Goal: Task Accomplishment & Management: Use online tool/utility

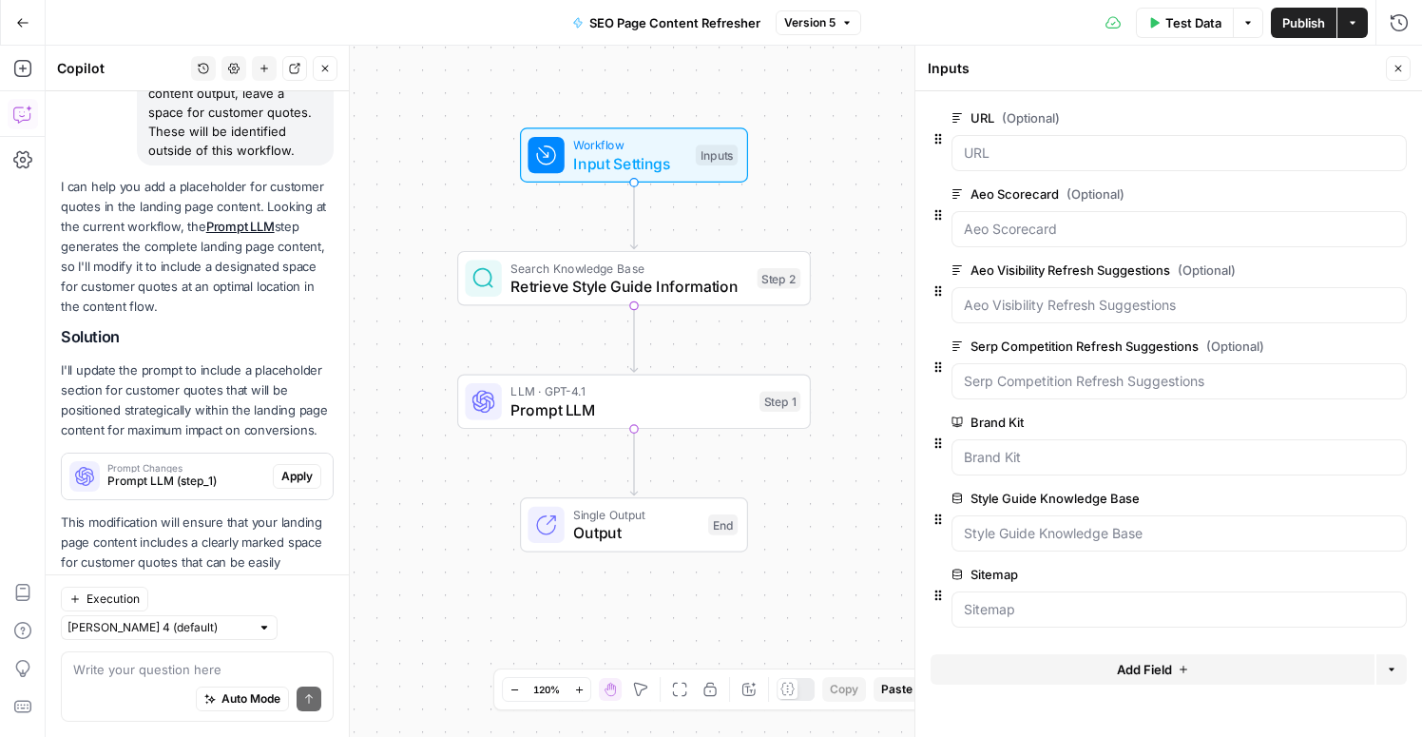
scroll to position [240, 0]
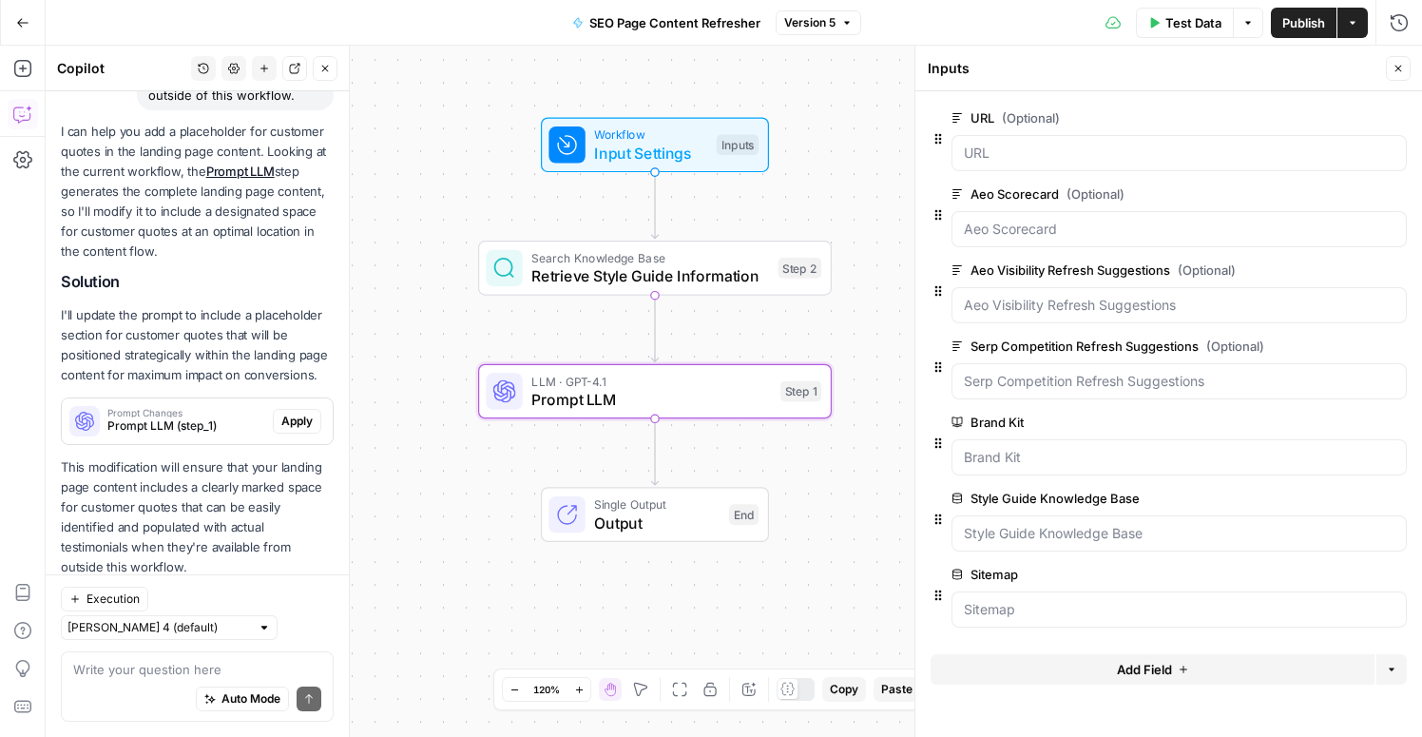
click at [295, 418] on span "Apply" at bounding box center [296, 421] width 31 height 17
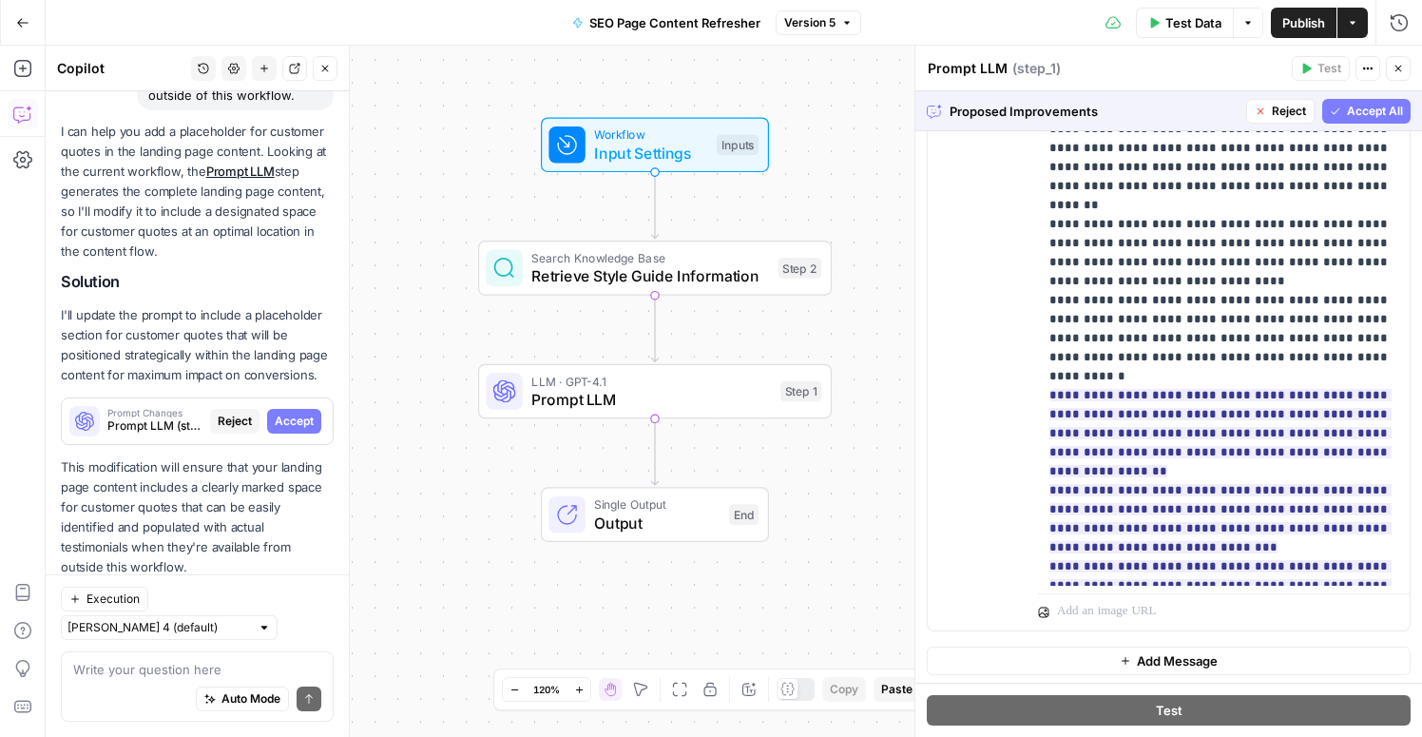
scroll to position [2344, 0]
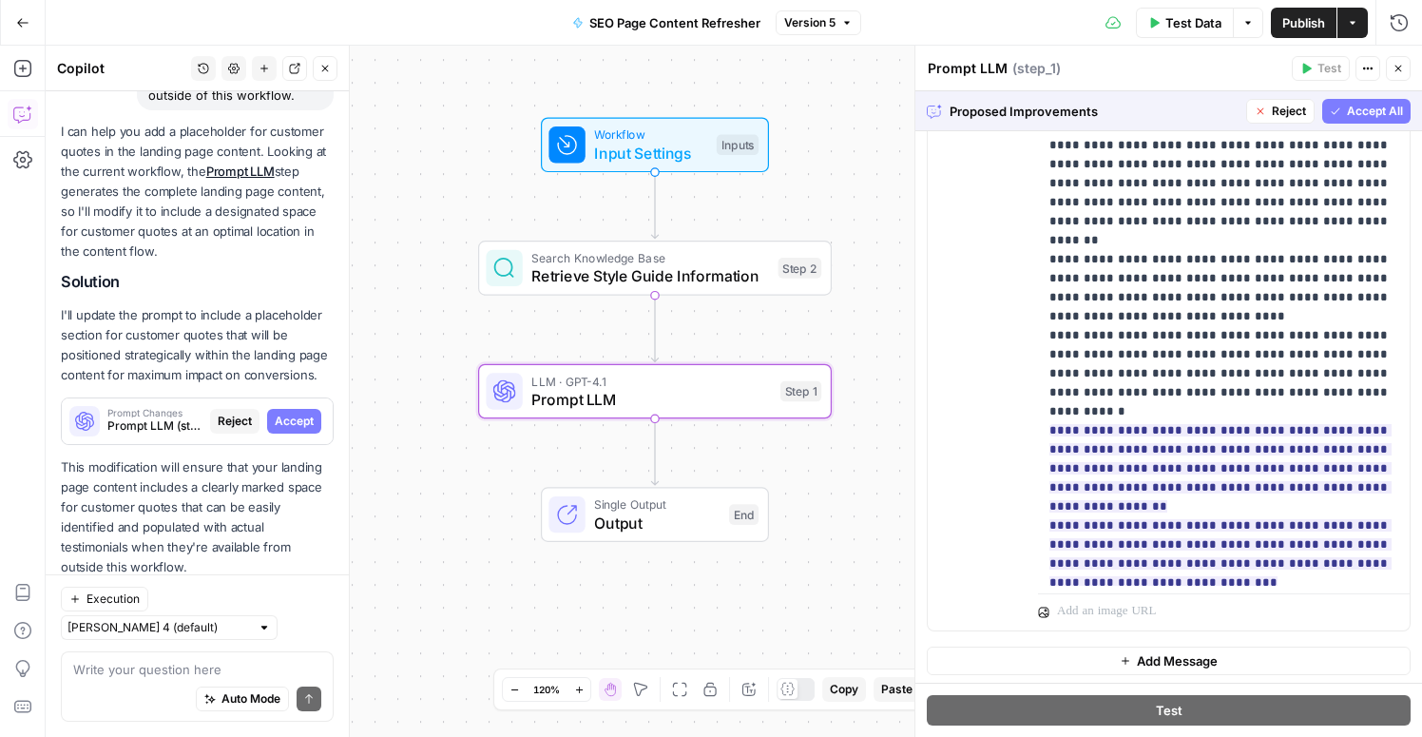
click at [291, 416] on span "Accept" at bounding box center [294, 421] width 39 height 17
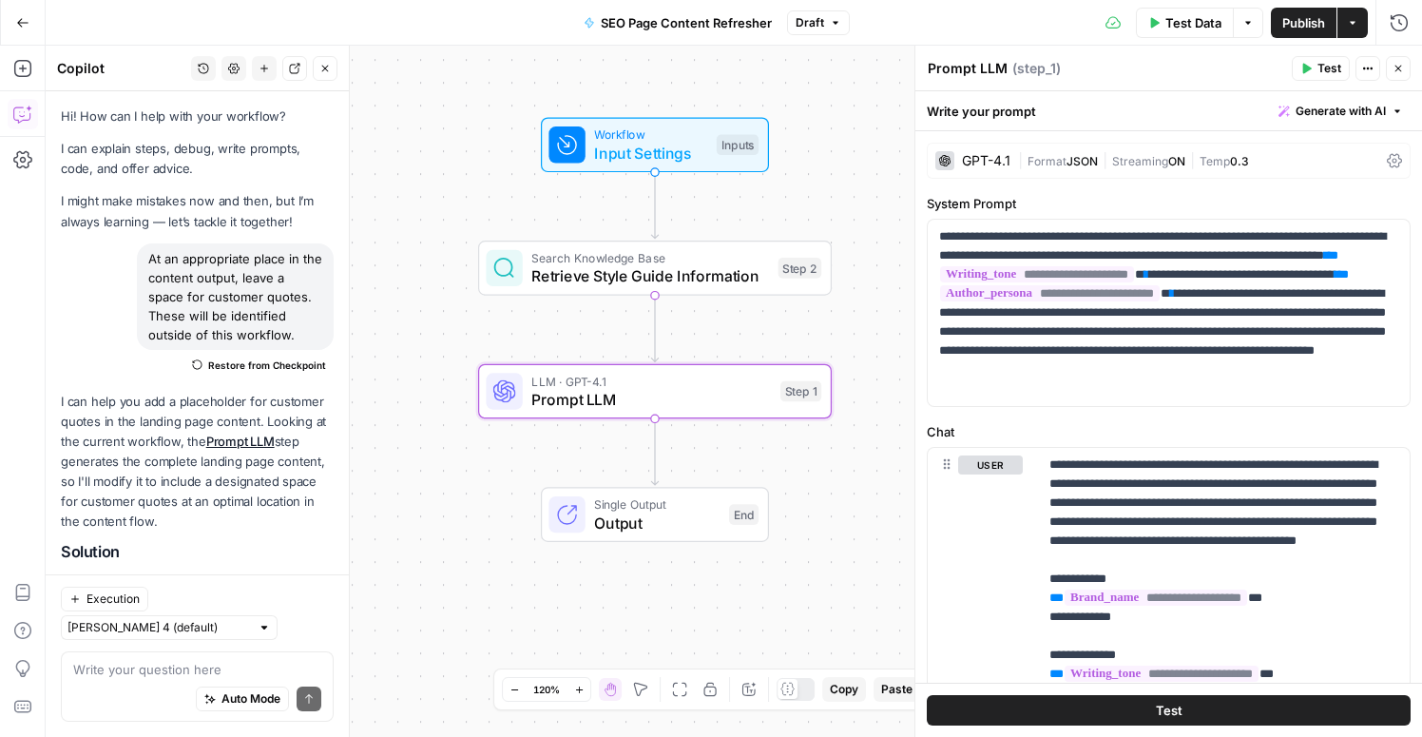
scroll to position [270, 0]
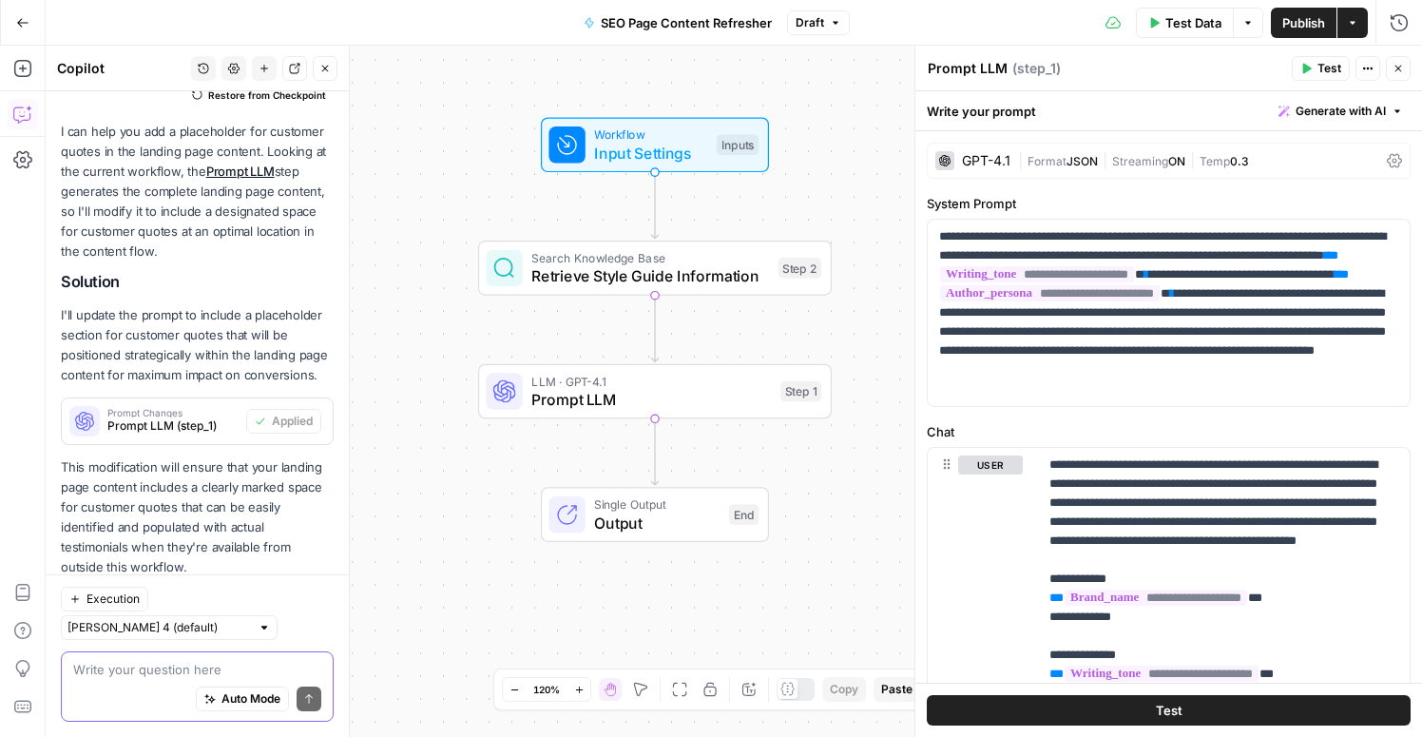
click at [159, 674] on textarea at bounding box center [197, 669] width 248 height 19
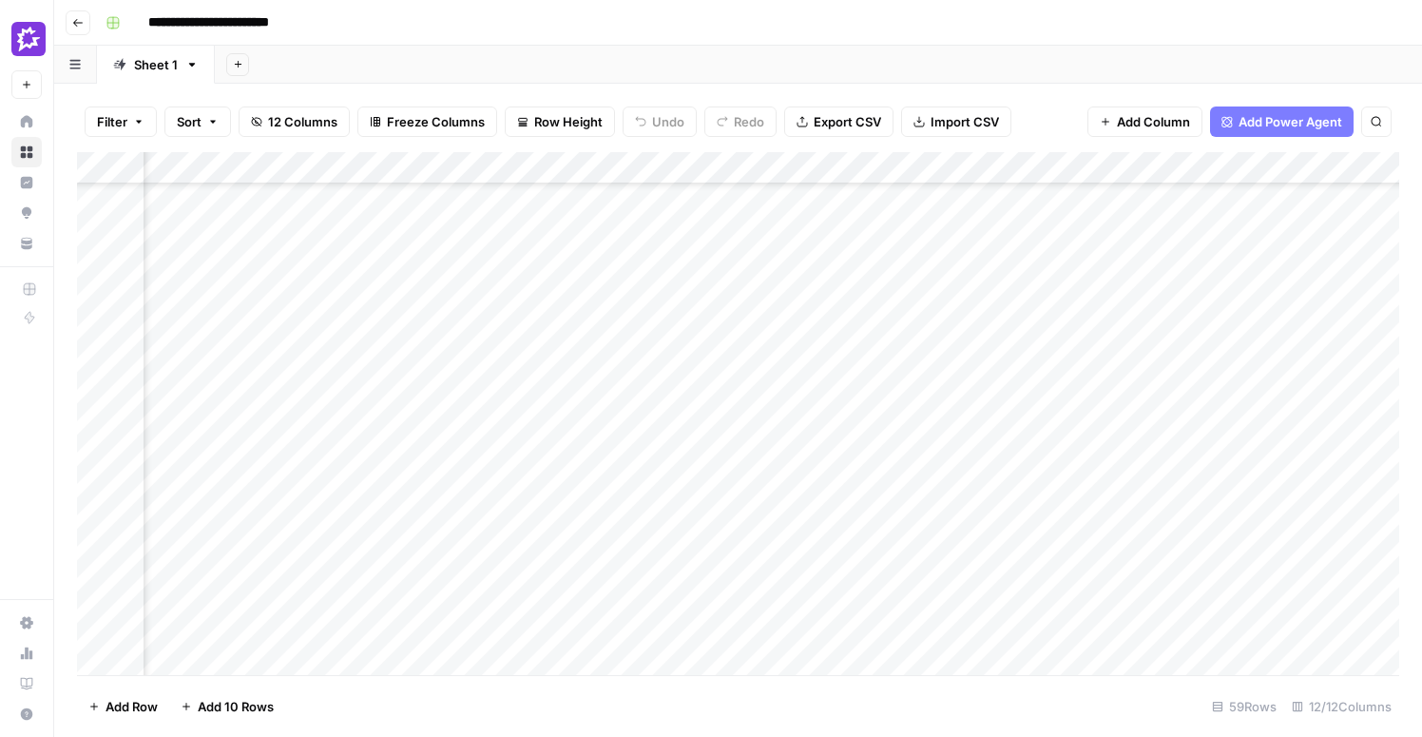
scroll to position [0, 975]
click at [688, 451] on div "Add Column" at bounding box center [738, 413] width 1322 height 523
click at [686, 450] on div "Add Column" at bounding box center [738, 413] width 1322 height 523
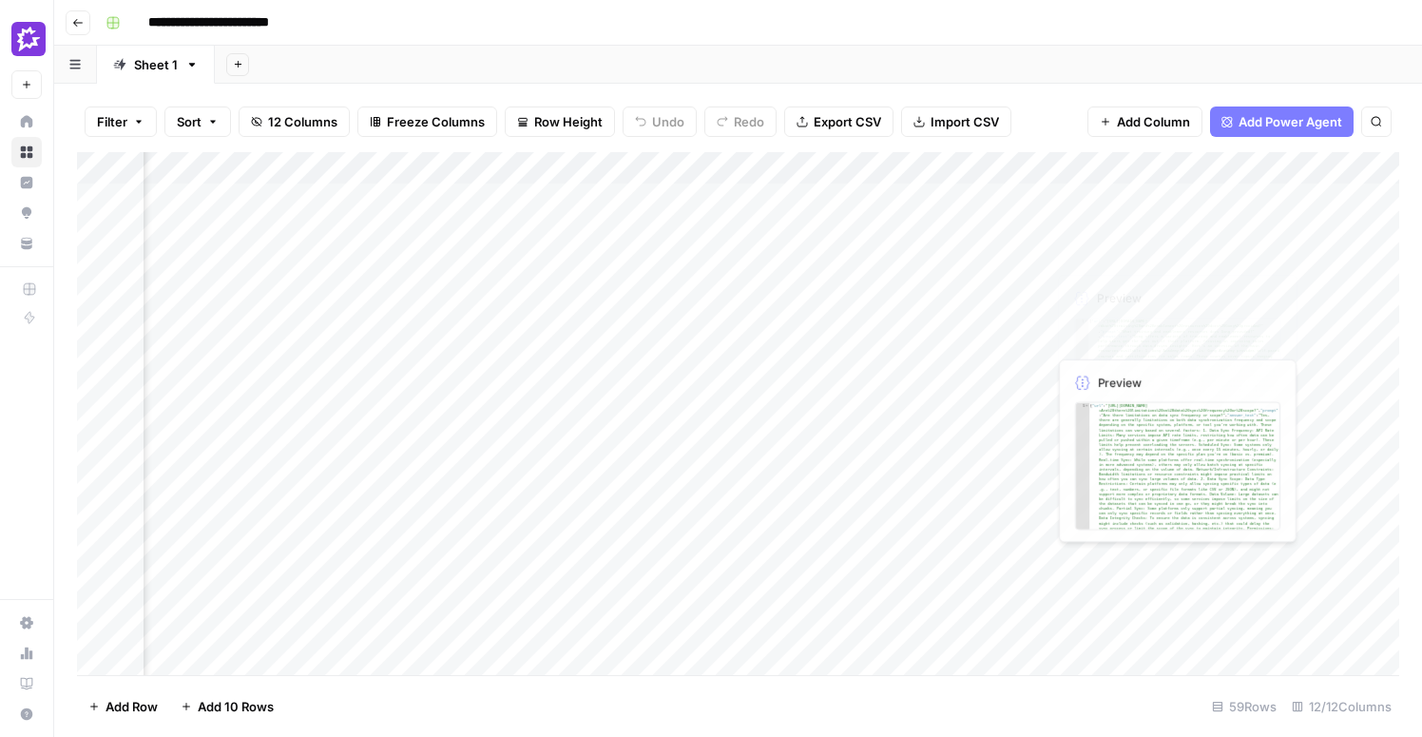
scroll to position [0, 975]
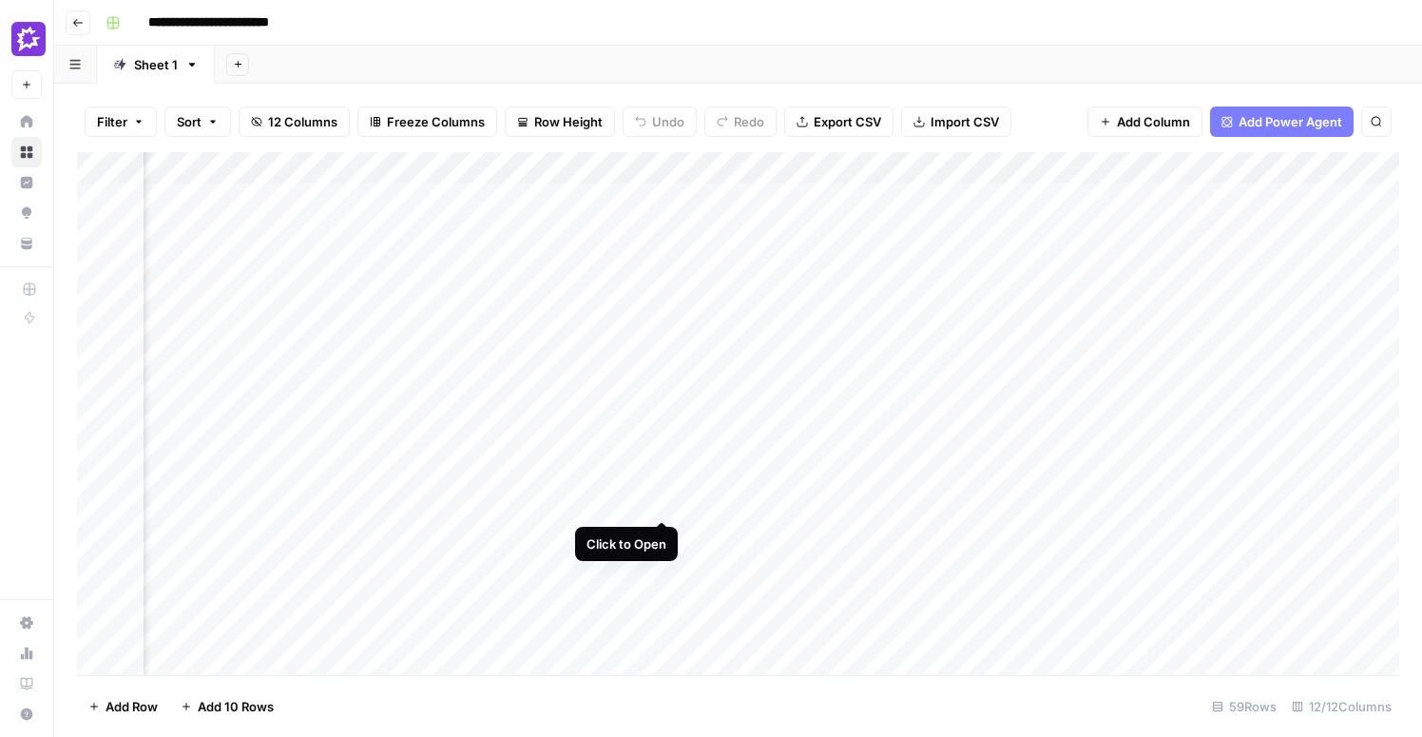
click at [662, 450] on div "Add Column" at bounding box center [738, 413] width 1322 height 523
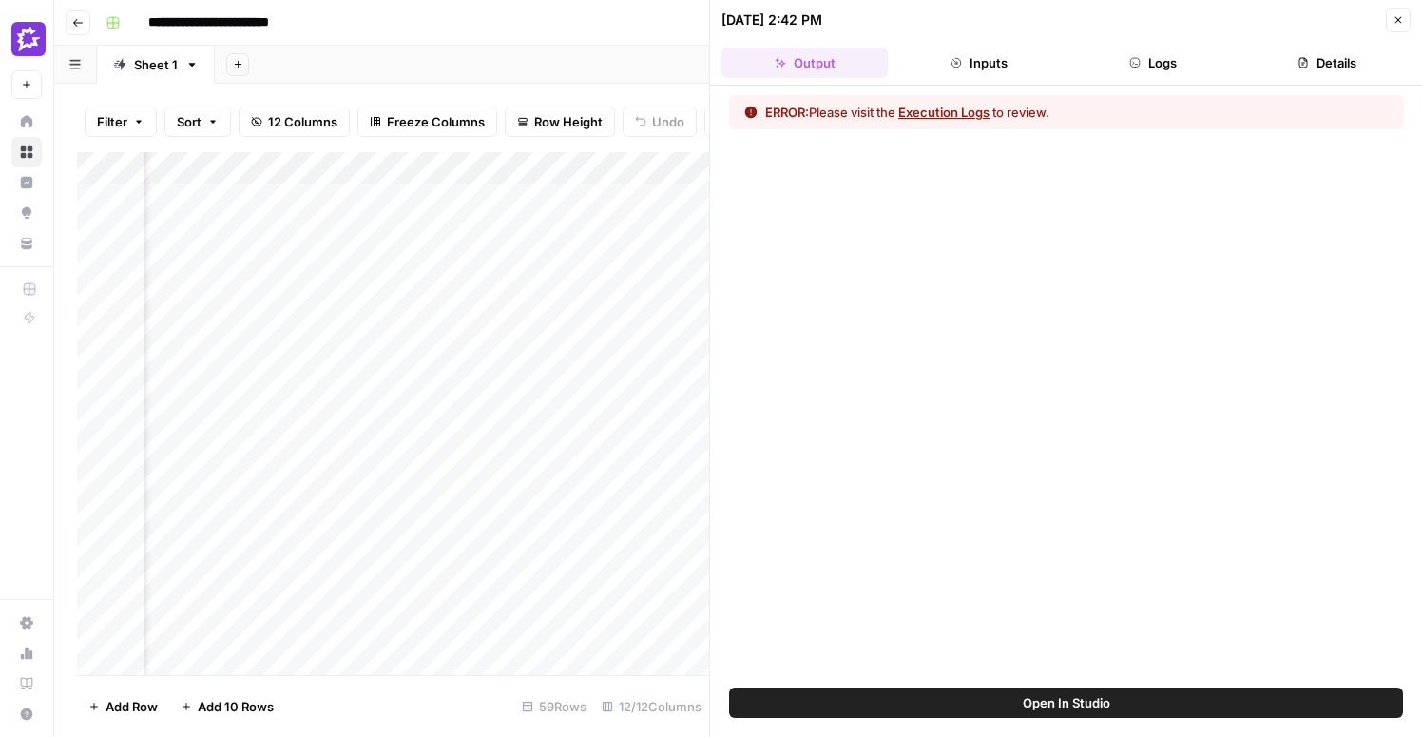
click at [963, 111] on button "Execution Logs" at bounding box center [943, 112] width 91 height 19
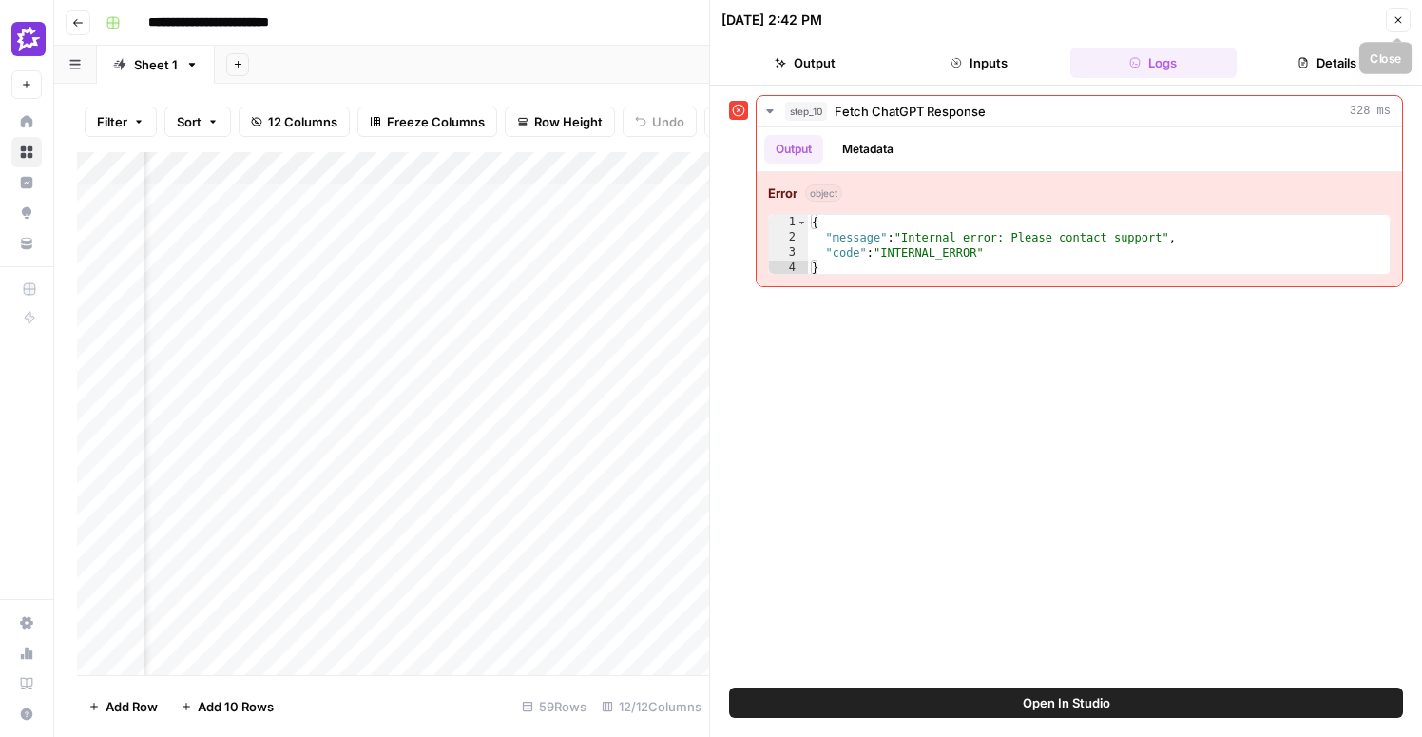
click at [1404, 22] on button "Close" at bounding box center [1398, 20] width 25 height 25
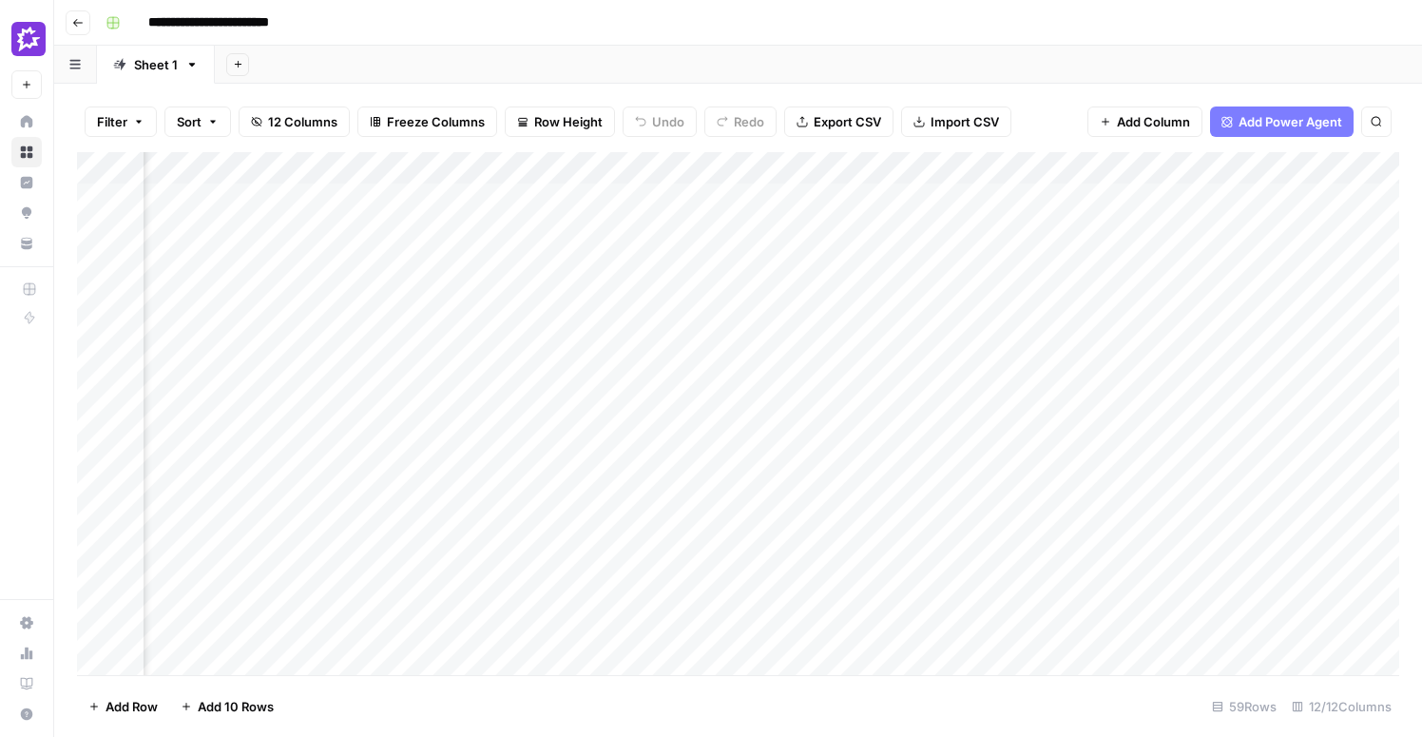
scroll to position [0, 866]
click at [772, 451] on div "Add Column" at bounding box center [738, 413] width 1322 height 523
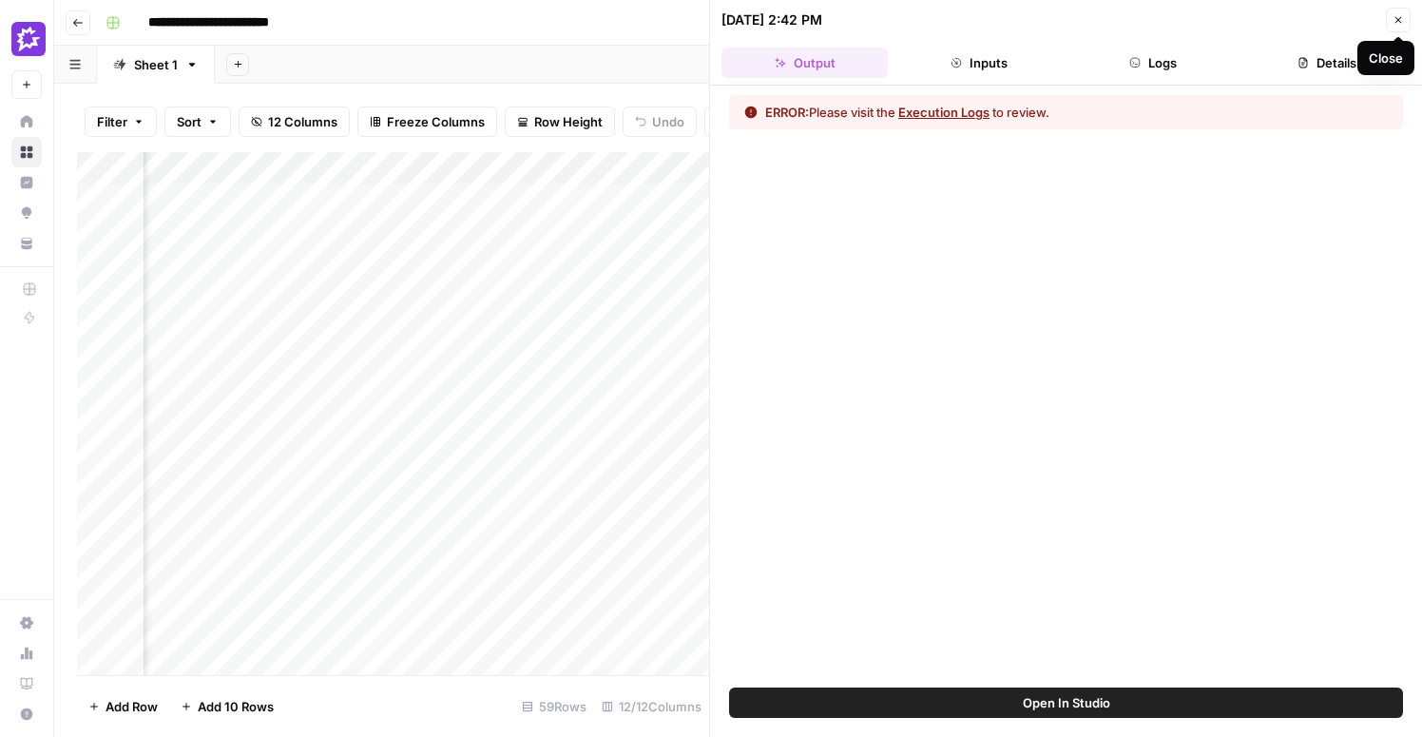
click at [1403, 21] on icon "button" at bounding box center [1397, 19] width 11 height 11
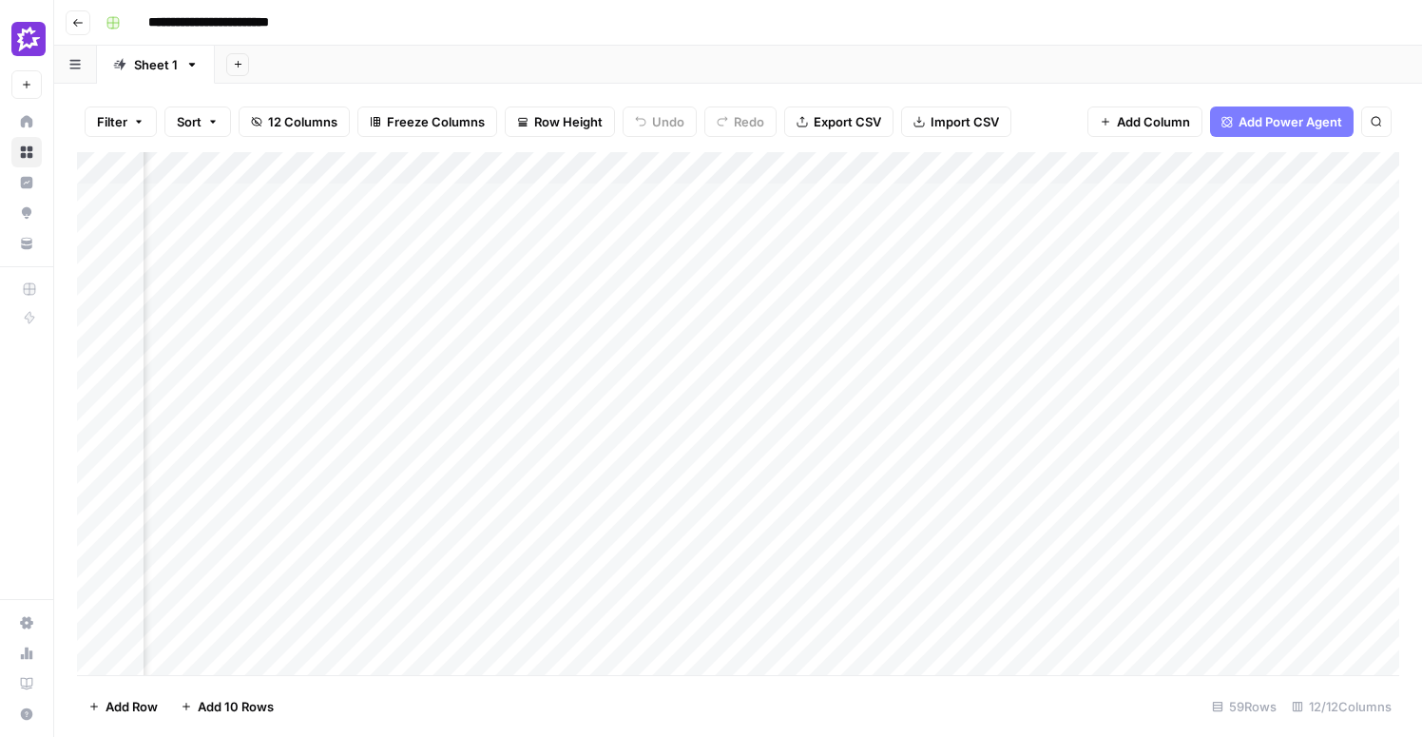
scroll to position [0, 1242]
click at [1006, 390] on div "Add Column" at bounding box center [738, 413] width 1322 height 523
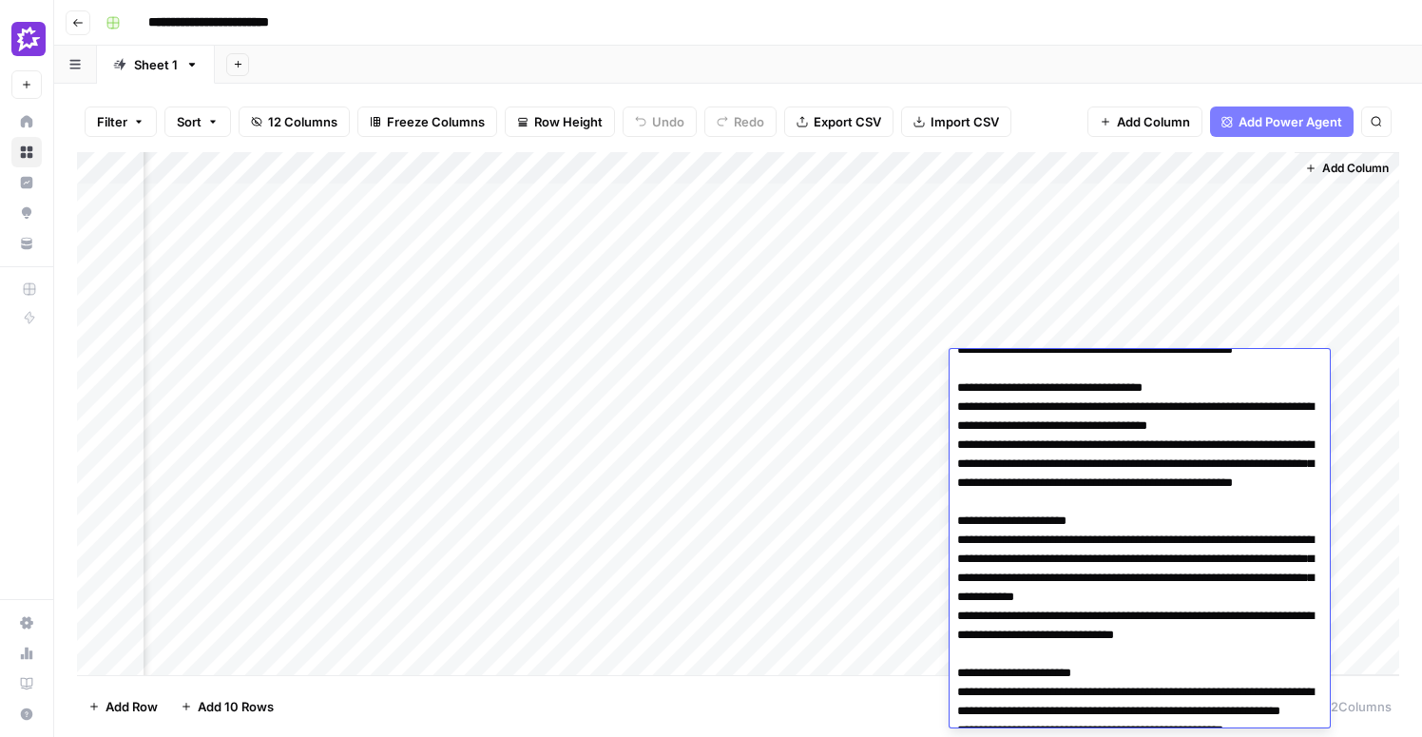
scroll to position [83, 0]
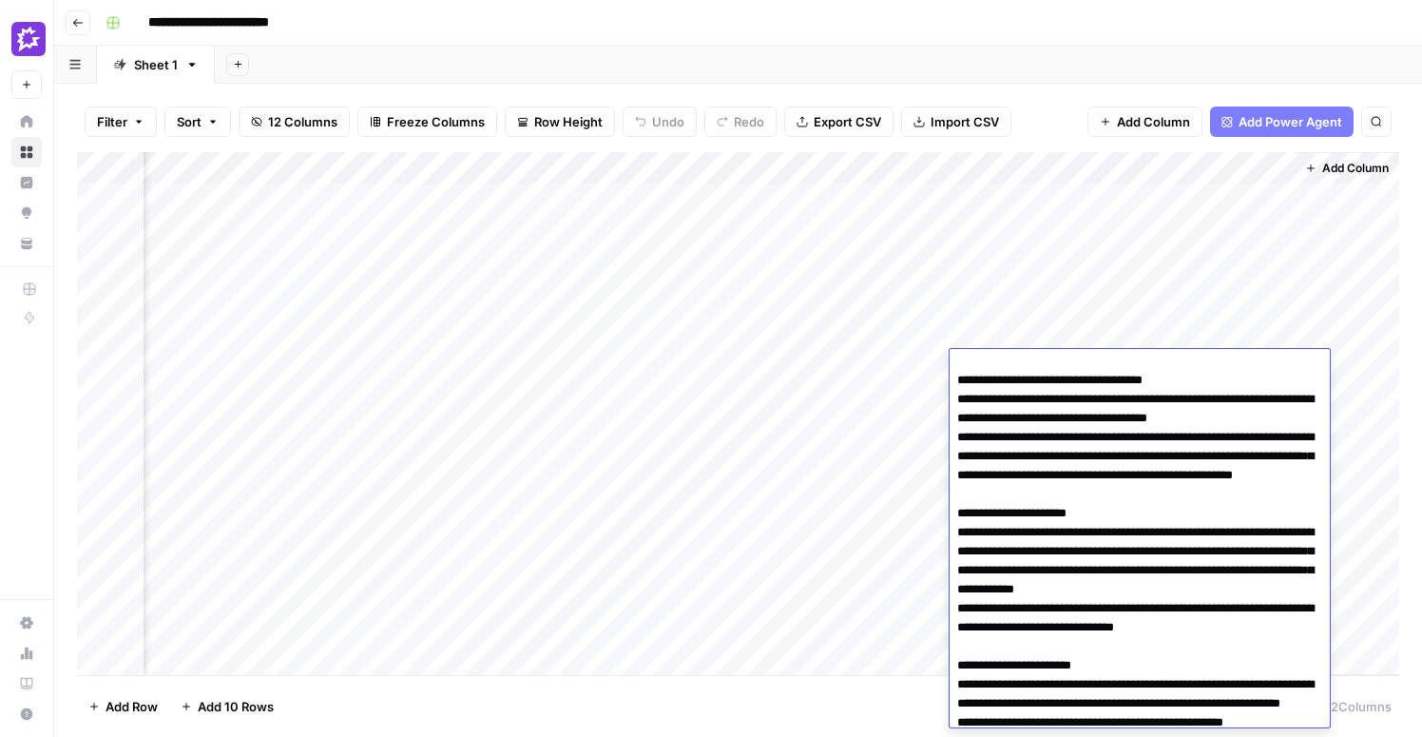
click at [822, 413] on div "Add Column" at bounding box center [738, 413] width 1322 height 523
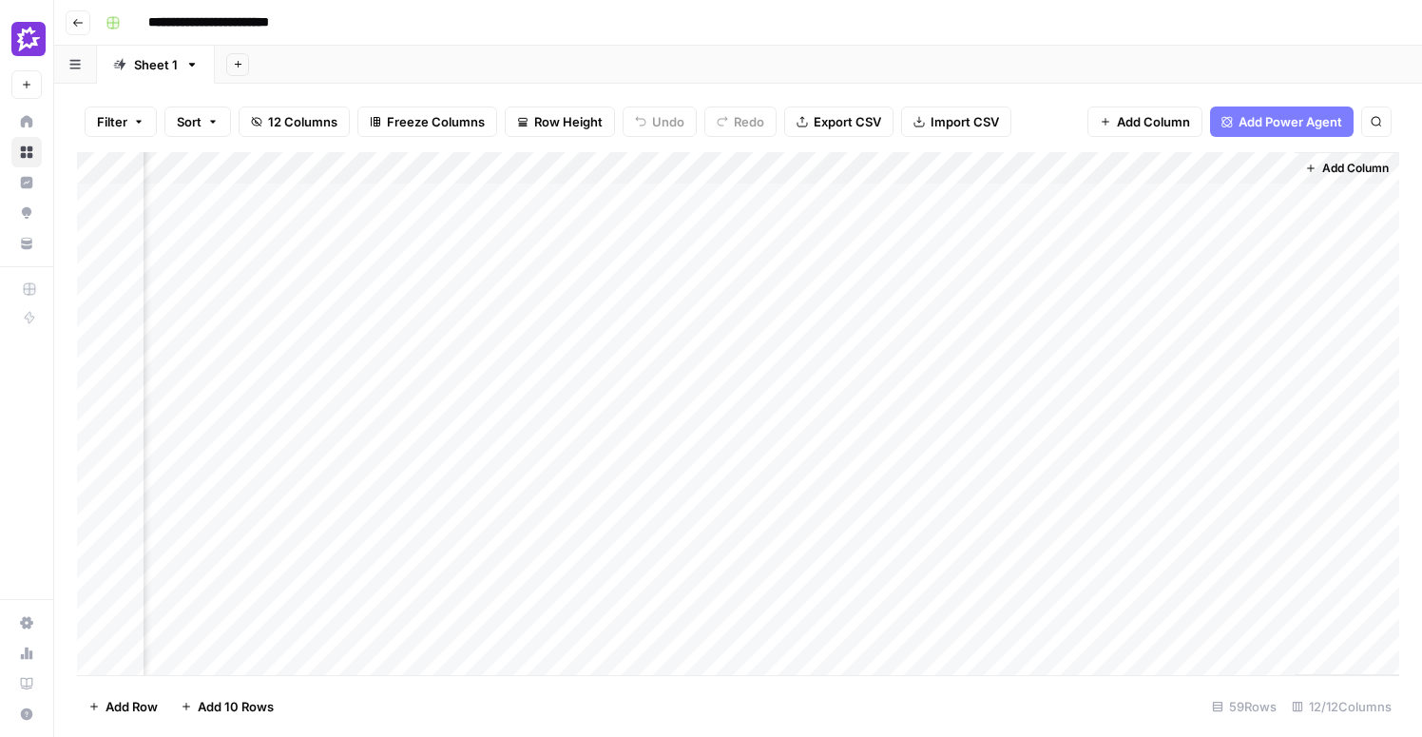
click at [626, 384] on div "Add Column" at bounding box center [738, 413] width 1322 height 523
click at [544, 374] on div "Add Column" at bounding box center [738, 413] width 1322 height 523
click at [398, 171] on div "Add Column" at bounding box center [738, 413] width 1322 height 523
drag, startPoint x: 1048, startPoint y: 203, endPoint x: 1045, endPoint y: 248, distance: 44.8
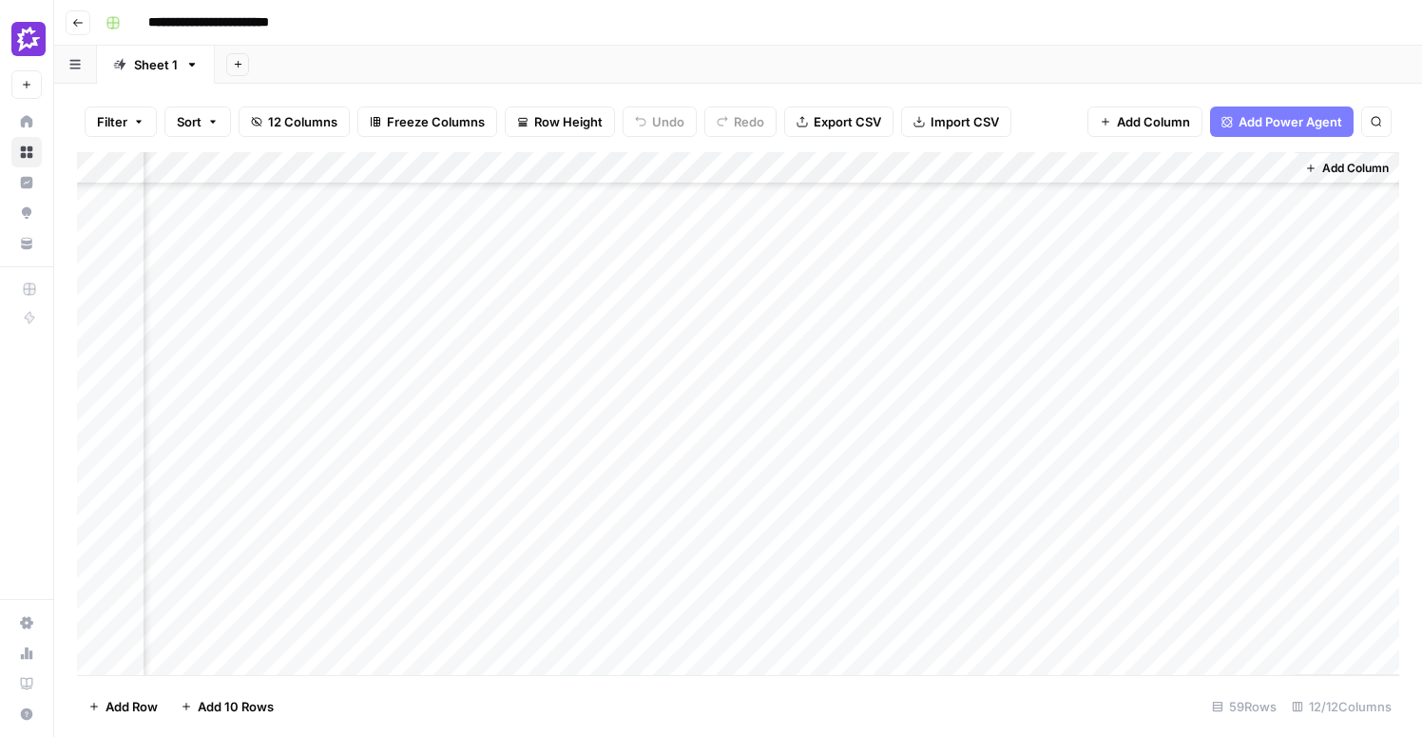
click at [1045, 248] on div "Add Column" at bounding box center [738, 413] width 1322 height 523
click at [1072, 213] on div "Add Column" at bounding box center [738, 413] width 1322 height 523
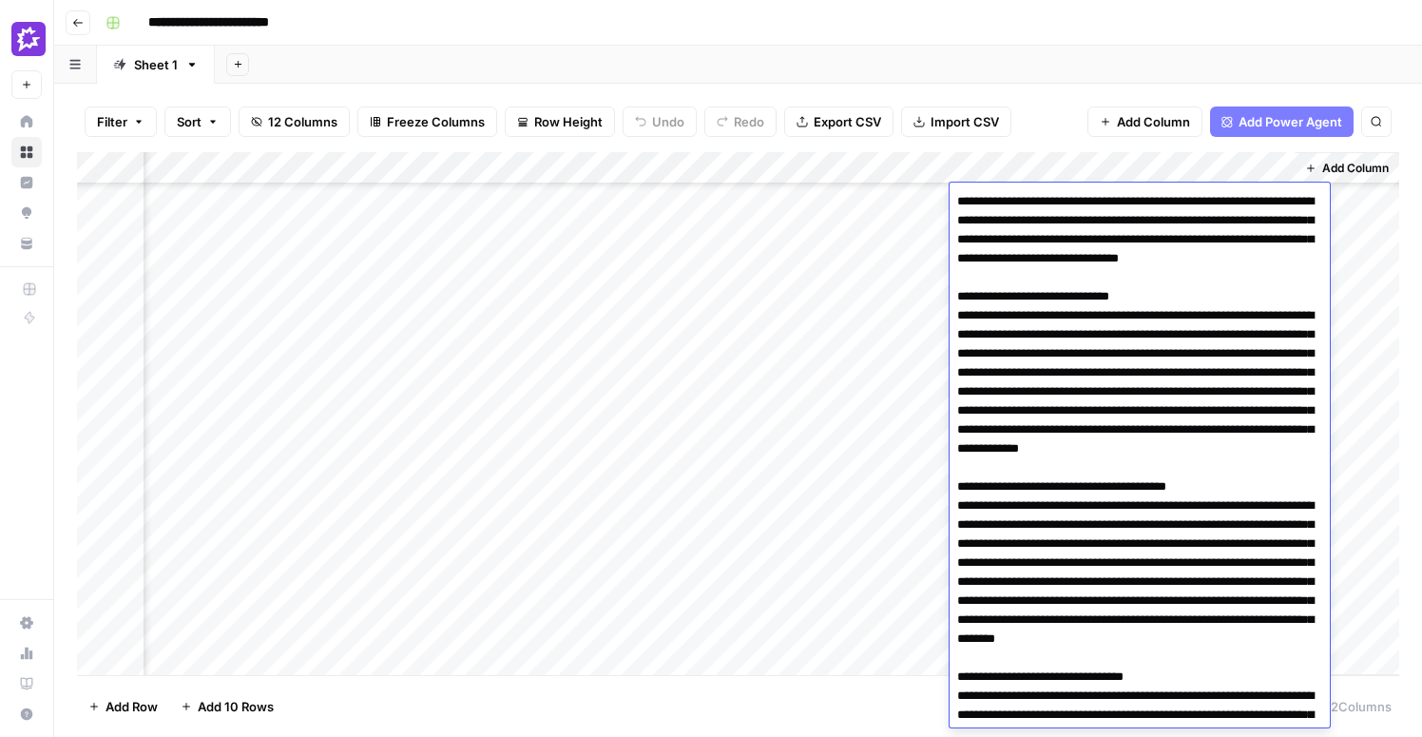
scroll to position [514, 0]
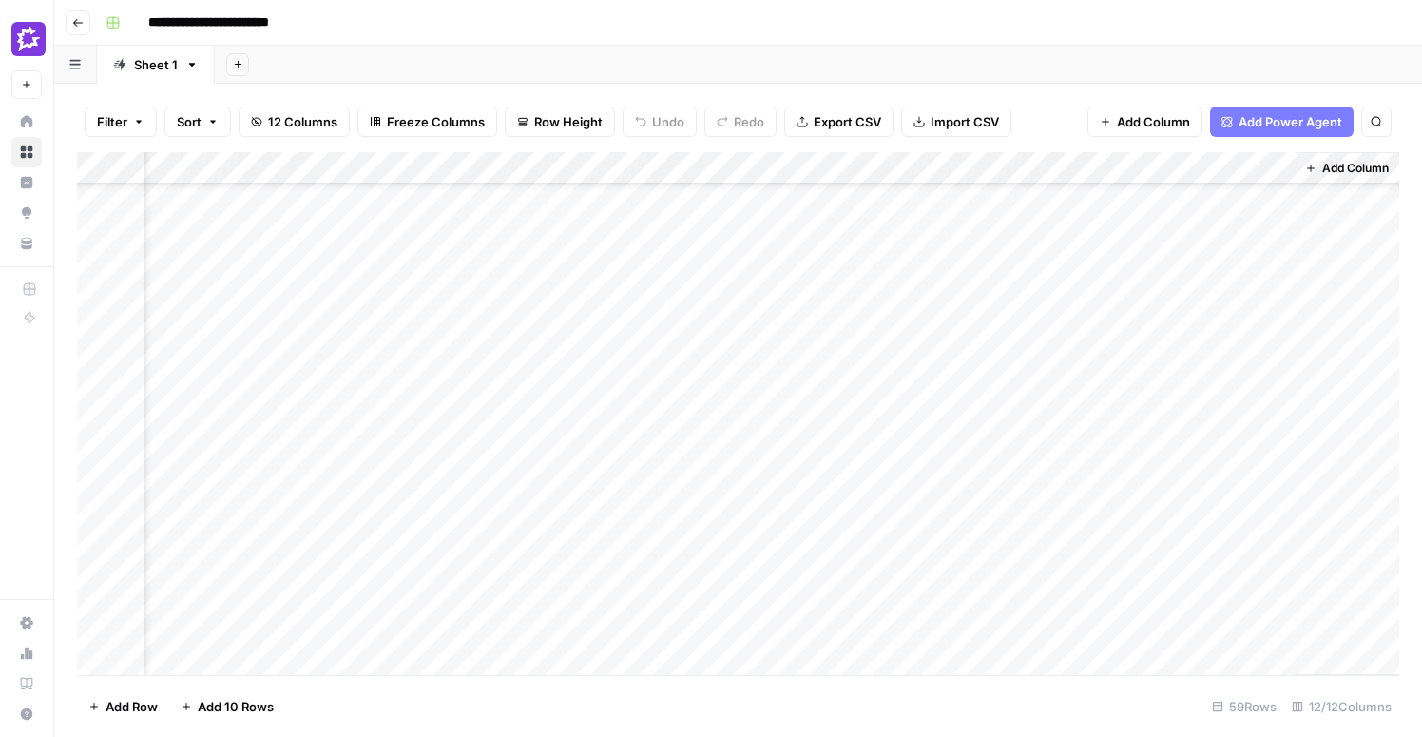
click at [928, 343] on div "Add Column" at bounding box center [738, 413] width 1322 height 523
click at [1098, 172] on div "Add Column" at bounding box center [738, 413] width 1322 height 523
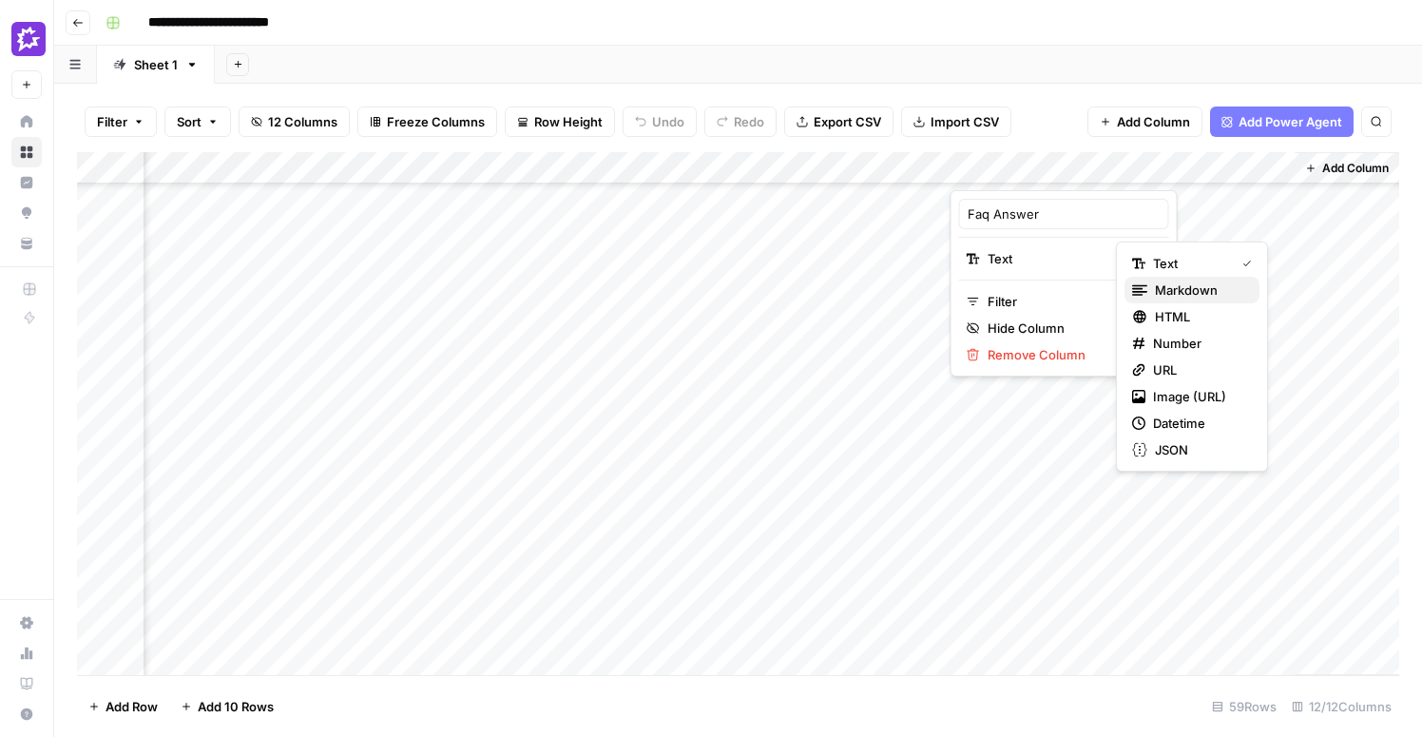
click at [1151, 290] on div "Markdown" at bounding box center [1192, 289] width 120 height 19
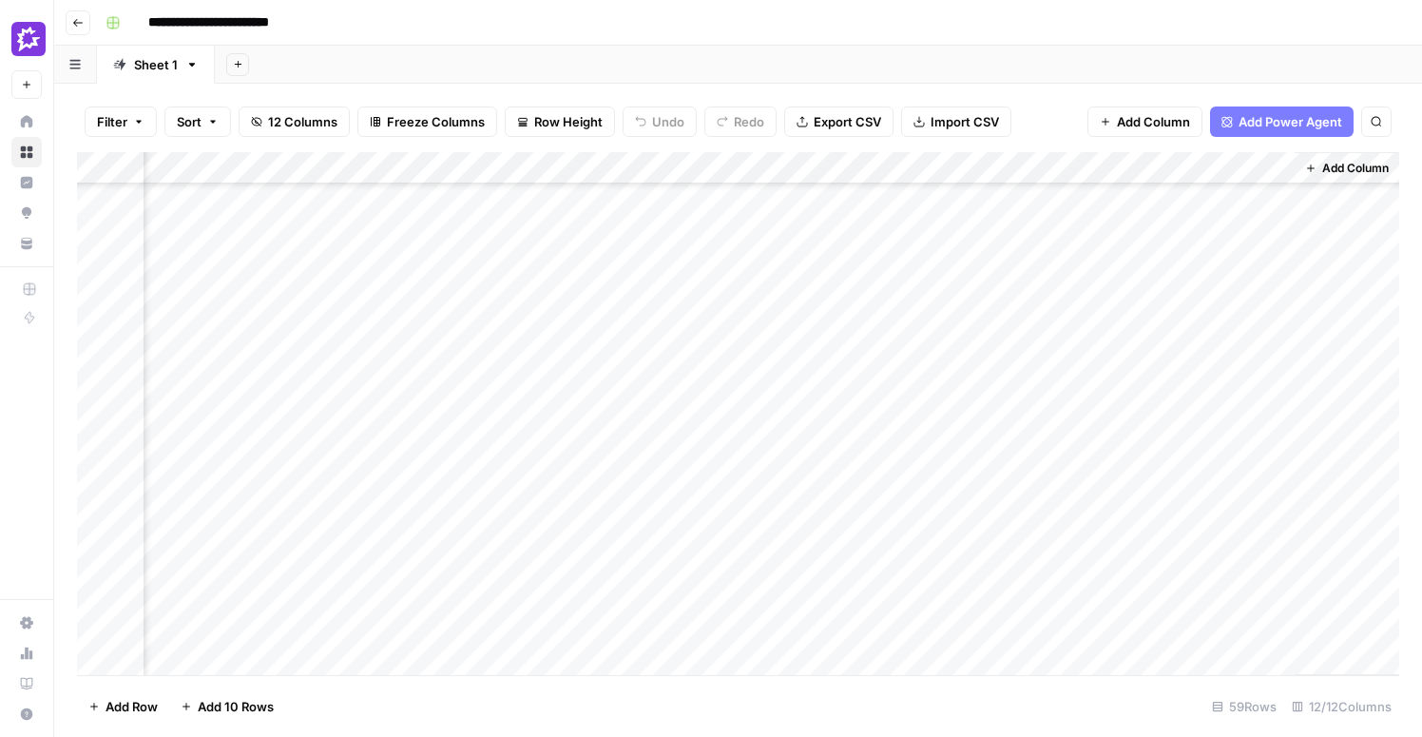
click at [1055, 234] on div "Add Column" at bounding box center [738, 413] width 1322 height 523
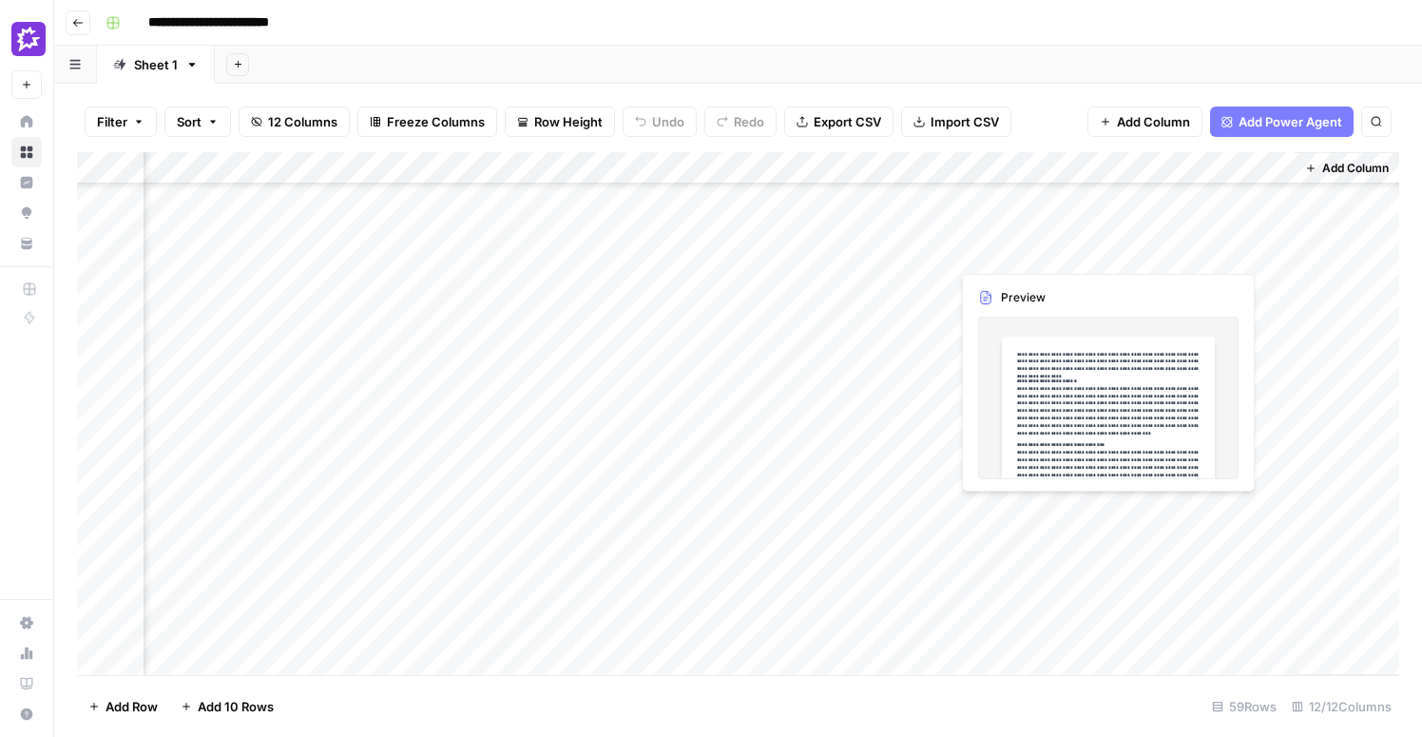
click at [1055, 234] on div "Add Column" at bounding box center [738, 413] width 1322 height 523
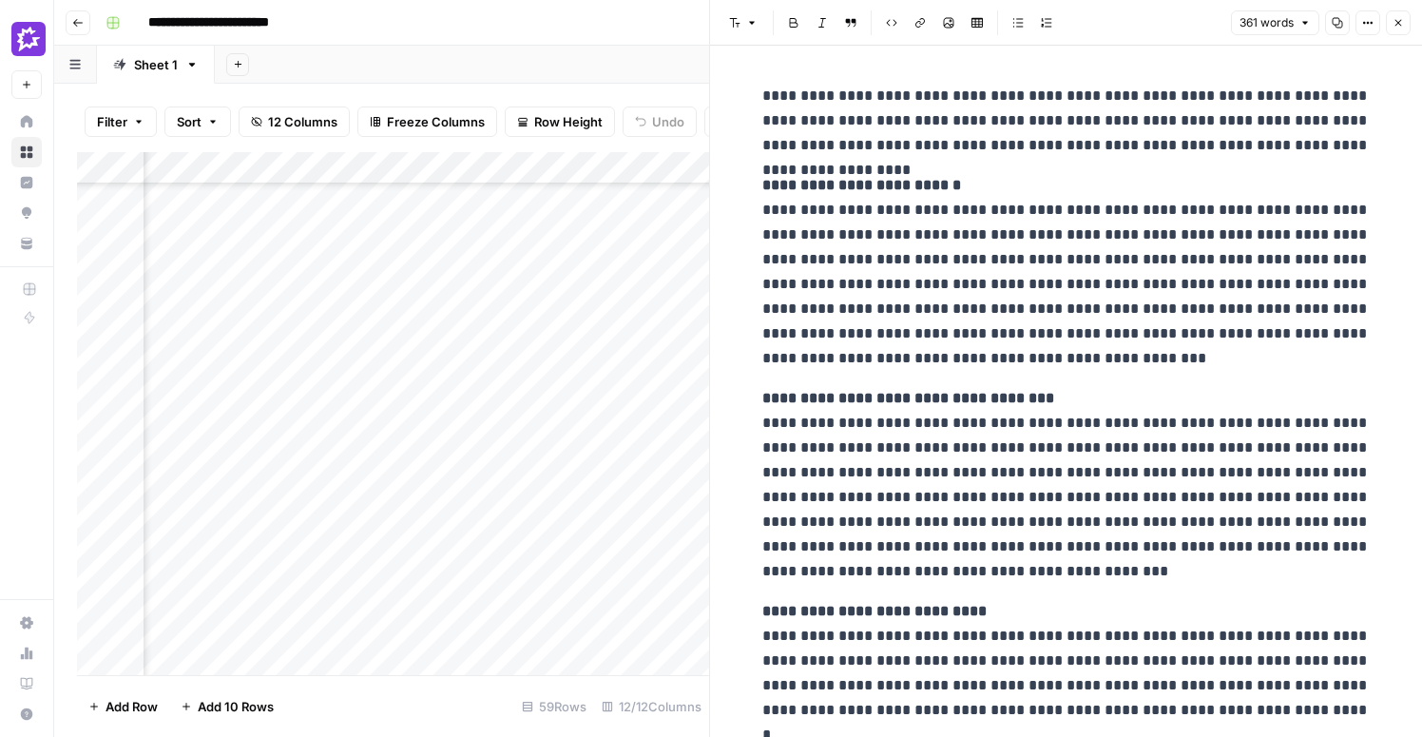
click at [656, 428] on div "Add Column" at bounding box center [393, 413] width 632 height 523
click at [1394, 24] on icon "button" at bounding box center [1397, 22] width 11 height 11
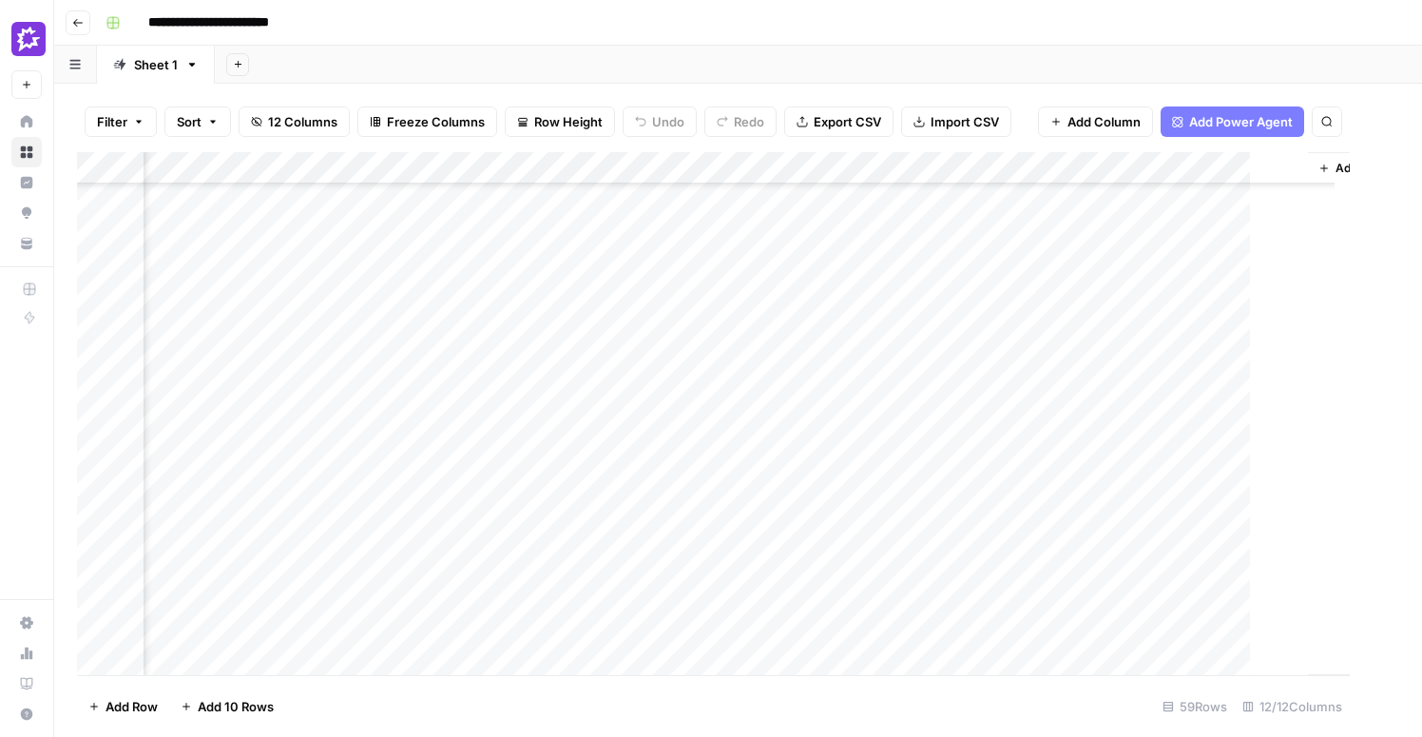
scroll to position [752, 1219]
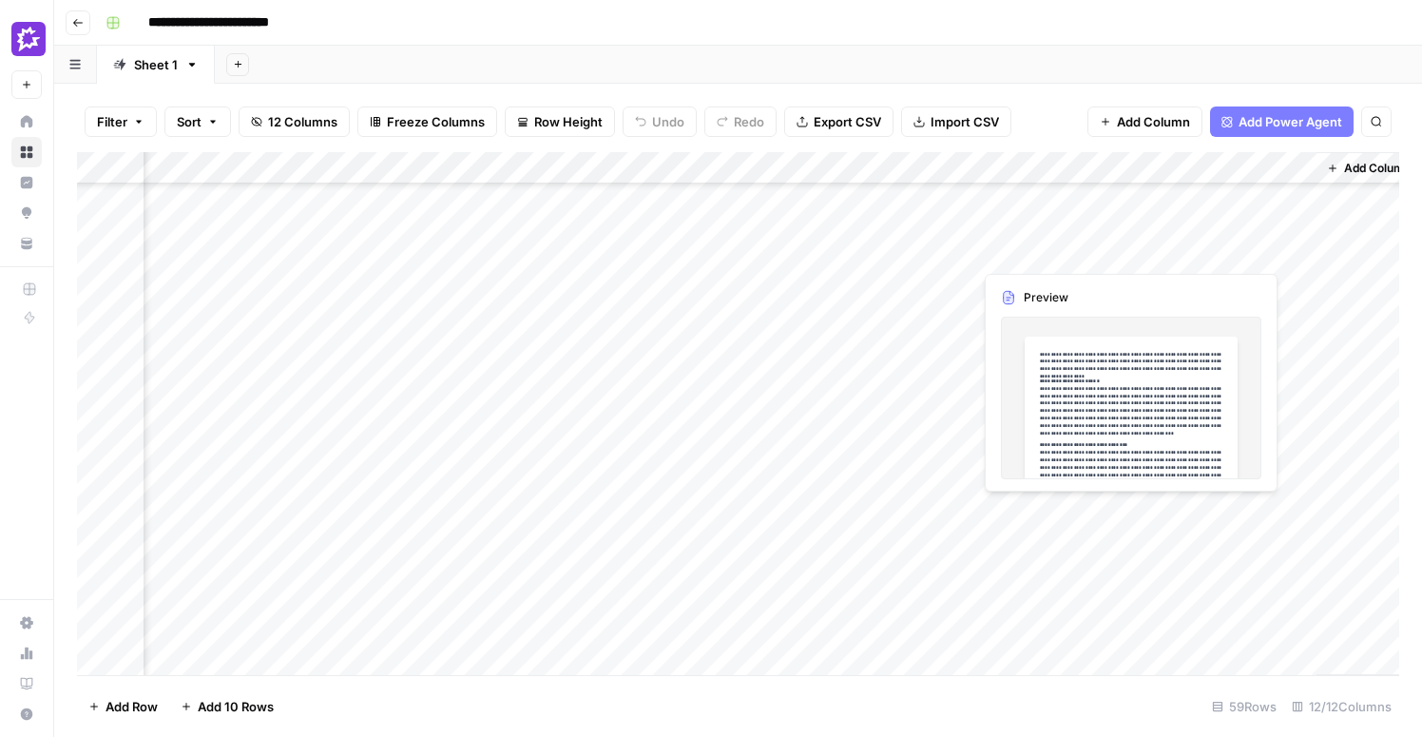
click at [1044, 214] on div "Add Column" at bounding box center [738, 413] width 1322 height 523
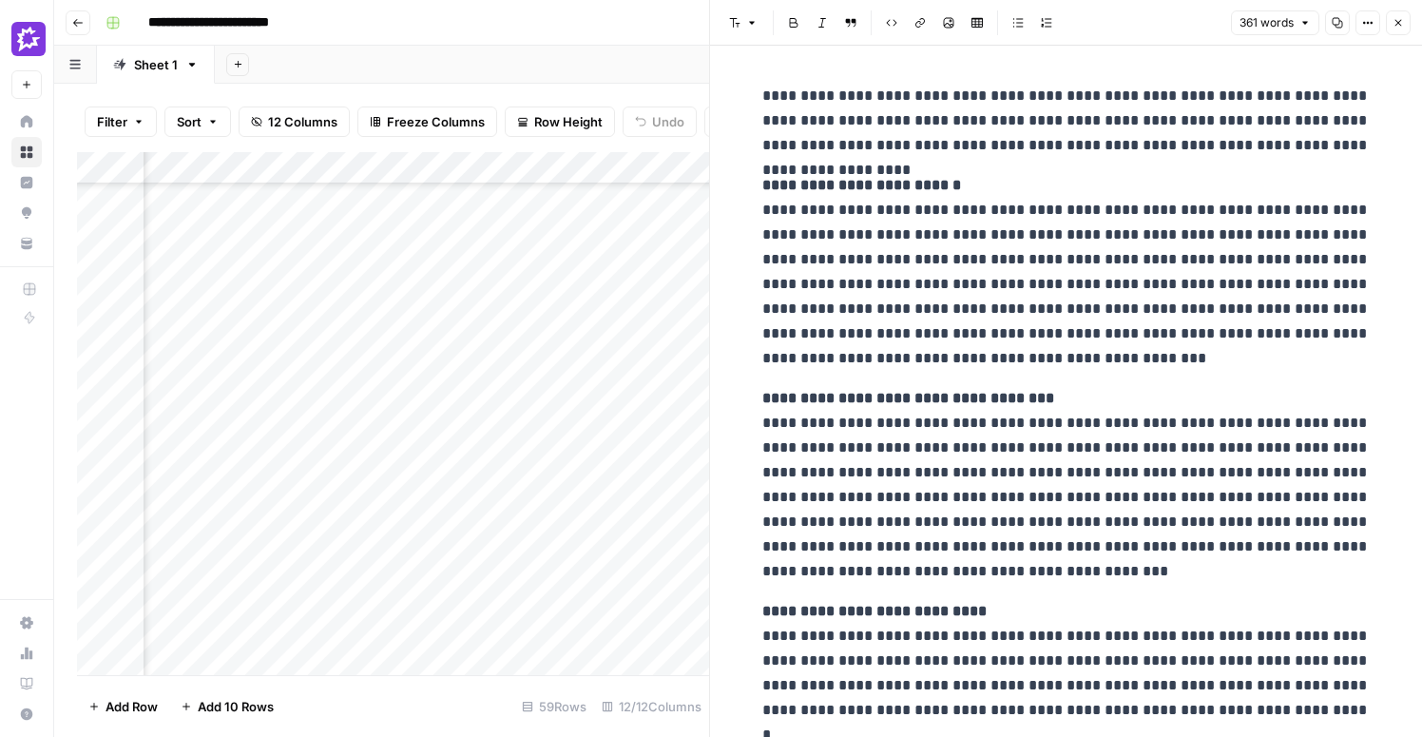
click at [1394, 24] on icon "button" at bounding box center [1397, 22] width 11 height 11
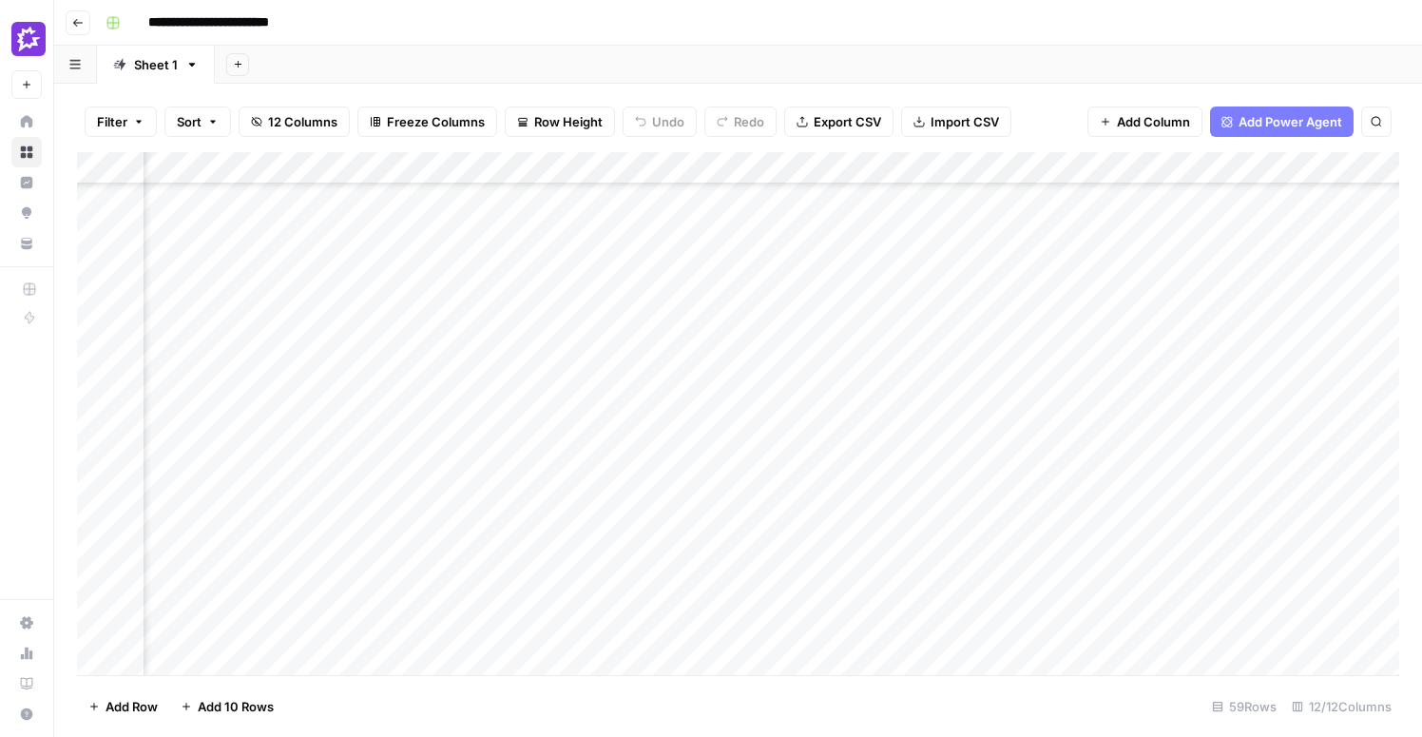
scroll to position [0, 1139]
click at [498, 195] on div "Add Column" at bounding box center [738, 413] width 1322 height 523
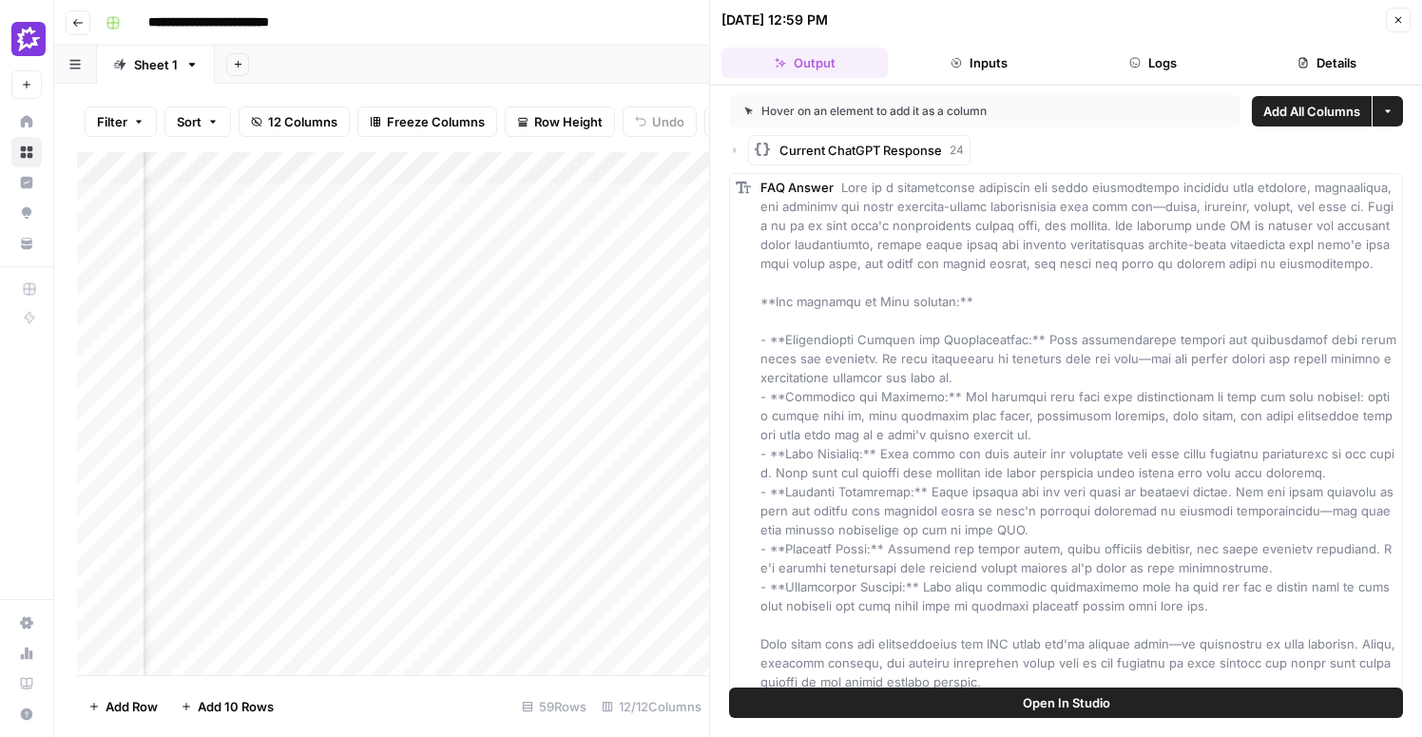
click at [733, 146] on icon "button" at bounding box center [734, 149] width 11 height 11
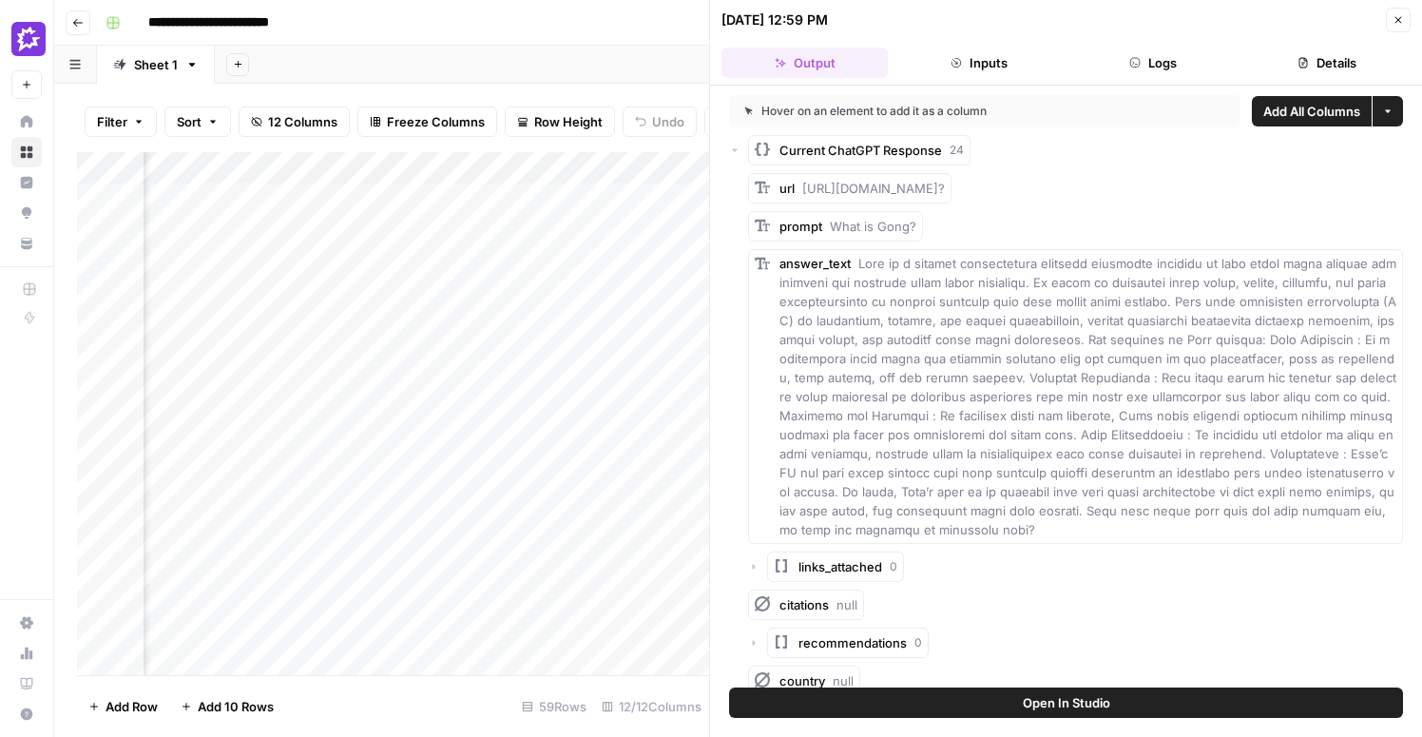
click at [733, 146] on icon "button" at bounding box center [734, 149] width 11 height 11
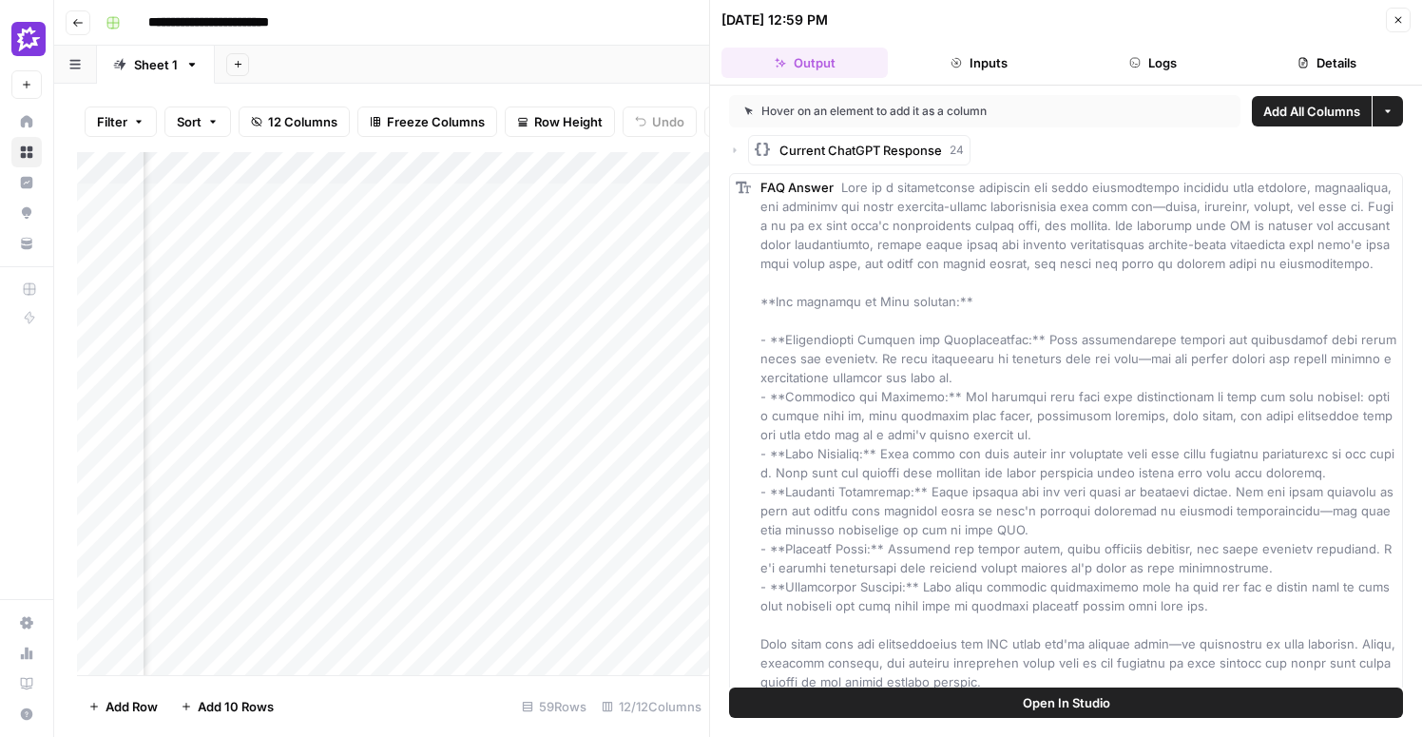
click at [1401, 21] on icon "button" at bounding box center [1397, 19] width 11 height 11
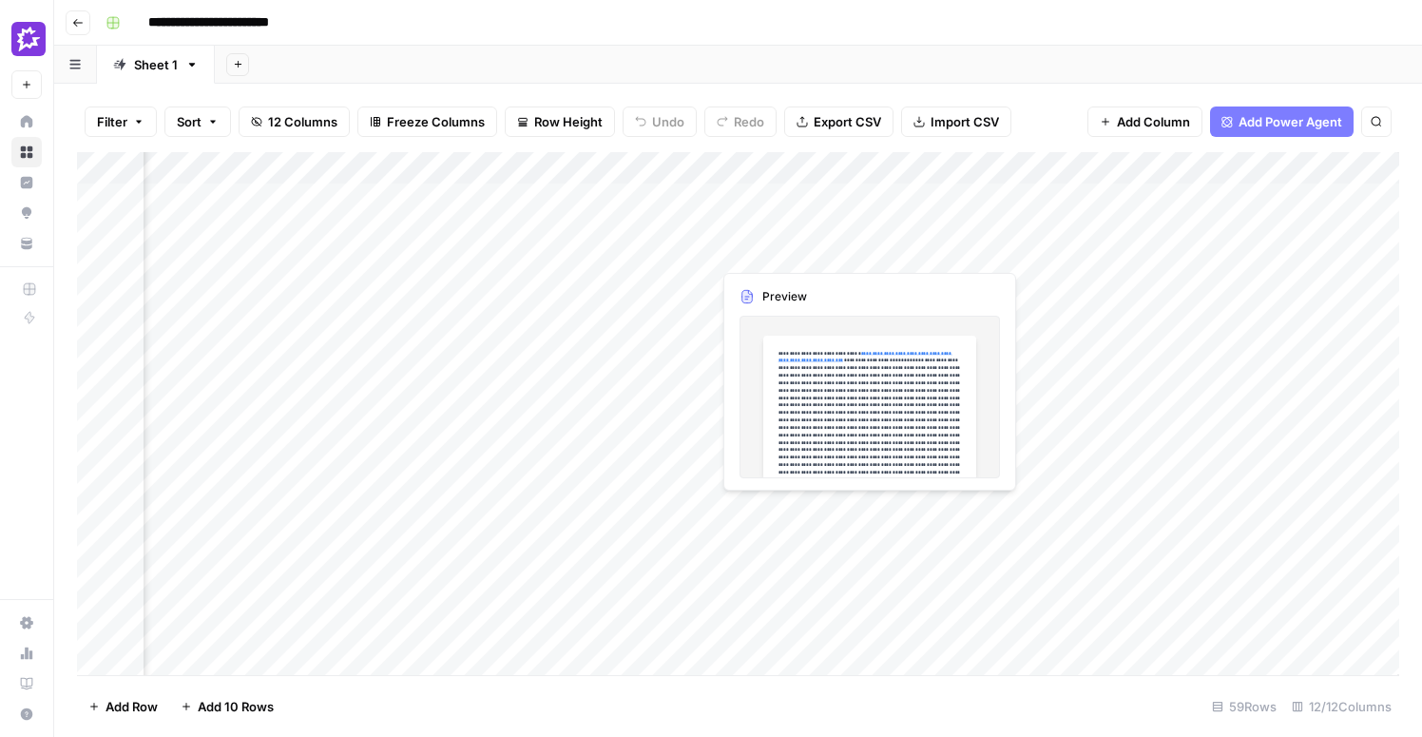
scroll to position [0, 1242]
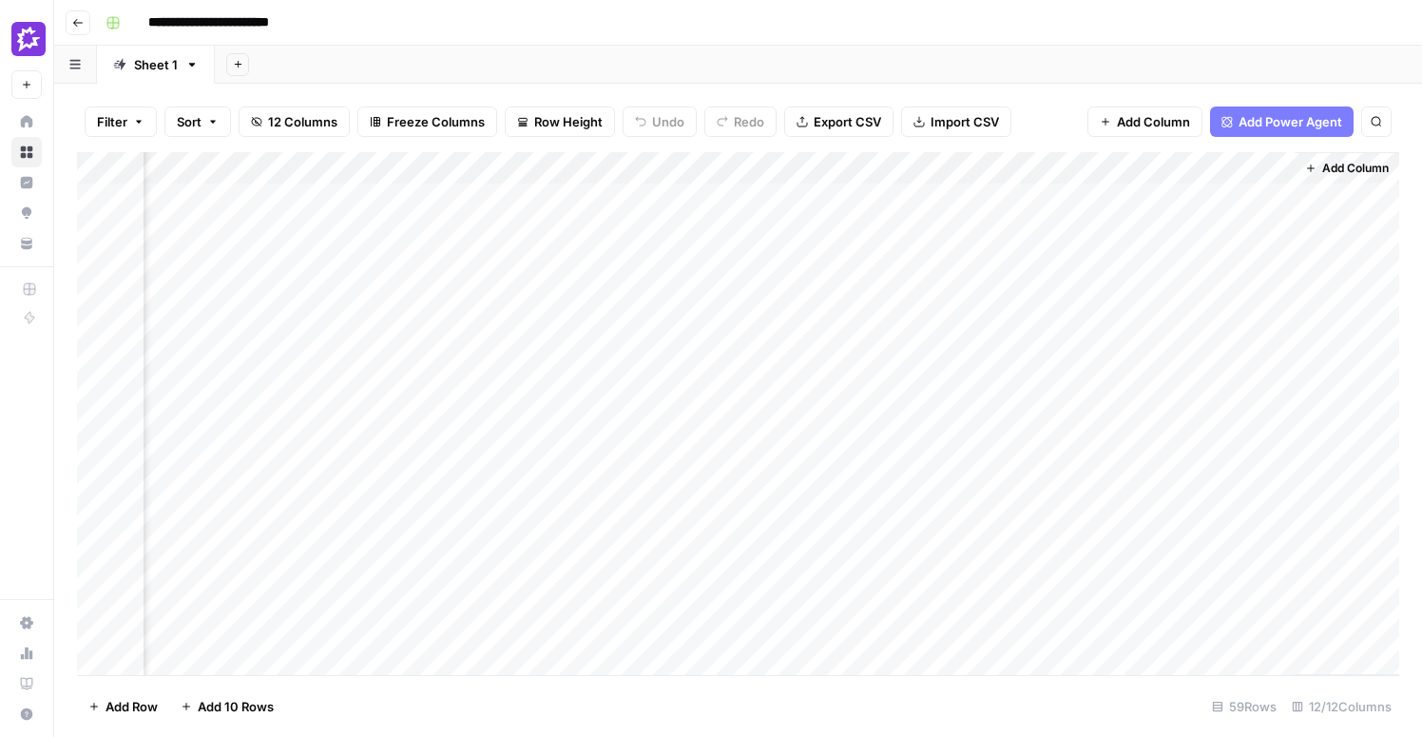
click at [400, 168] on div "Add Column" at bounding box center [738, 413] width 1322 height 523
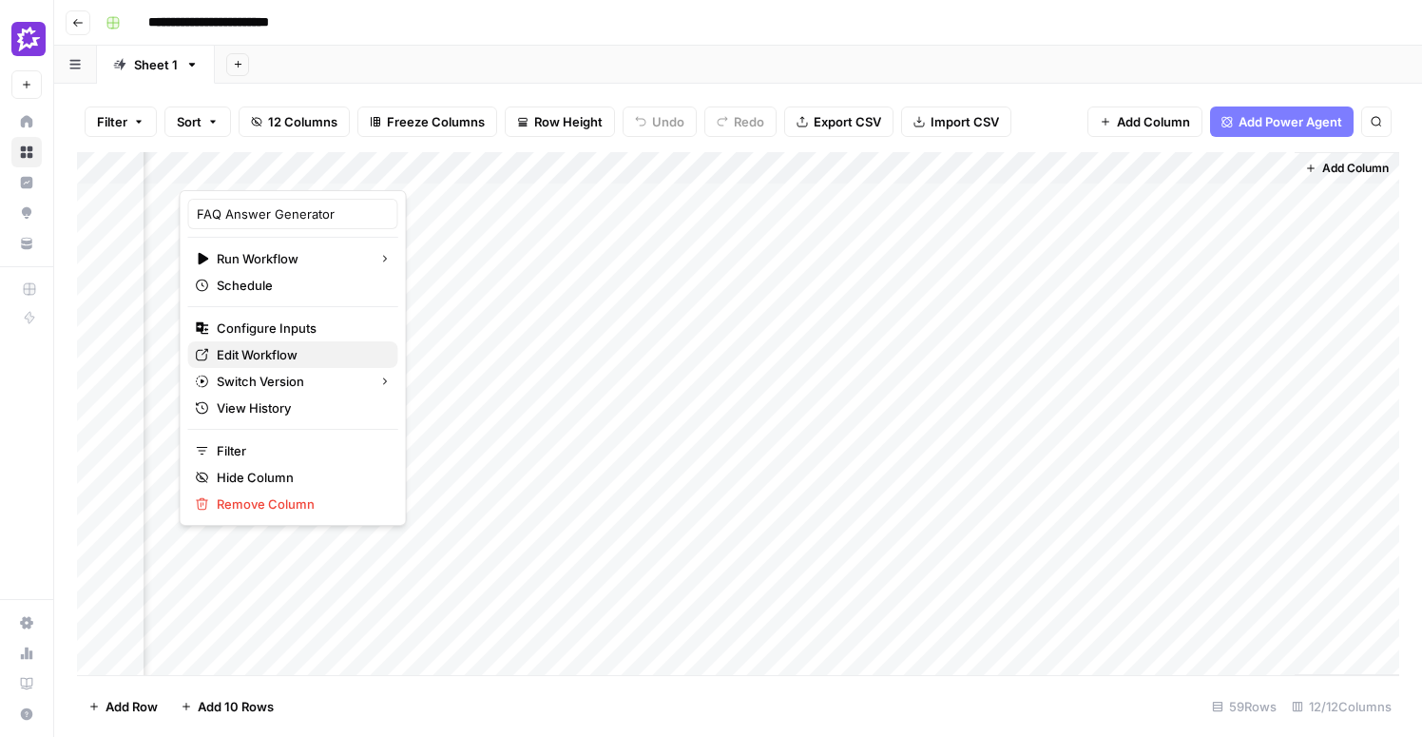
click at [281, 345] on span "Edit Workflow" at bounding box center [300, 354] width 166 height 19
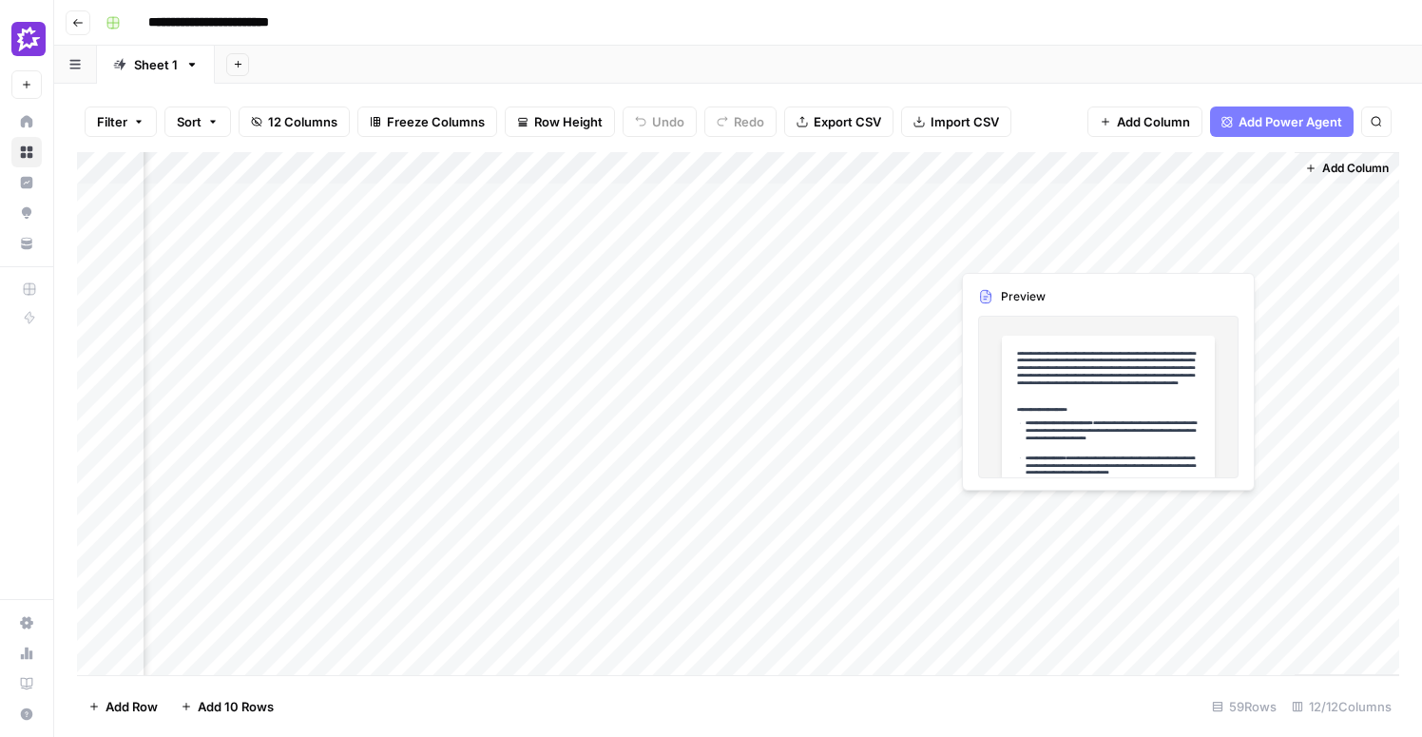
click at [1044, 240] on div "Add Column" at bounding box center [738, 413] width 1322 height 523
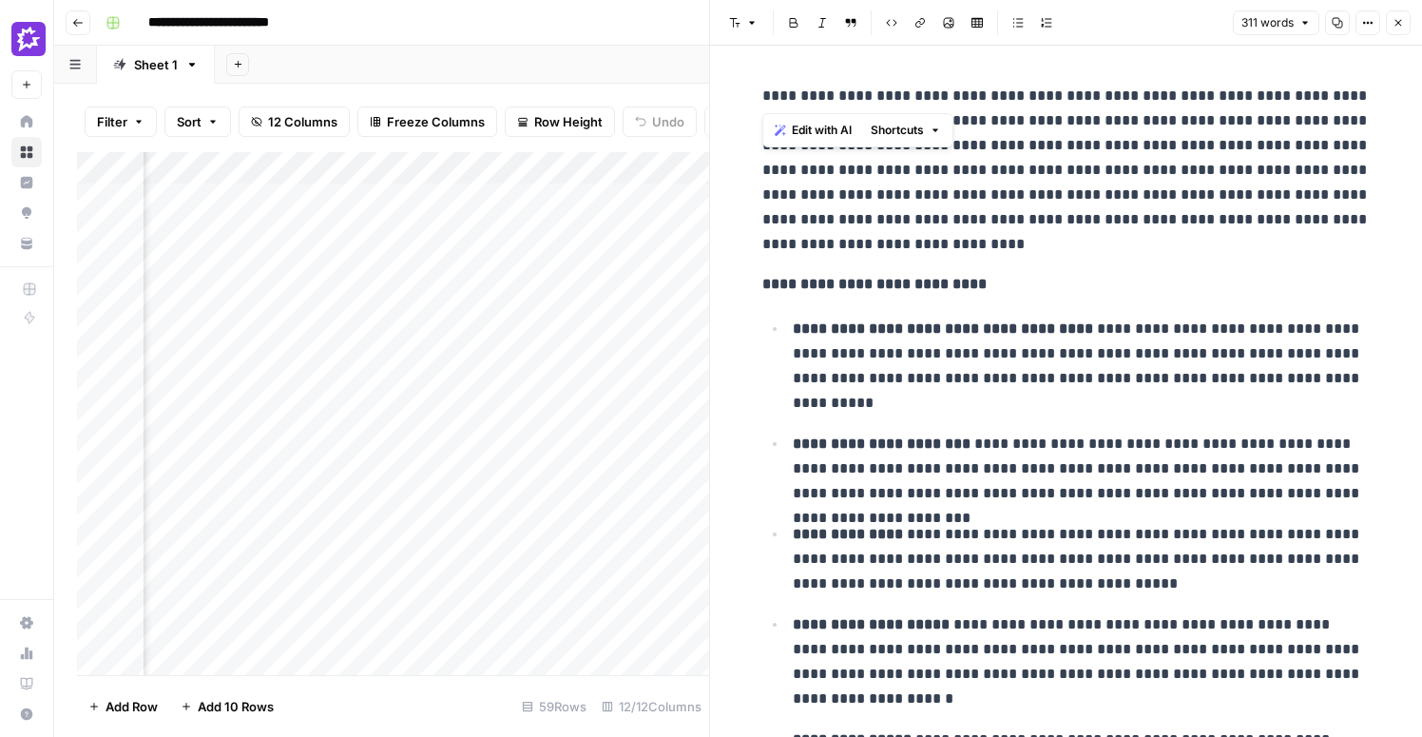
drag, startPoint x: 1201, startPoint y: 98, endPoint x: 759, endPoint y: 102, distance: 442.0
click at [759, 102] on div "**********" at bounding box center [1066, 534] width 631 height 916
copy p "**********"
click at [1086, 167] on p "**********" at bounding box center [1066, 170] width 608 height 173
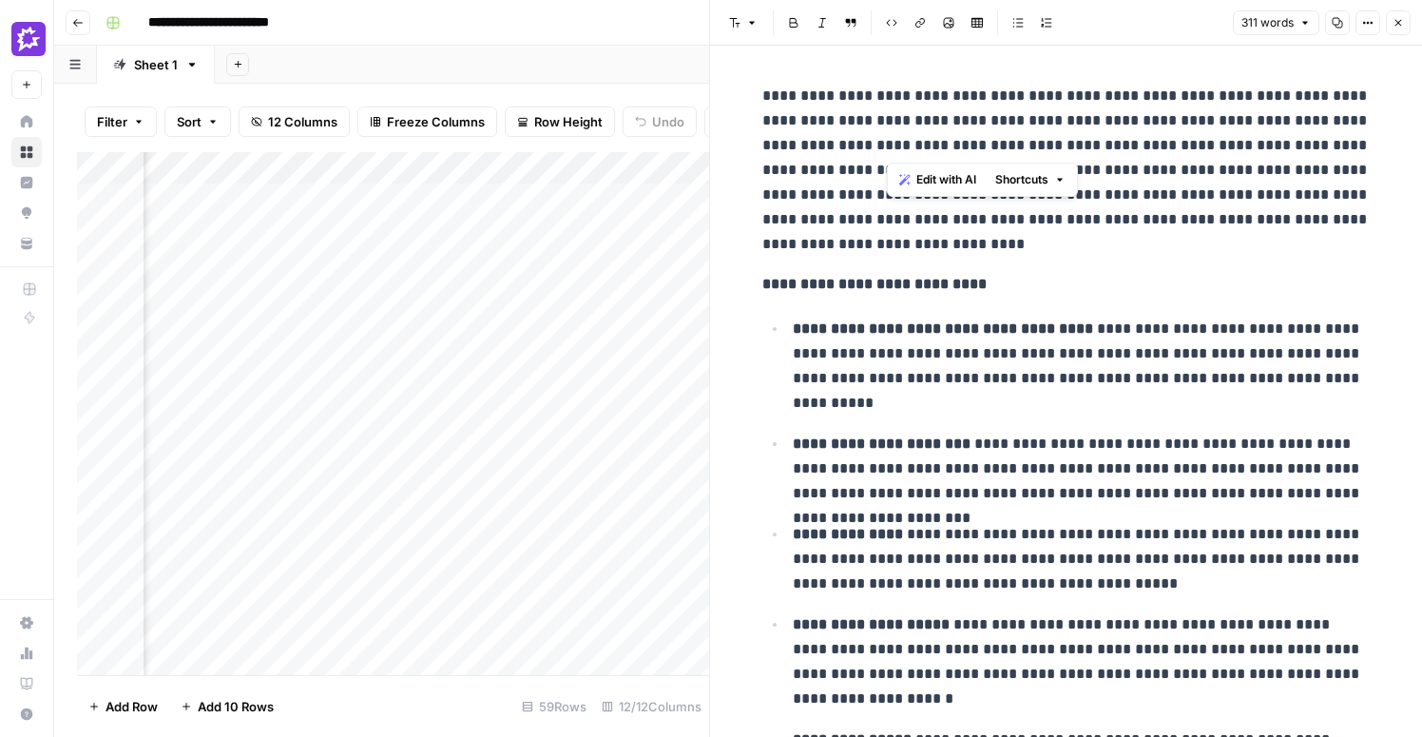
drag, startPoint x: 970, startPoint y: 143, endPoint x: 888, endPoint y: 146, distance: 81.8
click at [888, 146] on p "**********" at bounding box center [1066, 170] width 608 height 173
copy p "**********"
click at [1115, 287] on p "**********" at bounding box center [1066, 284] width 608 height 25
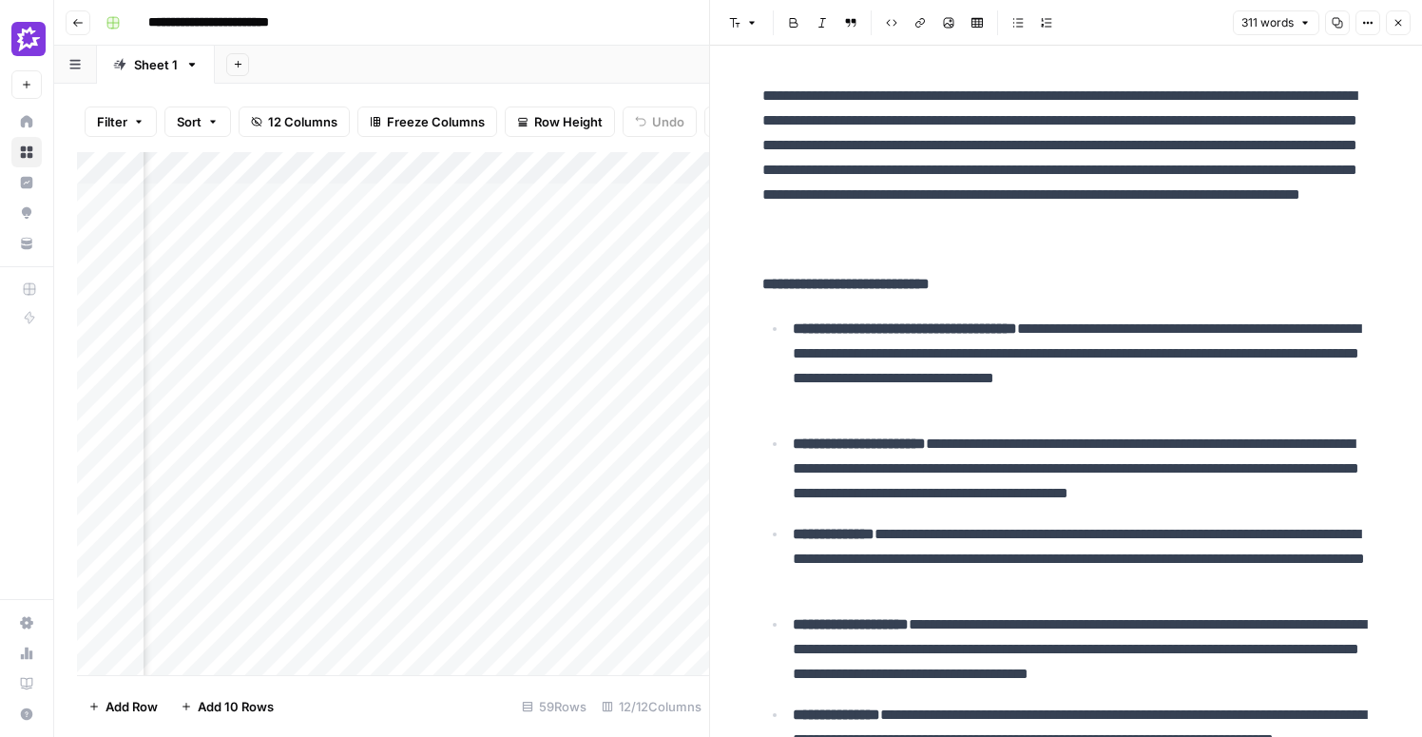
click at [601, 318] on div "Add Column" at bounding box center [393, 413] width 632 height 523
click at [1393, 18] on icon "button" at bounding box center [1397, 22] width 11 height 11
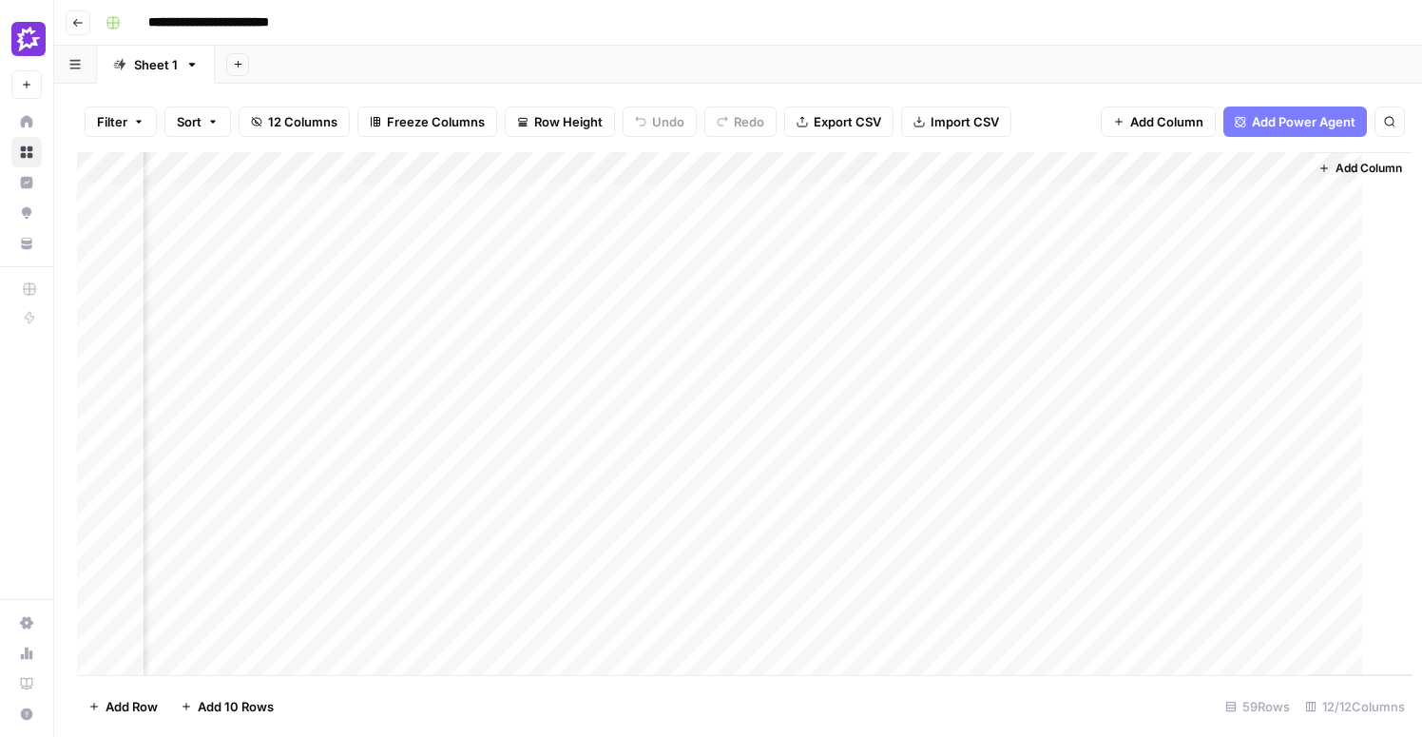
scroll to position [0, 1219]
click at [1124, 283] on div "Add Column" at bounding box center [738, 413] width 1322 height 523
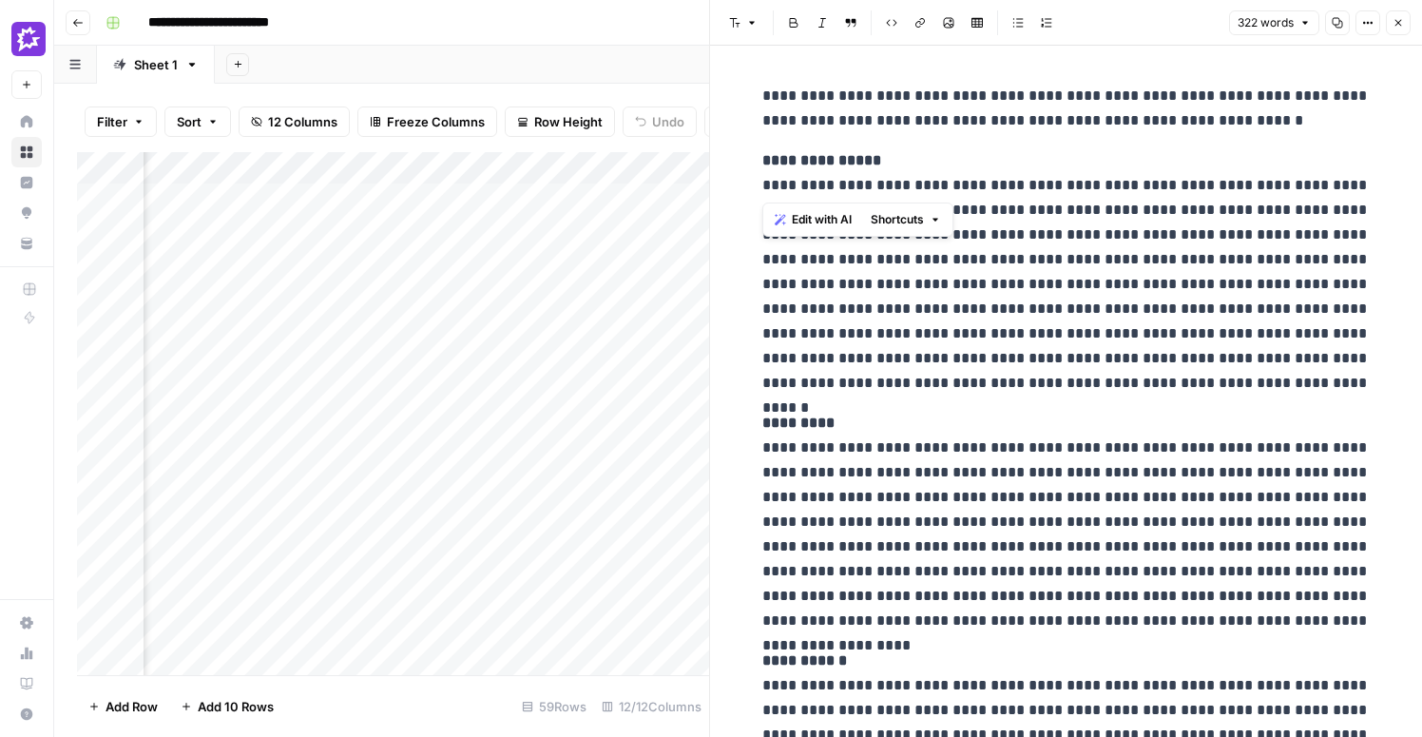
drag, startPoint x: 962, startPoint y: 184, endPoint x: 756, endPoint y: 195, distance: 206.5
click at [756, 195] on div "**********" at bounding box center [1066, 497] width 631 height 842
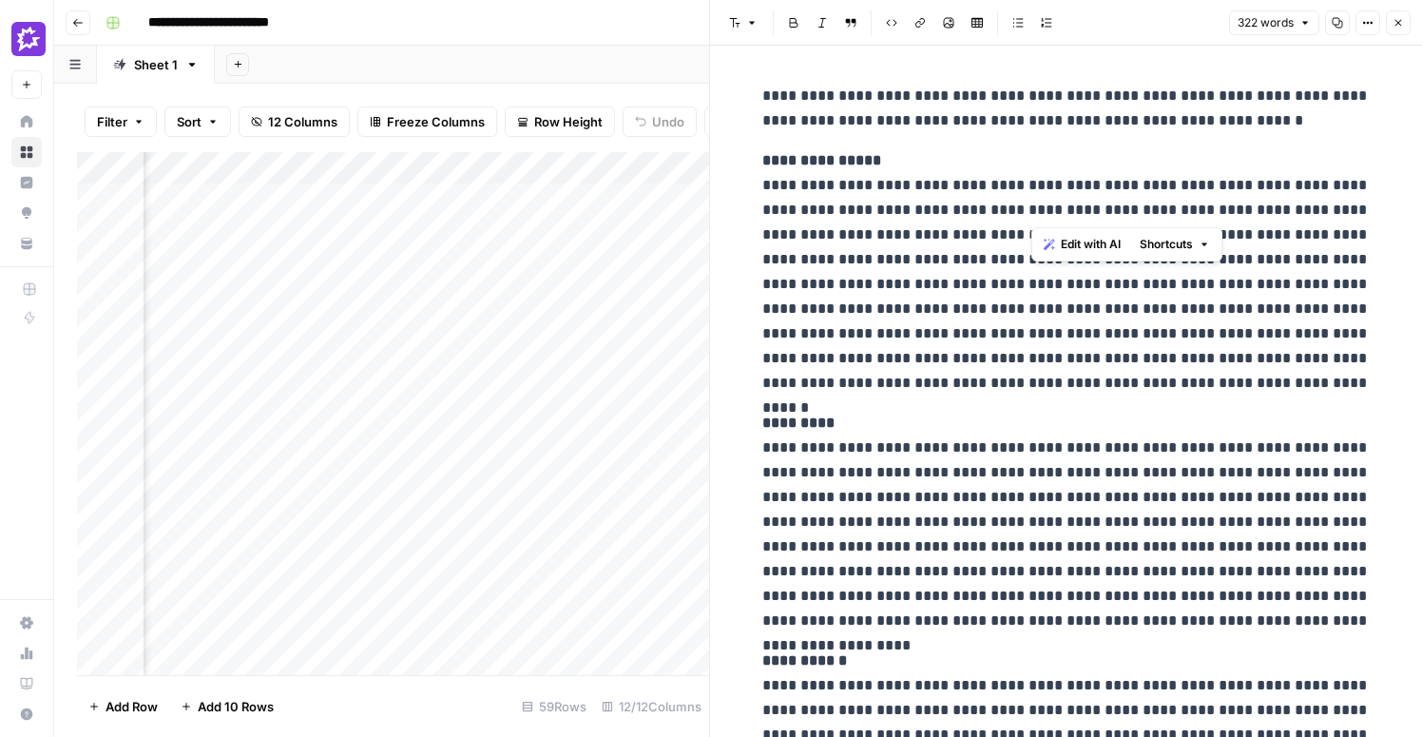
drag, startPoint x: 1033, startPoint y: 209, endPoint x: 1171, endPoint y: 213, distance: 137.9
click at [1171, 213] on p "**********" at bounding box center [1066, 271] width 608 height 247
copy p "**********"
click at [1176, 300] on p "**********" at bounding box center [1066, 271] width 608 height 247
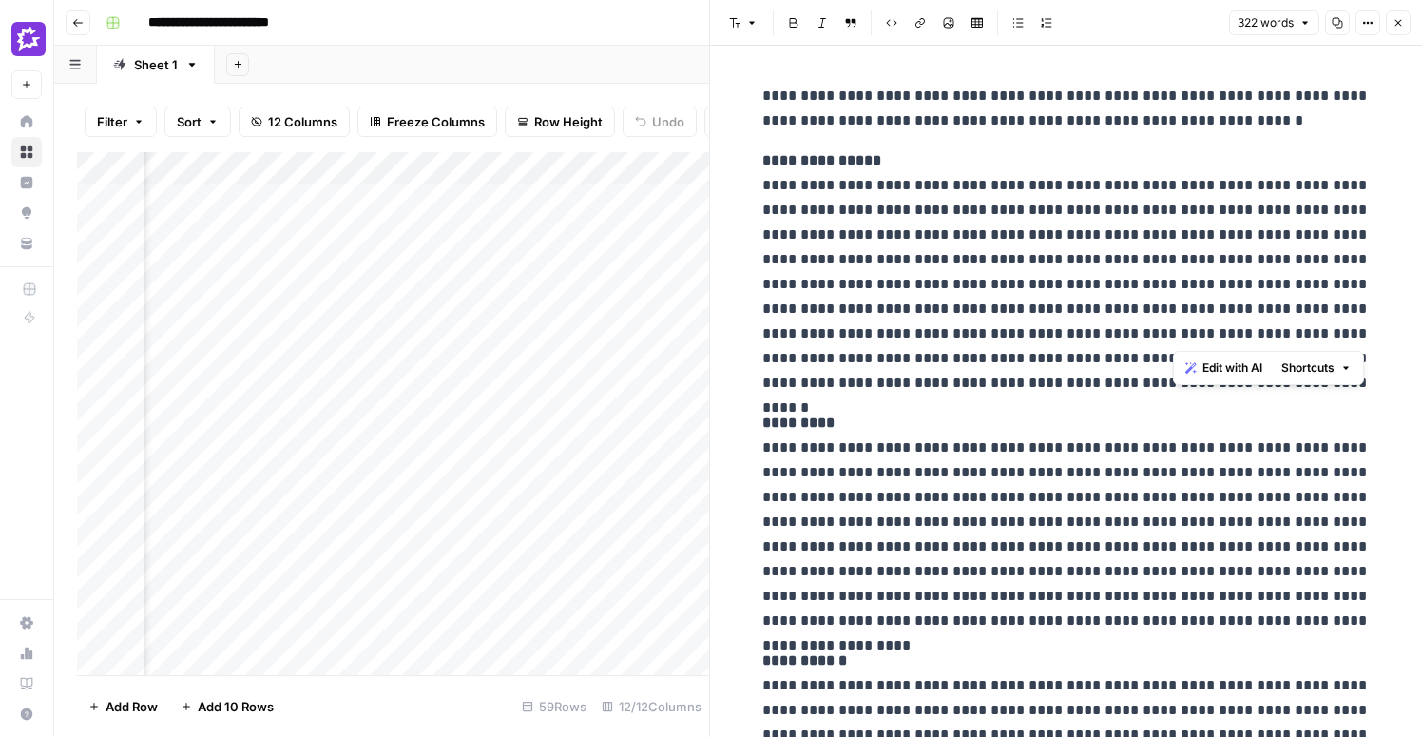
drag, startPoint x: 1211, startPoint y: 336, endPoint x: 1353, endPoint y: 329, distance: 141.8
click at [1353, 329] on p "**********" at bounding box center [1066, 271] width 608 height 247
copy p "**********"
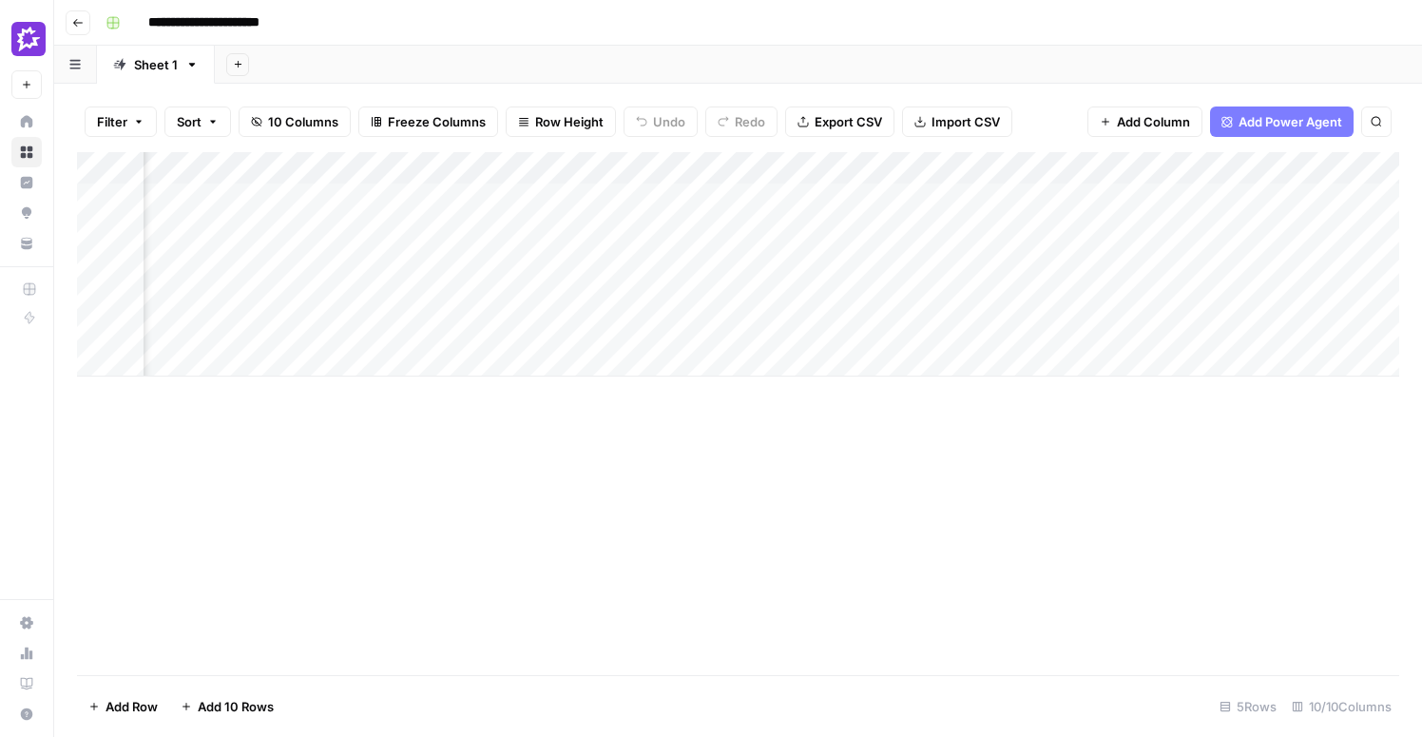
scroll to position [0, 1037]
click at [934, 197] on div "Add Column" at bounding box center [738, 264] width 1322 height 224
click at [1108, 192] on div "Add Column" at bounding box center [738, 264] width 1322 height 224
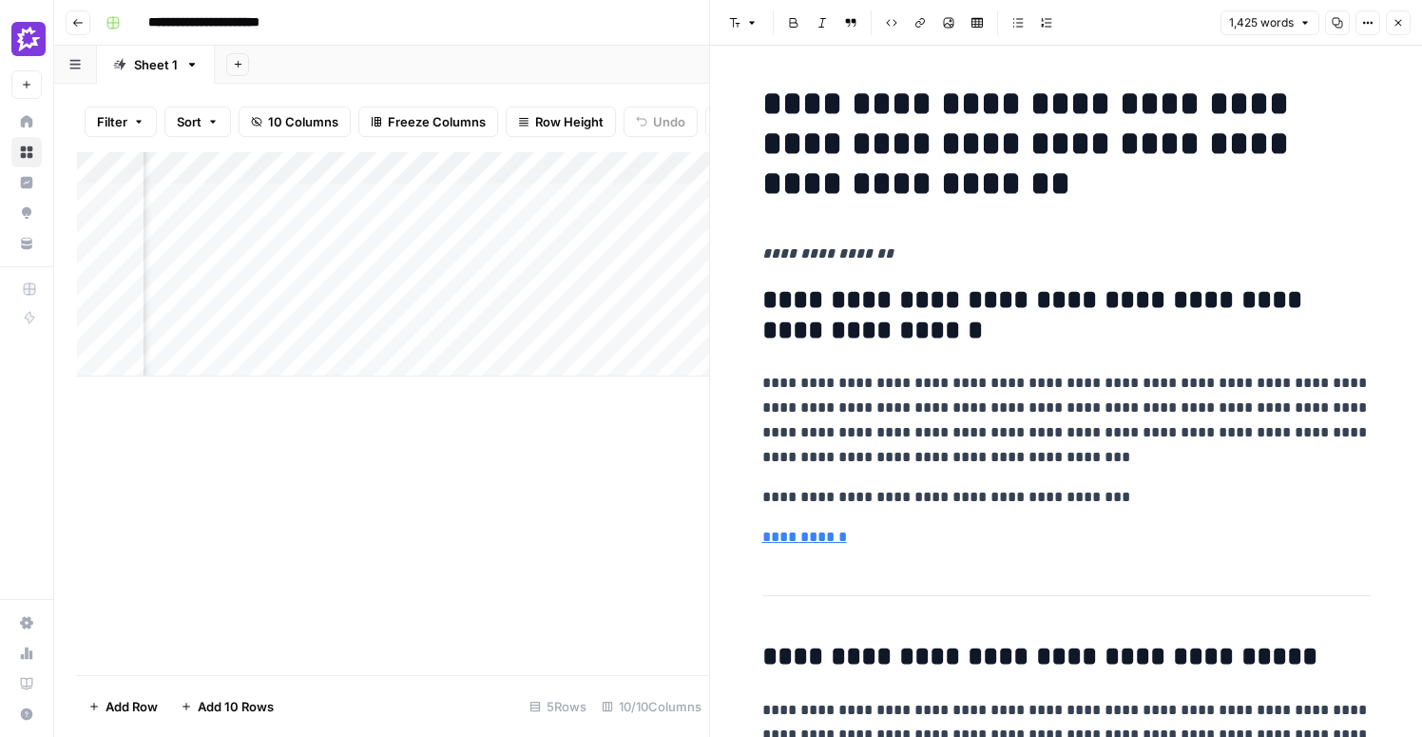
click at [1391, 25] on button "Close" at bounding box center [1398, 22] width 25 height 25
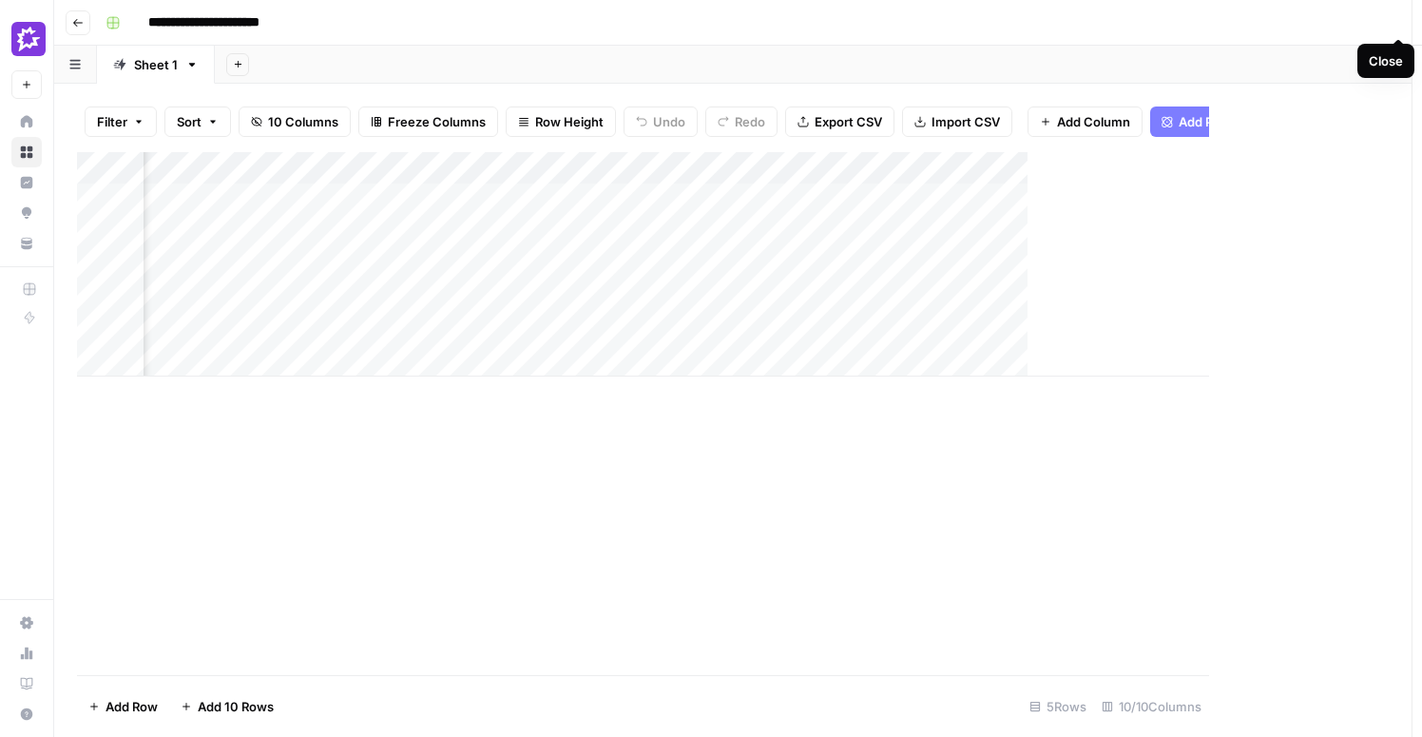
scroll to position [0, 1014]
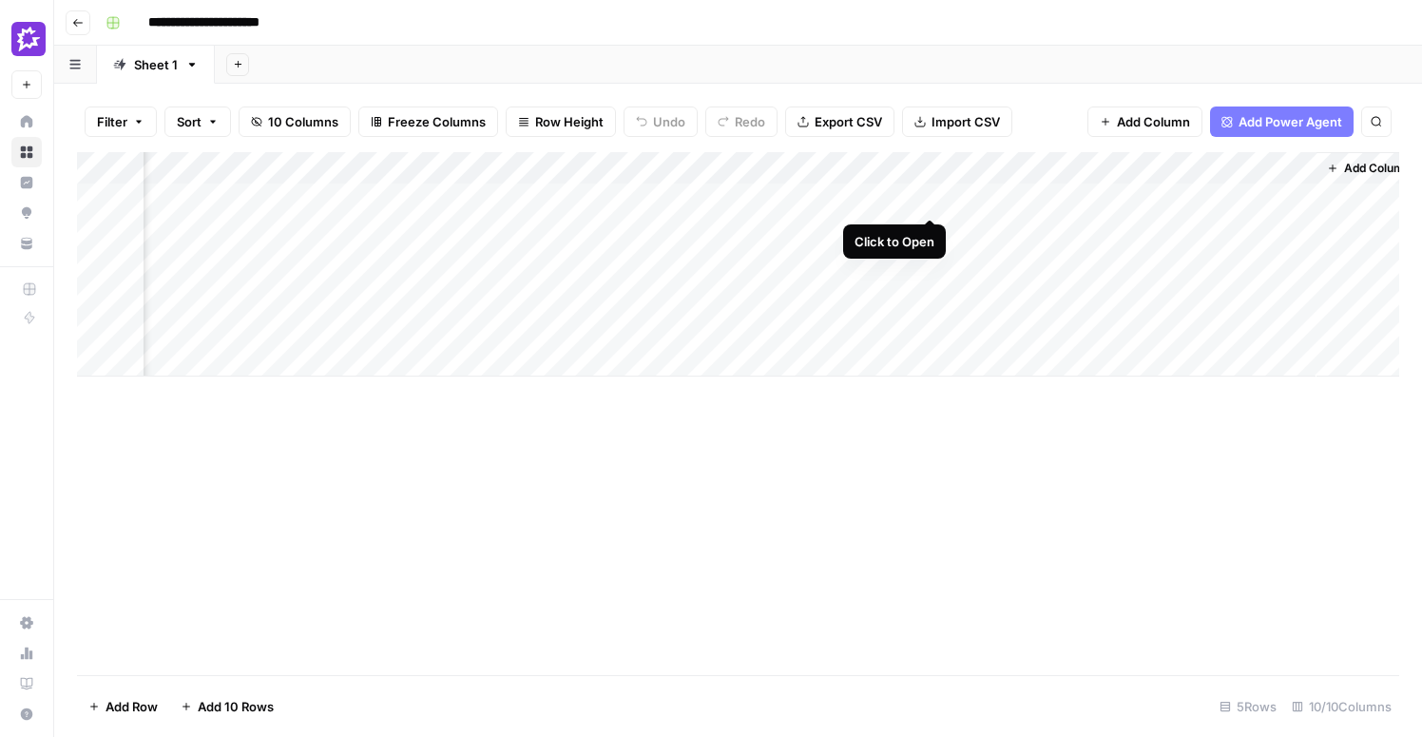
click at [925, 197] on div "Add Column" at bounding box center [738, 264] width 1322 height 224
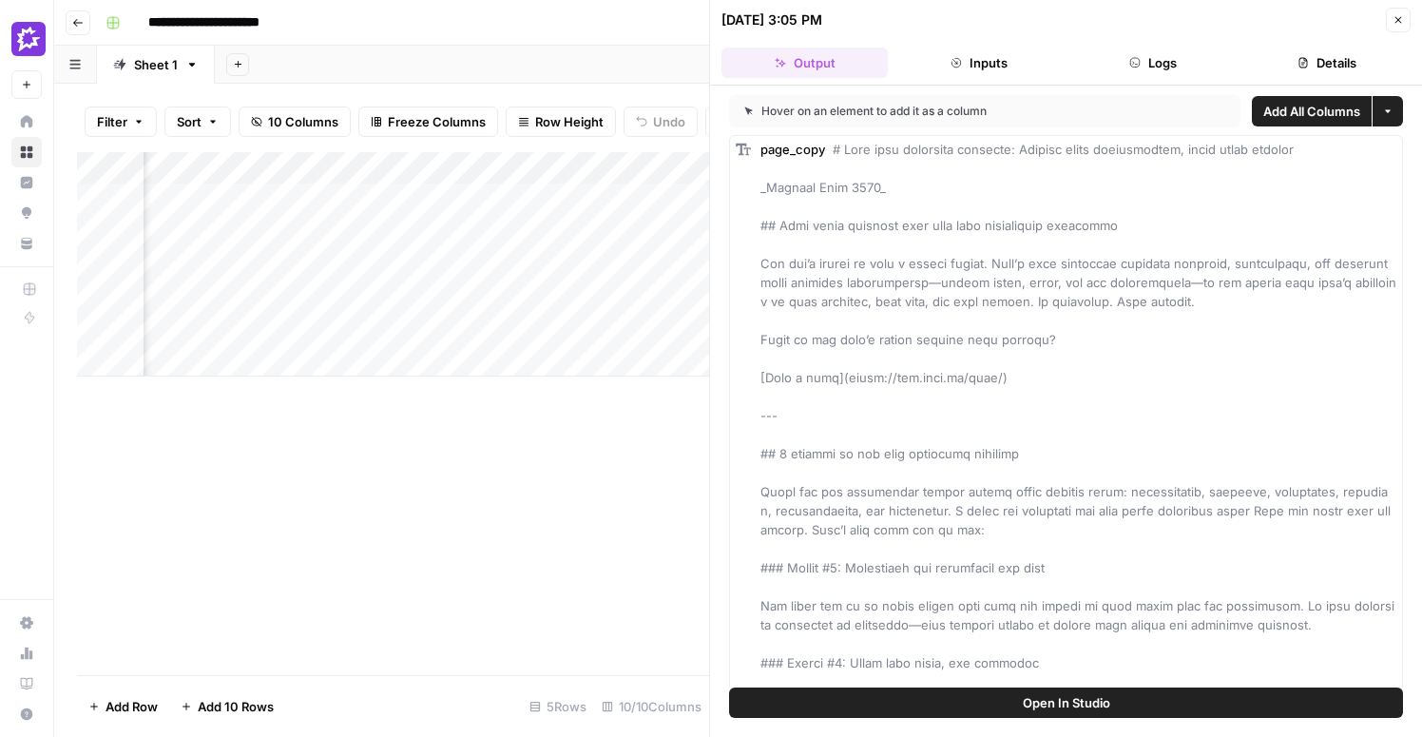
click at [1282, 113] on span "Add All Columns" at bounding box center [1311, 111] width 97 height 19
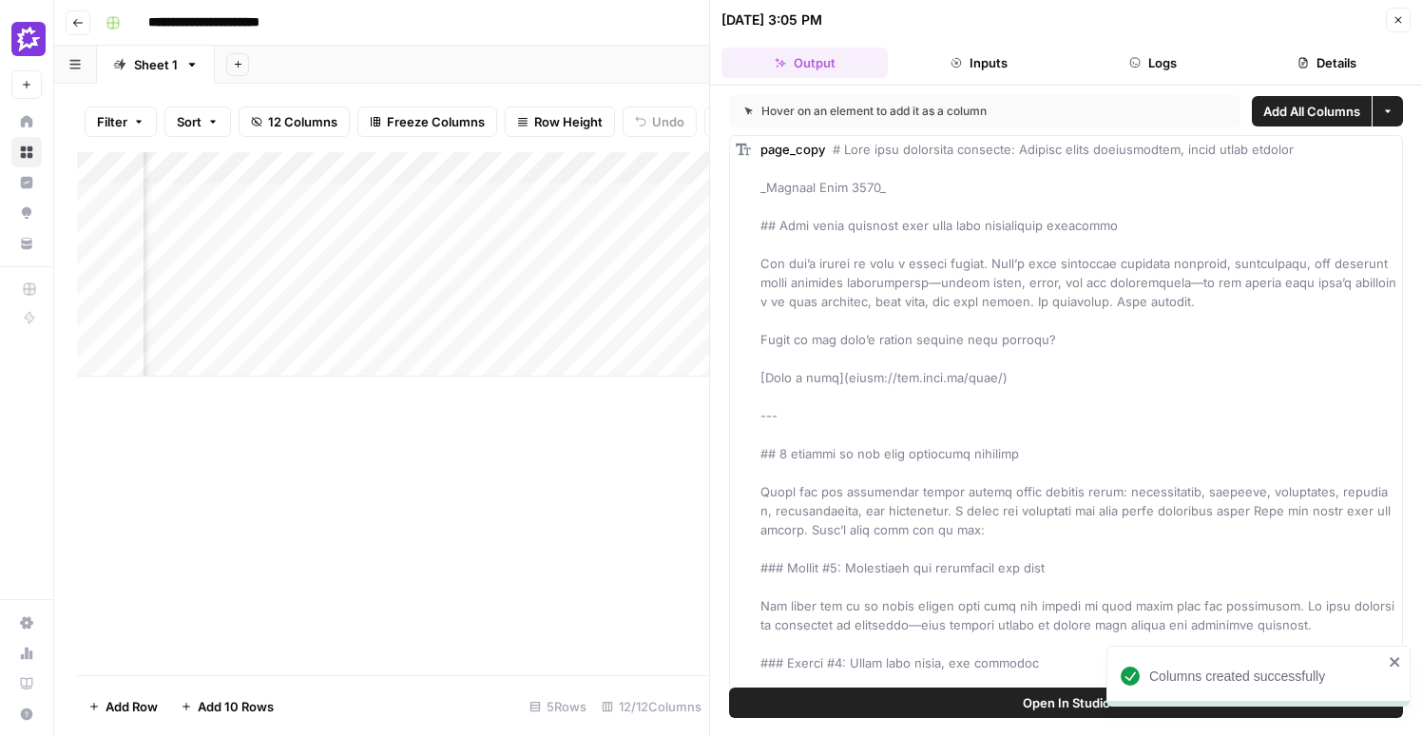
click at [1402, 24] on icon "button" at bounding box center [1397, 19] width 11 height 11
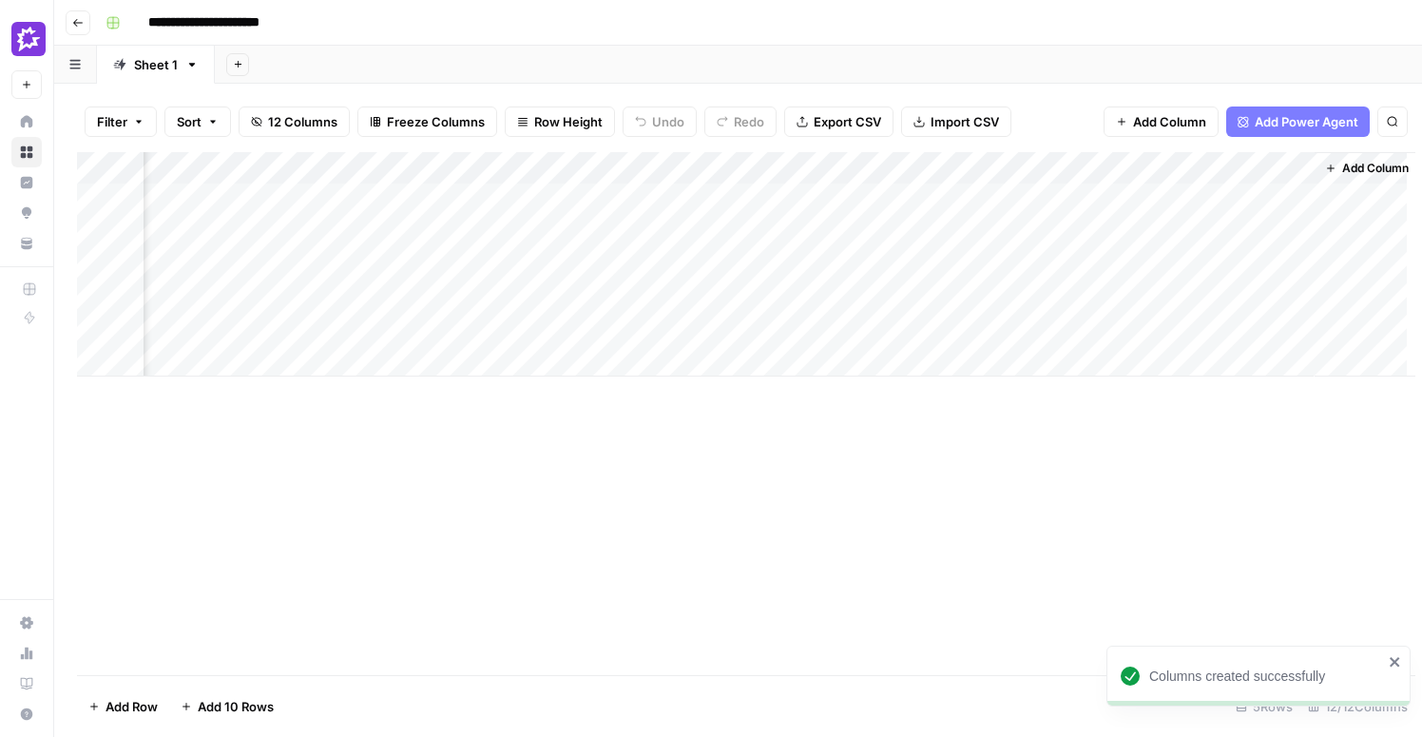
scroll to position [0, 1356]
click at [1127, 161] on div "Add Column" at bounding box center [738, 264] width 1322 height 224
click at [762, 163] on div "Add Column" at bounding box center [738, 264] width 1322 height 224
click at [836, 167] on div "Add Column" at bounding box center [738, 264] width 1322 height 224
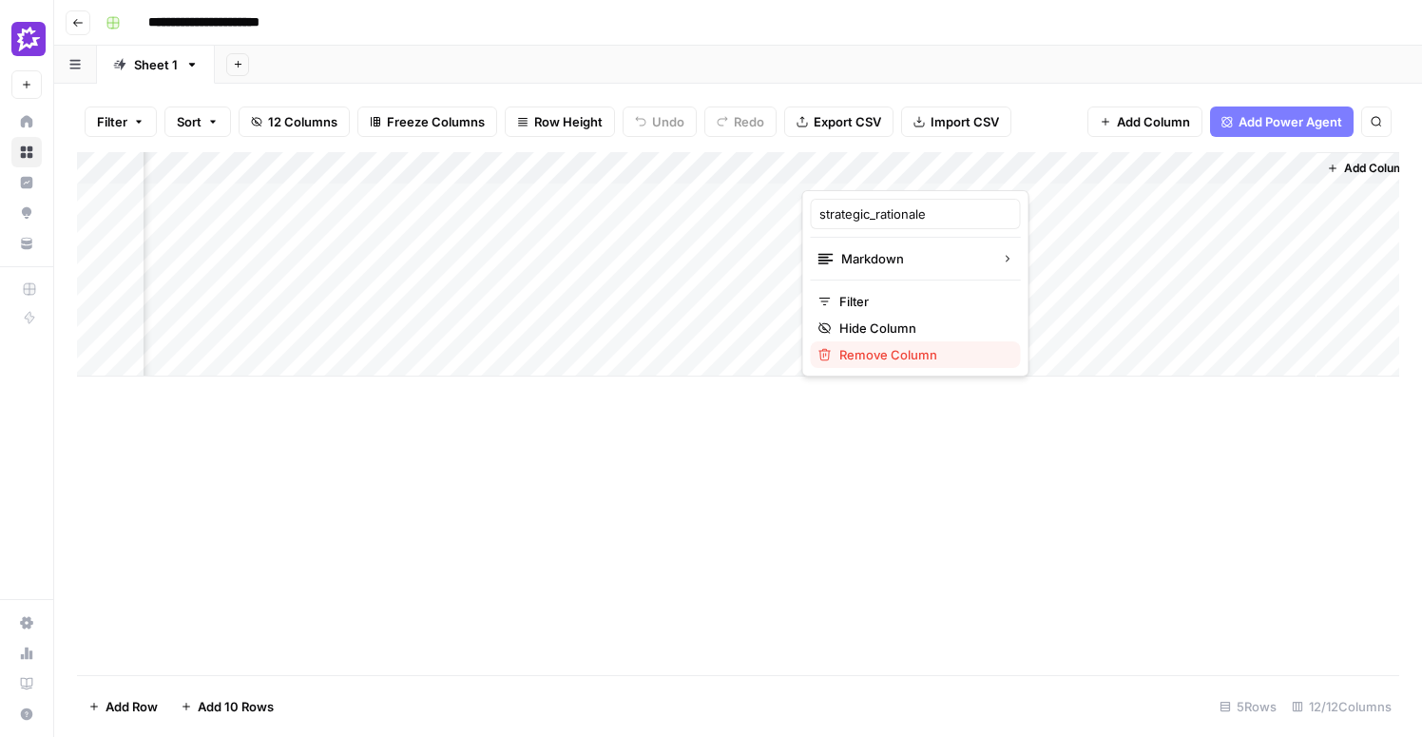
click at [859, 363] on span "Remove Column" at bounding box center [922, 354] width 166 height 19
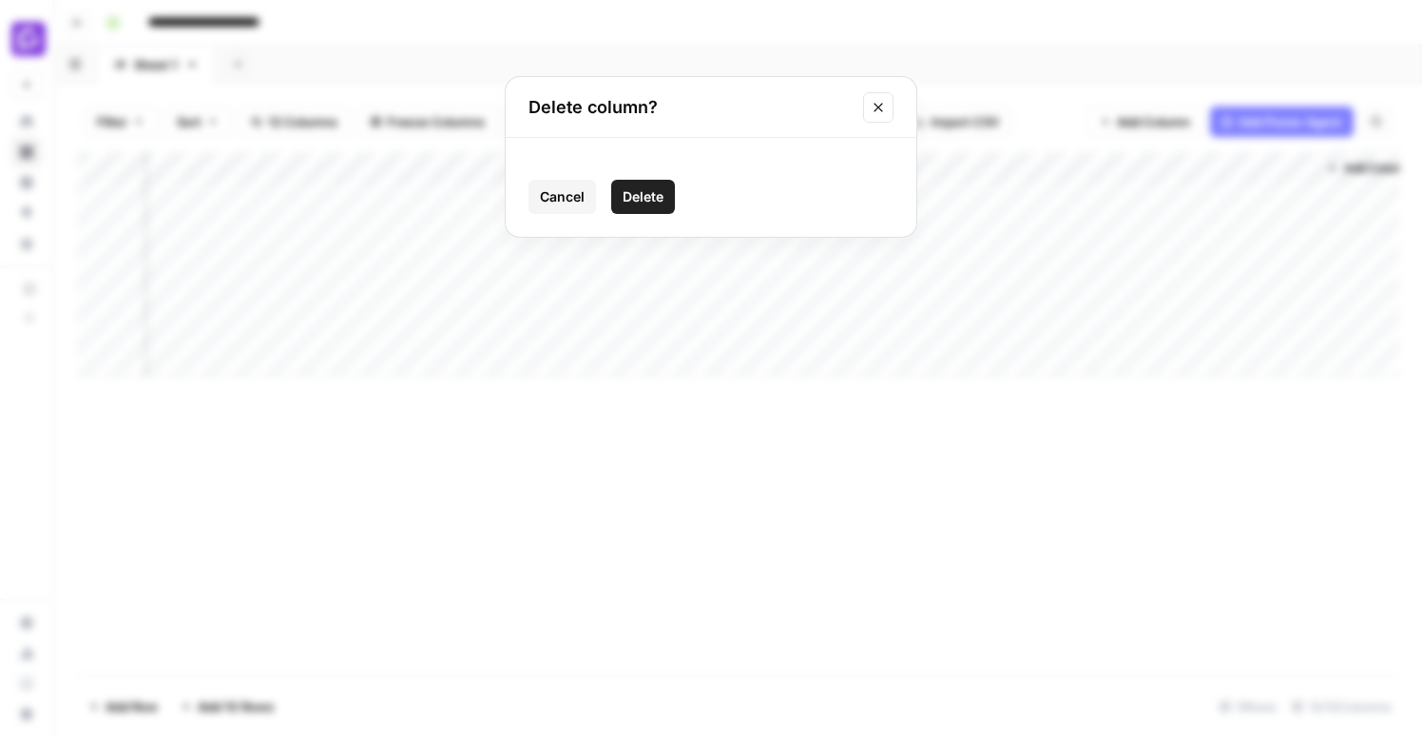
click at [644, 197] on span "Delete" at bounding box center [643, 196] width 41 height 19
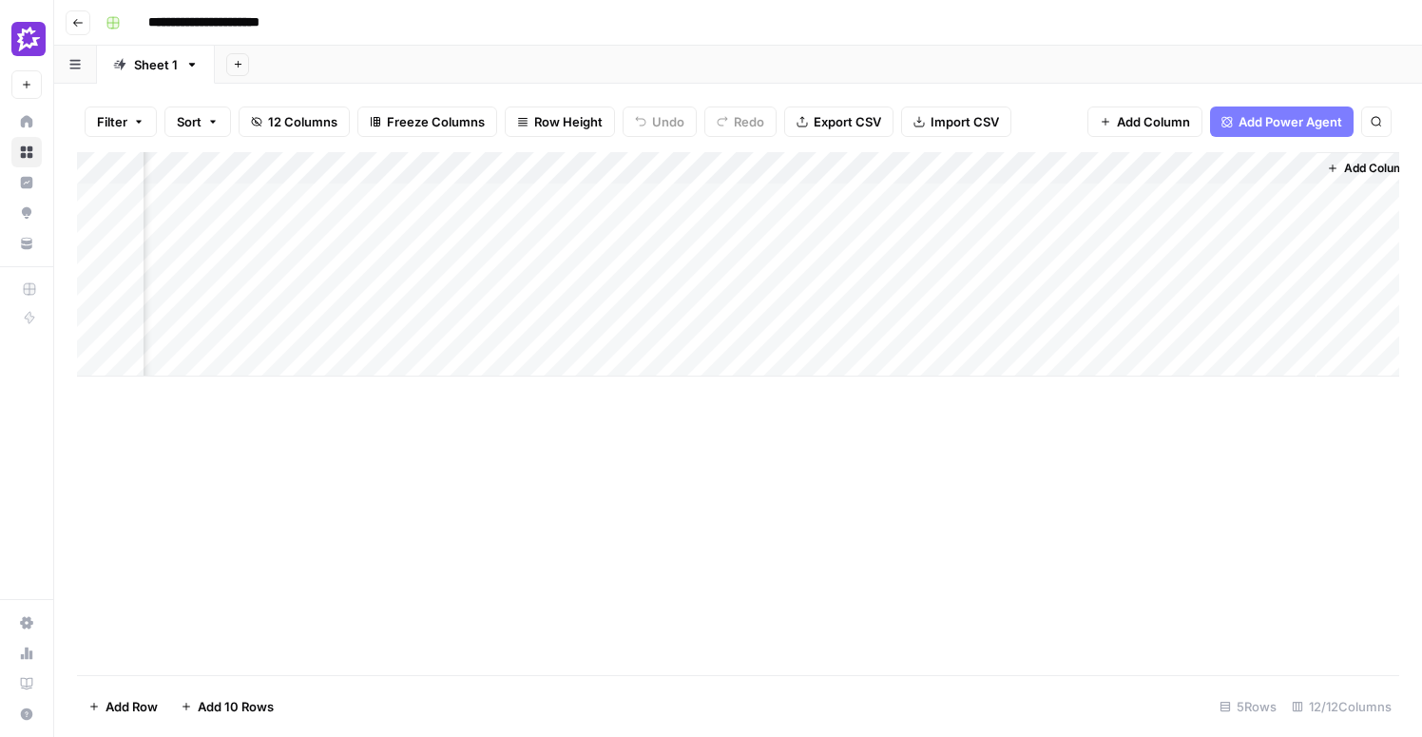
scroll to position [0, 1208]
click at [931, 167] on div "Add Column" at bounding box center [738, 264] width 1322 height 224
click at [830, 364] on button "Remove Column" at bounding box center [893, 354] width 210 height 27
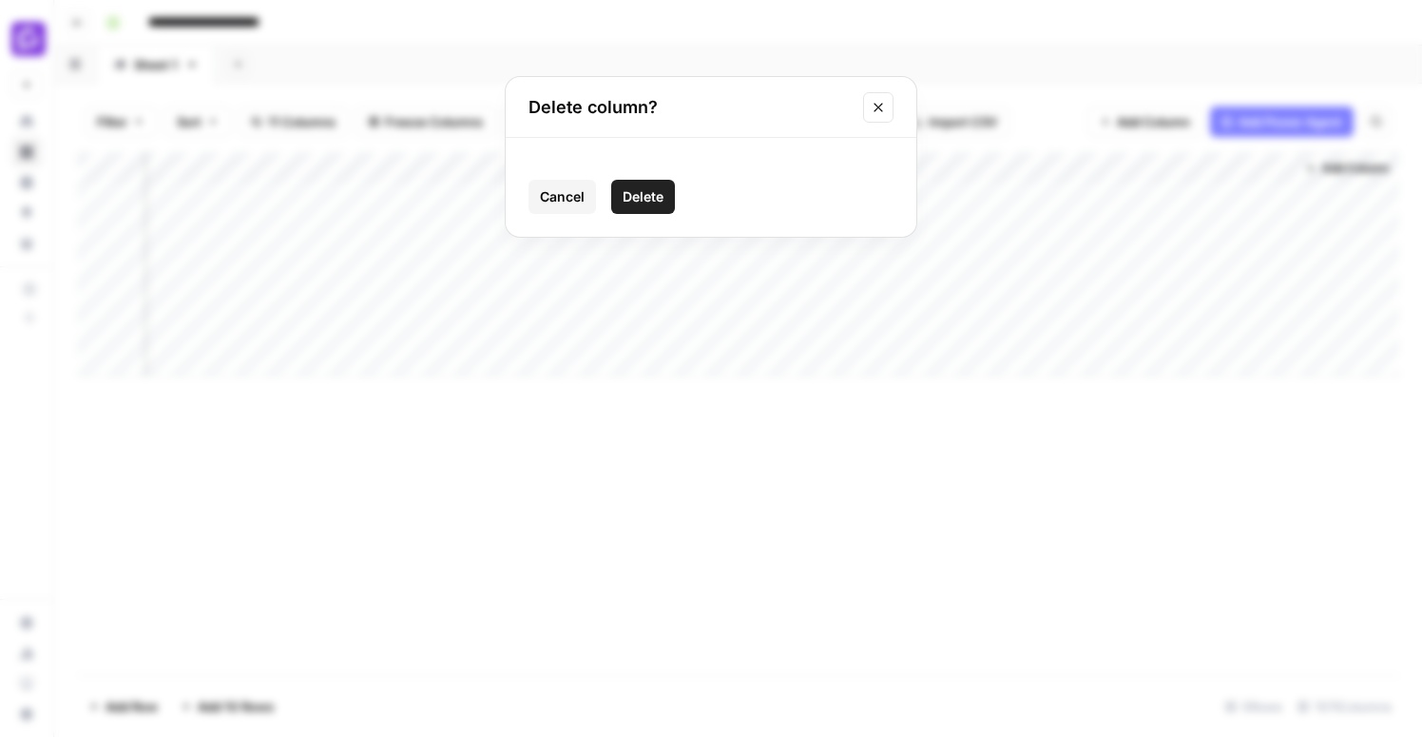
click at [624, 180] on button "Delete" at bounding box center [643, 197] width 64 height 34
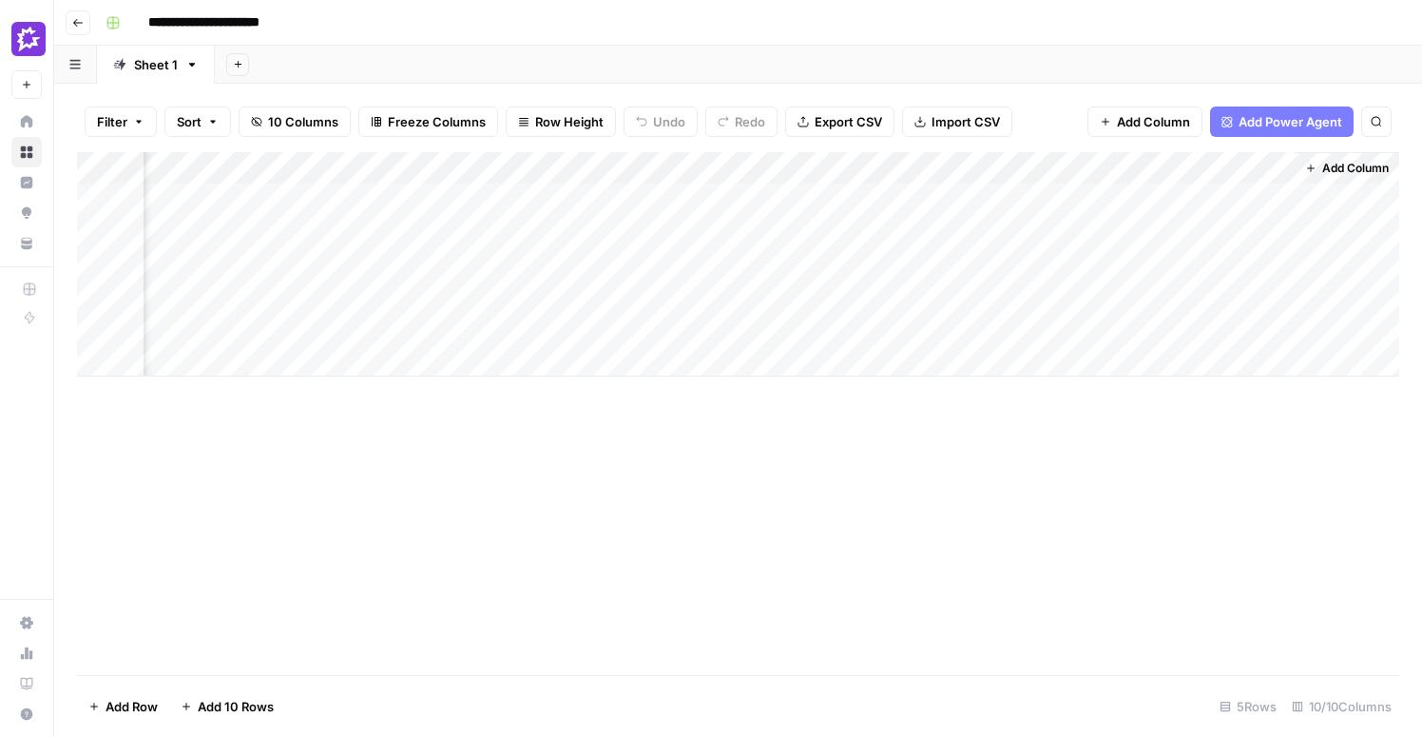
scroll to position [0, 1037]
click at [1110, 201] on div "Add Column" at bounding box center [738, 264] width 1322 height 224
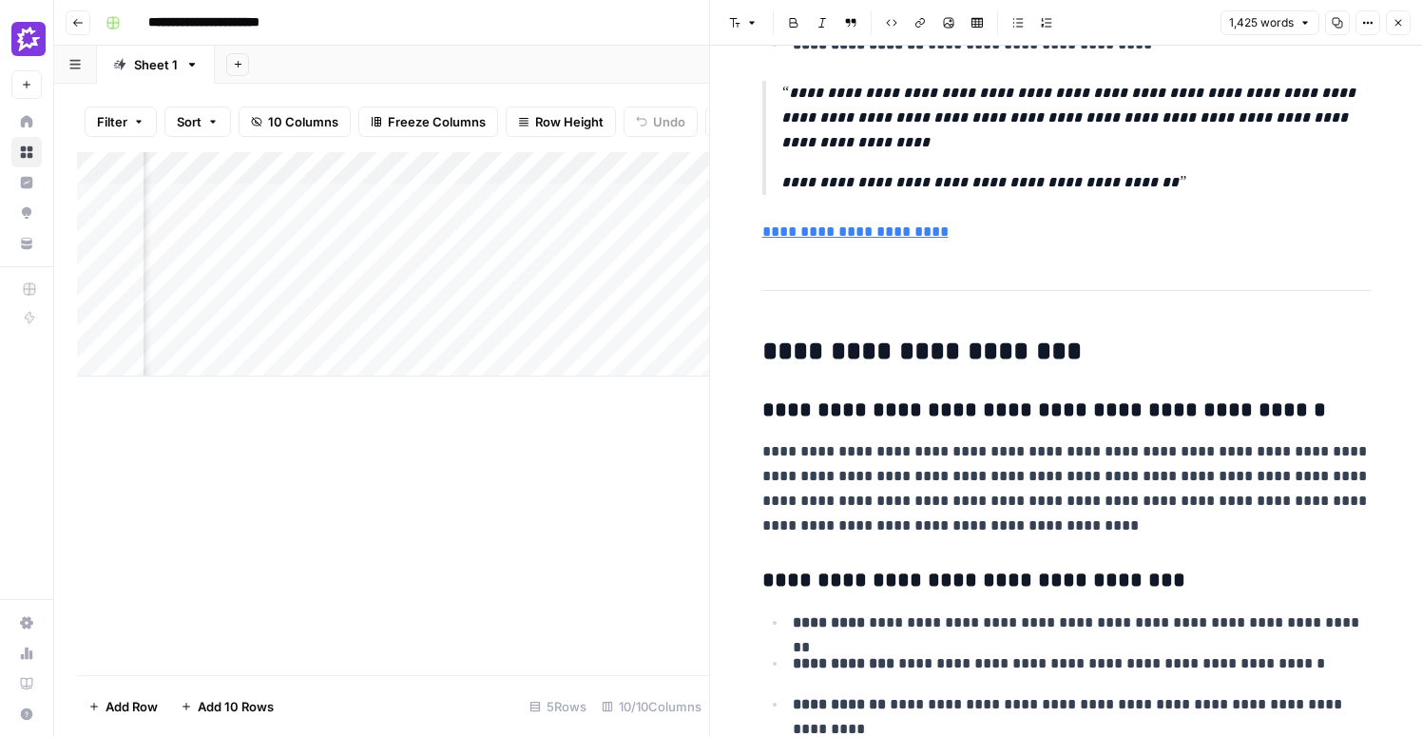
scroll to position [4672, 0]
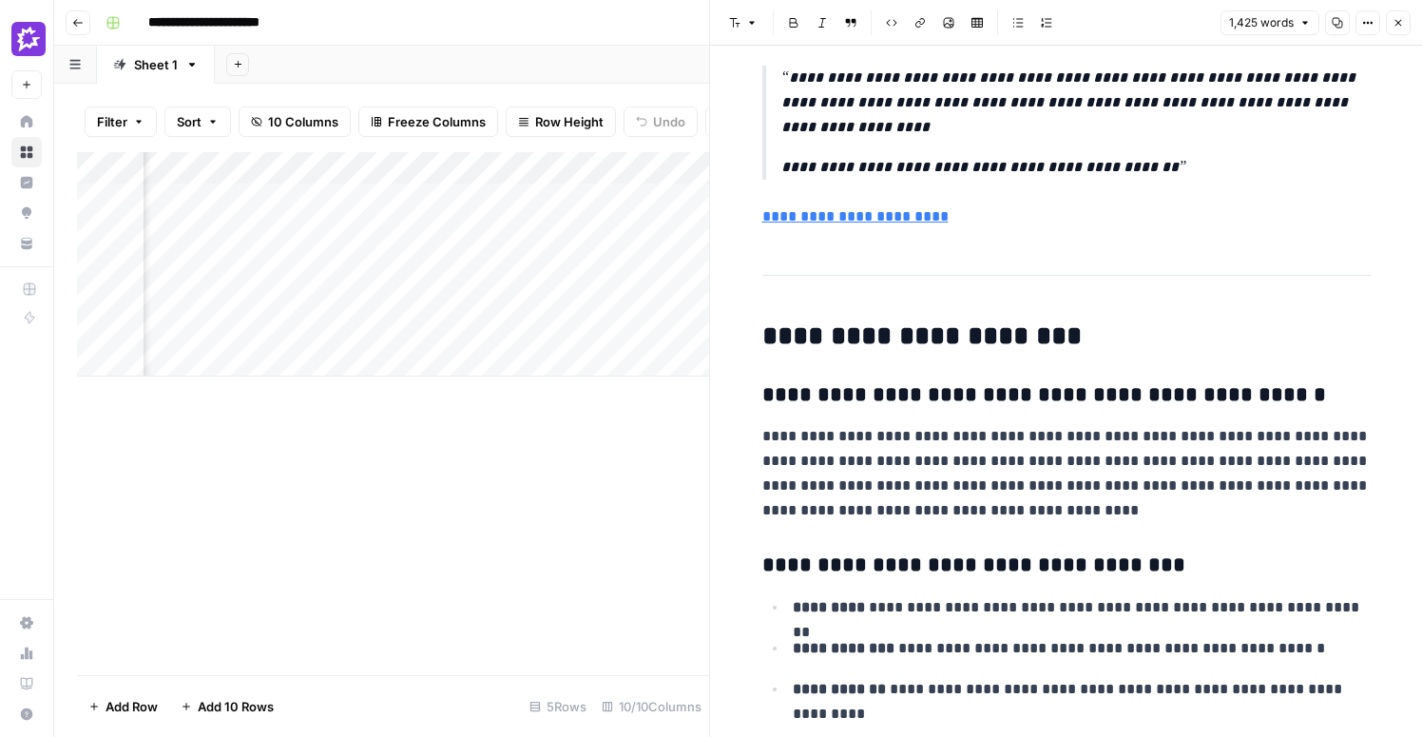
click at [799, 79] on p "**********" at bounding box center [1075, 103] width 589 height 74
click at [1199, 170] on p "**********" at bounding box center [1075, 167] width 589 height 25
click at [1180, 168] on p "**********" at bounding box center [1075, 167] width 589 height 25
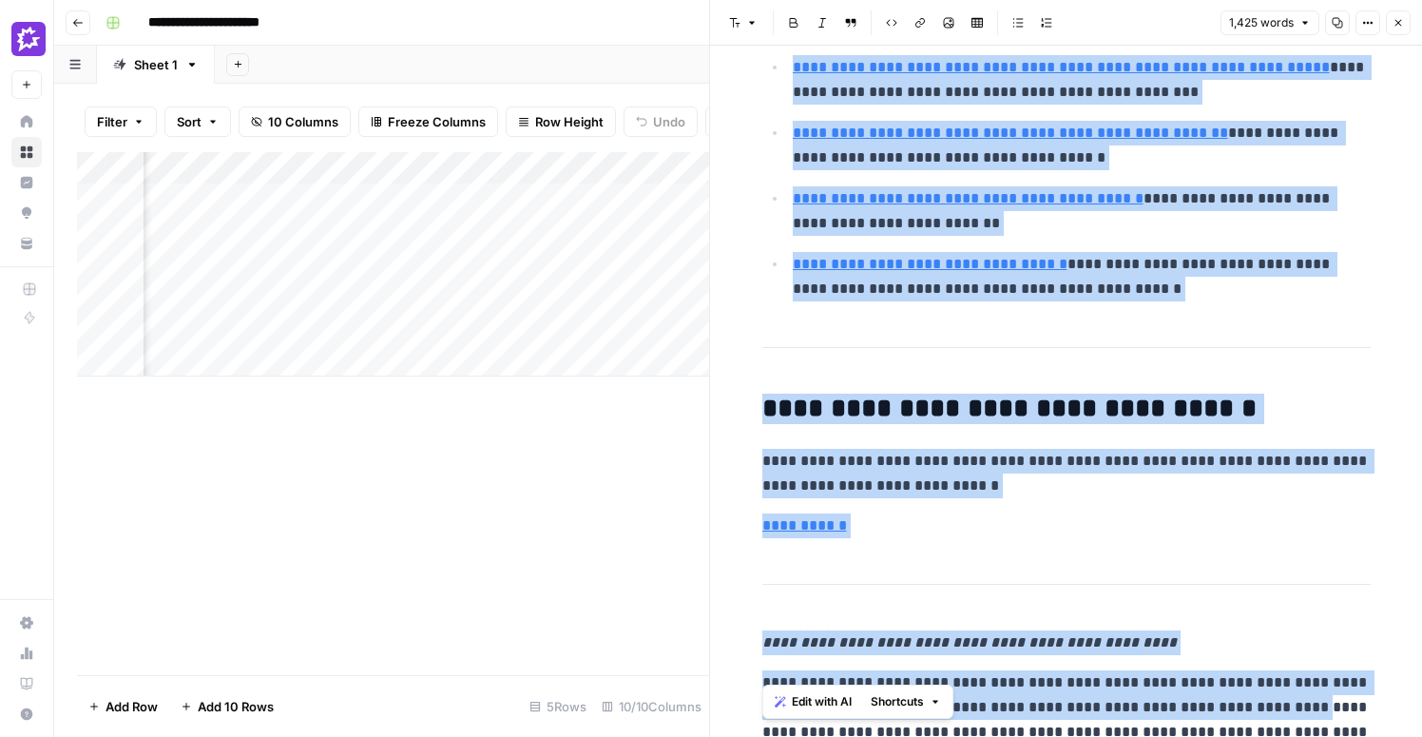
scroll to position [6558, 0]
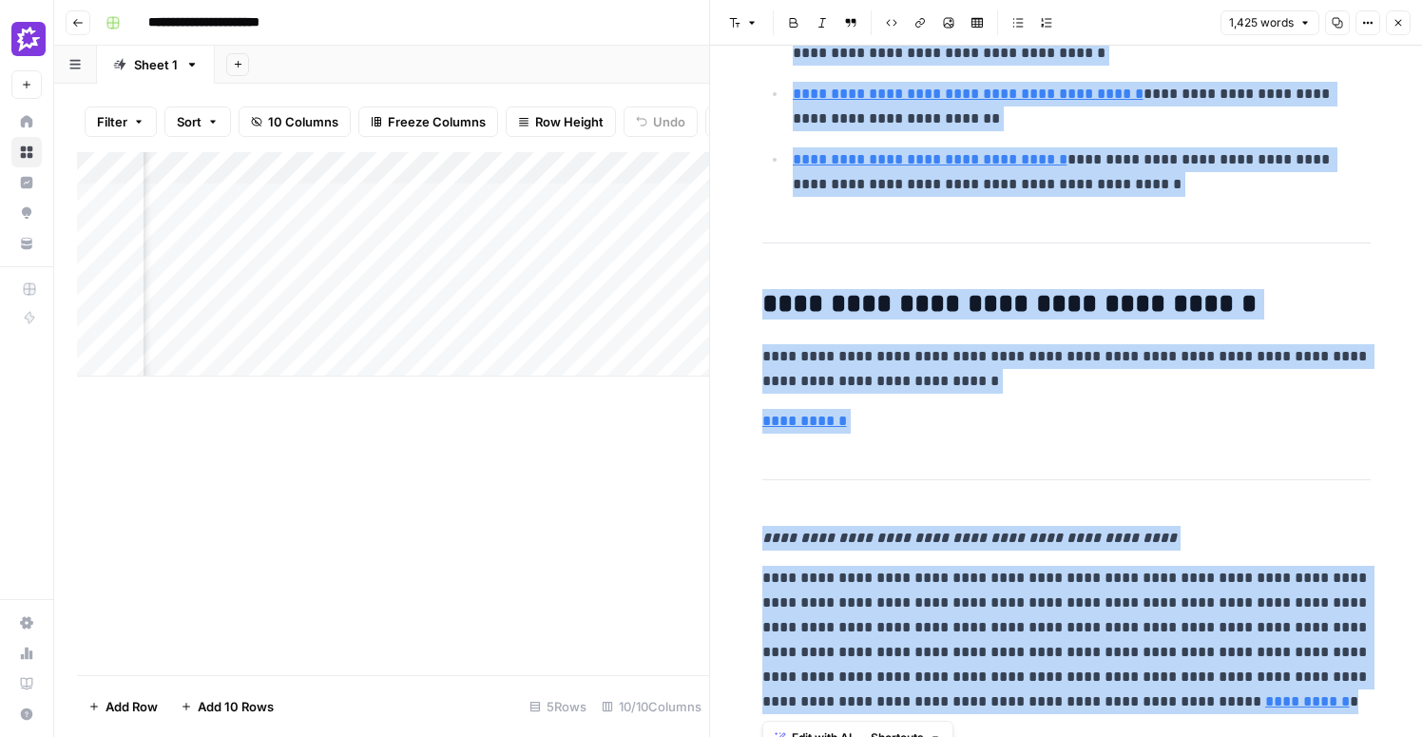
drag, startPoint x: 768, startPoint y: 97, endPoint x: 1337, endPoint y: 694, distance: 824.9
copy div "**********"
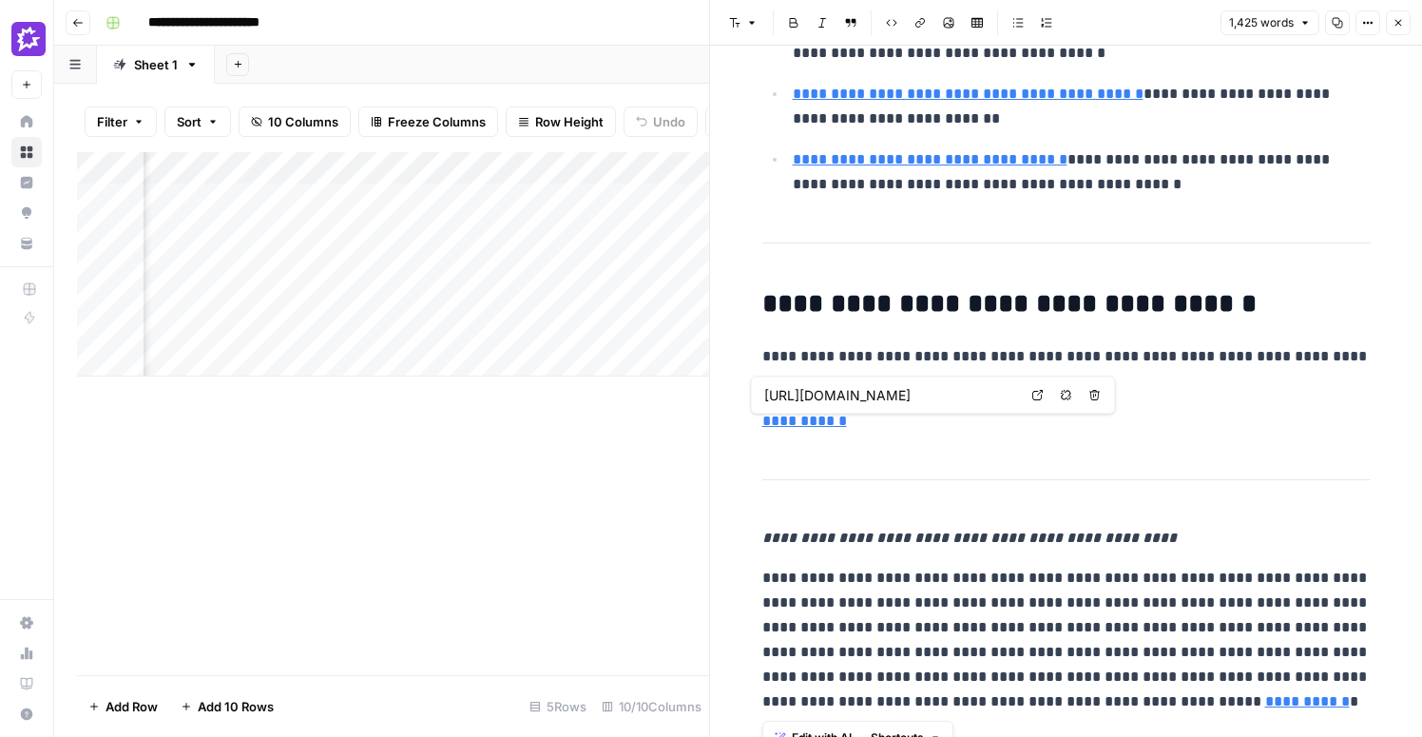
click at [600, 482] on div "Add Column" at bounding box center [393, 413] width 632 height 523
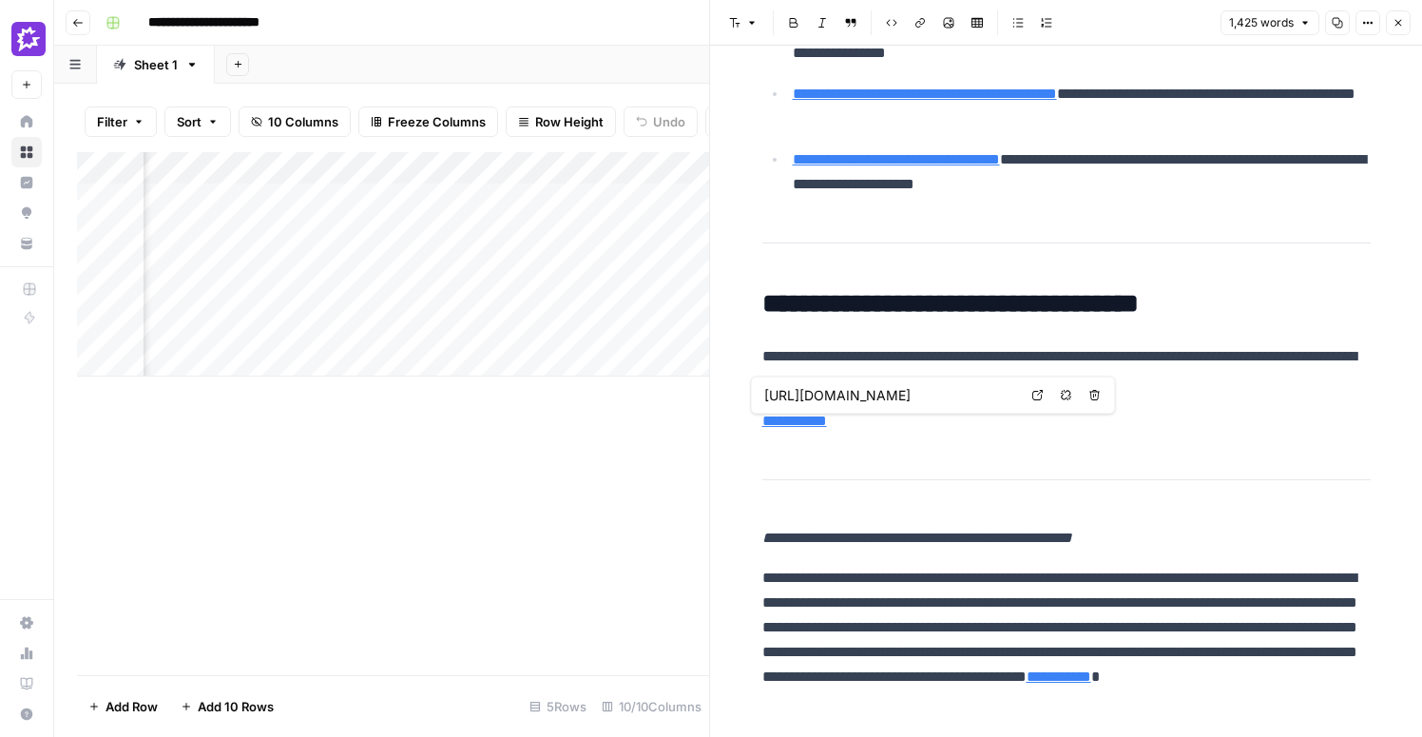
click at [1394, 25] on icon "button" at bounding box center [1397, 22] width 11 height 11
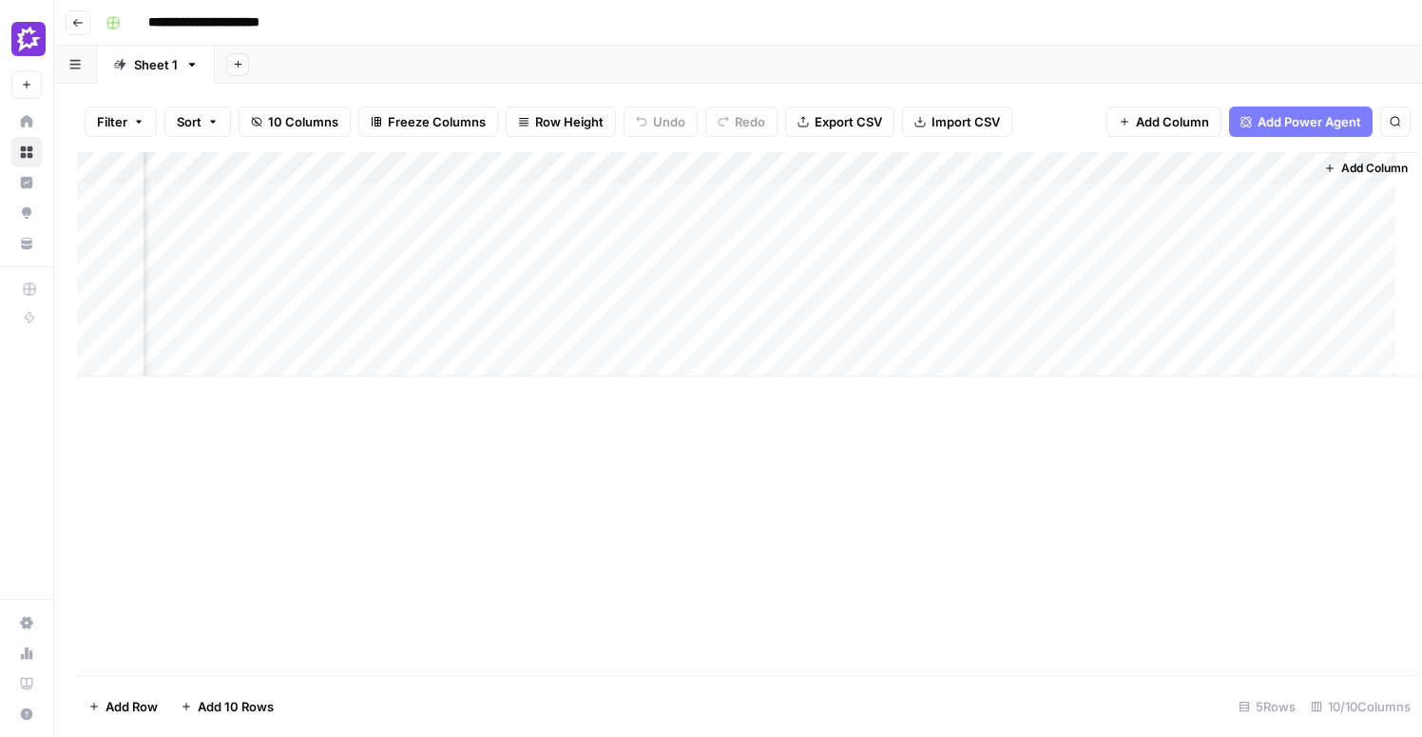
scroll to position [0, 1014]
click at [355, 259] on div "Add Column" at bounding box center [738, 264] width 1322 height 224
type textarea "**********"
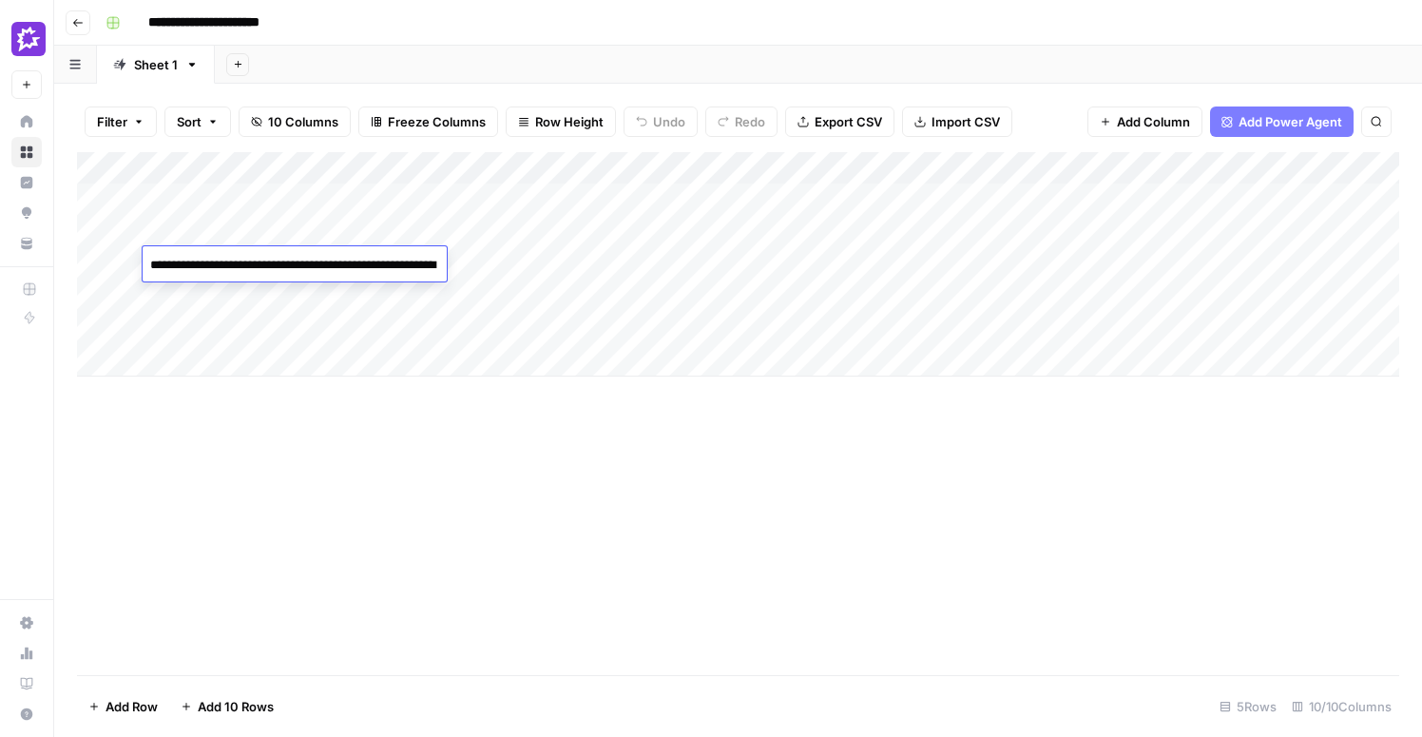
scroll to position [7491, 0]
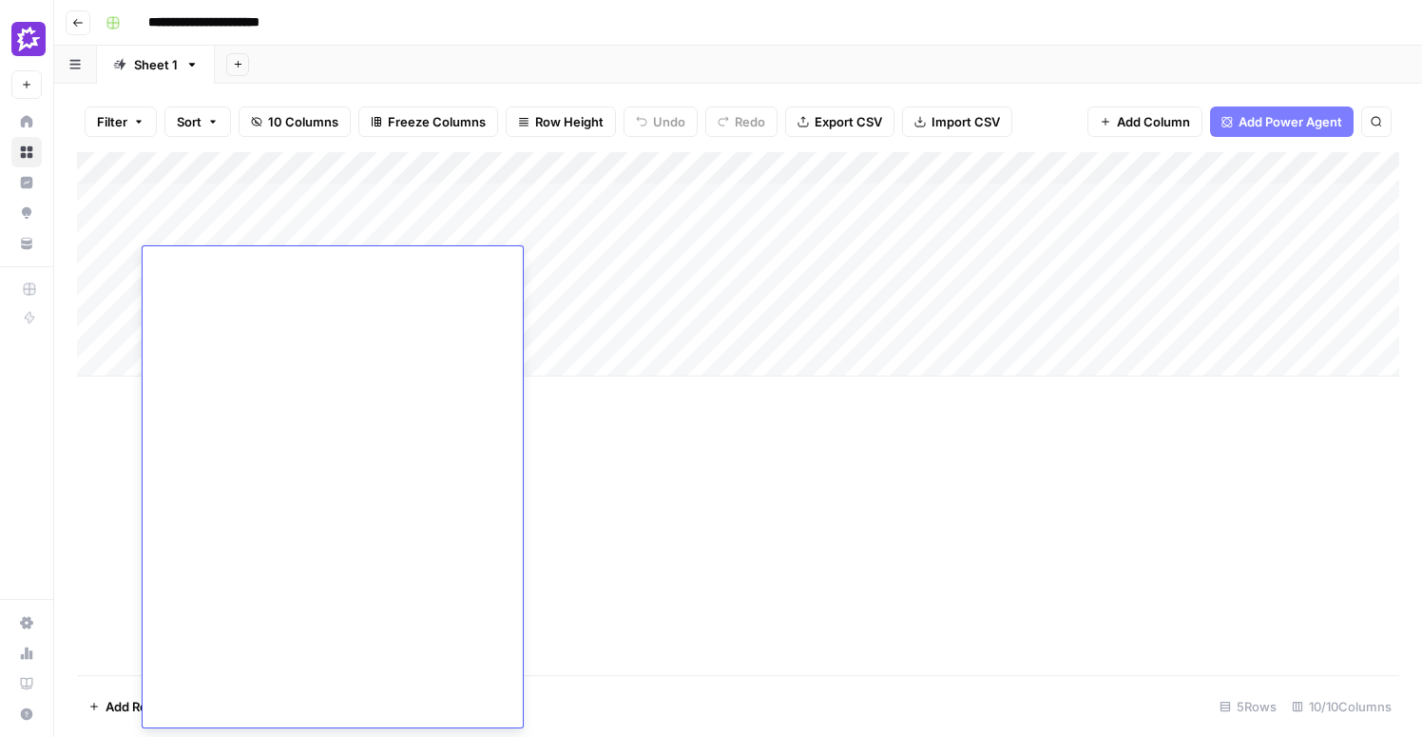
click at [650, 503] on div "Add Column" at bounding box center [738, 413] width 1322 height 523
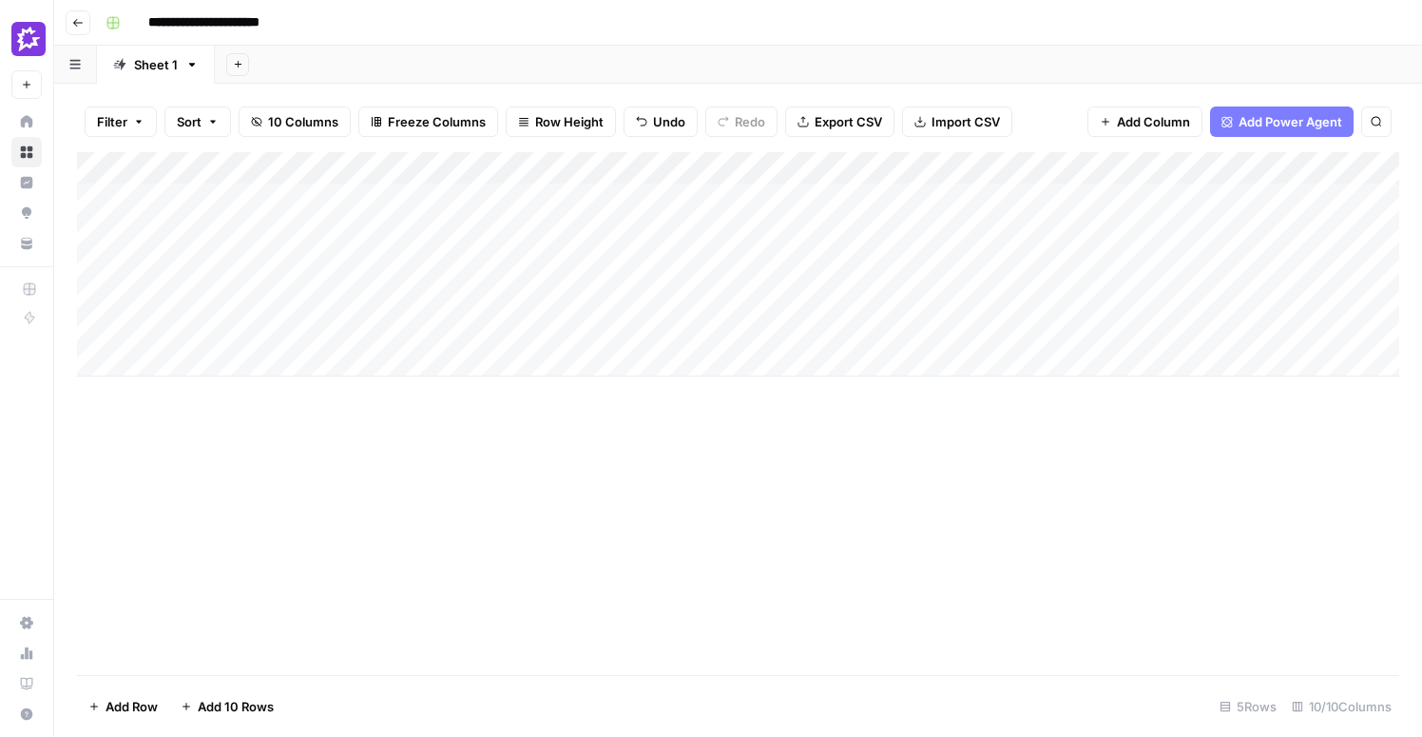
click at [539, 199] on div "Add Column" at bounding box center [738, 264] width 1322 height 224
click at [512, 250] on div "Add Column" at bounding box center [738, 264] width 1322 height 224
click at [798, 188] on div "Add Column" at bounding box center [738, 264] width 1322 height 224
click at [768, 263] on div "Add Column" at bounding box center [738, 264] width 1322 height 224
click at [1093, 261] on div "Add Column" at bounding box center [738, 264] width 1322 height 224
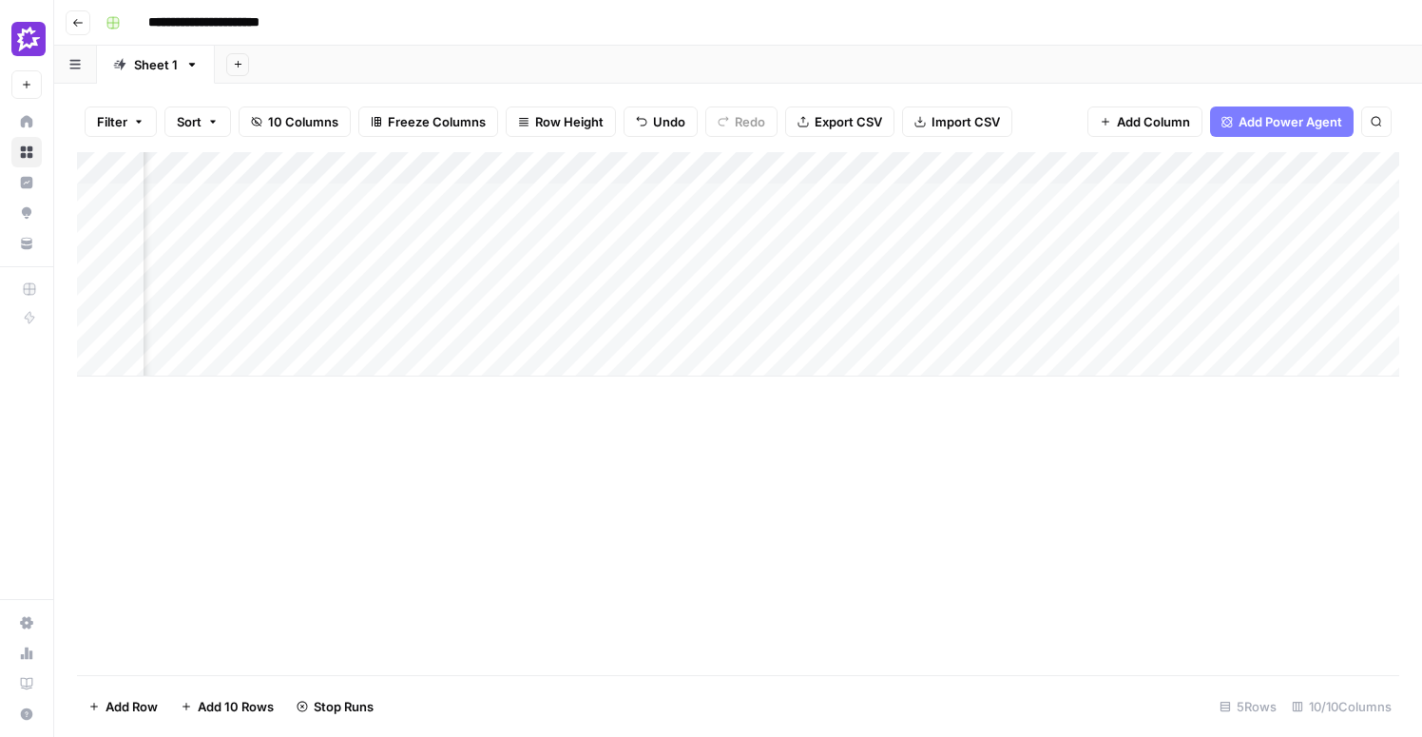
scroll to position [0, 669]
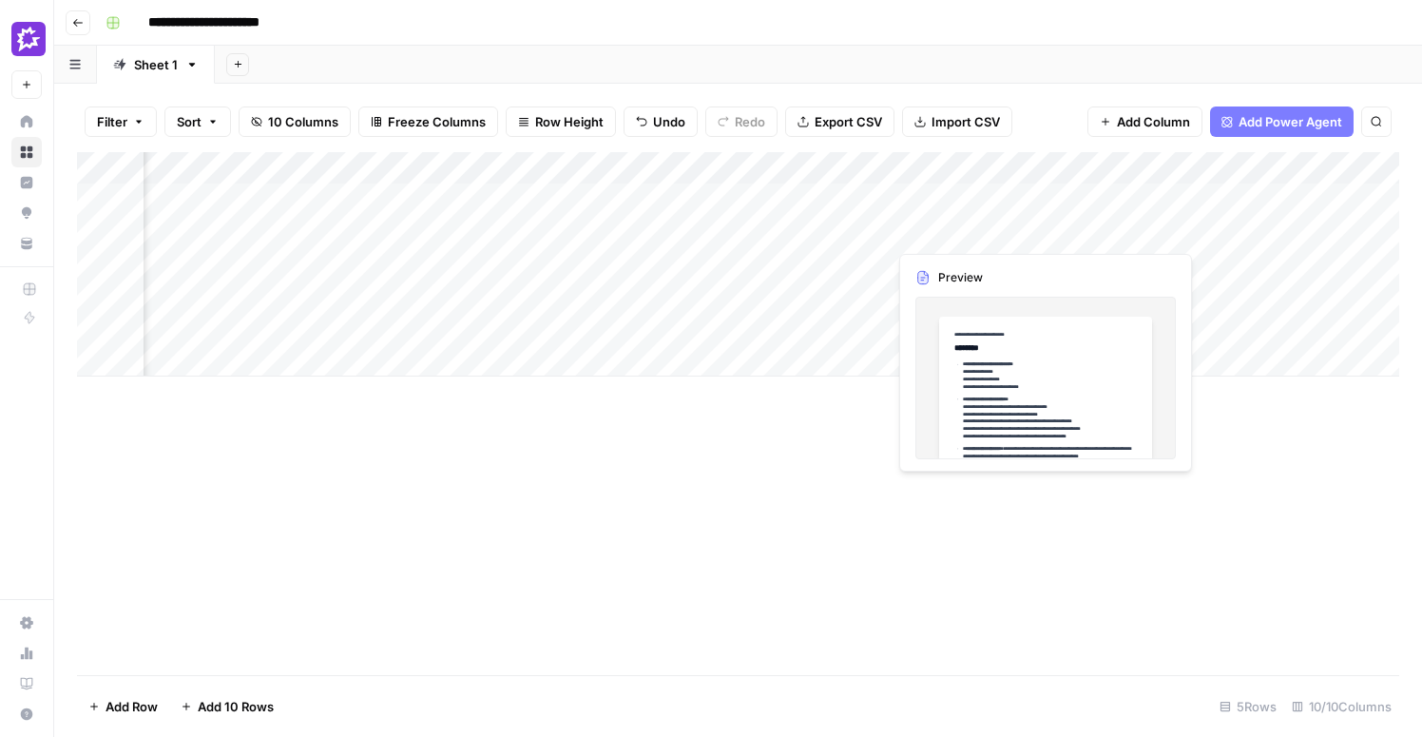
drag, startPoint x: 599, startPoint y: 230, endPoint x: 989, endPoint y: 227, distance: 390.7
click at [989, 227] on div "Add Column" at bounding box center [738, 264] width 1322 height 224
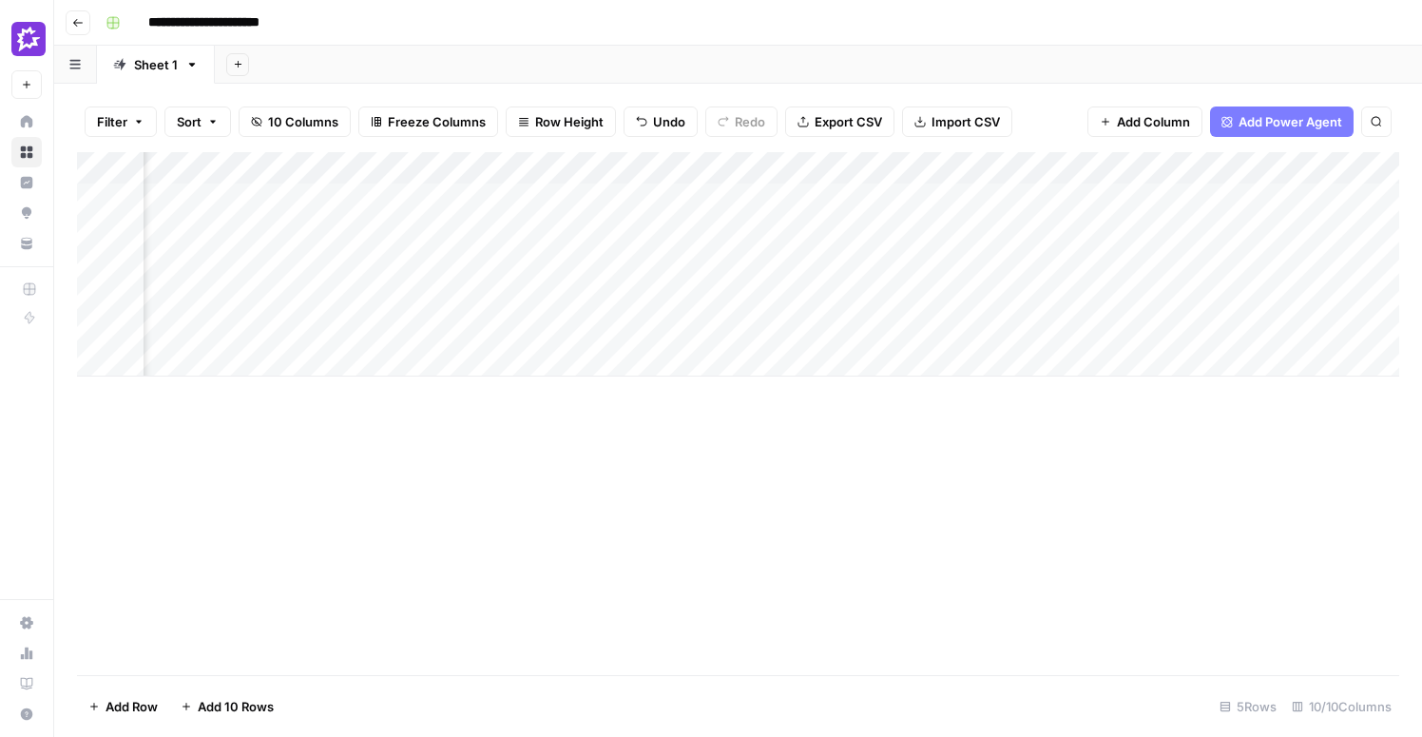
click at [990, 336] on div "Add Column" at bounding box center [738, 264] width 1322 height 224
click at [772, 262] on div "Add Column" at bounding box center [738, 264] width 1322 height 224
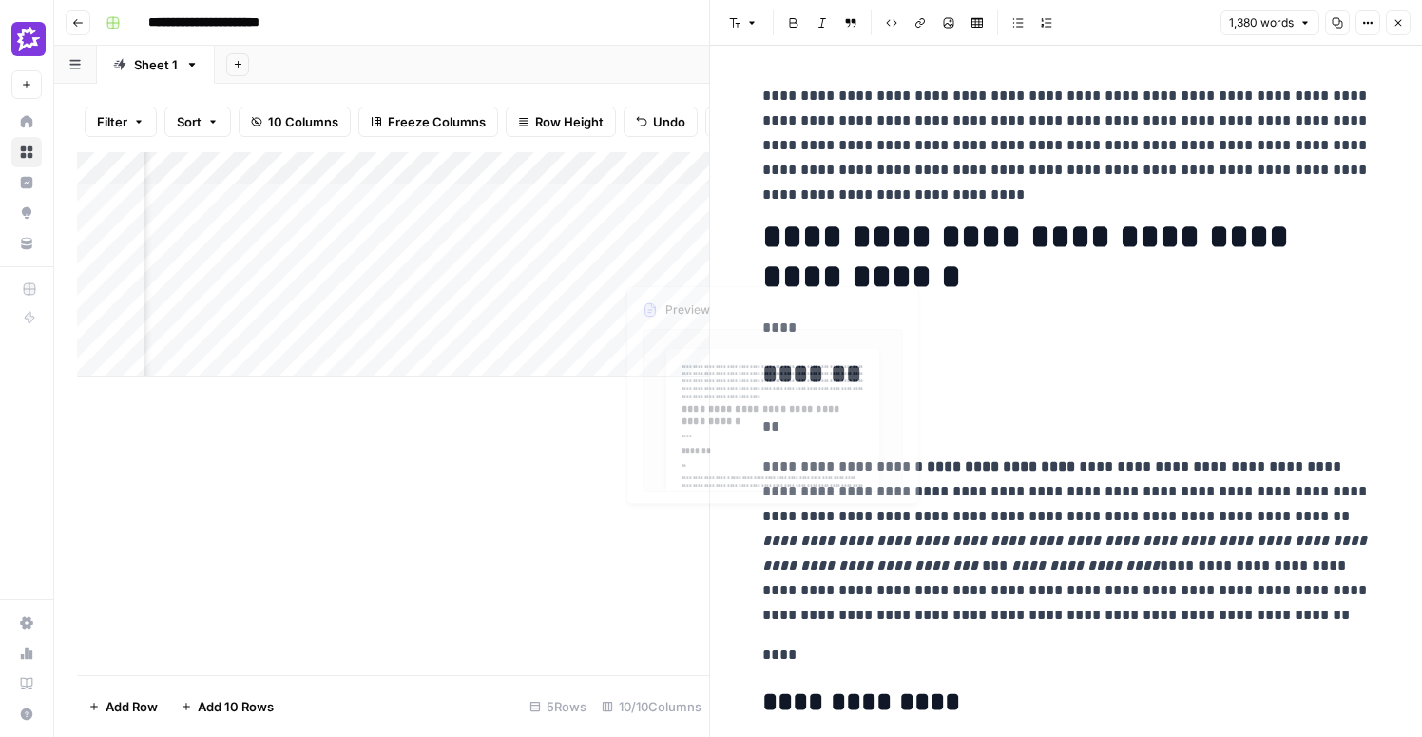
click at [669, 201] on div "Add Column" at bounding box center [393, 264] width 632 height 224
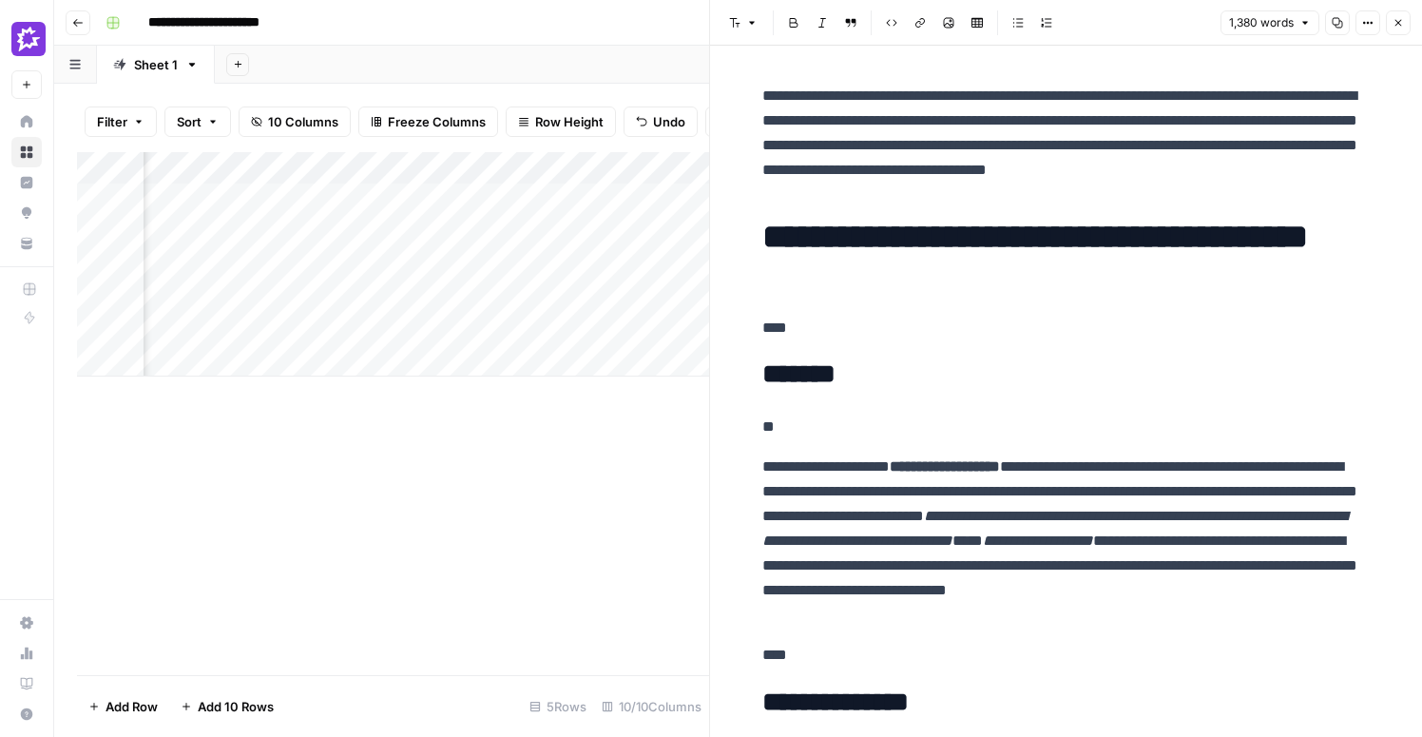
click at [1402, 19] on icon "button" at bounding box center [1397, 22] width 11 height 11
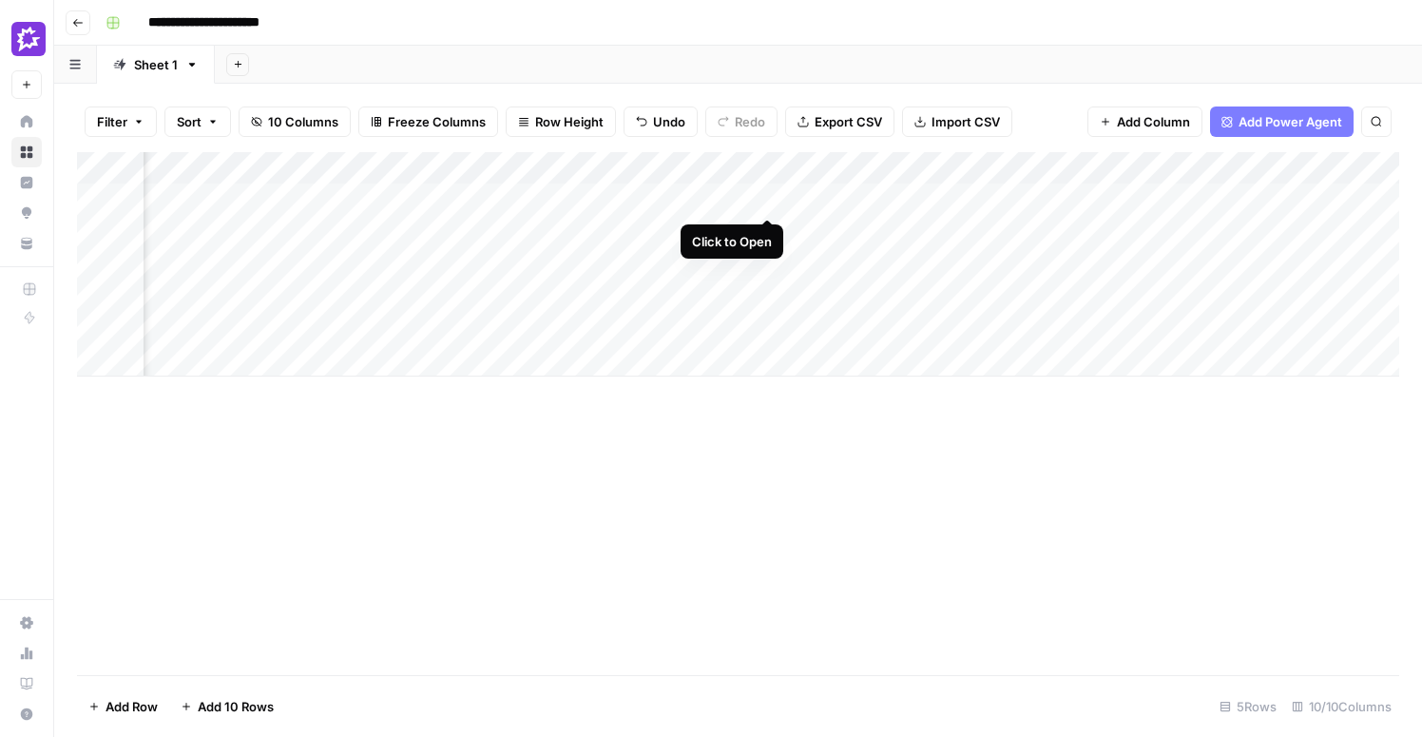
click at [767, 199] on div "Add Column" at bounding box center [738, 264] width 1322 height 224
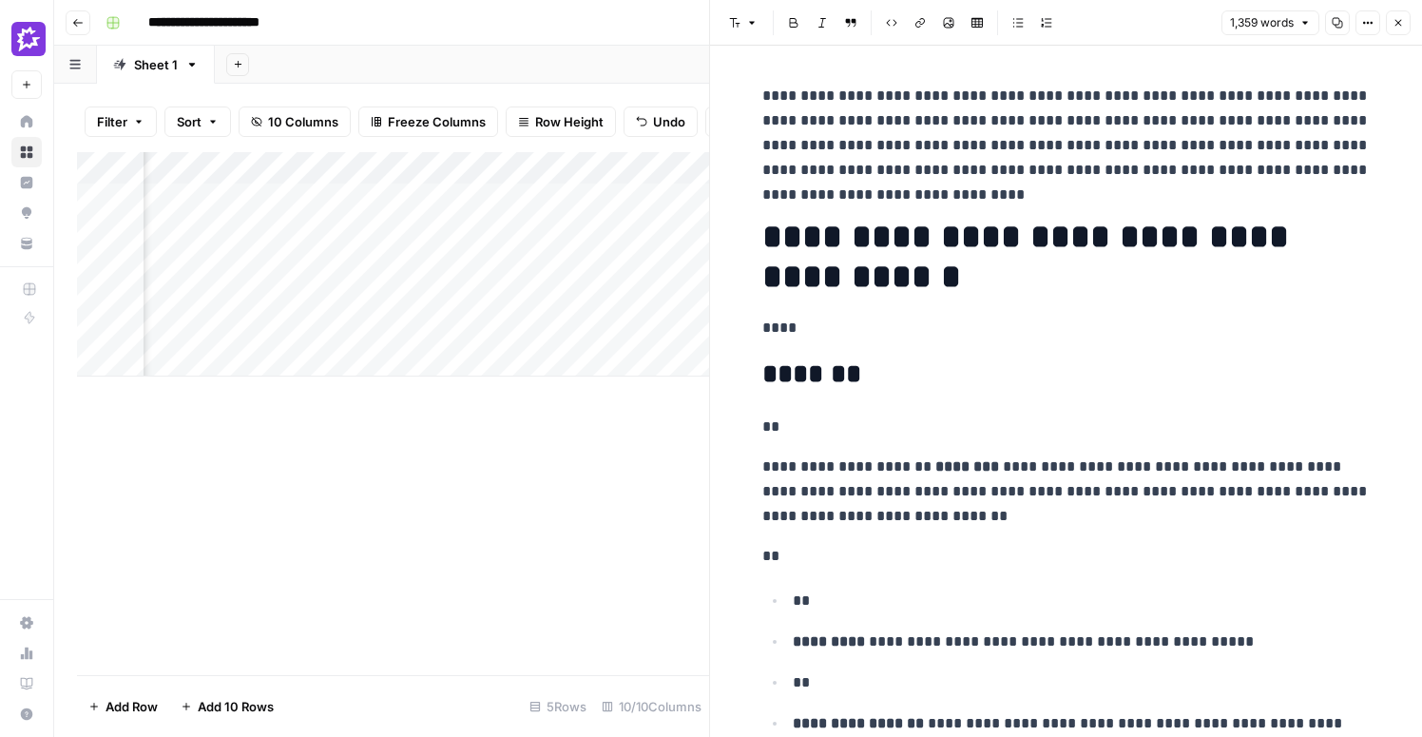
click at [1401, 25] on icon "button" at bounding box center [1397, 22] width 11 height 11
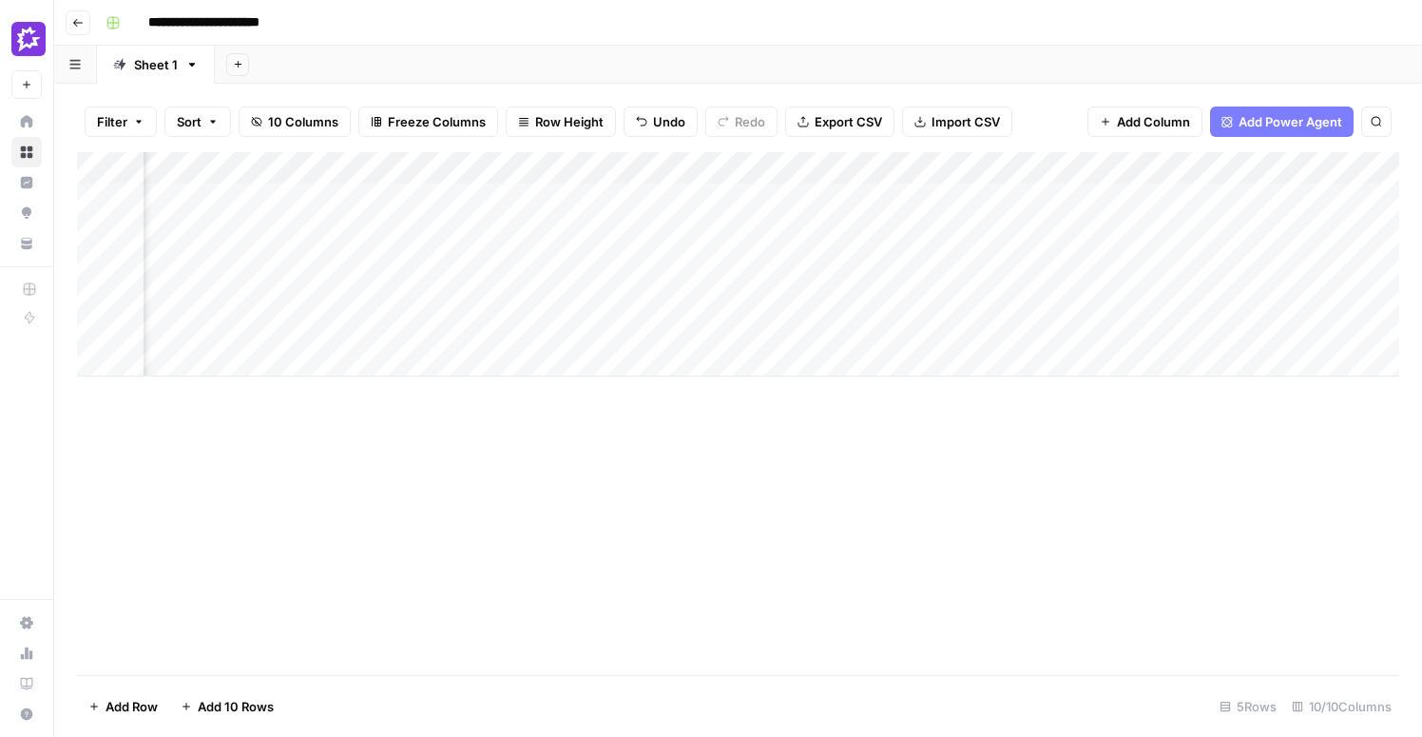
scroll to position [0, 671]
click at [865, 259] on div "Add Column" at bounding box center [738, 264] width 1322 height 224
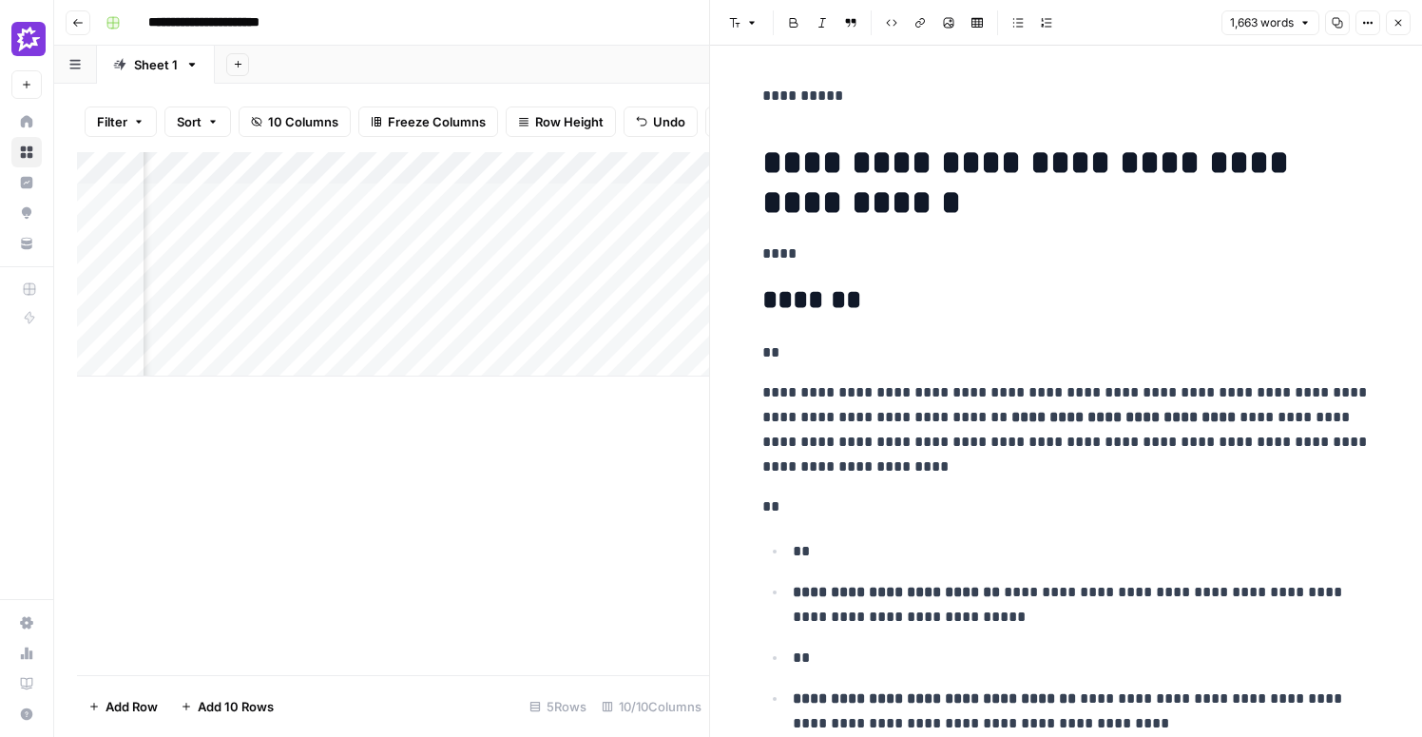
click at [1401, 19] on icon "button" at bounding box center [1397, 22] width 11 height 11
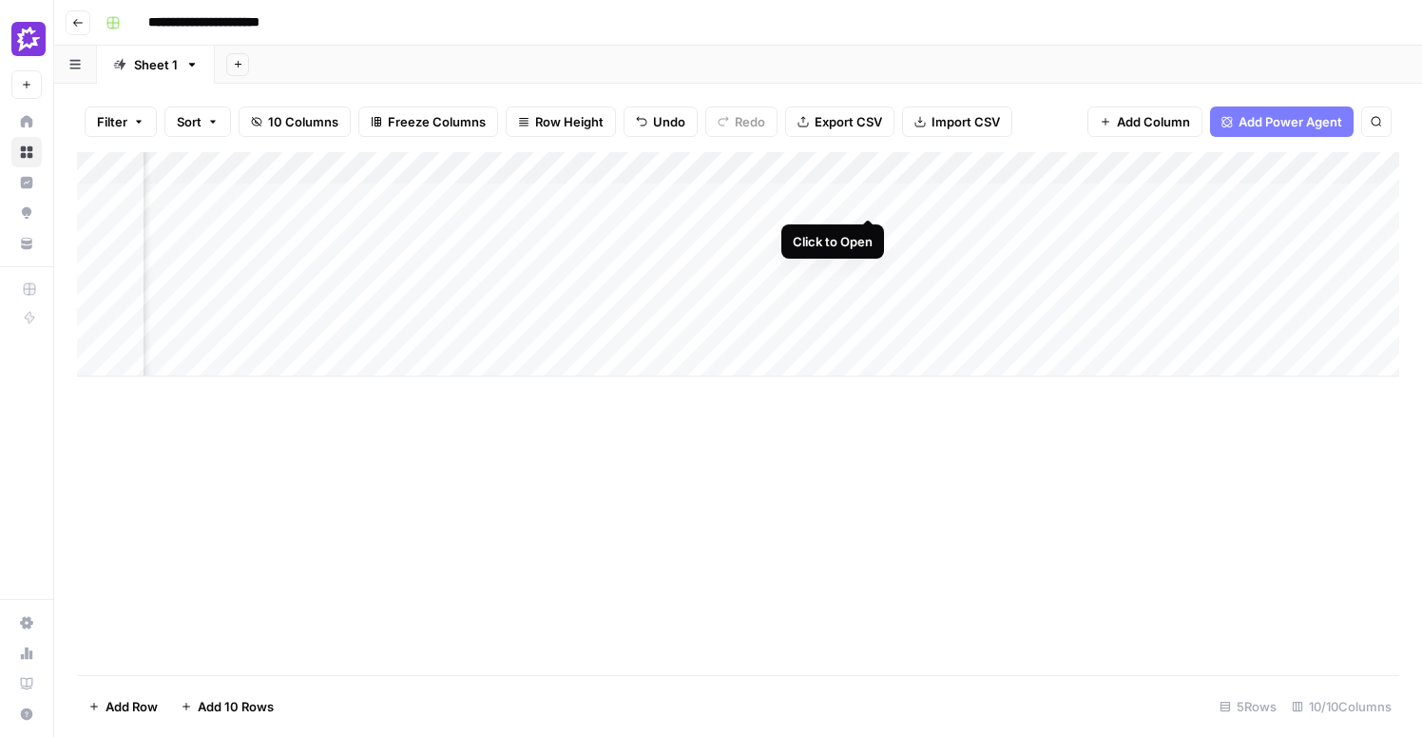
click at [870, 198] on div "Add Column" at bounding box center [738, 264] width 1322 height 224
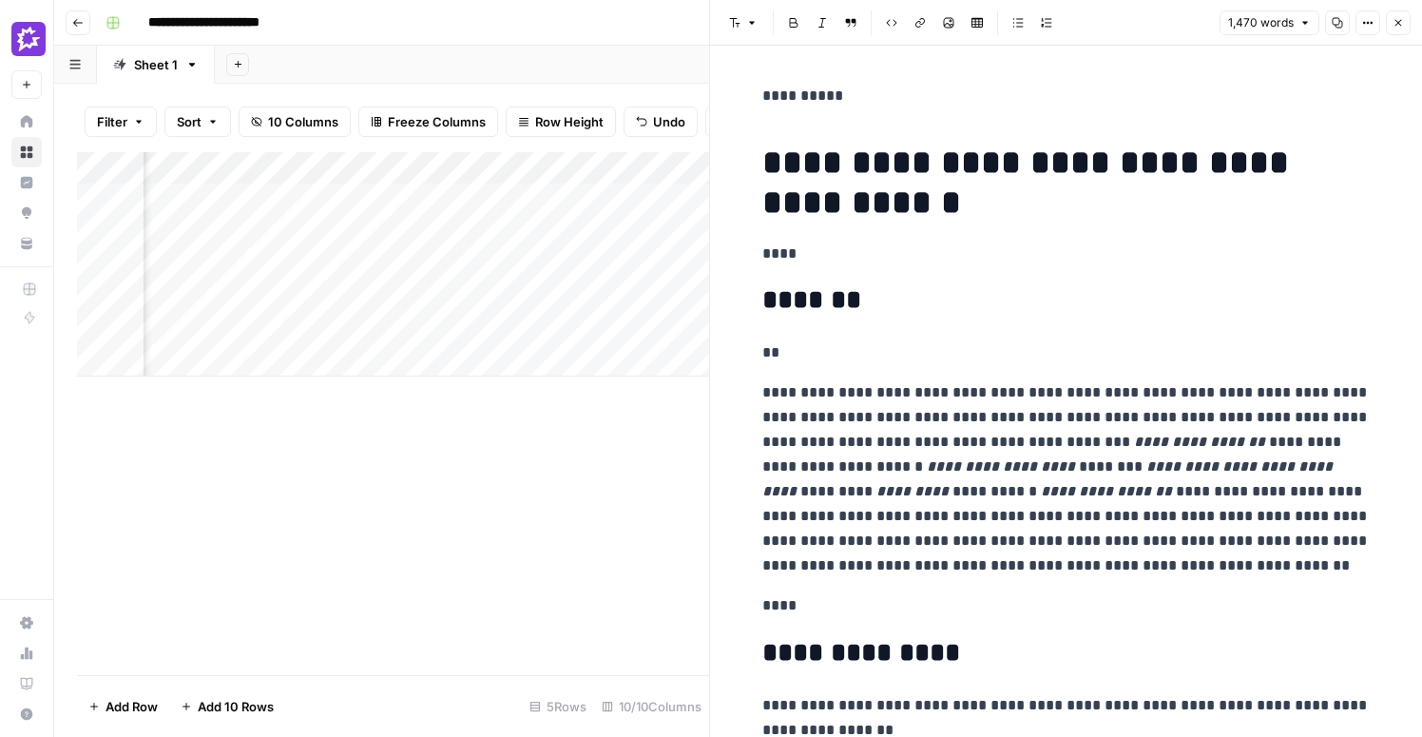
scroll to position [41, 0]
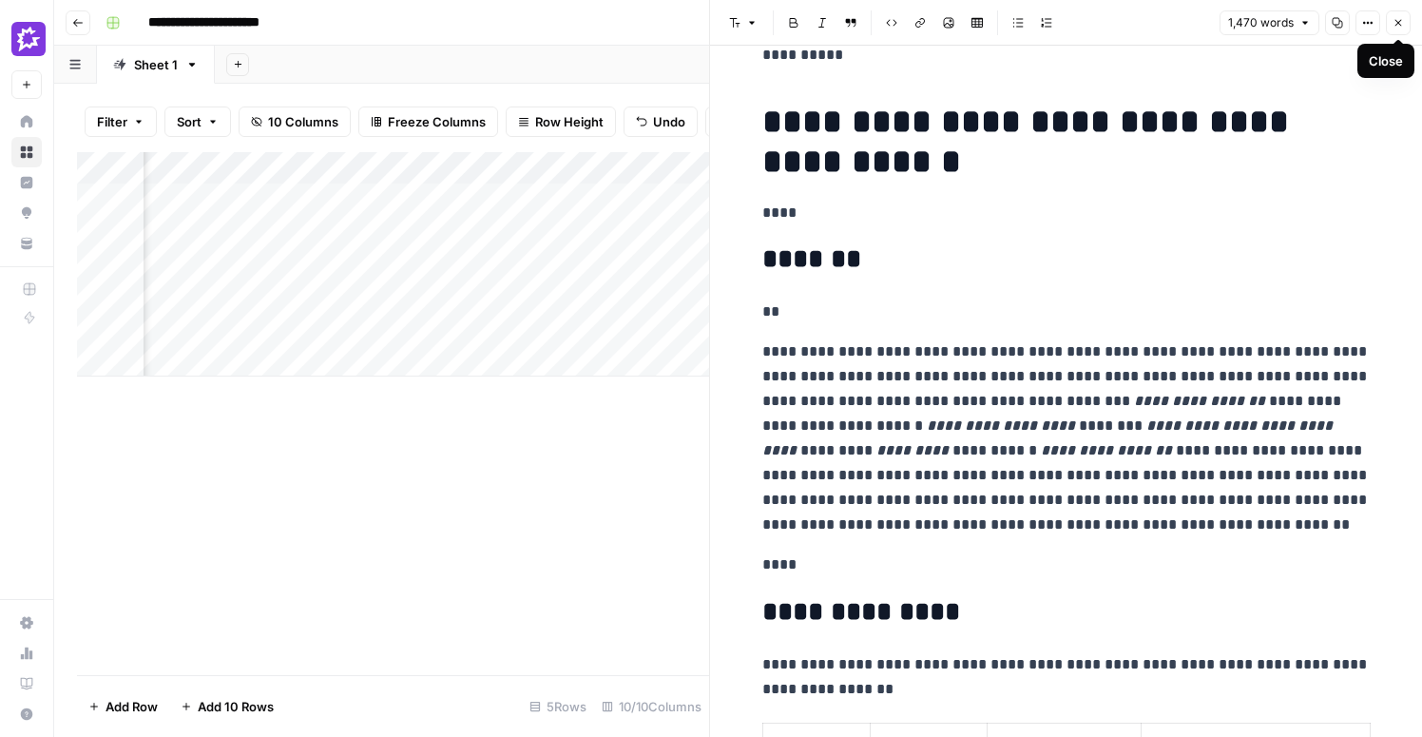
click at [1400, 29] on button "Close" at bounding box center [1398, 22] width 25 height 25
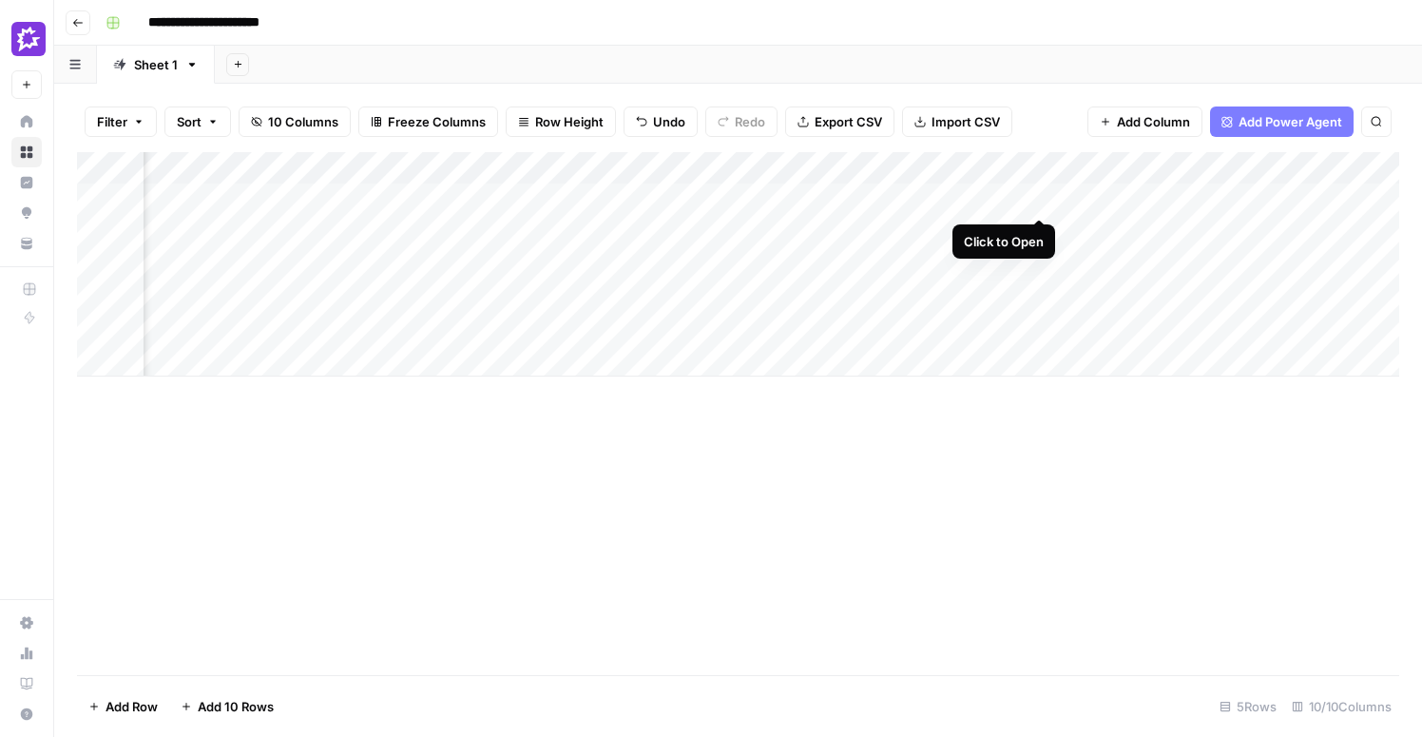
click at [1038, 200] on div "Add Column" at bounding box center [738, 264] width 1322 height 224
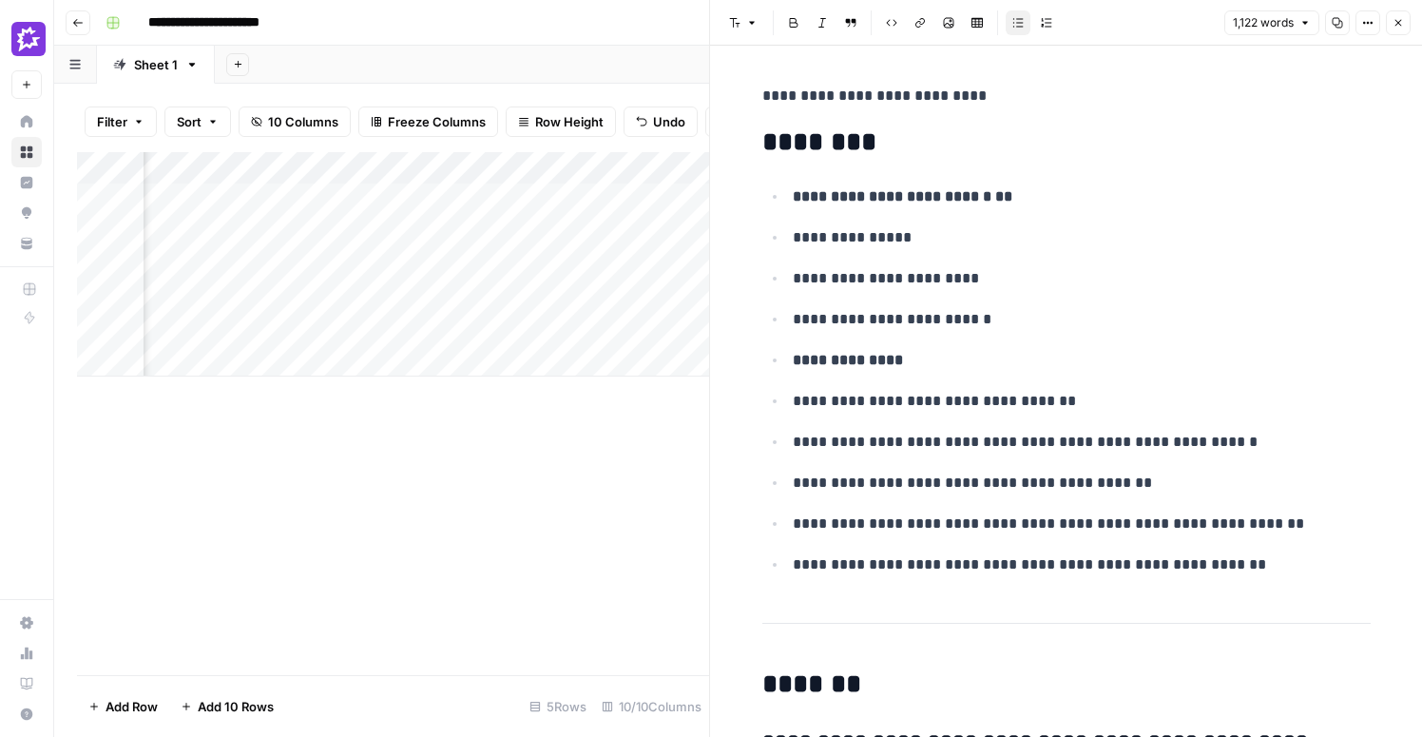
click at [1393, 22] on icon "button" at bounding box center [1397, 22] width 11 height 11
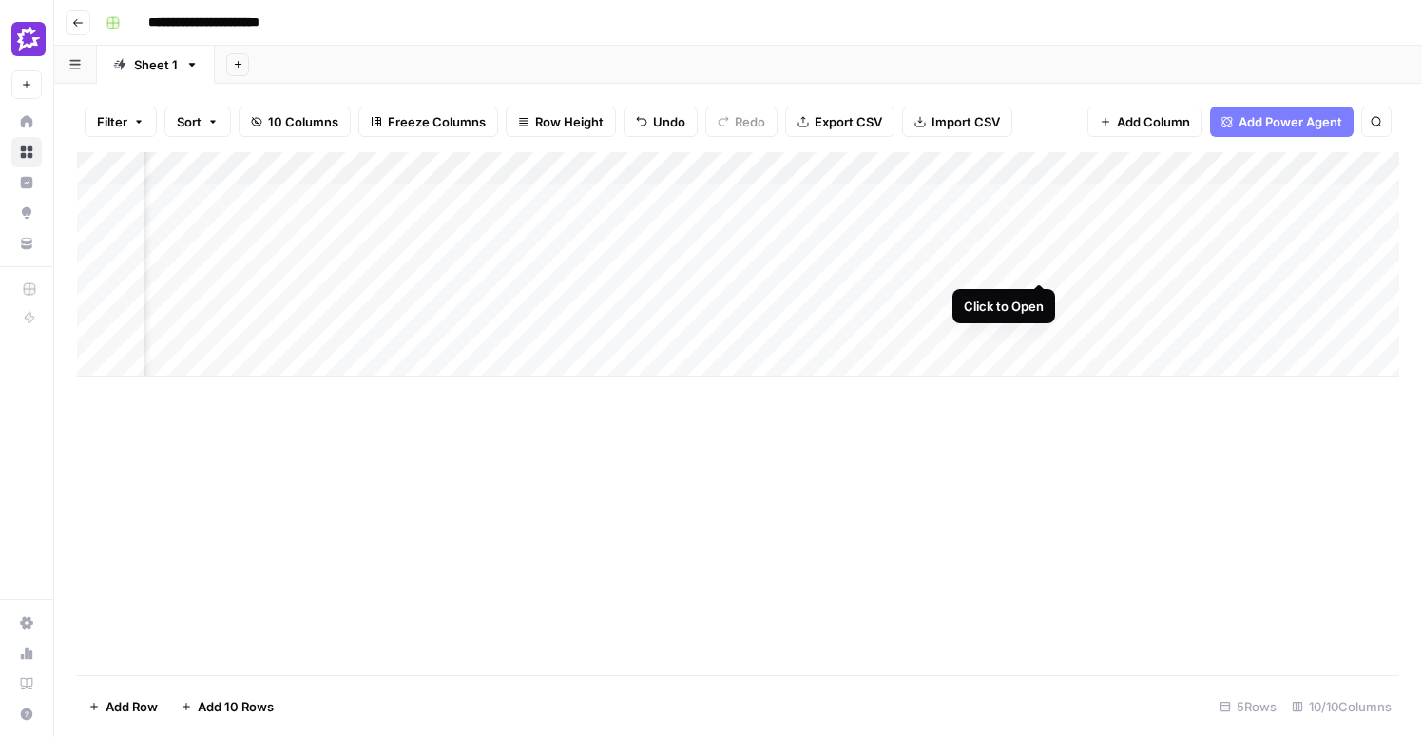
click at [1042, 261] on div "Add Column" at bounding box center [738, 264] width 1322 height 224
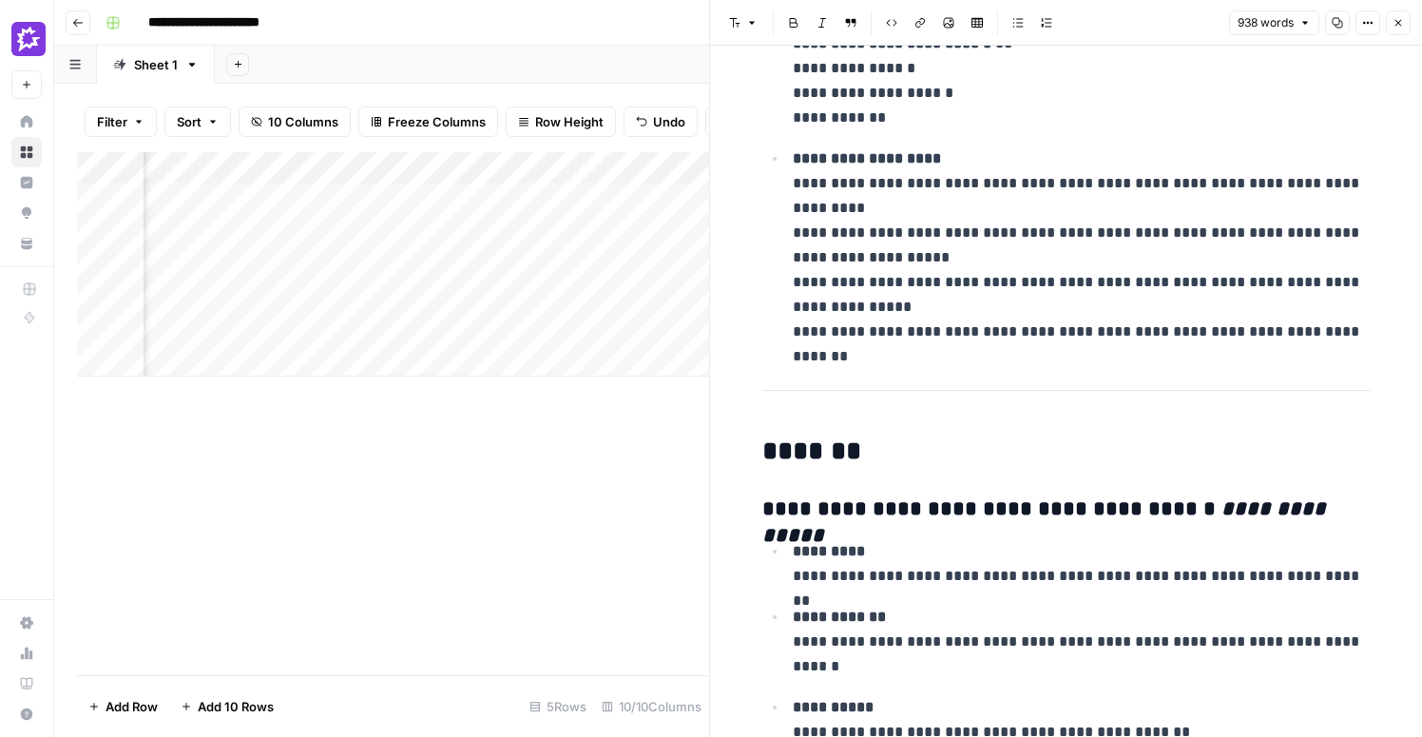
scroll to position [179, 0]
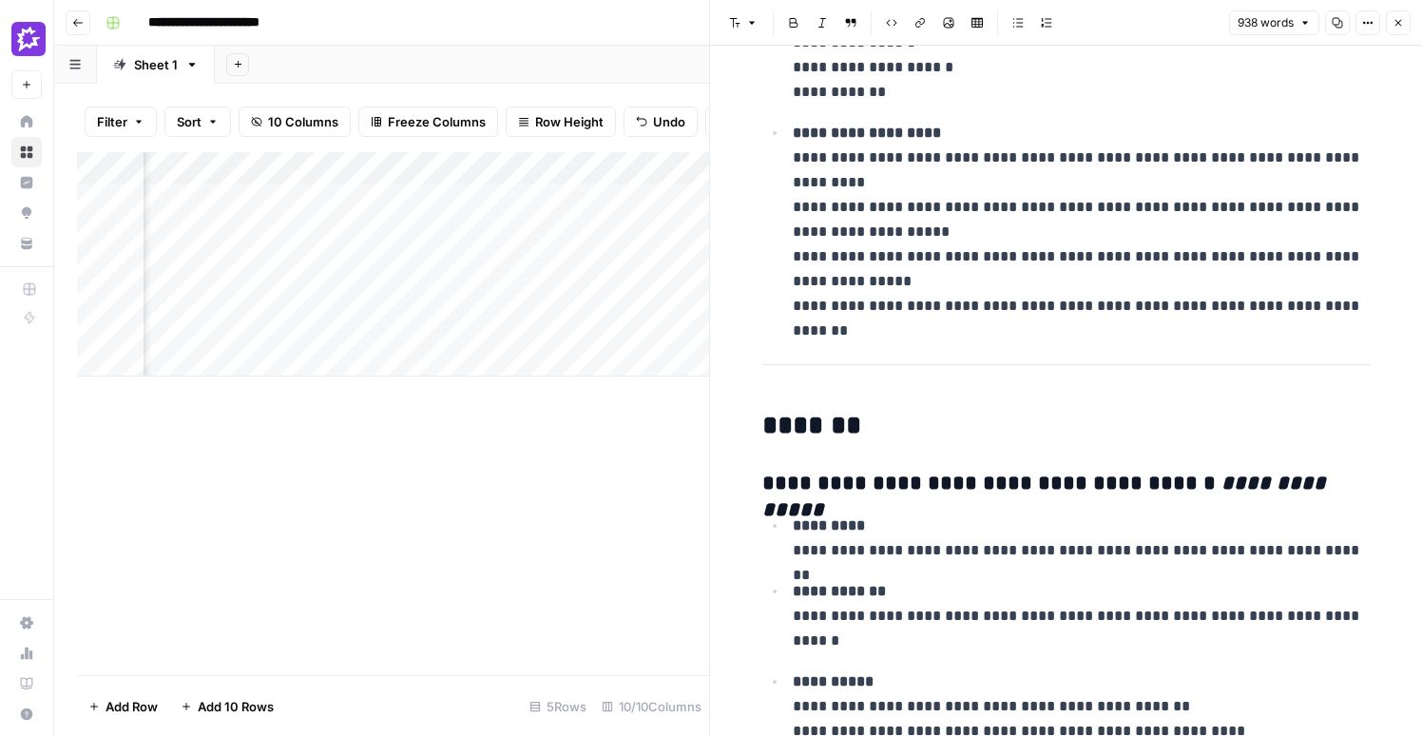
click at [1400, 29] on button "Close" at bounding box center [1398, 22] width 25 height 25
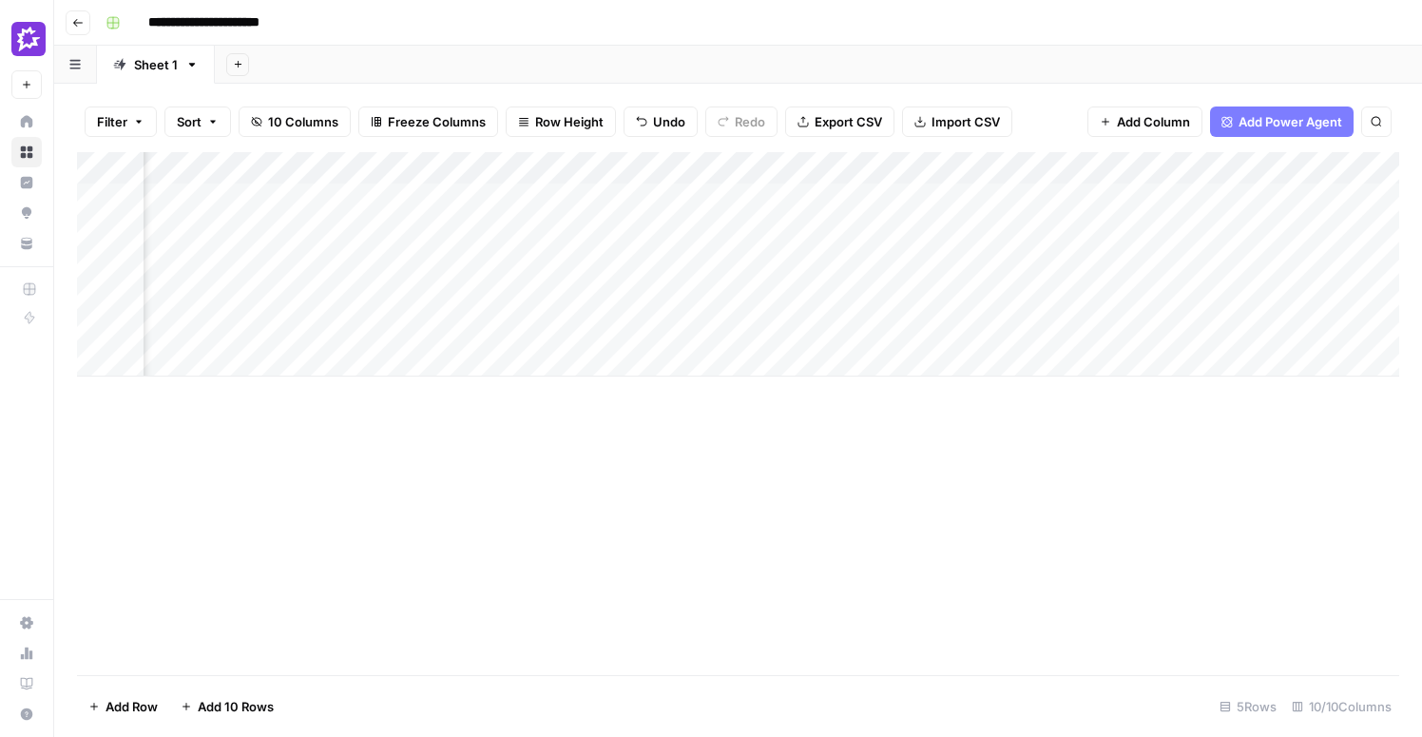
scroll to position [0, 1037]
click at [1076, 194] on div "Add Column" at bounding box center [738, 264] width 1322 height 224
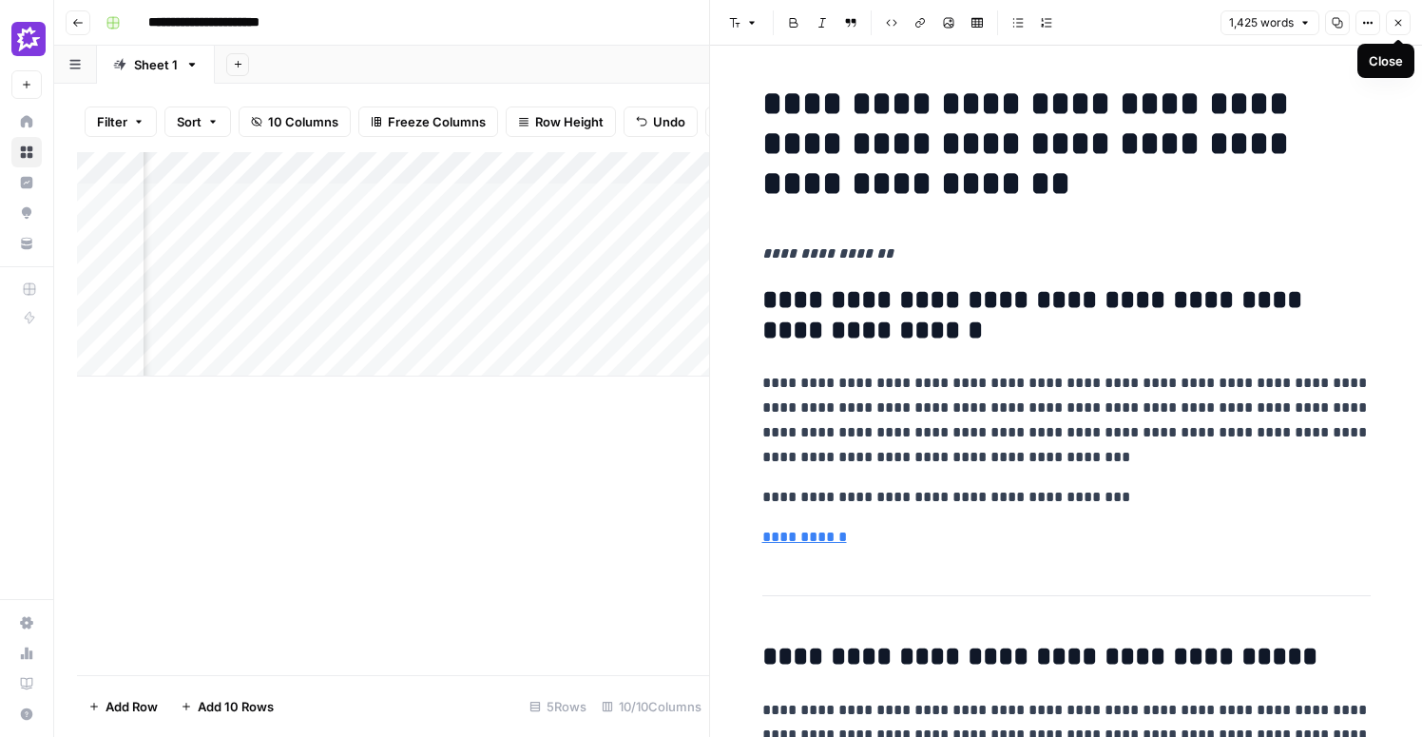
click at [1404, 28] on button "Close" at bounding box center [1398, 22] width 25 height 25
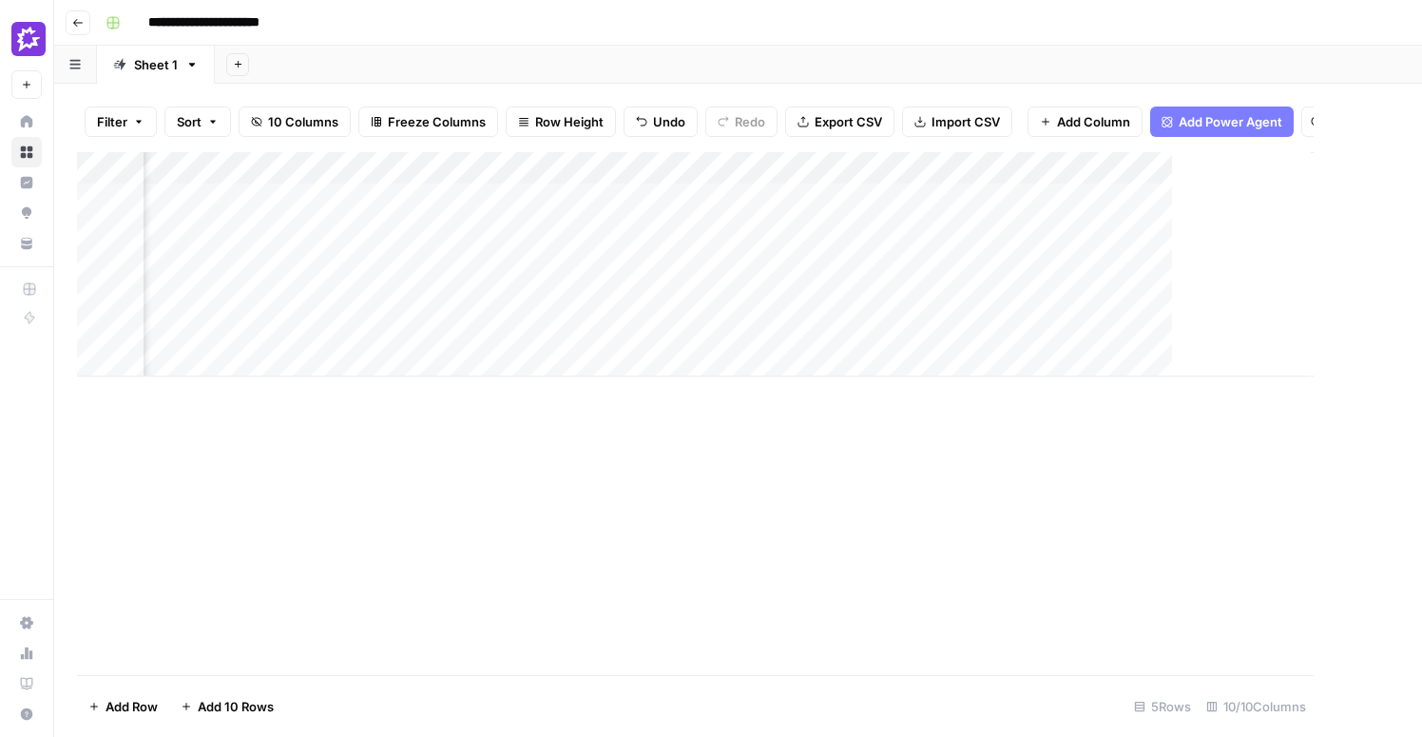
scroll to position [0, 1014]
click at [1130, 166] on div "Add Column" at bounding box center [738, 264] width 1322 height 224
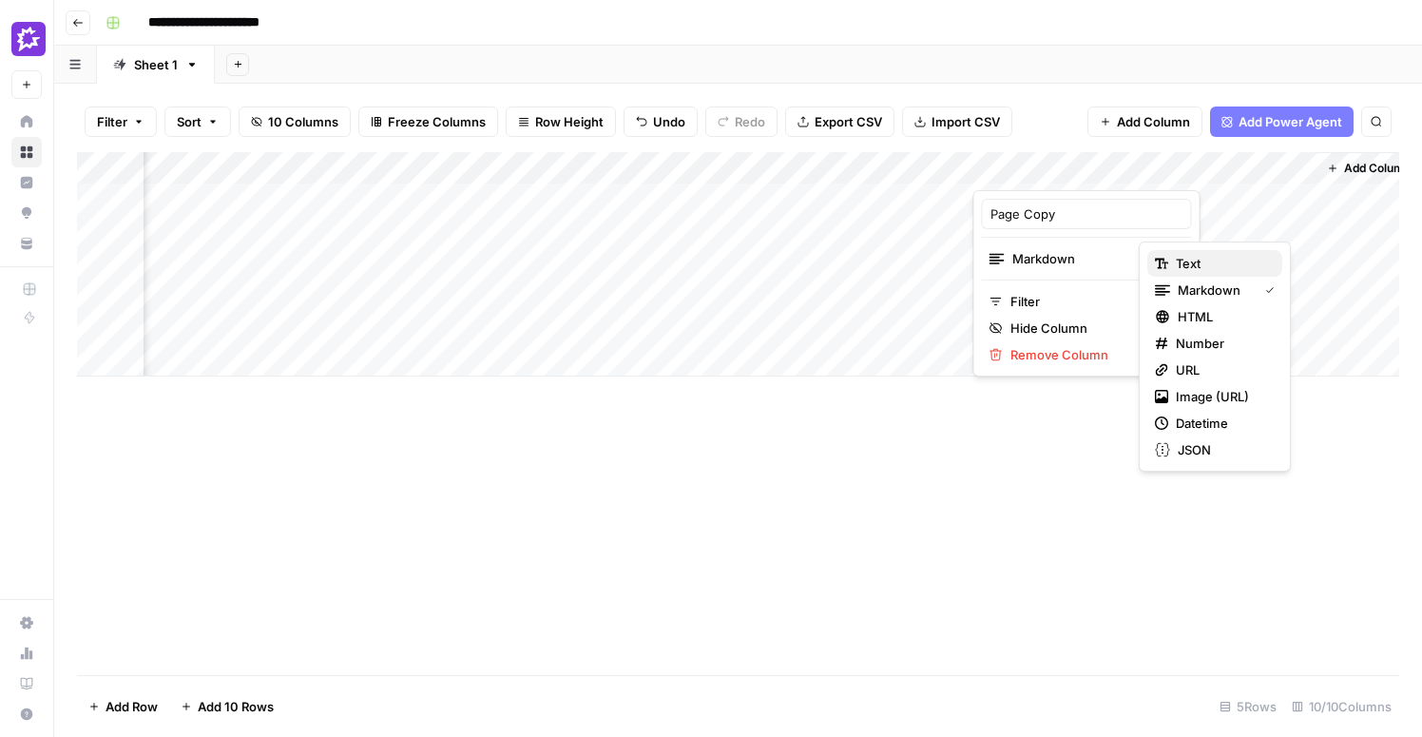
click at [1171, 257] on div "Text" at bounding box center [1215, 263] width 120 height 19
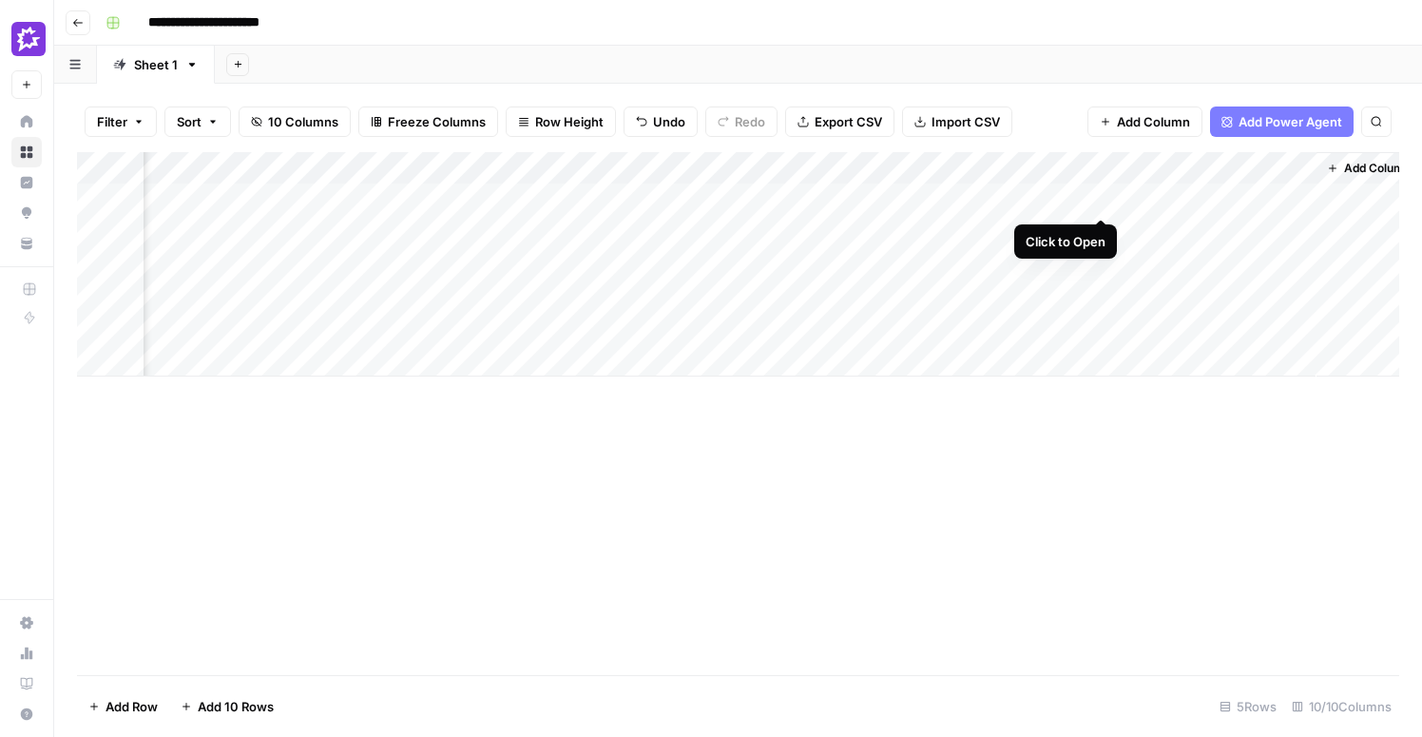
click at [1102, 202] on div "Add Column" at bounding box center [738, 264] width 1322 height 224
click at [1099, 197] on div "Add Column" at bounding box center [738, 264] width 1322 height 224
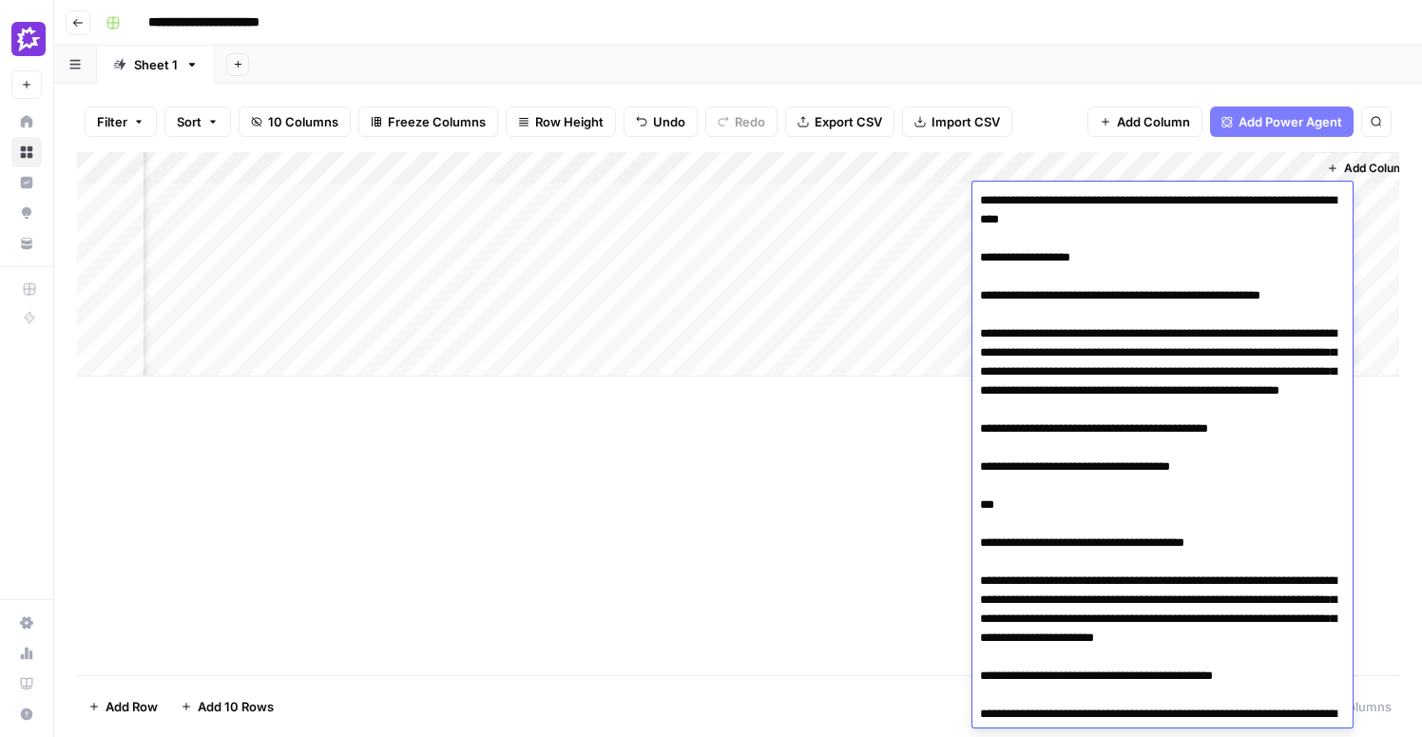
scroll to position [5456, 0]
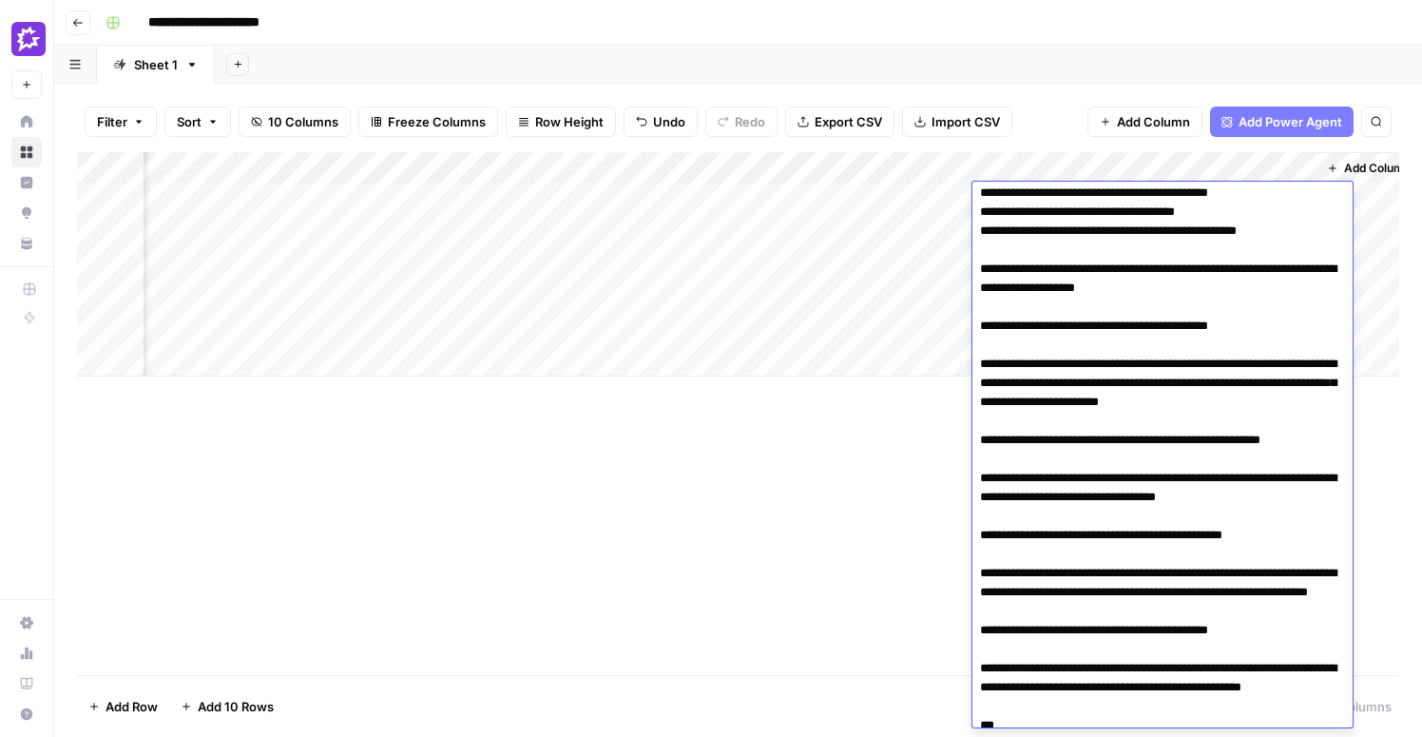
scroll to position [3940, 0]
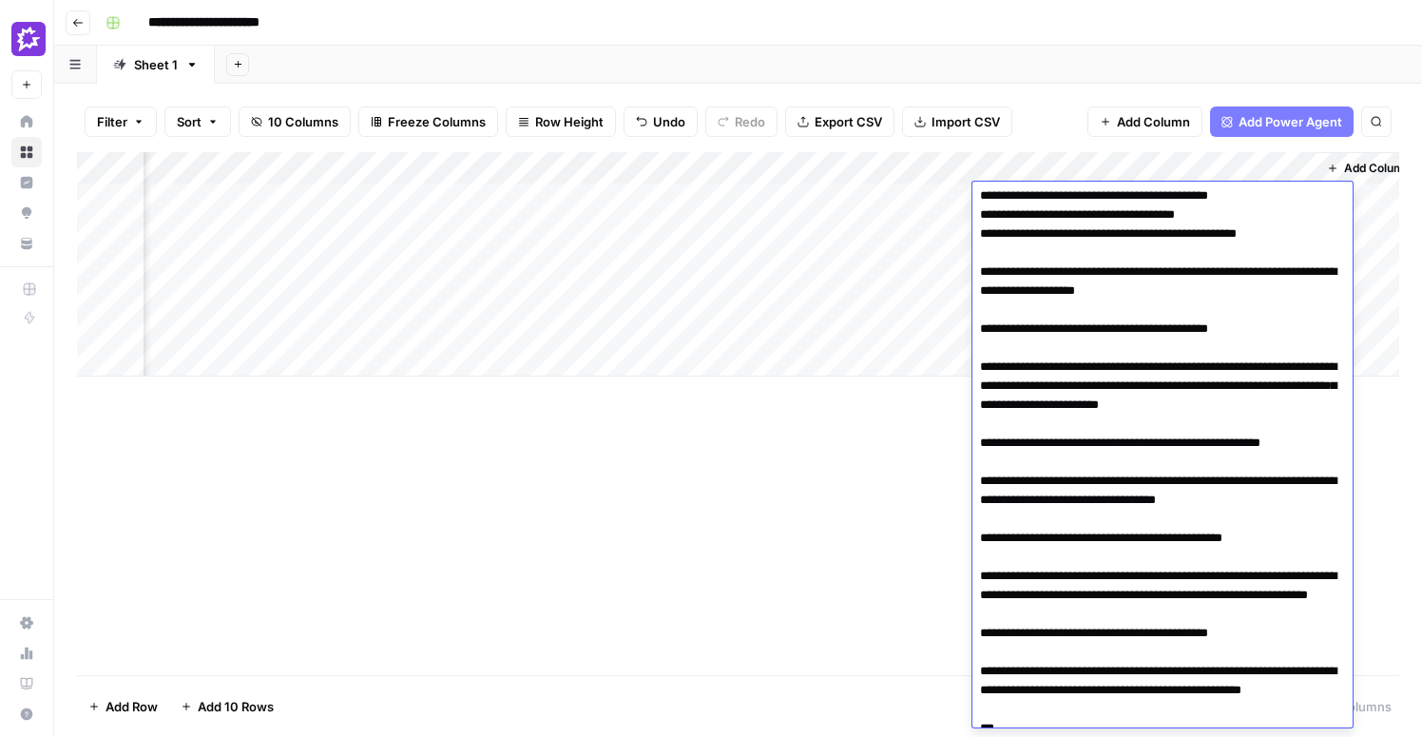
click at [1111, 171] on div "Add Column" at bounding box center [738, 264] width 1322 height 224
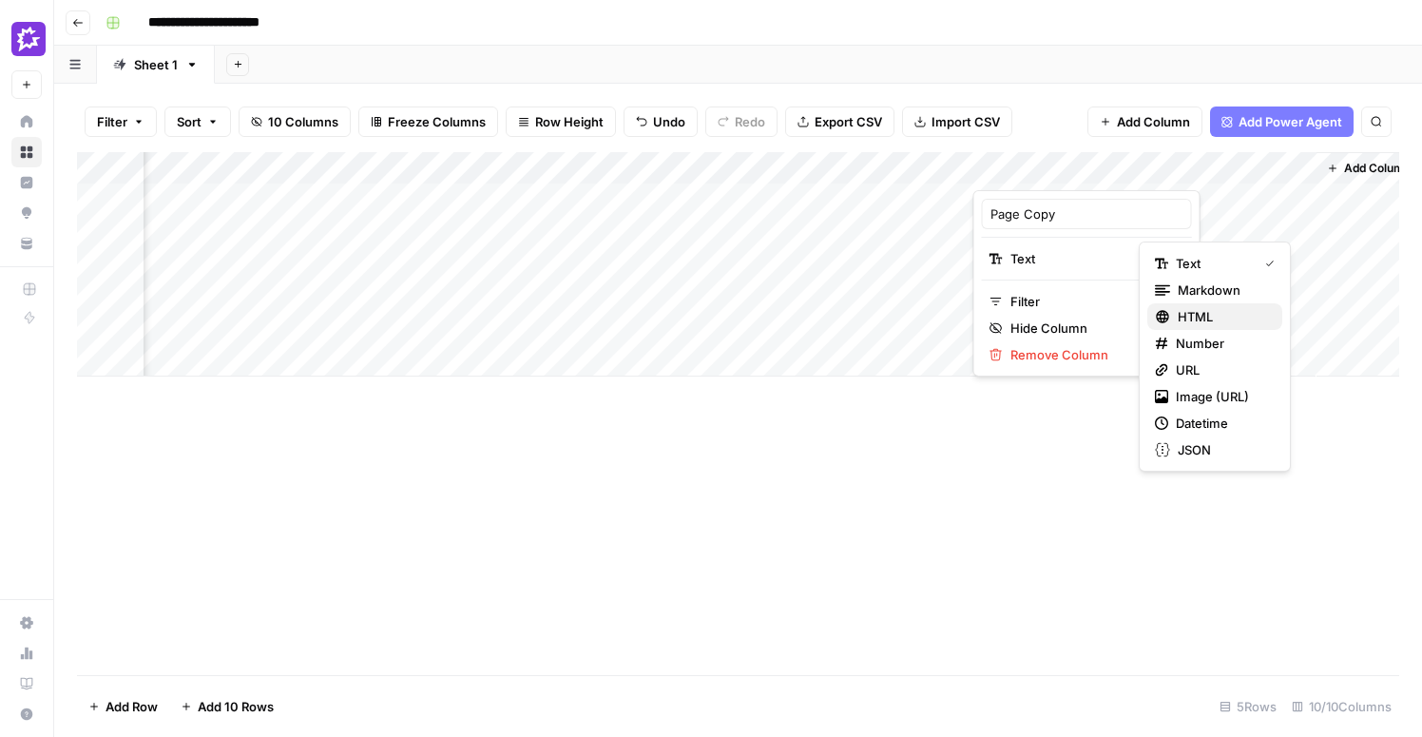
click at [1189, 311] on span "HTML" at bounding box center [1222, 316] width 89 height 19
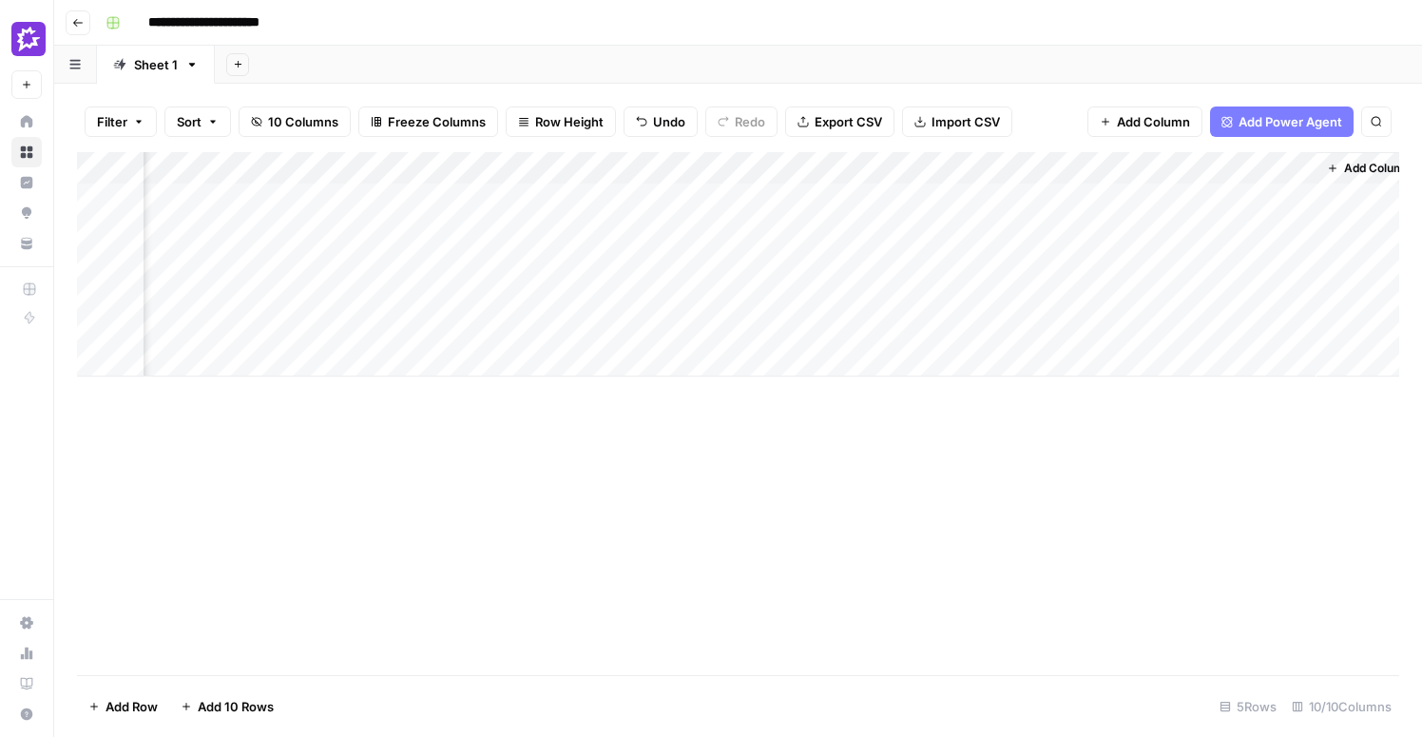
click at [1075, 200] on div "Add Column" at bounding box center [738, 264] width 1322 height 224
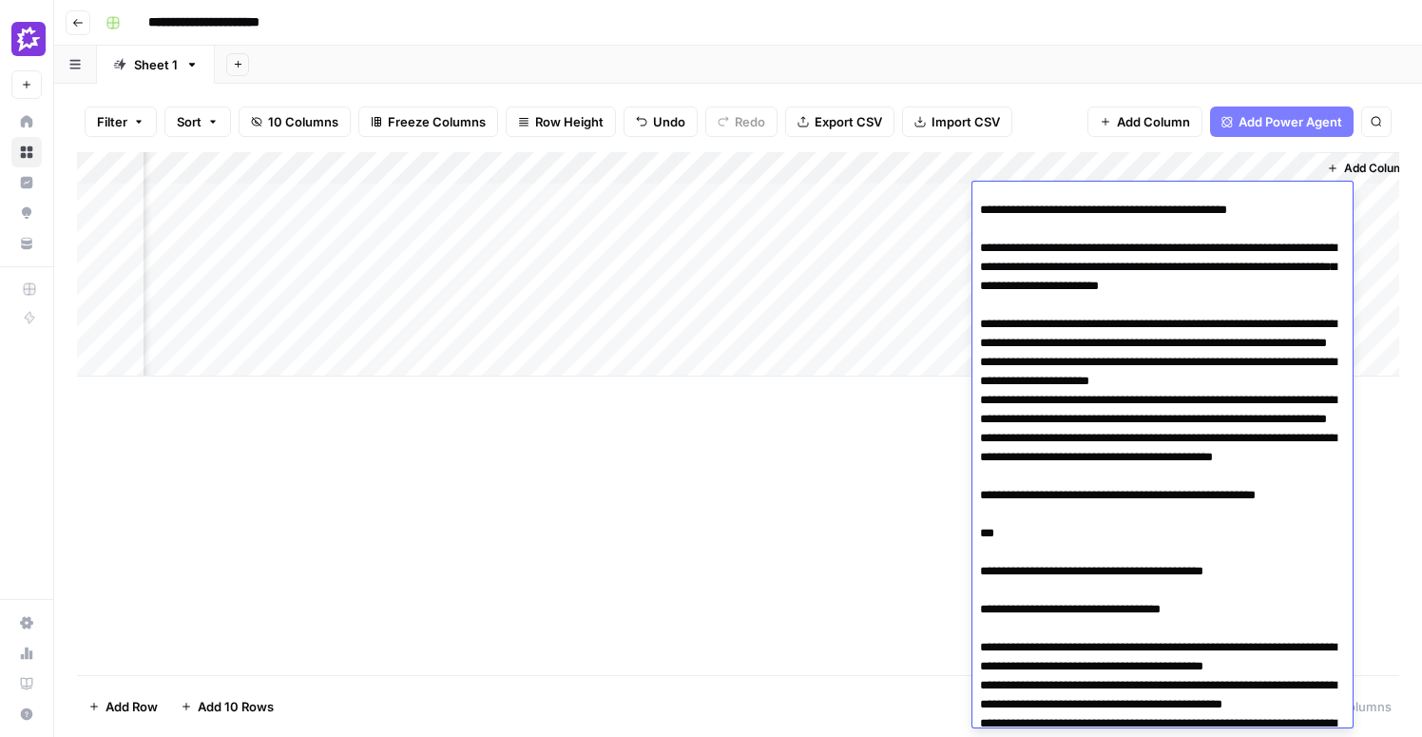
scroll to position [1145, 0]
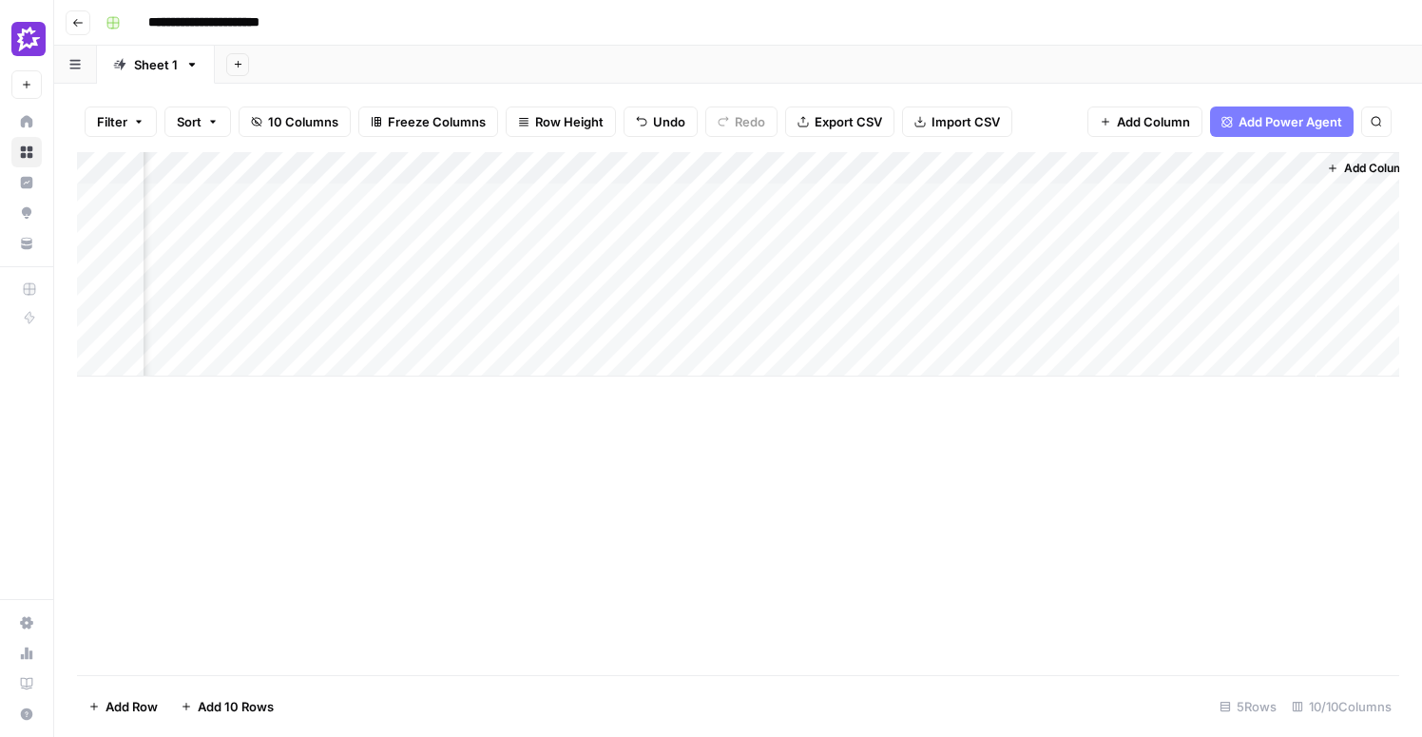
click at [1036, 86] on div "Filter Sort 10 Columns Freeze Columns Row Height Undo Redo Export CSV Import CS…" at bounding box center [738, 410] width 1368 height 653
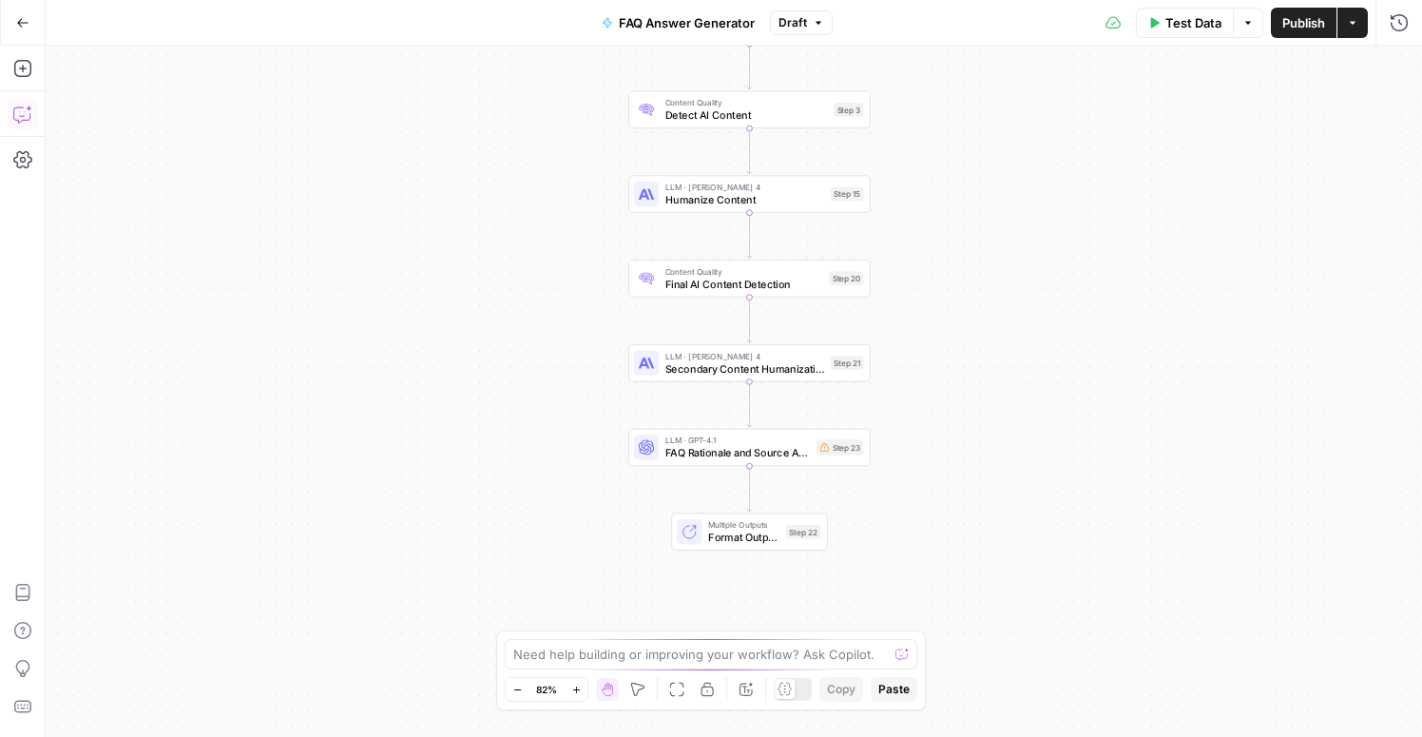
click at [28, 115] on icon "button" at bounding box center [22, 114] width 19 height 19
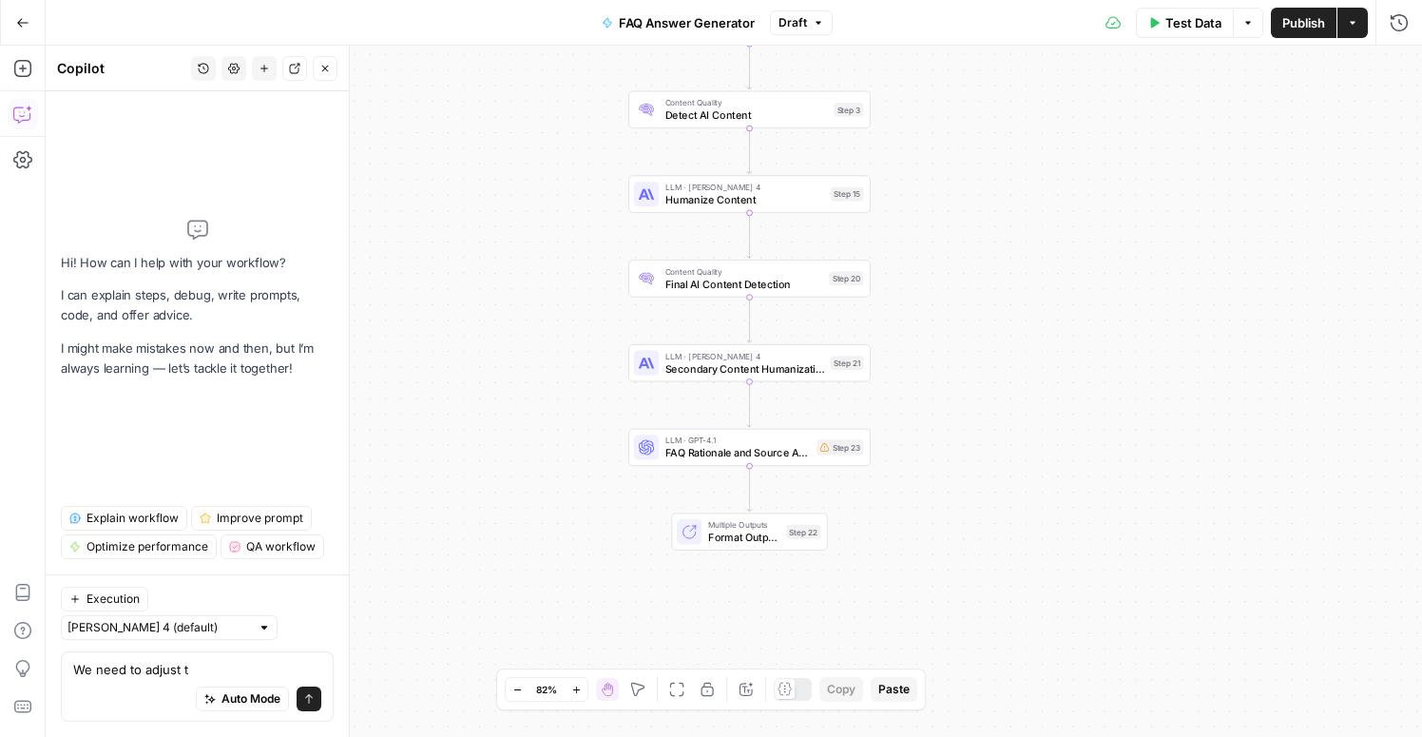
type textarea "We need to adjust th"
click at [175, 676] on textarea at bounding box center [197, 669] width 248 height 19
type textarea "W"
paste textarea "Gong is a conversation analytics and sales intelligence platform"
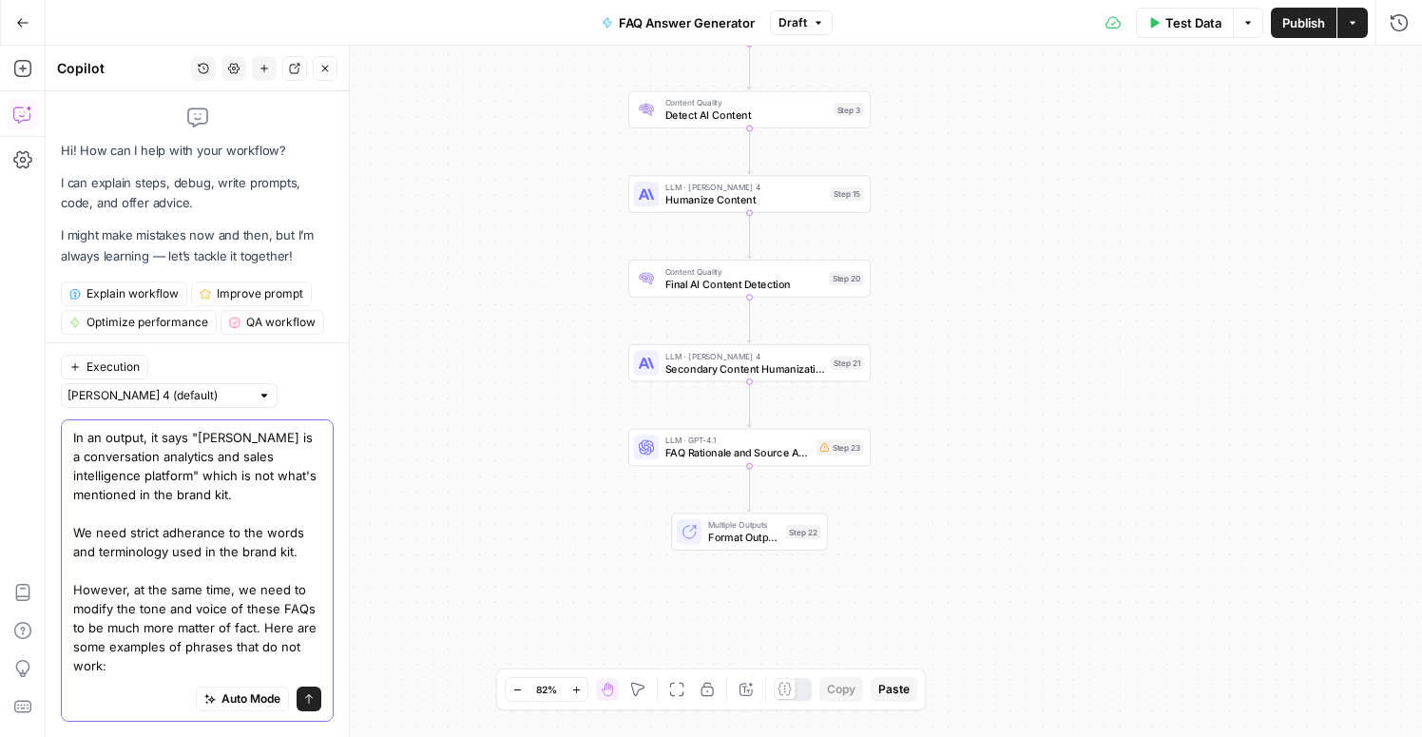
paste textarea "you name it."
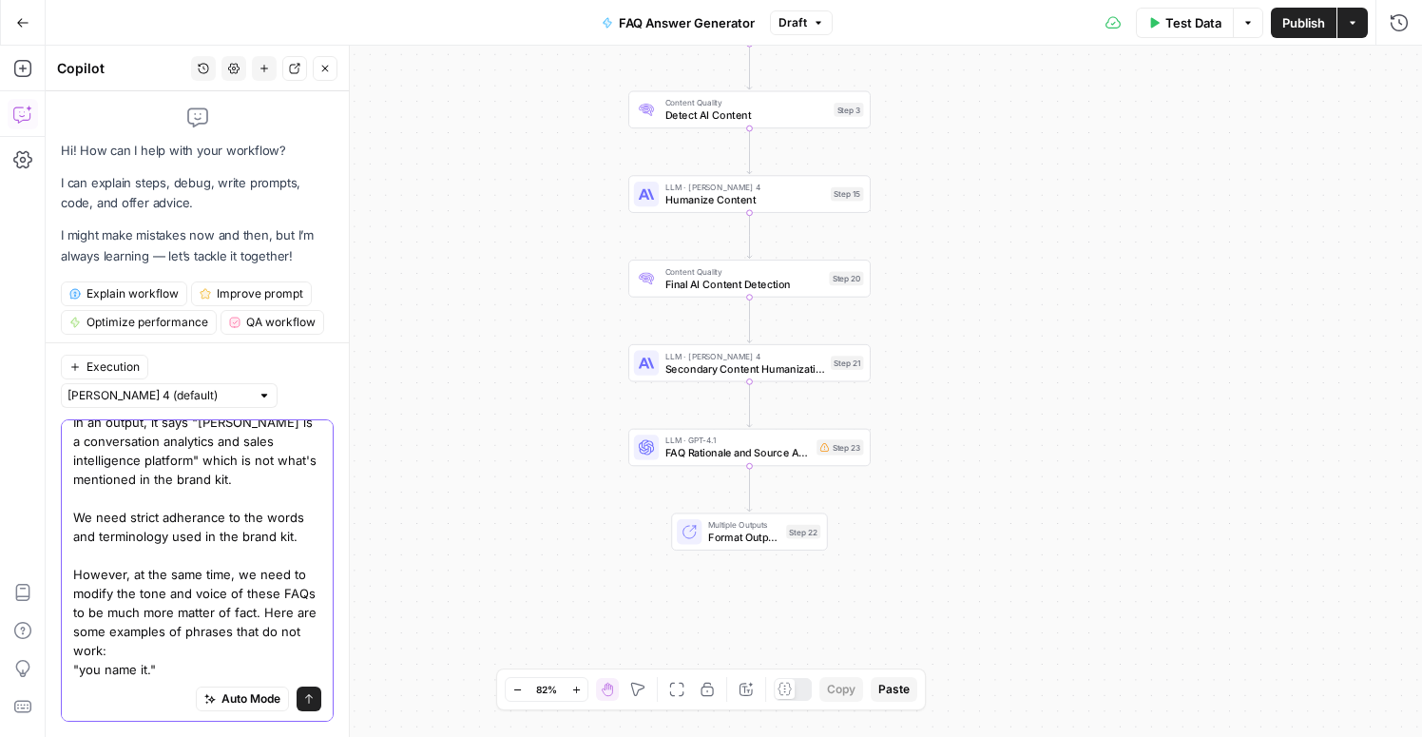
scroll to position [34, 0]
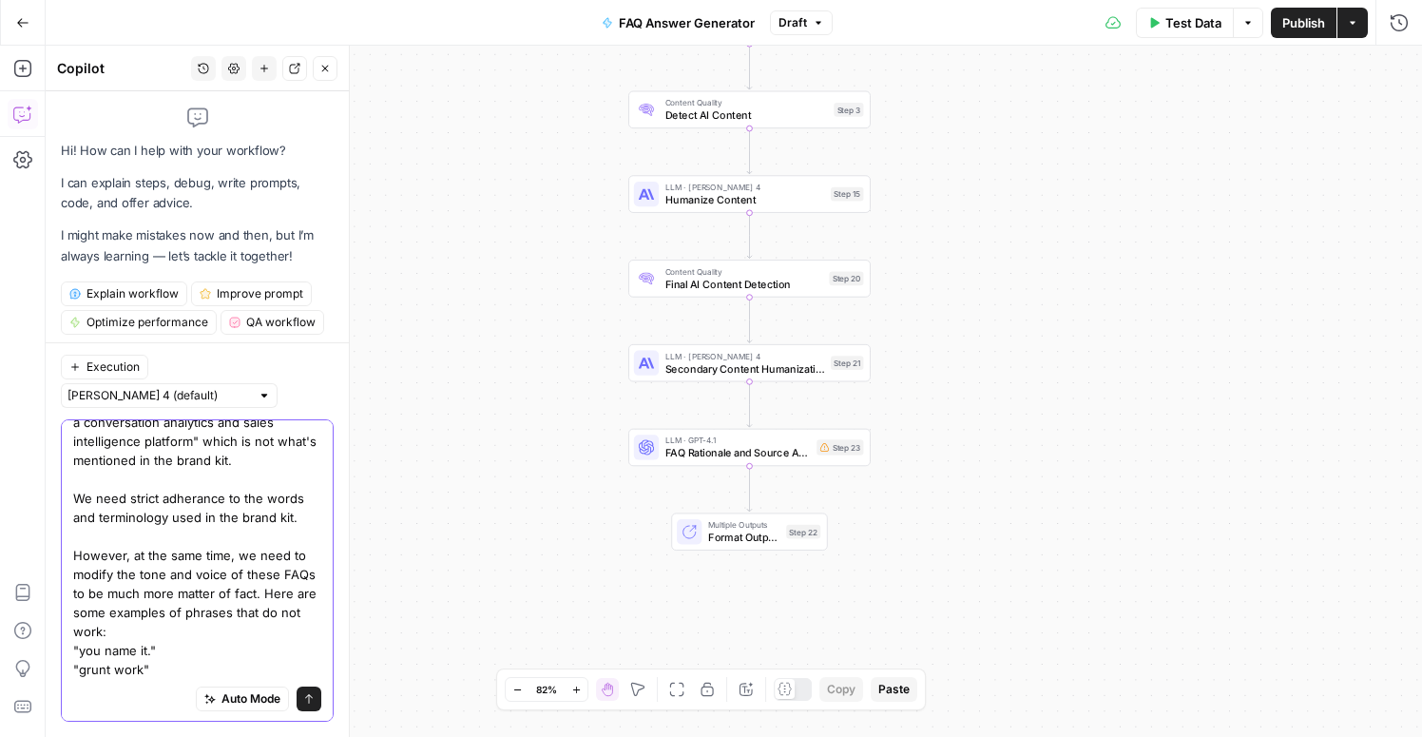
click at [82, 674] on textarea "In an output, it says "Gong is a conversation analytics and sales intelligence …" at bounding box center [197, 536] width 248 height 285
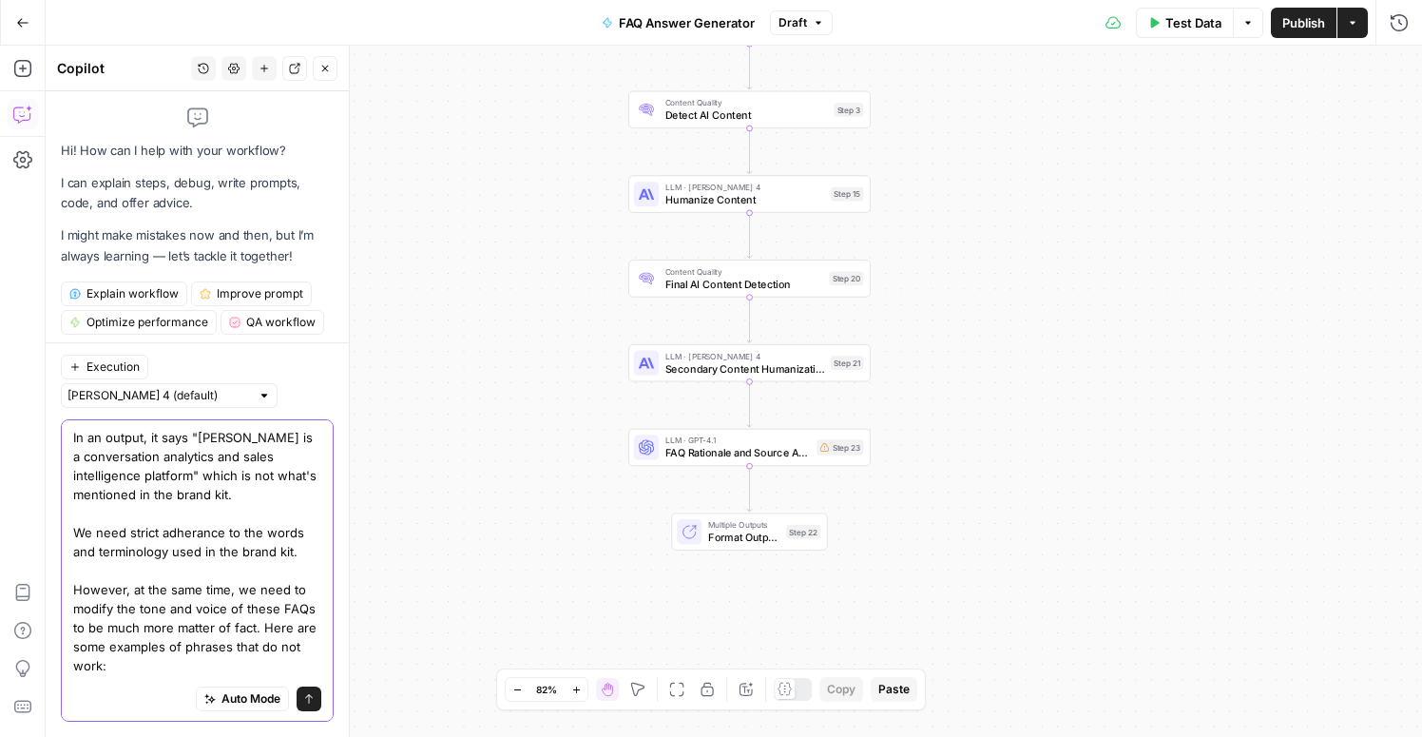
click at [143, 668] on textarea "In an output, it says "Gong is a conversation analytics and sales intelligence …" at bounding box center [197, 570] width 248 height 285
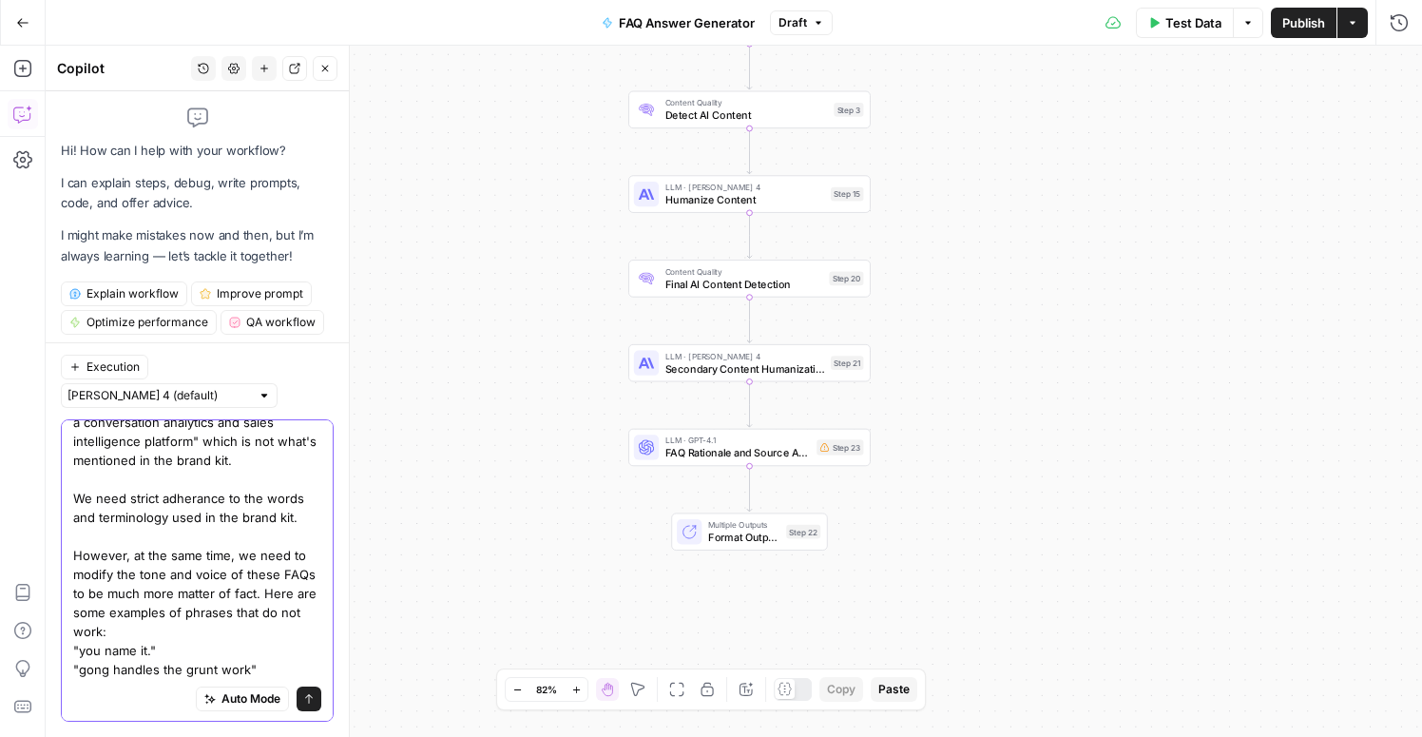
click at [256, 667] on textarea "In an output, it says "Gong is a conversation analytics and sales intelligence …" at bounding box center [197, 536] width 248 height 285
paste textarea "No more scrambling"
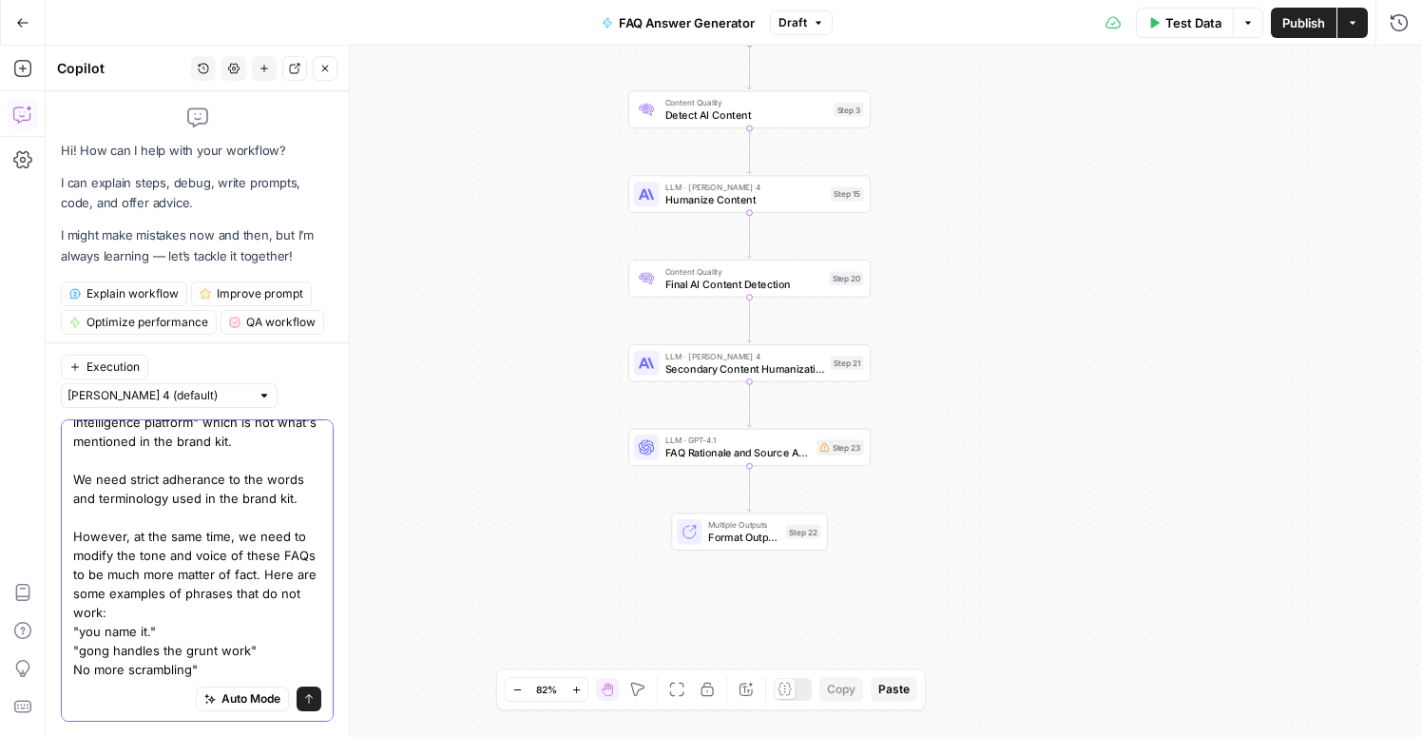
click at [77, 671] on textarea "In an output, it says "Gong is a conversation analytics and sales intelligence …" at bounding box center [197, 526] width 248 height 304
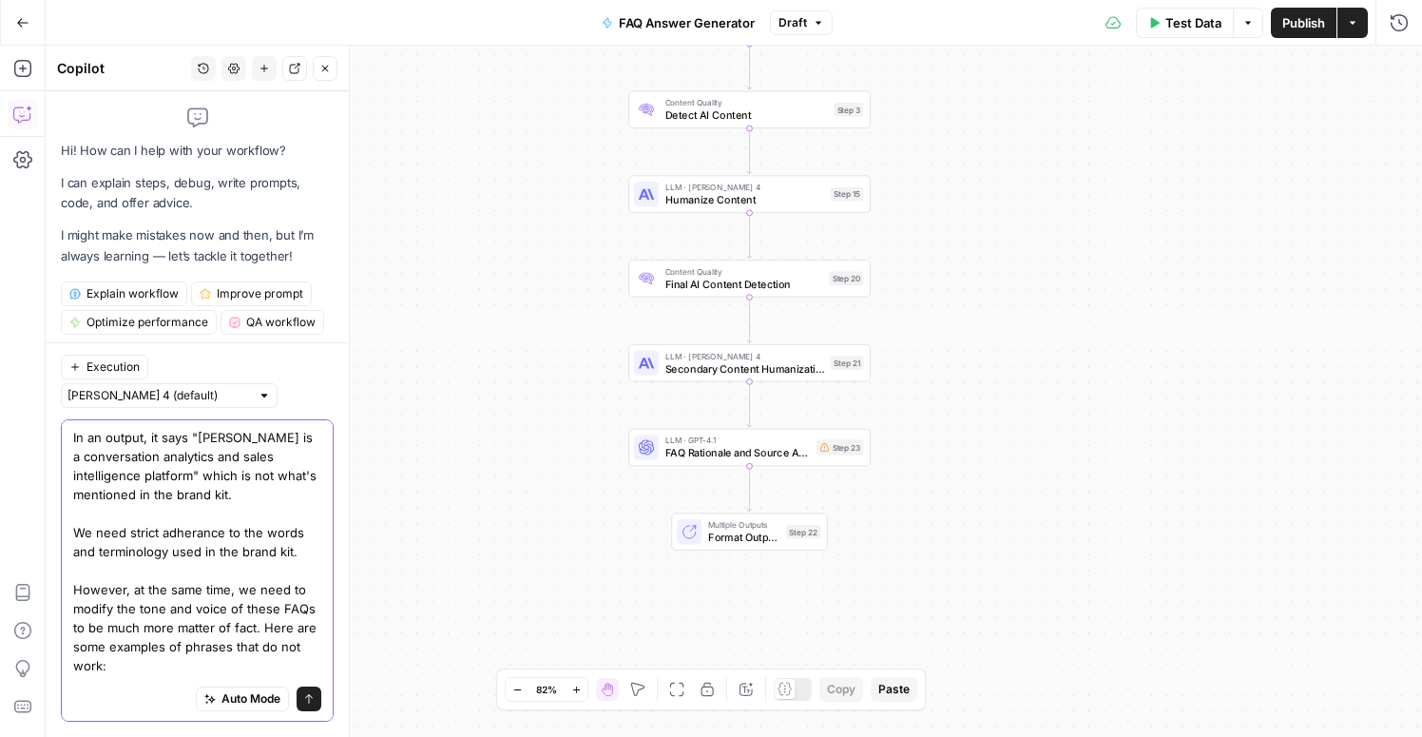
click at [147, 663] on textarea "In an output, it says "Gong is a conversation analytics and sales intelligence …" at bounding box center [197, 580] width 248 height 304
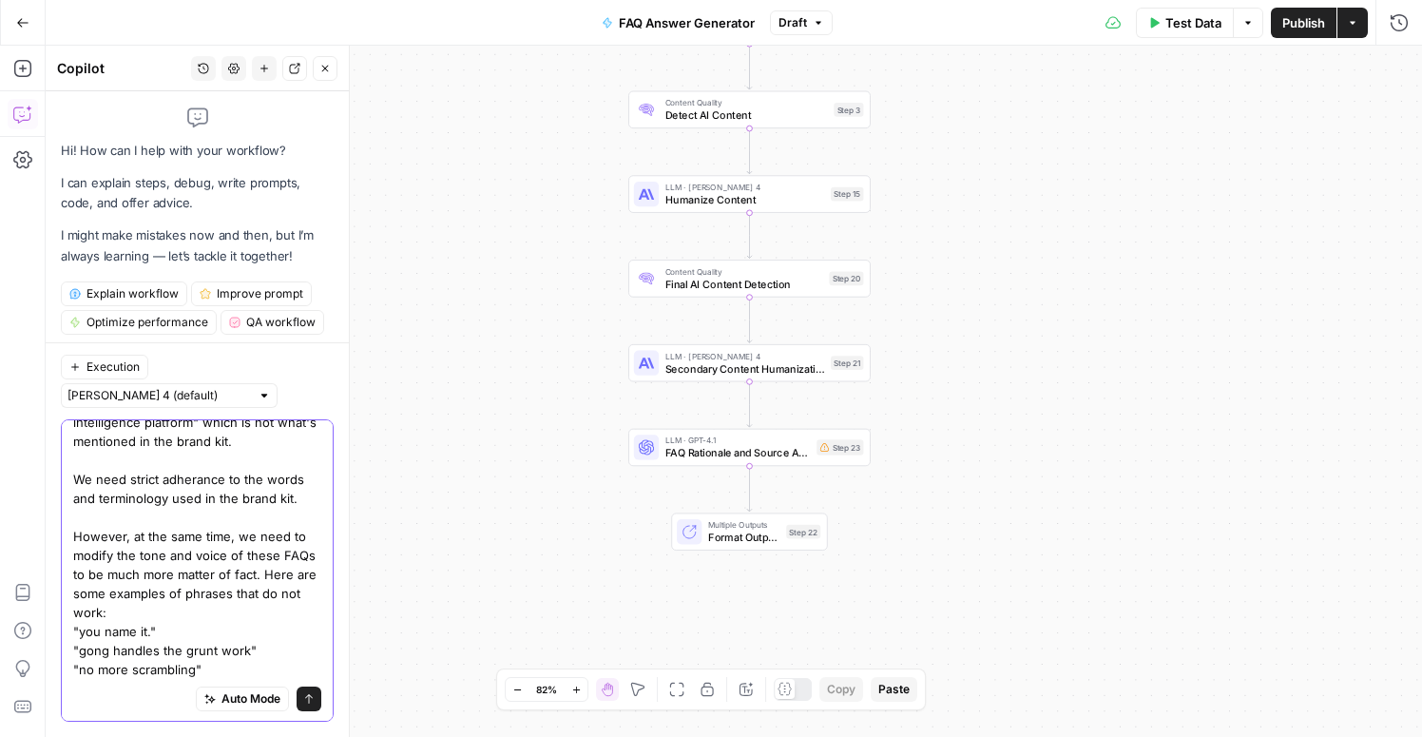
click at [212, 672] on textarea "In an output, it says "Gong is a conversation analytics and sales intelligence …" at bounding box center [197, 526] width 248 height 304
paste textarea "before they bite you."
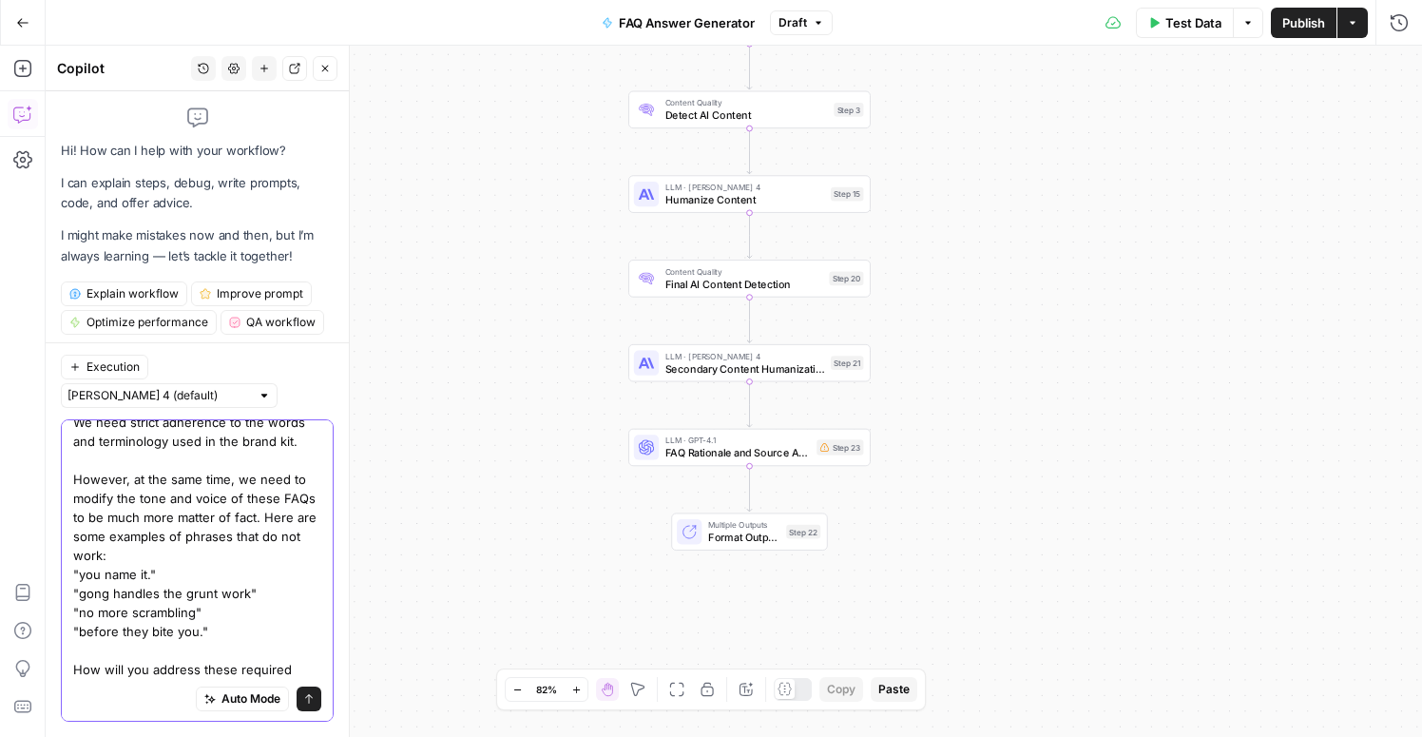
scroll to position [105, 0]
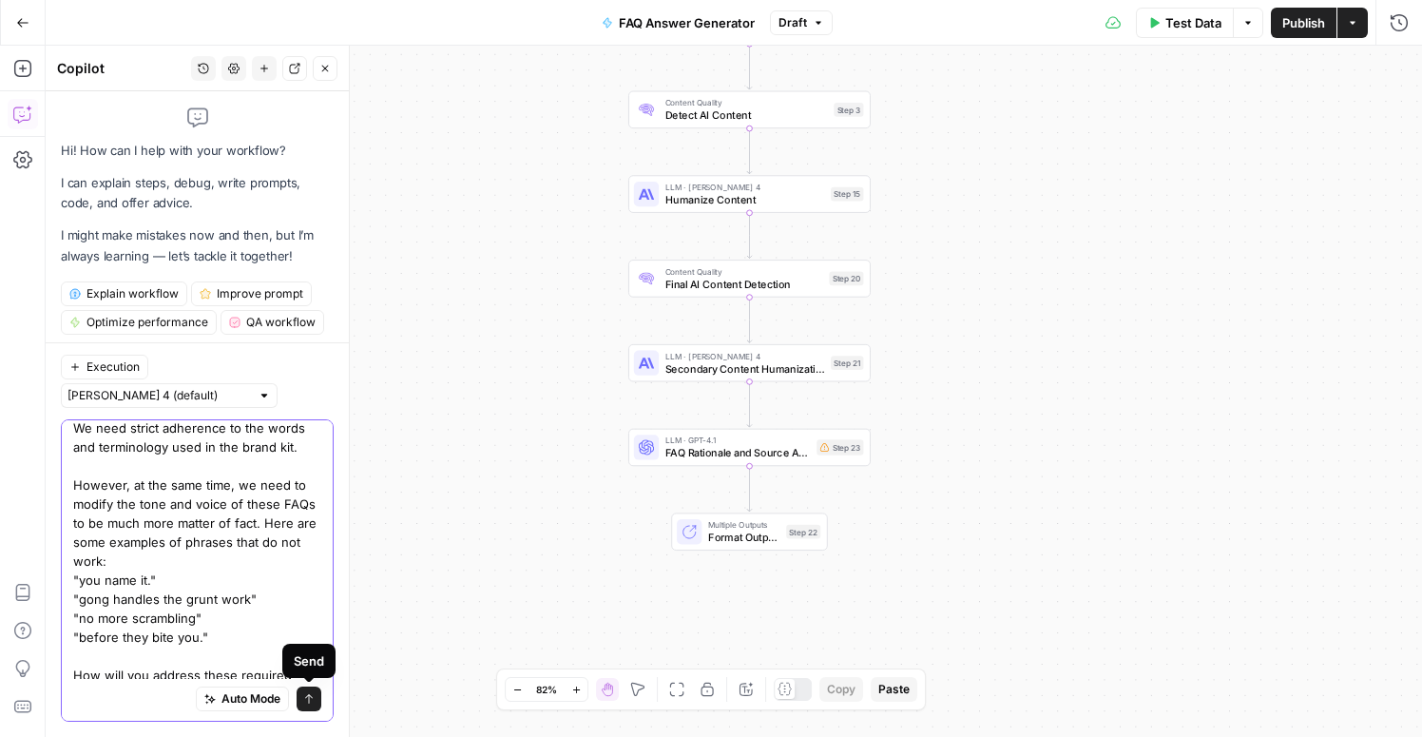
type textarea "In an output, it says "Gong is a conversation analytics and sales intelligence …"
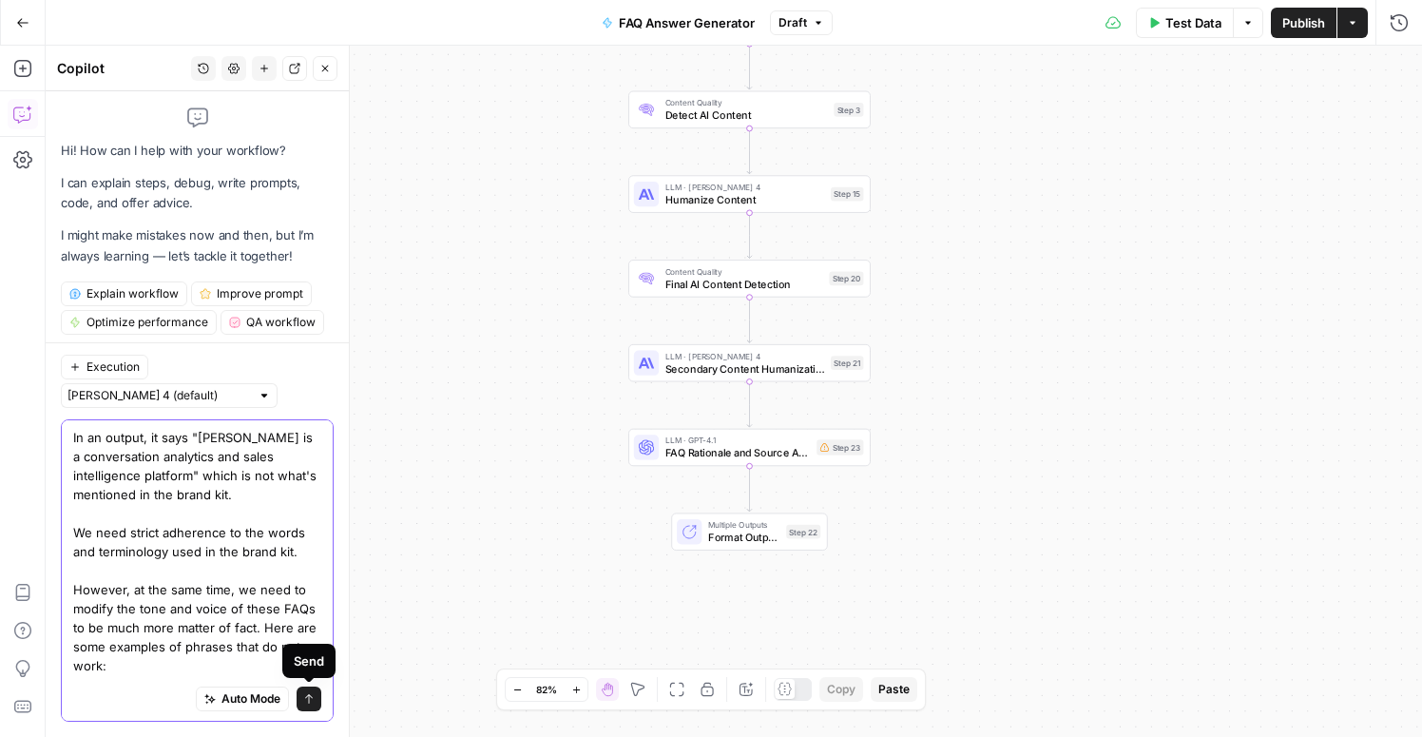
click at [308, 702] on icon "submit" at bounding box center [309, 699] width 8 height 10
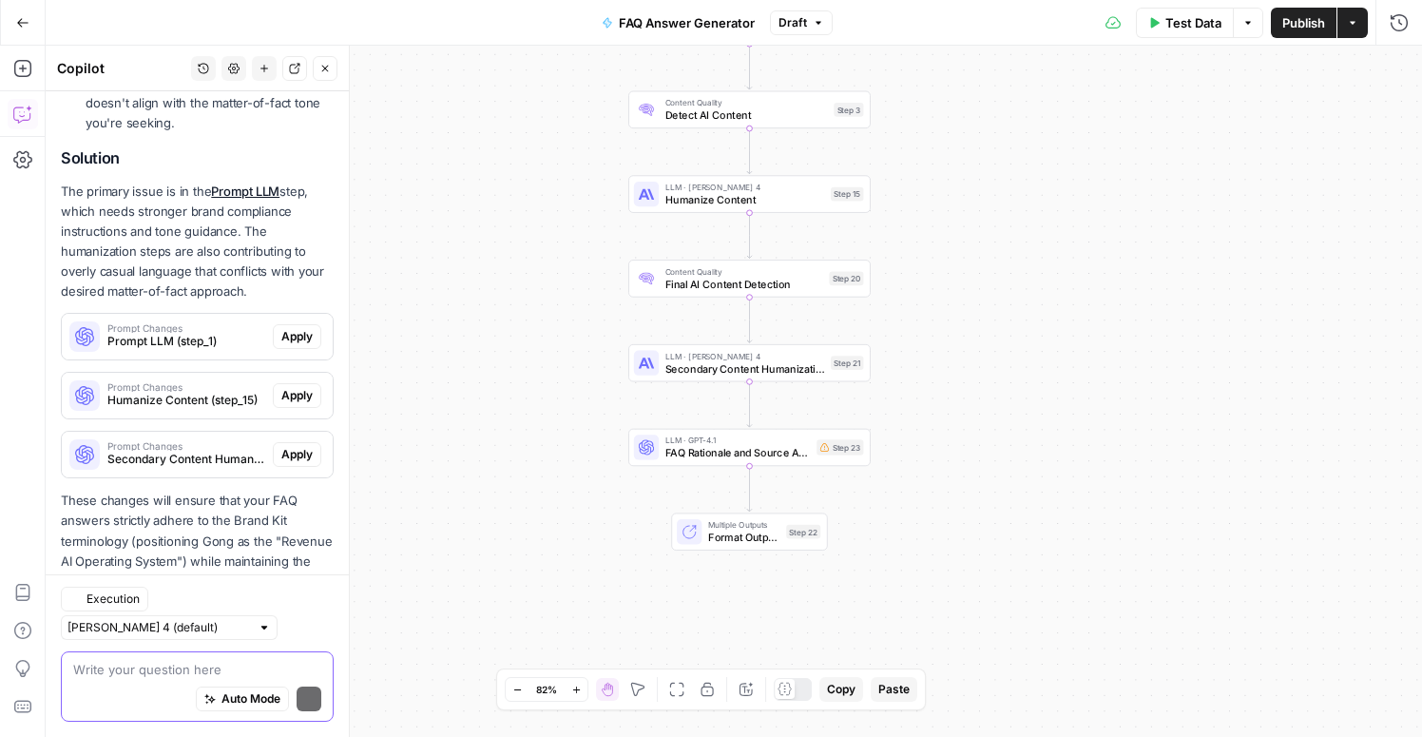
scroll to position [951, 0]
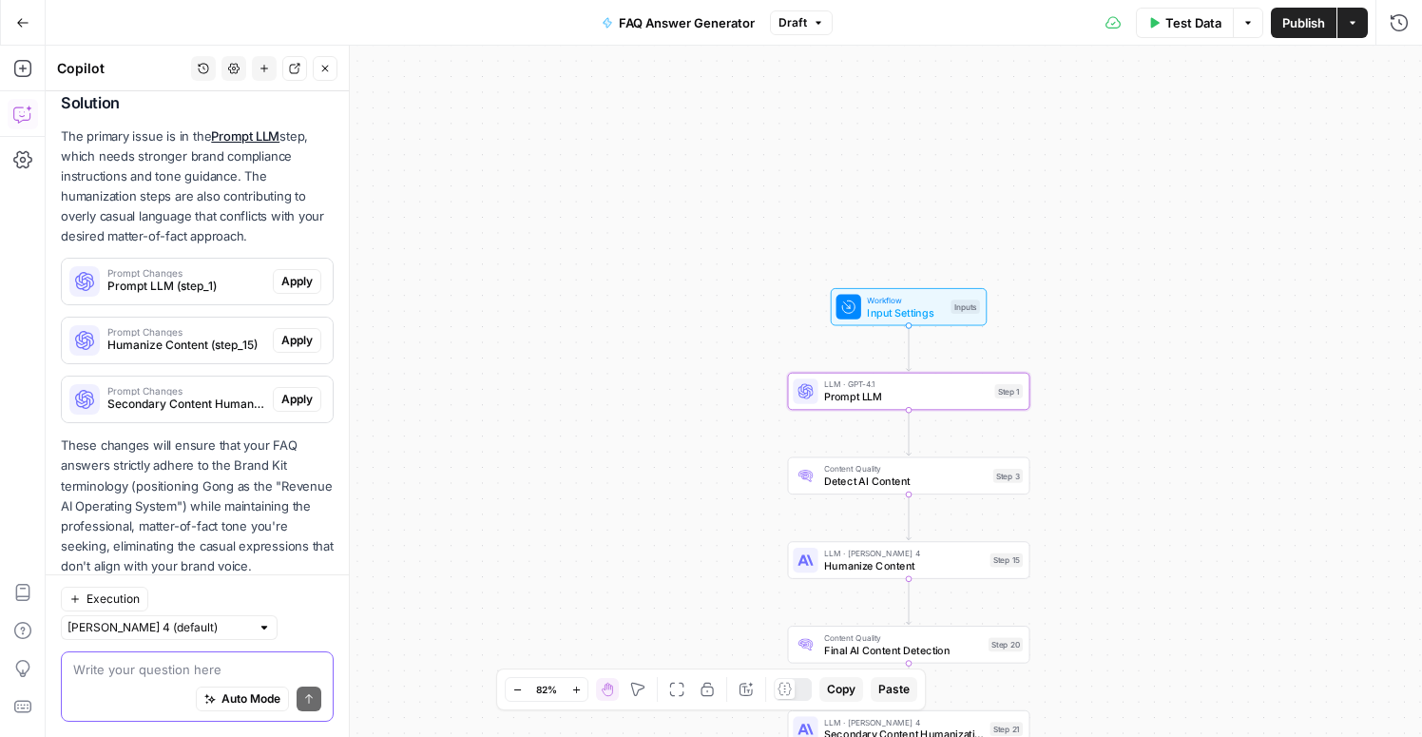
click at [296, 273] on span "Apply" at bounding box center [296, 281] width 31 height 17
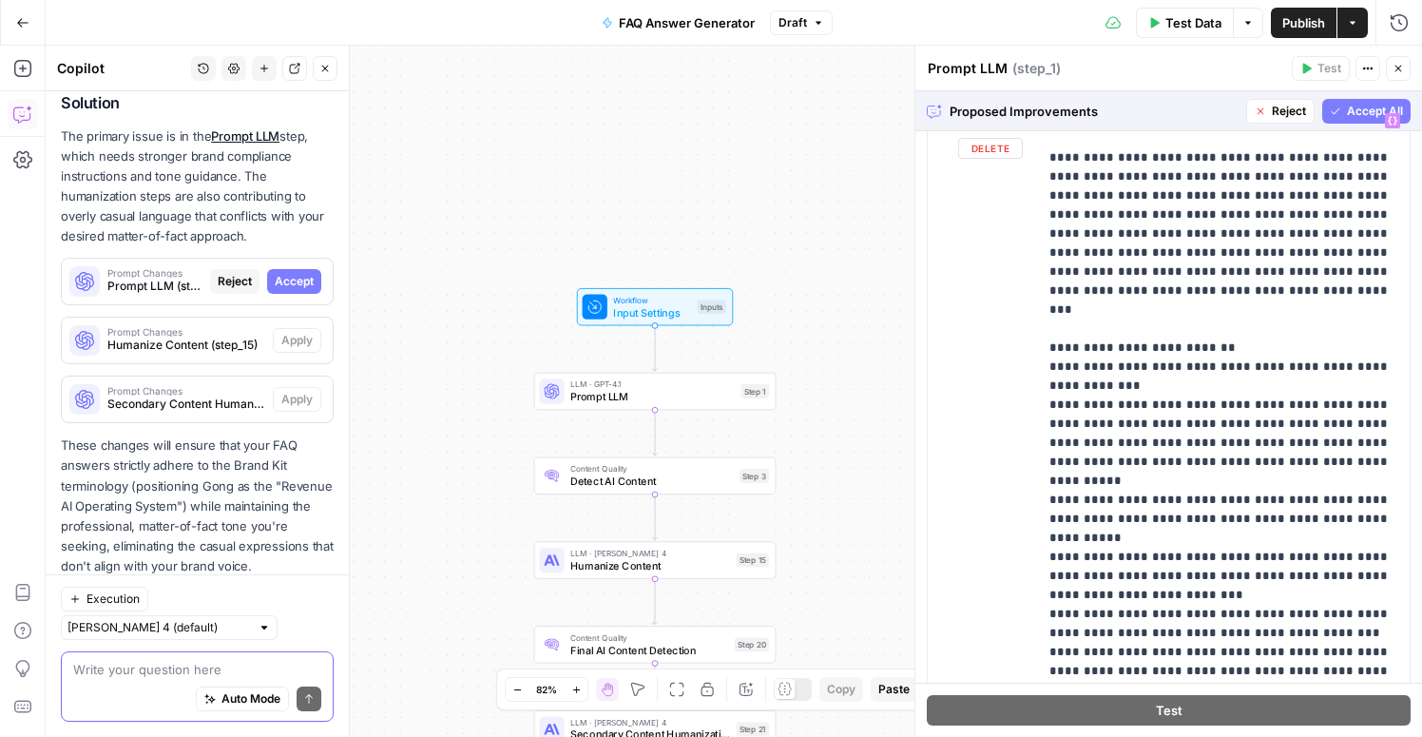
scroll to position [964, 0]
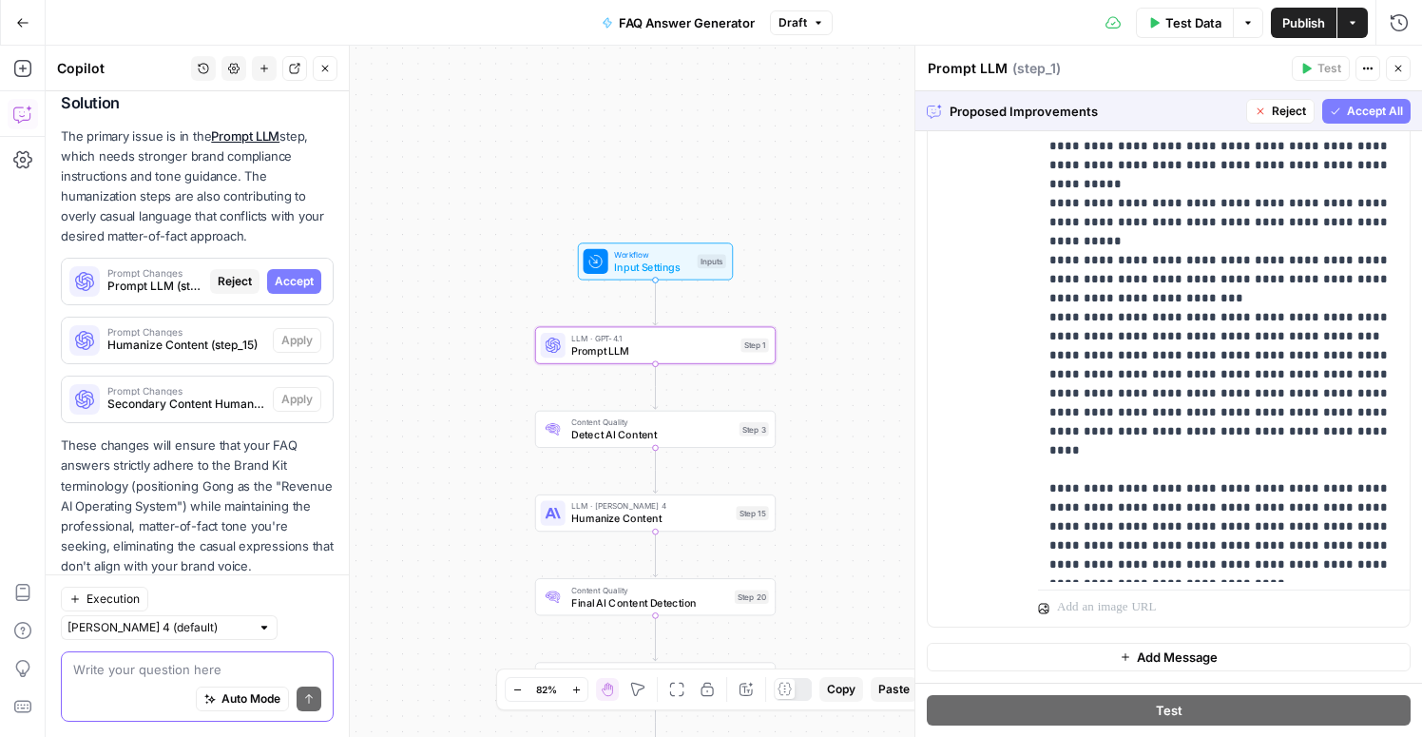
click at [297, 273] on span "Accept" at bounding box center [294, 281] width 39 height 17
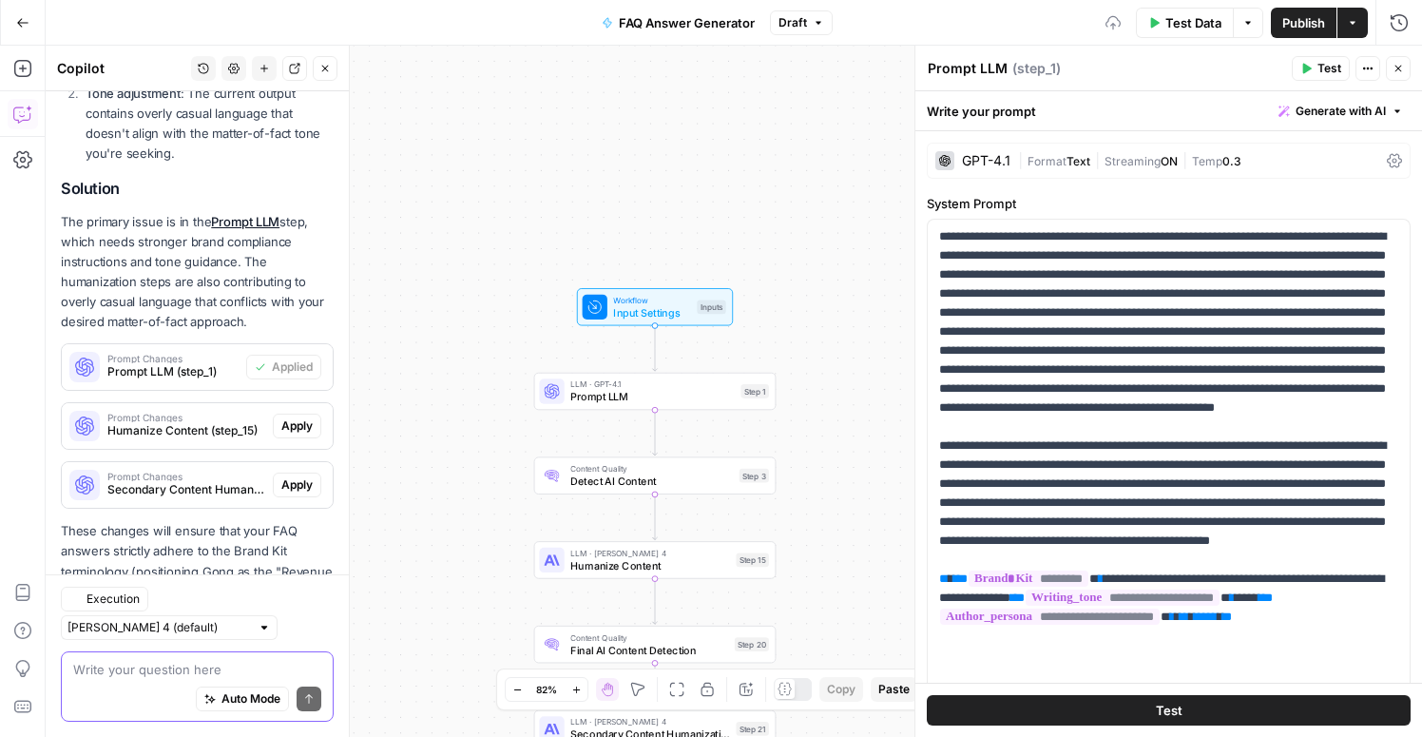
scroll to position [982, 0]
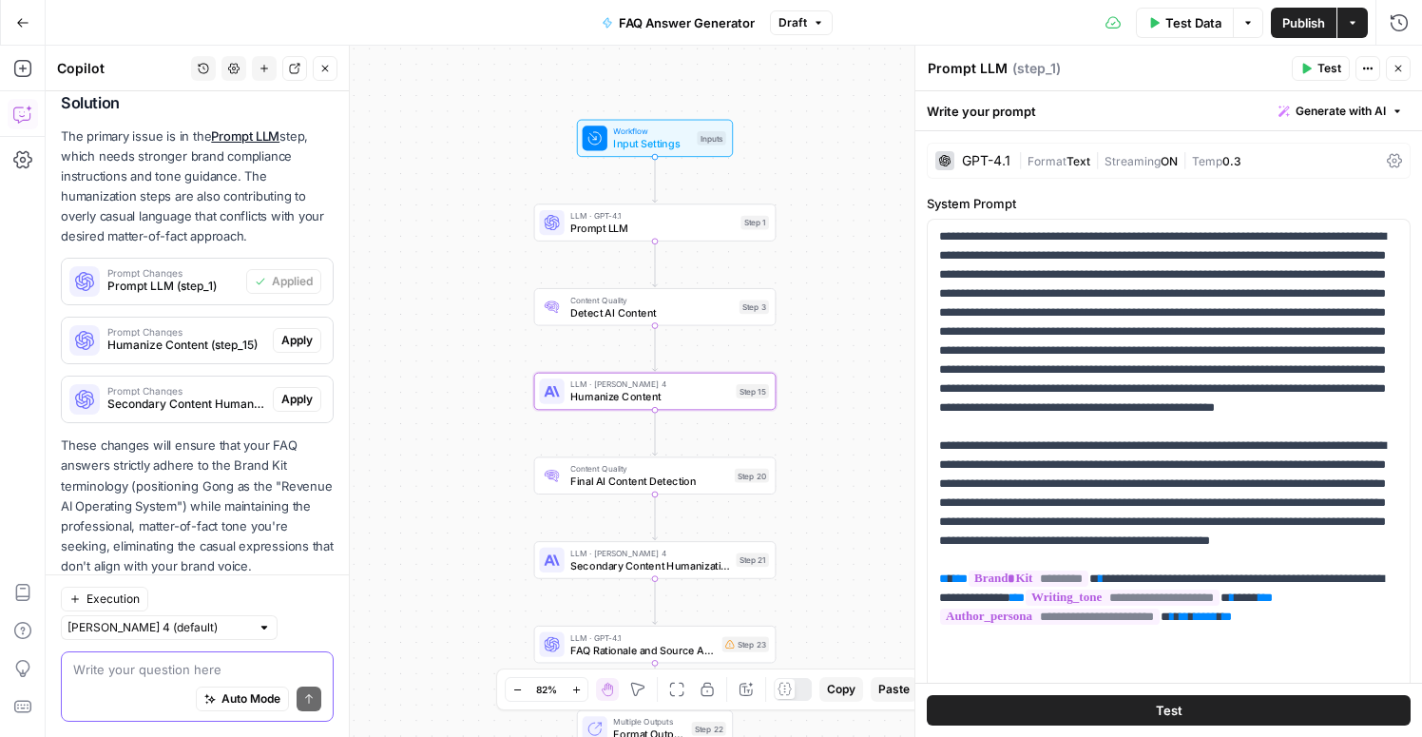
click at [227, 336] on span "Humanize Content (step_15)" at bounding box center [186, 344] width 158 height 17
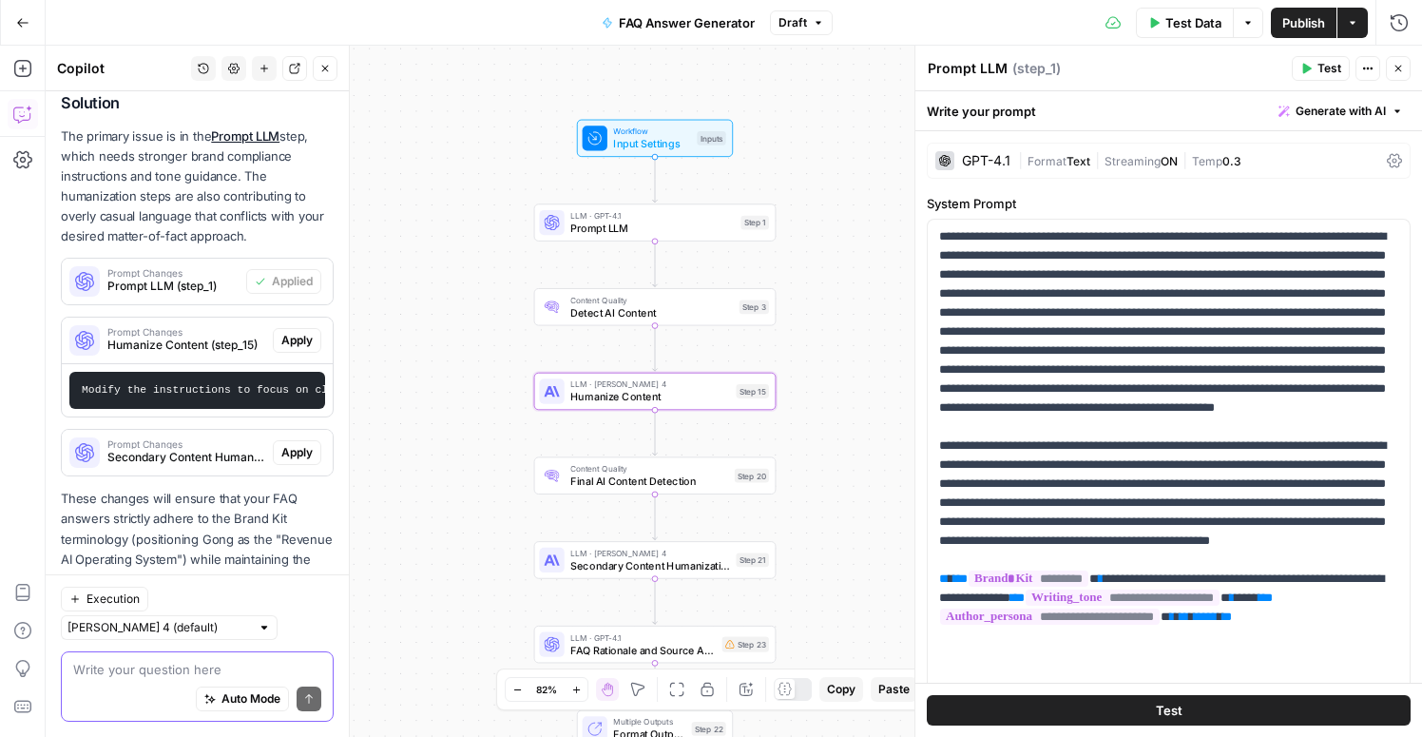
click at [306, 332] on span "Apply" at bounding box center [296, 340] width 31 height 17
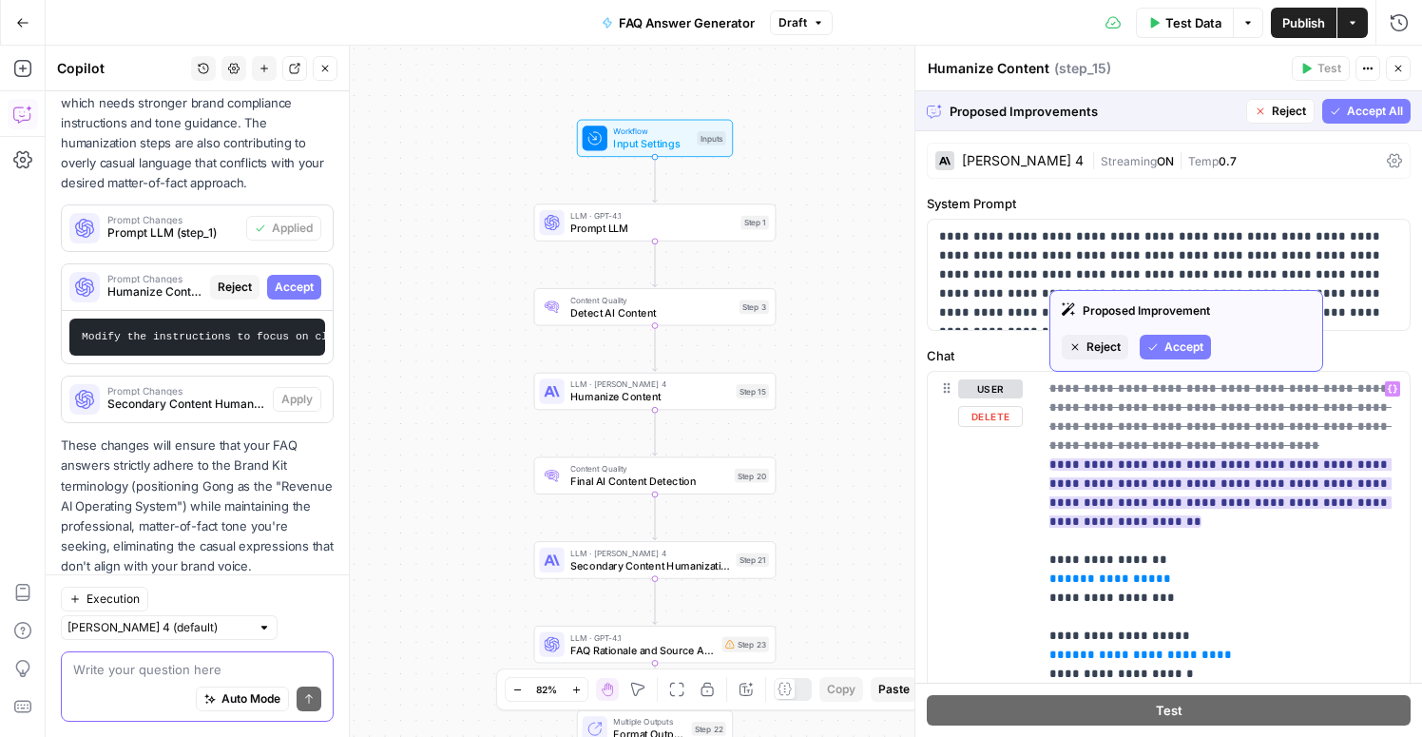
click at [1186, 345] on span "Accept" at bounding box center [1183, 346] width 39 height 17
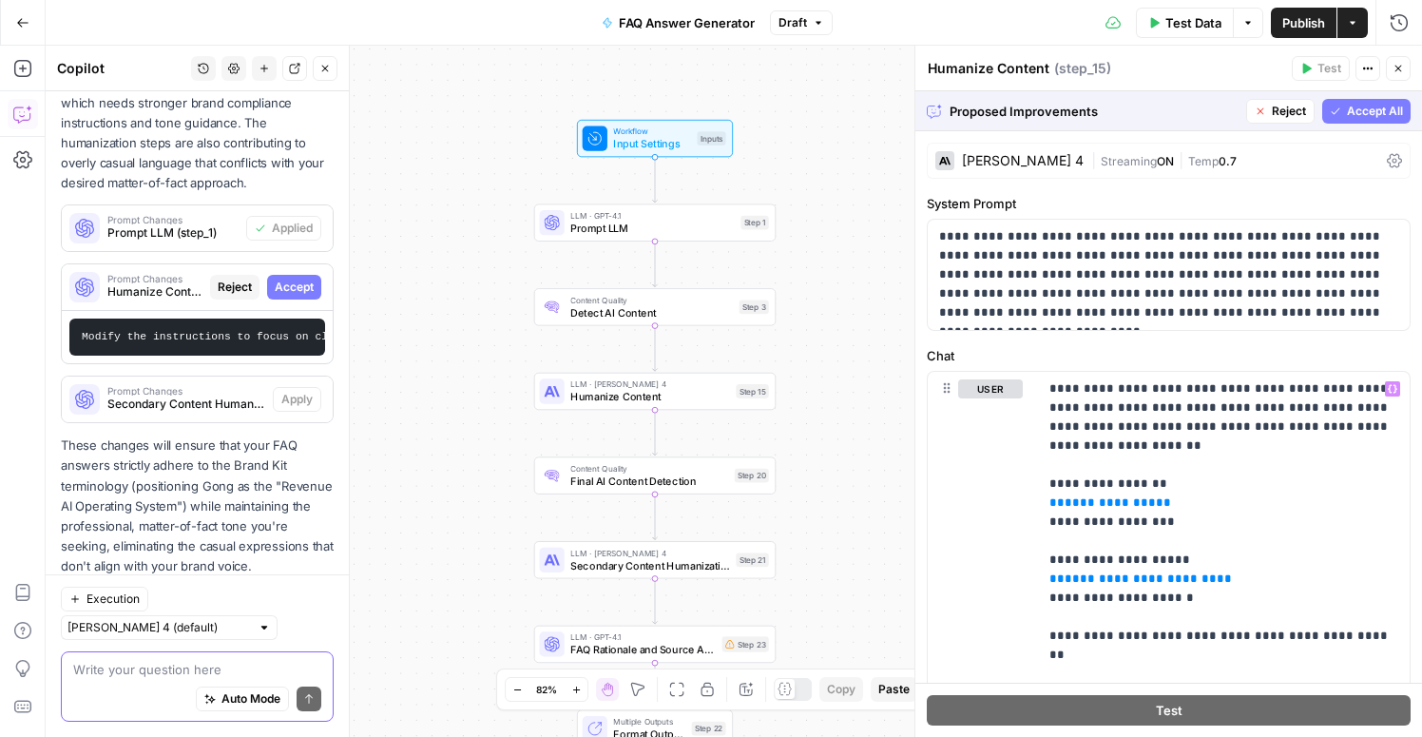
click at [1356, 116] on span "Accept All" at bounding box center [1375, 111] width 56 height 17
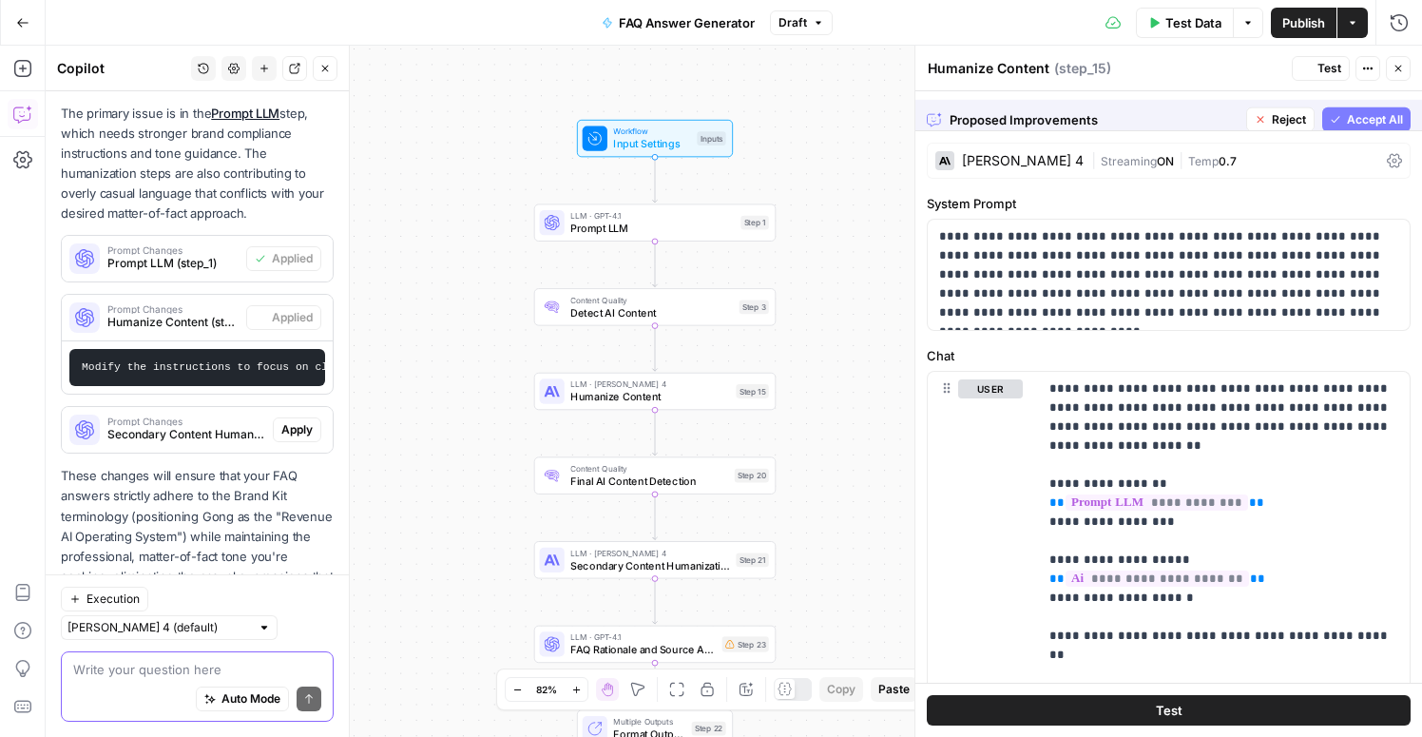
scroll to position [1035, 0]
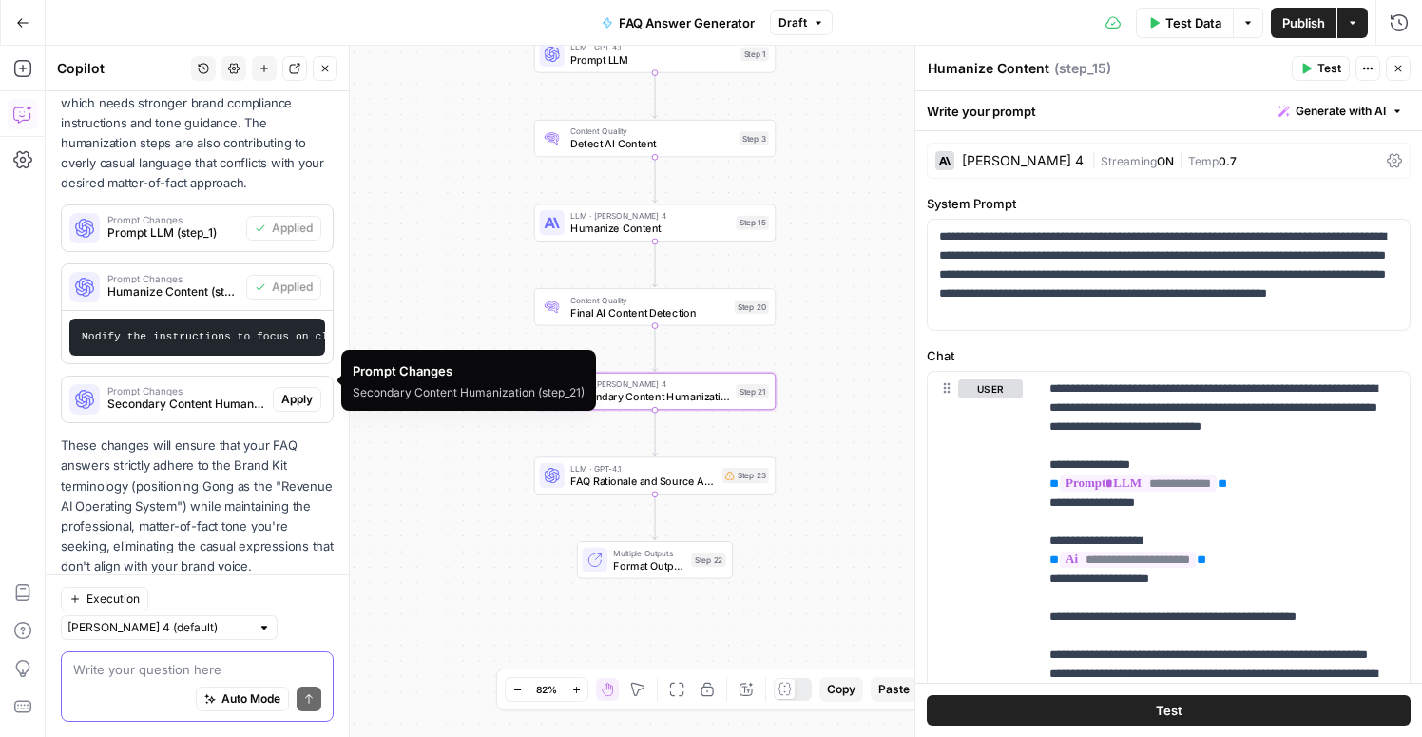
click at [301, 391] on span "Apply" at bounding box center [296, 399] width 31 height 17
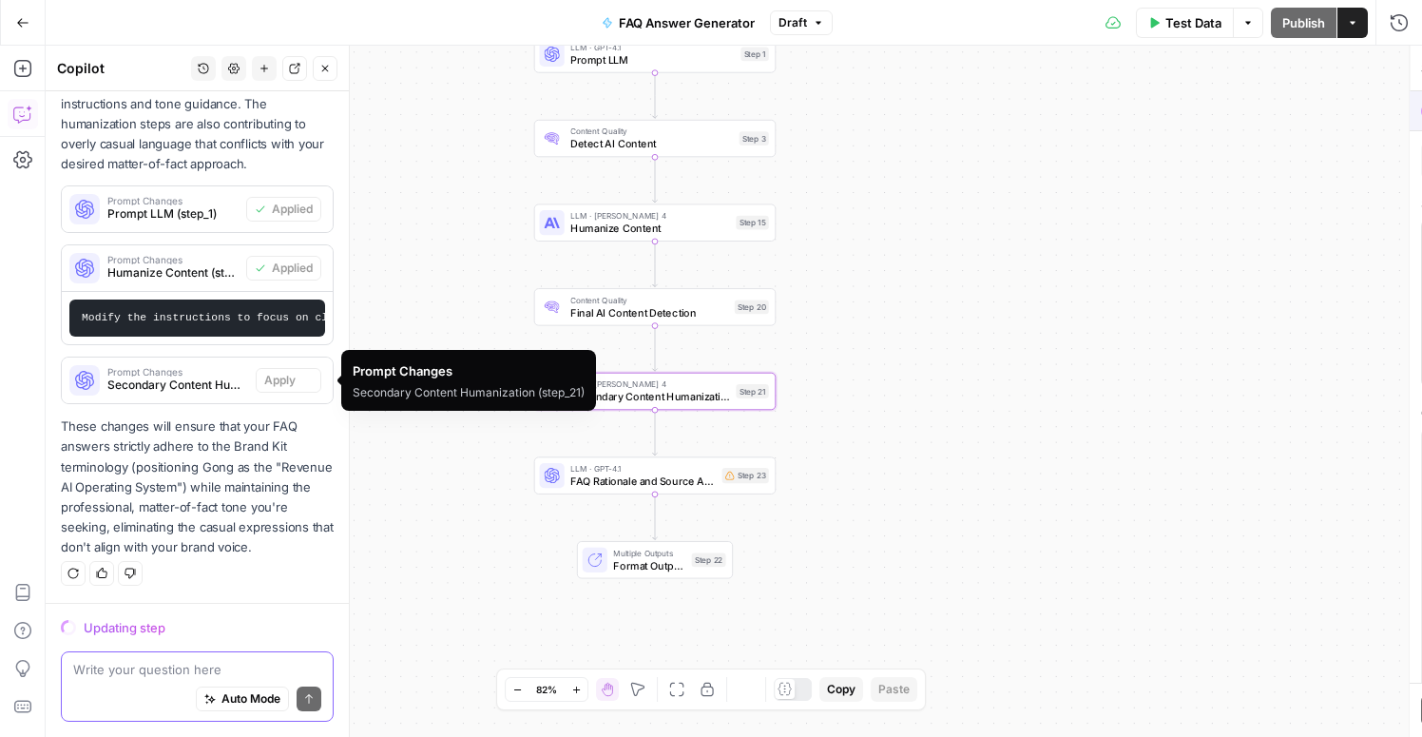
scroll to position [1005, 0]
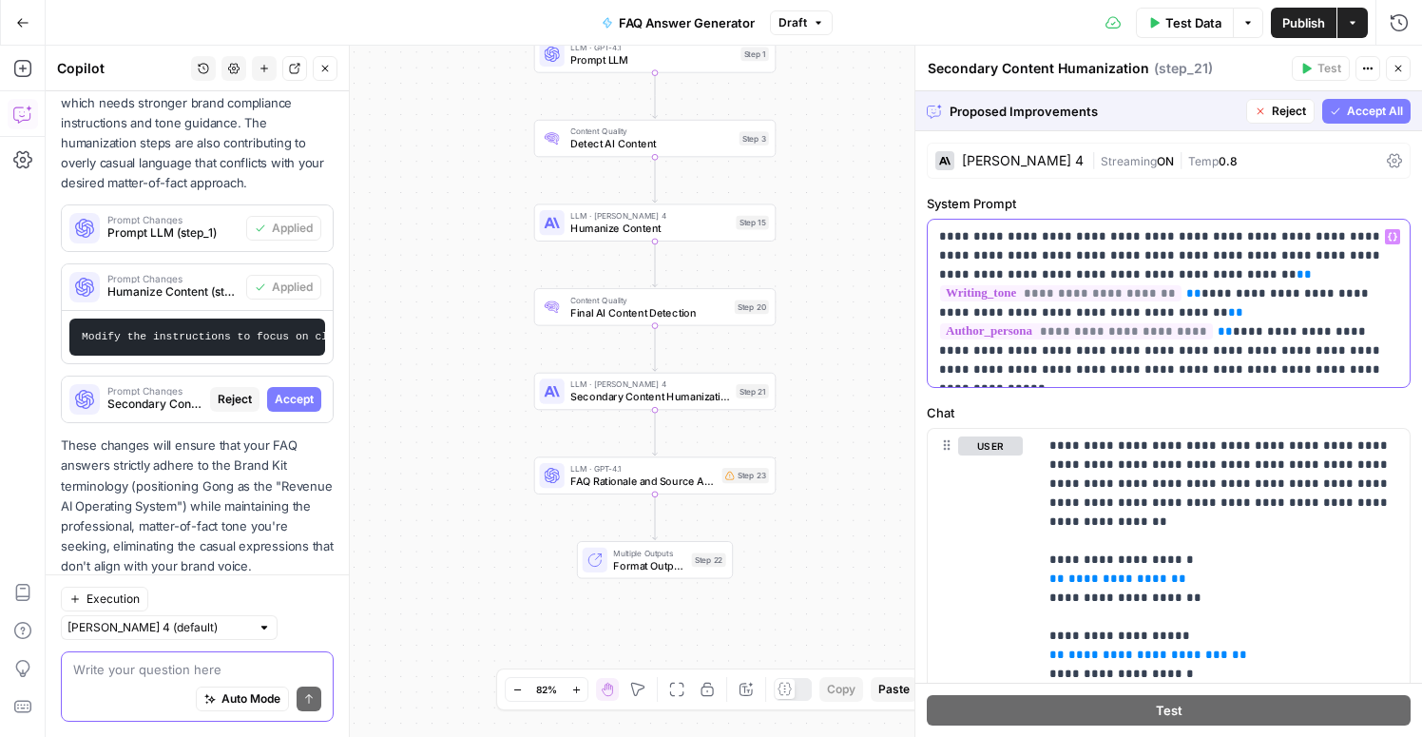
drag, startPoint x: 1304, startPoint y: 370, endPoint x: 1340, endPoint y: 336, distance: 49.1
click at [1340, 336] on p "**********" at bounding box center [1168, 303] width 459 height 152
copy p "**********"
click at [1346, 116] on button "Accept All" at bounding box center [1366, 111] width 88 height 25
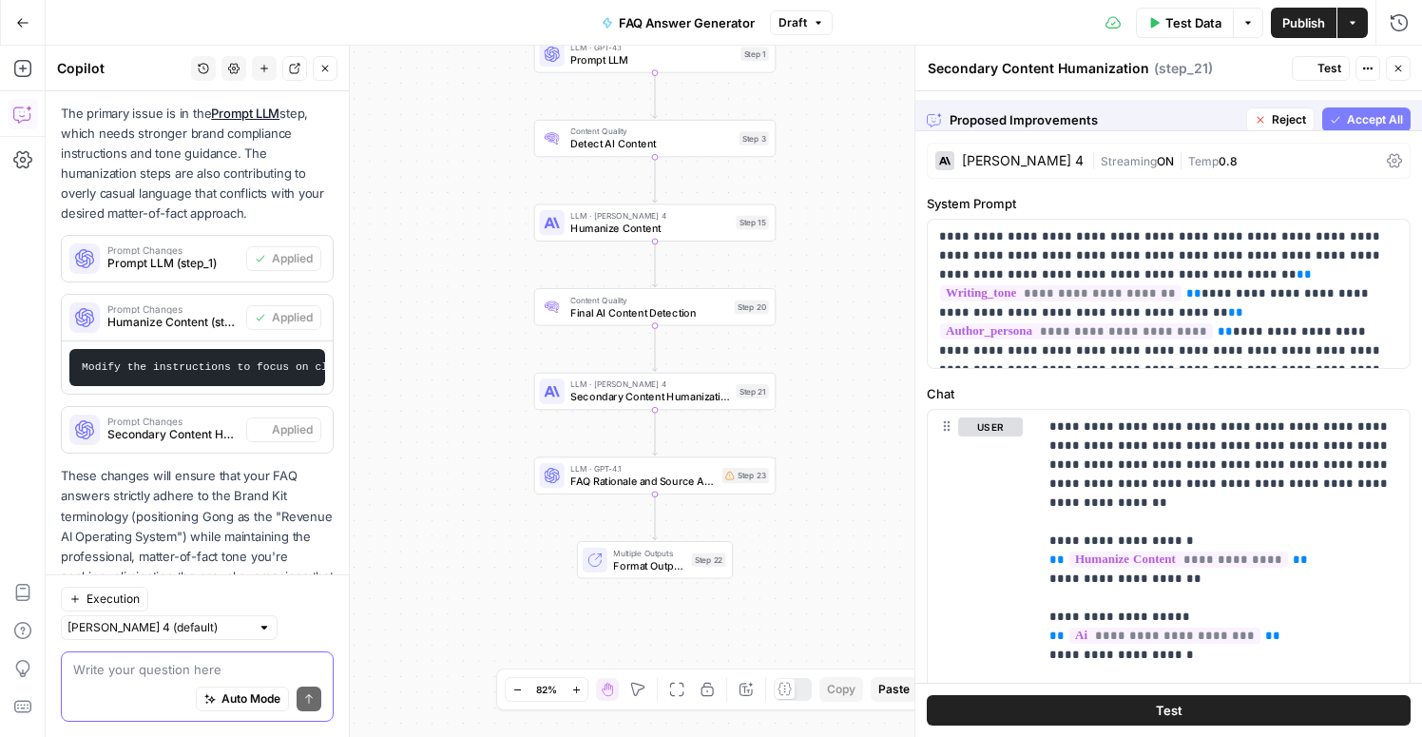
scroll to position [1035, 0]
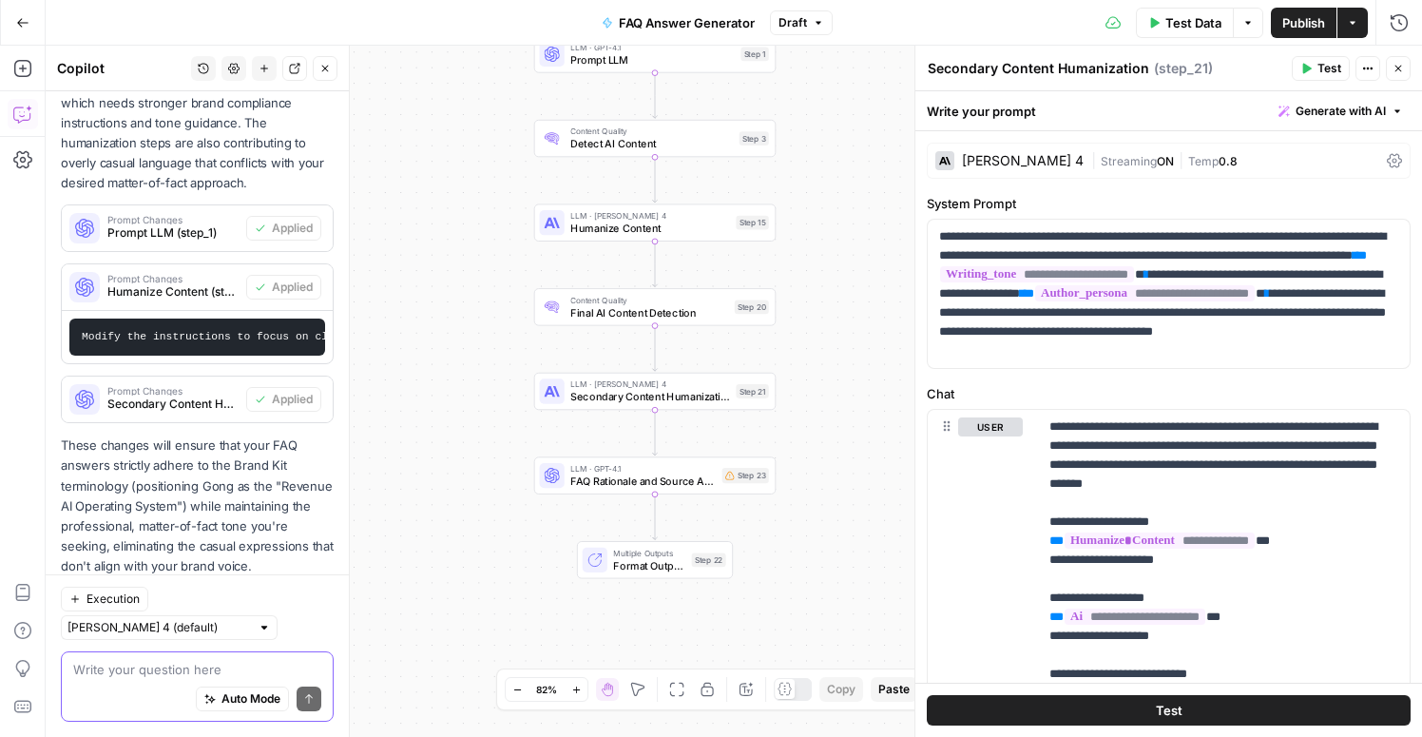
click at [131, 673] on textarea at bounding box center [197, 669] width 248 height 19
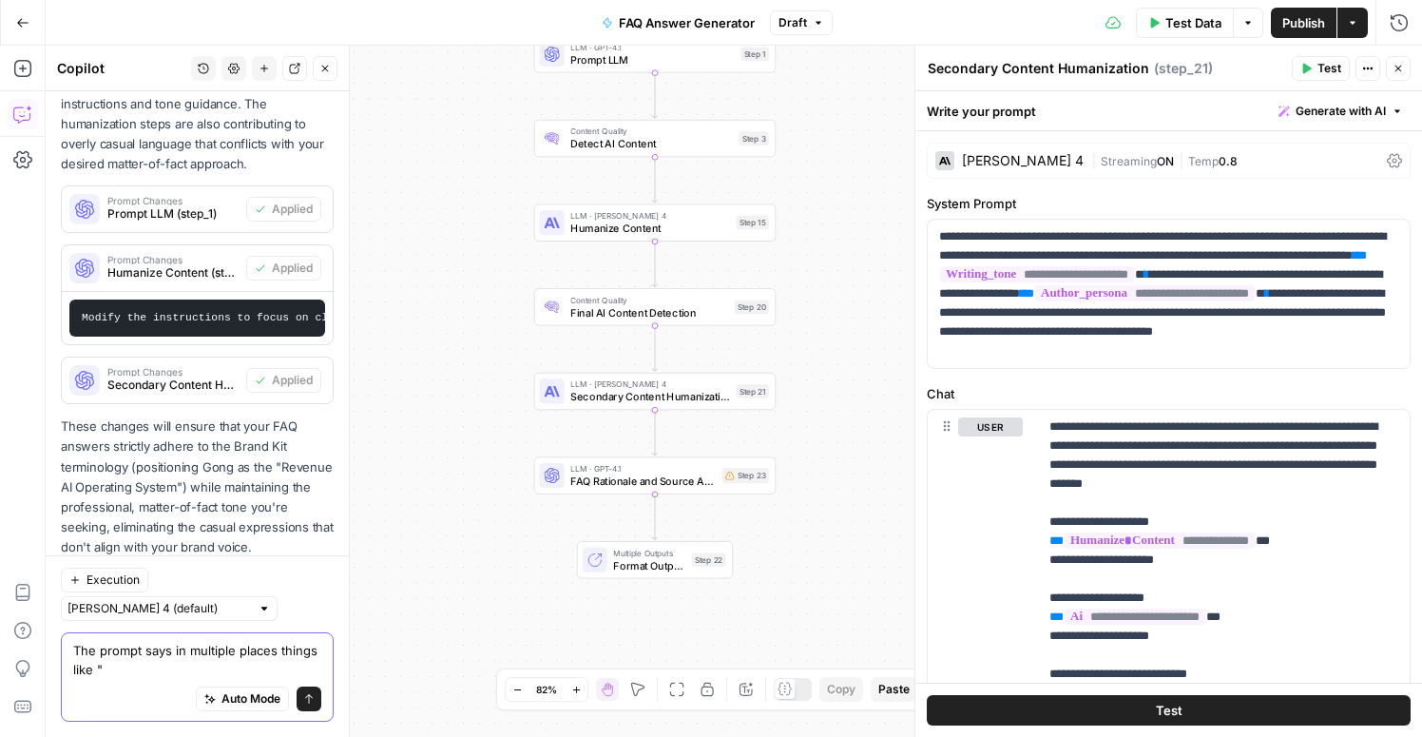
paste textarea "Your goal is to make content sound natural, conversational, and indistinguishab…"
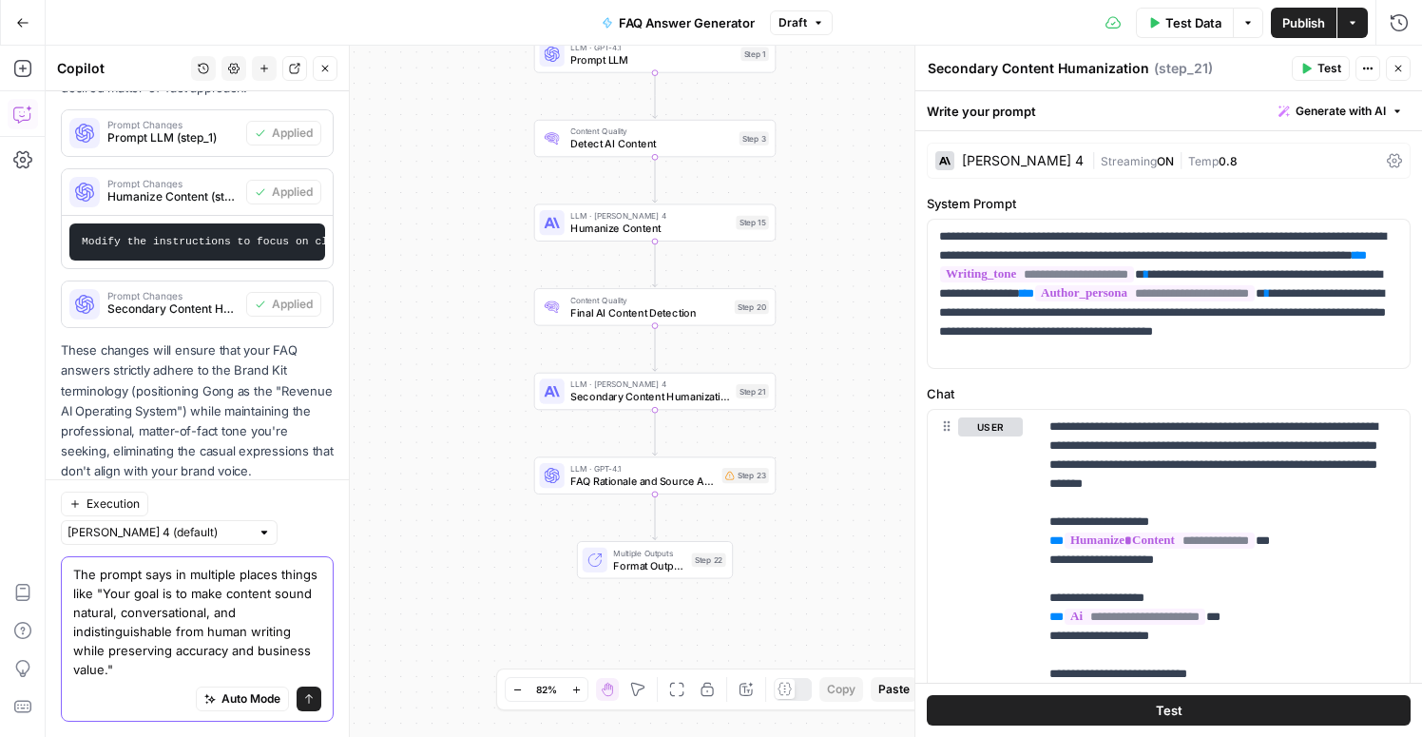
scroll to position [1149, 0]
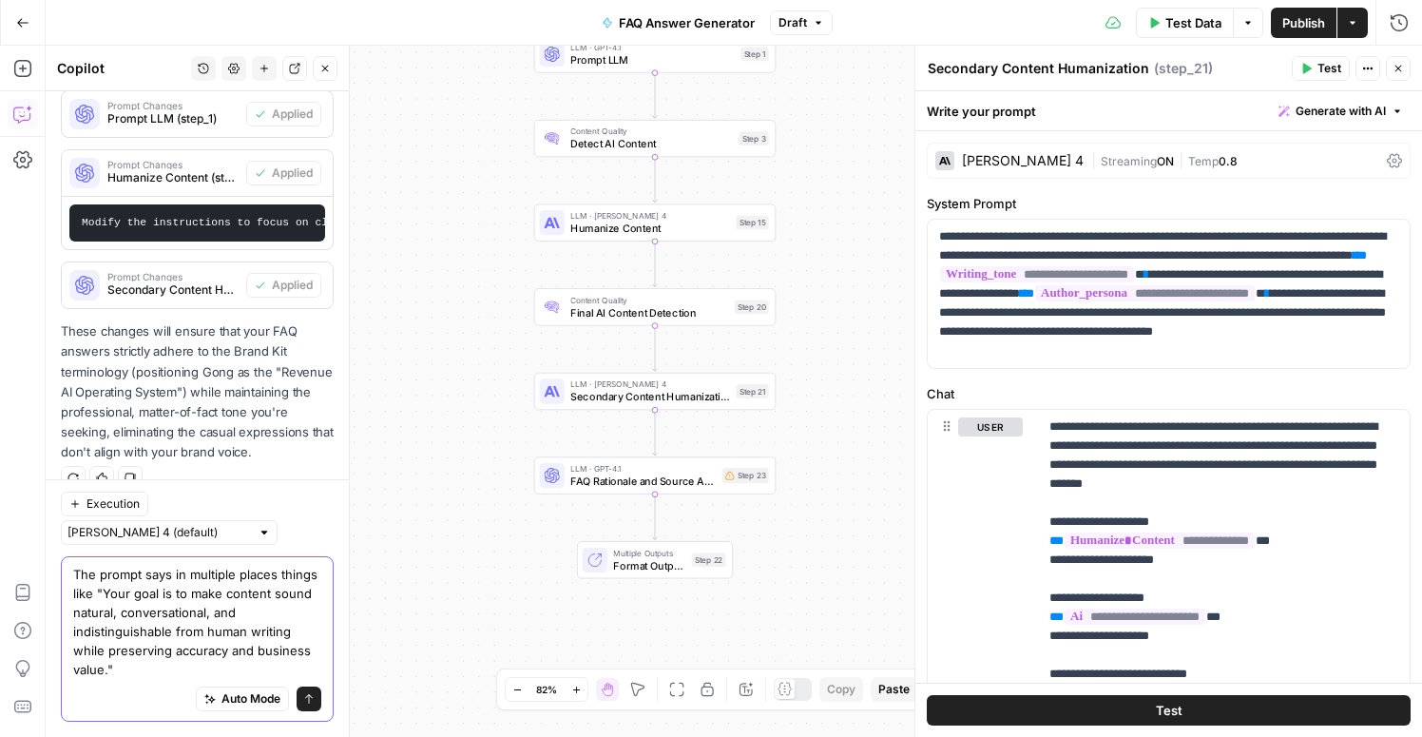
click at [120, 677] on textarea "The prompt says in multiple places things like "Your goal is to make content so…" at bounding box center [197, 622] width 248 height 114
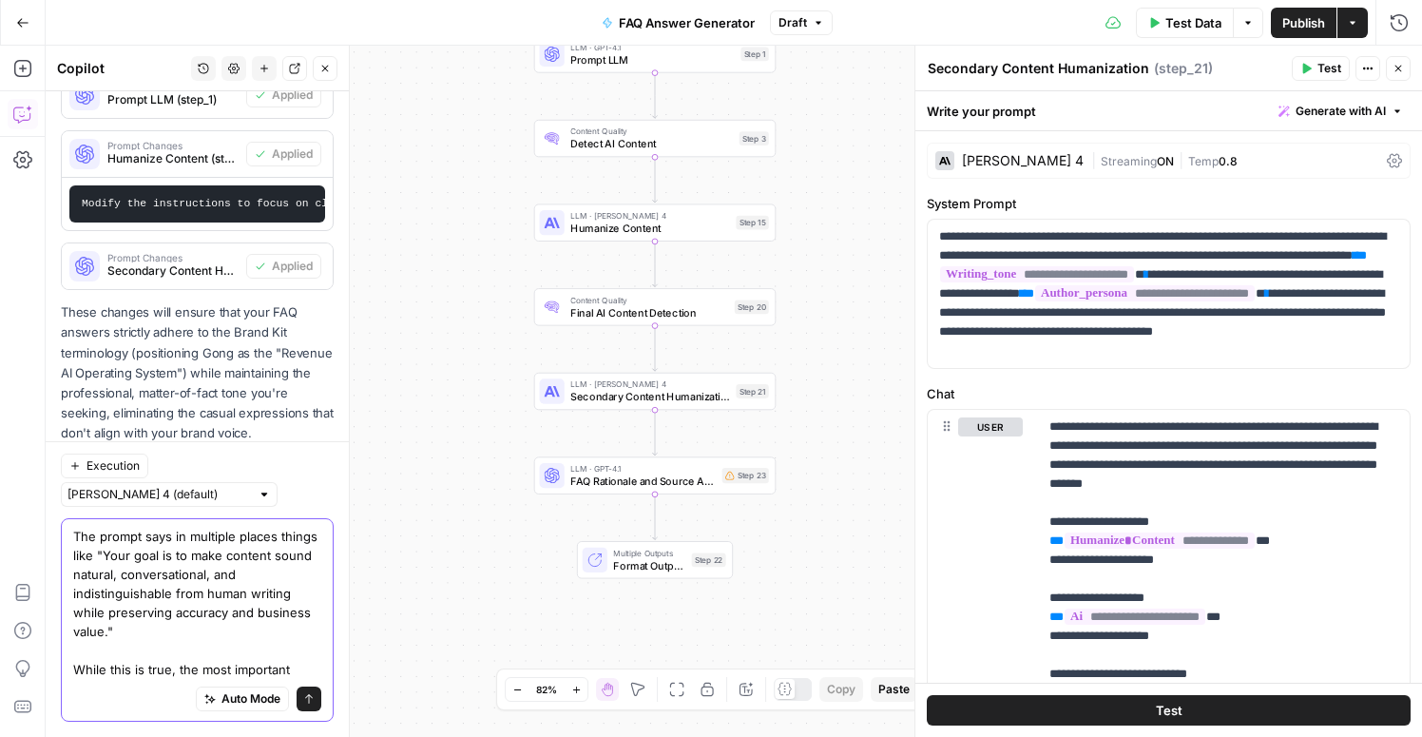
click at [201, 669] on textarea "The prompt says in multiple places things like "Your goal is to make content so…" at bounding box center [197, 603] width 248 height 152
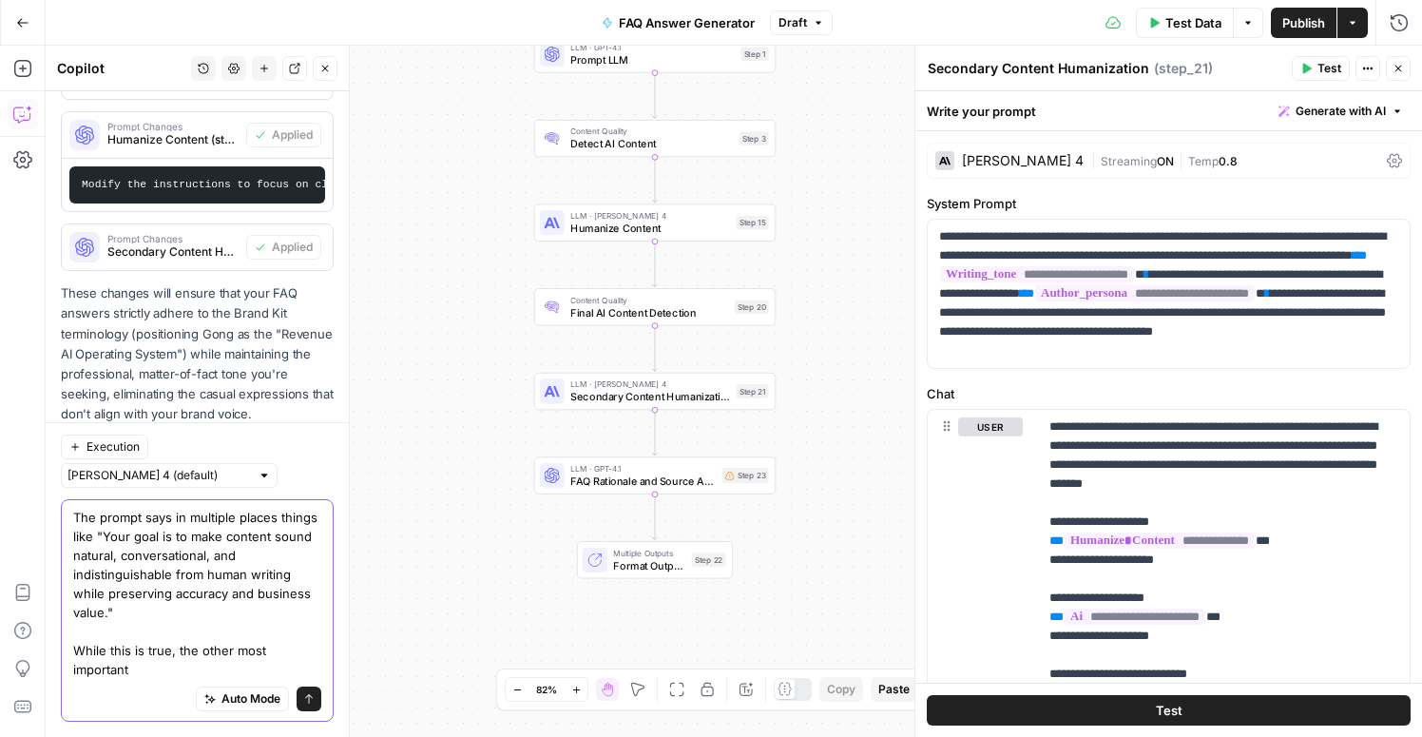
click at [174, 665] on textarea "The prompt says in multiple places things like "Your goal is to make content so…" at bounding box center [197, 593] width 248 height 171
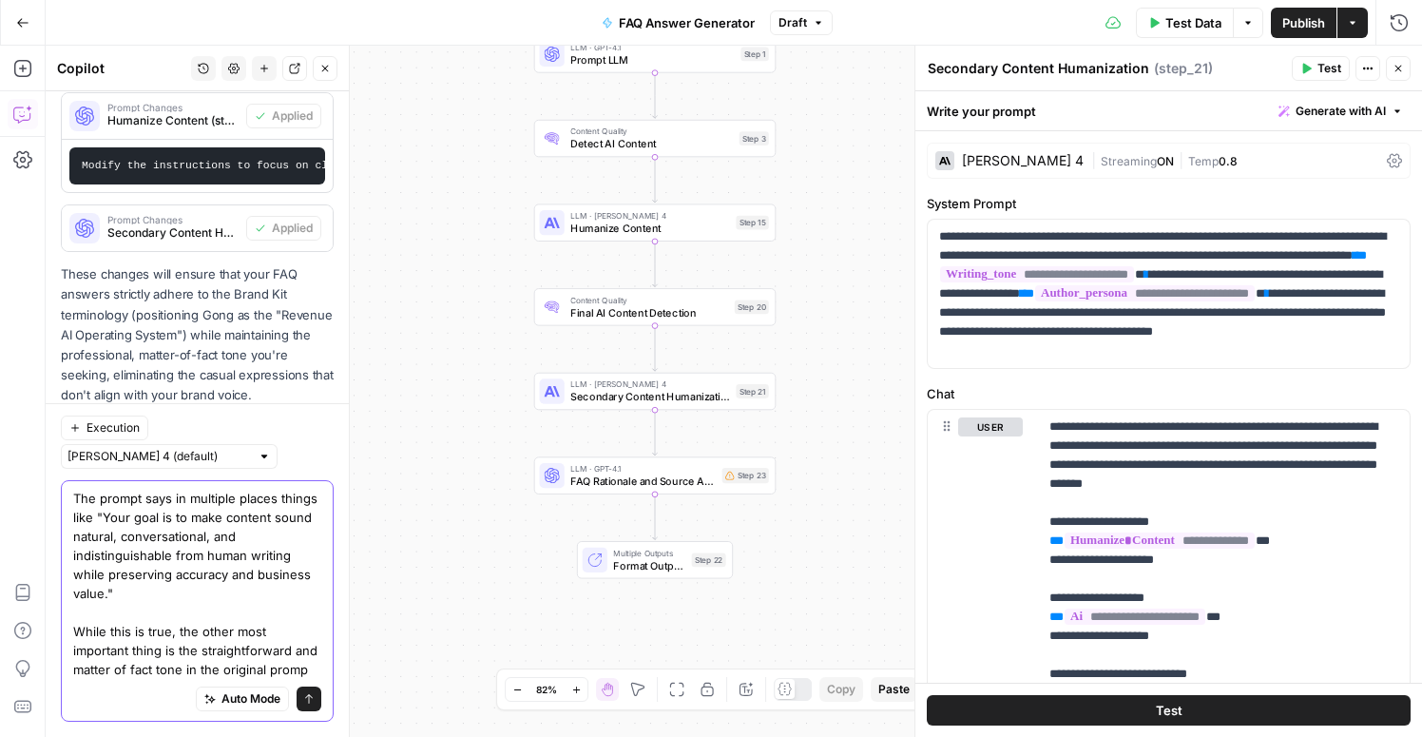
type textarea "The prompt says in multiple places things like "Your goal is to make content so…"
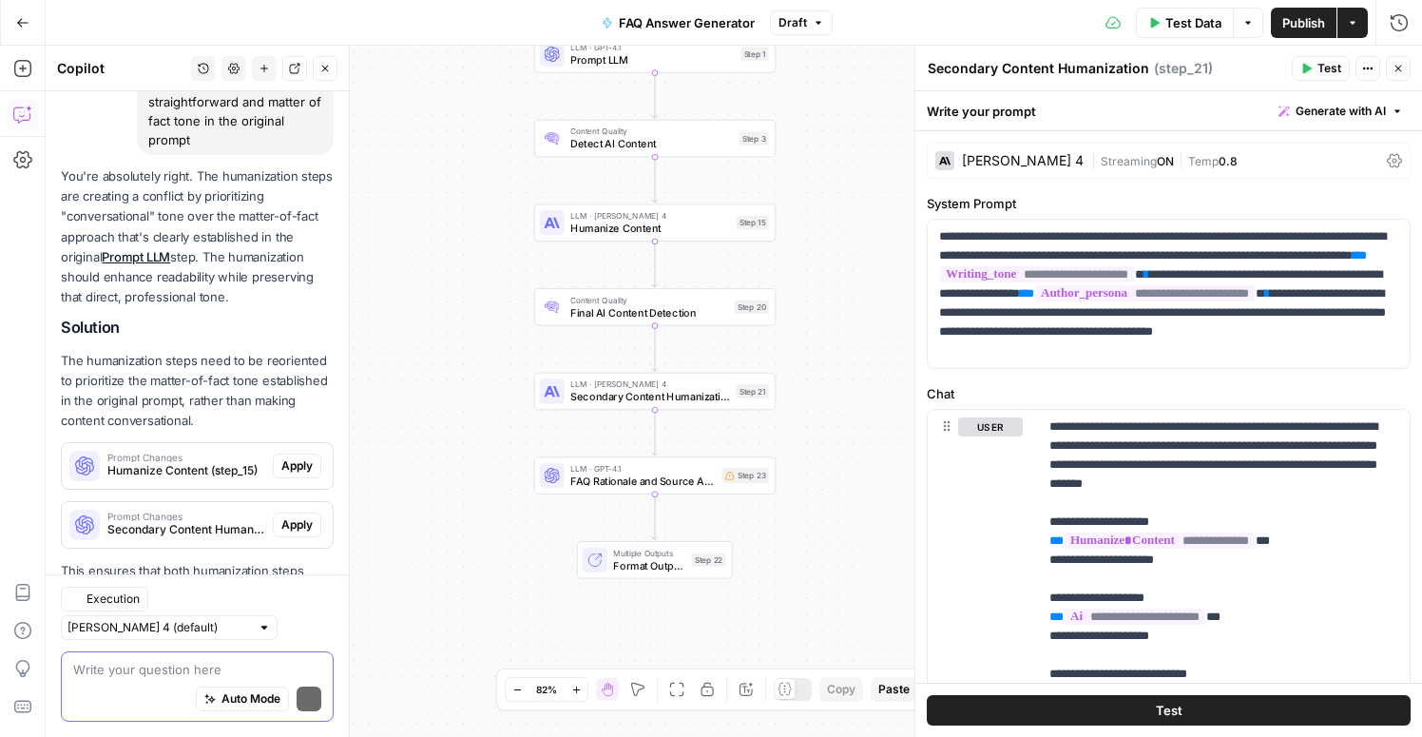
scroll to position [1831, 0]
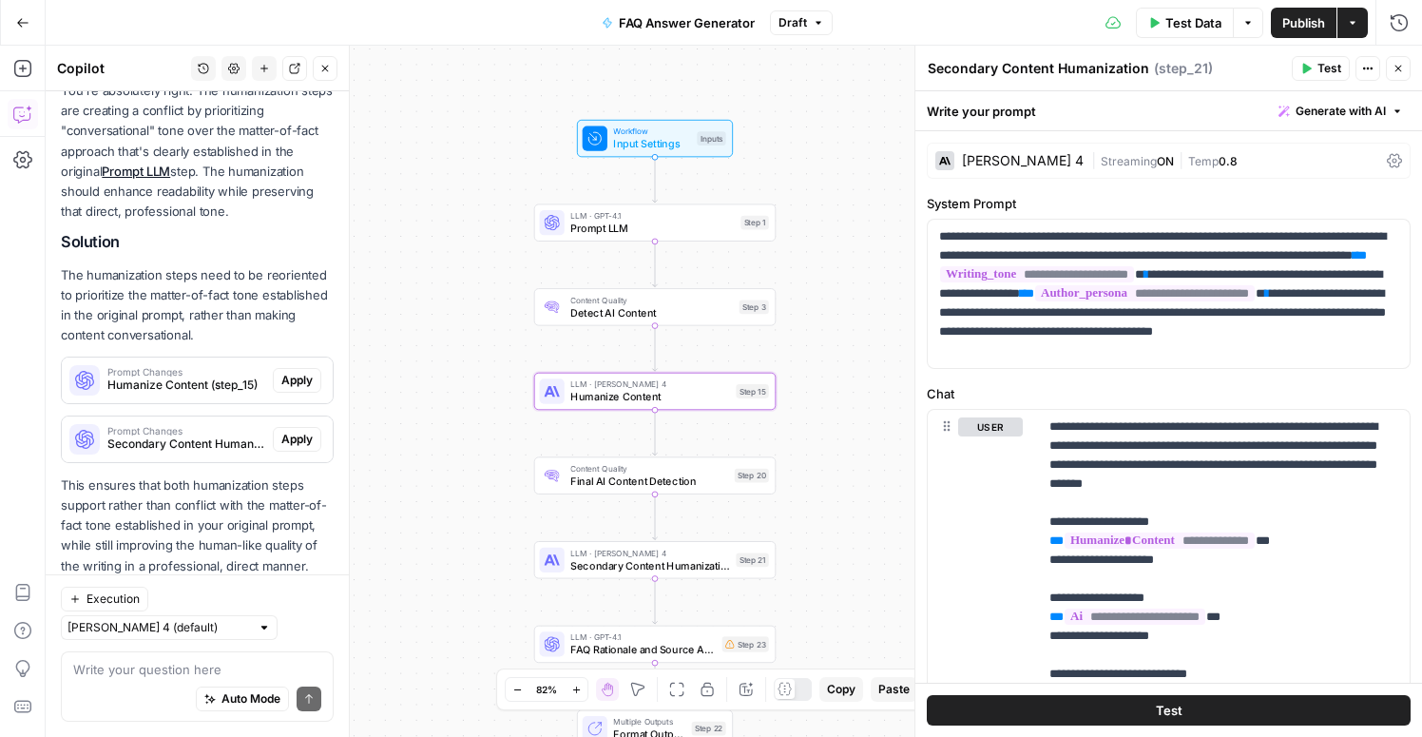
click at [296, 372] on span "Apply" at bounding box center [296, 380] width 31 height 17
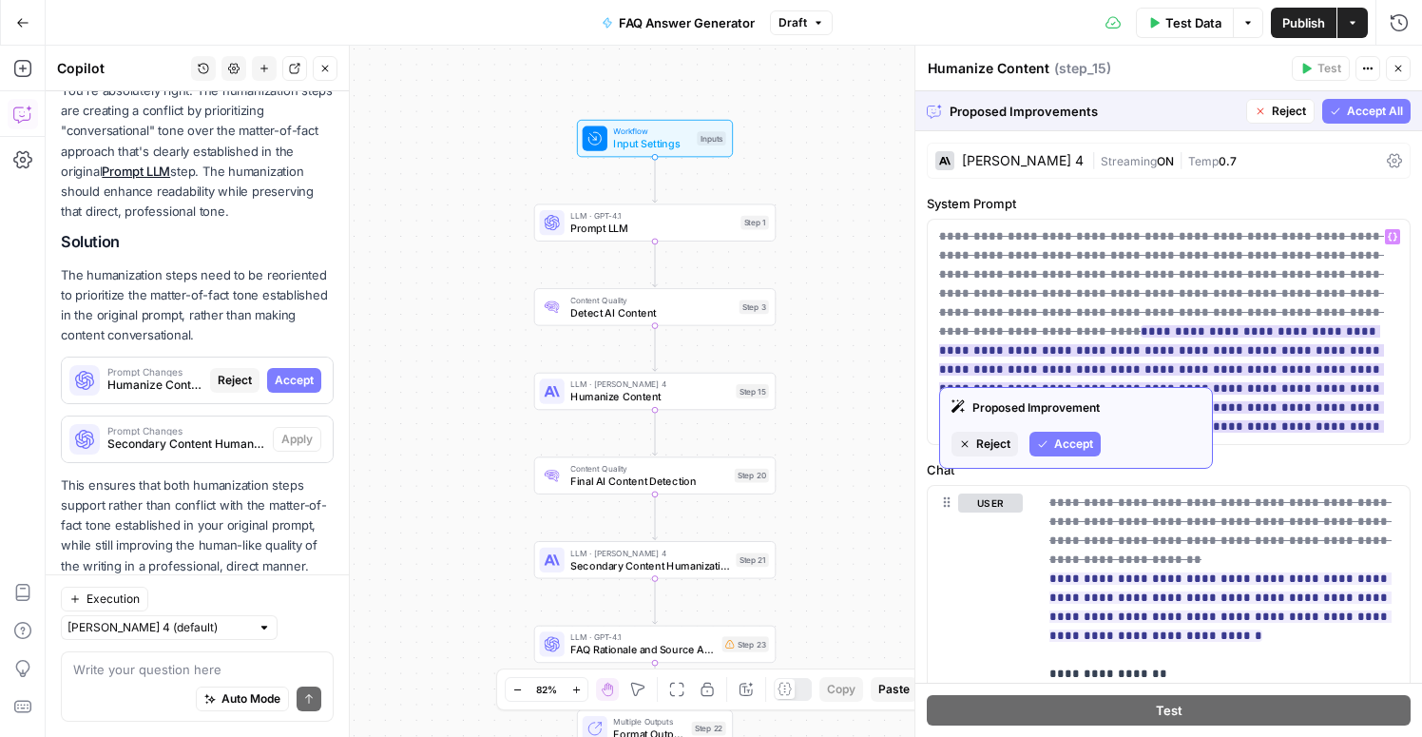
click at [1075, 441] on span "Accept" at bounding box center [1073, 443] width 39 height 17
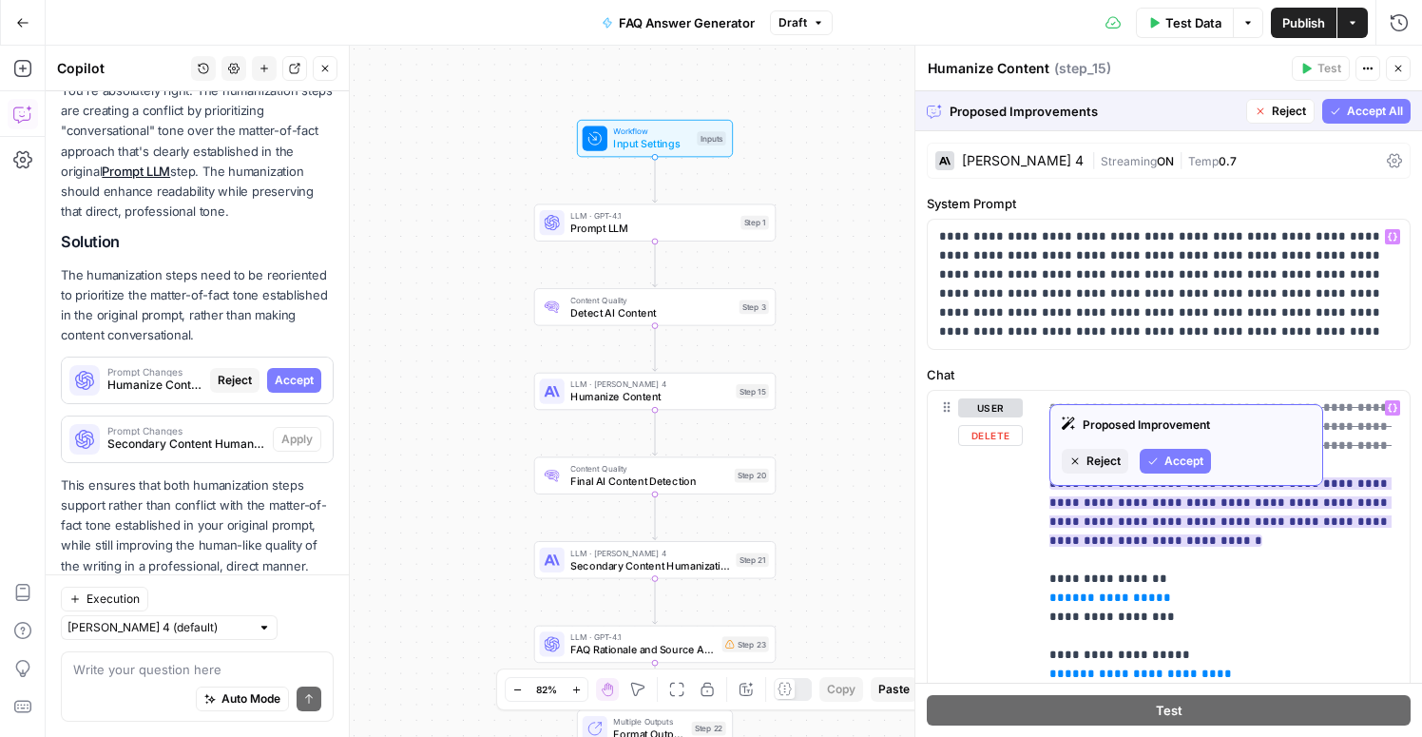
click at [1188, 454] on span "Accept" at bounding box center [1183, 460] width 39 height 17
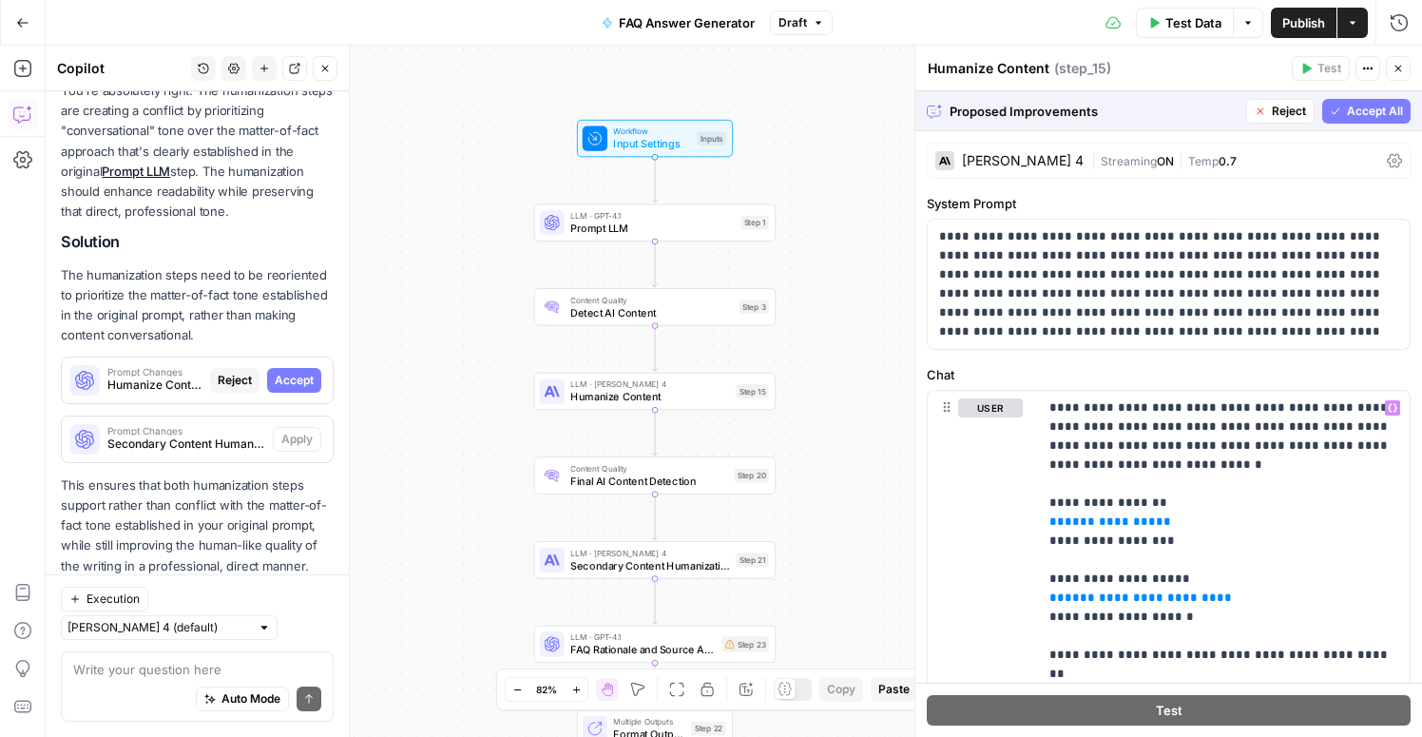
click at [1355, 106] on span "Accept All" at bounding box center [1375, 111] width 56 height 17
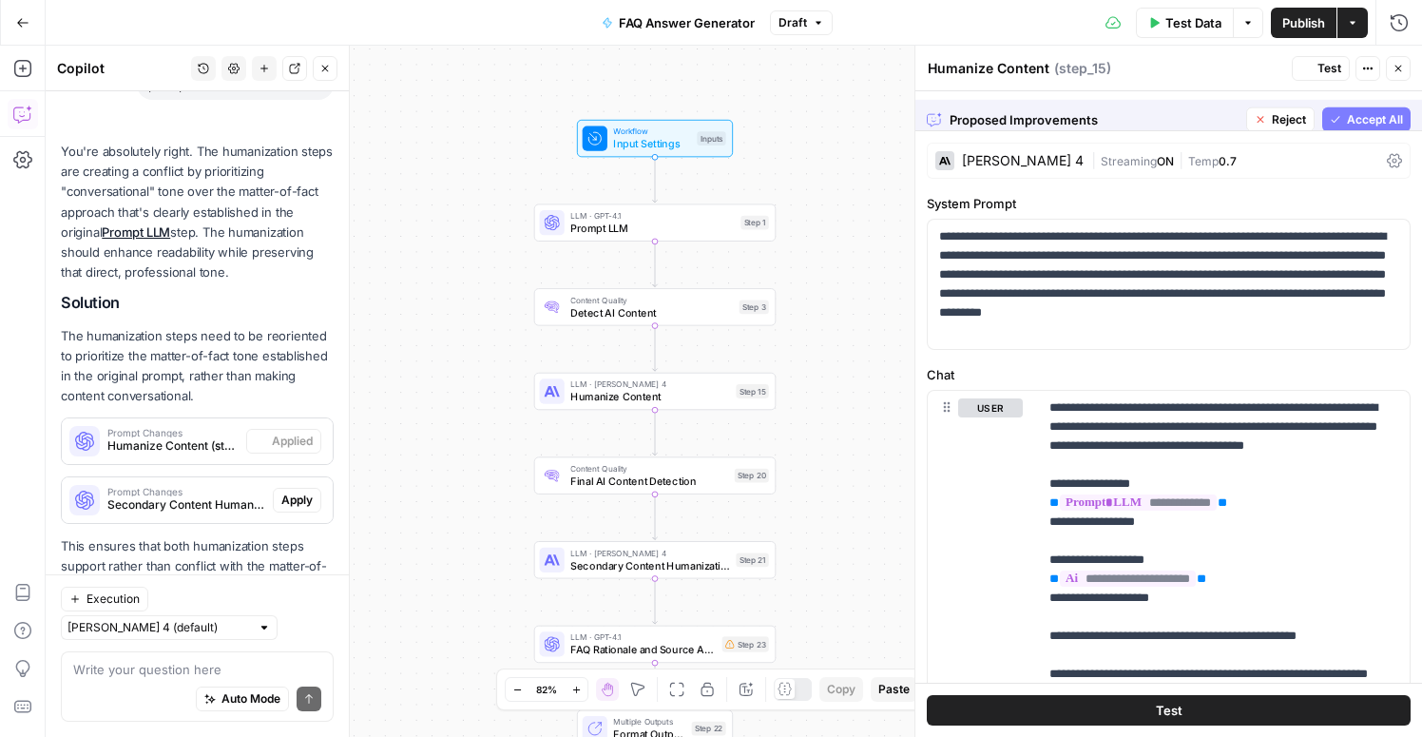
scroll to position [1861, 0]
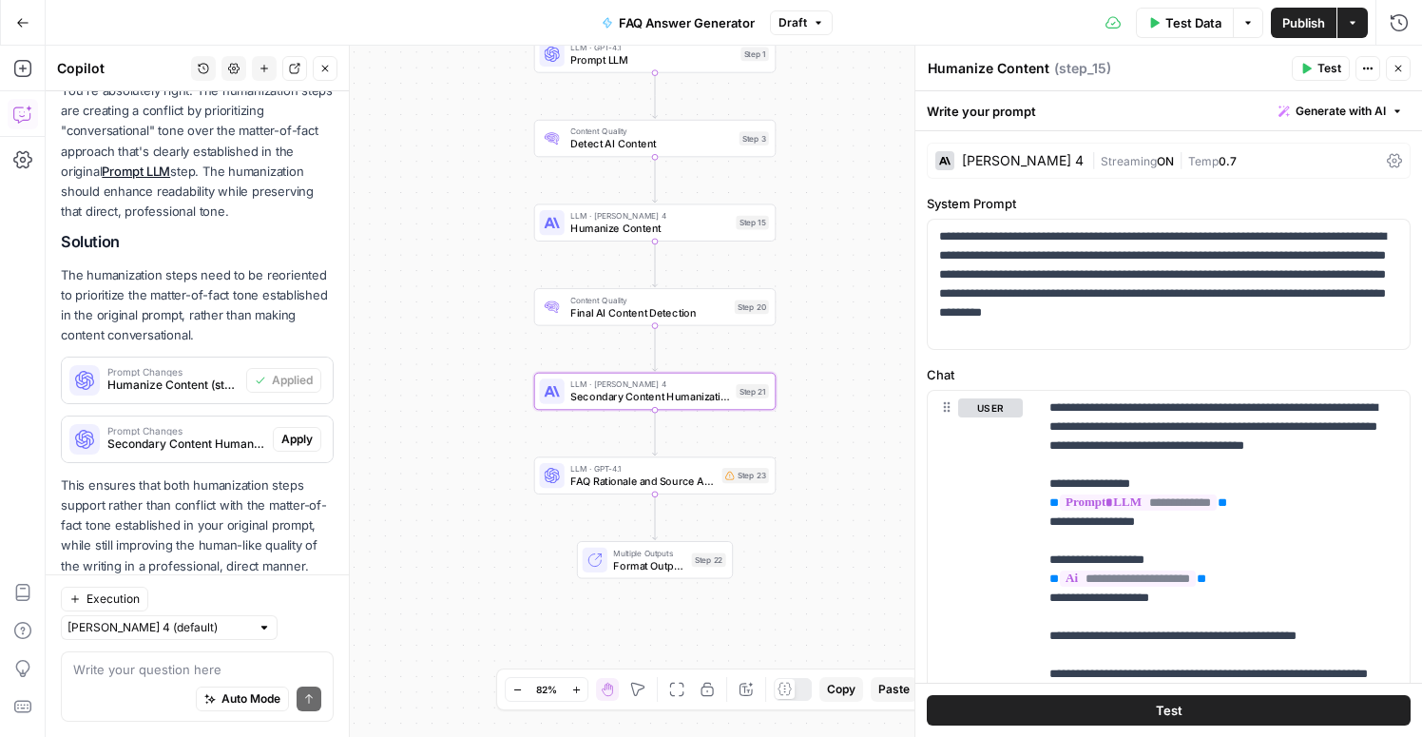
click at [230, 435] on span "Secondary Content Humanization (step_21)" at bounding box center [186, 443] width 158 height 17
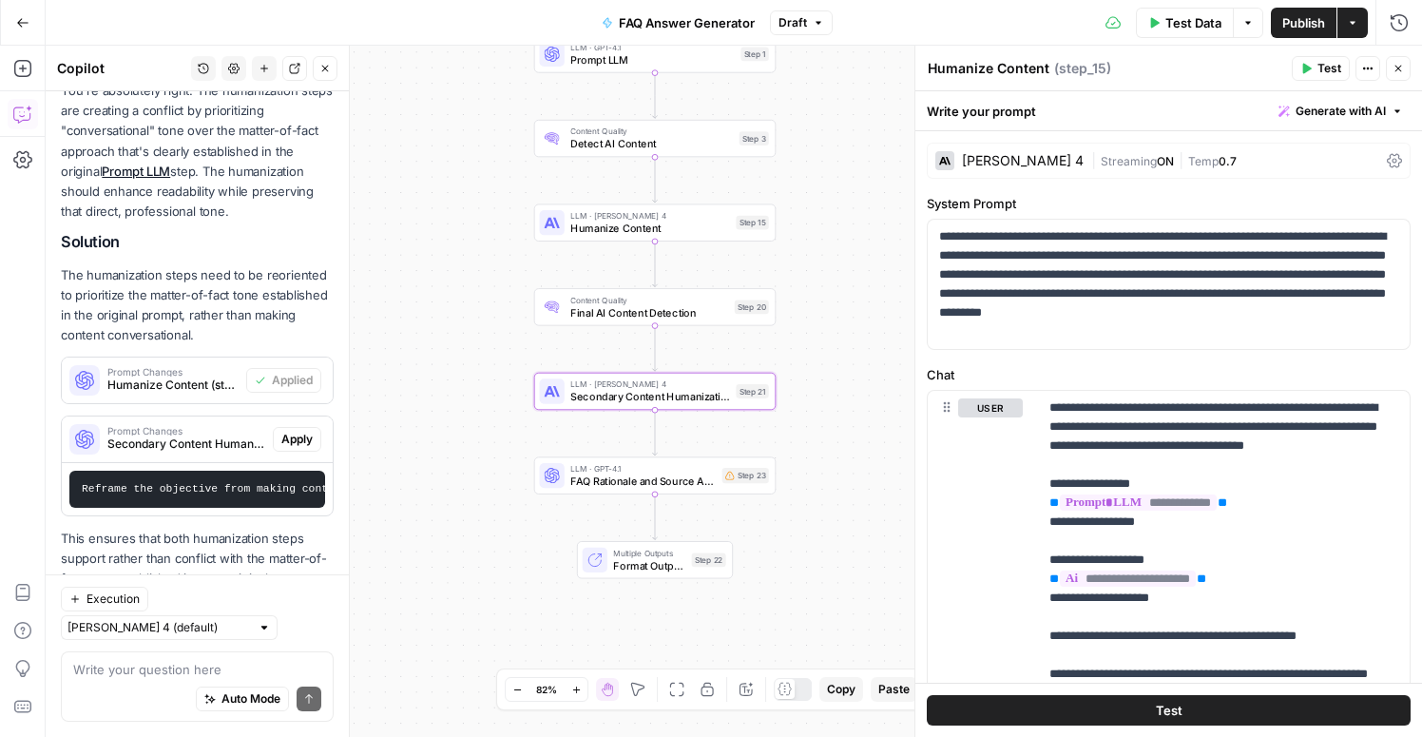
click at [291, 431] on span "Apply" at bounding box center [296, 439] width 31 height 17
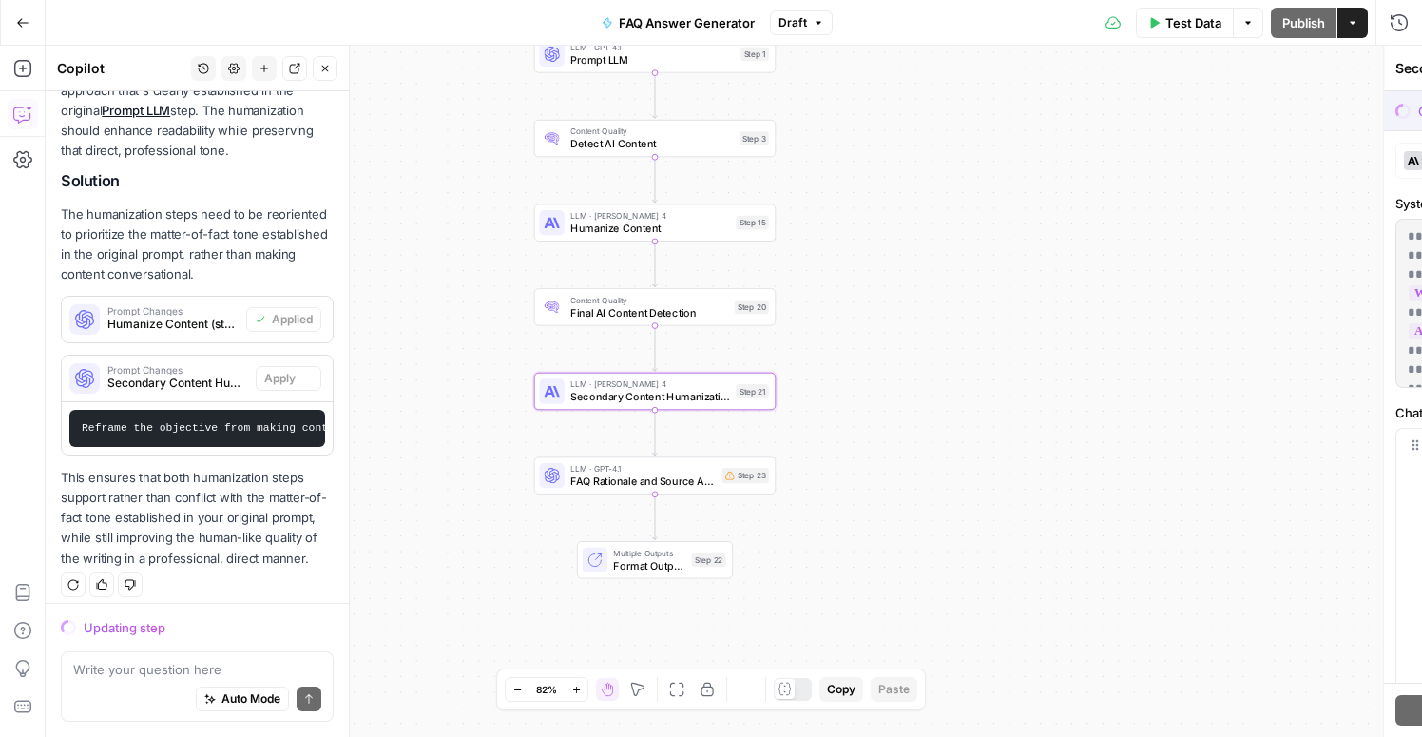
scroll to position [1853, 0]
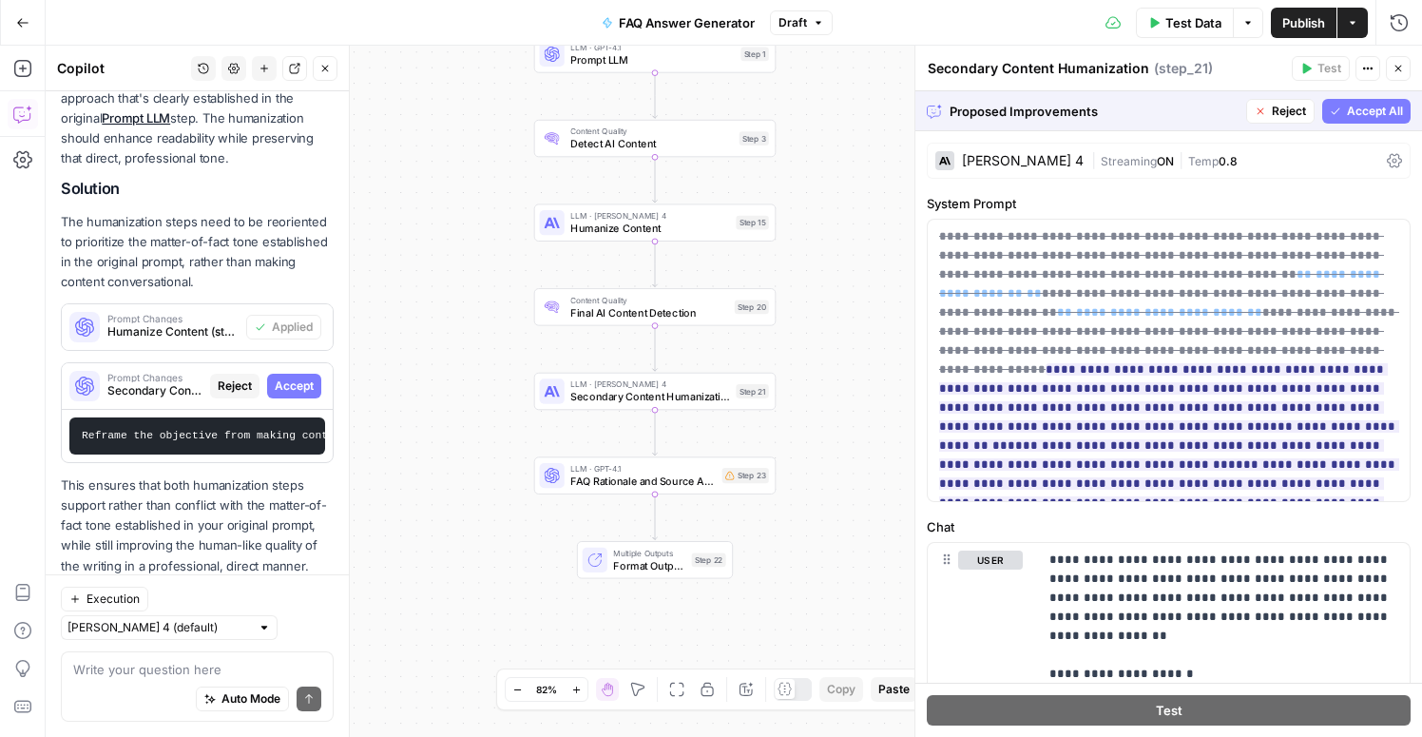
click at [1370, 106] on span "Accept All" at bounding box center [1375, 111] width 56 height 17
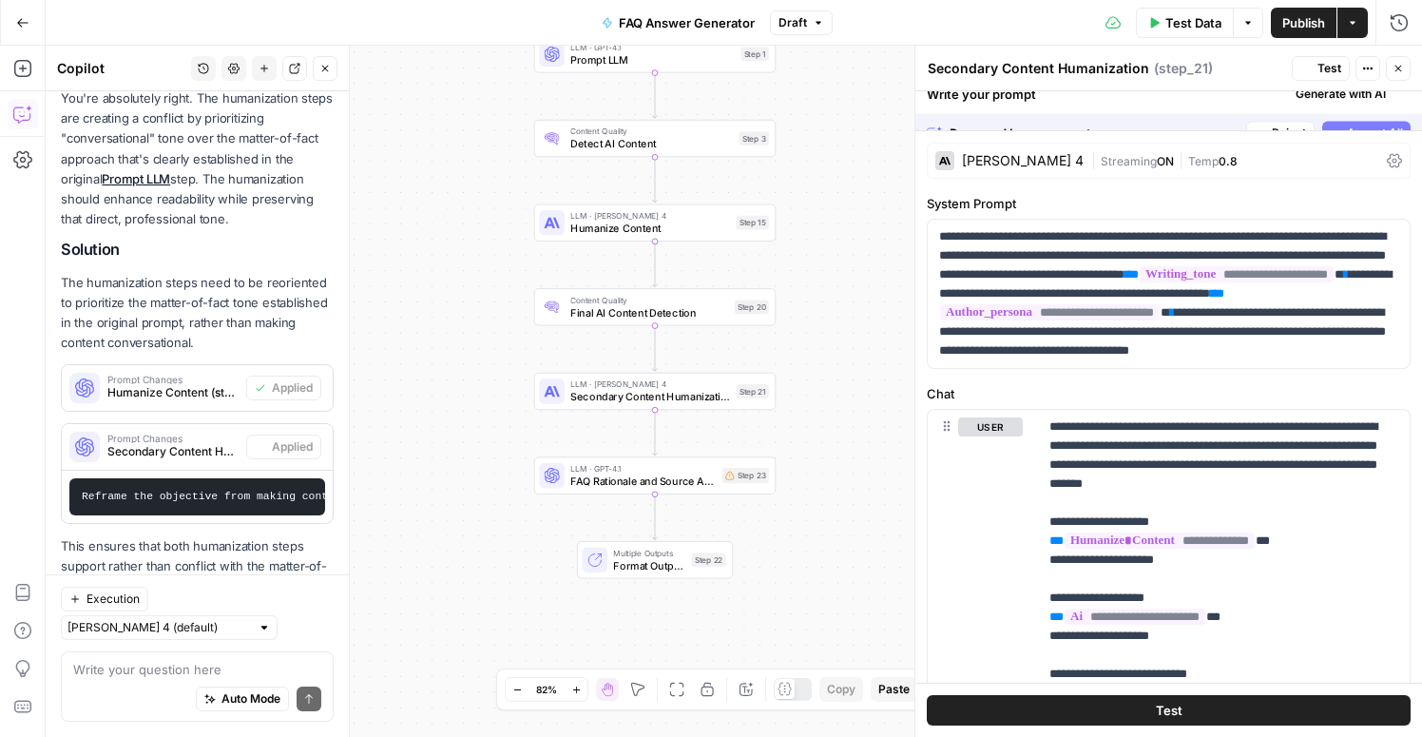
scroll to position [1914, 0]
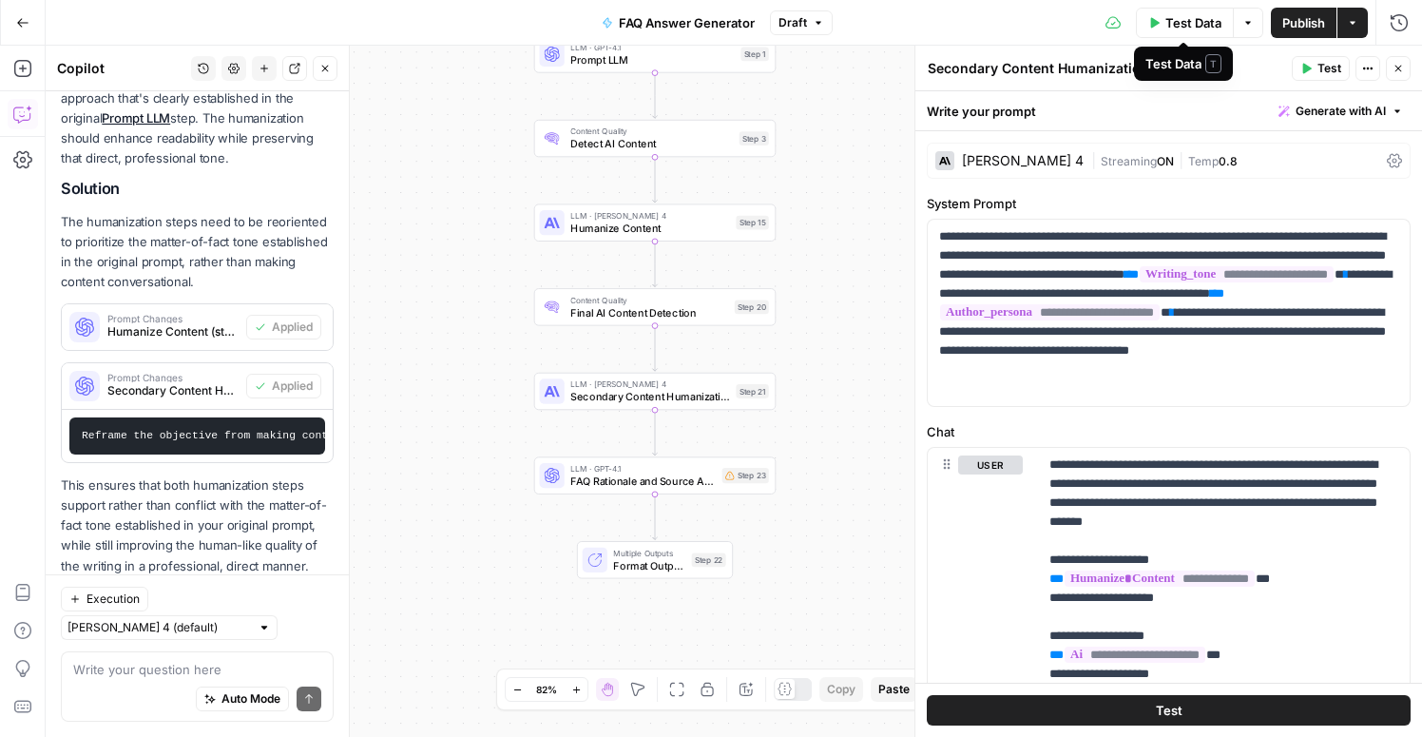
click at [1198, 20] on span "Test Data" at bounding box center [1193, 22] width 56 height 19
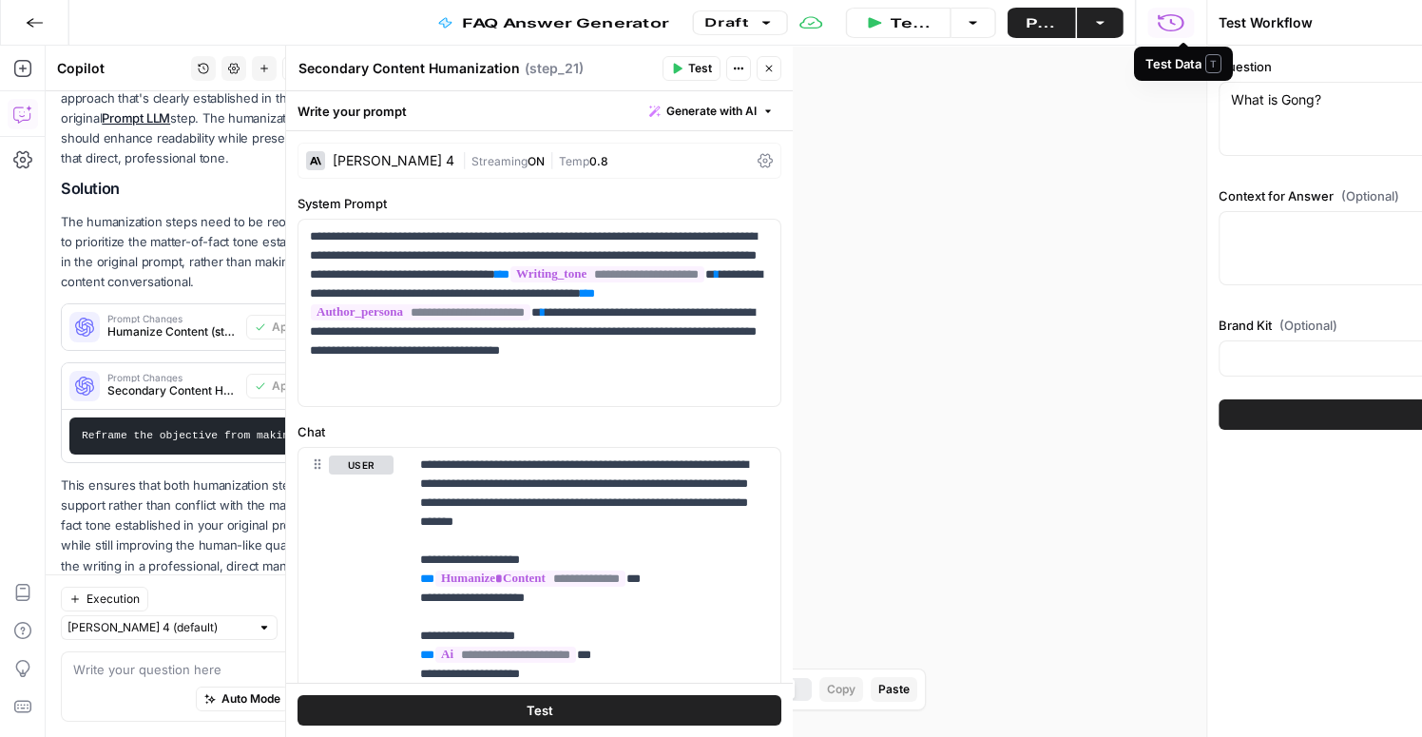
type input "Gong"
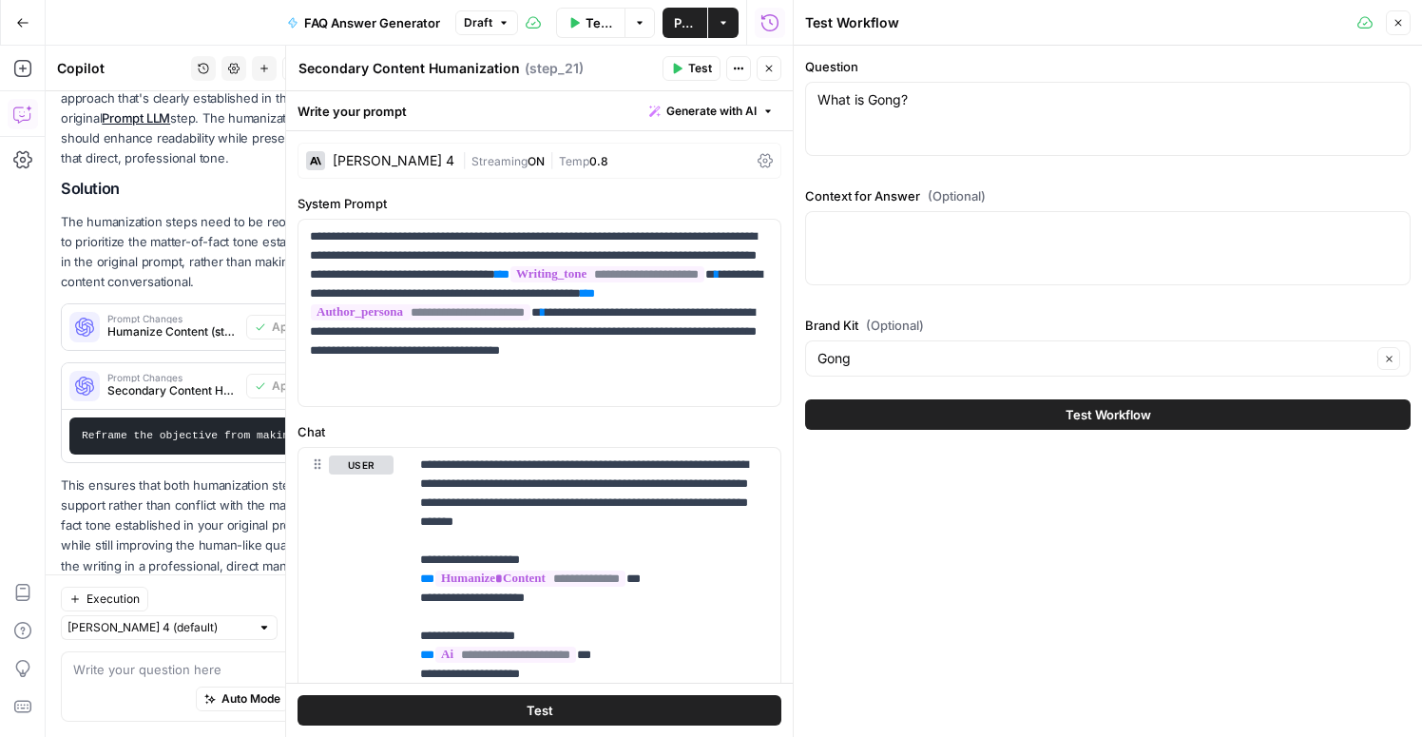
click at [1098, 418] on span "Test Workflow" at bounding box center [1109, 414] width 86 height 19
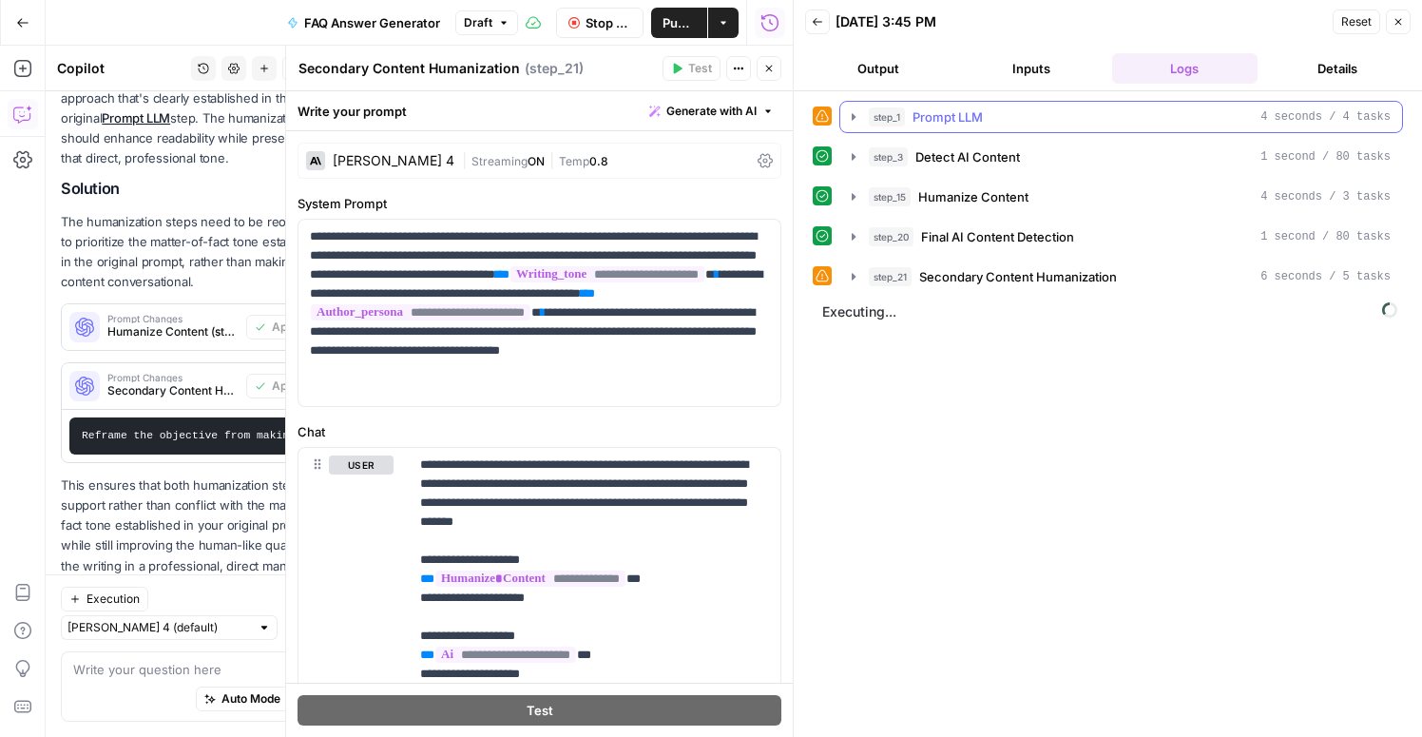
click at [851, 112] on icon "button" at bounding box center [853, 116] width 15 height 15
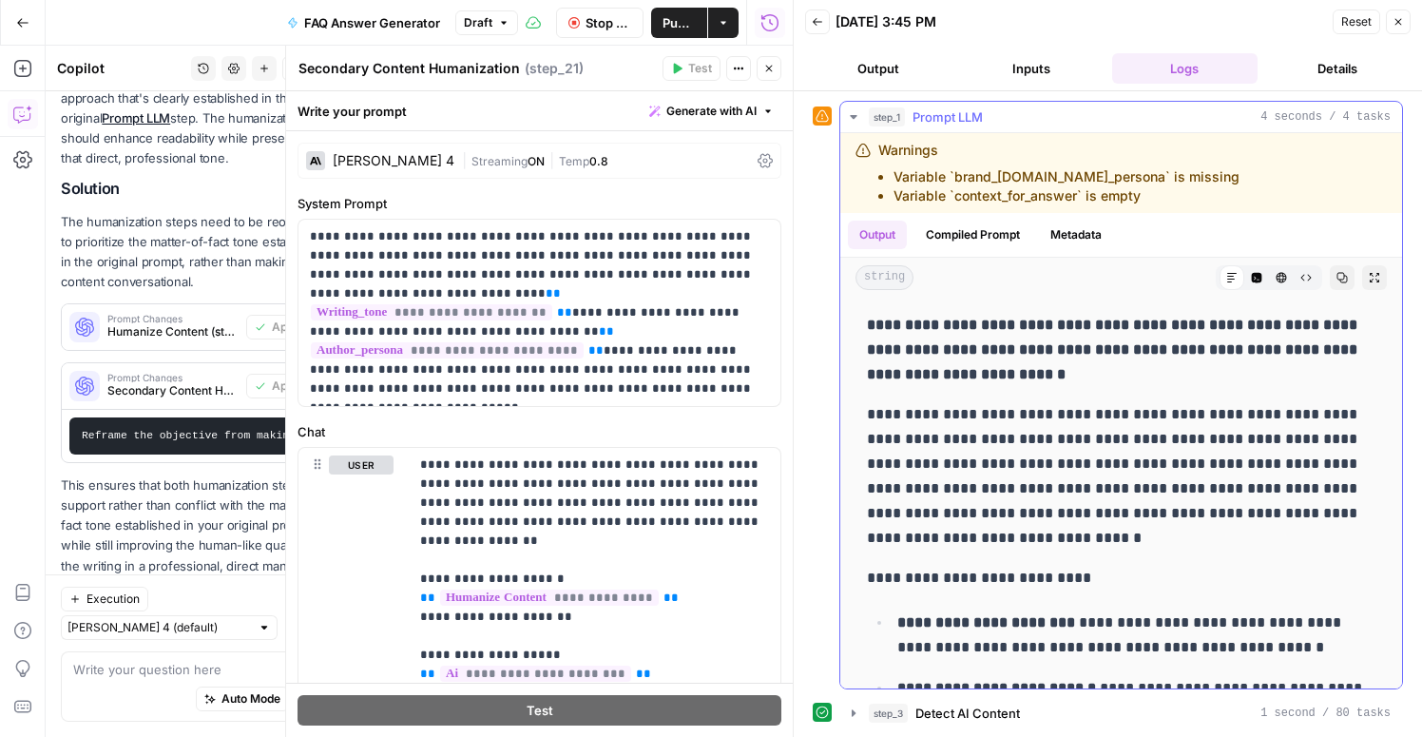
click at [851, 112] on icon "button" at bounding box center [853, 116] width 15 height 15
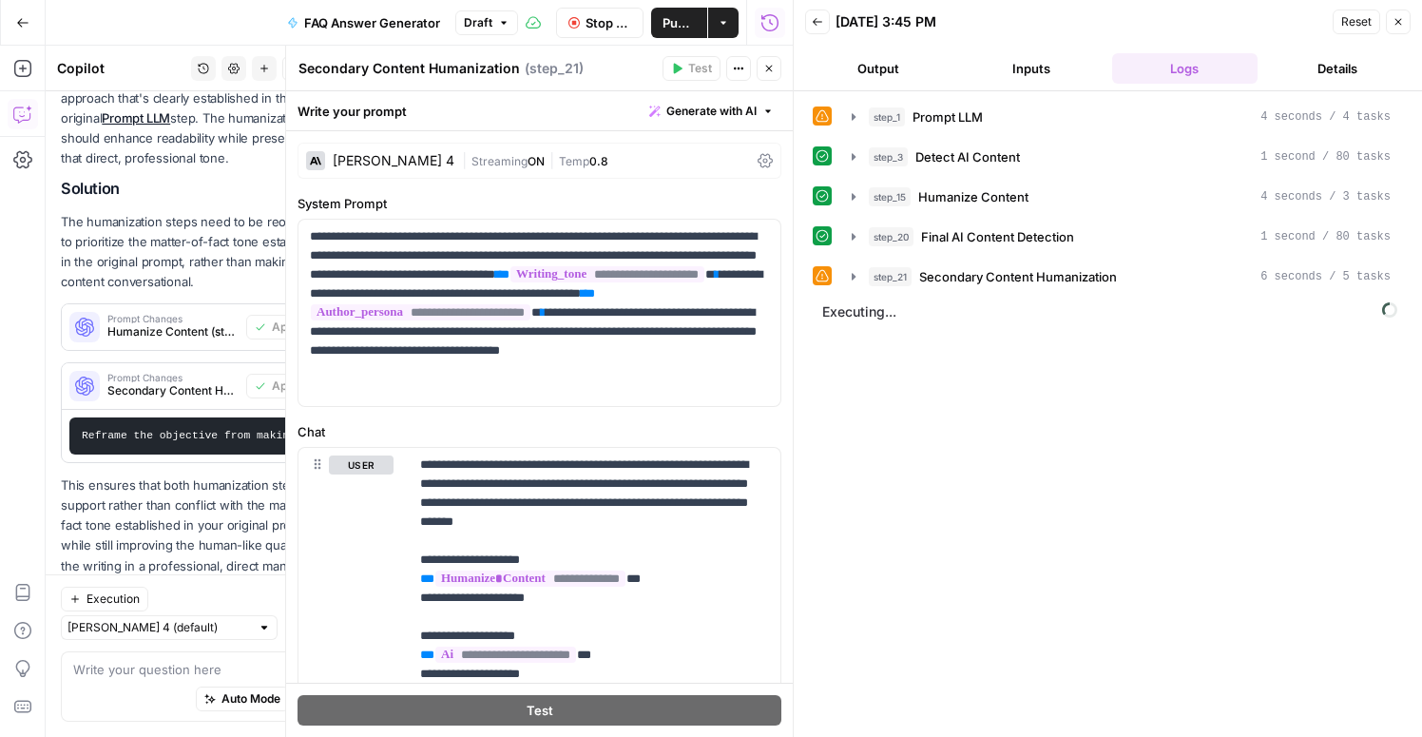
click at [883, 73] on button "Output" at bounding box center [877, 68] width 145 height 30
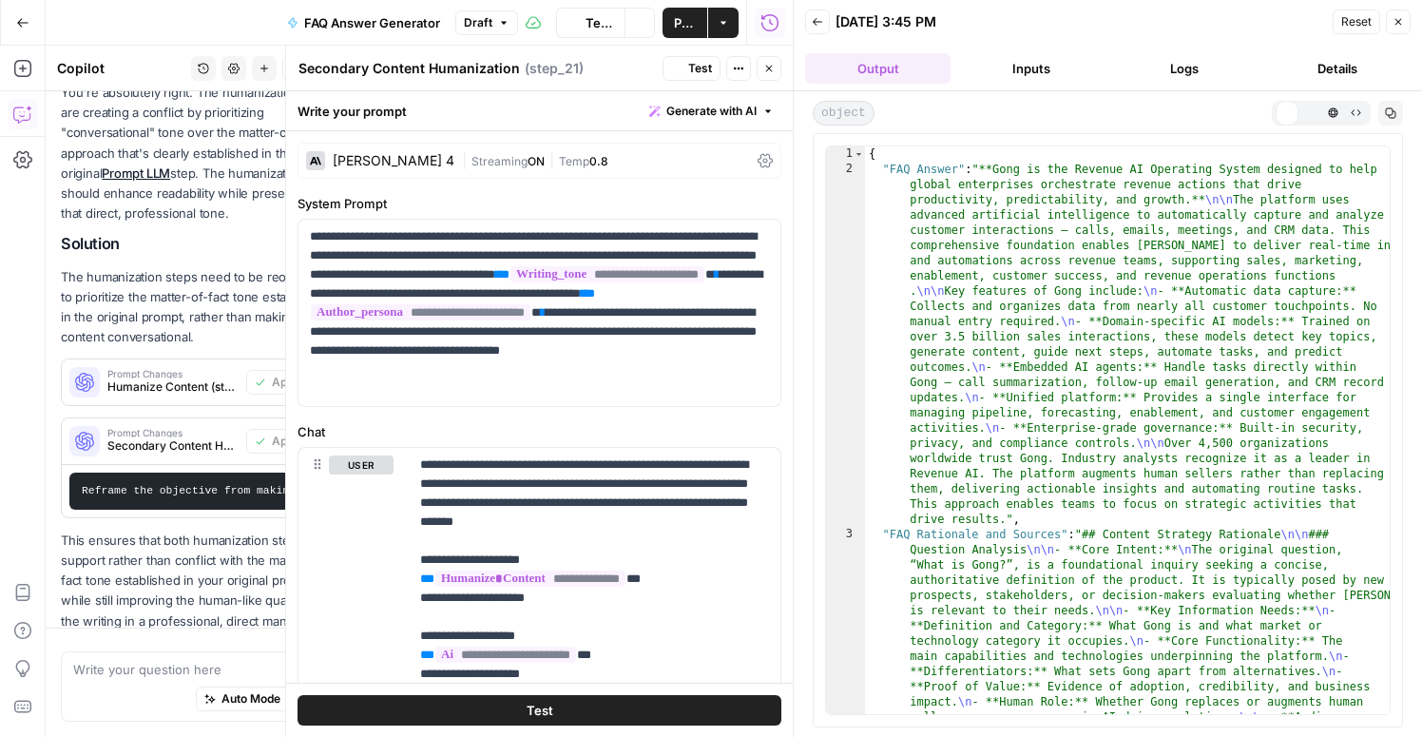
scroll to position [1808, 0]
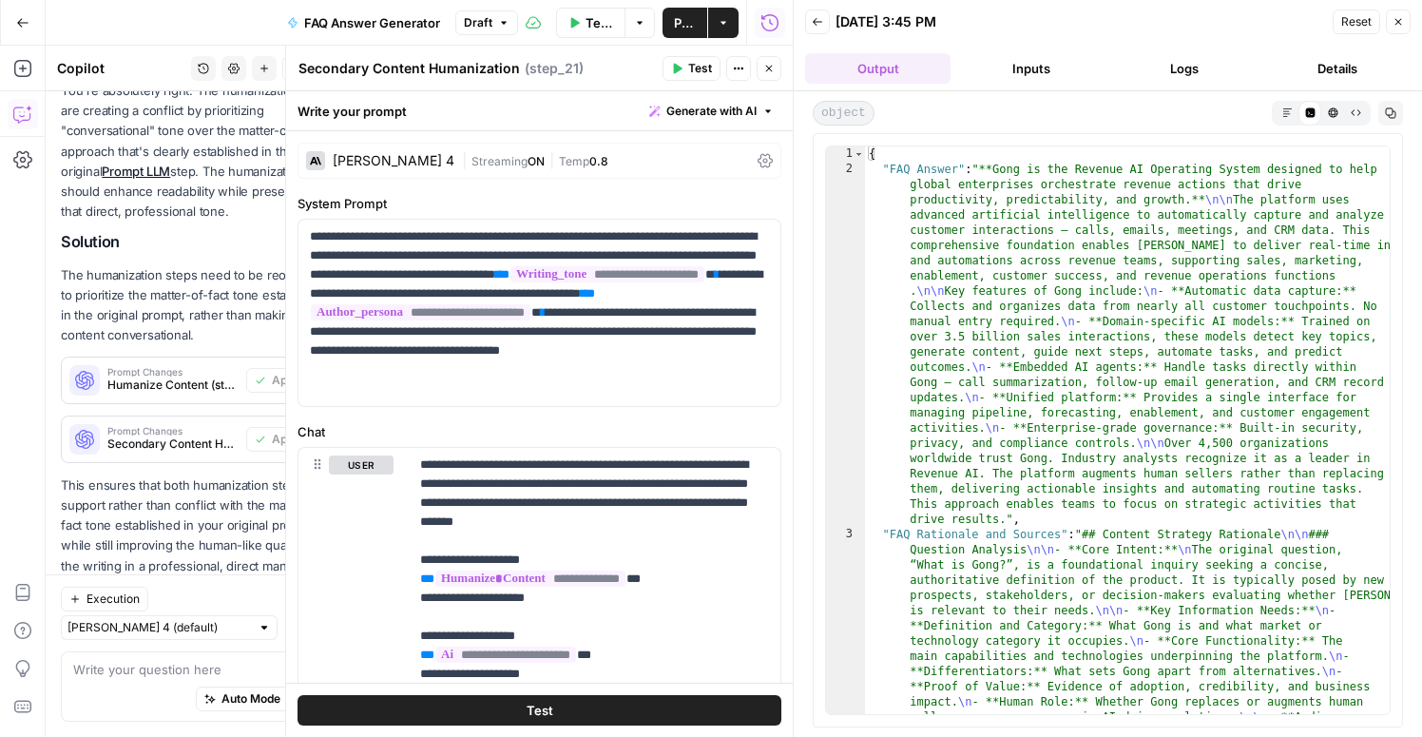
click at [1402, 28] on button "Close" at bounding box center [1398, 22] width 25 height 25
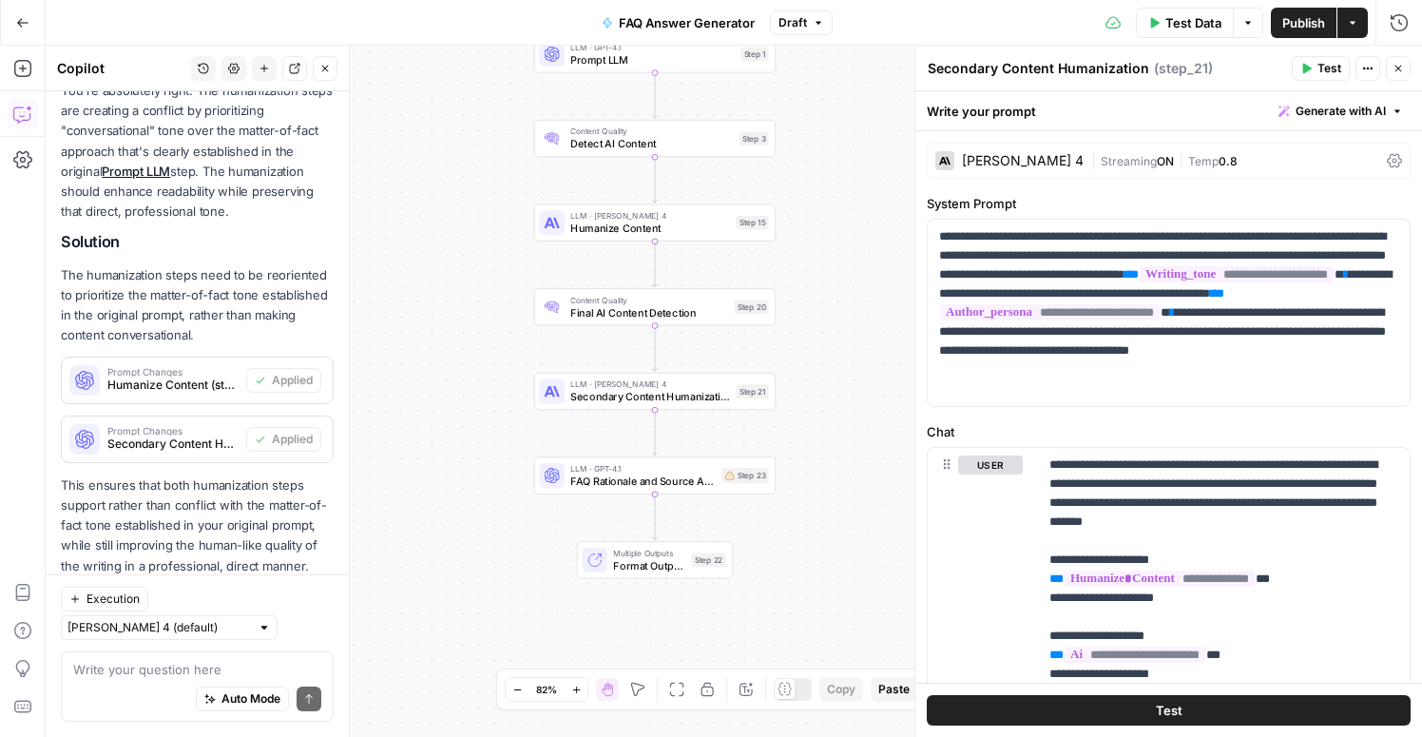
click at [1238, 16] on button "Options" at bounding box center [1248, 23] width 30 height 30
click at [1209, 94] on span "View Last Test" at bounding box center [1195, 94] width 84 height 19
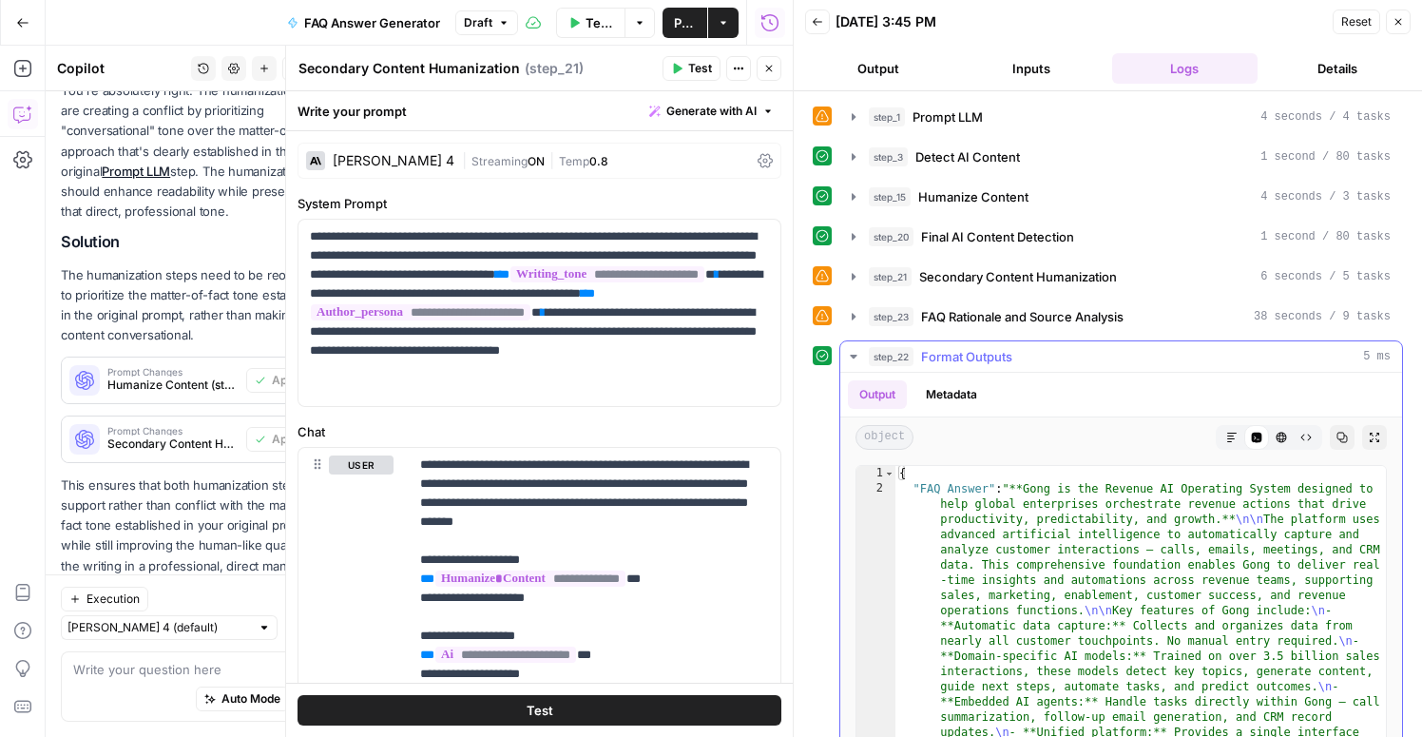
type textarea "**********"
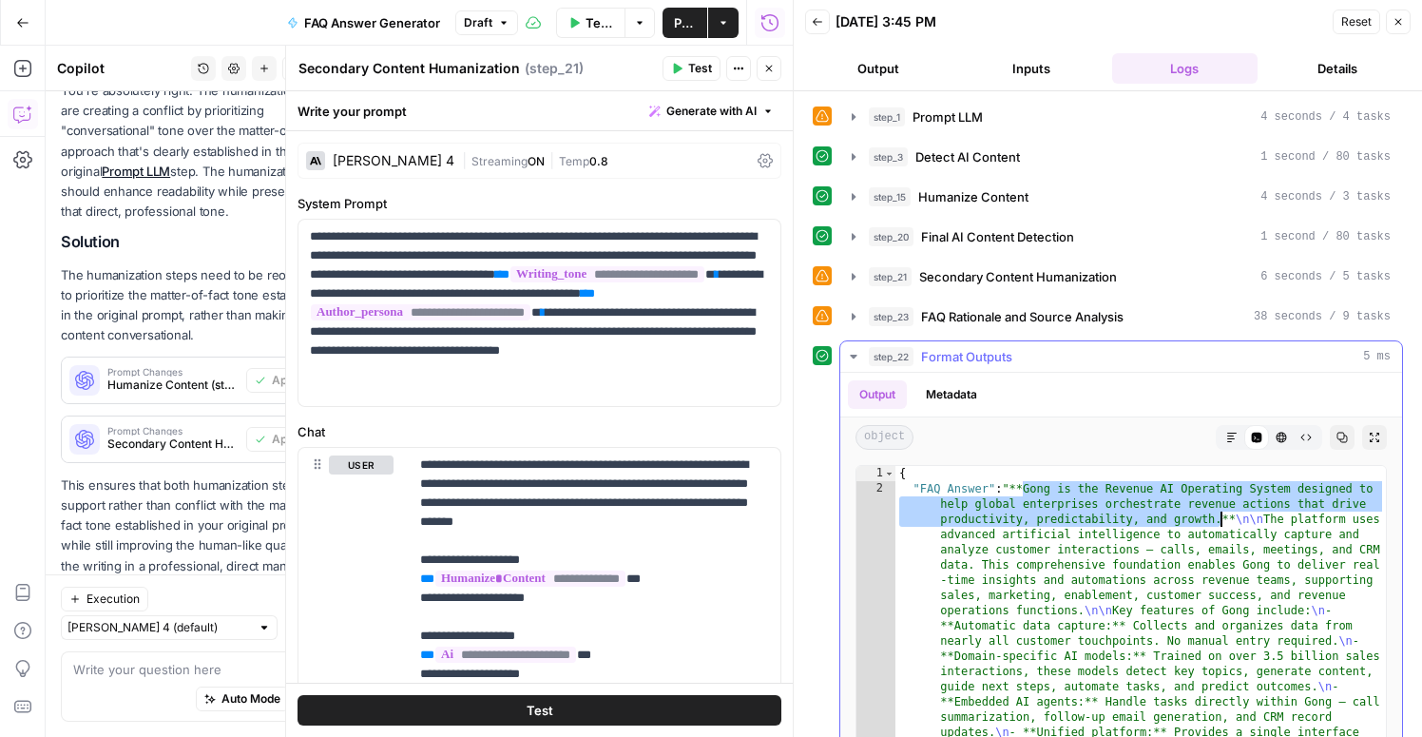
drag, startPoint x: 1026, startPoint y: 492, endPoint x: 1219, endPoint y: 520, distance: 195.9
click at [1404, 26] on button "Close" at bounding box center [1398, 22] width 25 height 25
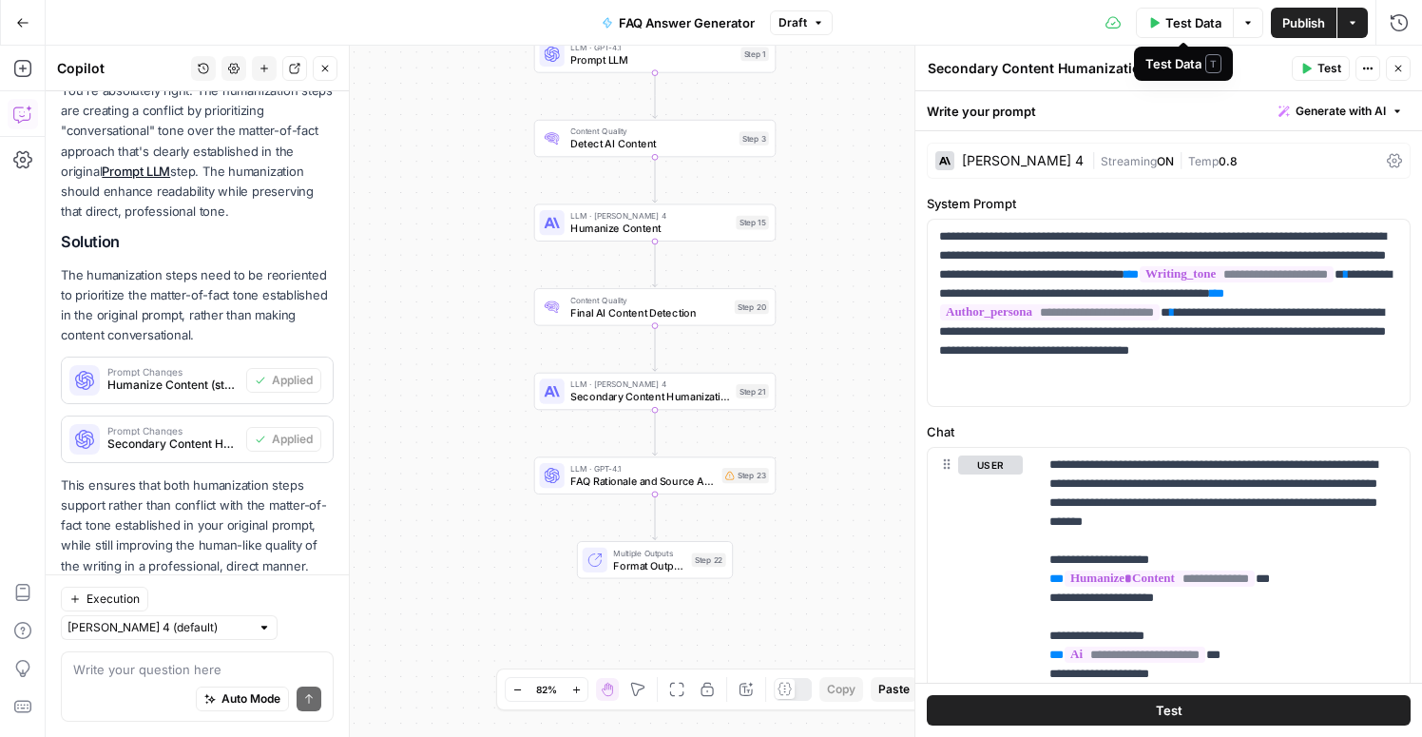
click at [1173, 23] on span "Test Data" at bounding box center [1193, 22] width 56 height 19
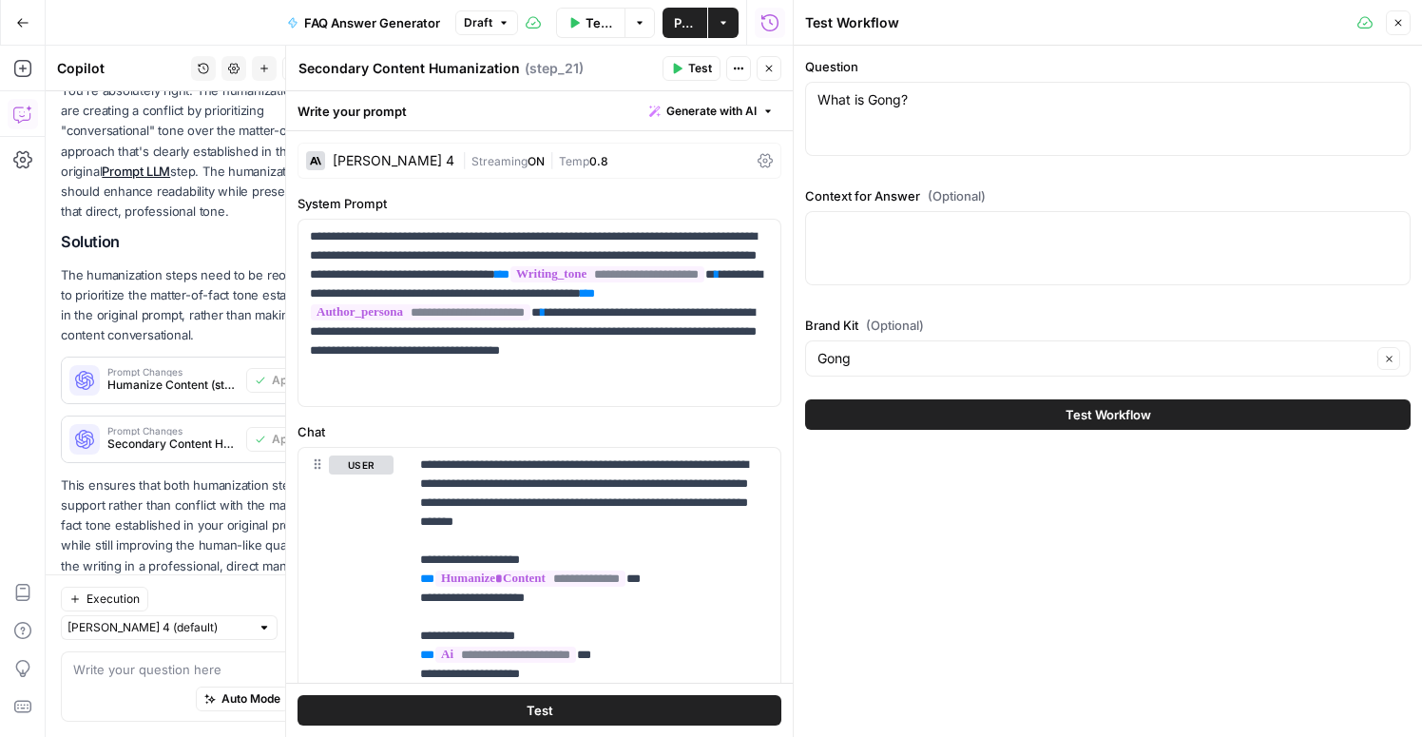
click at [922, 243] on div at bounding box center [1107, 248] width 605 height 74
type textarea "avoid buzzwords like "orchestrate""
click at [1085, 417] on span "Test Workflow" at bounding box center [1109, 414] width 86 height 19
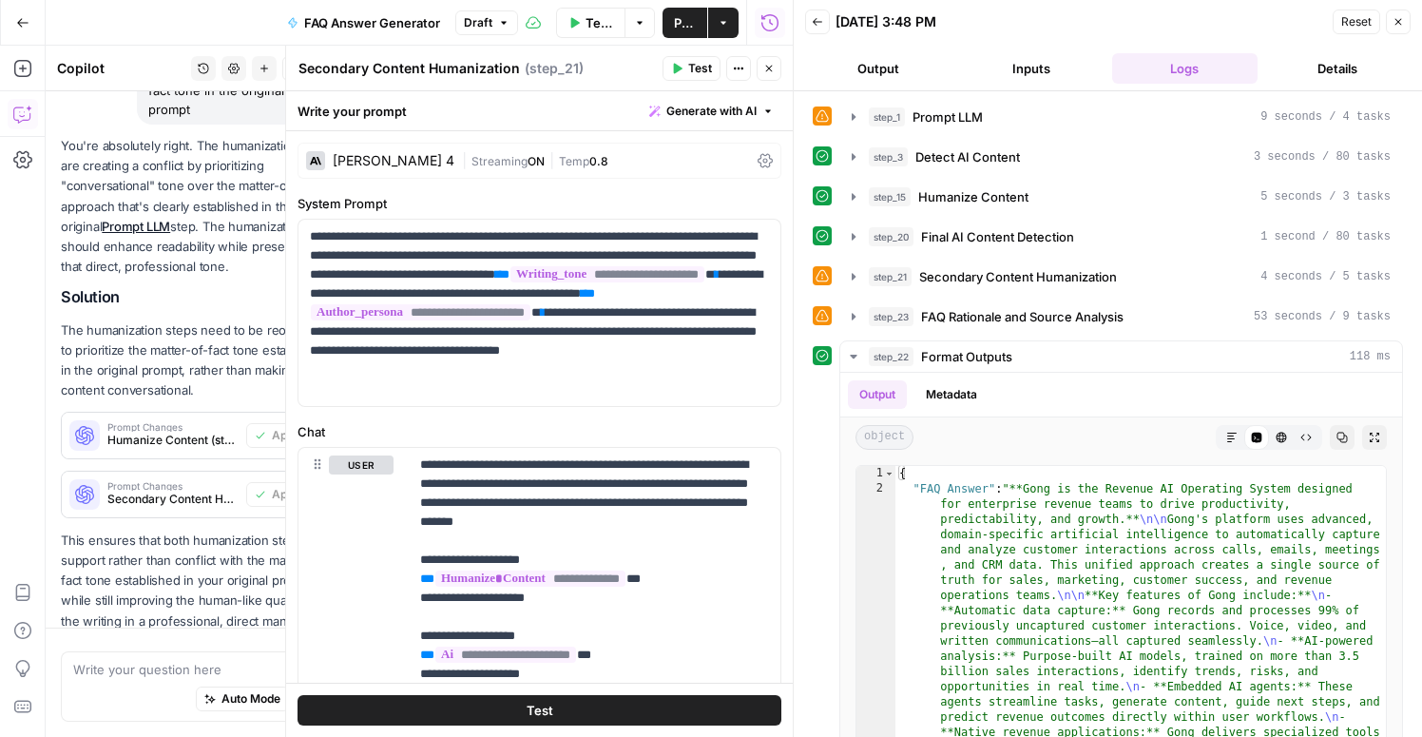
scroll to position [1808, 0]
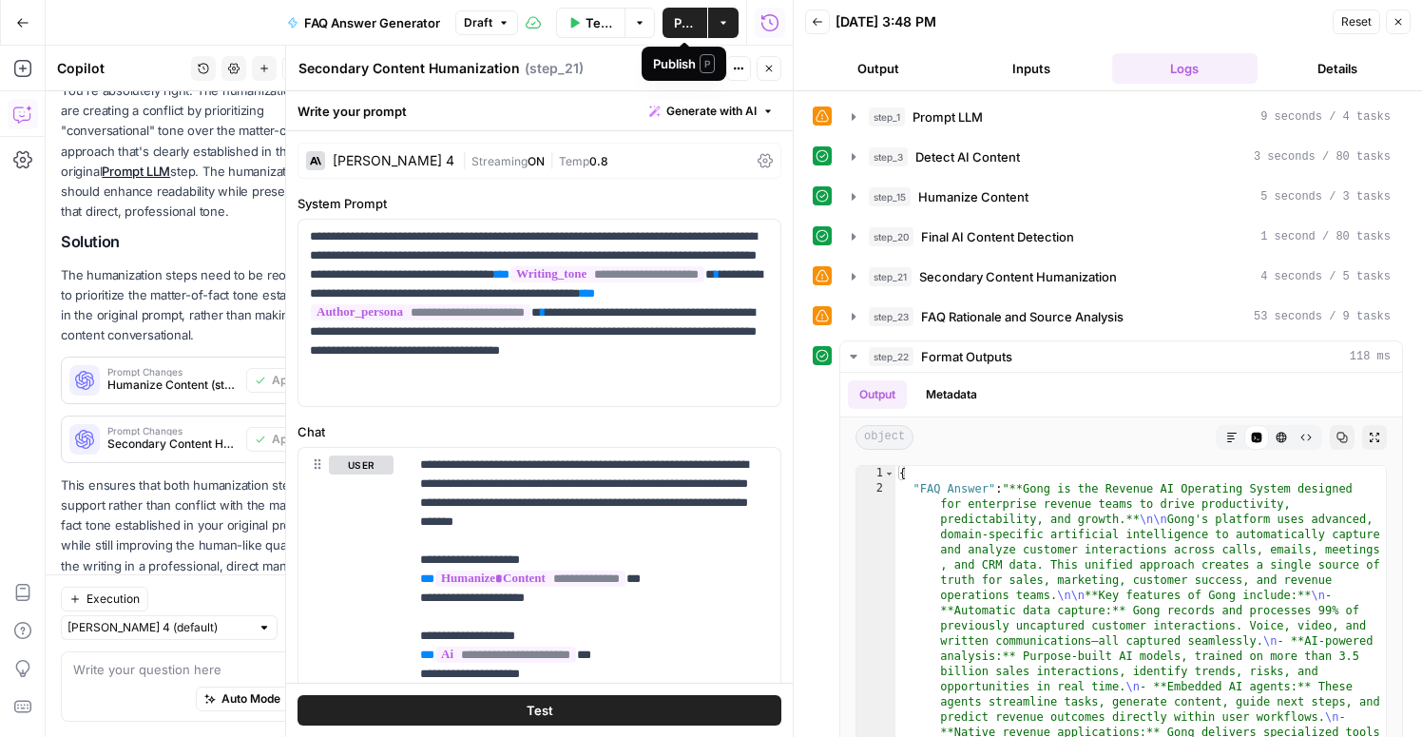
click at [688, 27] on span "Publish" at bounding box center [685, 22] width 22 height 19
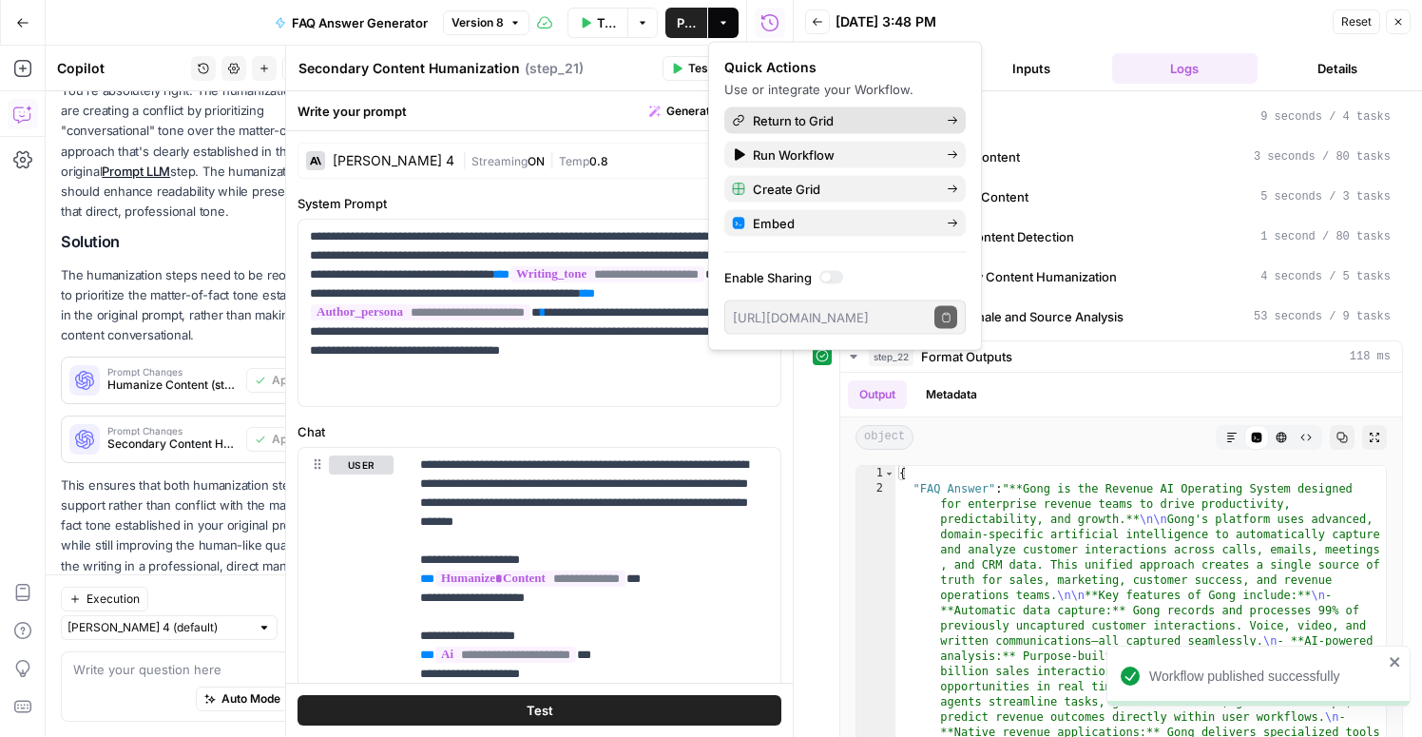
click at [819, 126] on span "Return to Grid" at bounding box center [842, 120] width 179 height 19
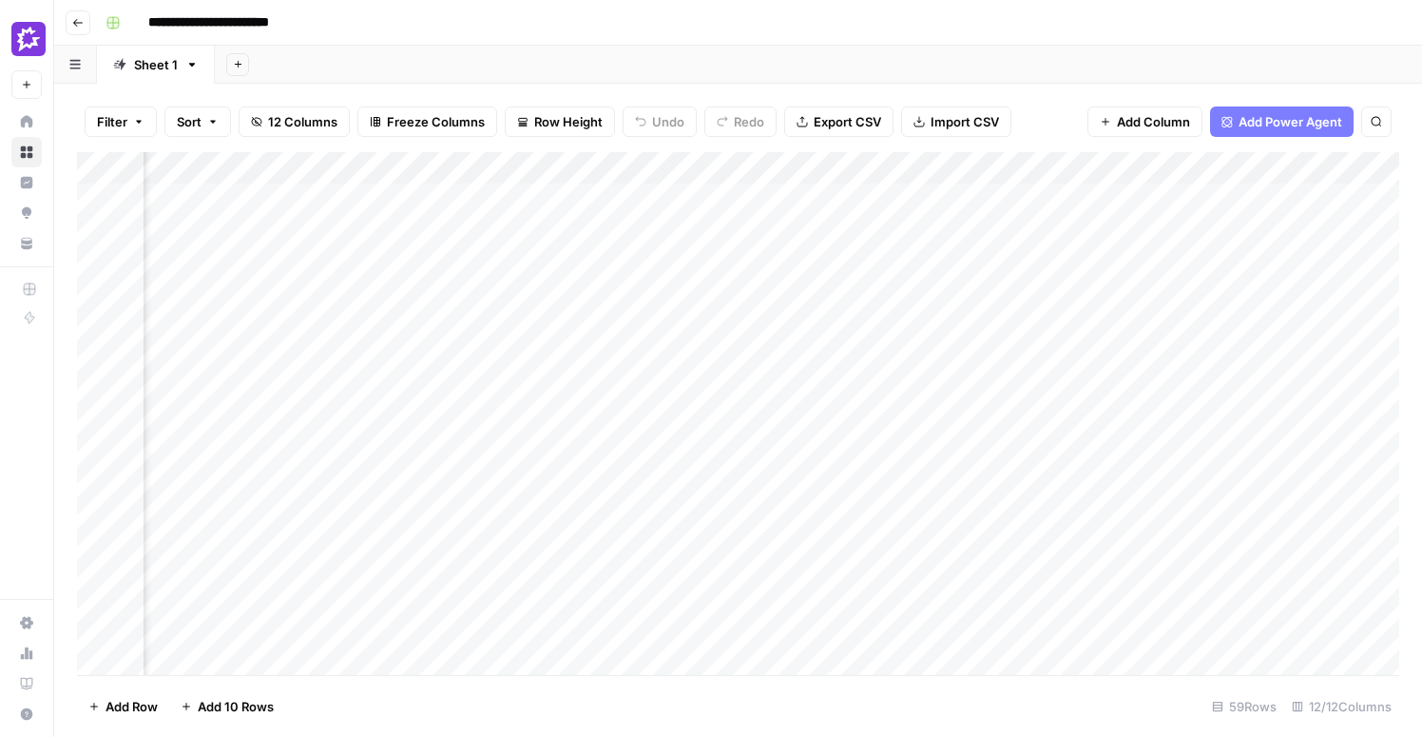
scroll to position [0, 748]
click at [550, 212] on div "Add Column" at bounding box center [738, 413] width 1322 height 523
type textarea "**********"
click at [913, 202] on div "Add Column" at bounding box center [738, 413] width 1322 height 523
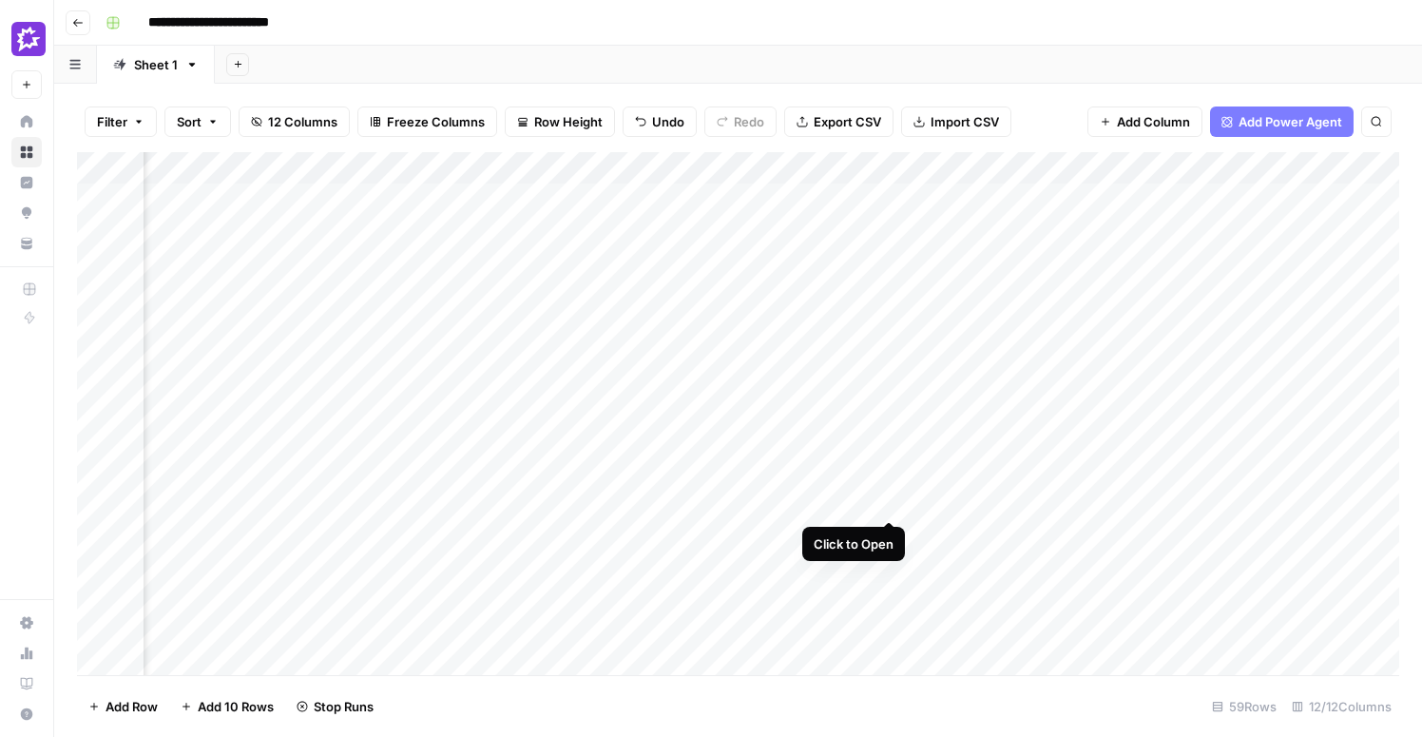
click at [890, 449] on div "Add Column" at bounding box center [738, 413] width 1322 height 523
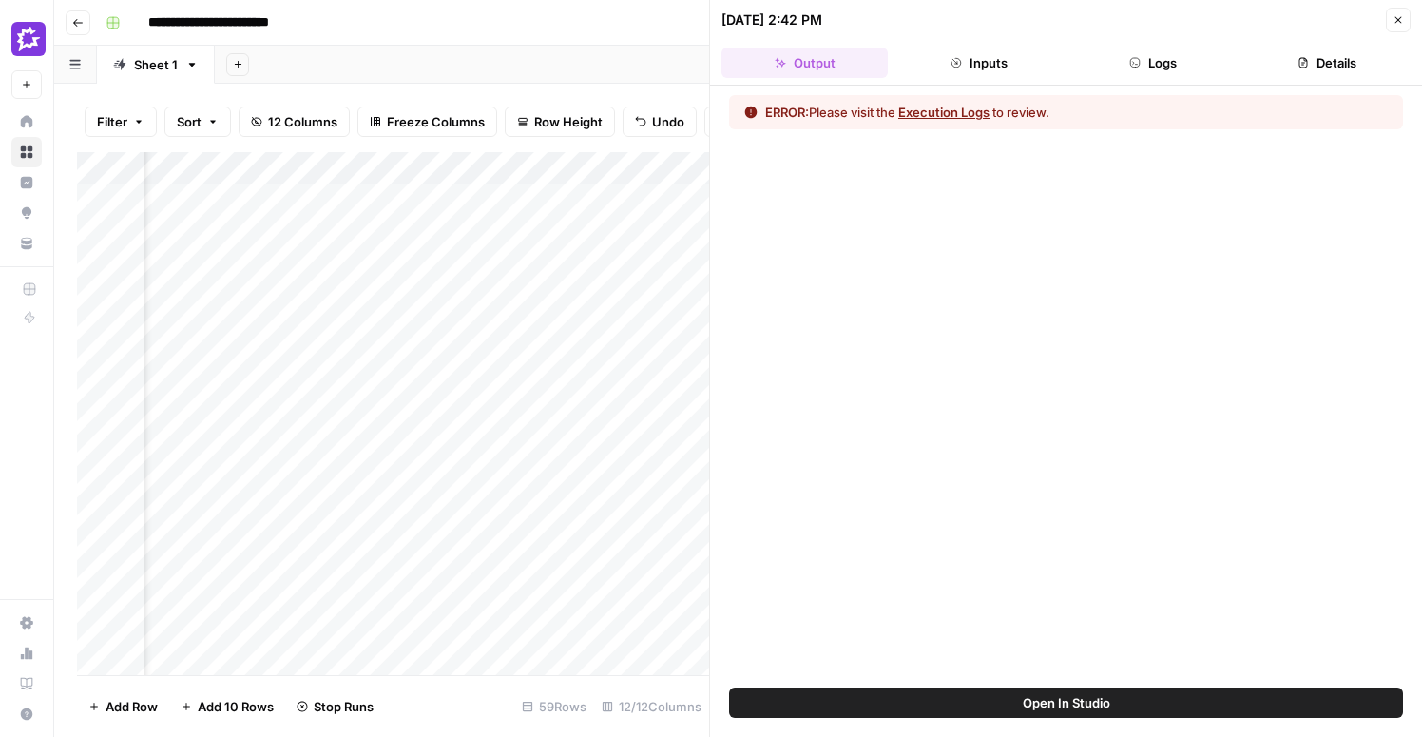
click at [960, 108] on button "Execution Logs" at bounding box center [943, 112] width 91 height 19
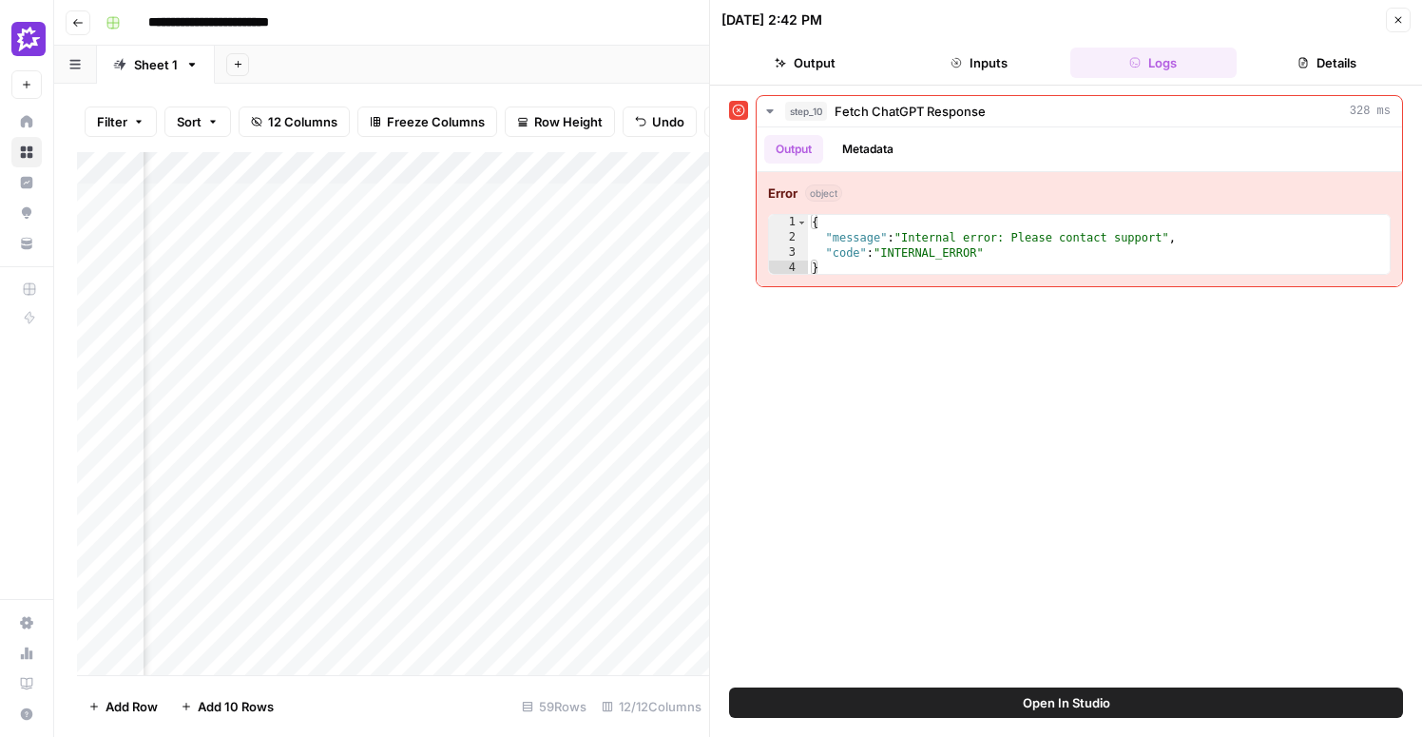
click at [1394, 21] on icon "button" at bounding box center [1397, 19] width 11 height 11
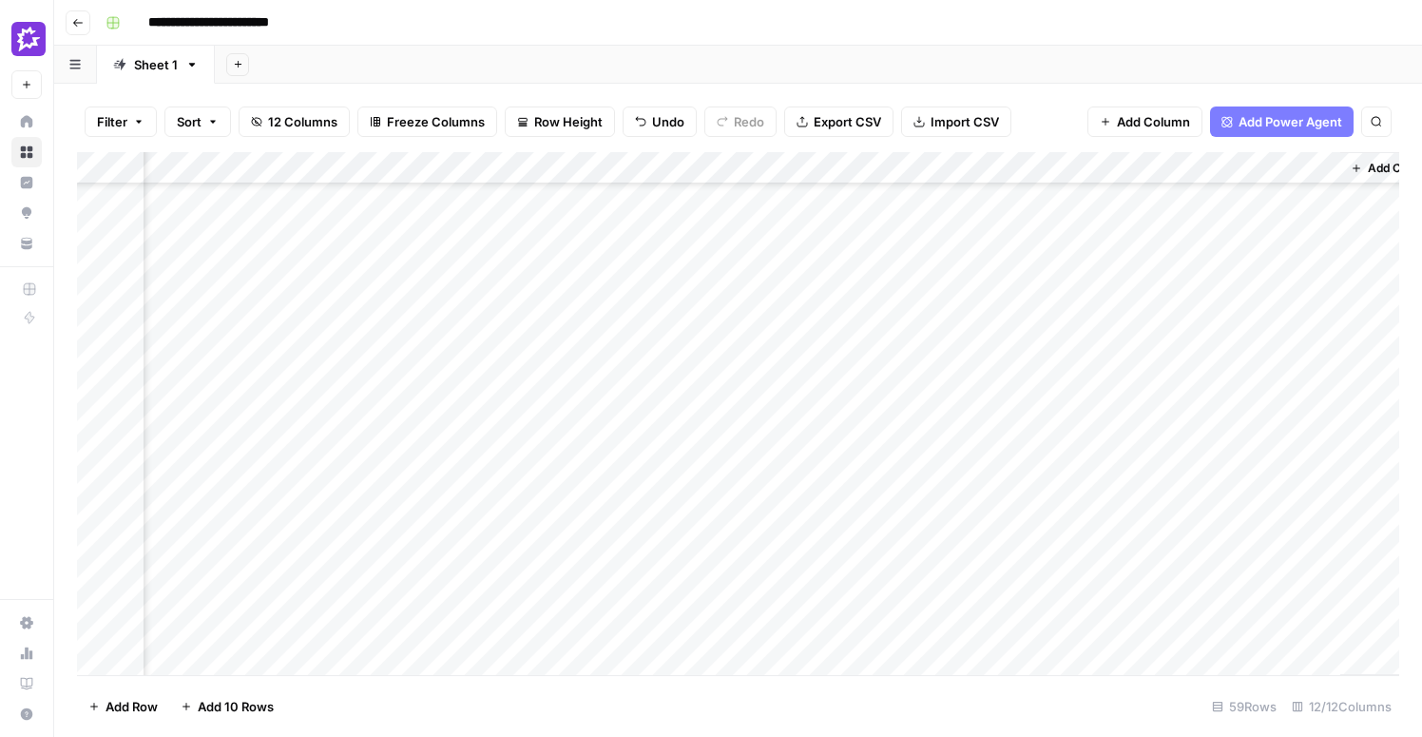
scroll to position [270, 1196]
click at [467, 265] on div "Add Column" at bounding box center [738, 413] width 1322 height 523
click at [470, 350] on div "Add Column" at bounding box center [738, 413] width 1322 height 523
click at [465, 437] on div "Add Column" at bounding box center [738, 413] width 1322 height 523
click at [468, 512] on div "Add Column" at bounding box center [738, 413] width 1322 height 523
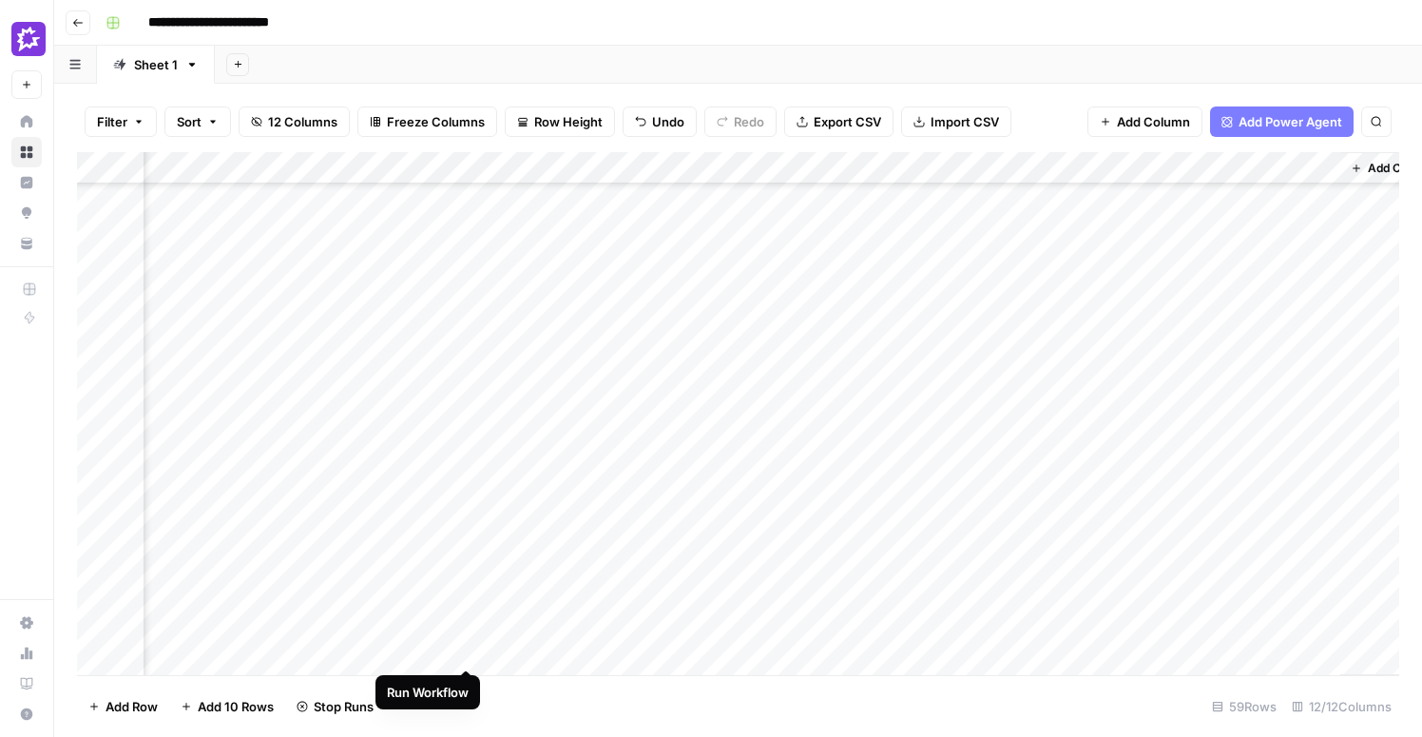
click at [469, 601] on div "Add Column" at bounding box center [738, 413] width 1322 height 523
click at [463, 483] on div "Add Column" at bounding box center [738, 413] width 1322 height 523
click at [1148, 281] on div "Add Column" at bounding box center [738, 413] width 1322 height 523
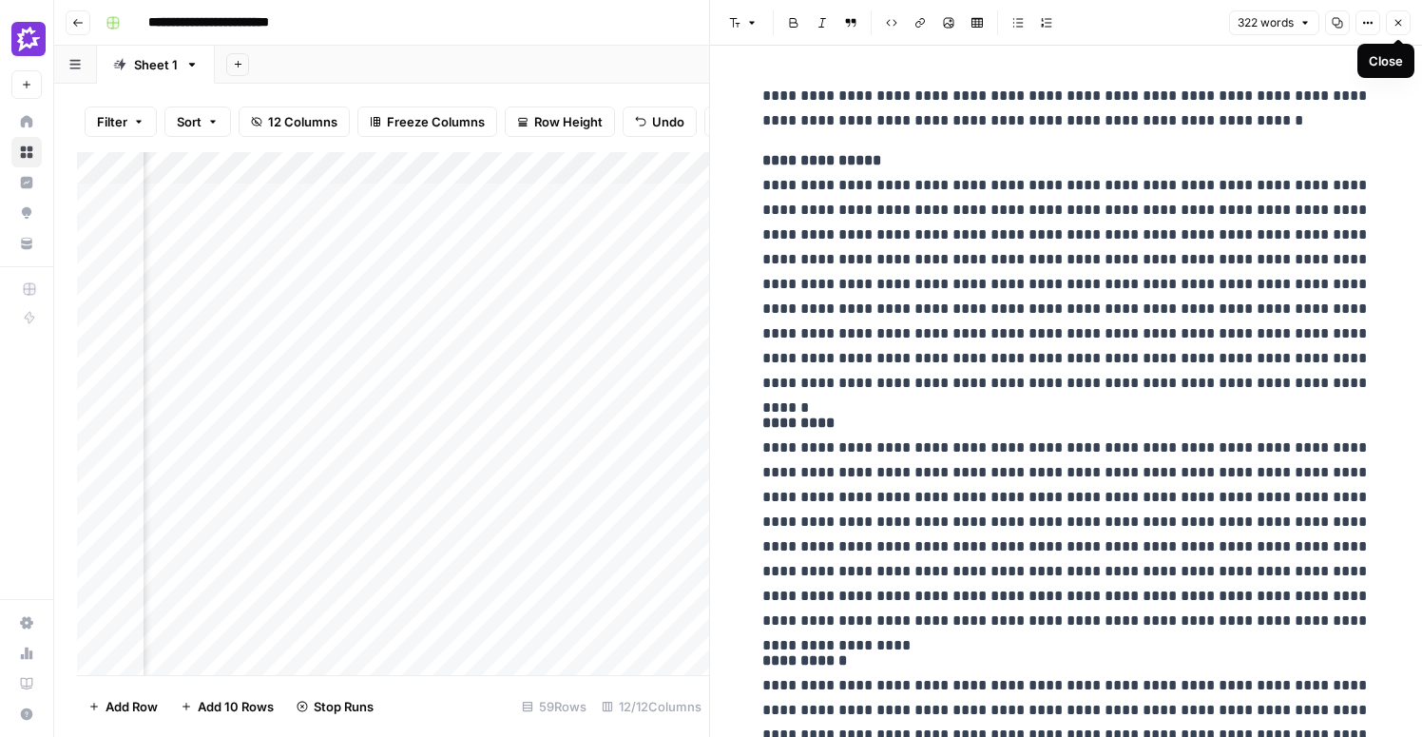
click at [1400, 20] on icon "button" at bounding box center [1398, 23] width 7 height 7
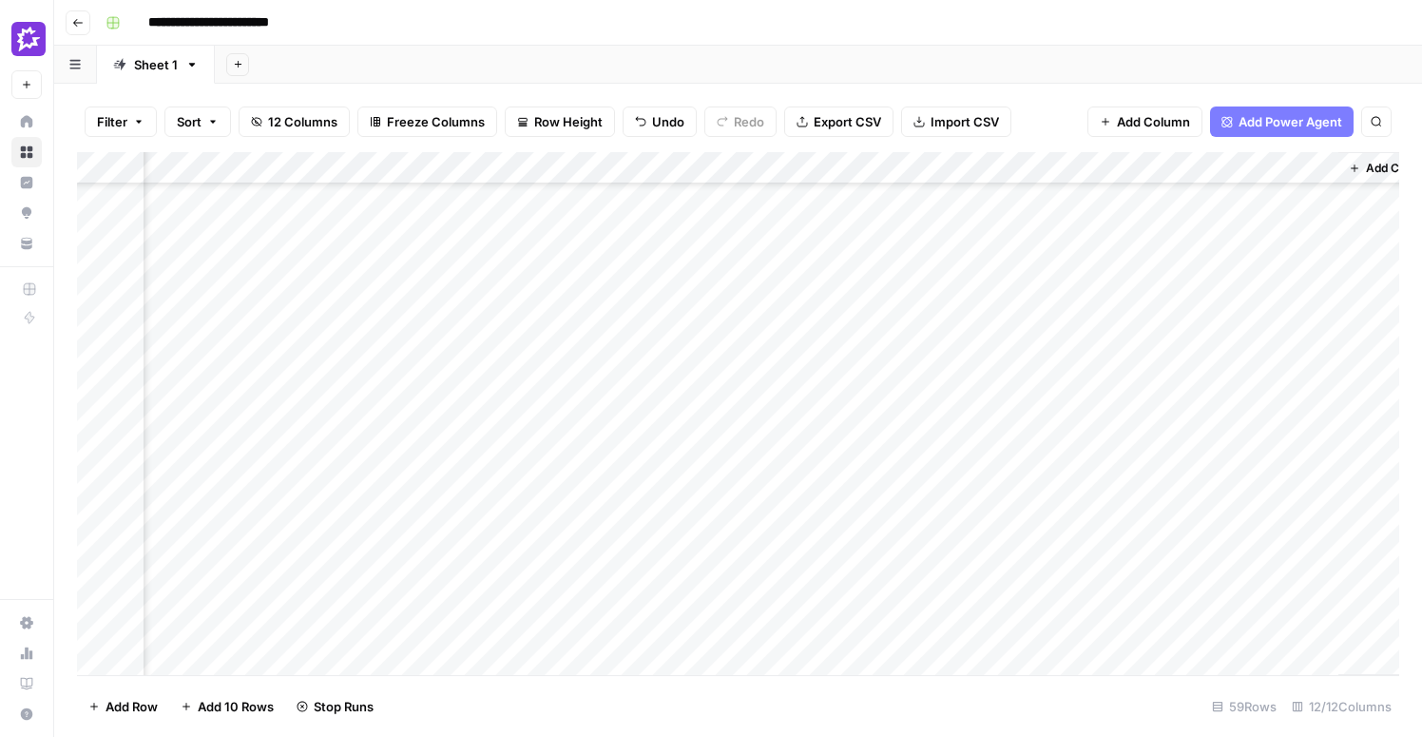
scroll to position [107, 1199]
click at [438, 338] on div "Add Column" at bounding box center [738, 413] width 1322 height 523
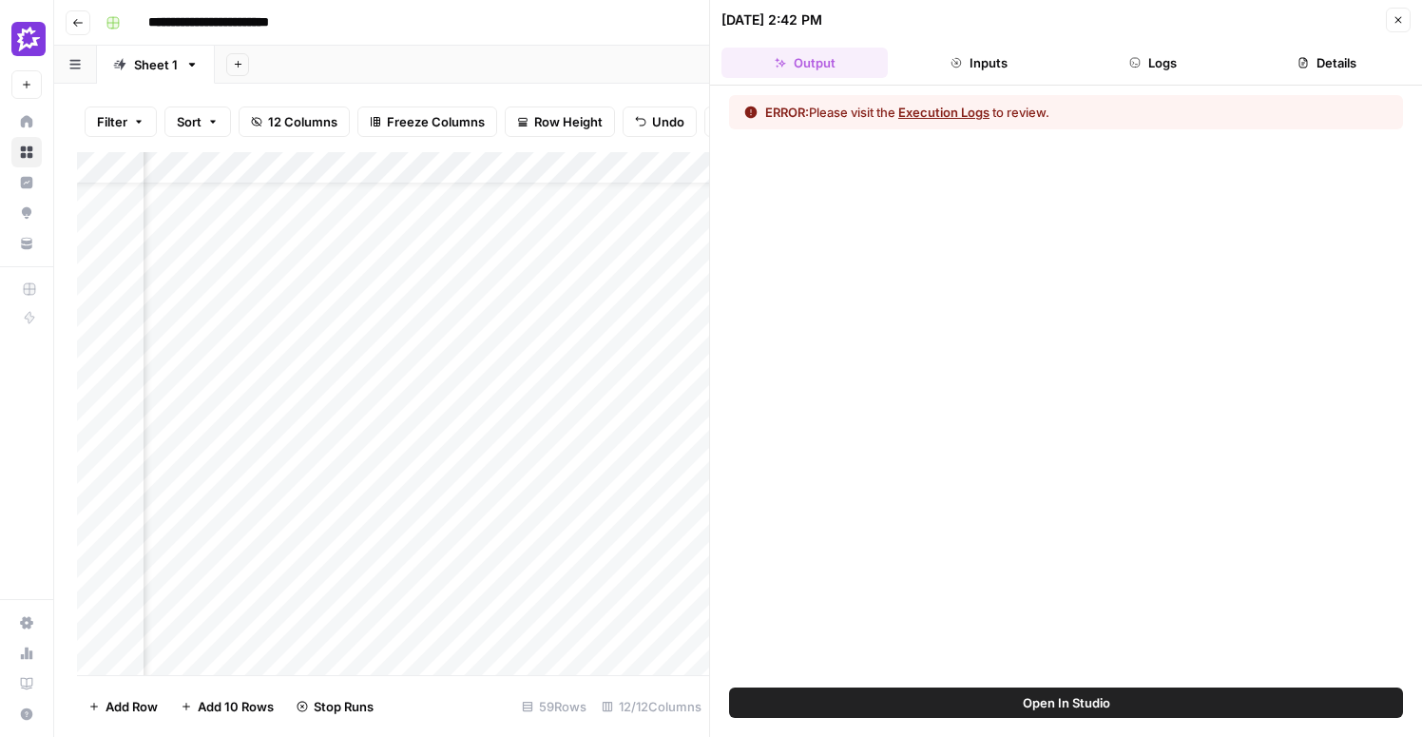
click at [947, 116] on button "Execution Logs" at bounding box center [943, 112] width 91 height 19
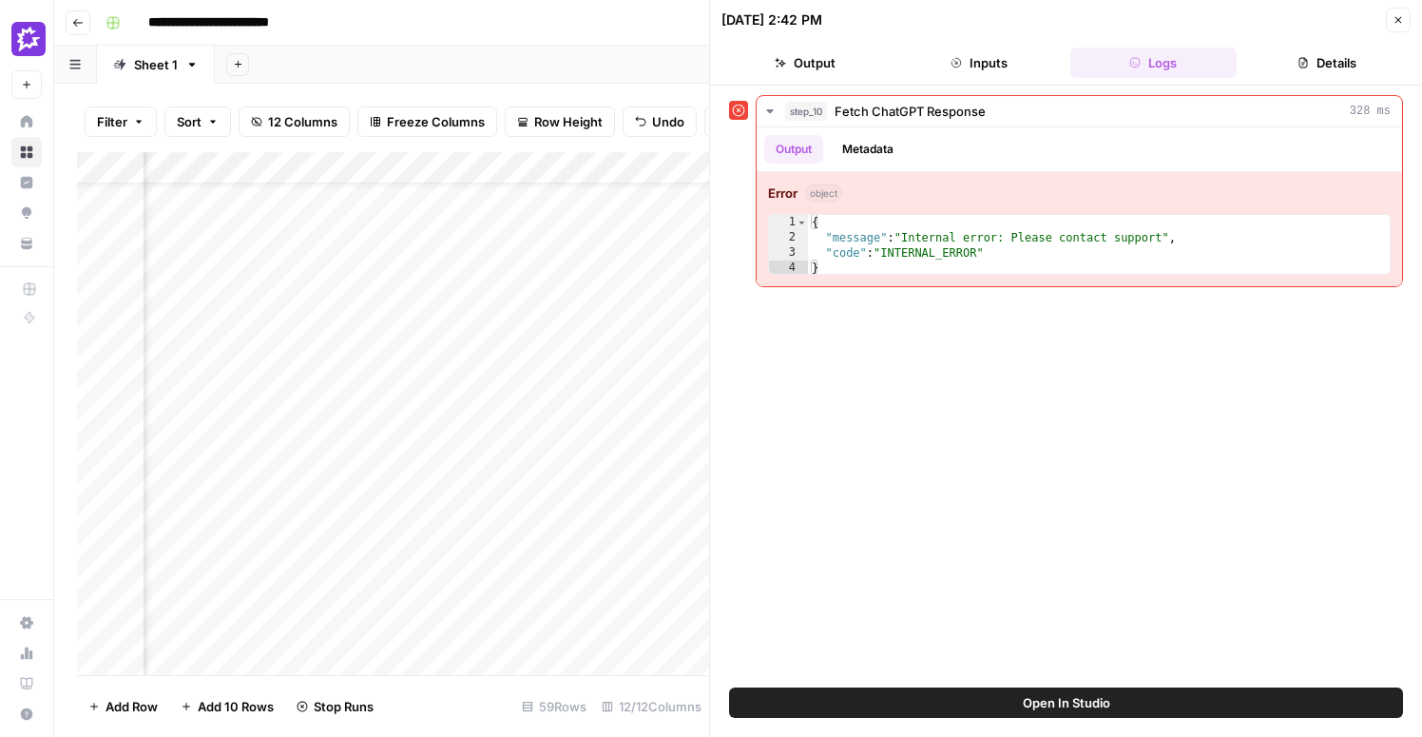
click at [1331, 64] on button "Details" at bounding box center [1327, 63] width 166 height 30
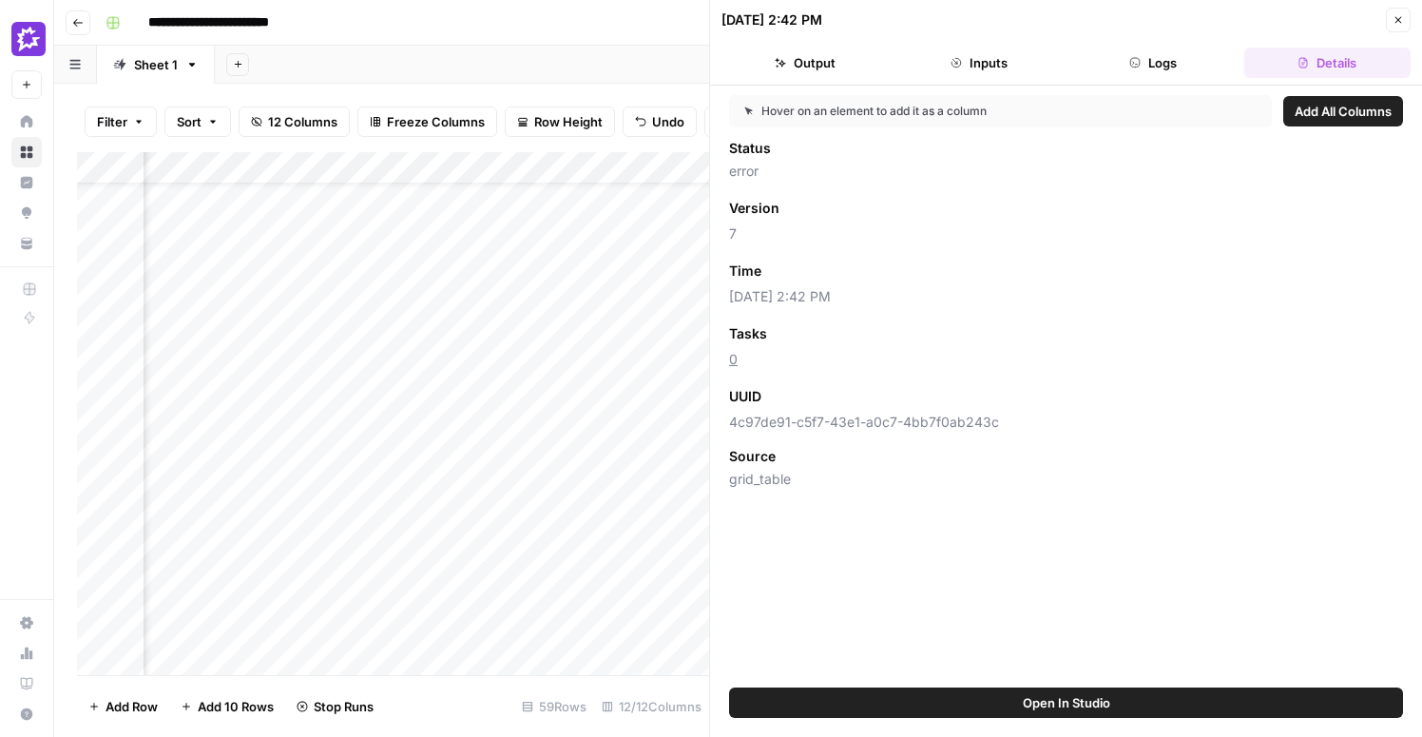
click at [1391, 21] on button "Close" at bounding box center [1398, 20] width 25 height 25
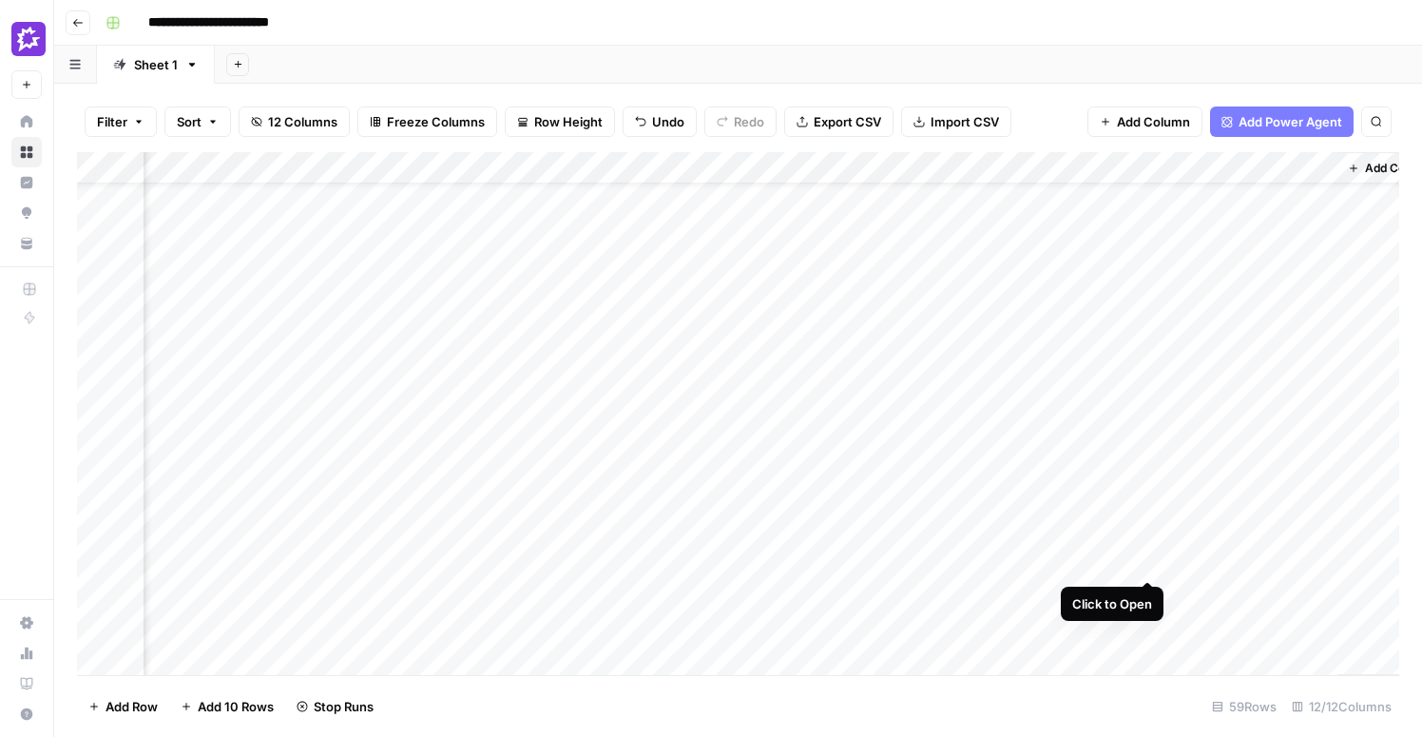
click at [1144, 511] on div "Add Column" at bounding box center [738, 413] width 1322 height 523
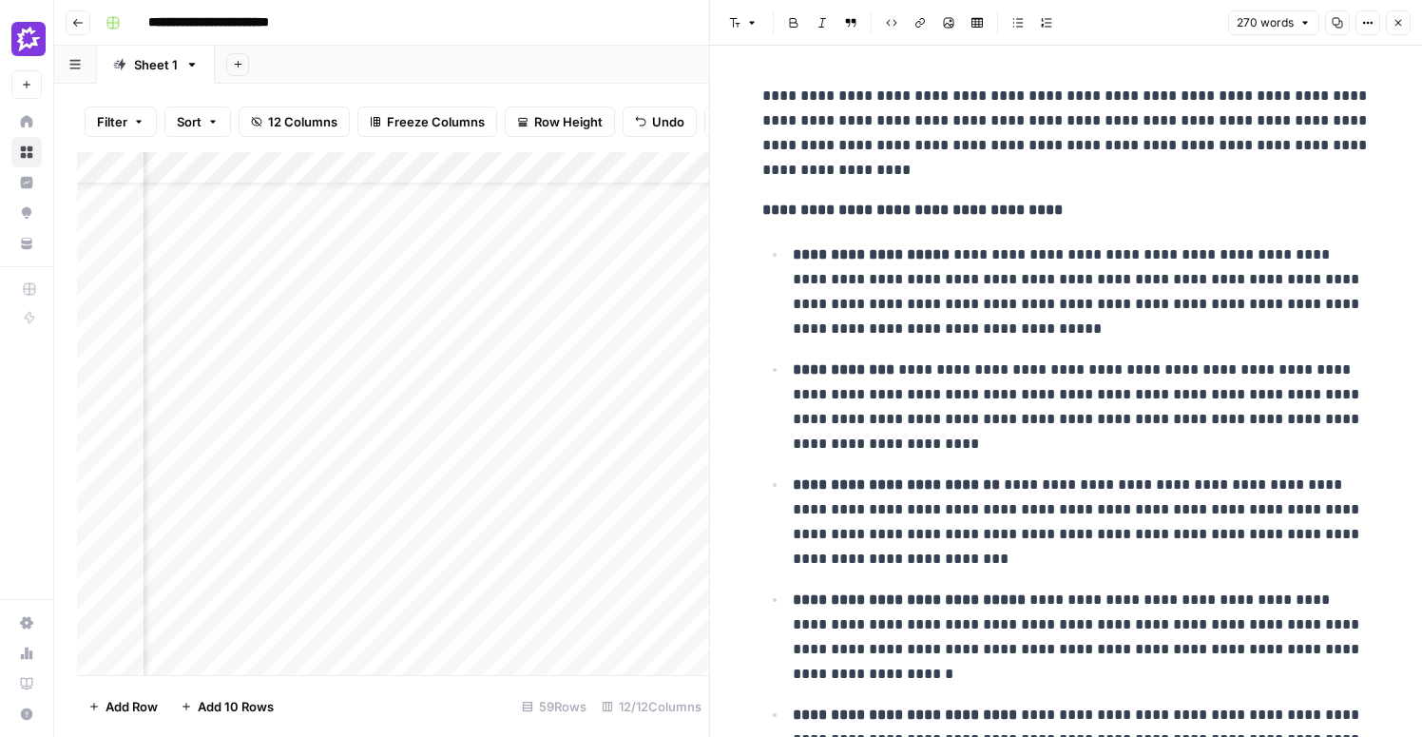
click at [1401, 26] on icon "button" at bounding box center [1397, 22] width 11 height 11
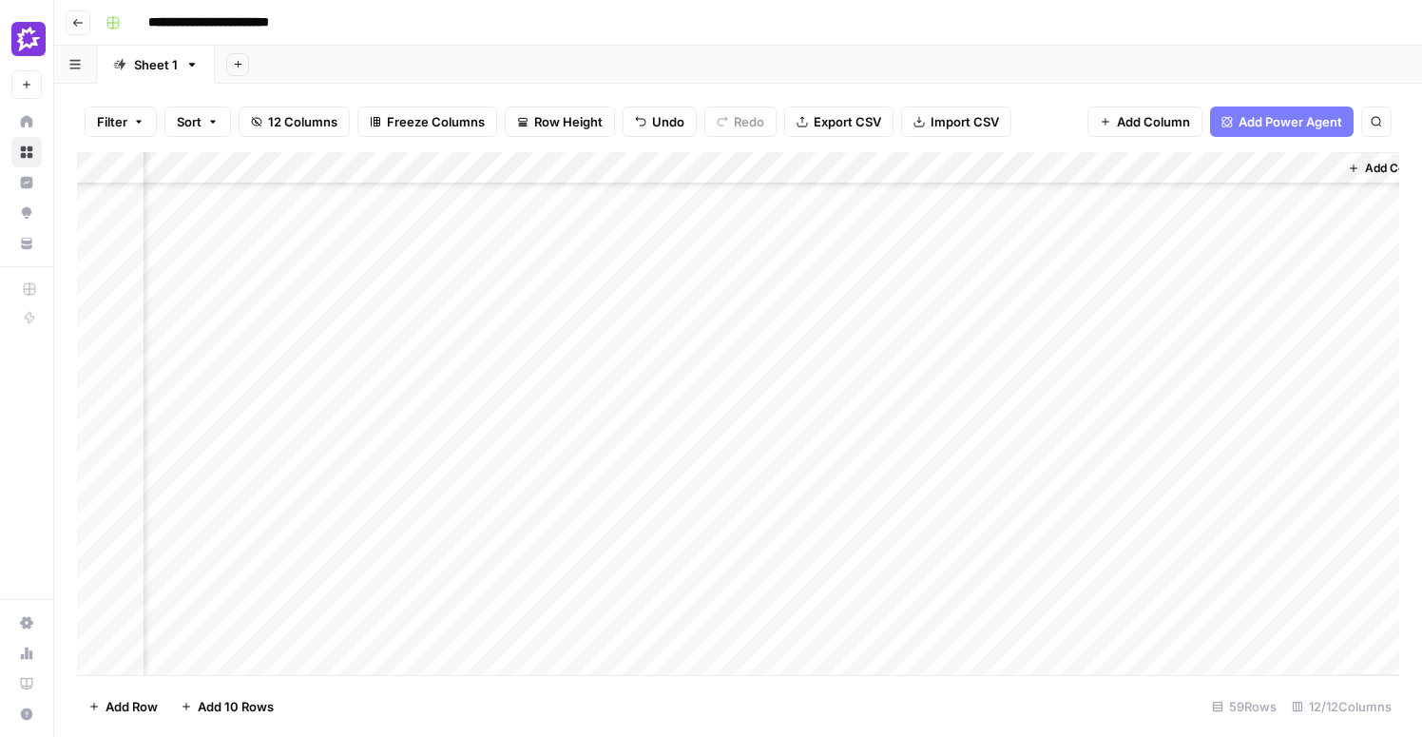
scroll to position [438, 1199]
click at [1151, 430] on div "Add Column" at bounding box center [738, 413] width 1322 height 523
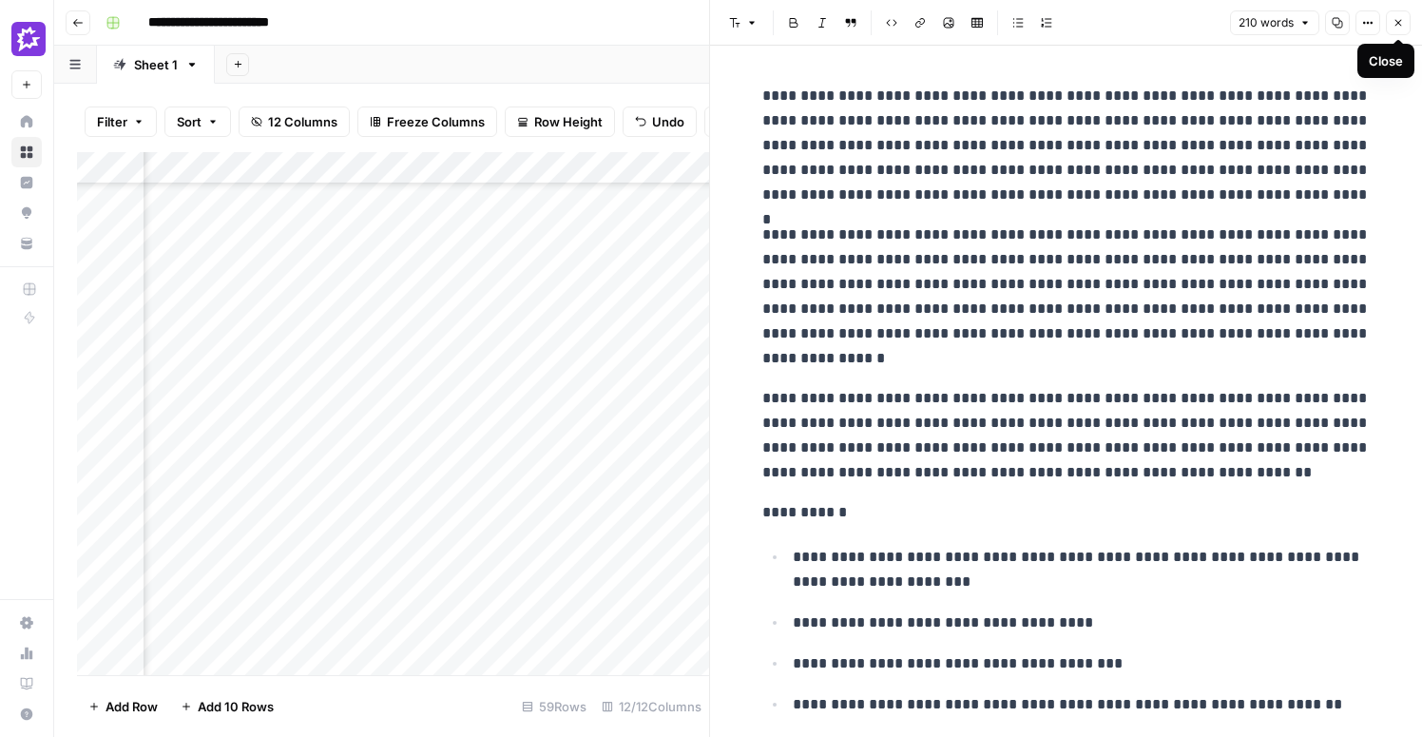
click at [1397, 22] on icon "button" at bounding box center [1398, 23] width 7 height 7
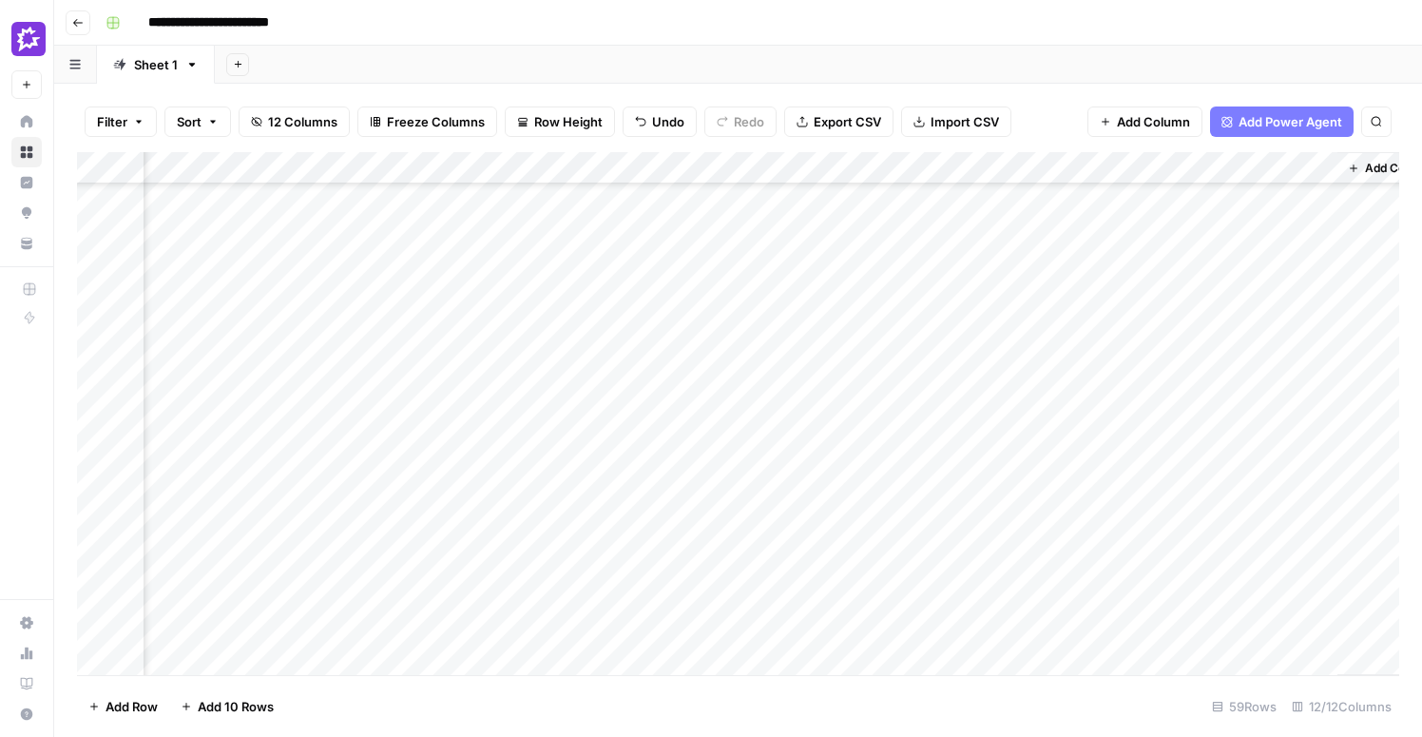
scroll to position [0, 1199]
click at [439, 197] on div "Add Column" at bounding box center [738, 413] width 1322 height 523
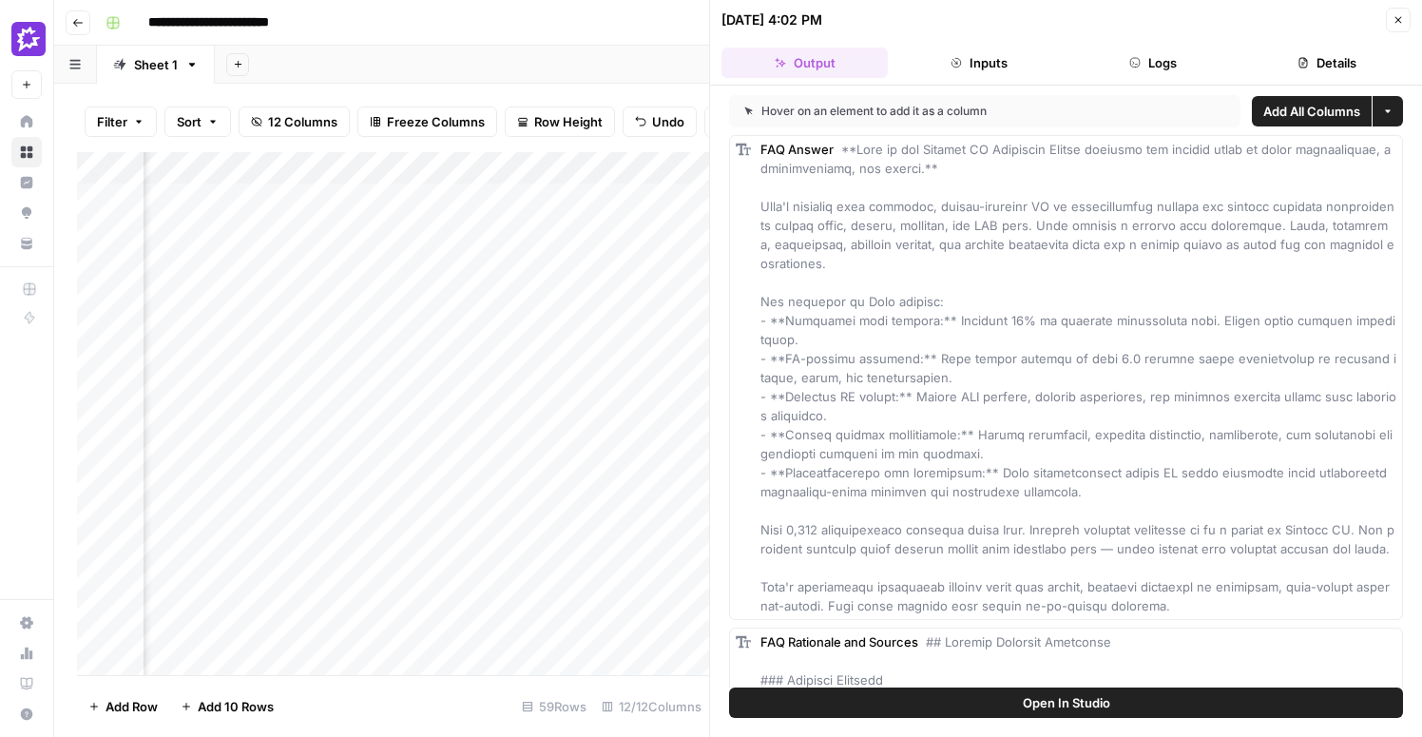
click at [1170, 63] on button "Logs" at bounding box center [1153, 63] width 166 height 30
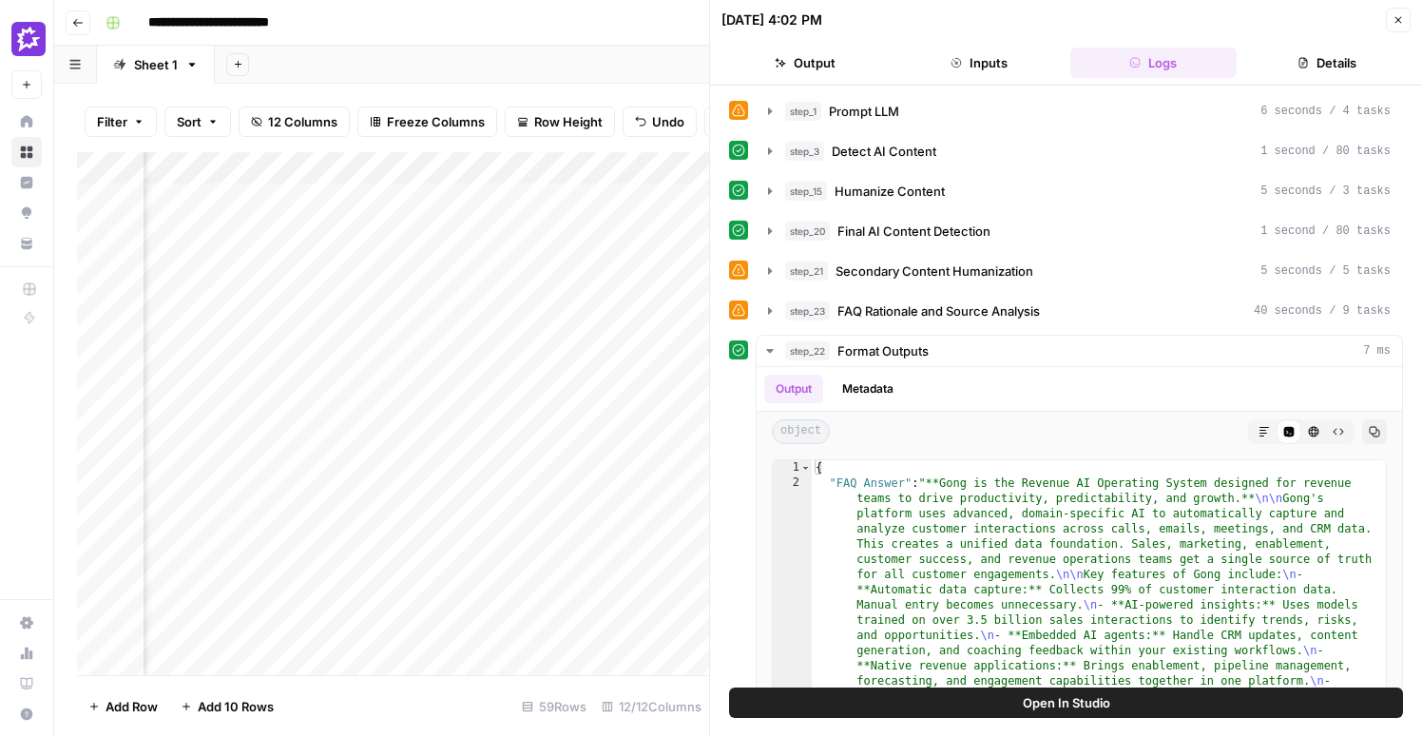
click at [1331, 44] on header "10/10/25 at 4:02 PM Close Output Inputs Logs Details" at bounding box center [1066, 43] width 712 height 86
click at [1335, 64] on button "Details" at bounding box center [1327, 63] width 166 height 30
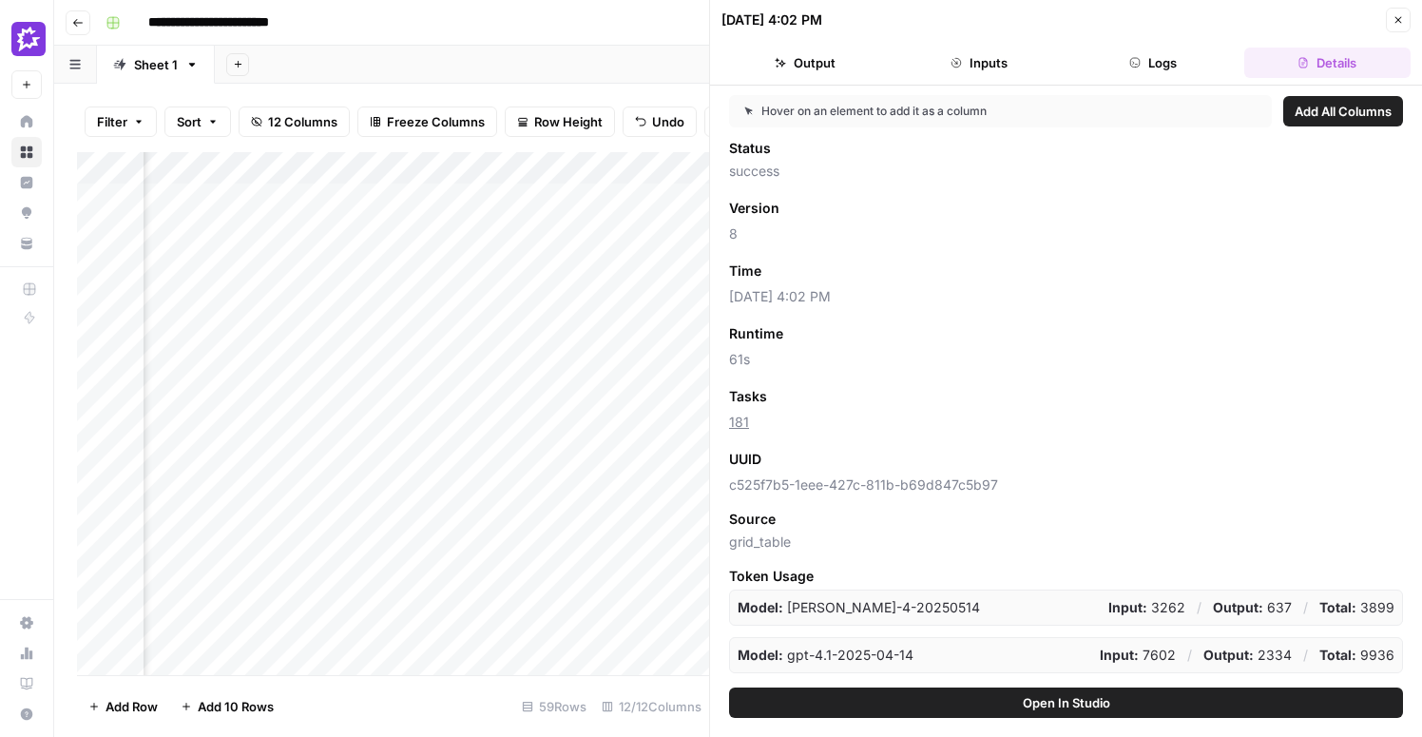
click at [1398, 21] on icon "button" at bounding box center [1397, 19] width 11 height 11
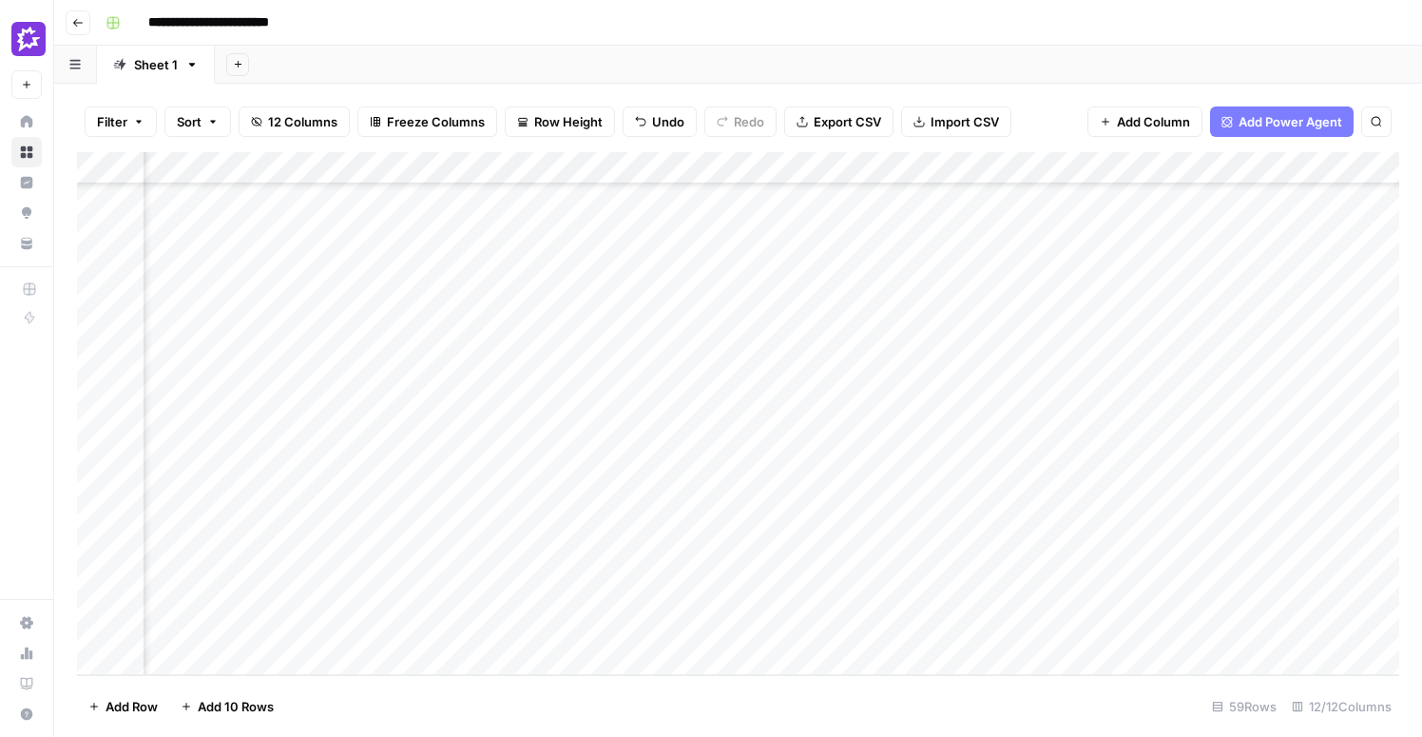
scroll to position [4475, 484]
click at [614, 497] on div "Add Column" at bounding box center [738, 413] width 1322 height 523
click at [788, 495] on textarea "**********" at bounding box center [648, 493] width 309 height 27
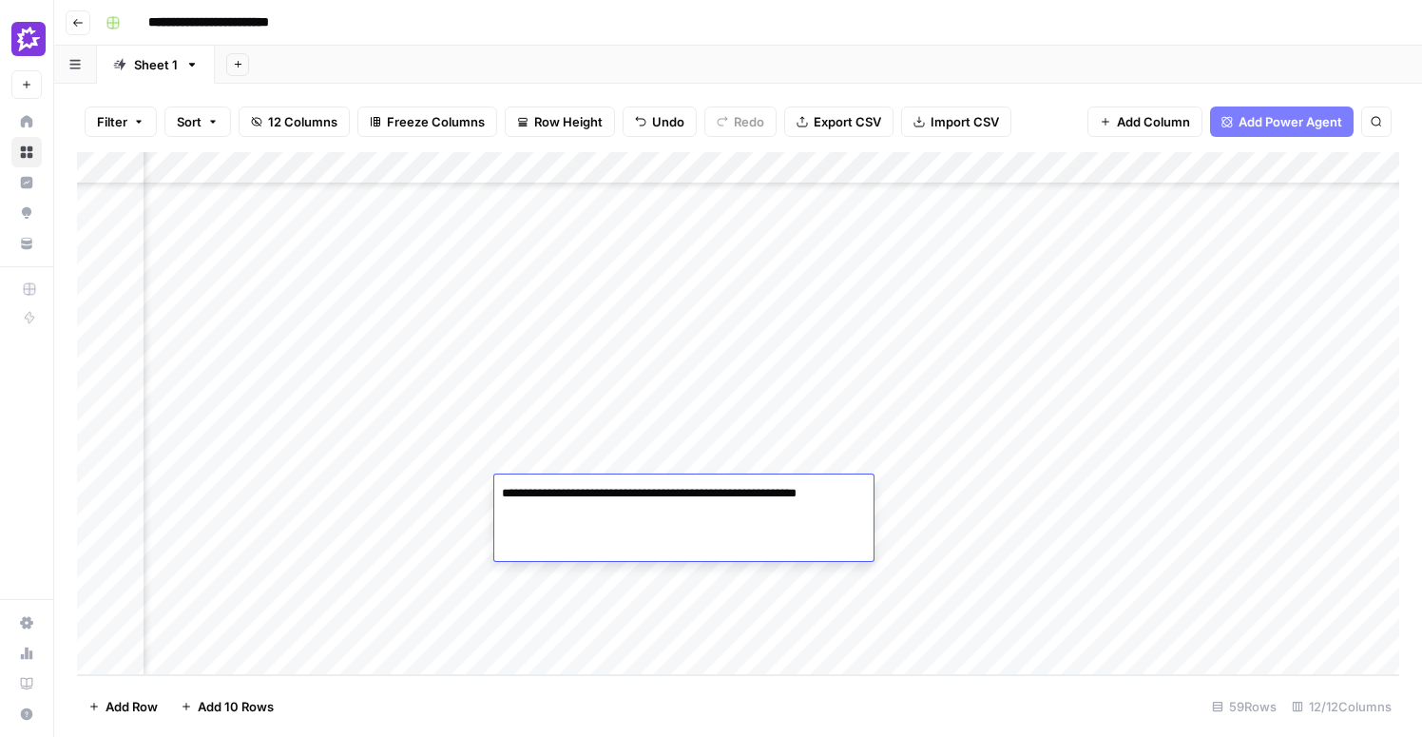
type textarea "**********"
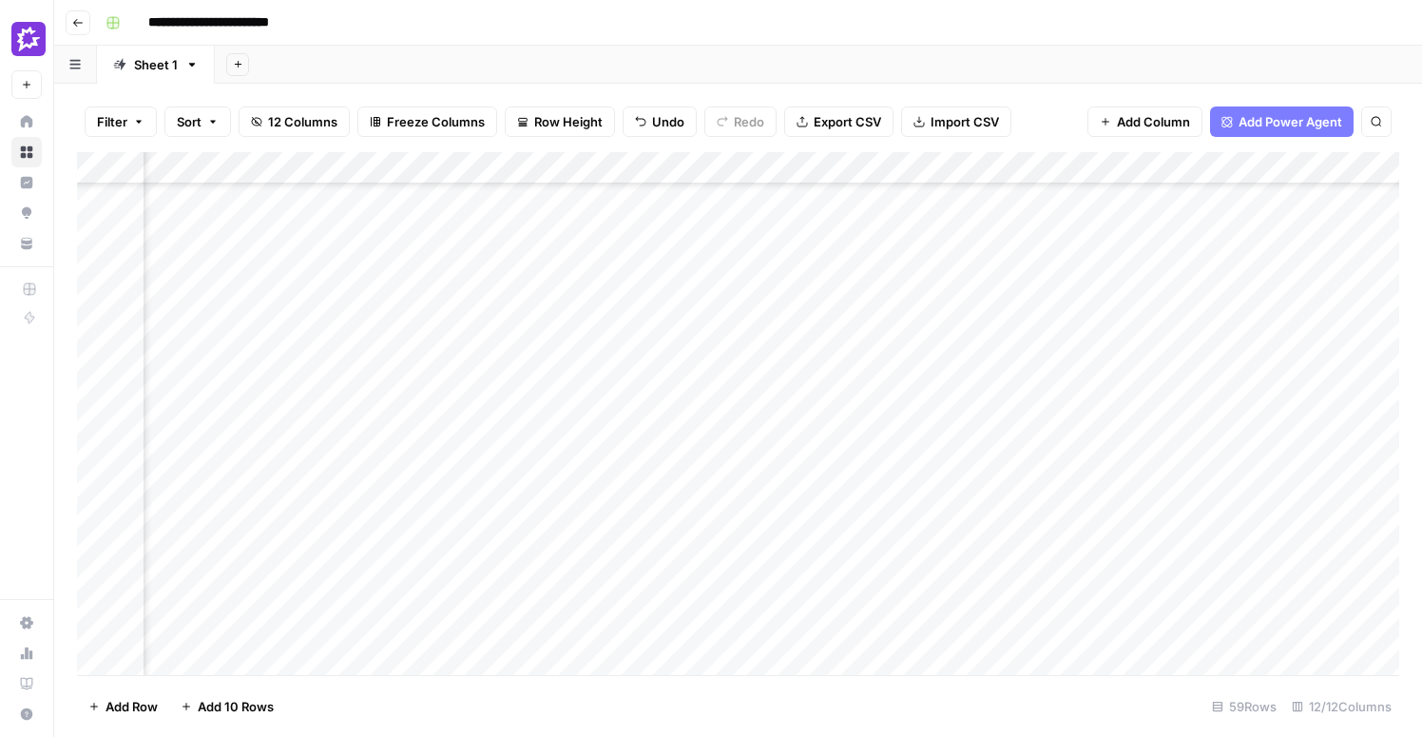
scroll to position [3497, 479]
click at [585, 384] on div "Add Column" at bounding box center [738, 413] width 1322 height 523
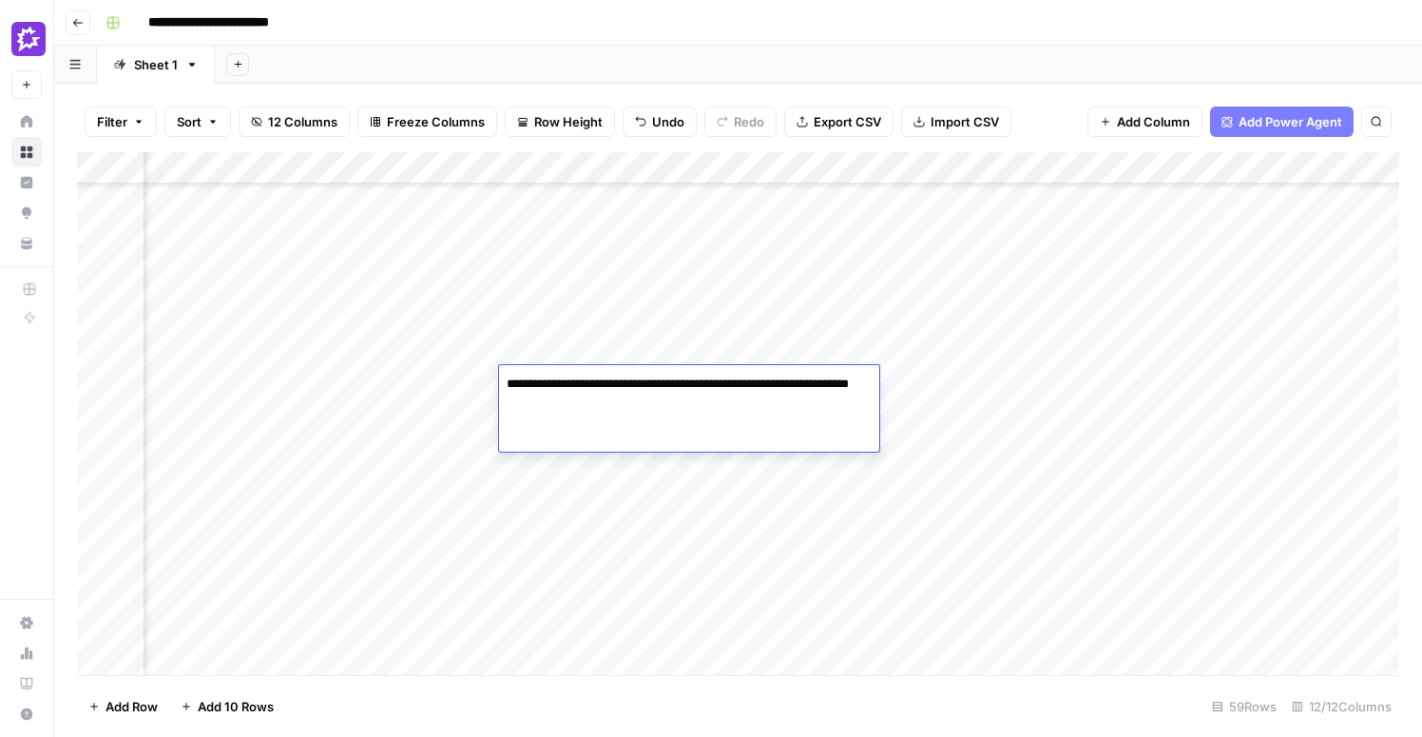
click at [553, 389] on textarea "**********" at bounding box center [689, 394] width 380 height 46
type textarea "**********"
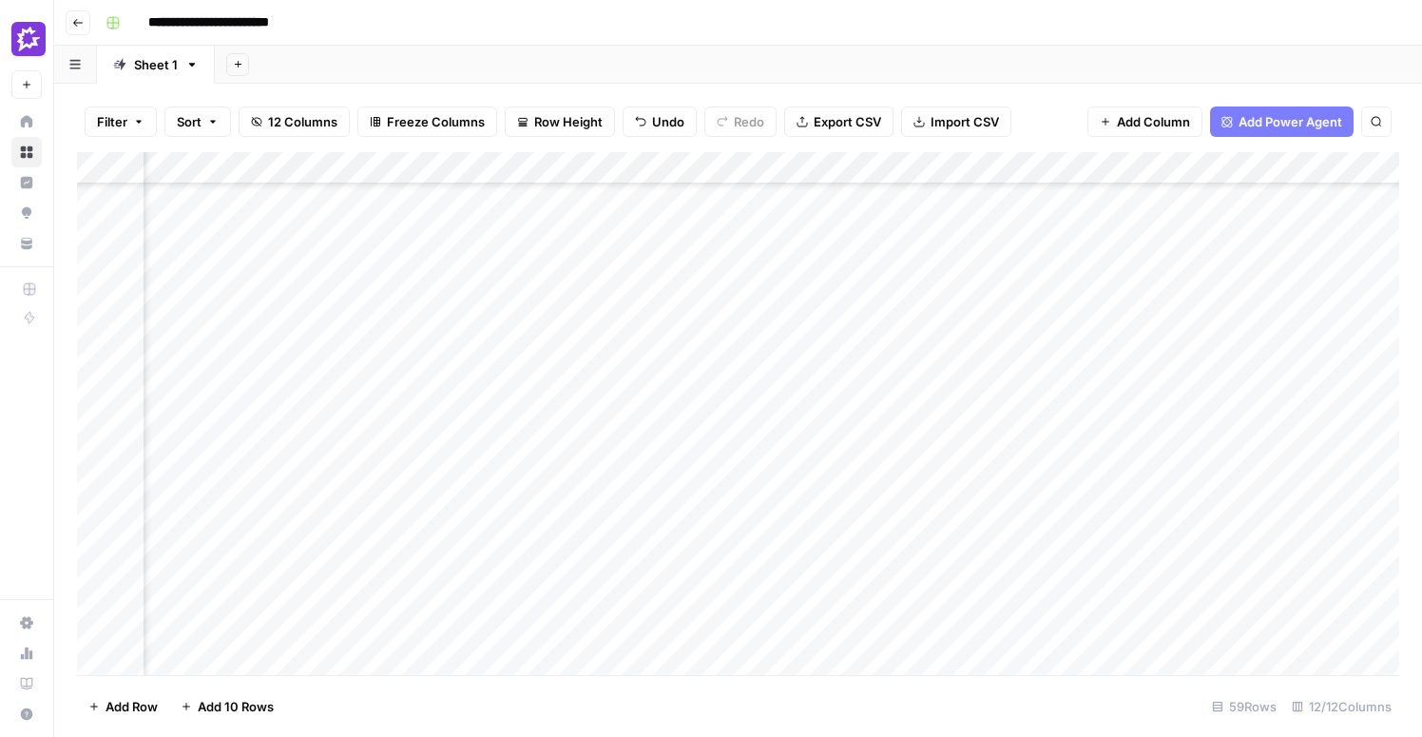
click at [536, 312] on div "Add Column" at bounding box center [738, 413] width 1322 height 523
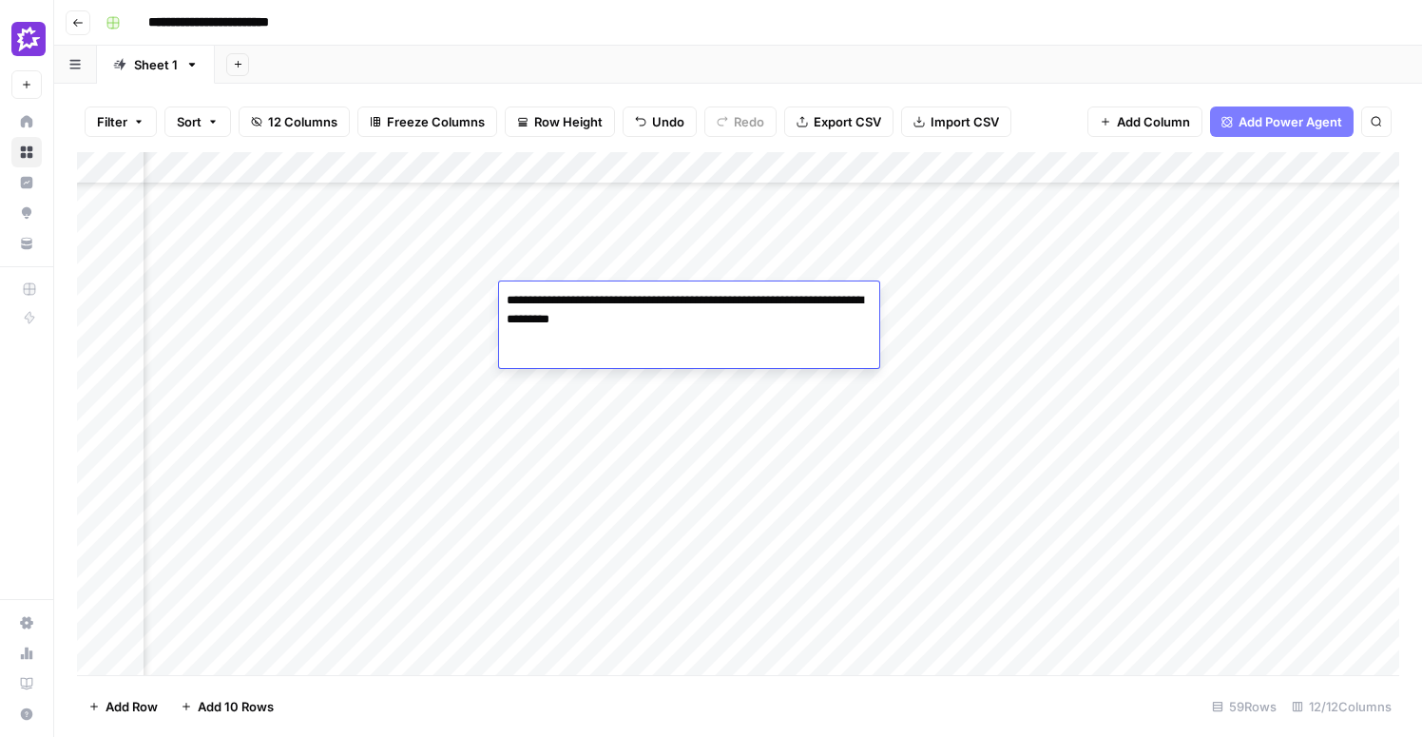
click at [535, 293] on textarea "**********" at bounding box center [689, 310] width 380 height 46
type textarea "**********"
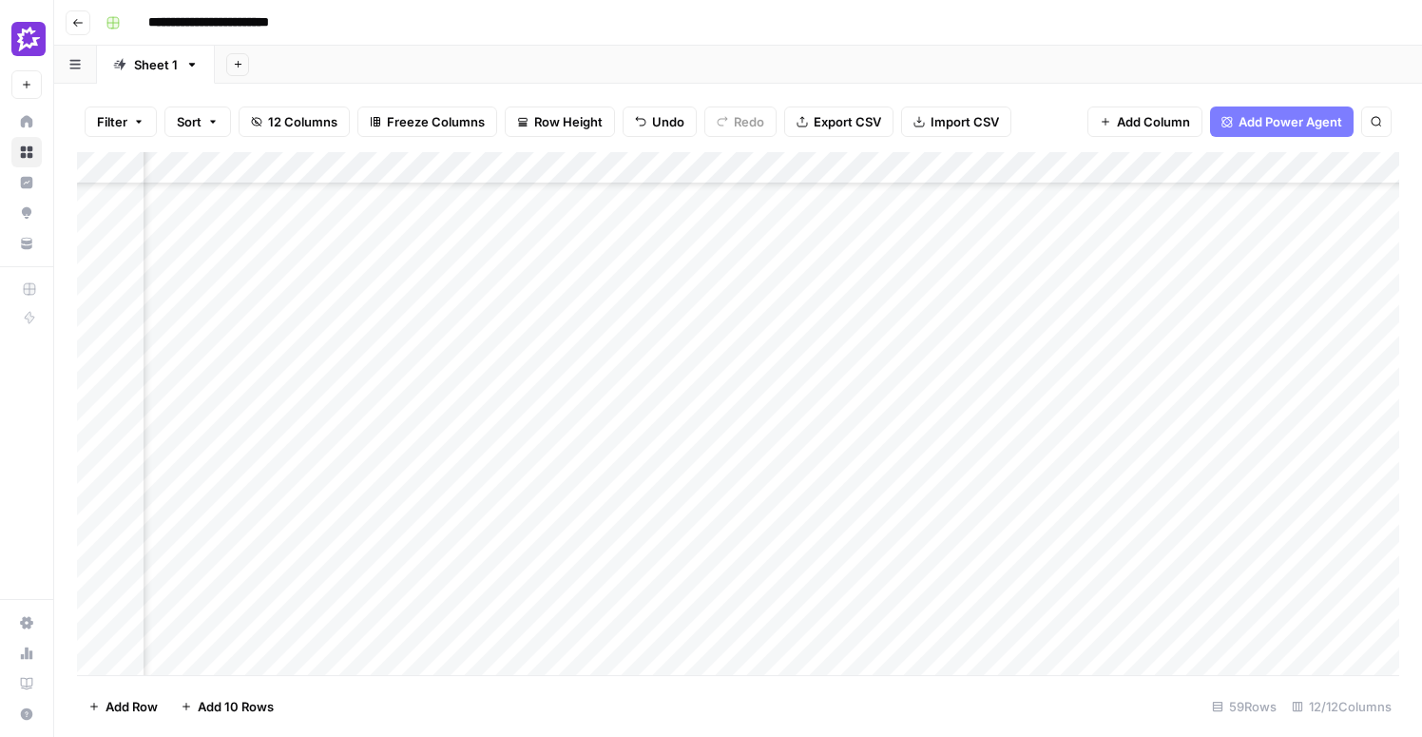
click at [567, 230] on div "Add Column" at bounding box center [738, 413] width 1322 height 523
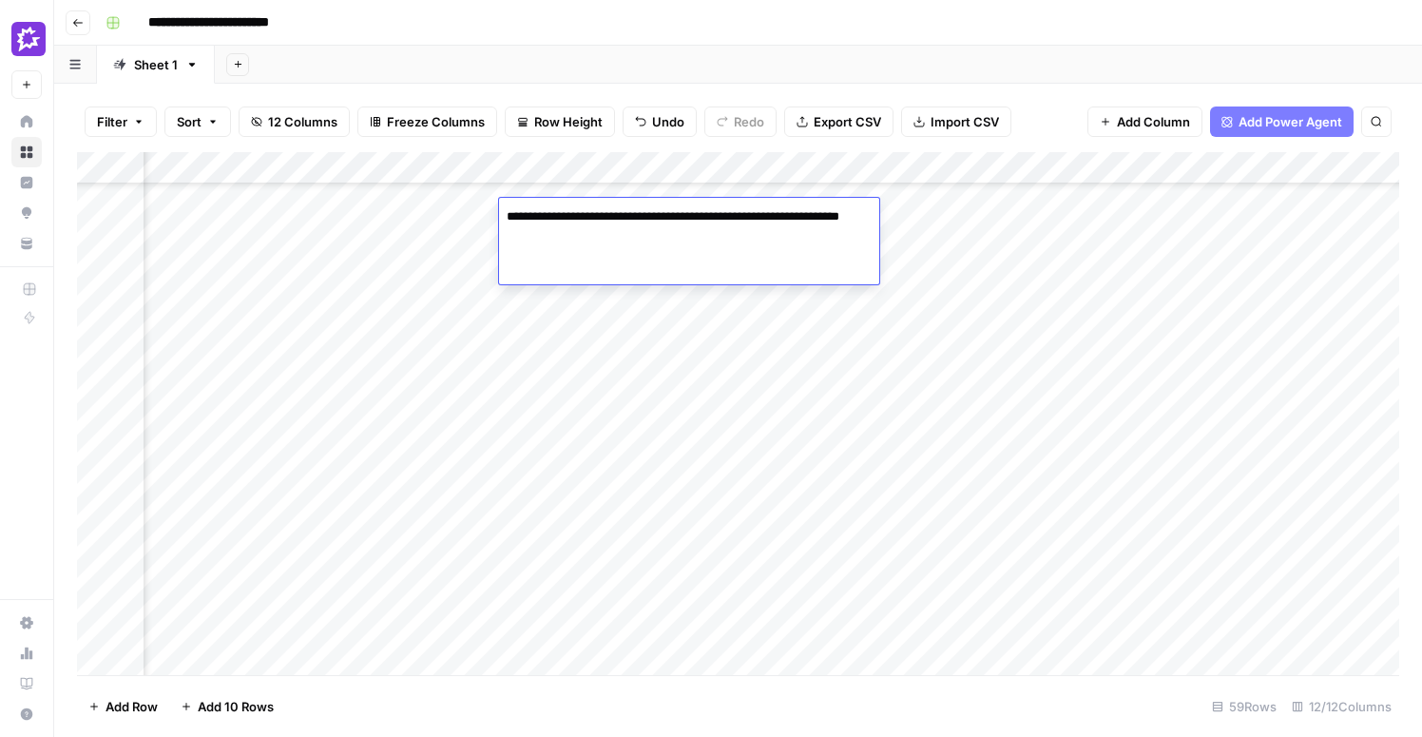
click at [562, 216] on textarea "**********" at bounding box center [689, 226] width 380 height 46
type textarea "**********"
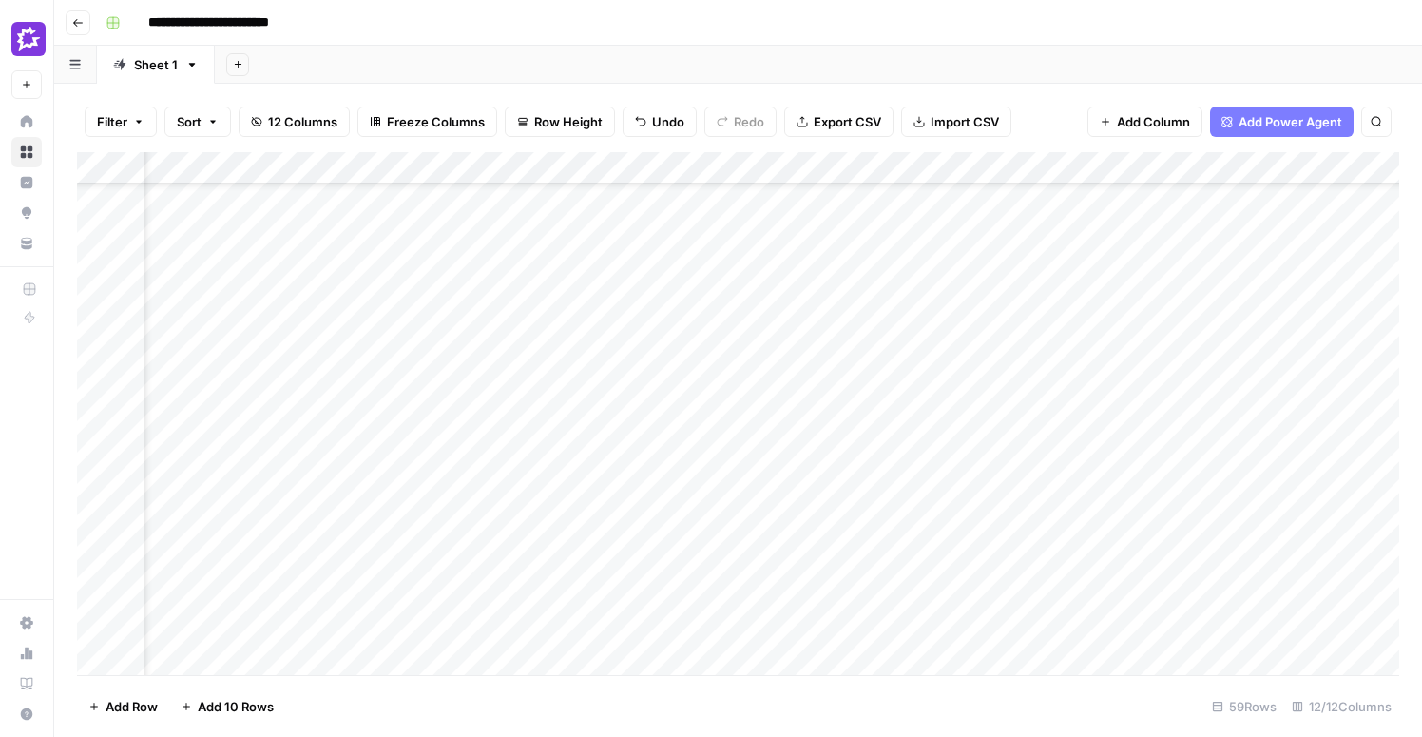
scroll to position [3165, 479]
click at [579, 398] on div "Add Column" at bounding box center [738, 413] width 1322 height 523
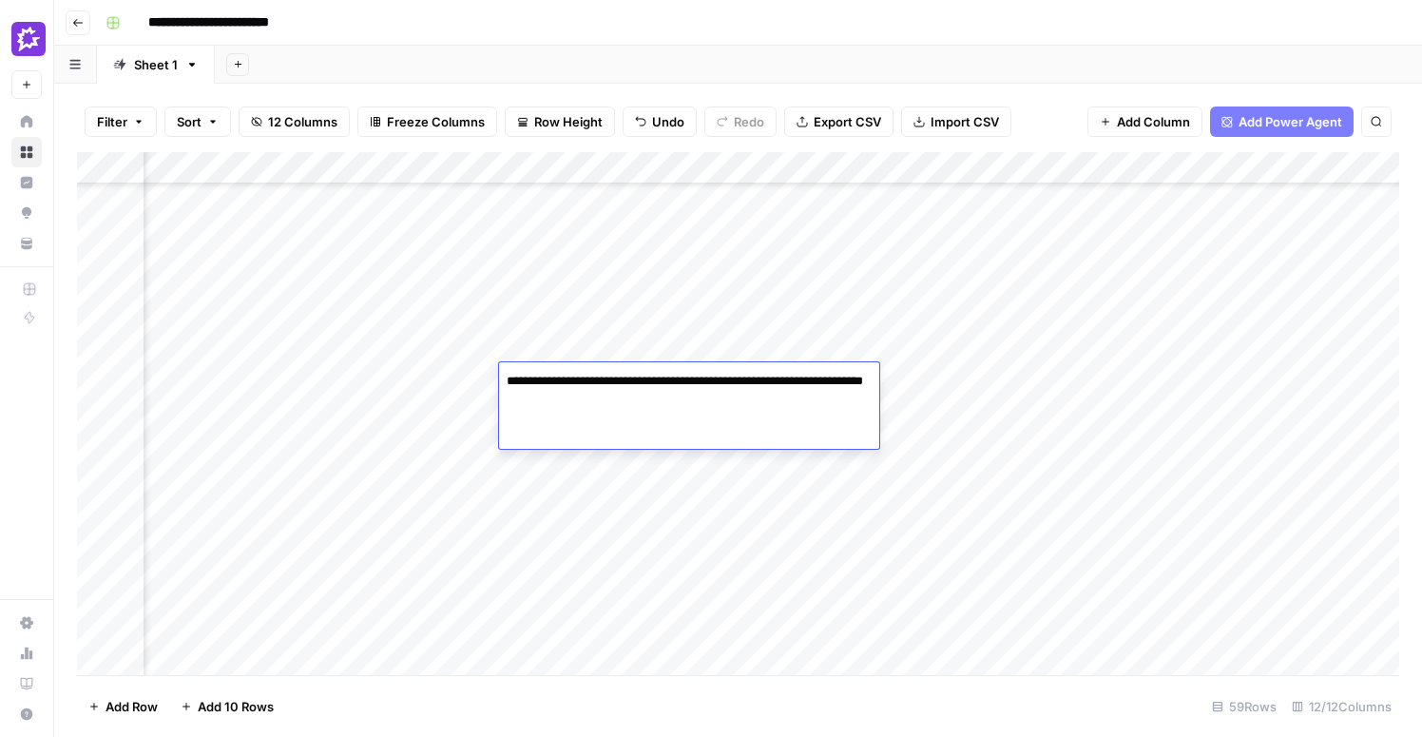
click at [597, 382] on textarea "**********" at bounding box center [689, 391] width 380 height 46
type textarea "**********"
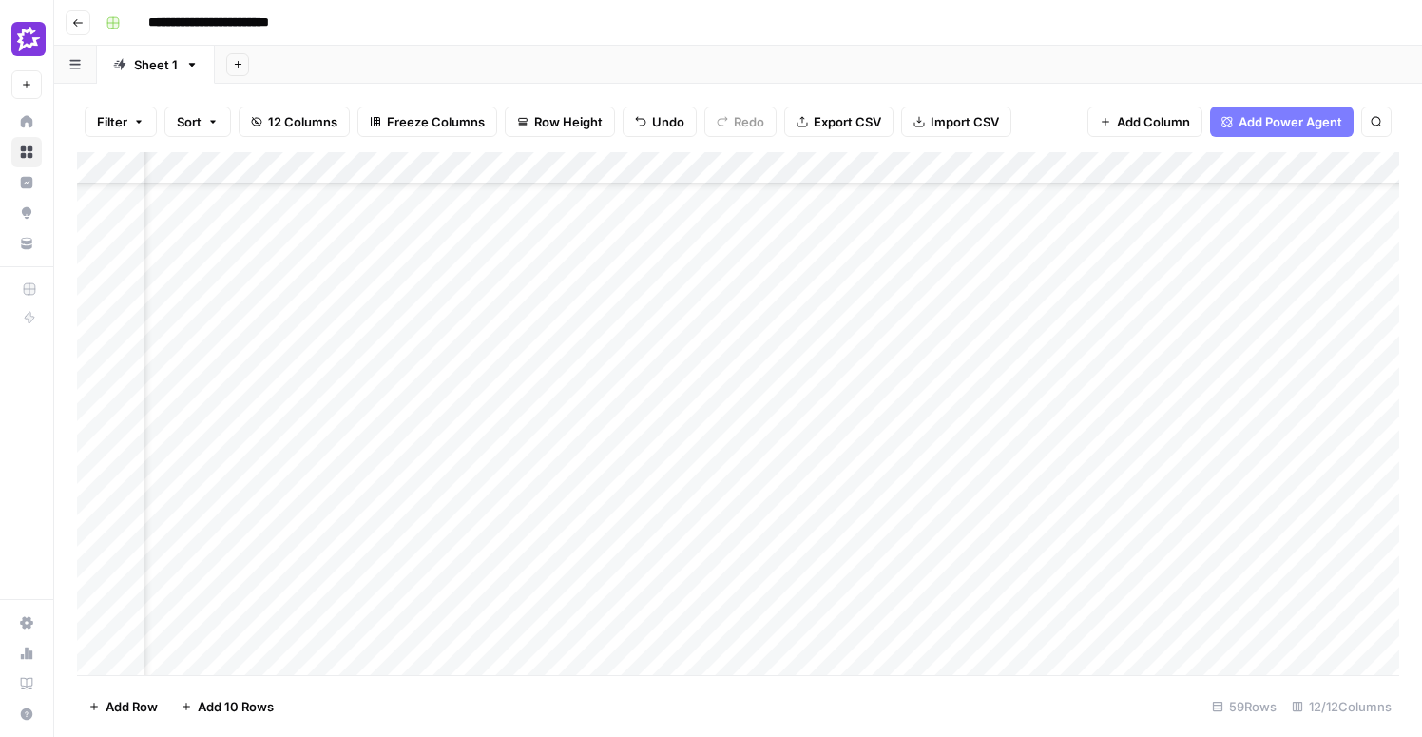
scroll to position [2994, 479]
click at [583, 409] on div "Add Column" at bounding box center [738, 413] width 1322 height 523
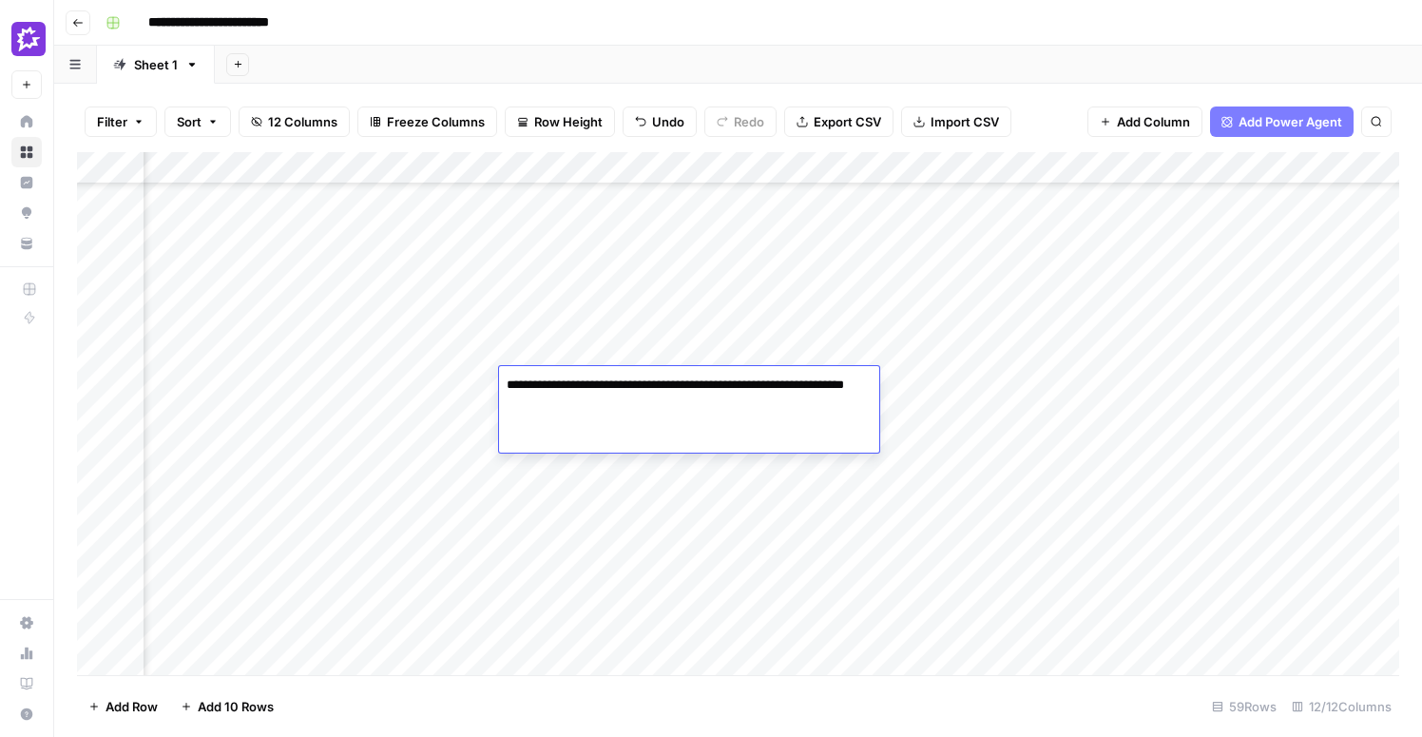
type textarea "**********"
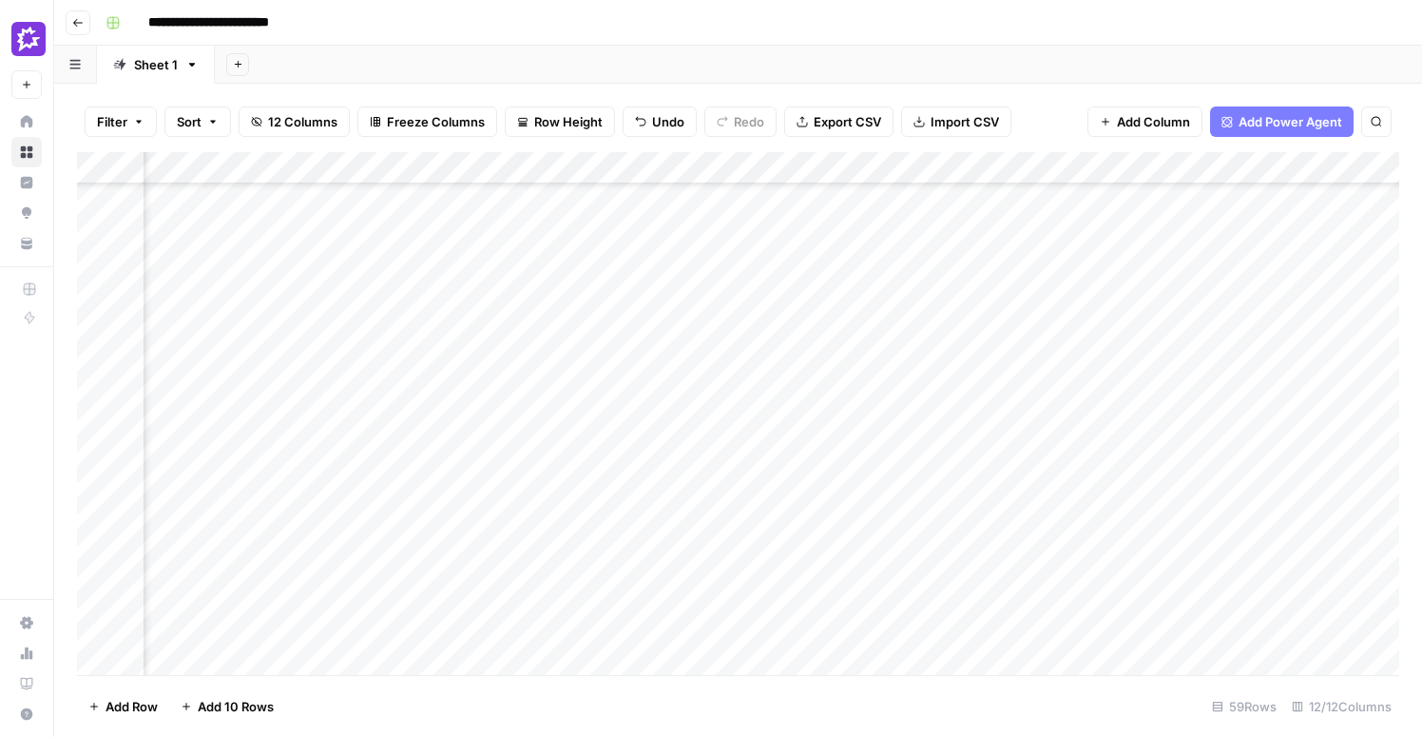
scroll to position [2872, 479]
click at [606, 368] on div "Add Column" at bounding box center [738, 413] width 1322 height 523
click at [584, 340] on textarea "**********" at bounding box center [656, 339] width 314 height 27
type textarea "**********"
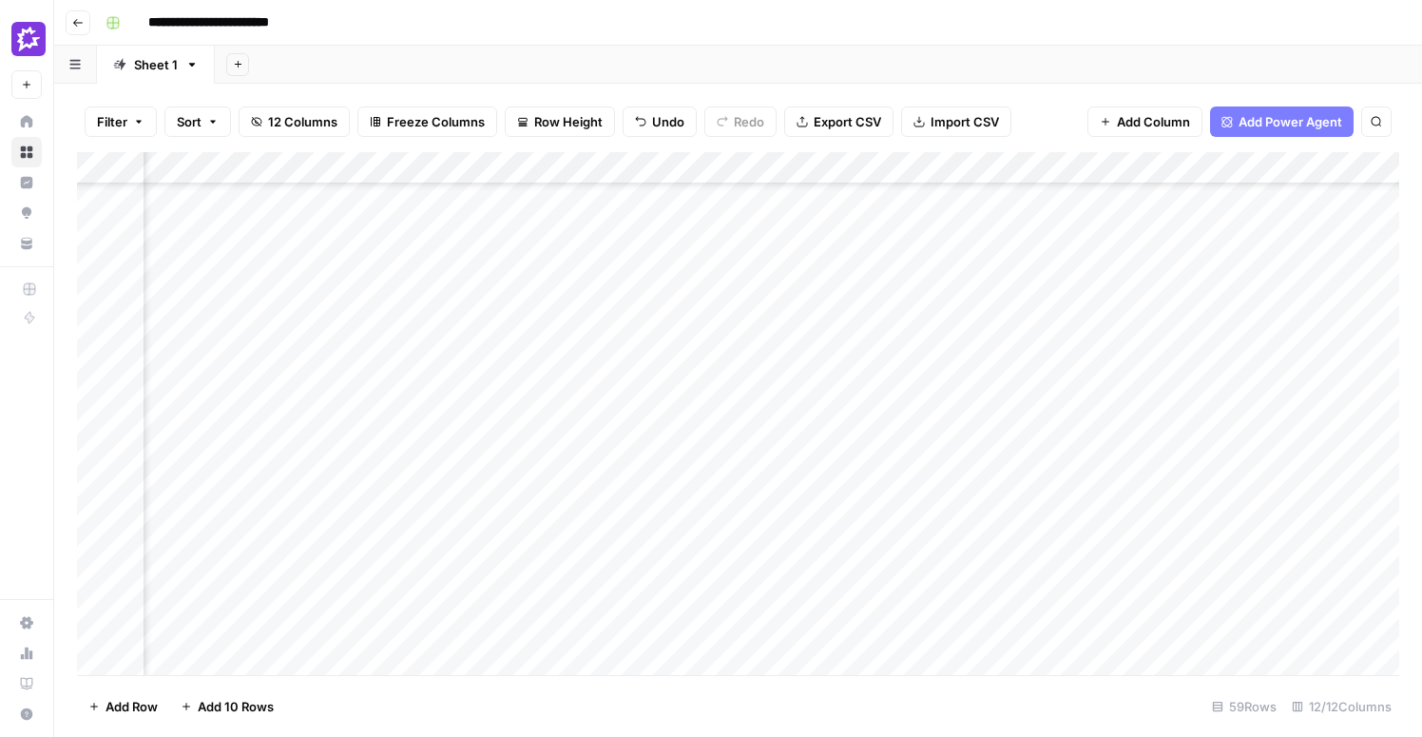
scroll to position [0, 479]
click at [653, 164] on div "Add Column" at bounding box center [738, 413] width 1322 height 523
click at [430, 228] on div "Add Column" at bounding box center [738, 413] width 1322 height 523
click at [868, 166] on div "Add Column" at bounding box center [738, 413] width 1322 height 523
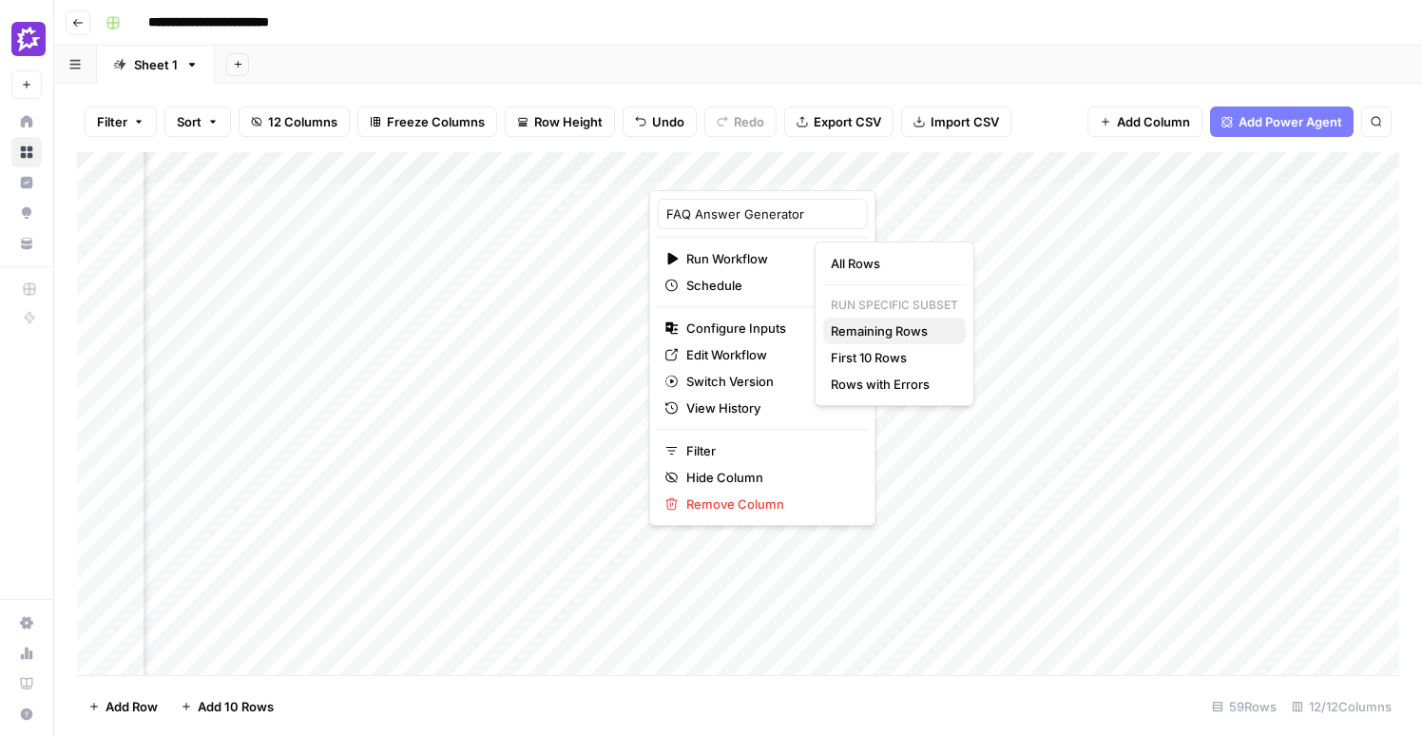
click at [877, 333] on span "Remaining Rows" at bounding box center [891, 330] width 120 height 19
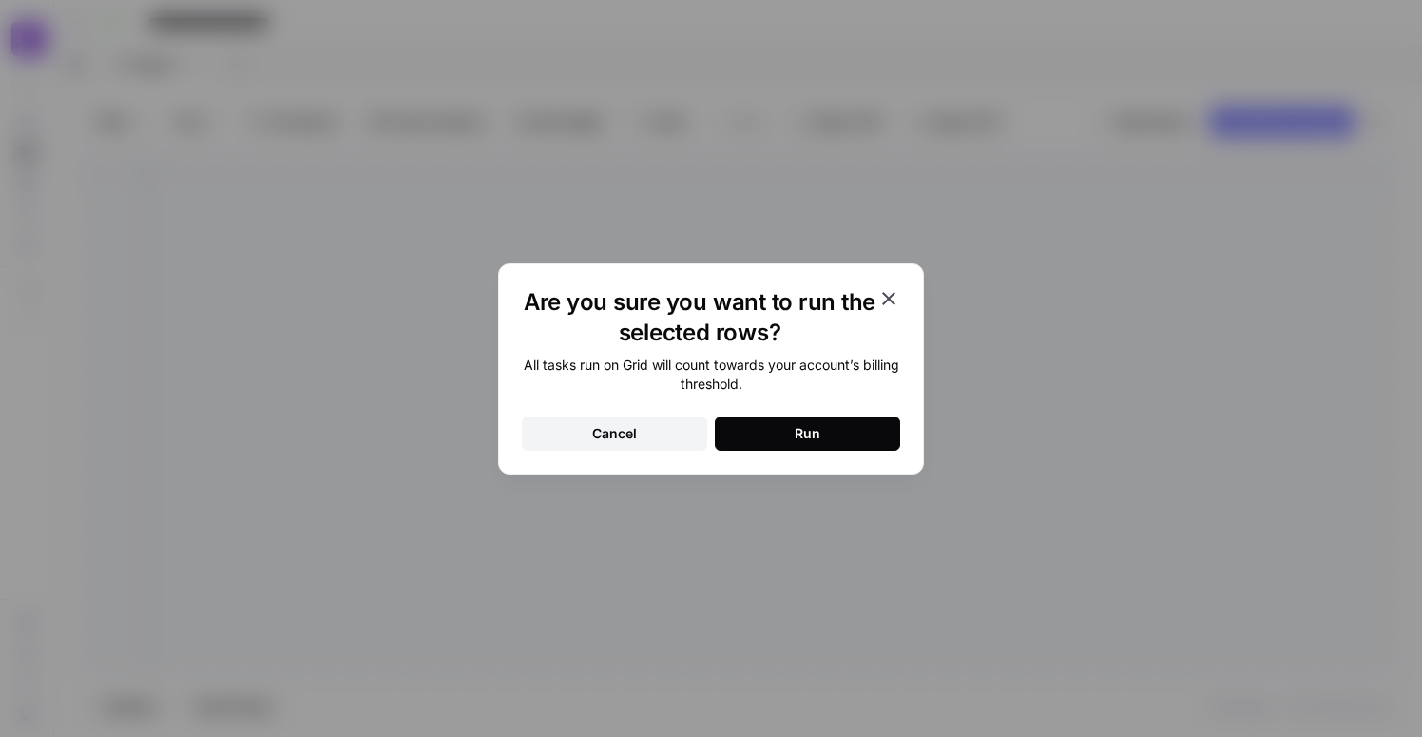
click at [838, 432] on button "Run" at bounding box center [807, 433] width 185 height 34
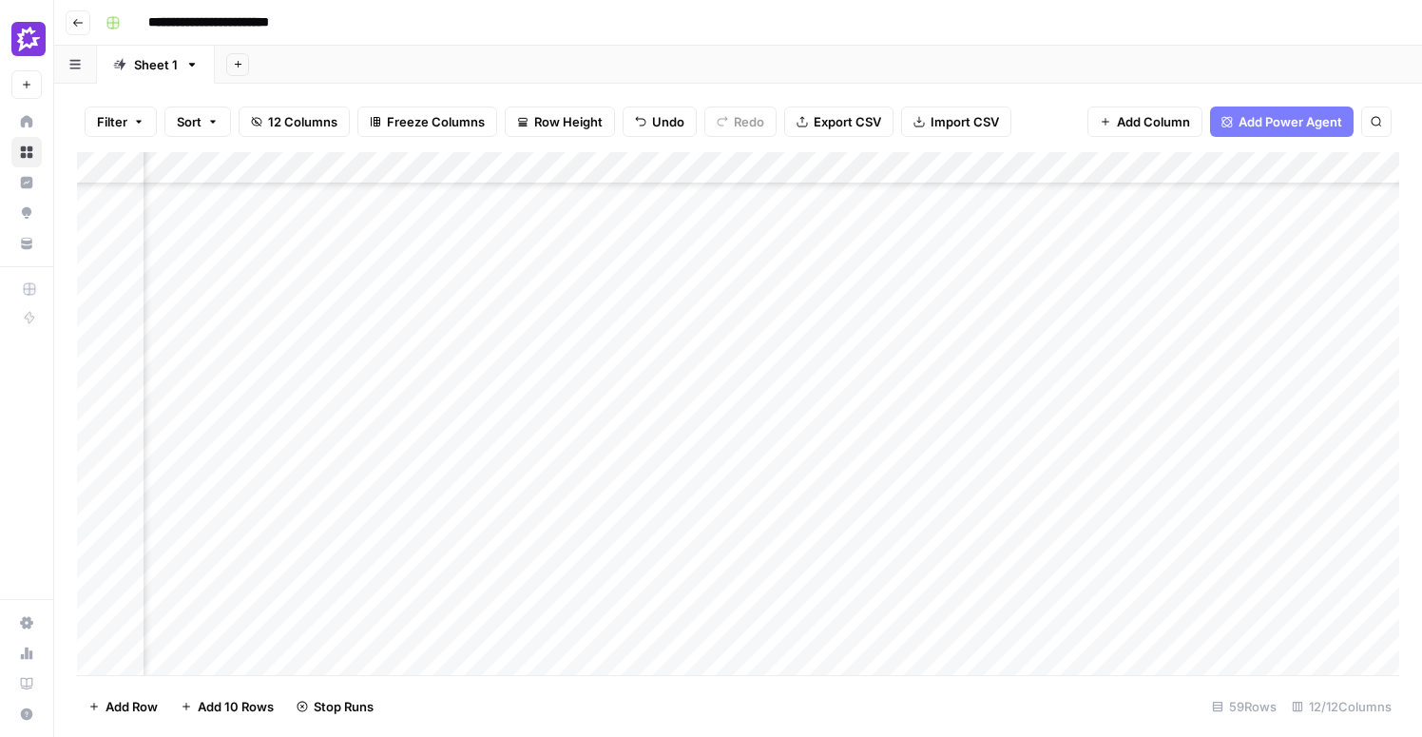
scroll to position [1297, 773]
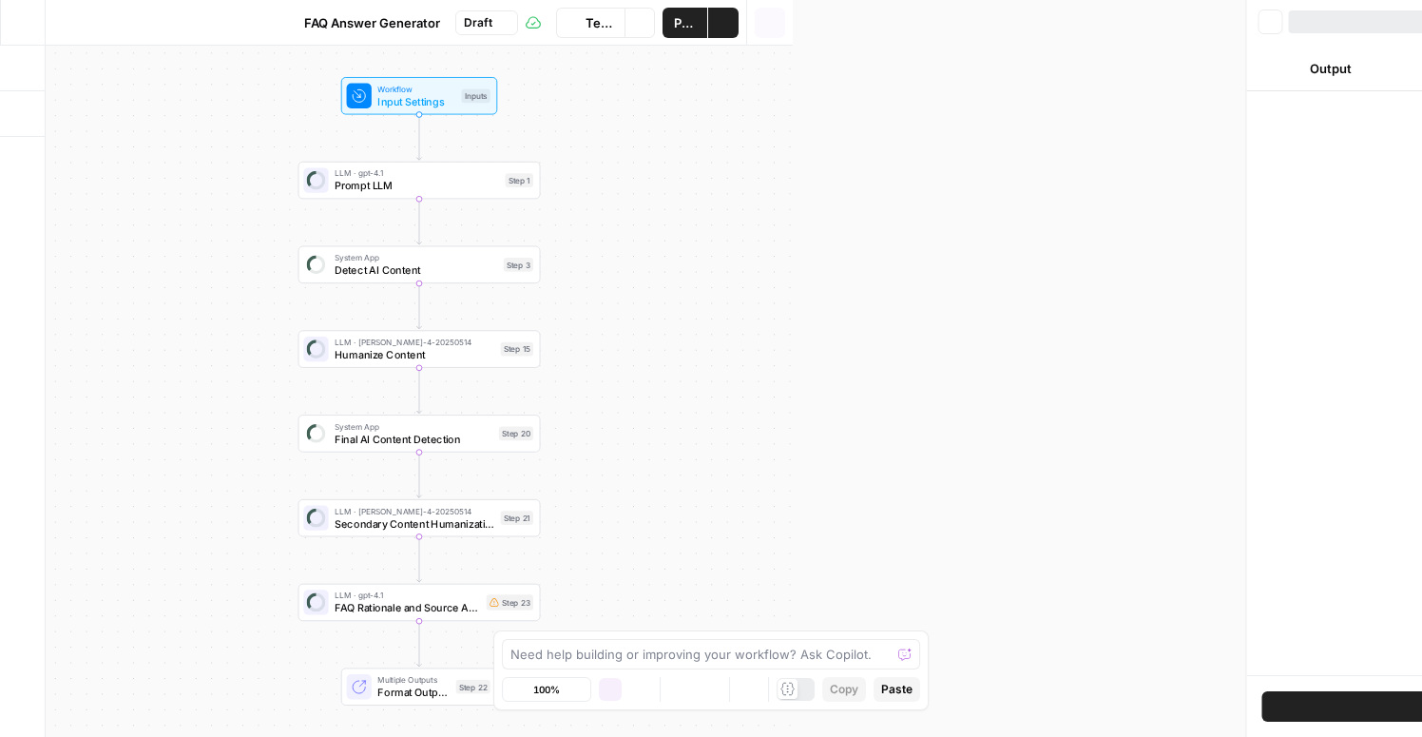
click at [22, 18] on icon "button" at bounding box center [22, 22] width 13 height 13
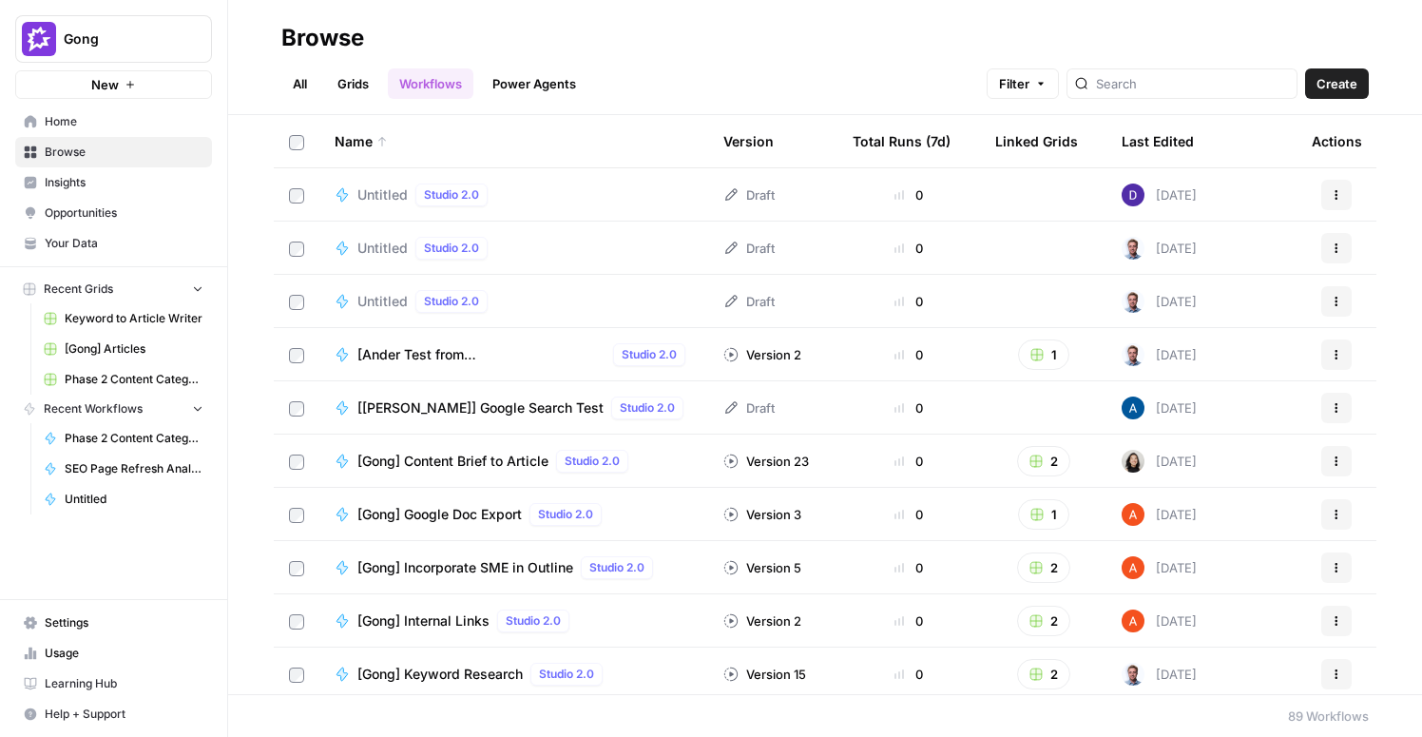
click at [72, 131] on link "Home" at bounding box center [113, 121] width 197 height 30
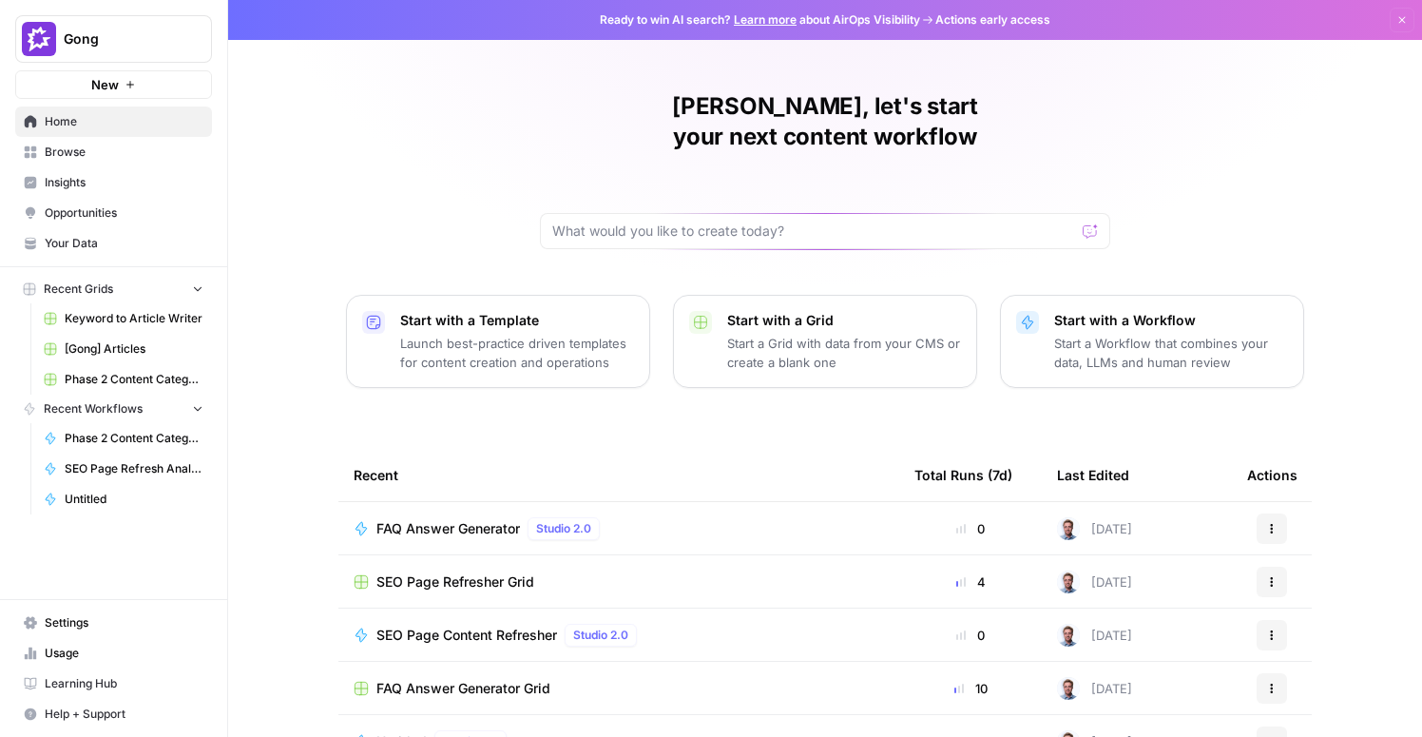
click at [64, 623] on span "Settings" at bounding box center [124, 622] width 159 height 17
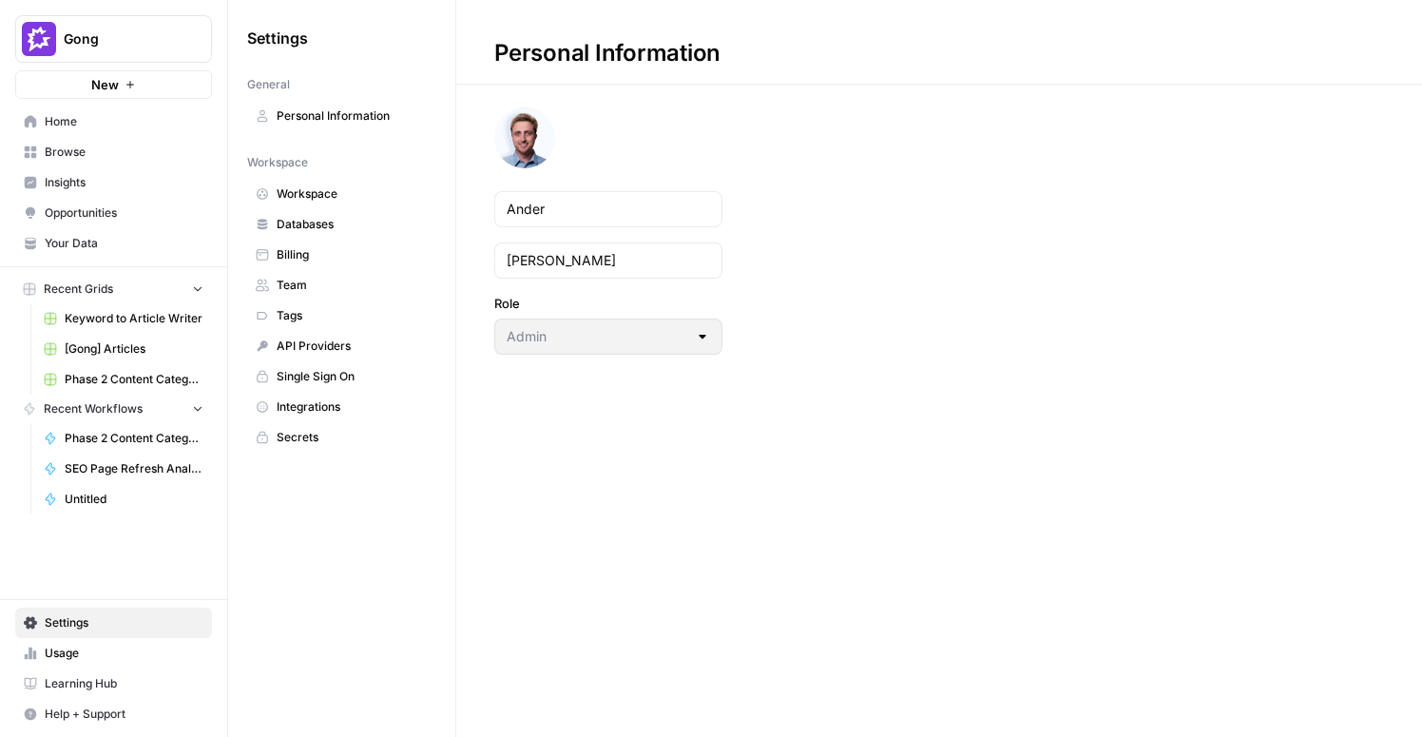
click at [80, 245] on span "Your Data" at bounding box center [124, 243] width 159 height 17
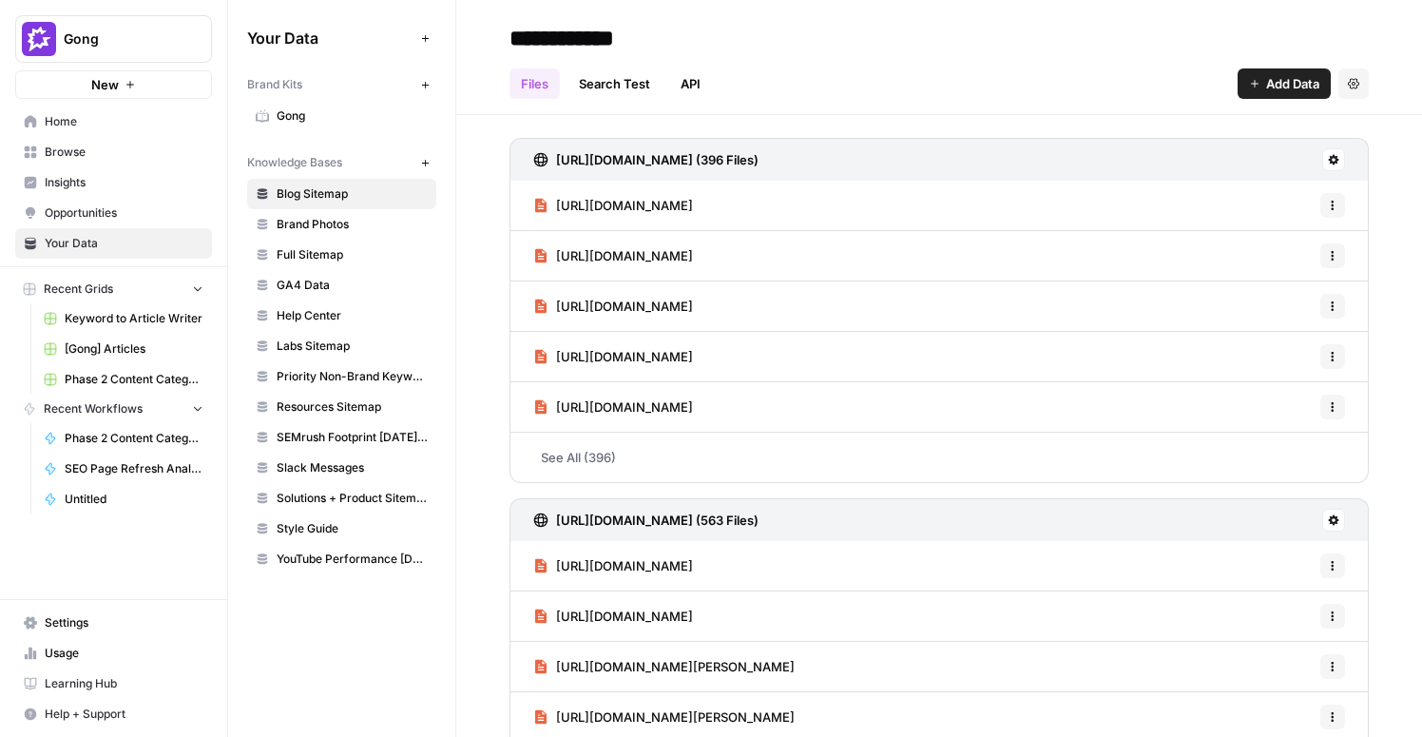
click at [296, 120] on span "Gong" at bounding box center [352, 115] width 151 height 17
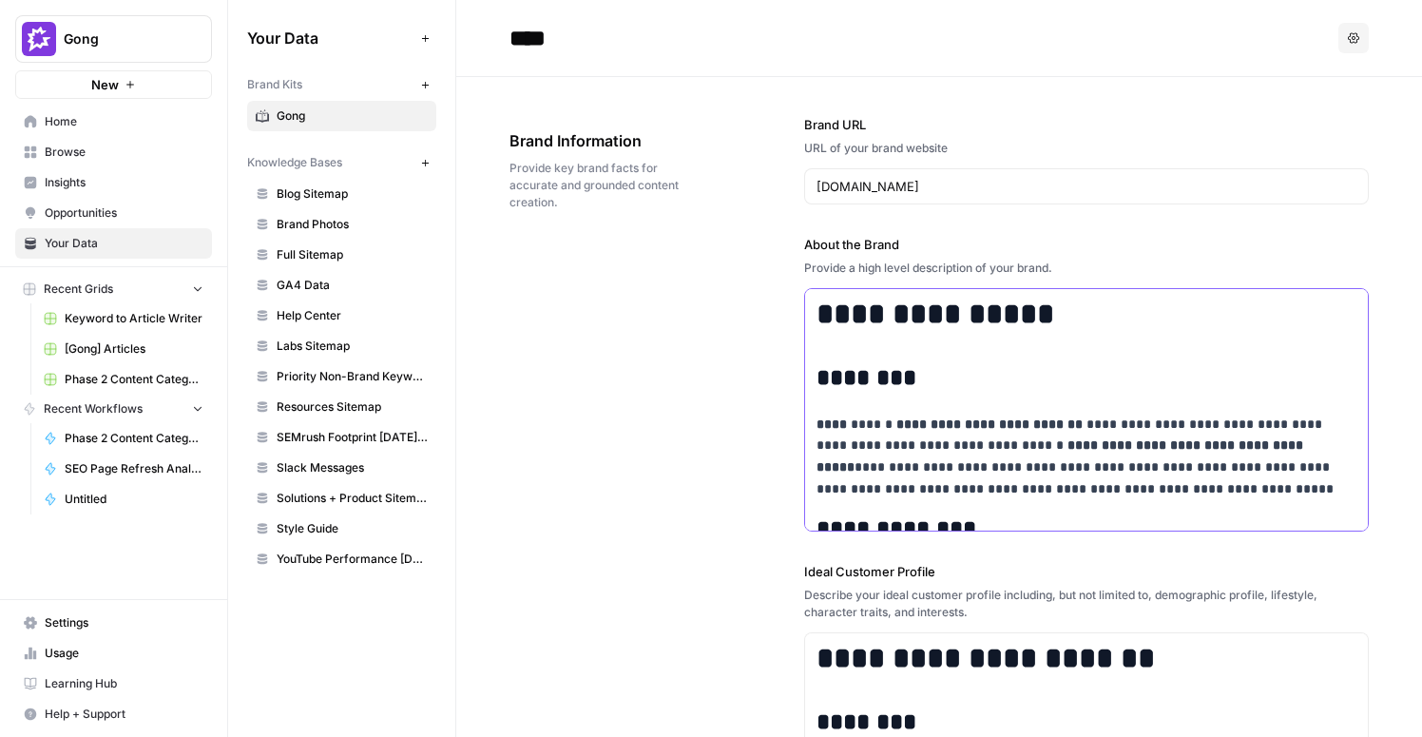
click at [1121, 489] on p "**********" at bounding box center [1086, 456] width 540 height 86
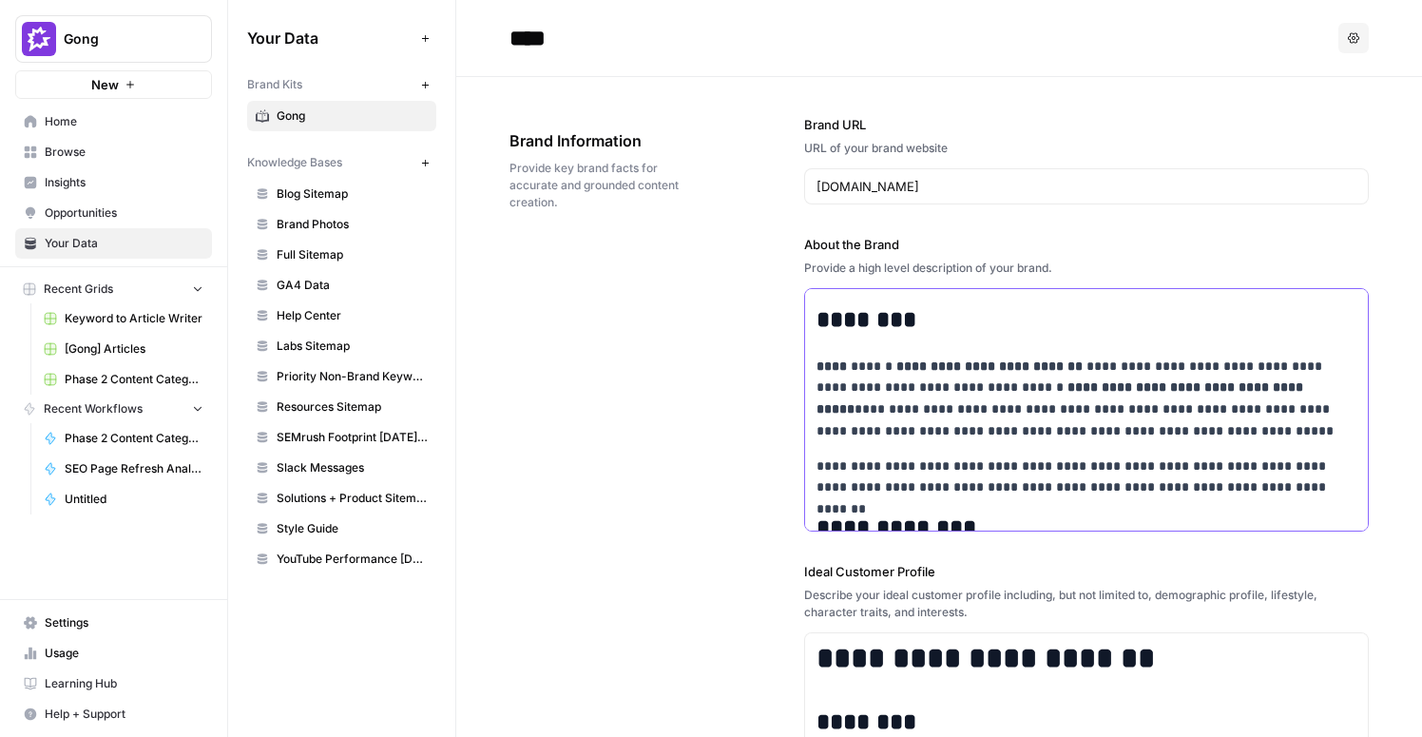
scroll to position [73, 0]
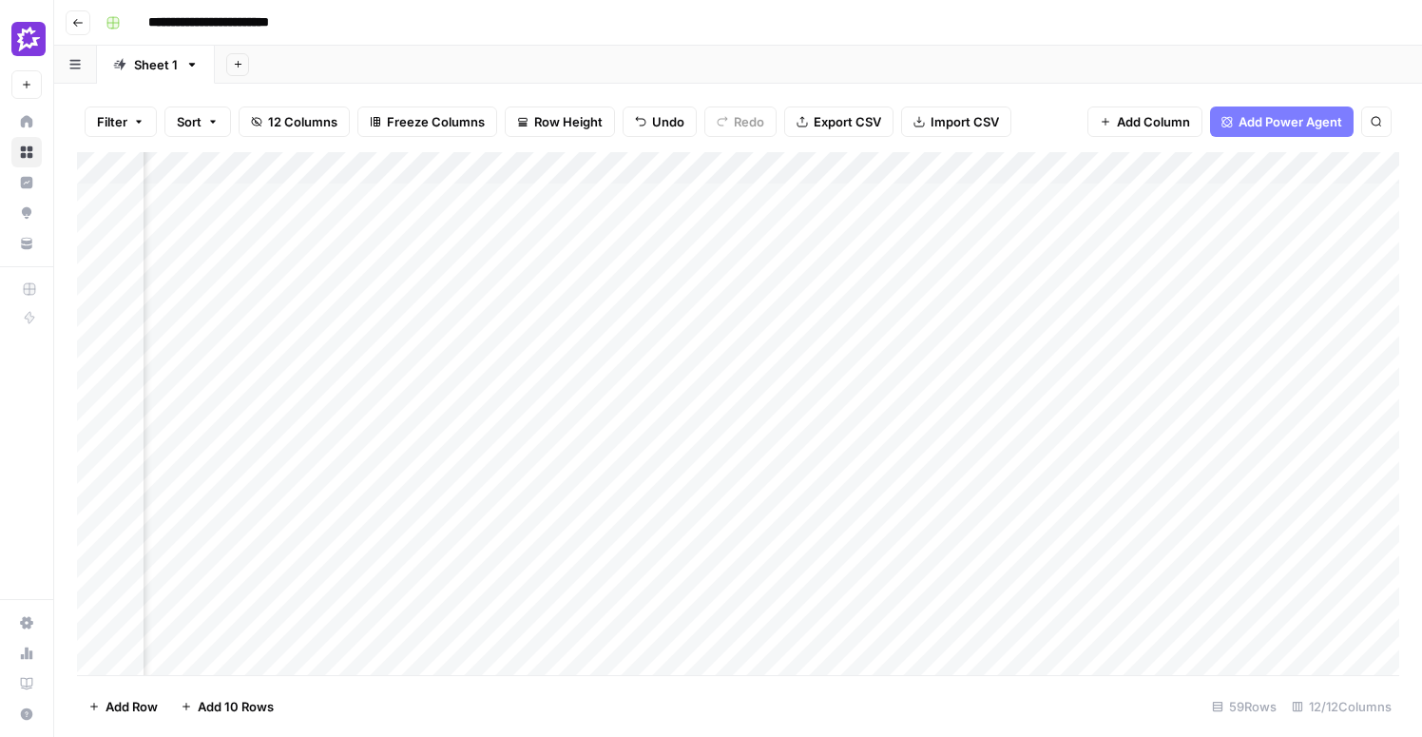
scroll to position [0, 760]
click at [899, 449] on div "Add Column" at bounding box center [738, 413] width 1322 height 523
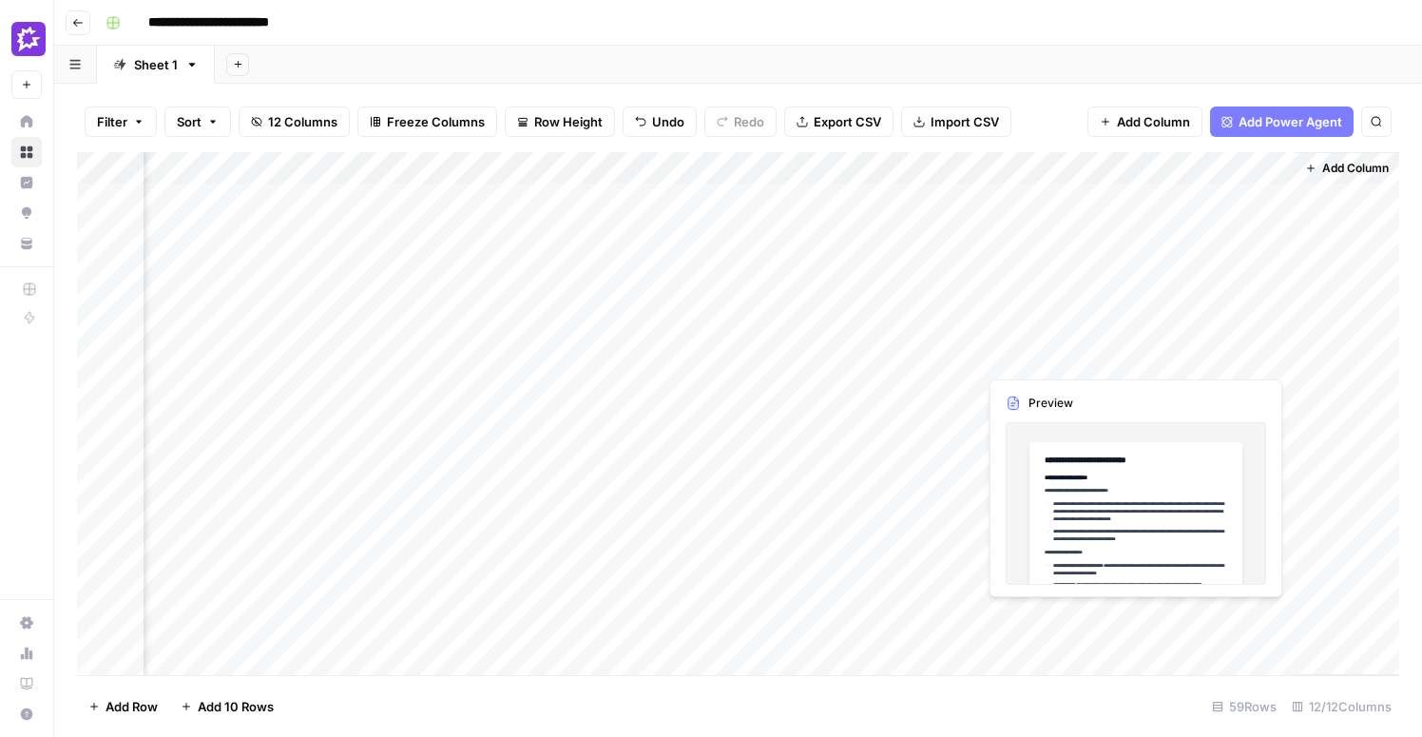
drag, startPoint x: 151, startPoint y: 215, endPoint x: 1149, endPoint y: 614, distance: 1074.9
click at [1149, 614] on div "Add Column" at bounding box center [738, 413] width 1322 height 523
click at [811, 451] on div "Add Column" at bounding box center [738, 413] width 1322 height 523
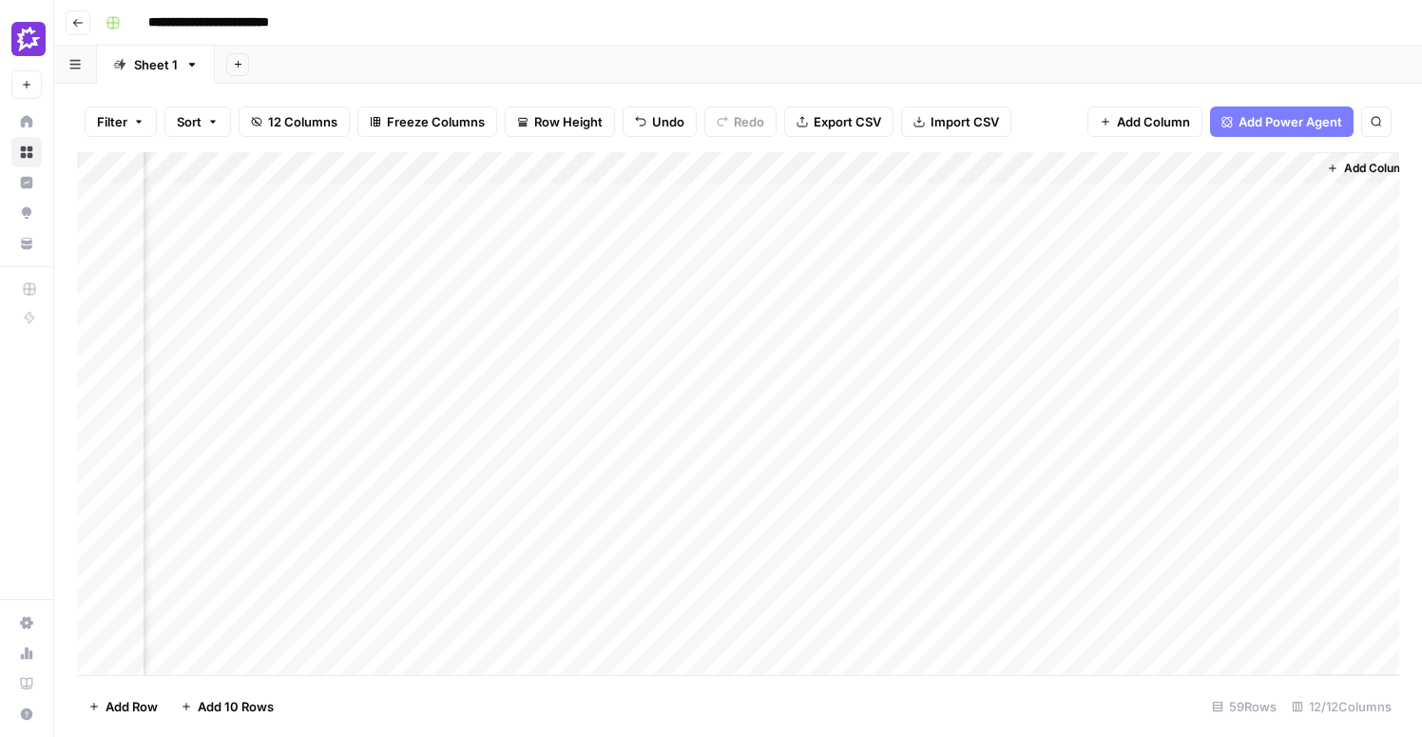
scroll to position [0, 1242]
click at [1349, 169] on span "Add Column" at bounding box center [1355, 168] width 67 height 17
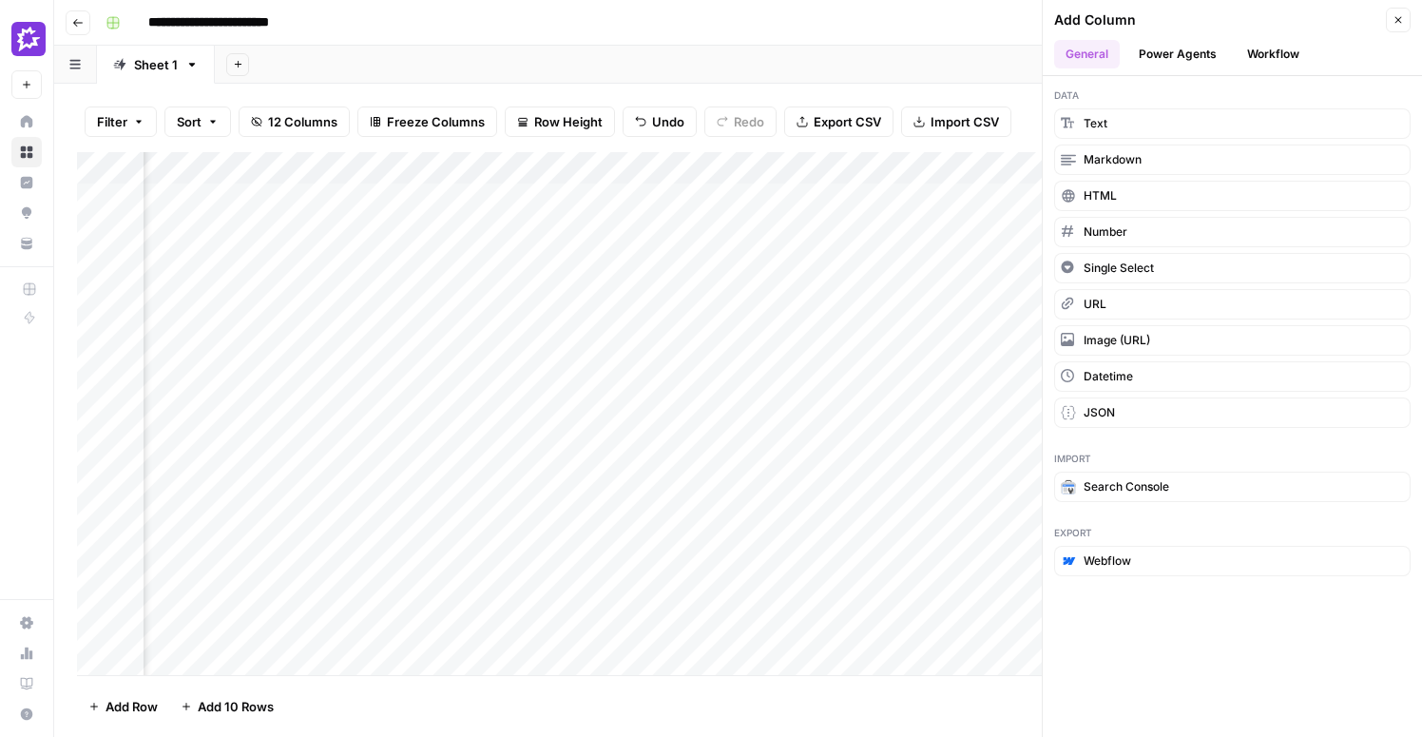
click at [1239, 56] on button "Workflow" at bounding box center [1273, 54] width 75 height 29
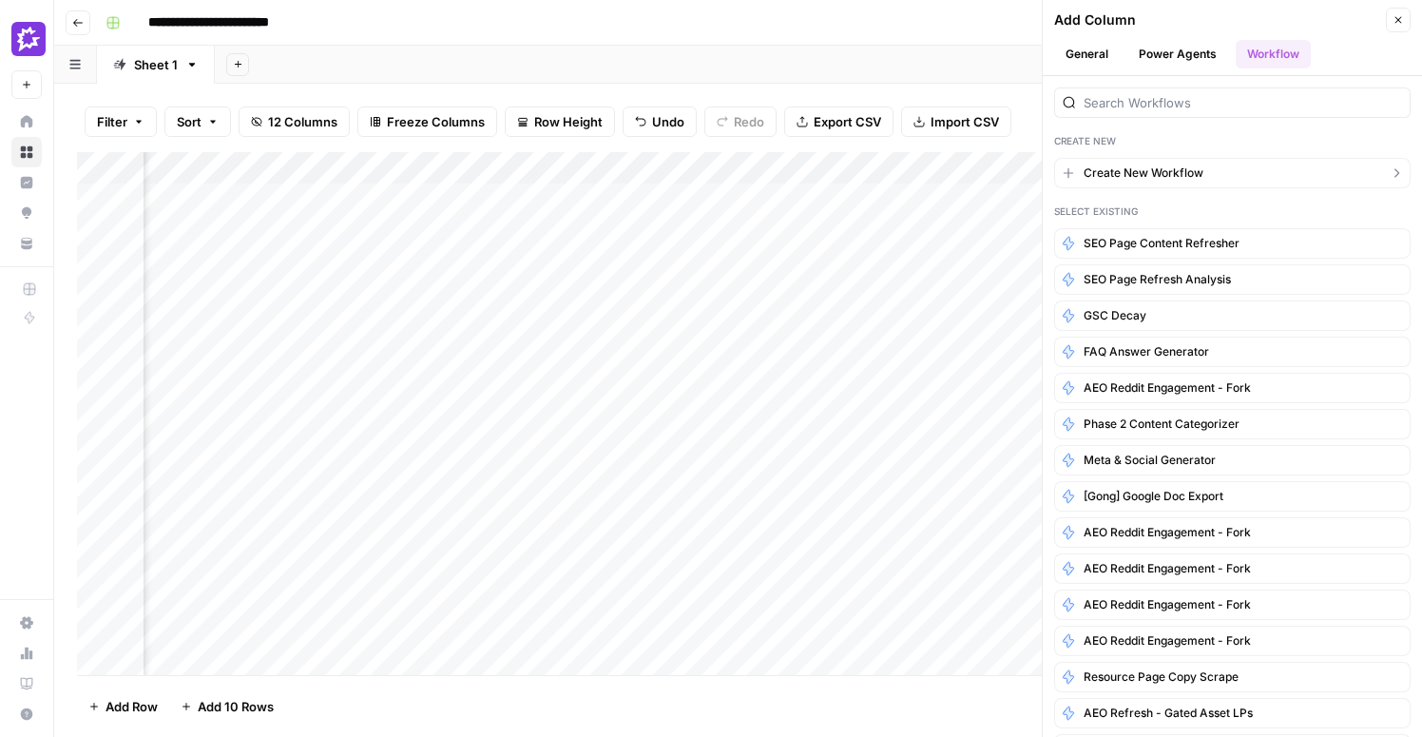
click at [1113, 169] on span "Create New Workflow" at bounding box center [1144, 172] width 120 height 17
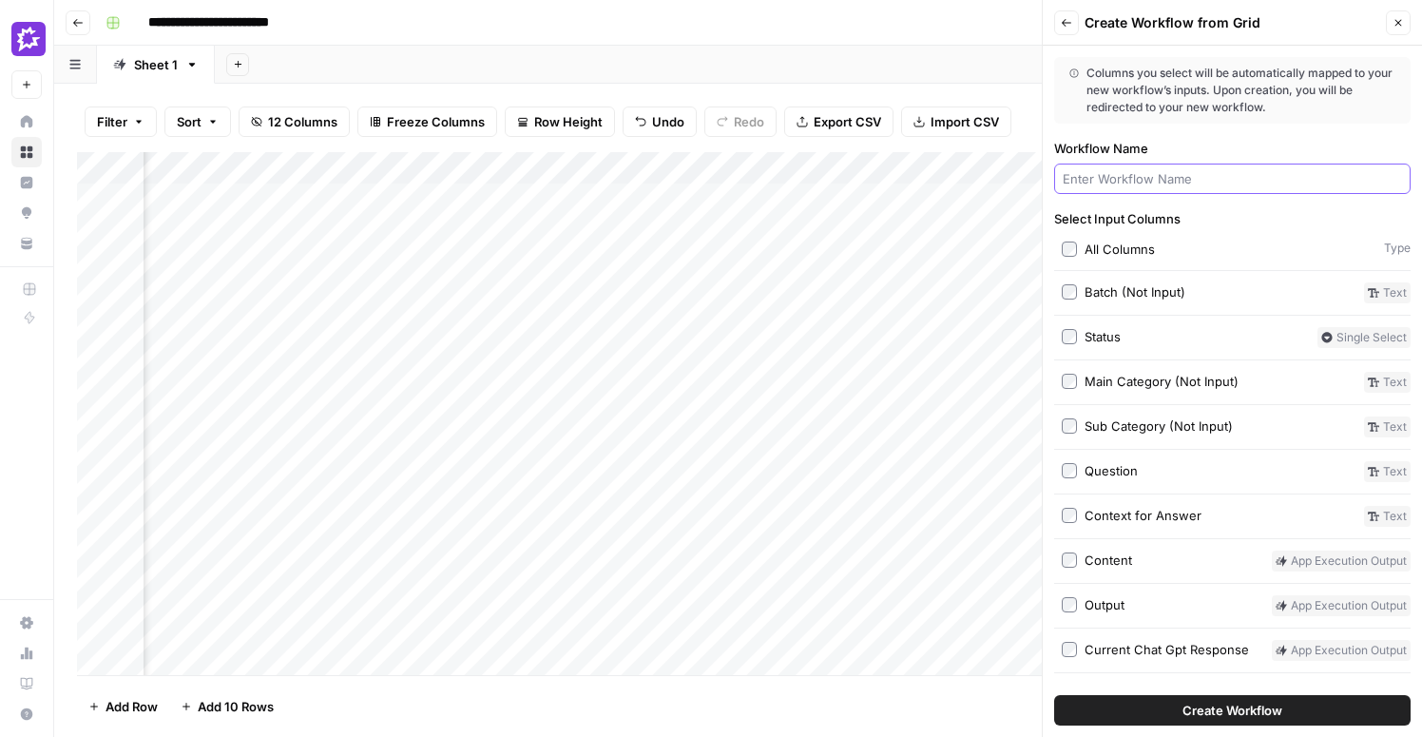
click at [1111, 187] on input "Workflow Name" at bounding box center [1232, 178] width 339 height 19
type input "Push FAQ to Google Doc"
click at [1221, 707] on span "Create Workflow" at bounding box center [1232, 710] width 100 height 19
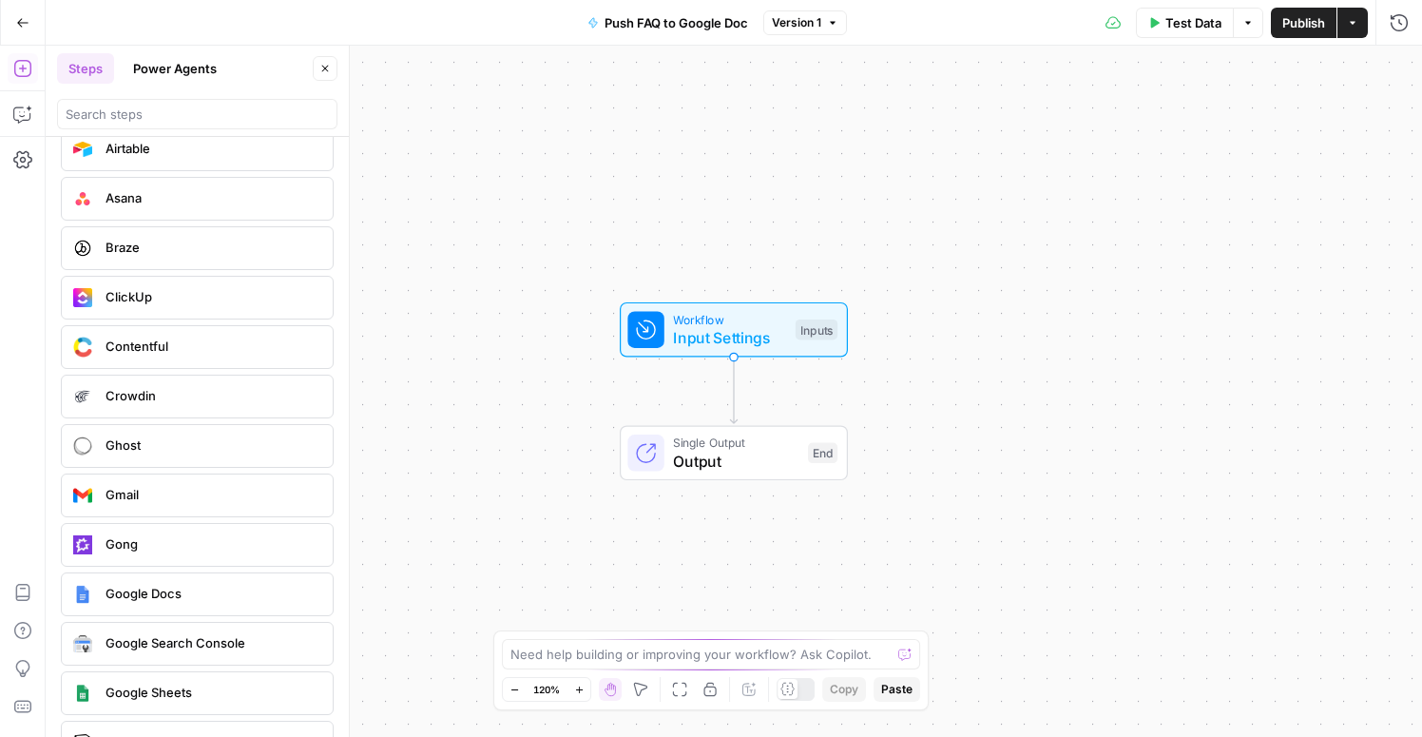
scroll to position [3719, 0]
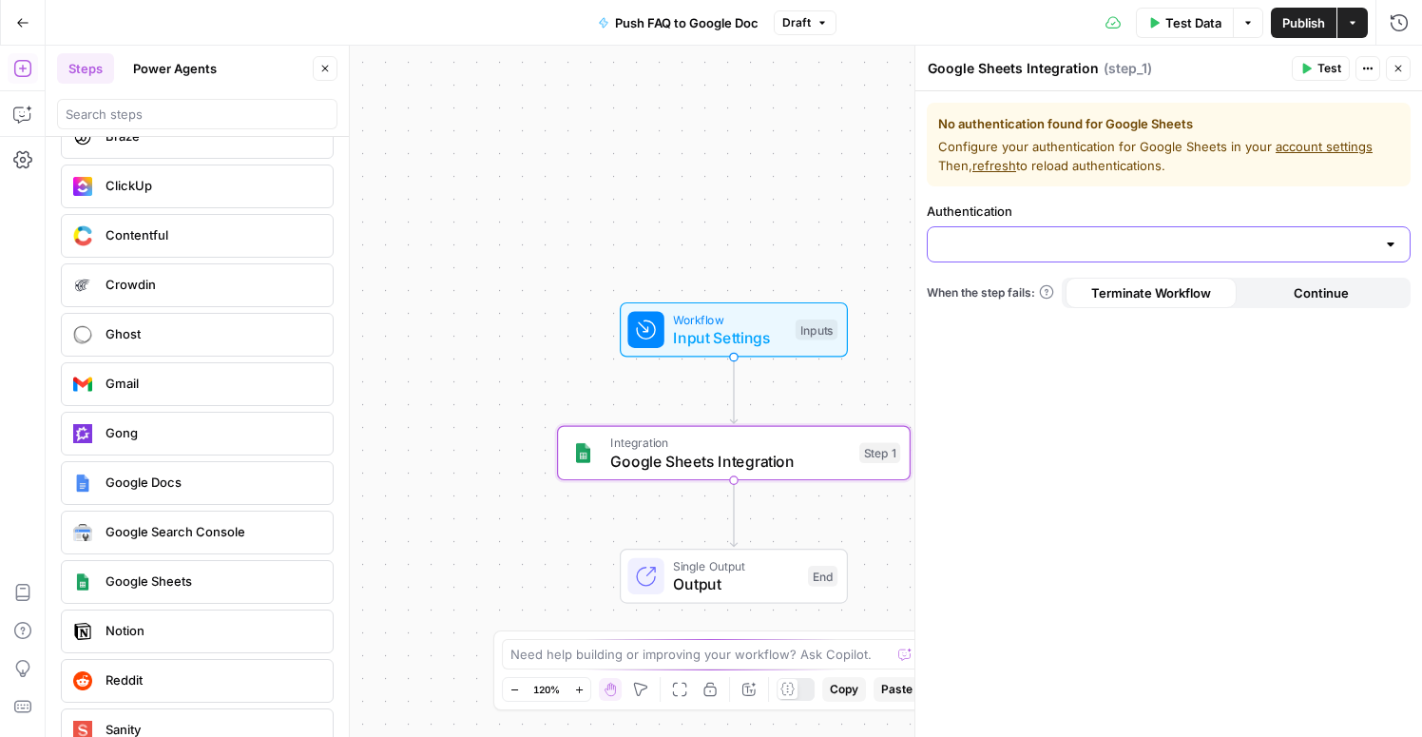
click at [1048, 245] on input "Authentication" at bounding box center [1157, 244] width 436 height 19
click at [1028, 285] on span "﹢ Create New" at bounding box center [1165, 291] width 444 height 19
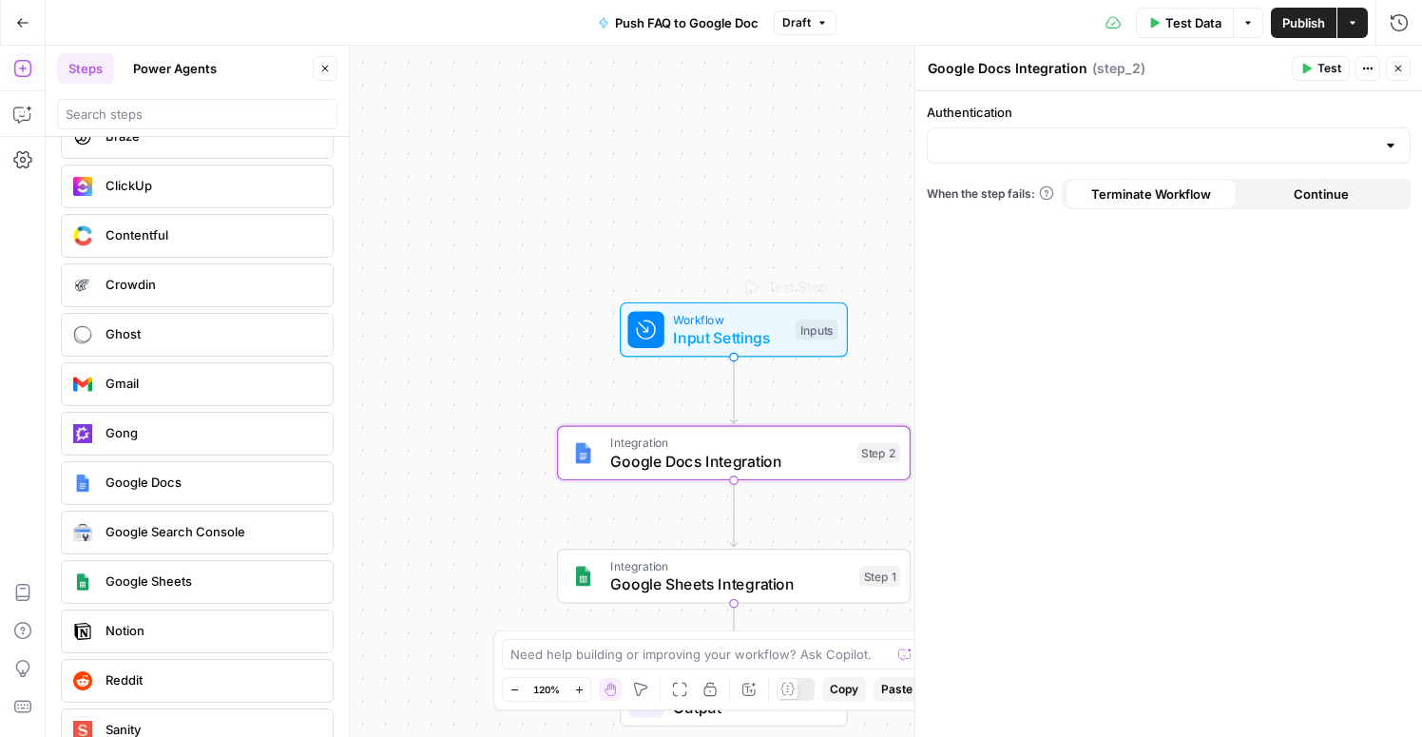
click at [1178, 122] on div "Authentication" at bounding box center [1169, 133] width 484 height 61
click at [1178, 127] on div at bounding box center [1169, 145] width 484 height 36
click at [1115, 185] on span "Google Docs 1" at bounding box center [1165, 192] width 444 height 19
type input "Google Docs 1"
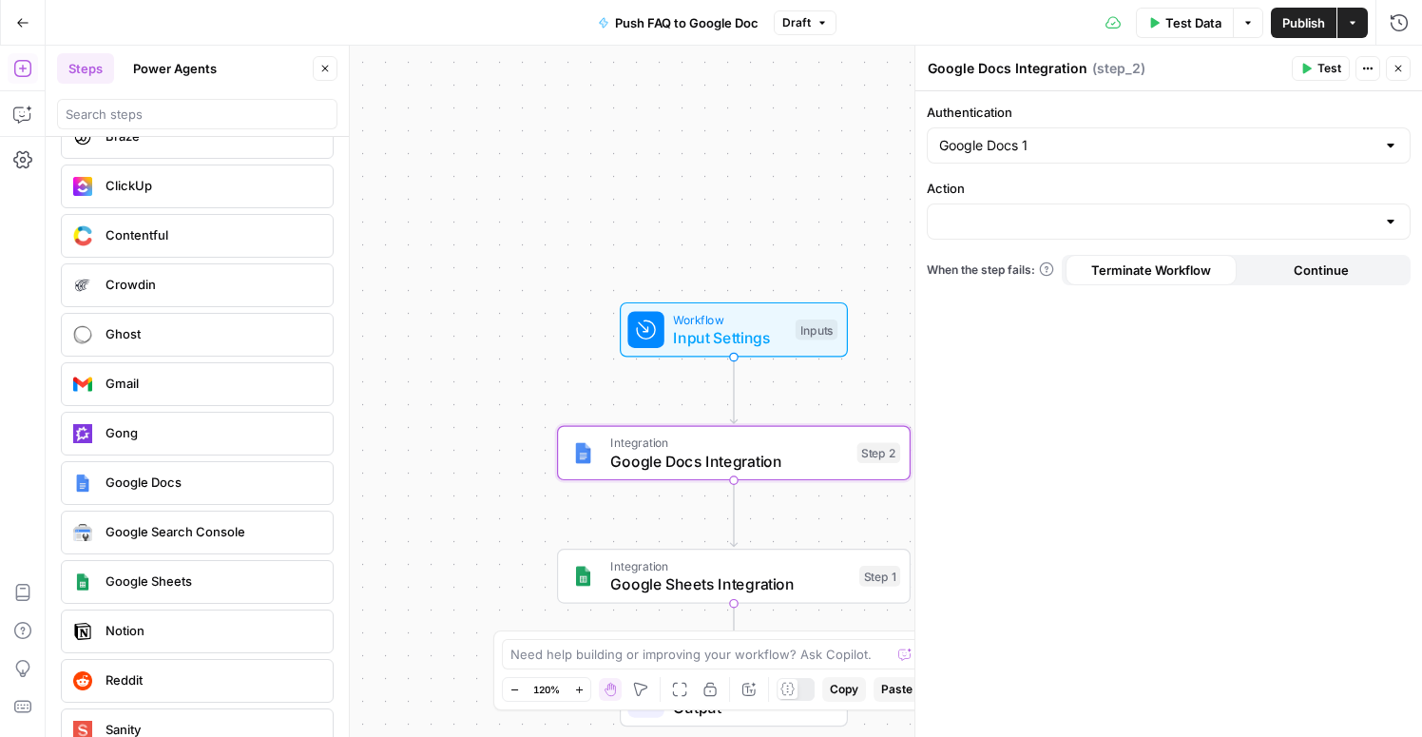
click at [875, 586] on div "Integration Google Sheets Integration Step 1 Copy step Delete step Add Note Test" at bounding box center [733, 576] width 336 height 39
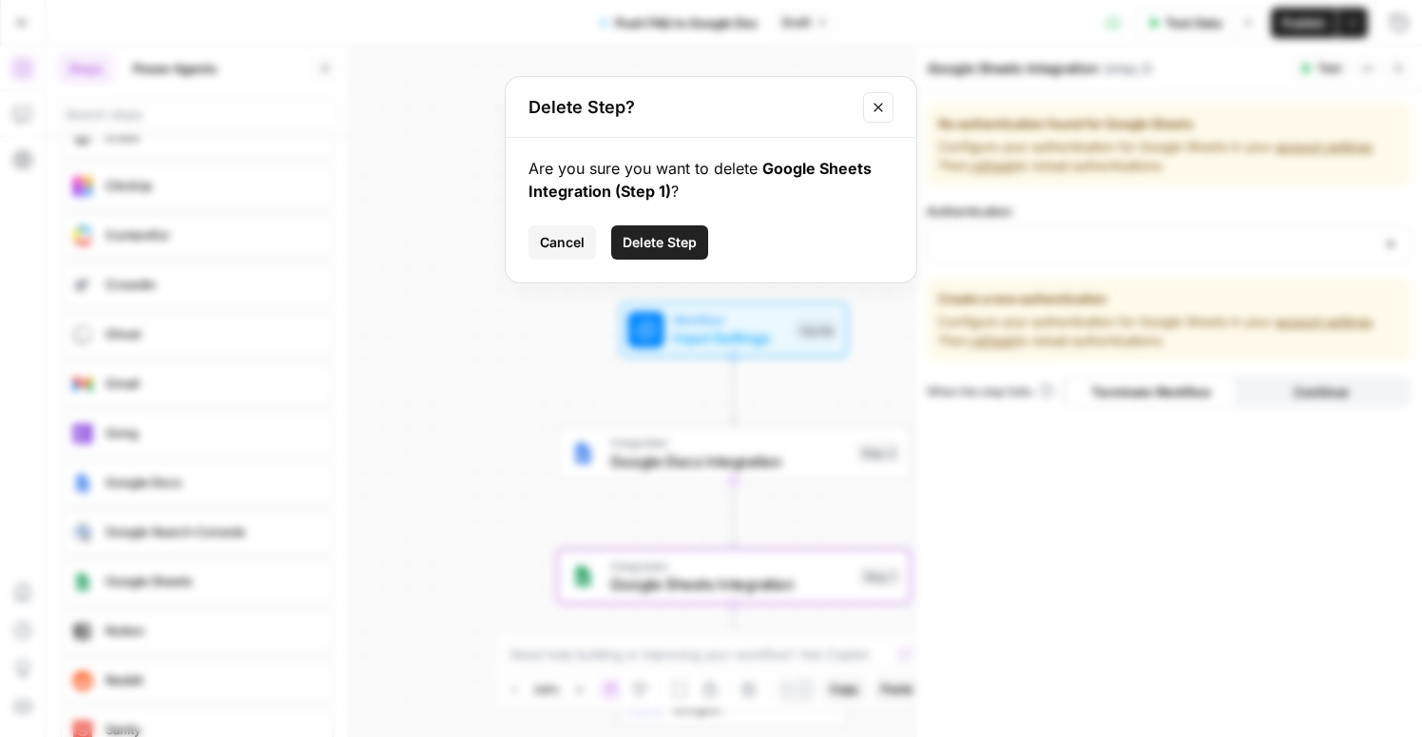
click at [666, 239] on span "Delete Step" at bounding box center [660, 242] width 74 height 19
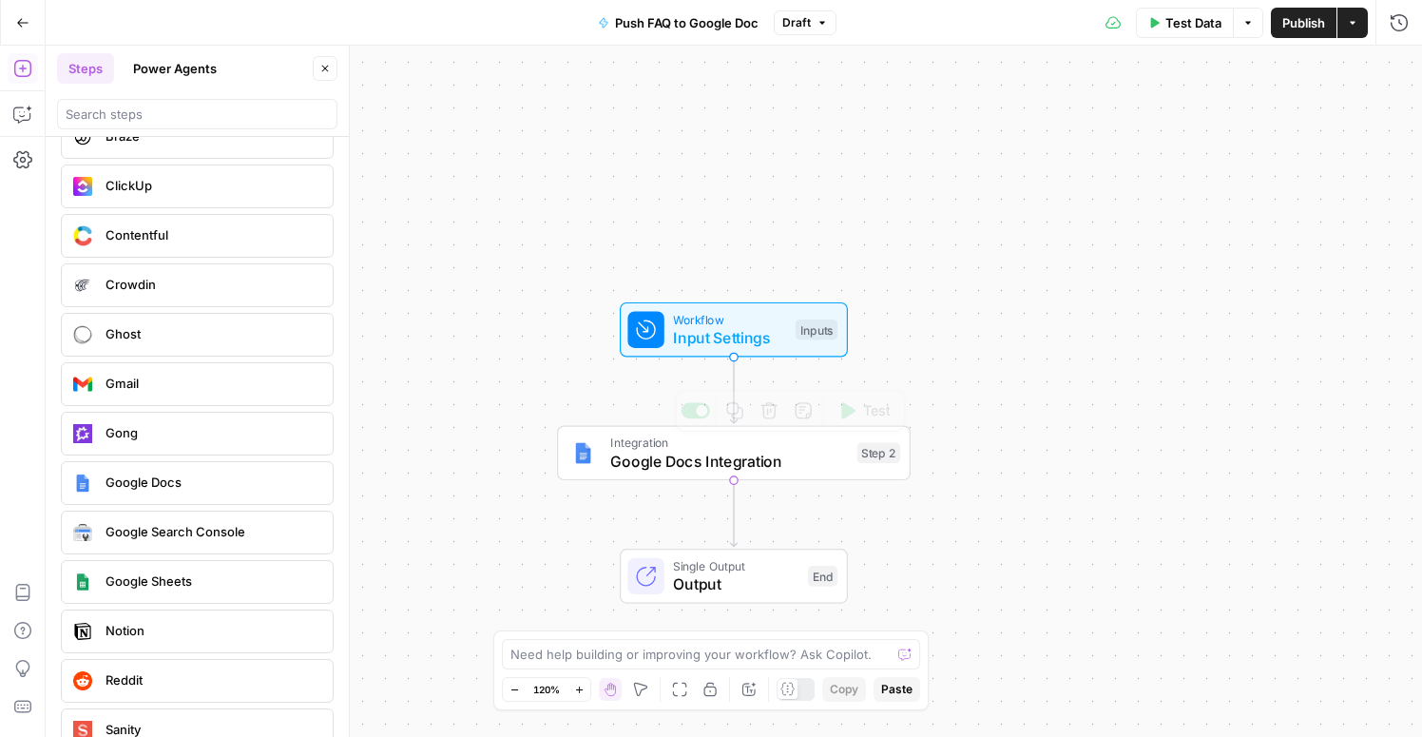
click at [771, 444] on span "Integration" at bounding box center [729, 442] width 238 height 18
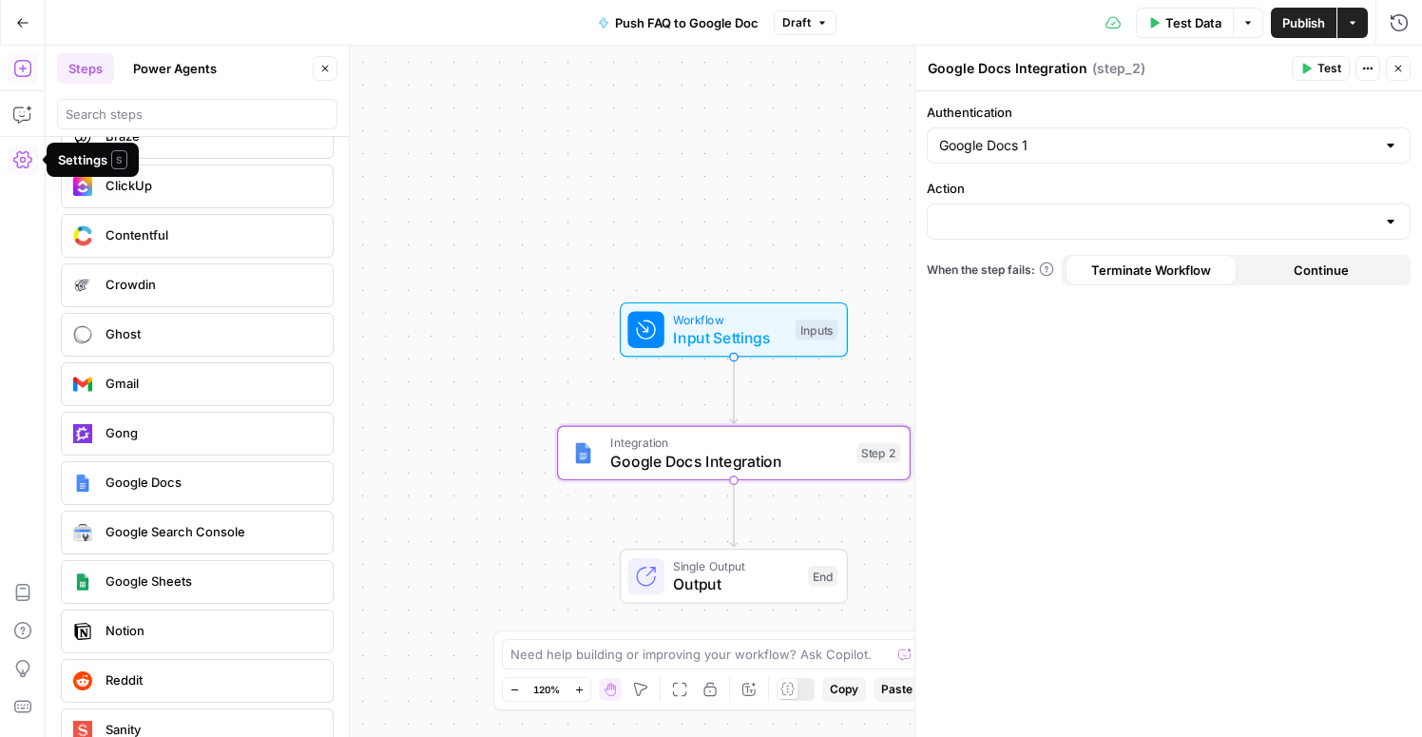
click at [14, 7] on button "Go Back" at bounding box center [23, 23] width 34 height 34
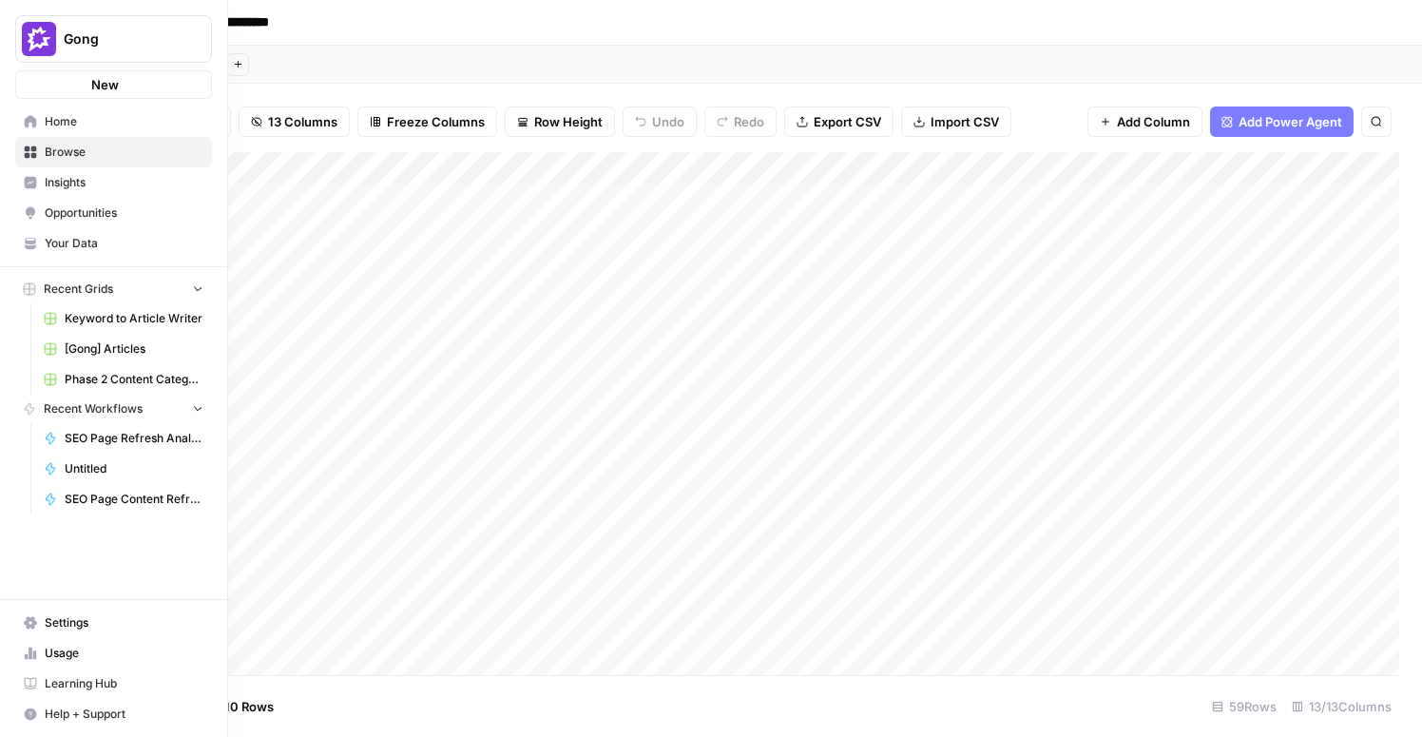
click at [31, 616] on icon at bounding box center [30, 622] width 13 height 13
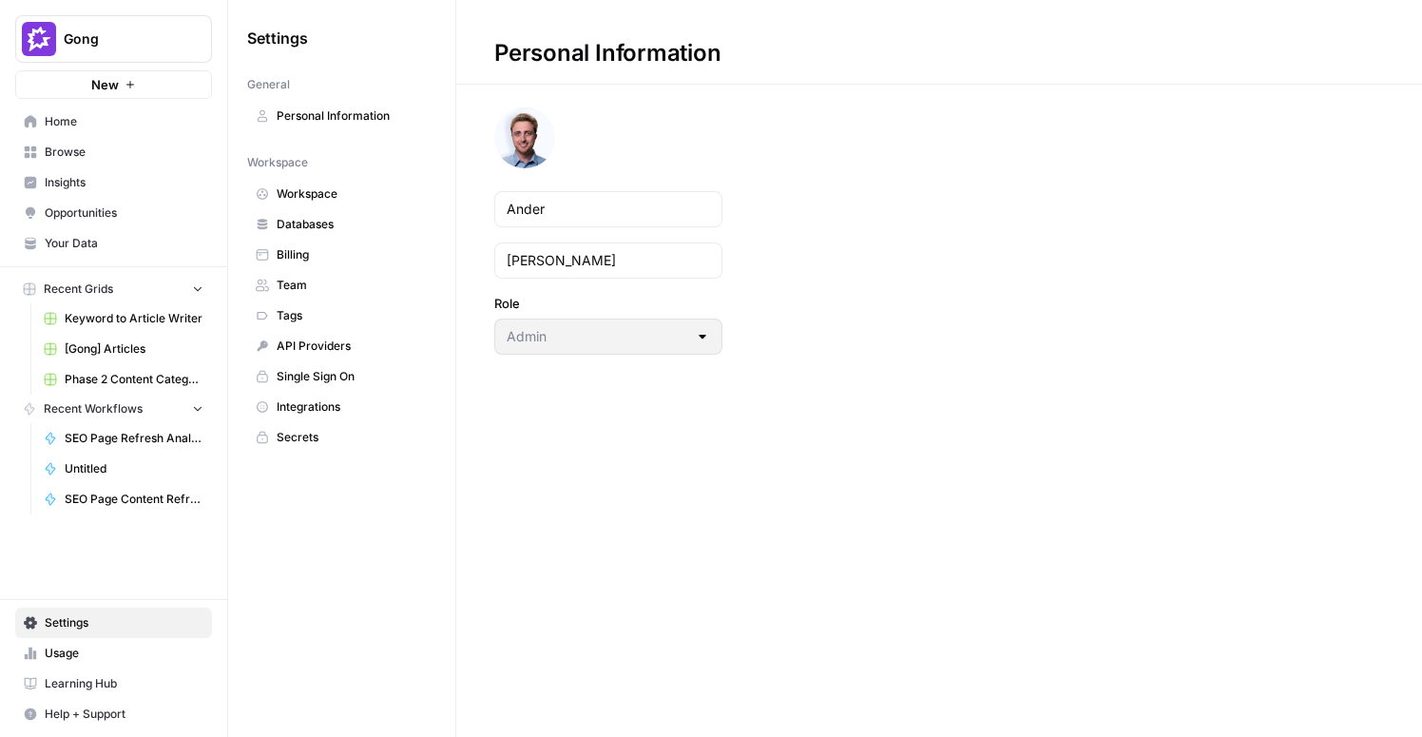
click at [317, 398] on span "Integrations" at bounding box center [352, 406] width 151 height 17
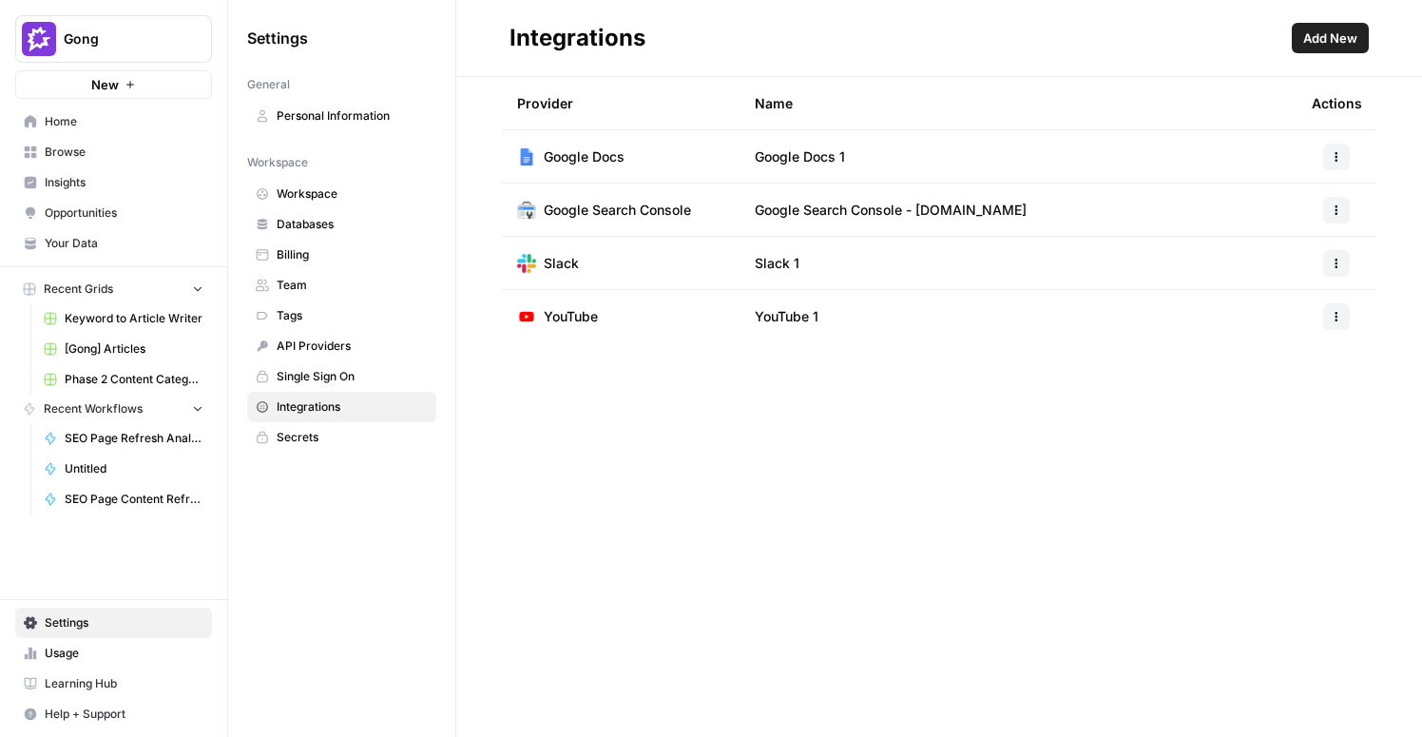
click at [1323, 39] on span "Add New" at bounding box center [1330, 38] width 54 height 19
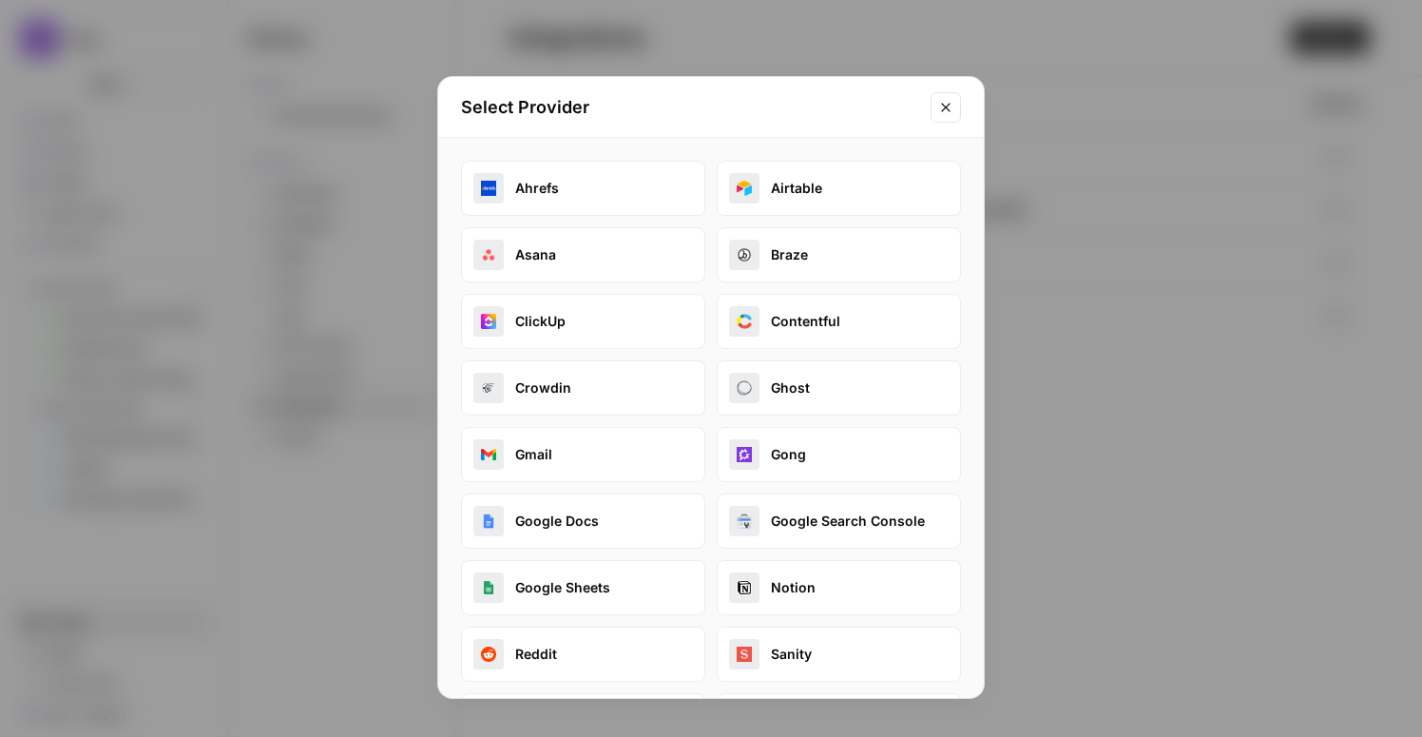
click at [543, 589] on button "Google Sheets" at bounding box center [583, 587] width 244 height 55
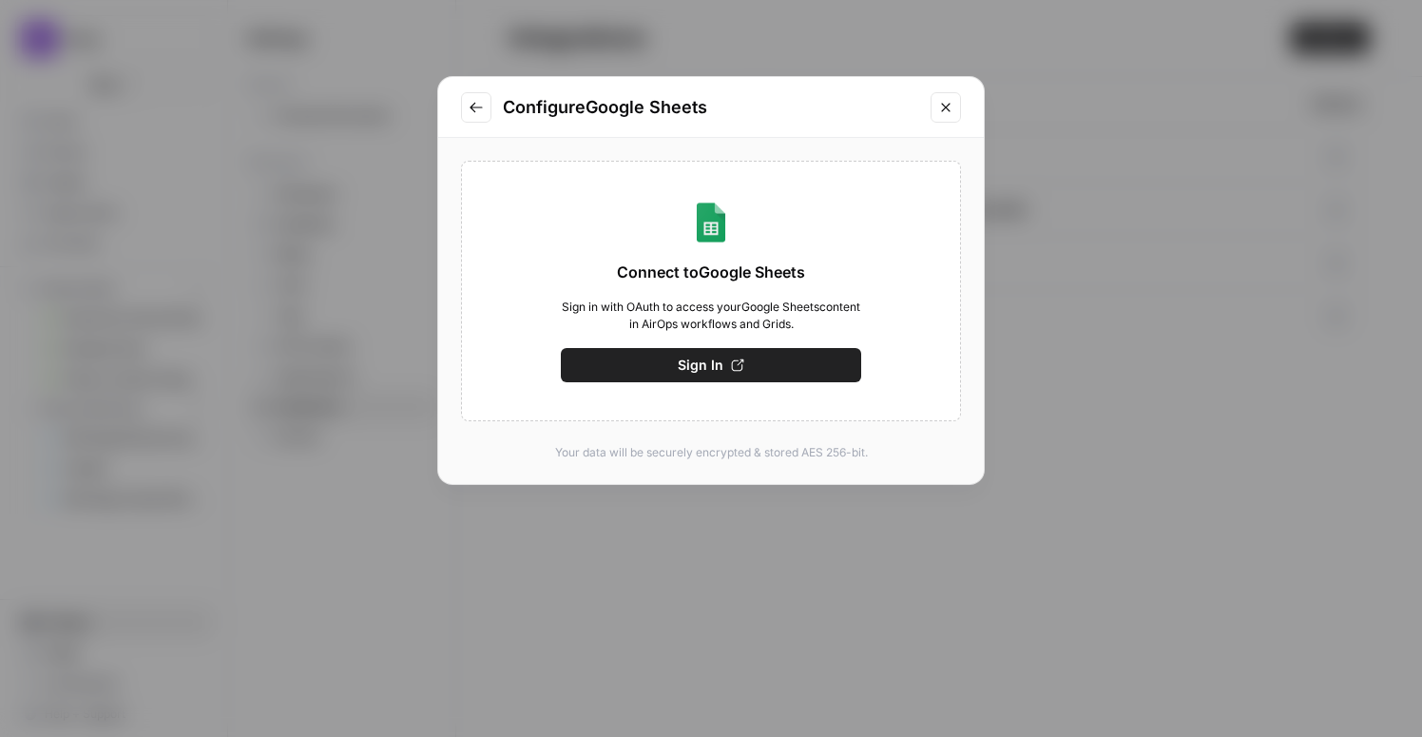
click at [674, 366] on button "Sign In" at bounding box center [711, 365] width 300 height 34
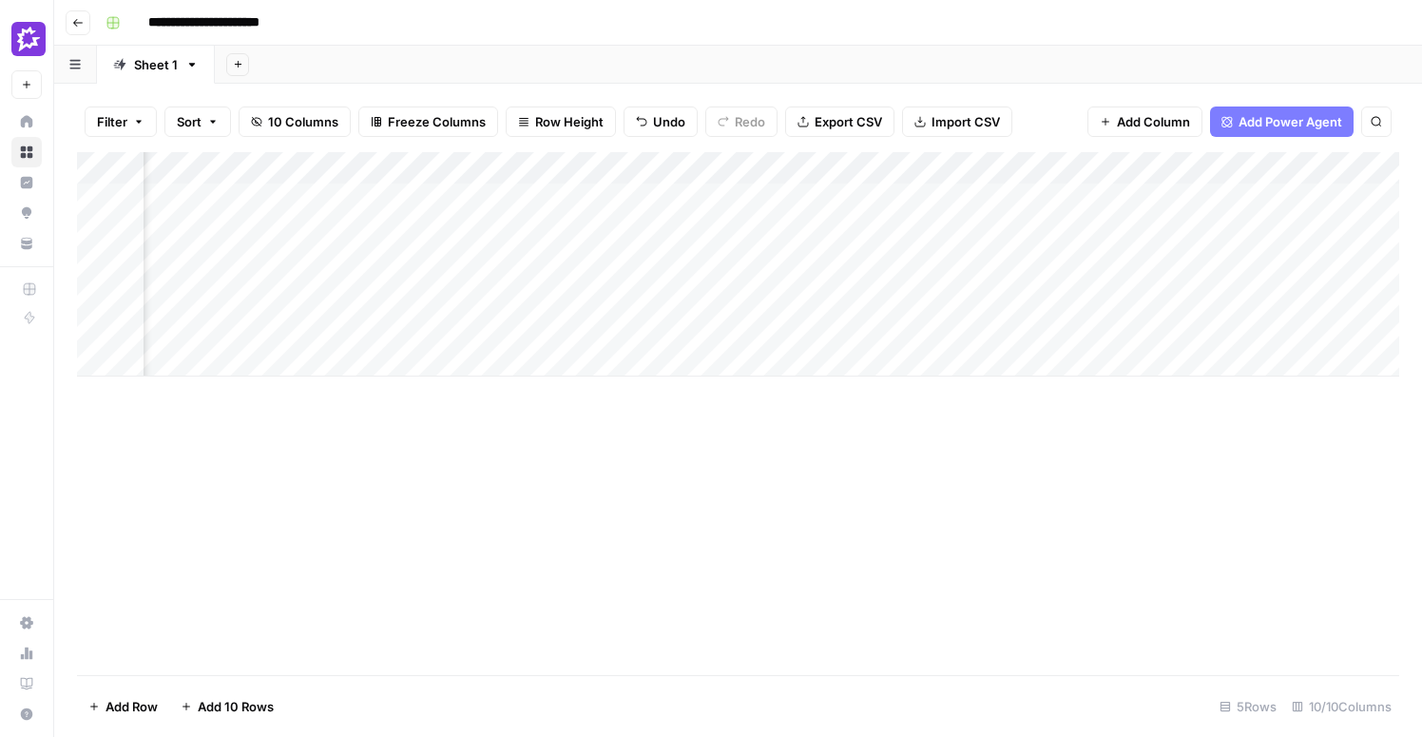
scroll to position [0, 1037]
click at [676, 266] on div "Add Column" at bounding box center [738, 264] width 1322 height 224
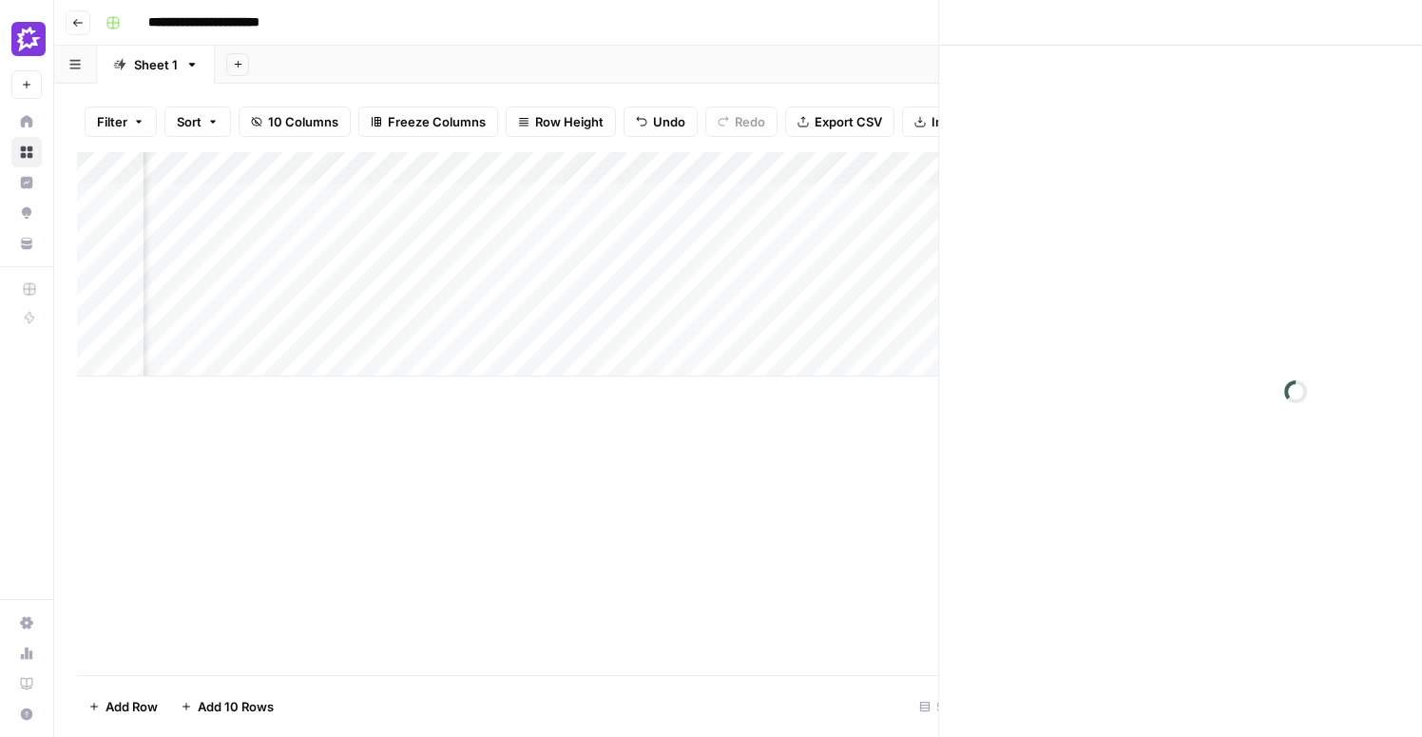
scroll to position [0, 1026]
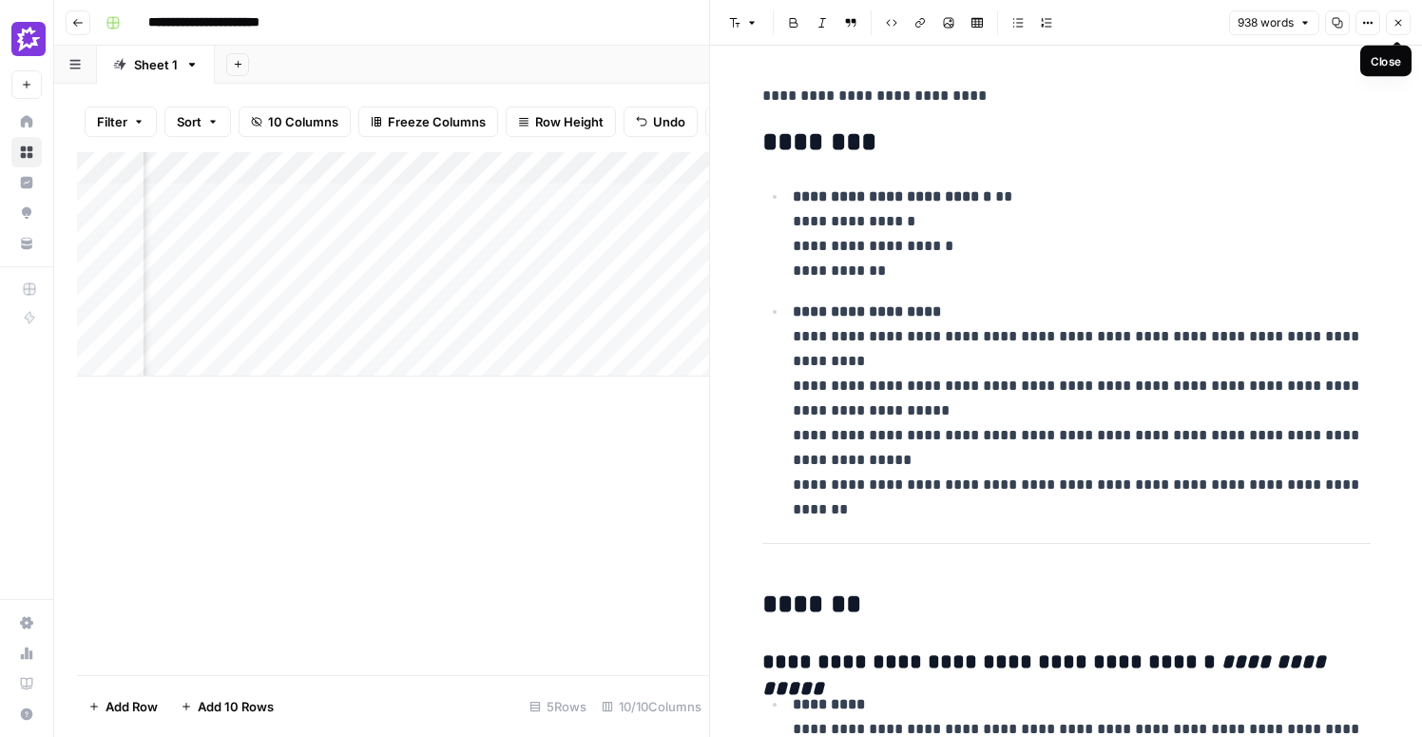
click at [1404, 27] on button "Close" at bounding box center [1398, 22] width 25 height 25
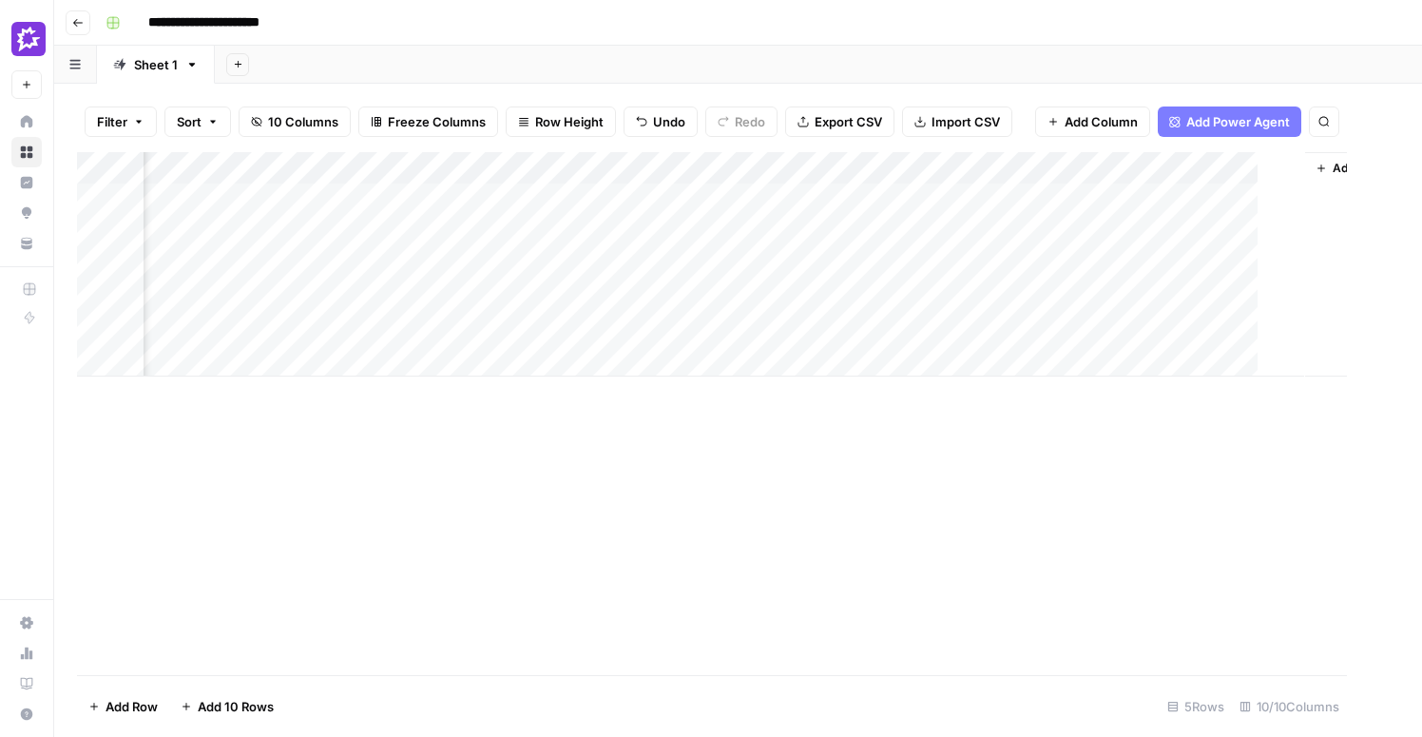
scroll to position [0, 1014]
click at [519, 262] on div "Add Column" at bounding box center [738, 264] width 1322 height 224
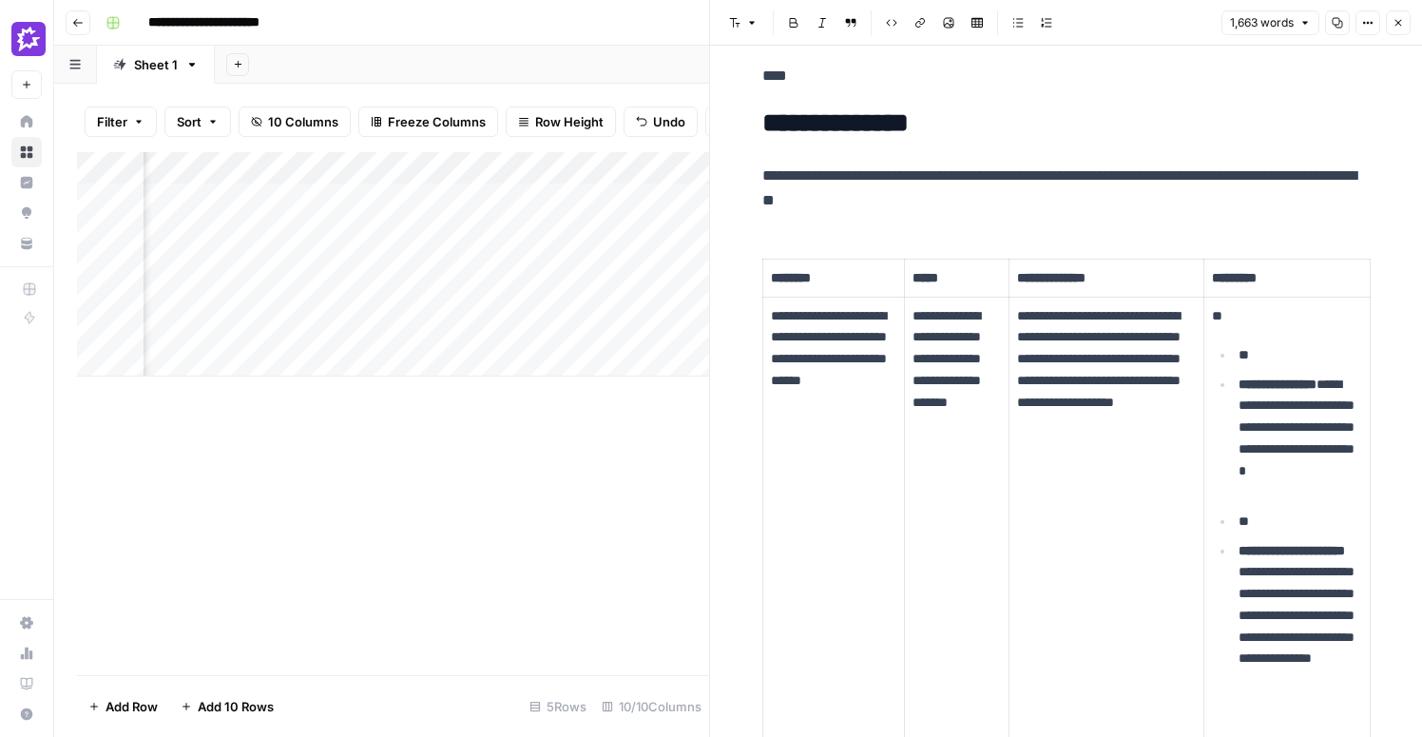
scroll to position [1075, 0]
click at [1401, 25] on icon "button" at bounding box center [1397, 22] width 11 height 11
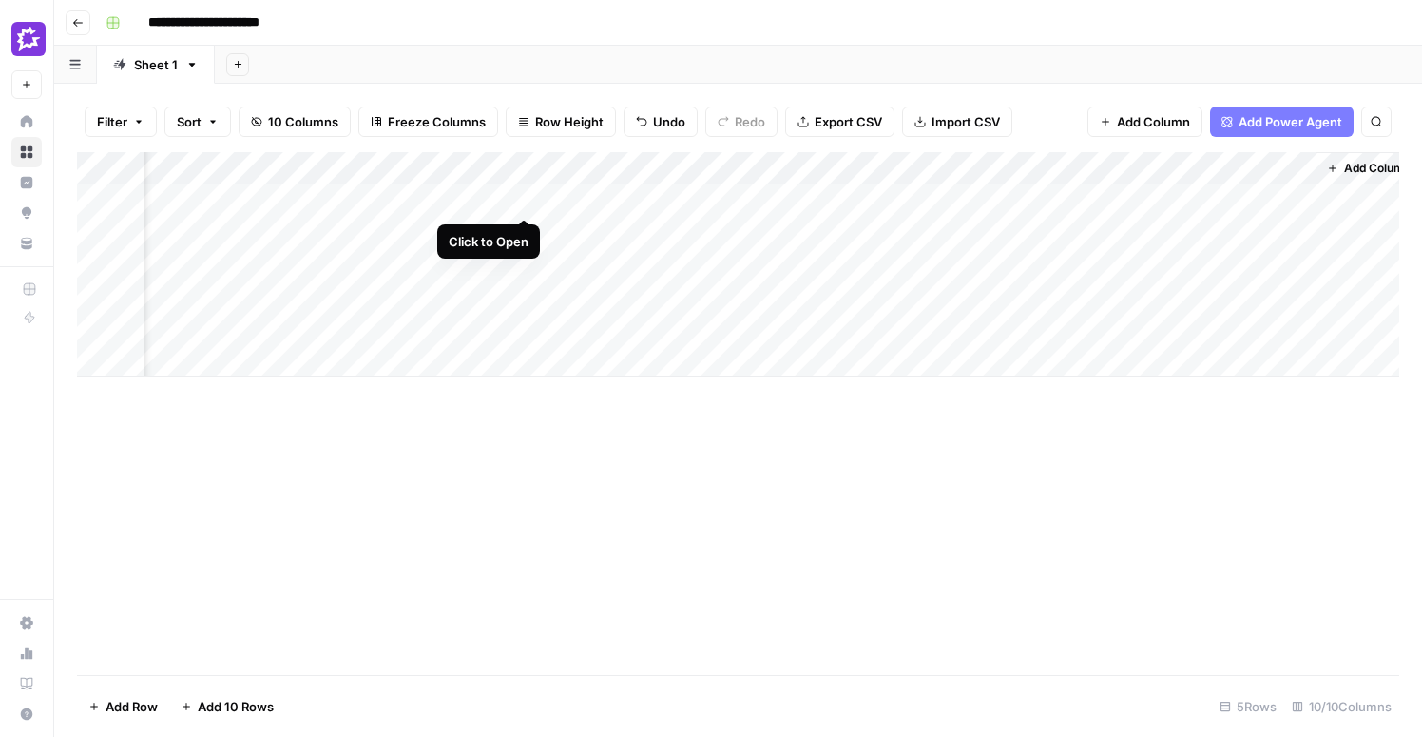
click at [521, 198] on div "Add Column" at bounding box center [738, 264] width 1322 height 224
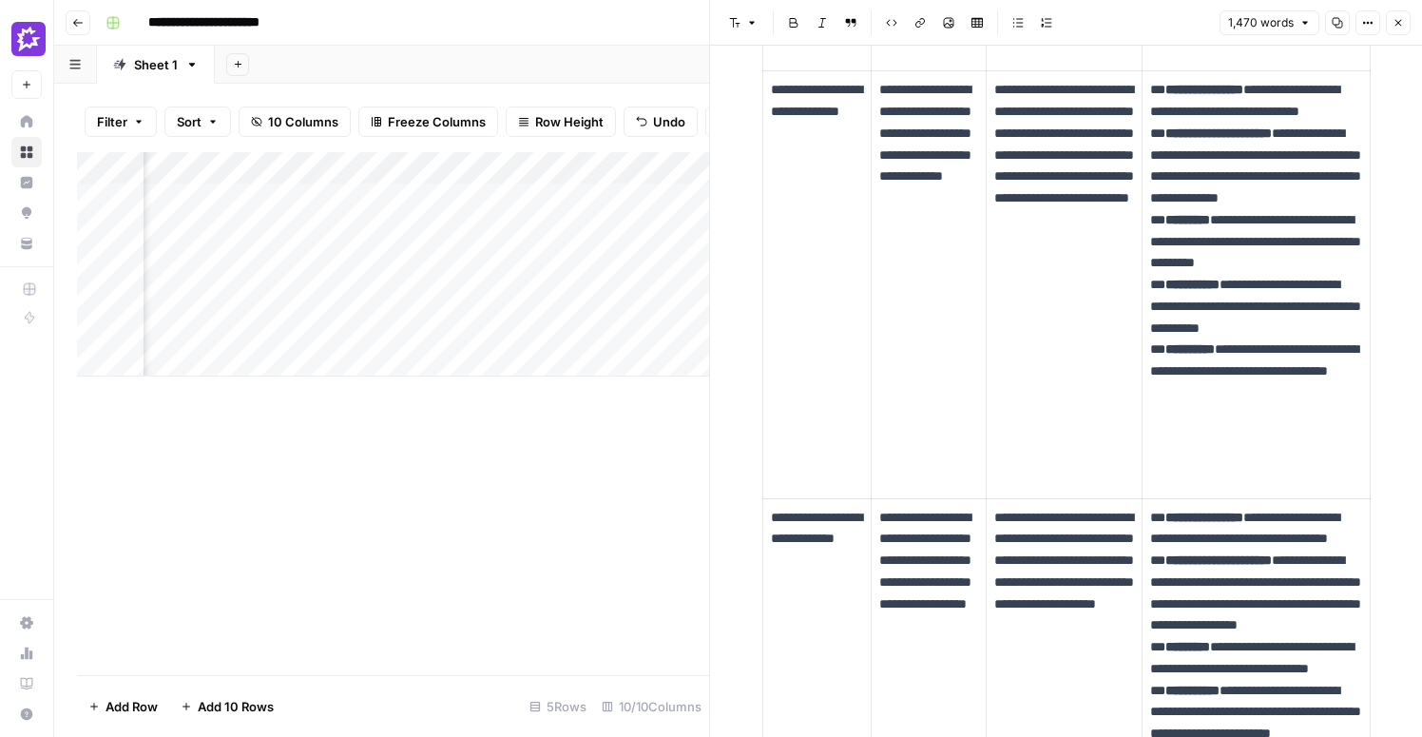
scroll to position [1805, 0]
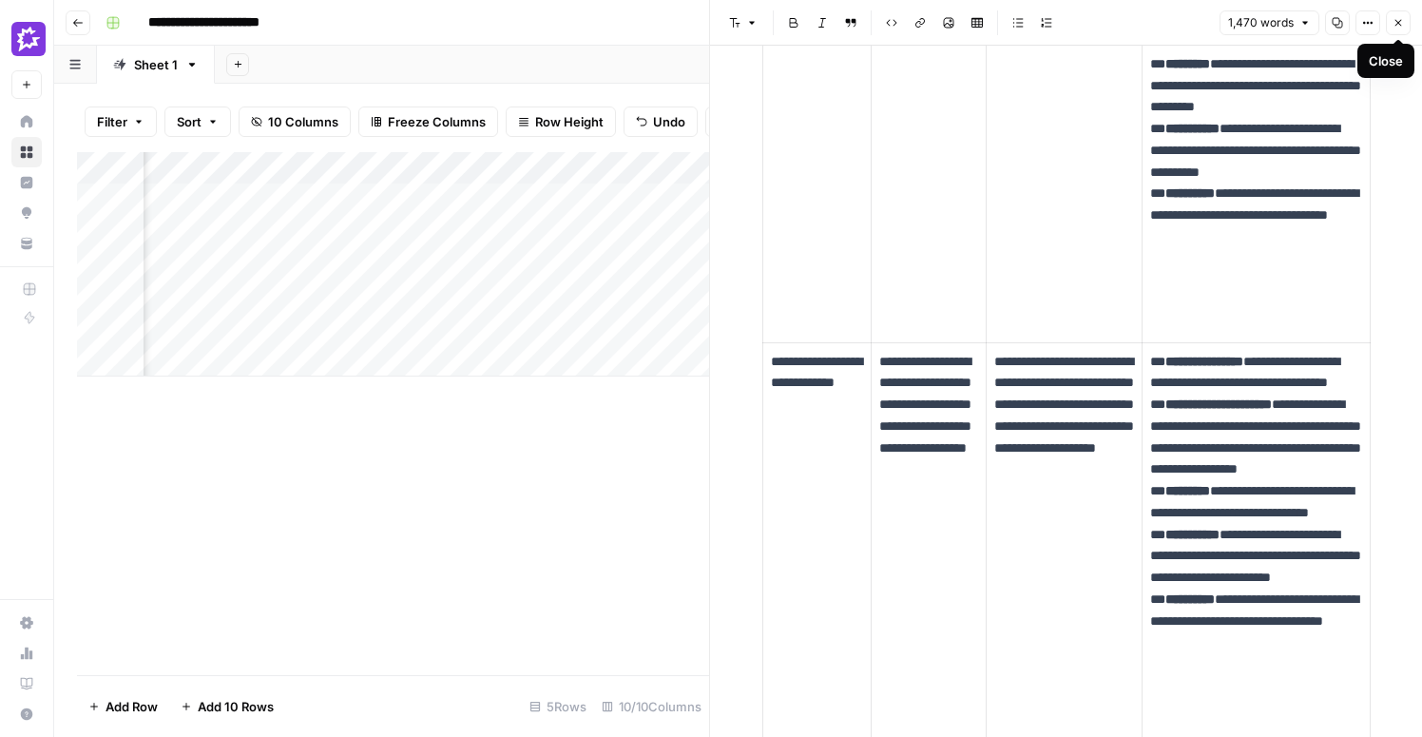
click at [1404, 23] on button "Close" at bounding box center [1398, 22] width 25 height 25
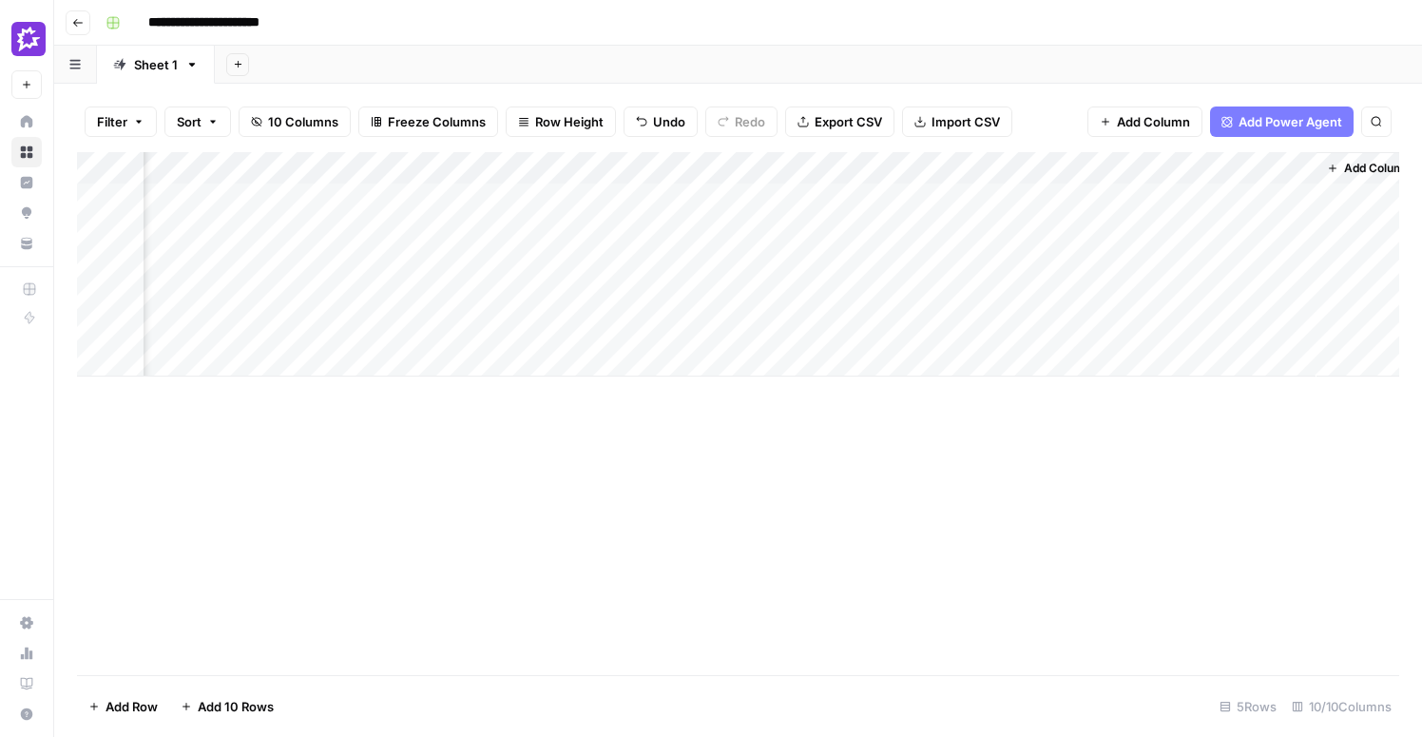
scroll to position [0, 1037]
click at [1347, 161] on span "Add Column" at bounding box center [1355, 168] width 67 height 17
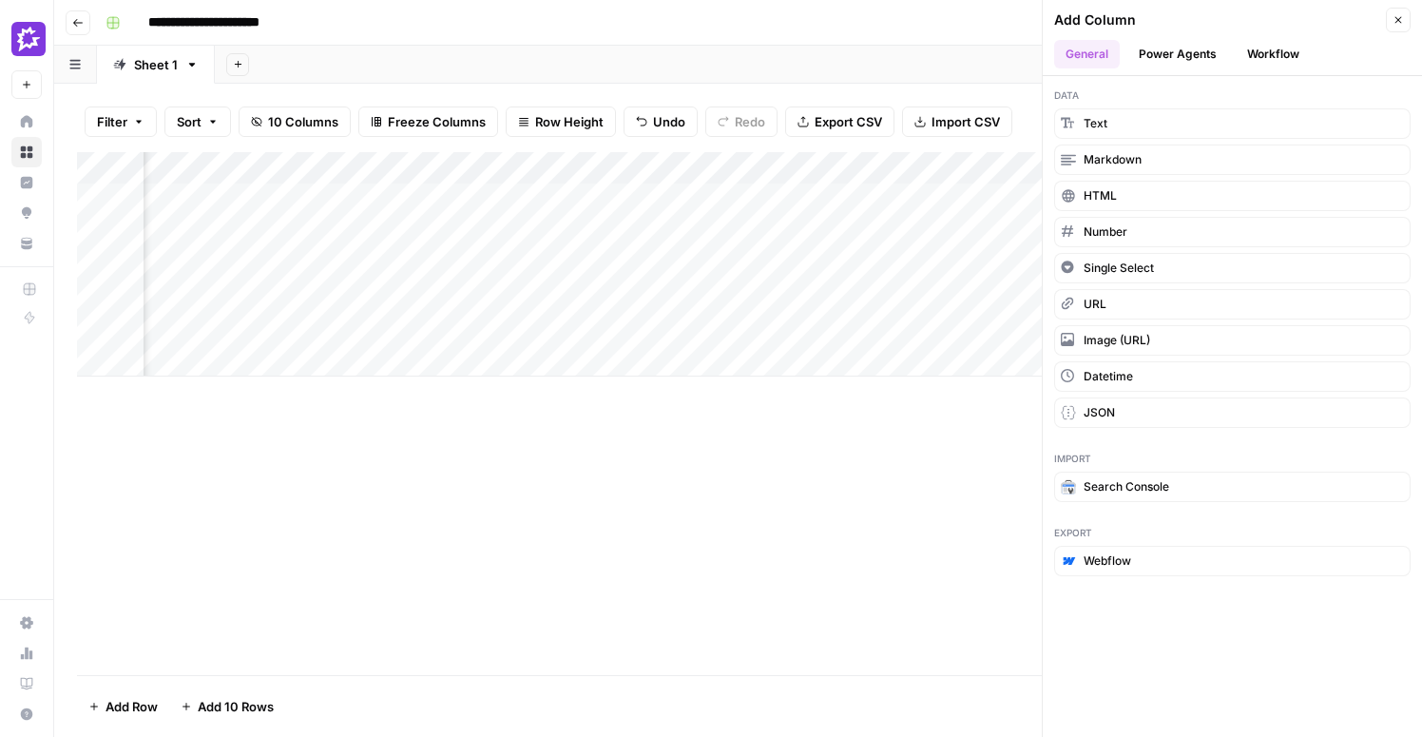
click at [1183, 59] on button "Power Agents" at bounding box center [1177, 54] width 101 height 29
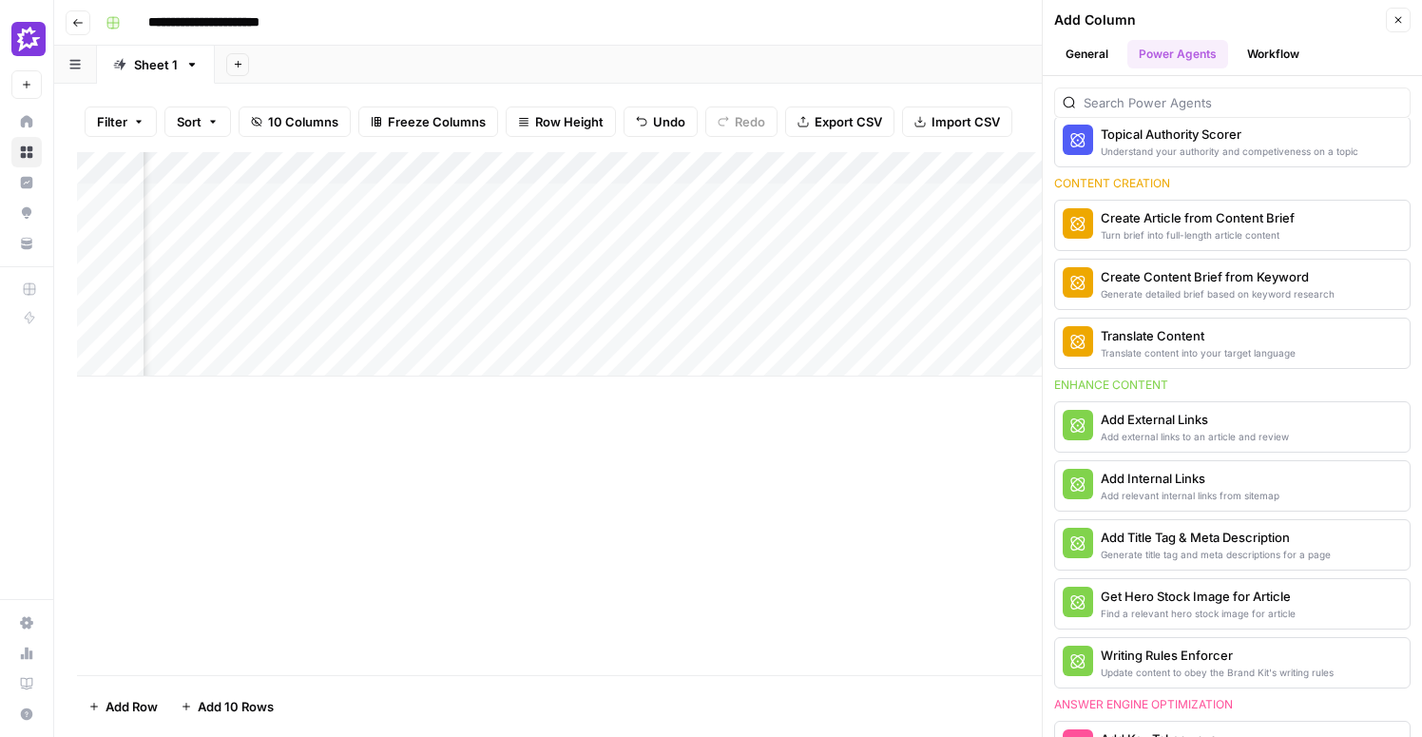
scroll to position [245, 0]
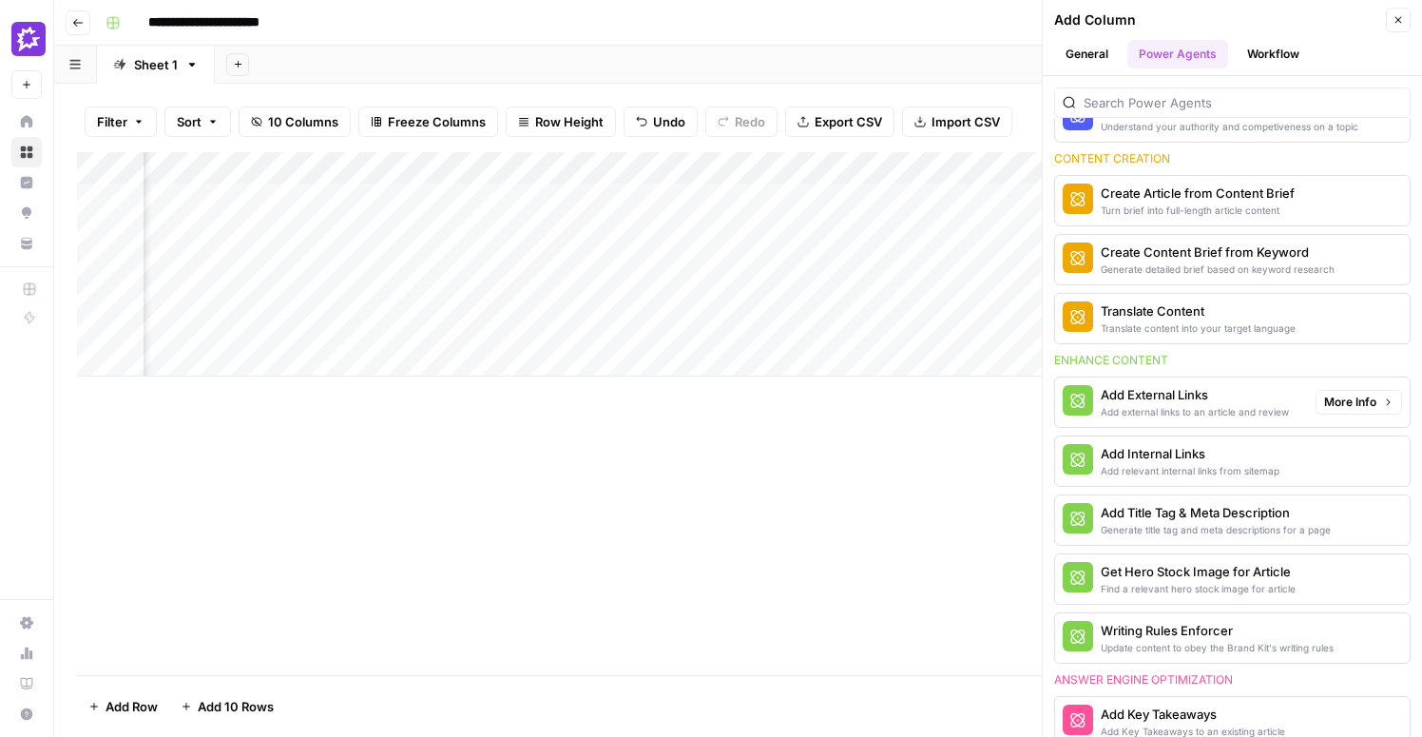
click at [1337, 396] on span "More Info" at bounding box center [1350, 402] width 52 height 17
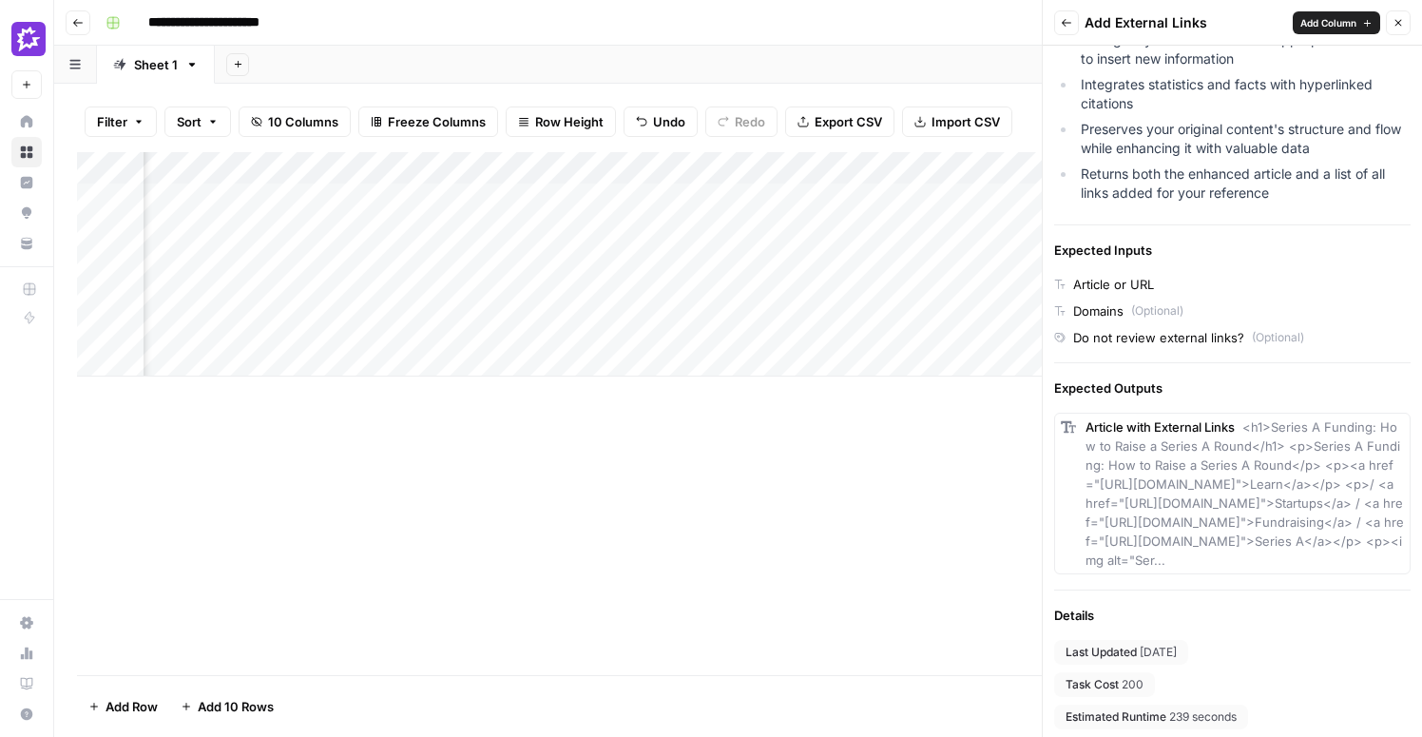
scroll to position [525, 0]
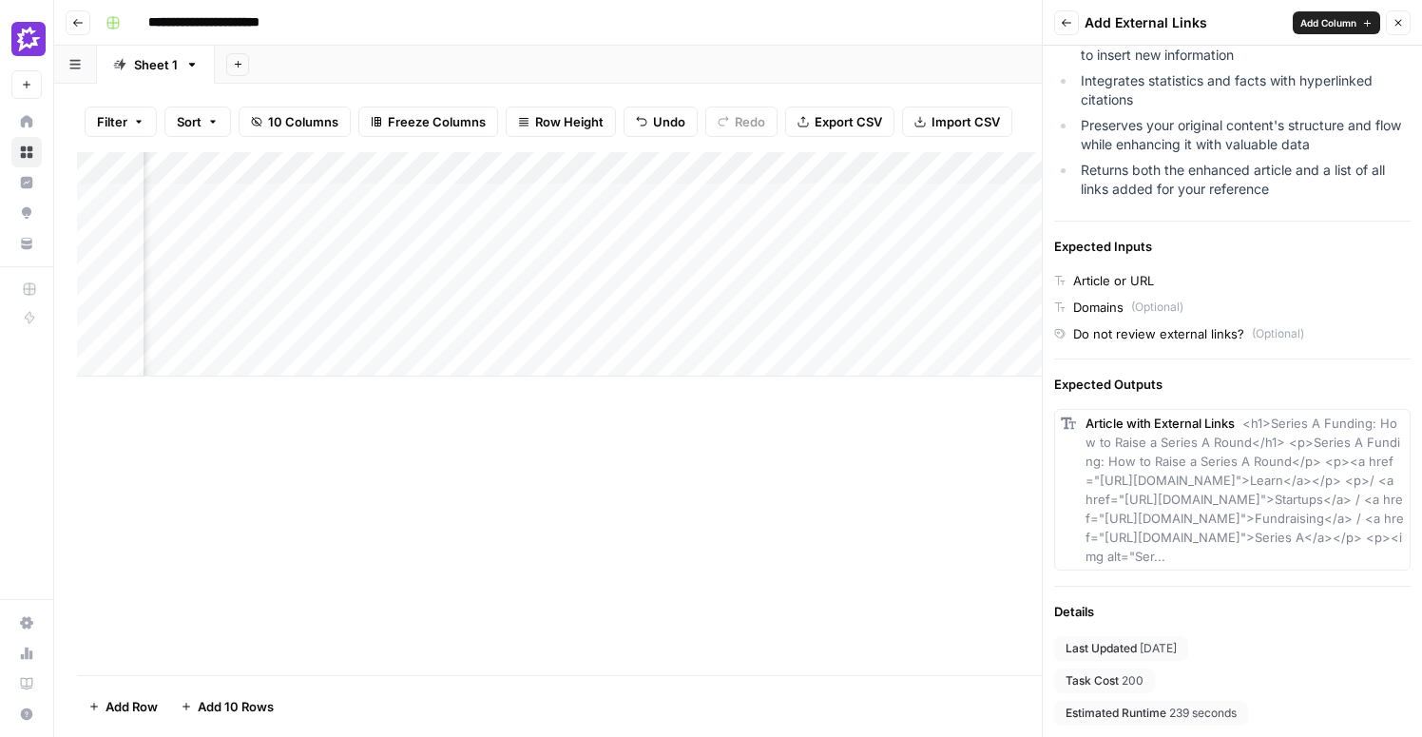
click at [1403, 21] on icon "button" at bounding box center [1397, 22] width 11 height 11
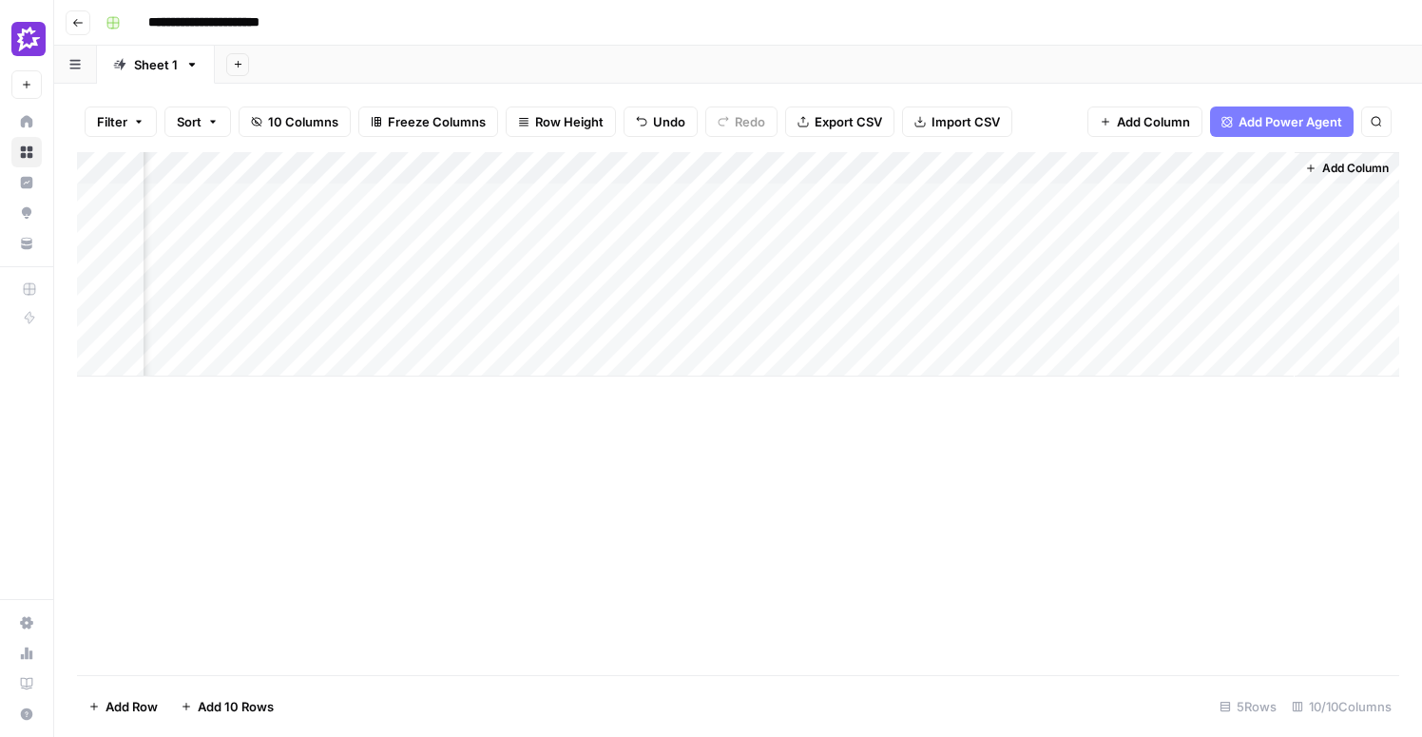
click at [1328, 166] on span "Add Column" at bounding box center [1355, 168] width 67 height 17
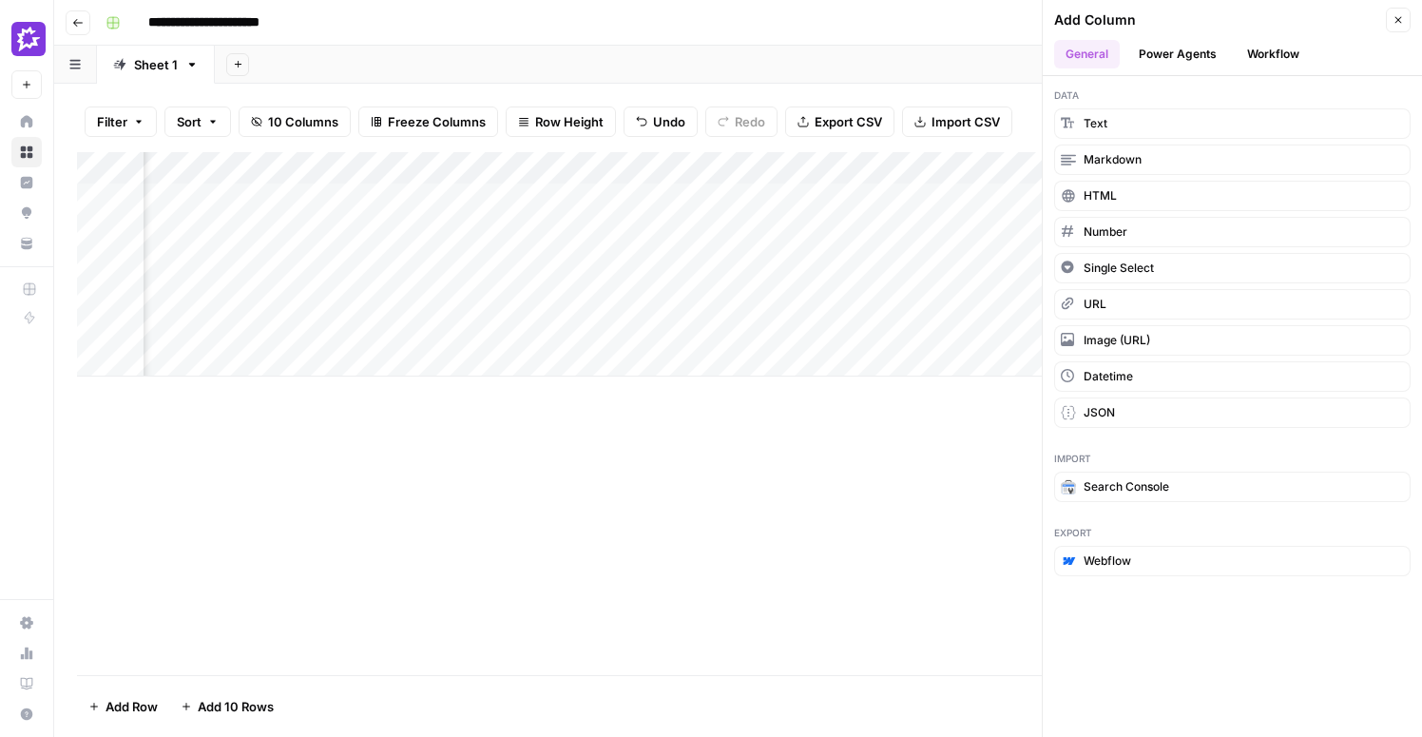
click at [1185, 54] on button "Power Agents" at bounding box center [1177, 54] width 101 height 29
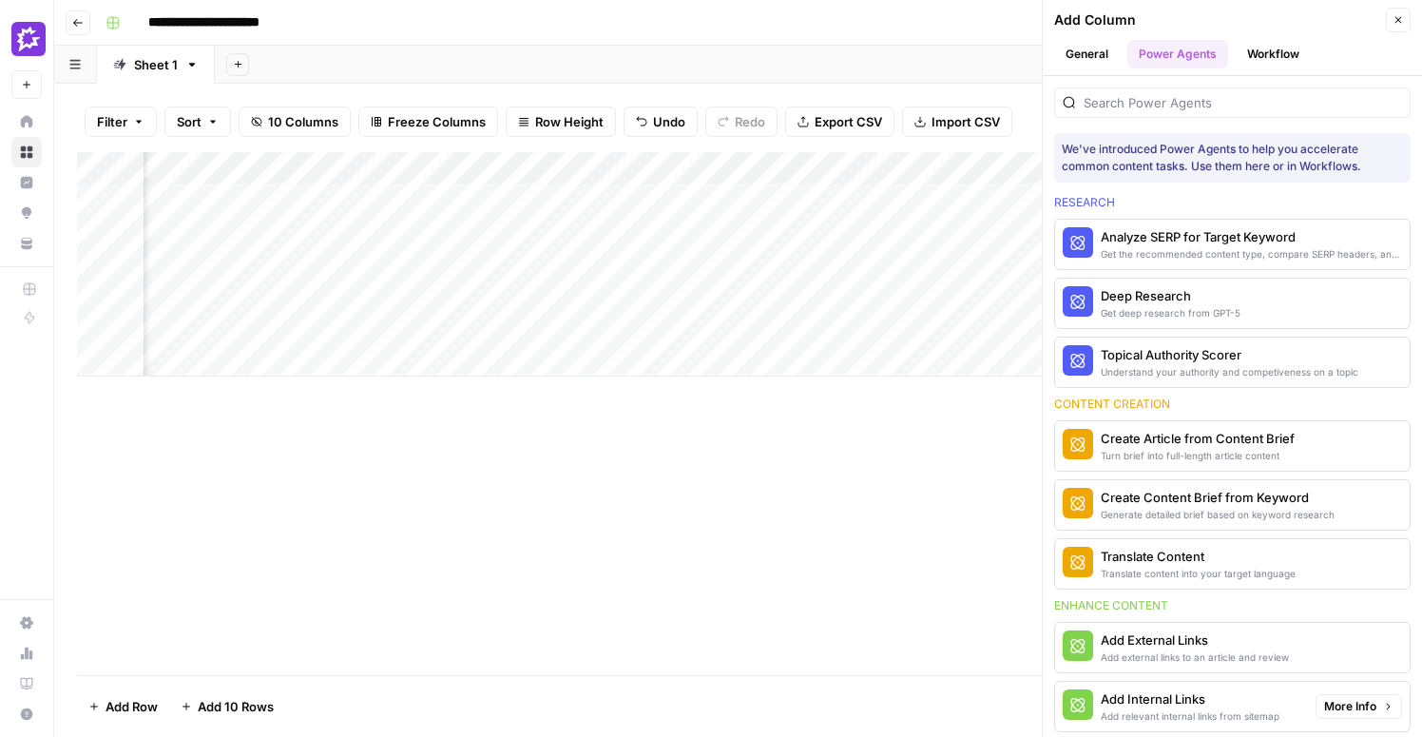
click at [1350, 709] on span "More Info" at bounding box center [1350, 706] width 52 height 17
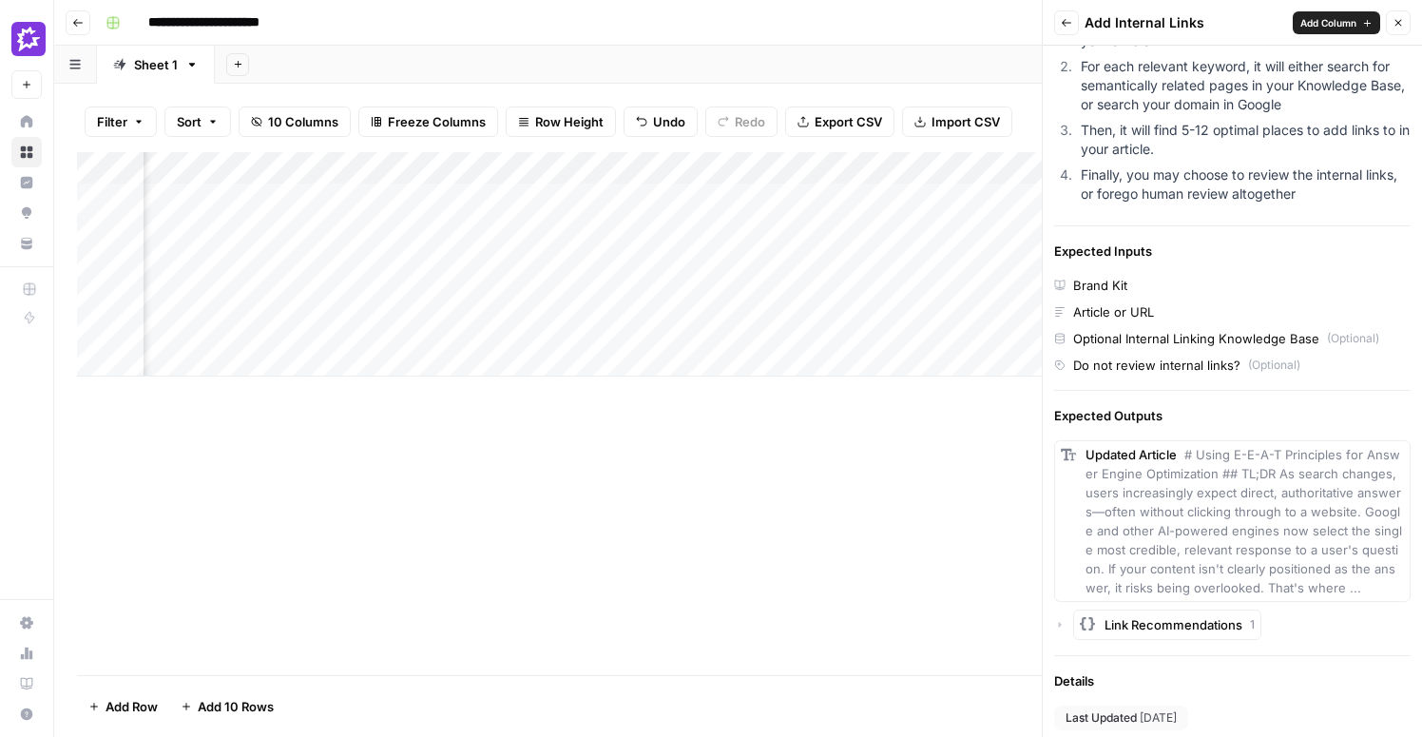
scroll to position [369, 0]
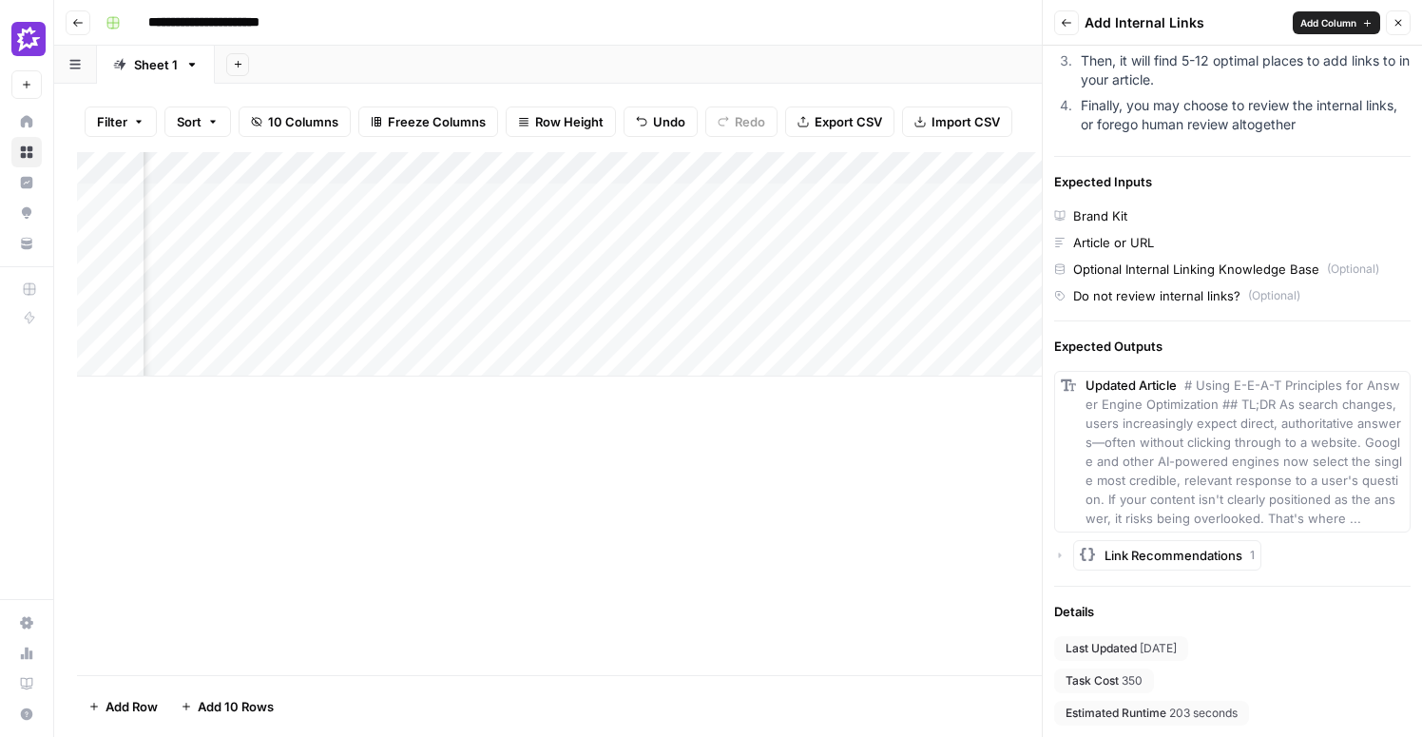
click at [1315, 28] on span "Add Column" at bounding box center [1328, 22] width 56 height 15
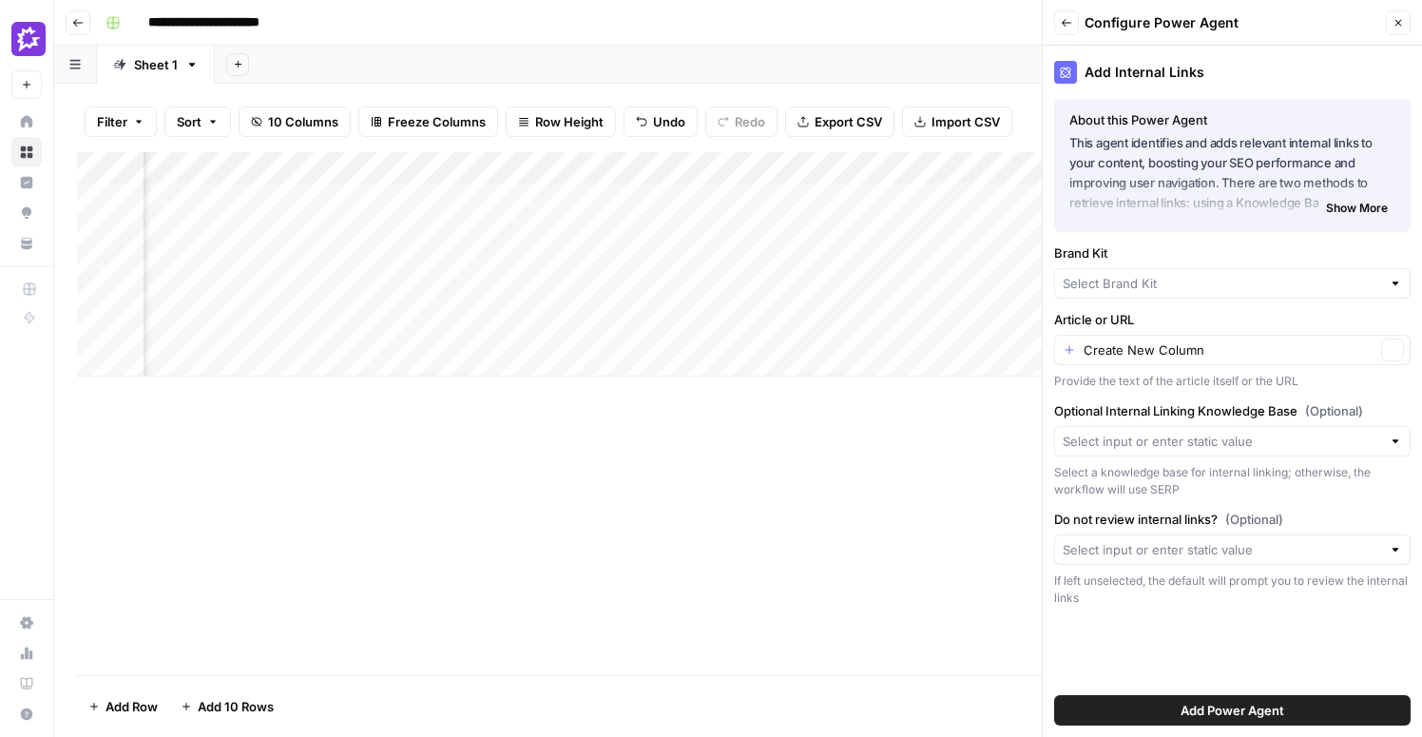
type input "Gong"
click at [1217, 352] on input "Article or URL" at bounding box center [1230, 350] width 292 height 19
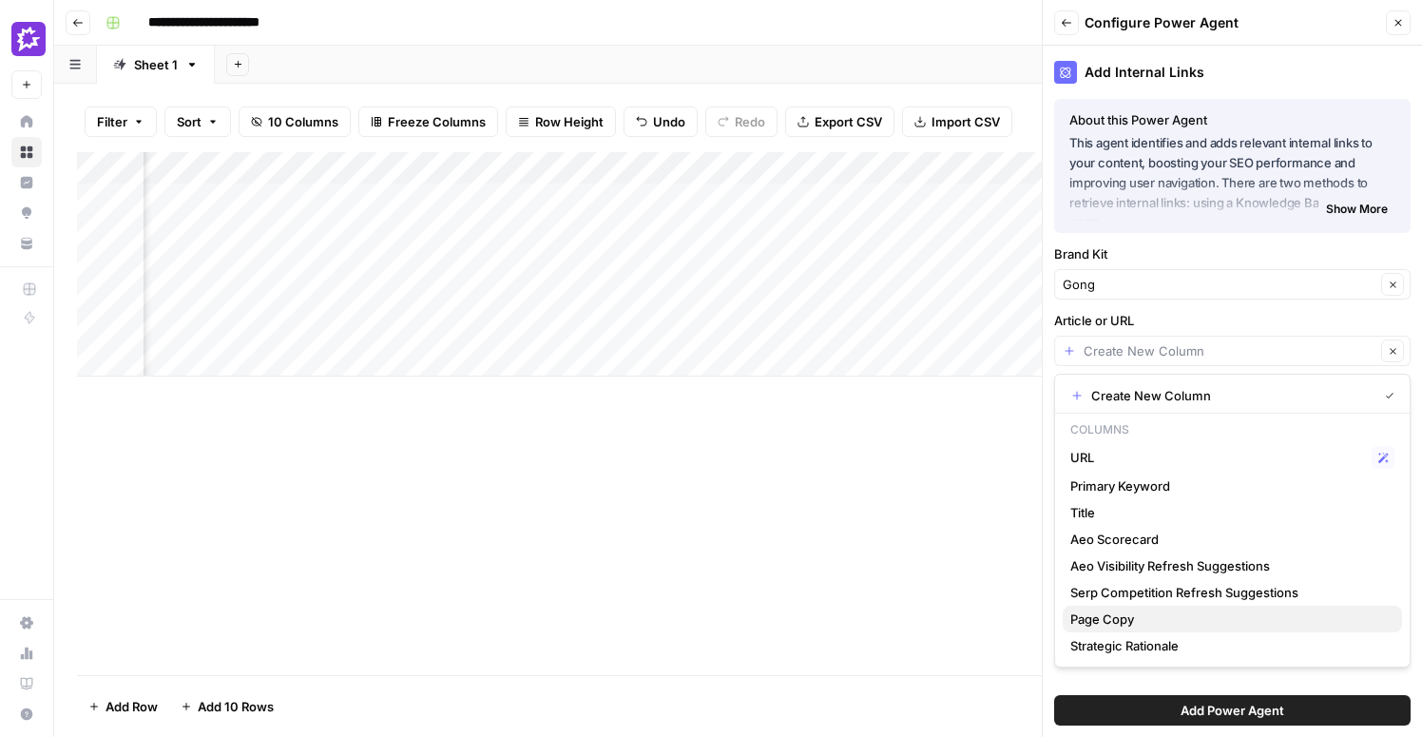
click at [1122, 620] on span "Page Copy" at bounding box center [1228, 618] width 317 height 19
type input "Page Copy"
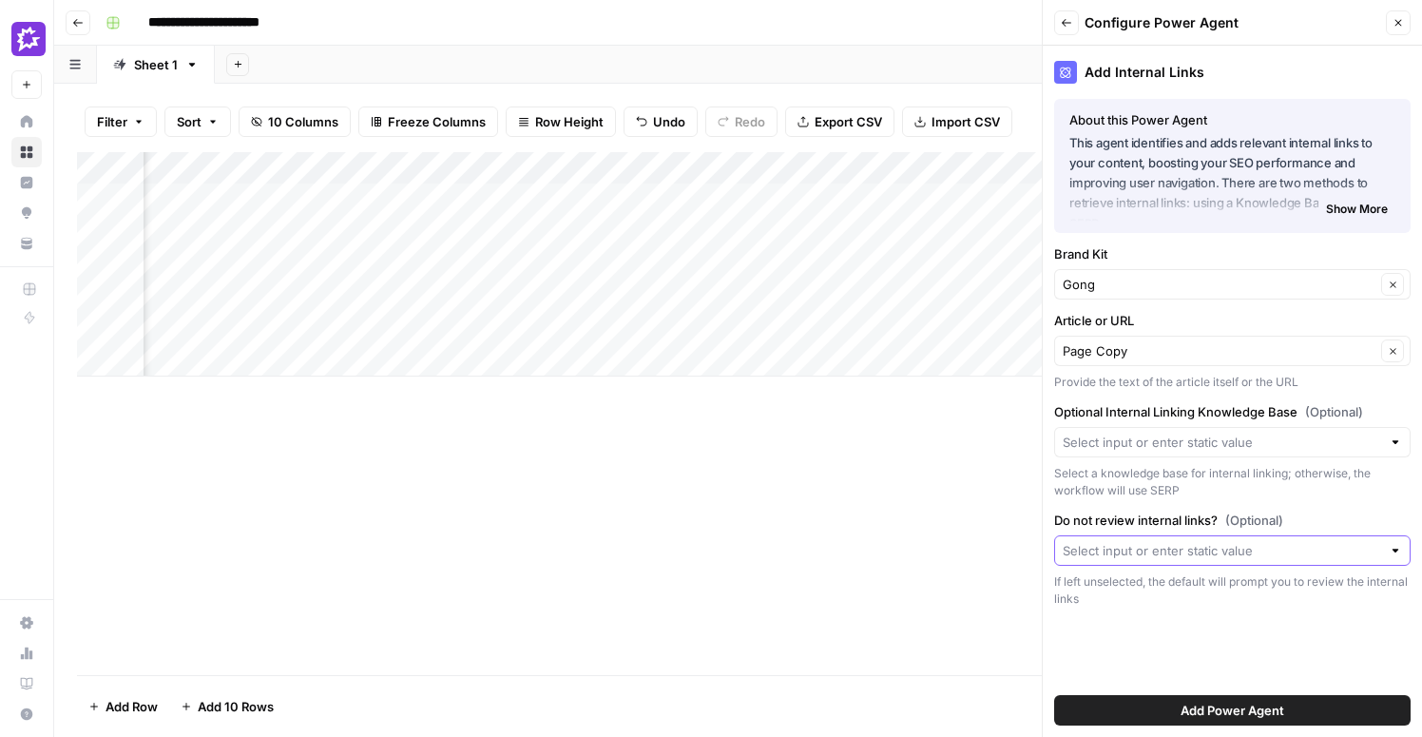
click at [1118, 545] on input "Do not review internal links? (Optional)" at bounding box center [1222, 550] width 318 height 19
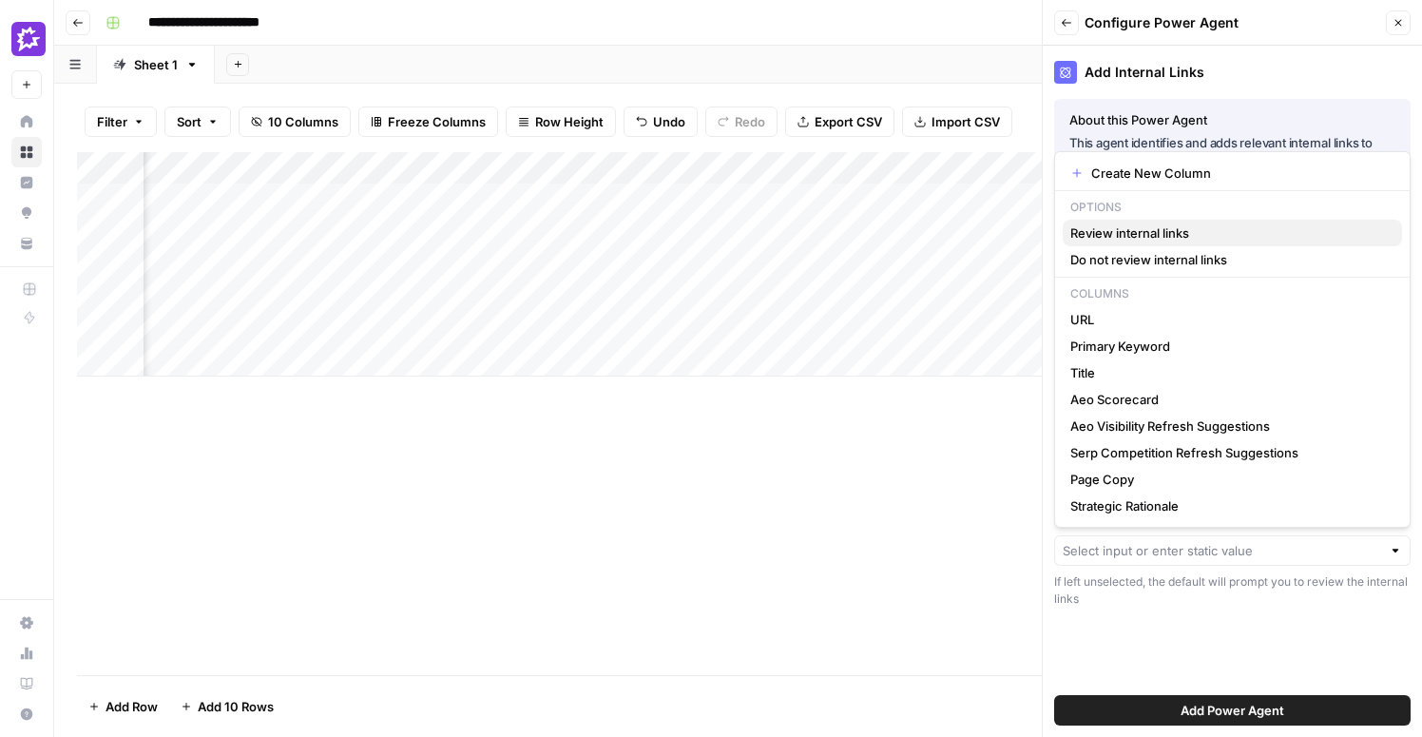
click at [1115, 237] on span "Review internal links" at bounding box center [1228, 232] width 317 height 19
type input "Review internal links"
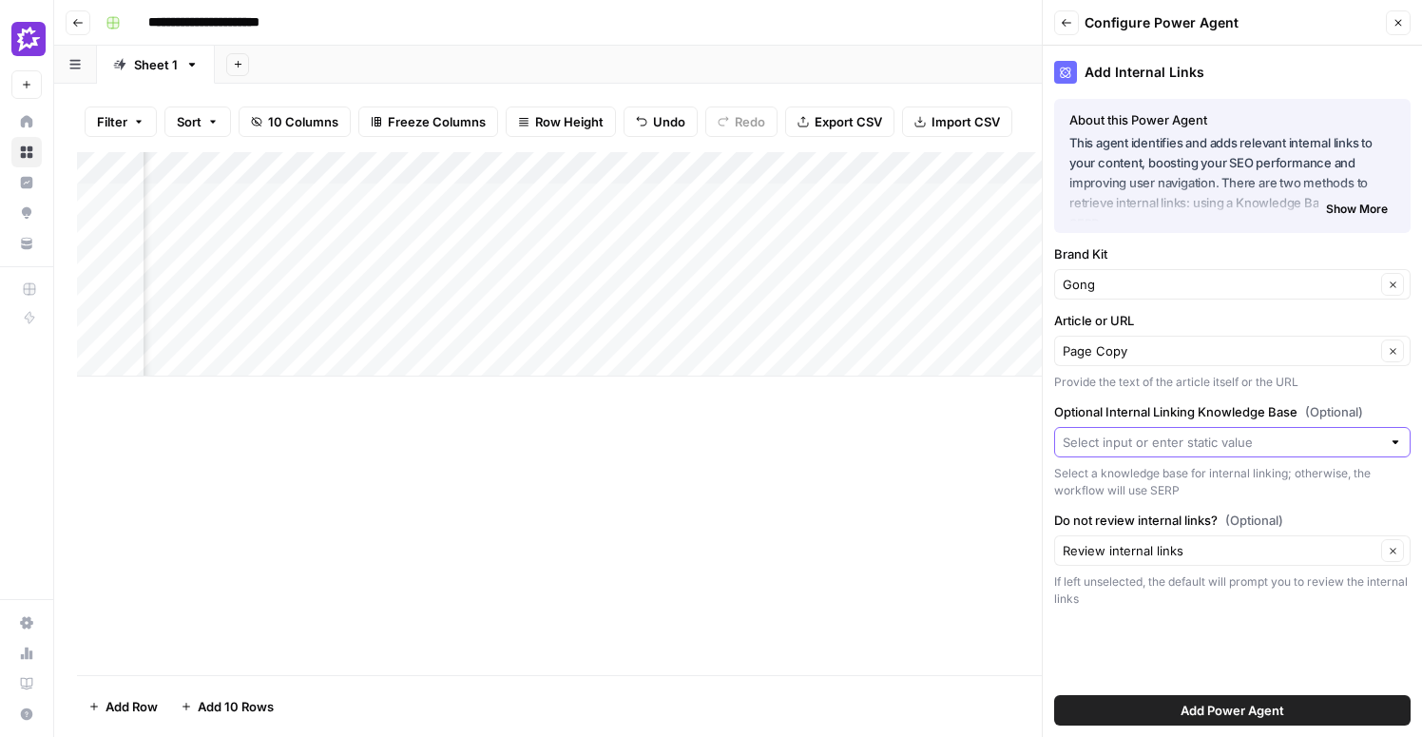
click at [1147, 438] on input "Optional Internal Linking Knowledge Base (Optional)" at bounding box center [1222, 441] width 318 height 19
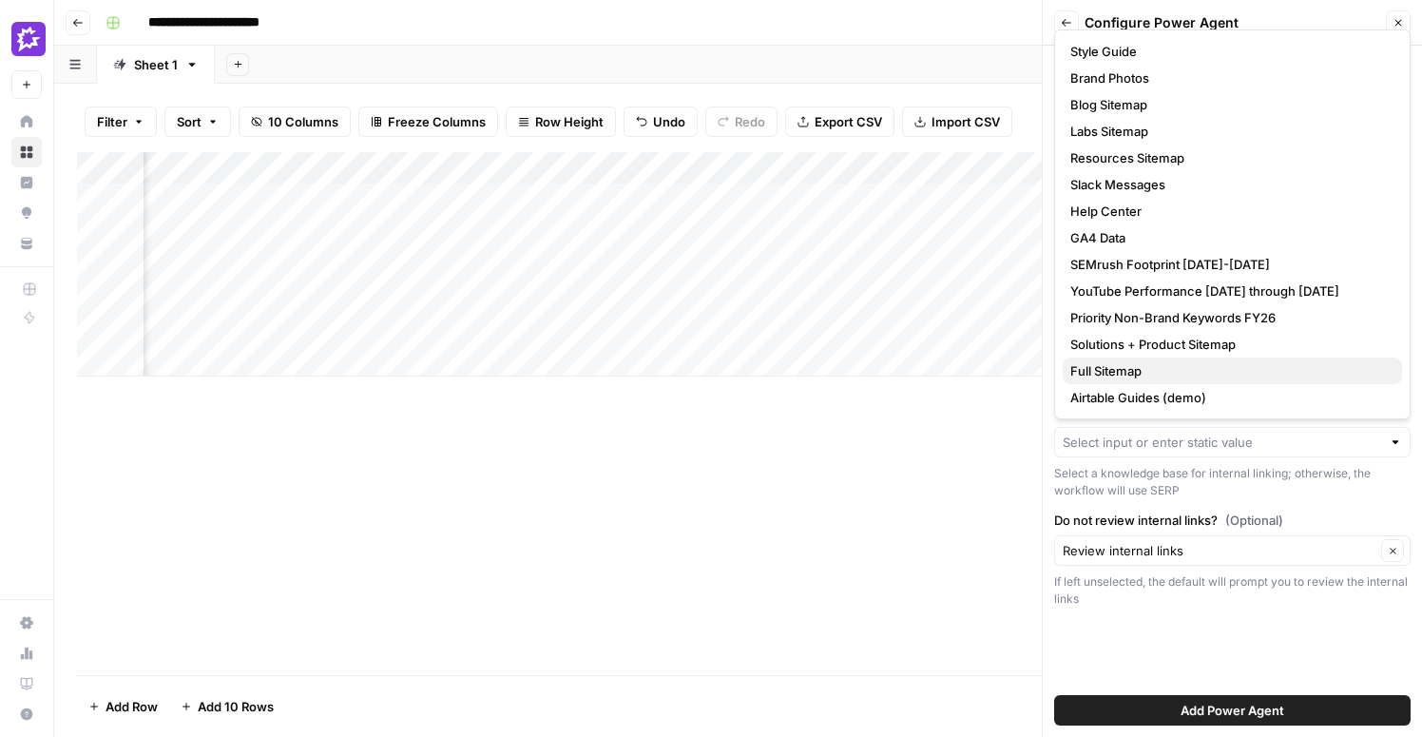
click at [1123, 366] on span "Full Sitemap" at bounding box center [1228, 370] width 317 height 19
type input "Full Sitemap"
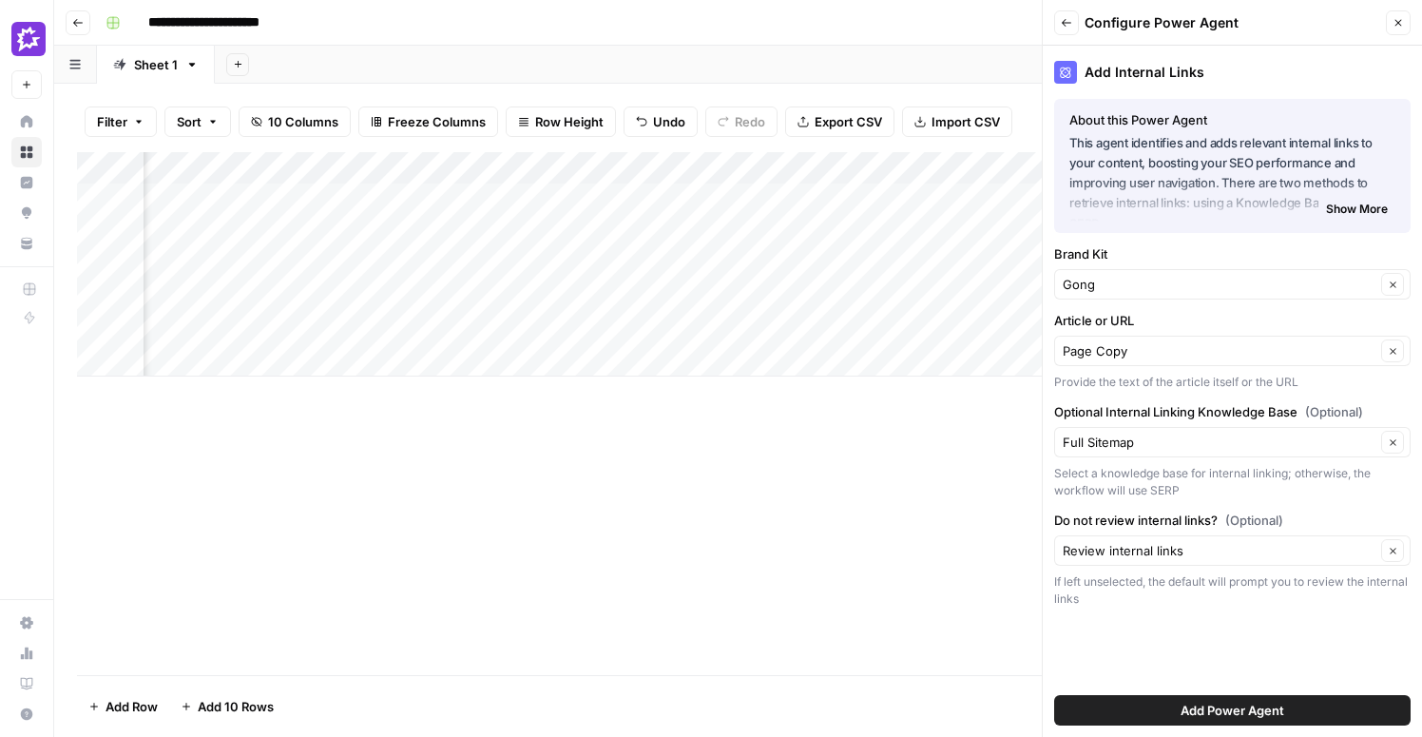
click at [1228, 708] on span "Add Power Agent" at bounding box center [1233, 710] width 104 height 19
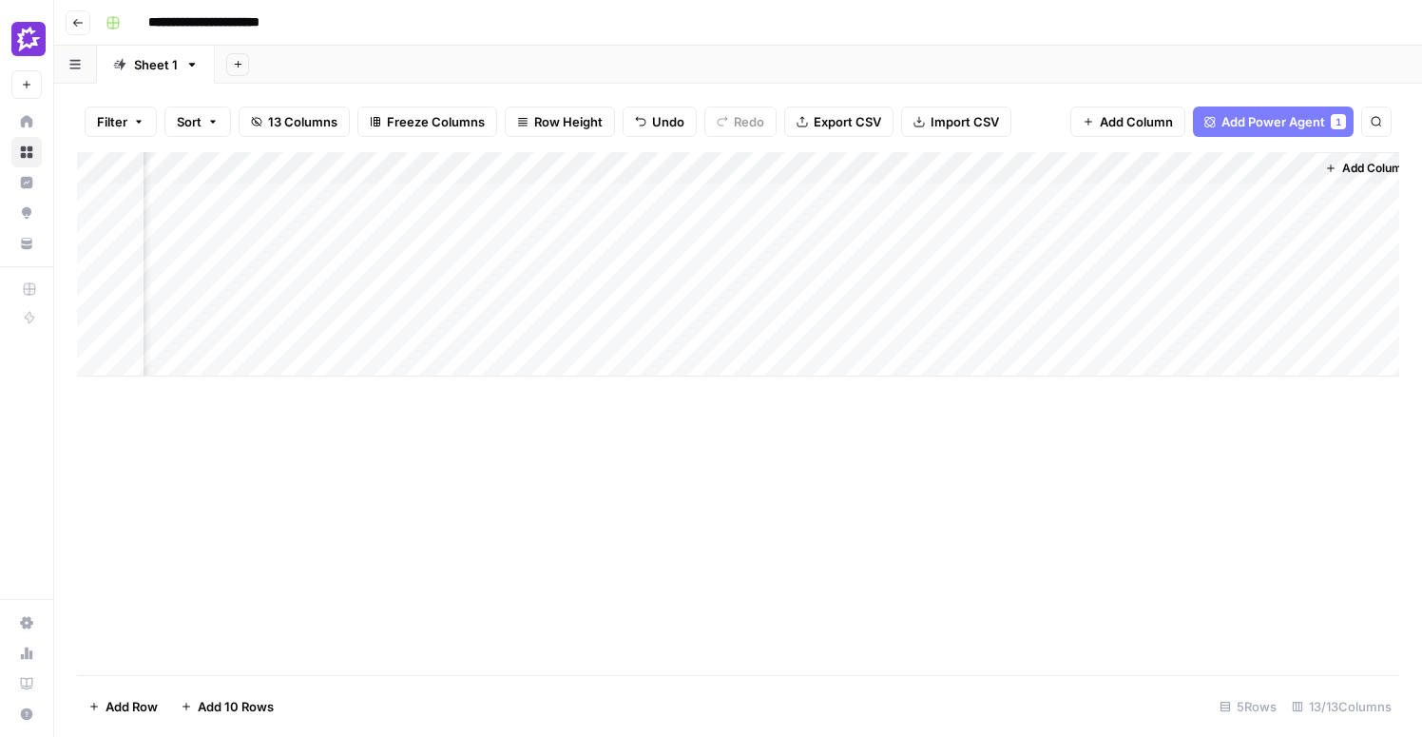
scroll to position [0, 1576]
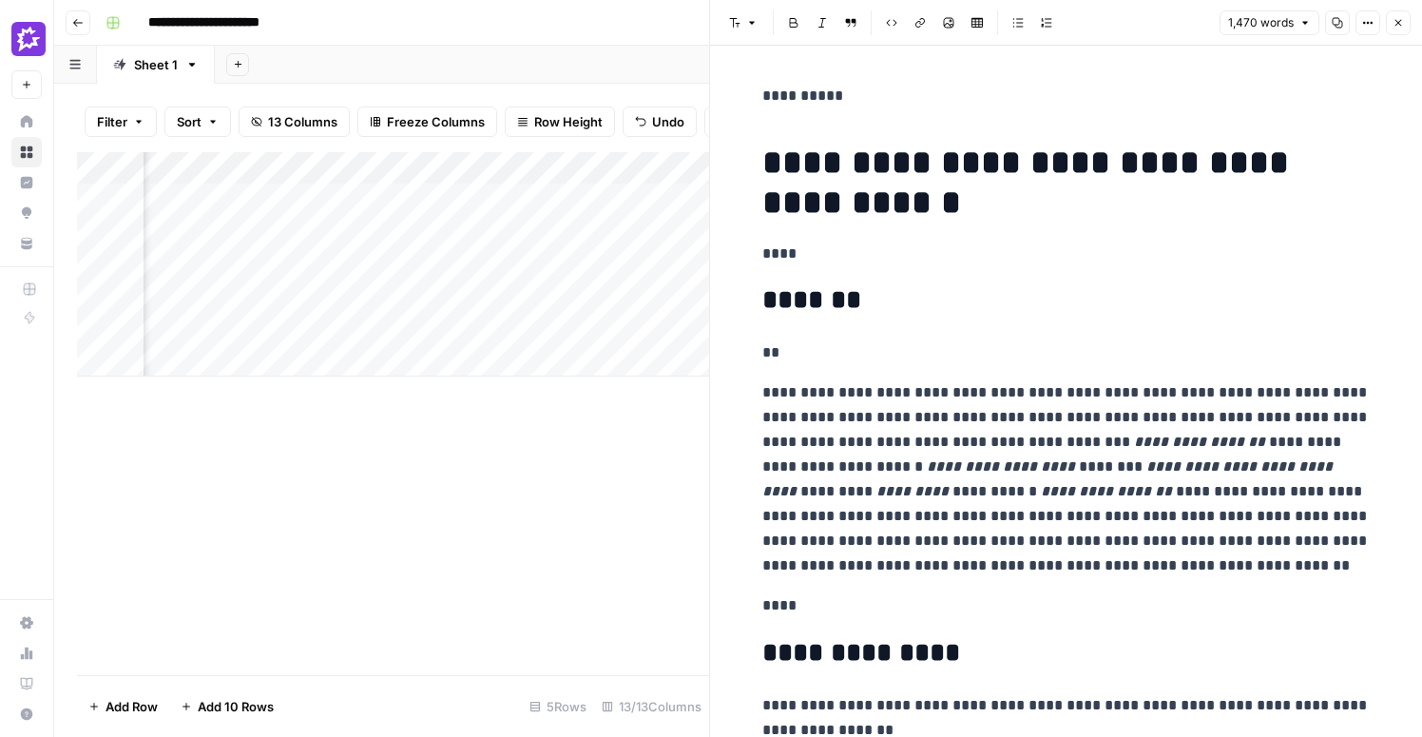
click at [1411, 16] on header "Font style Bold Italic Block quote Code block Link Image Insert Table Bulleted …" at bounding box center [1066, 23] width 712 height 46
click at [1403, 20] on icon "button" at bounding box center [1397, 22] width 11 height 11
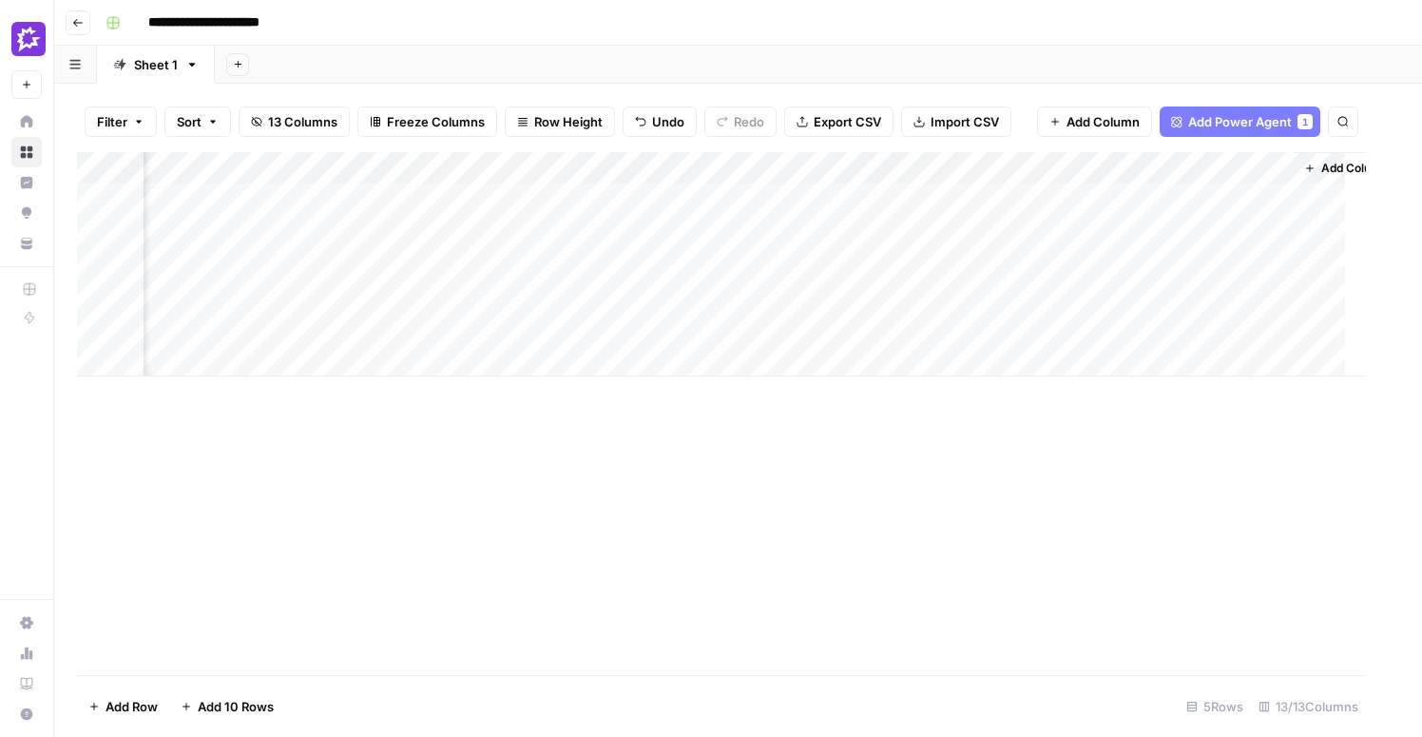
scroll to position [0, 1553]
click at [1358, 169] on span "Add Column" at bounding box center [1377, 168] width 67 height 17
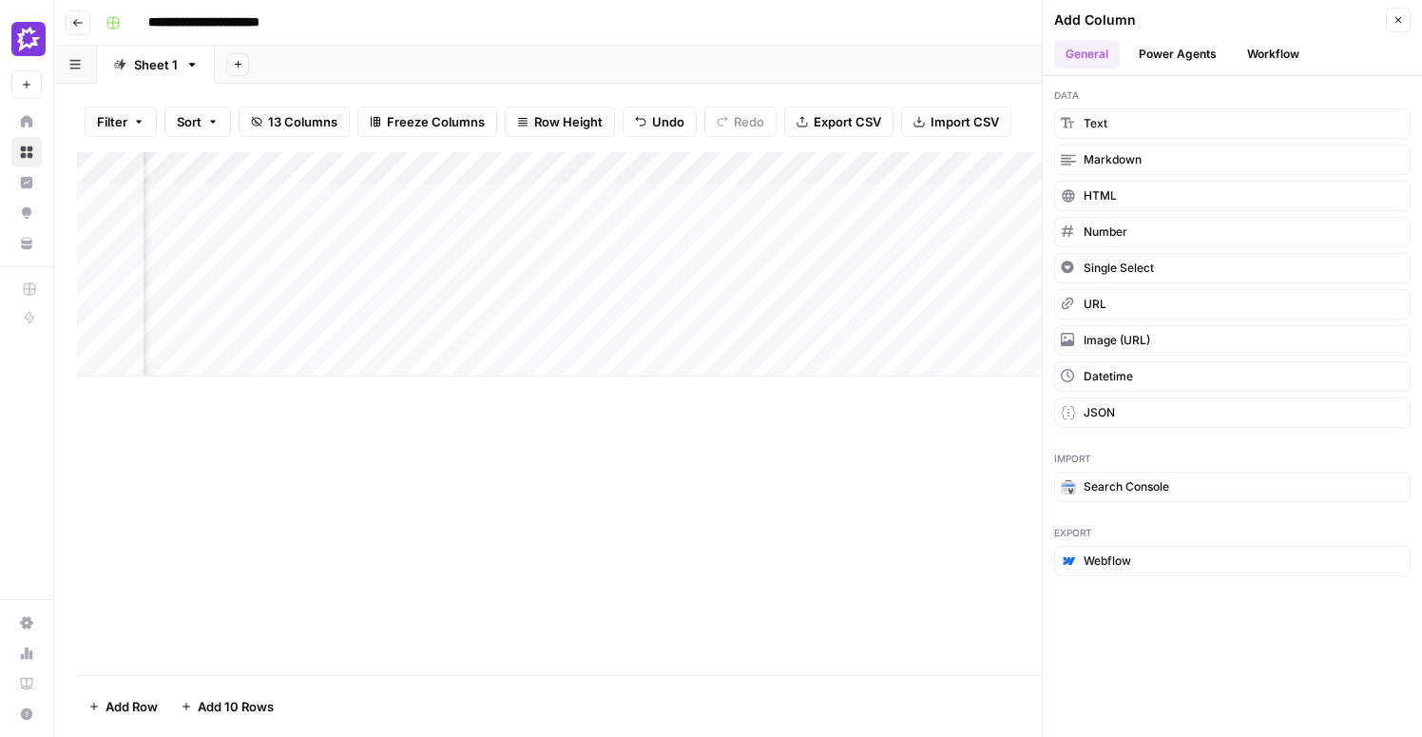
click at [1179, 51] on button "Power Agents" at bounding box center [1177, 54] width 101 height 29
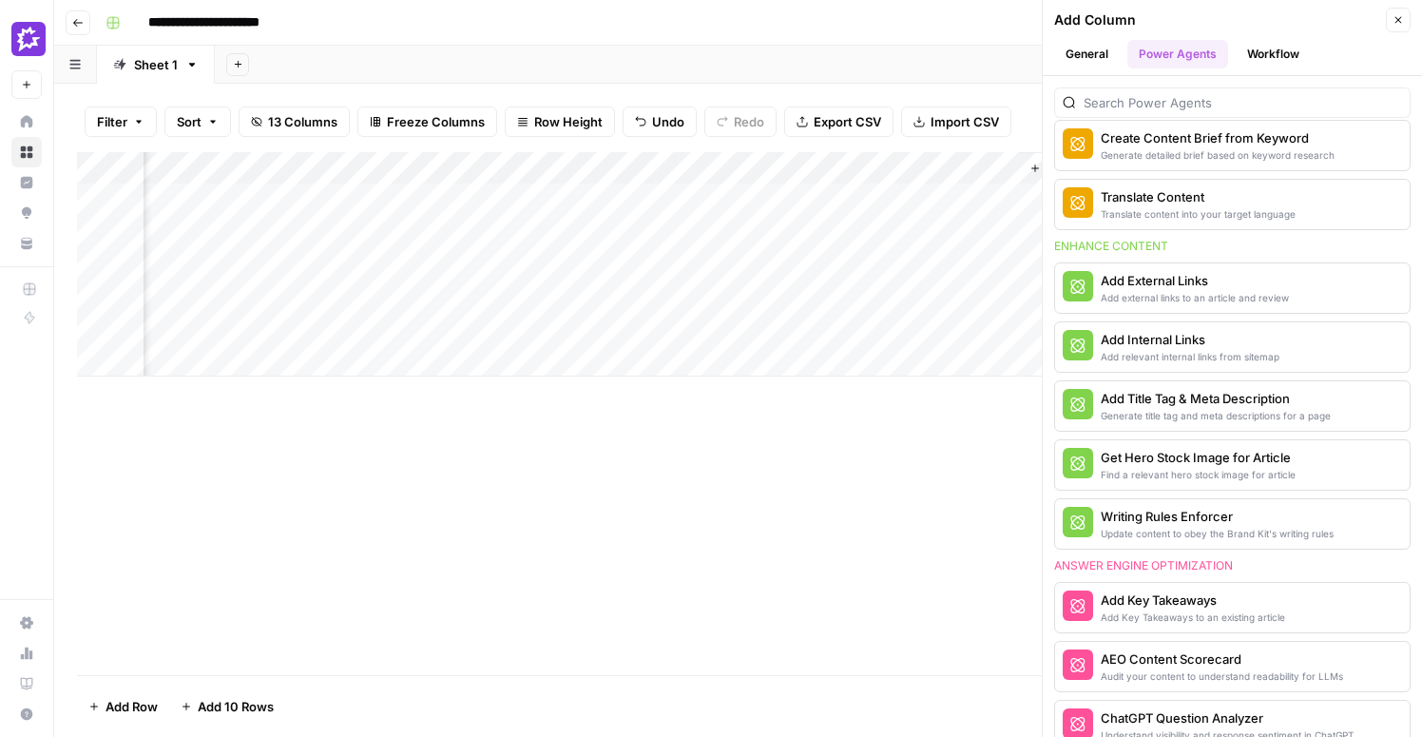
scroll to position [565, 0]
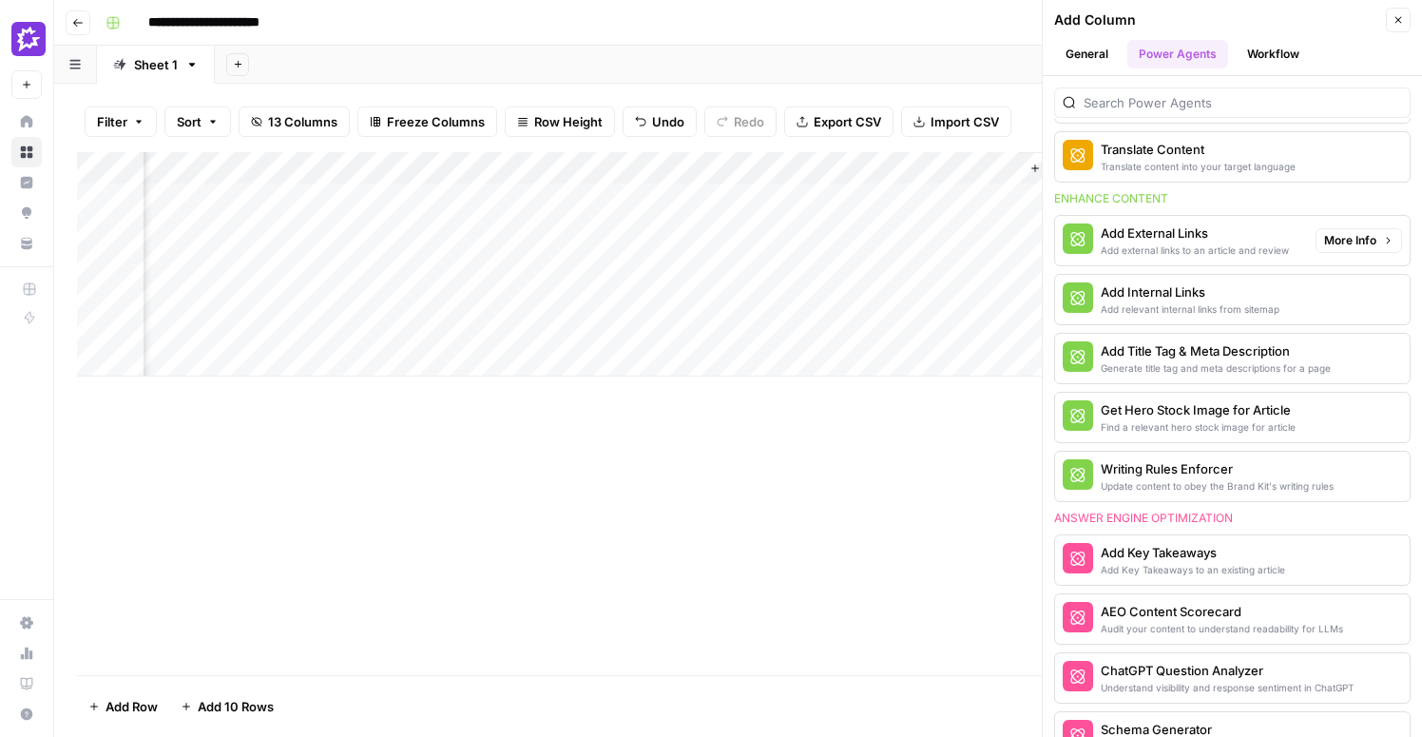
click at [1343, 240] on span "More Info" at bounding box center [1350, 240] width 52 height 17
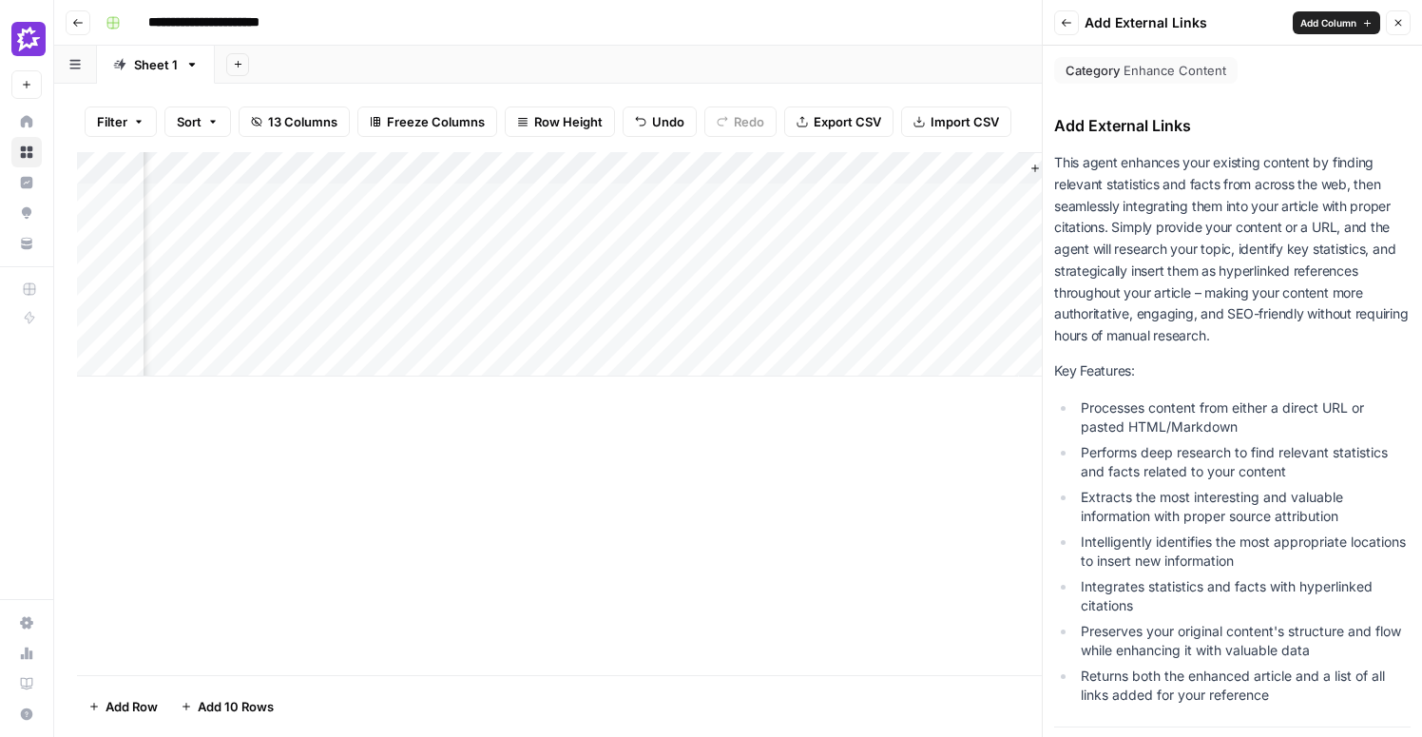
scroll to position [525, 0]
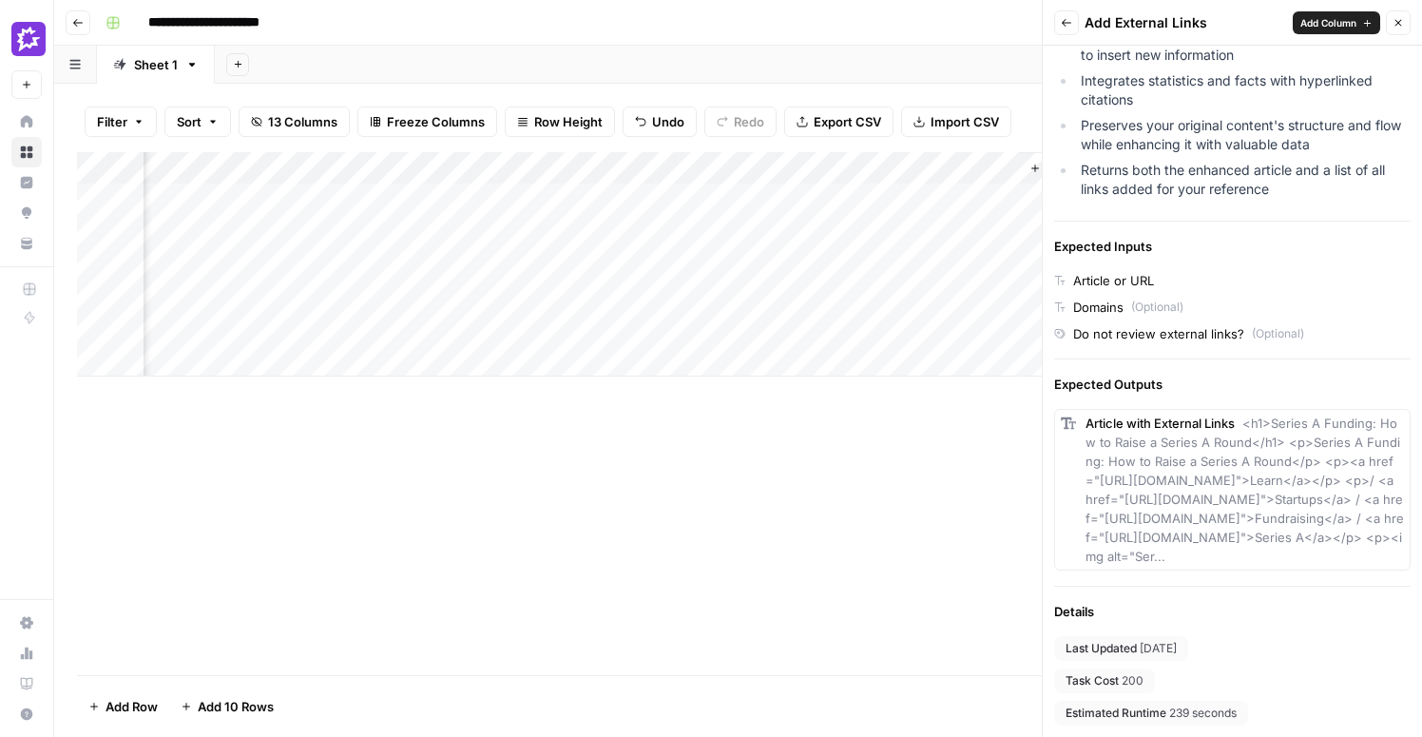
click at [1334, 18] on span "Add Column" at bounding box center [1328, 22] width 56 height 15
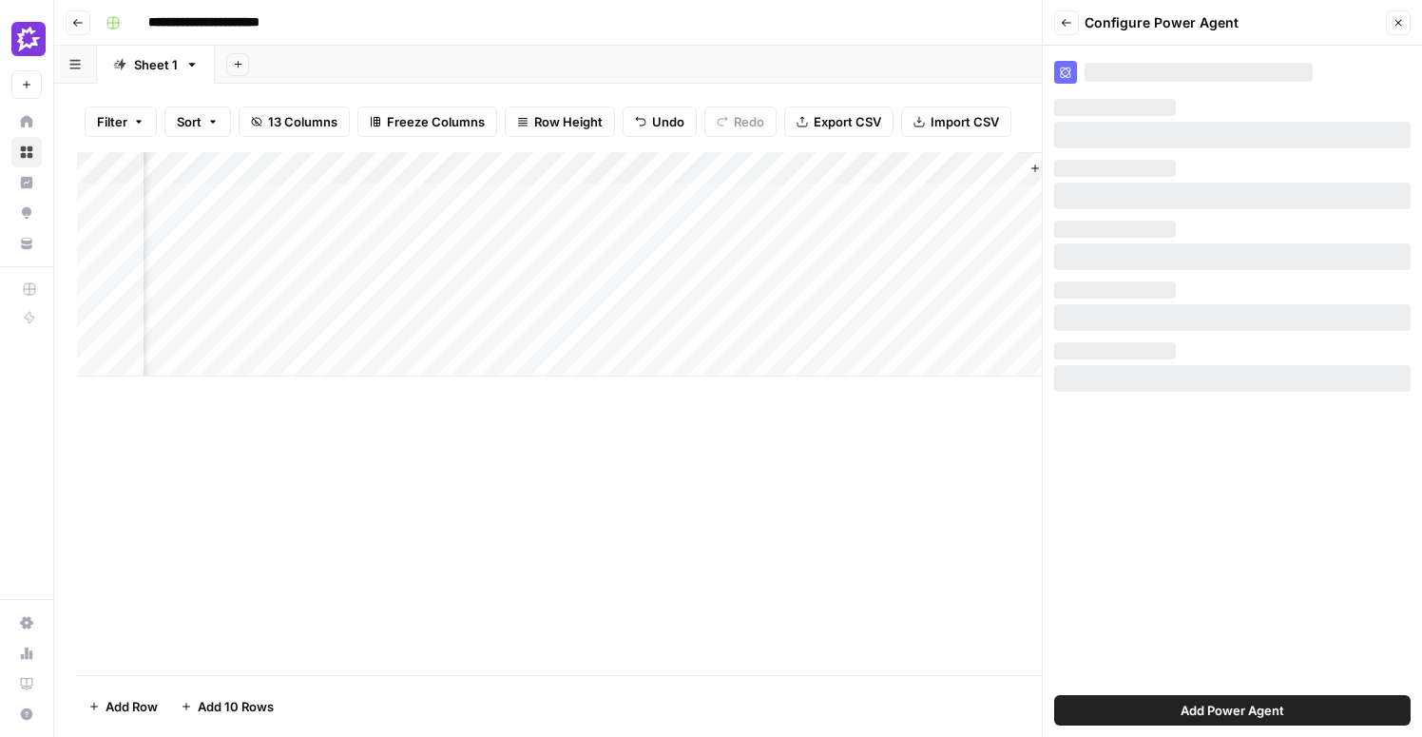
scroll to position [0, 0]
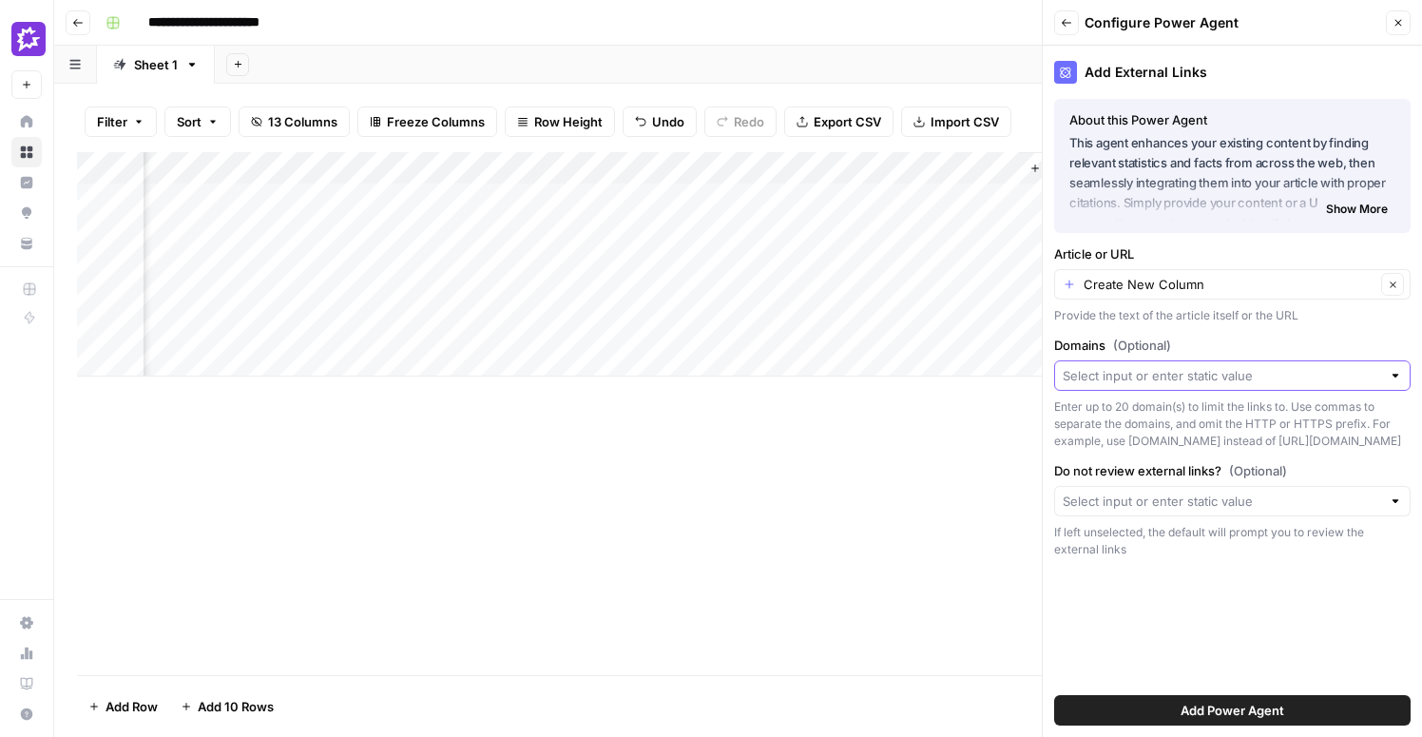
click at [1194, 375] on input "Domains (Optional)" at bounding box center [1222, 375] width 318 height 19
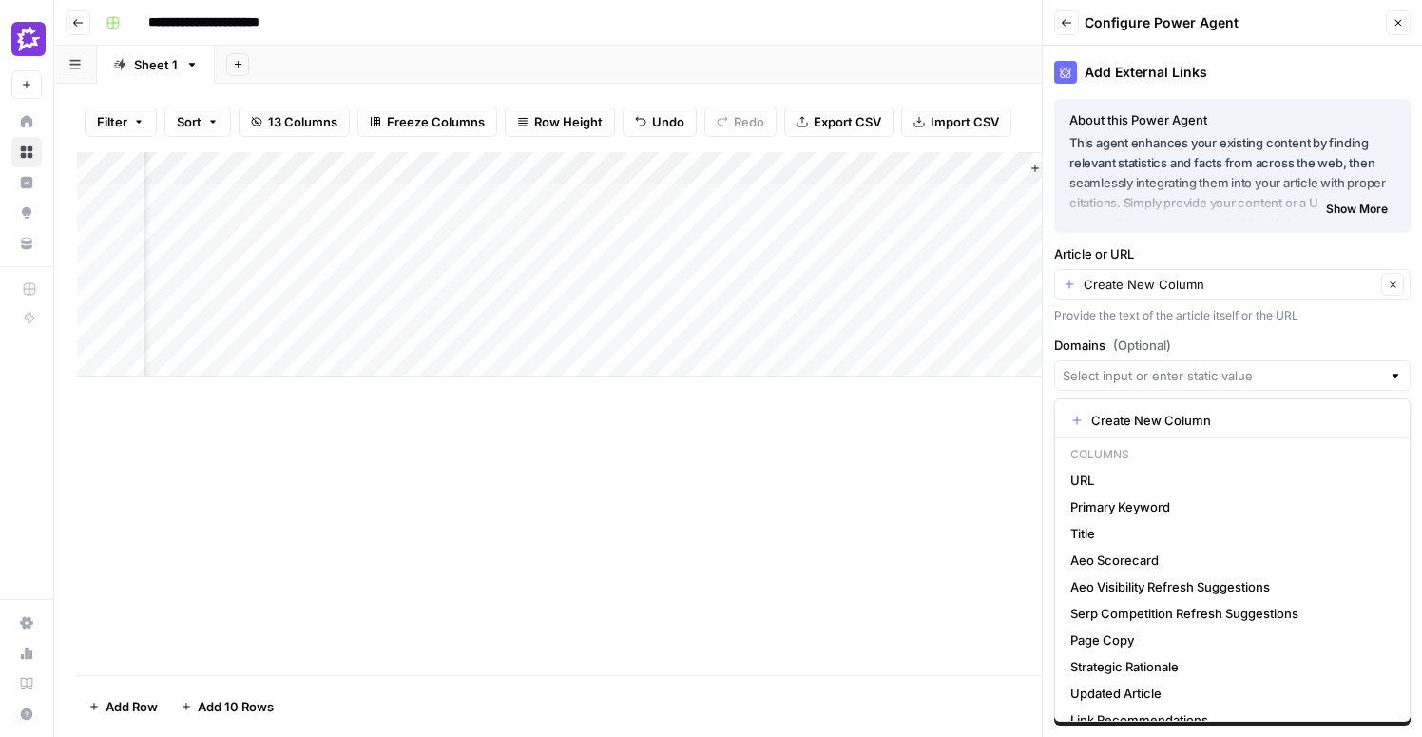
click at [1344, 203] on span "Show More" at bounding box center [1357, 209] width 62 height 17
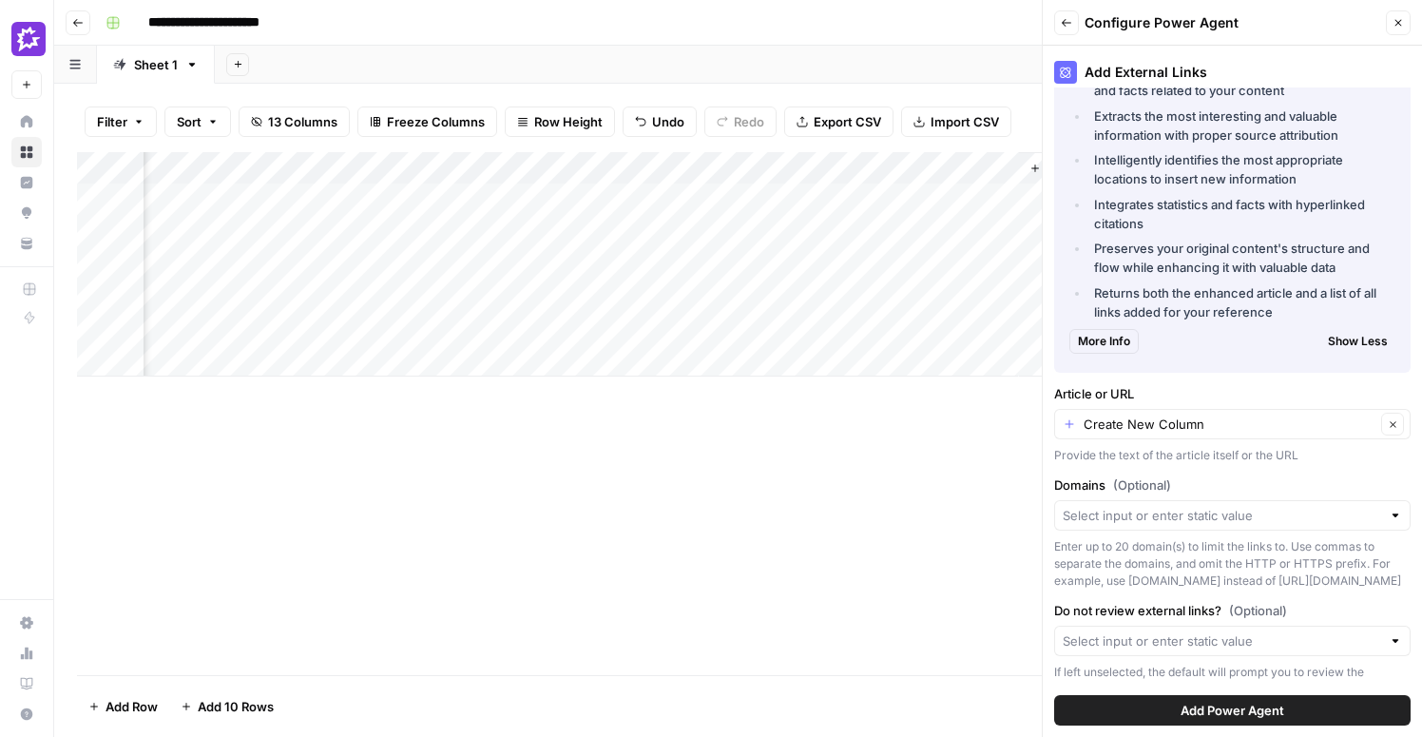
scroll to position [370, 0]
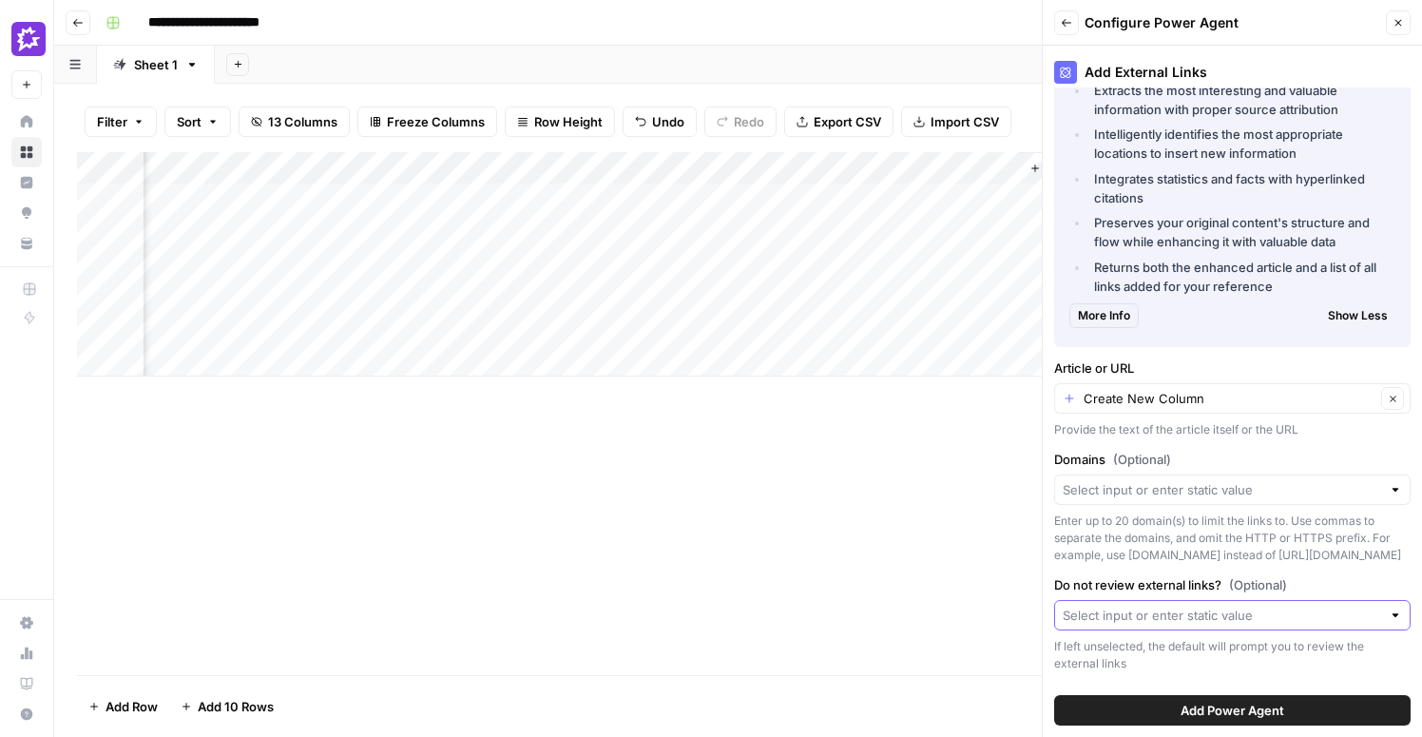
click at [1221, 614] on input "Do not review external links? (Optional)" at bounding box center [1222, 614] width 318 height 19
click at [1159, 662] on div "If left unselected, the default will prompt you to review the external links" at bounding box center [1232, 655] width 356 height 34
click at [1235, 489] on input "Domains (Optional)" at bounding box center [1222, 489] width 318 height 19
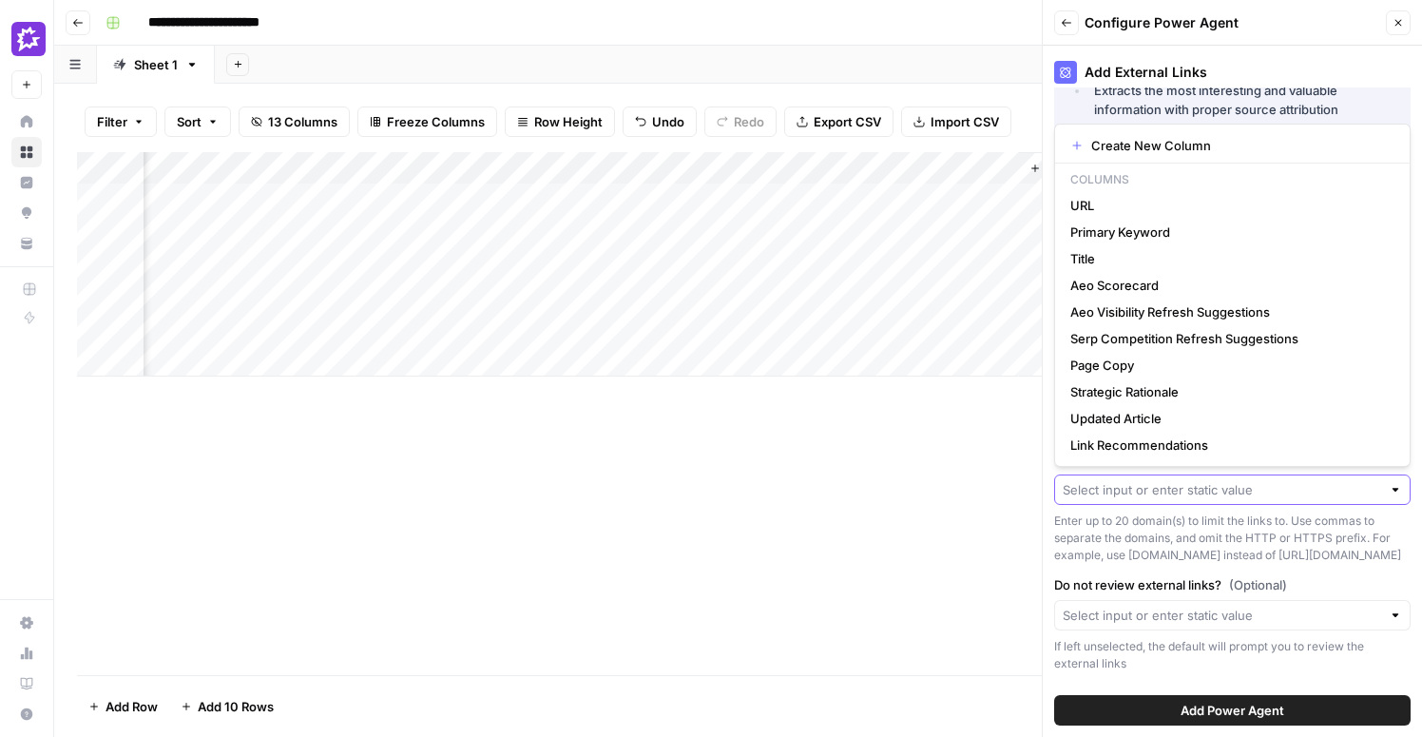
click at [1235, 489] on input "Domains (Optional)" at bounding box center [1222, 489] width 318 height 19
click at [1228, 533] on div "Enter up to 20 domain(s) to limit the links to. Use commas to separate the doma…" at bounding box center [1232, 537] width 356 height 51
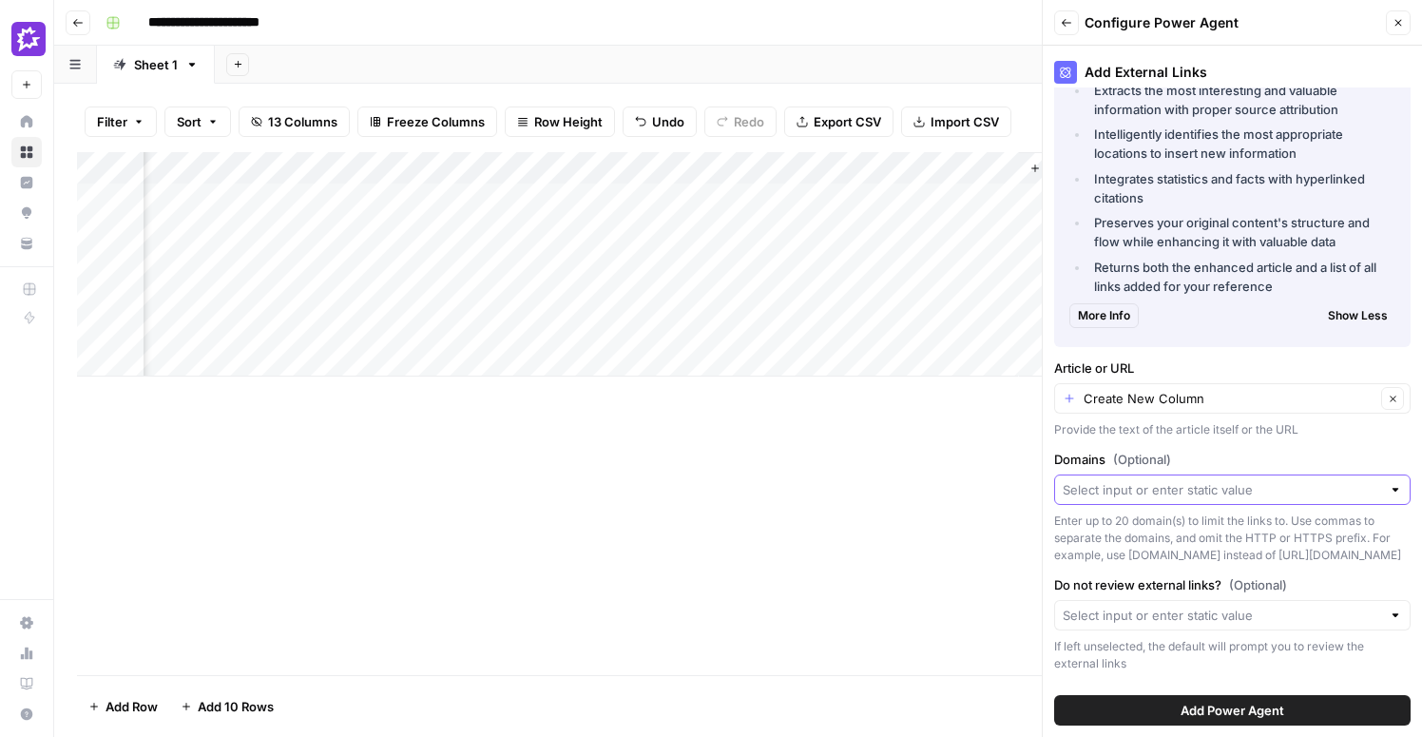
click at [1213, 490] on input "Domains (Optional)" at bounding box center [1222, 489] width 318 height 19
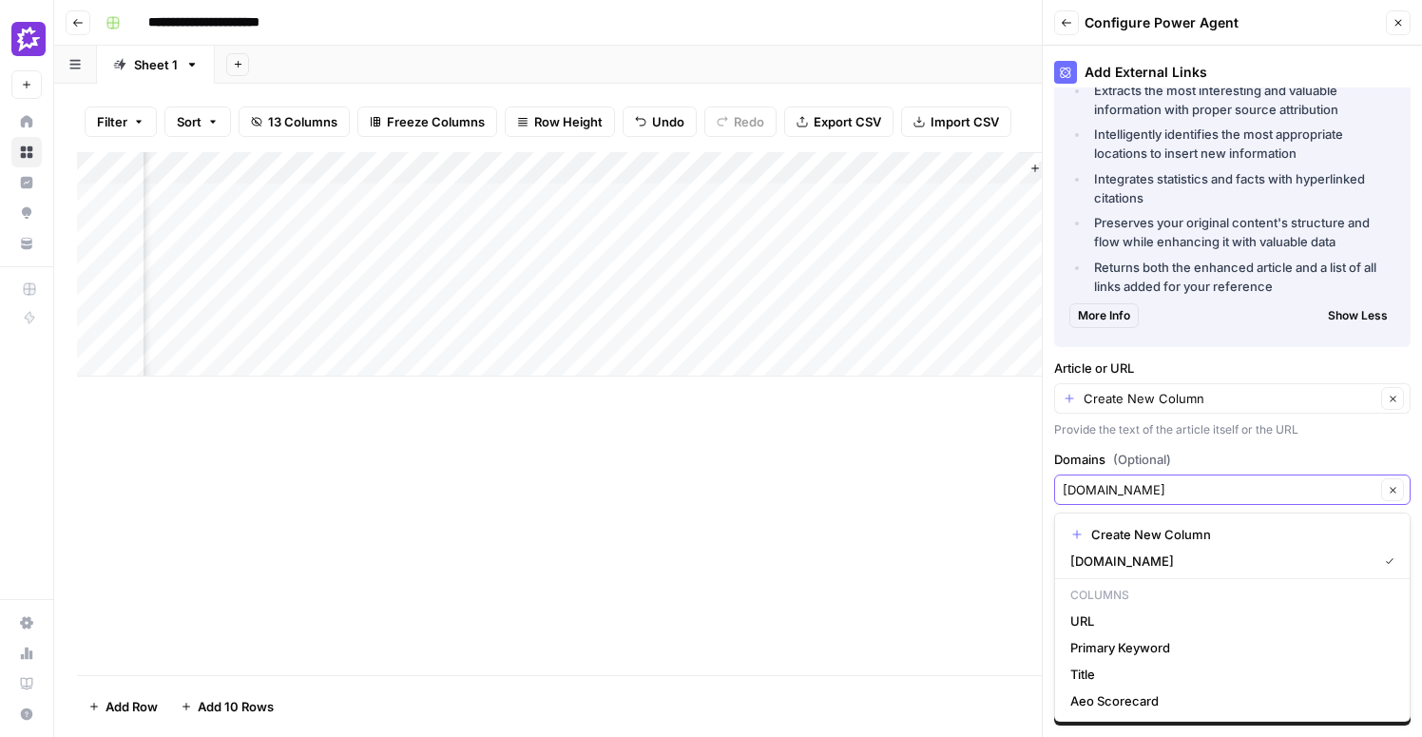
type input "gartner.com"
click at [1211, 498] on input "Domains (Optional)" at bounding box center [1219, 489] width 313 height 19
type input "trustradius.com"
click at [1234, 493] on input "Domains (Optional)" at bounding box center [1219, 489] width 313 height 19
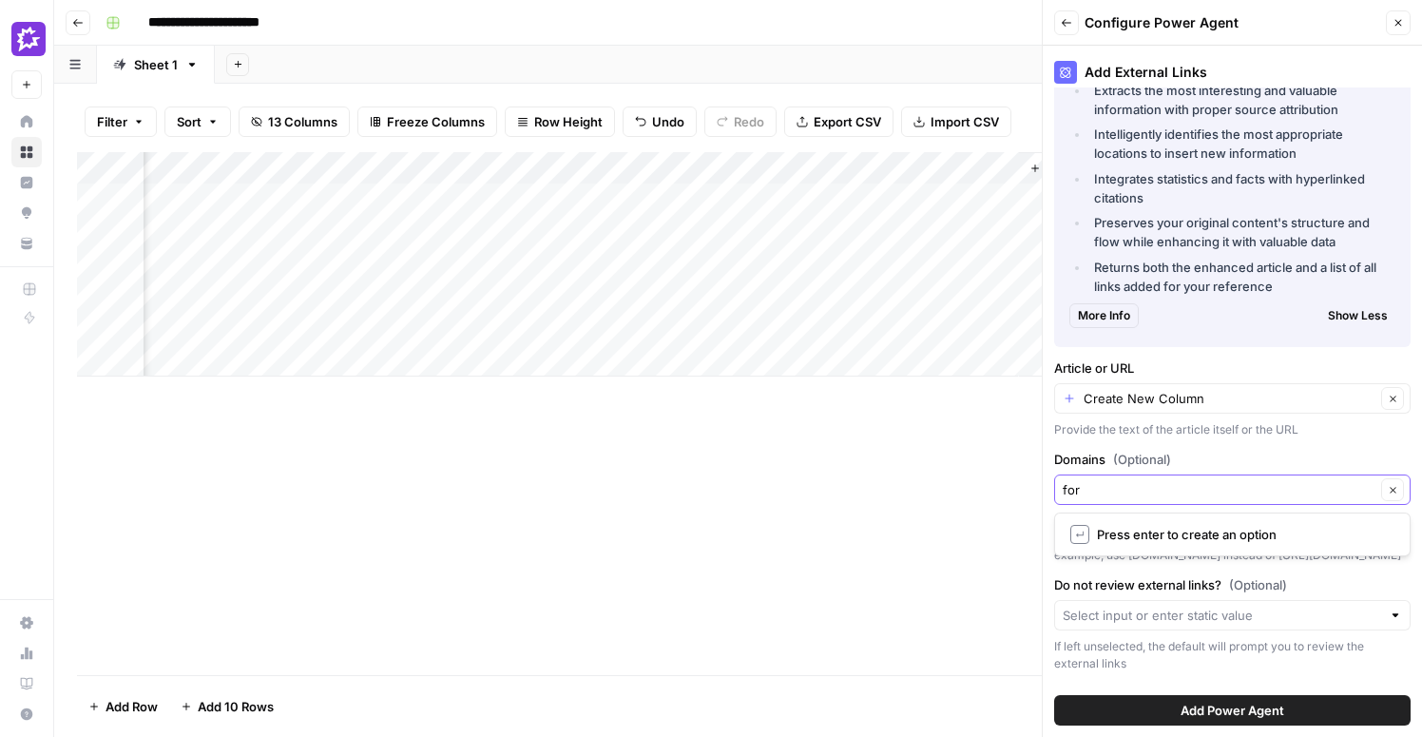
type input "for"
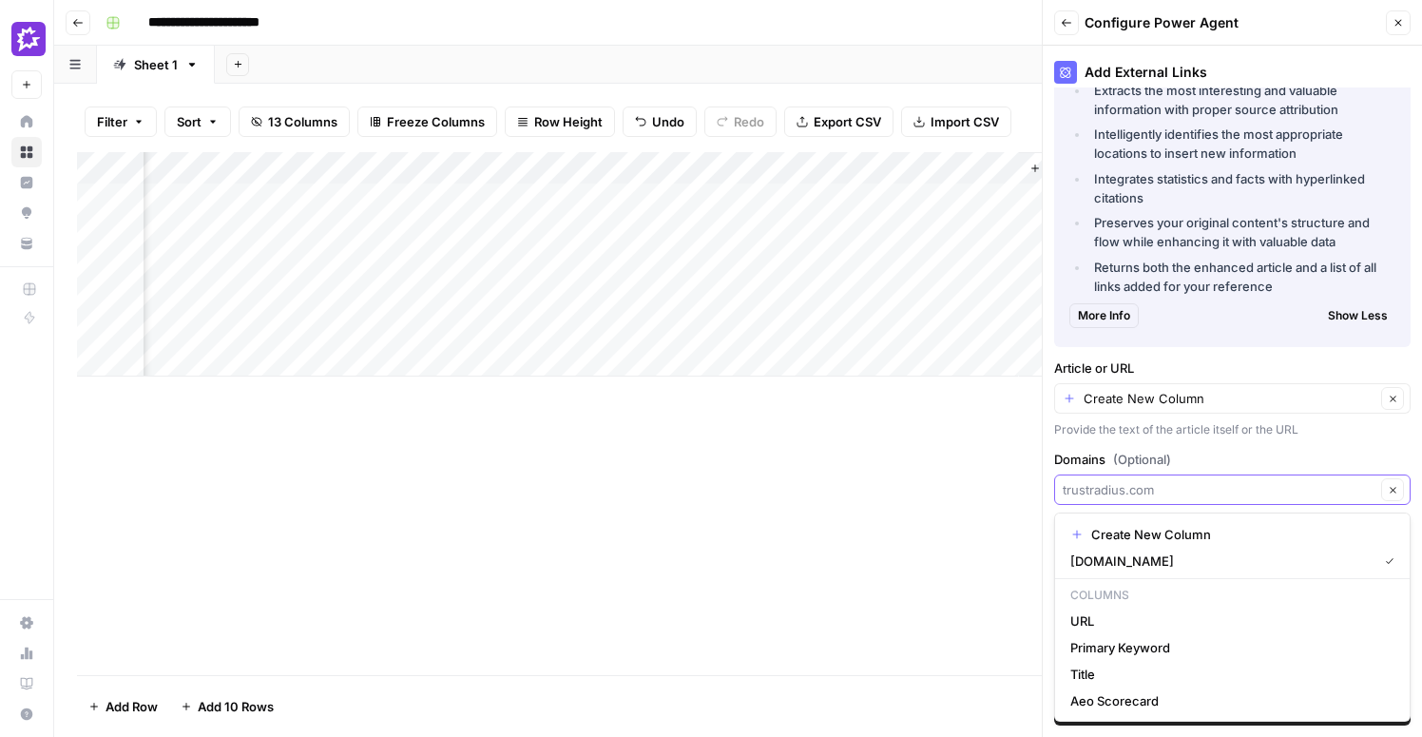
paste input "https://www.forrester.com/"
type input "https://www.forrester.com/"
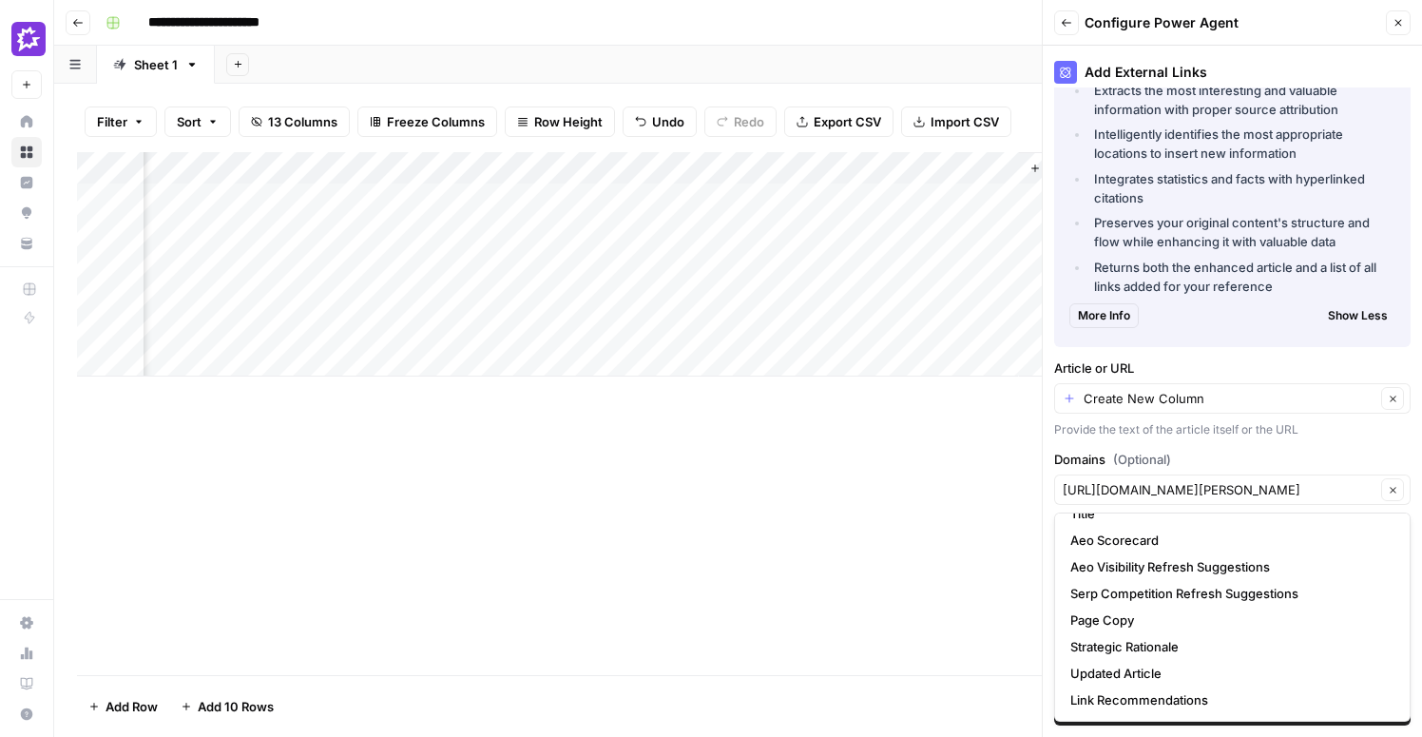
scroll to position [0, 0]
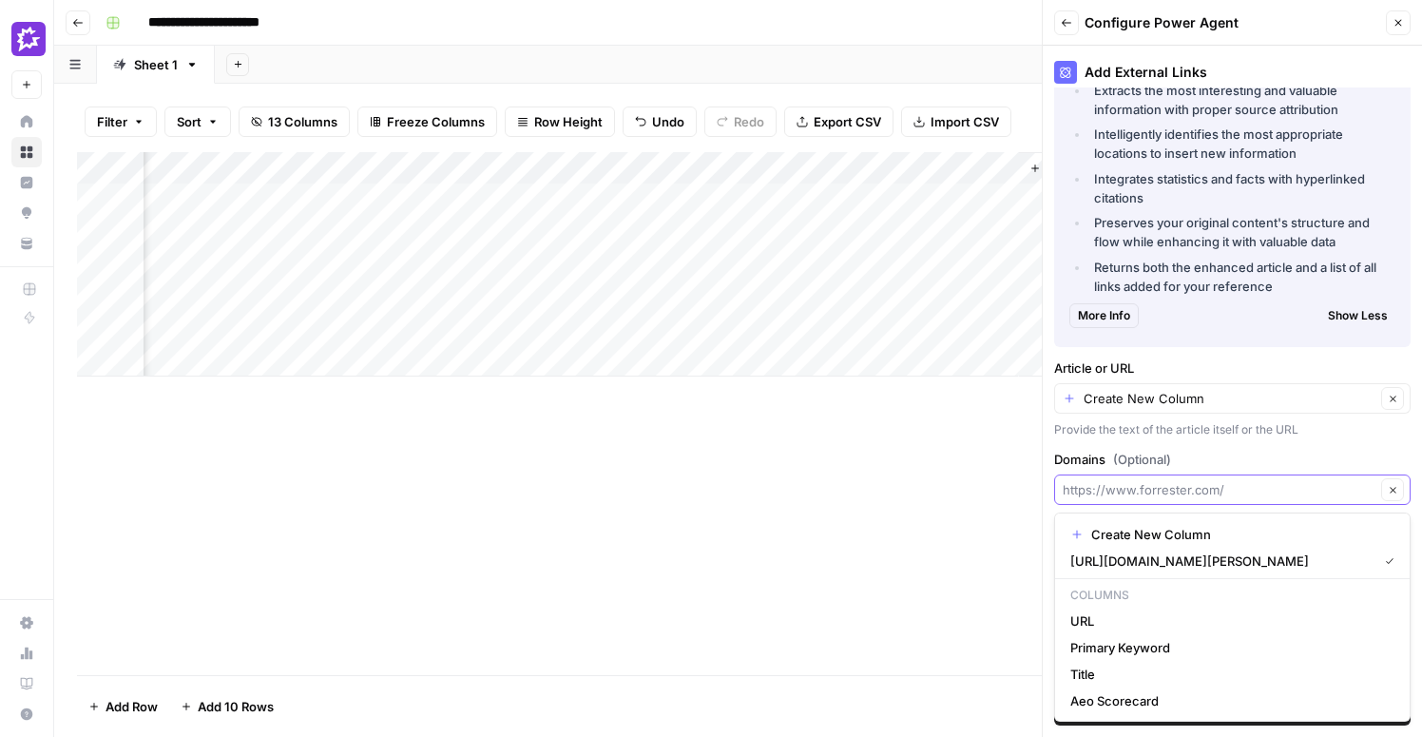
click at [1247, 491] on input "Domains (Optional)" at bounding box center [1219, 489] width 313 height 19
type input "https://www.forrester.com/"
click at [1239, 458] on label "Domains (Optional)" at bounding box center [1232, 459] width 356 height 19
click at [1239, 480] on input "https://www.forrester.com/" at bounding box center [1219, 489] width 313 height 19
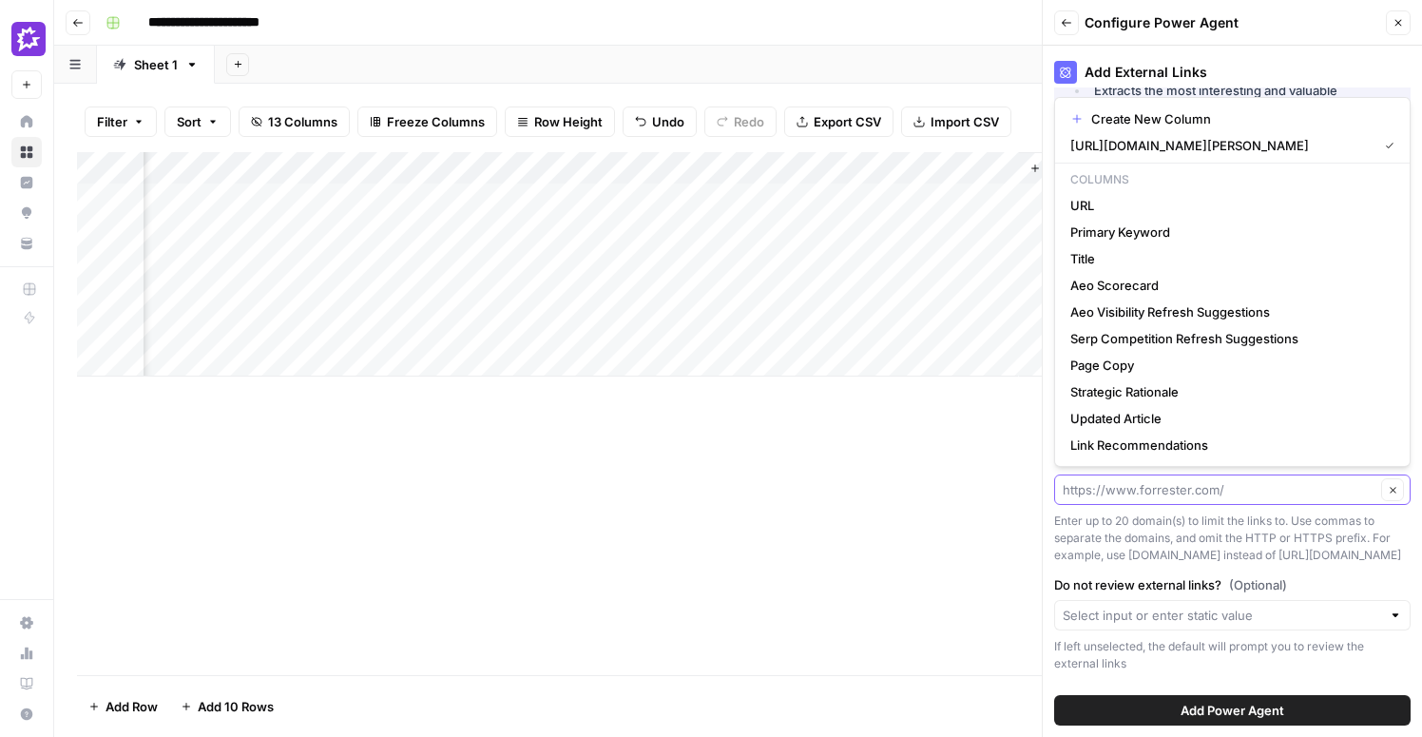
click at [1179, 492] on input "Domains (Optional)" at bounding box center [1219, 489] width 313 height 19
paste input "https://www.forrester.com/"
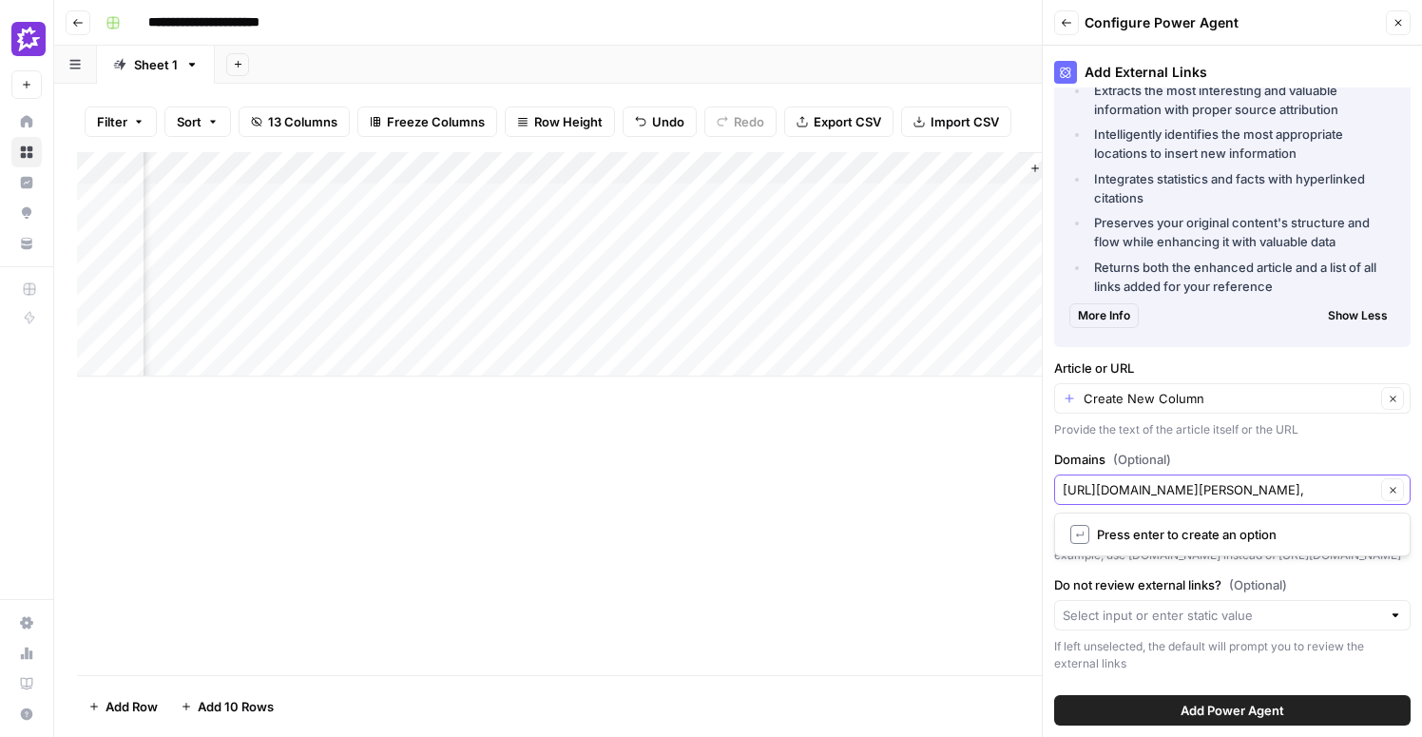
type input "https://www.forrester.com/,"
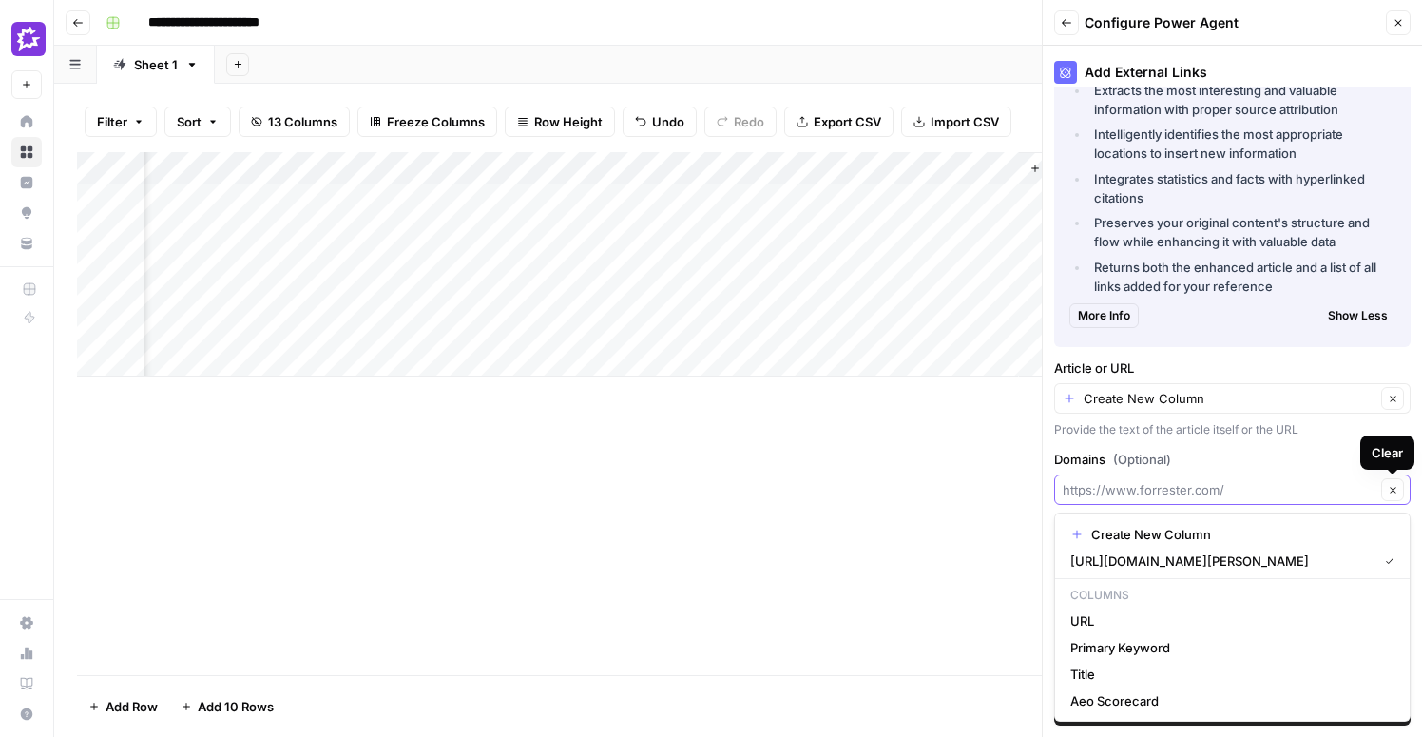
click at [1220, 498] on input "Domains (Optional)" at bounding box center [1219, 489] width 313 height 19
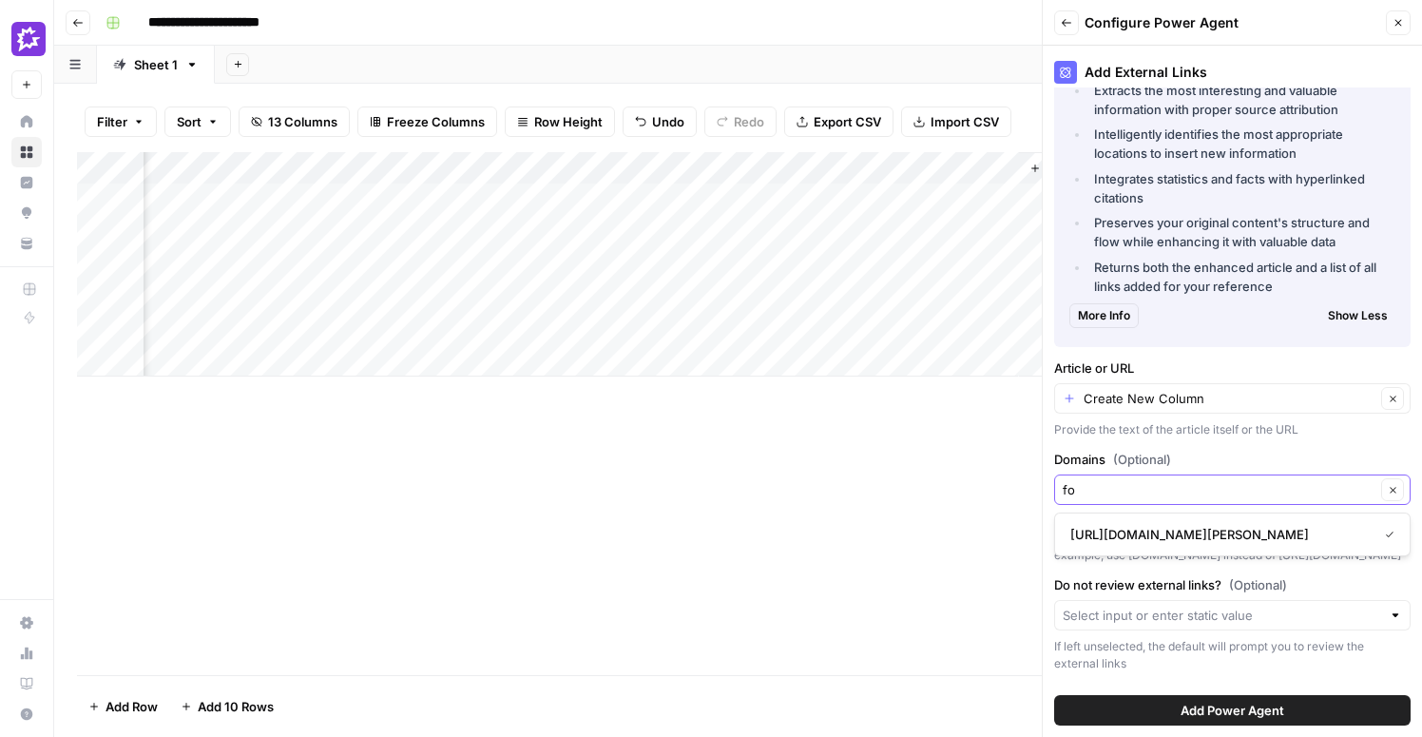
type input "fo"
click at [1245, 536] on span "https://www.forrester.com/" at bounding box center [1219, 534] width 299 height 19
click at [1266, 495] on input "Domains (Optional)" at bounding box center [1222, 489] width 318 height 19
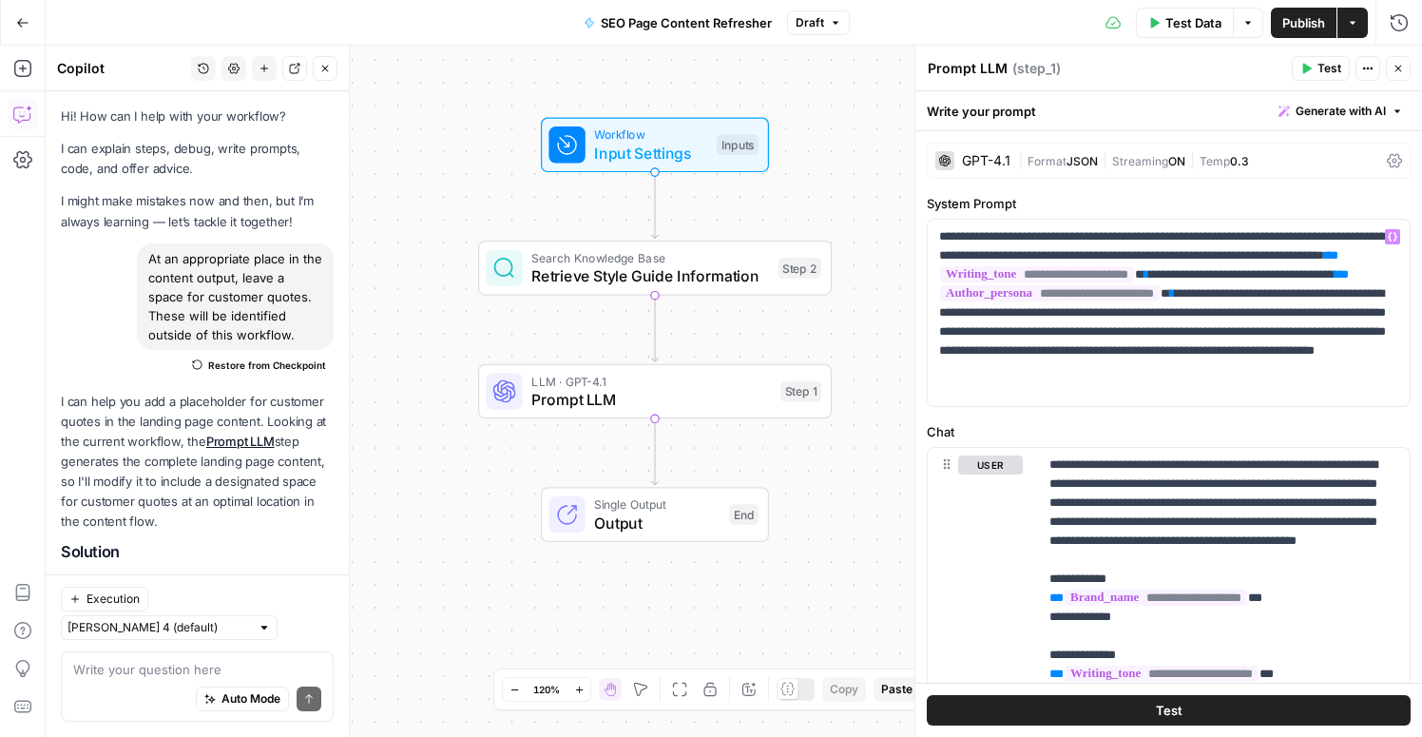
scroll to position [270, 0]
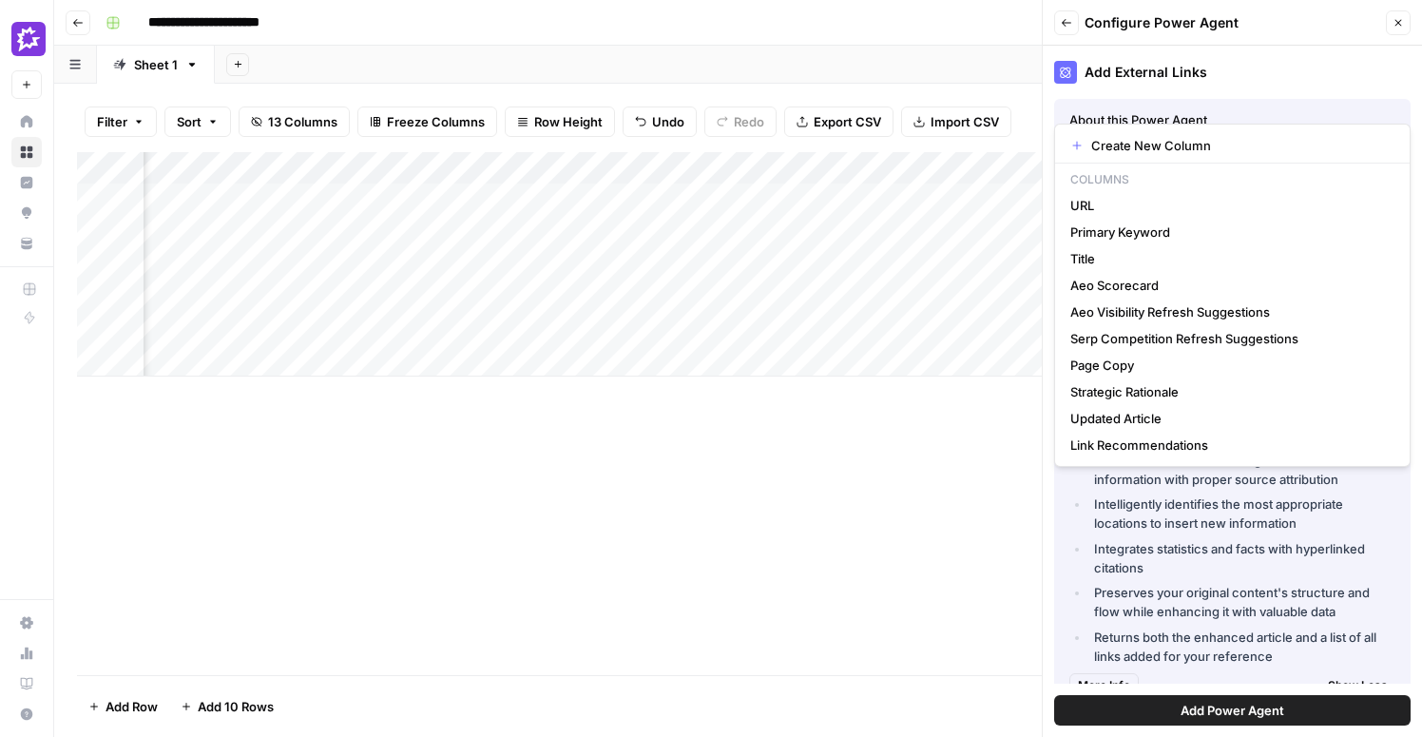
scroll to position [370, 0]
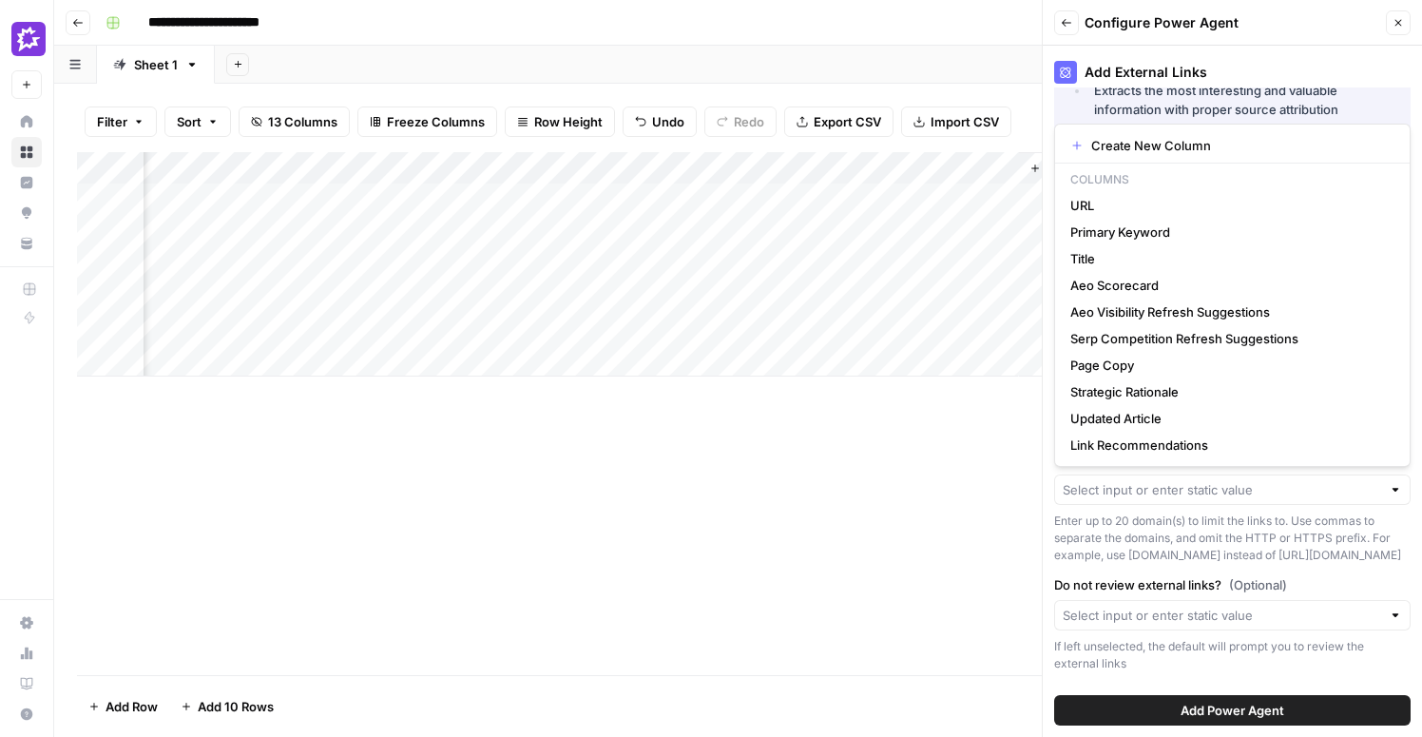
click at [932, 440] on div "Add Column" at bounding box center [738, 413] width 1322 height 523
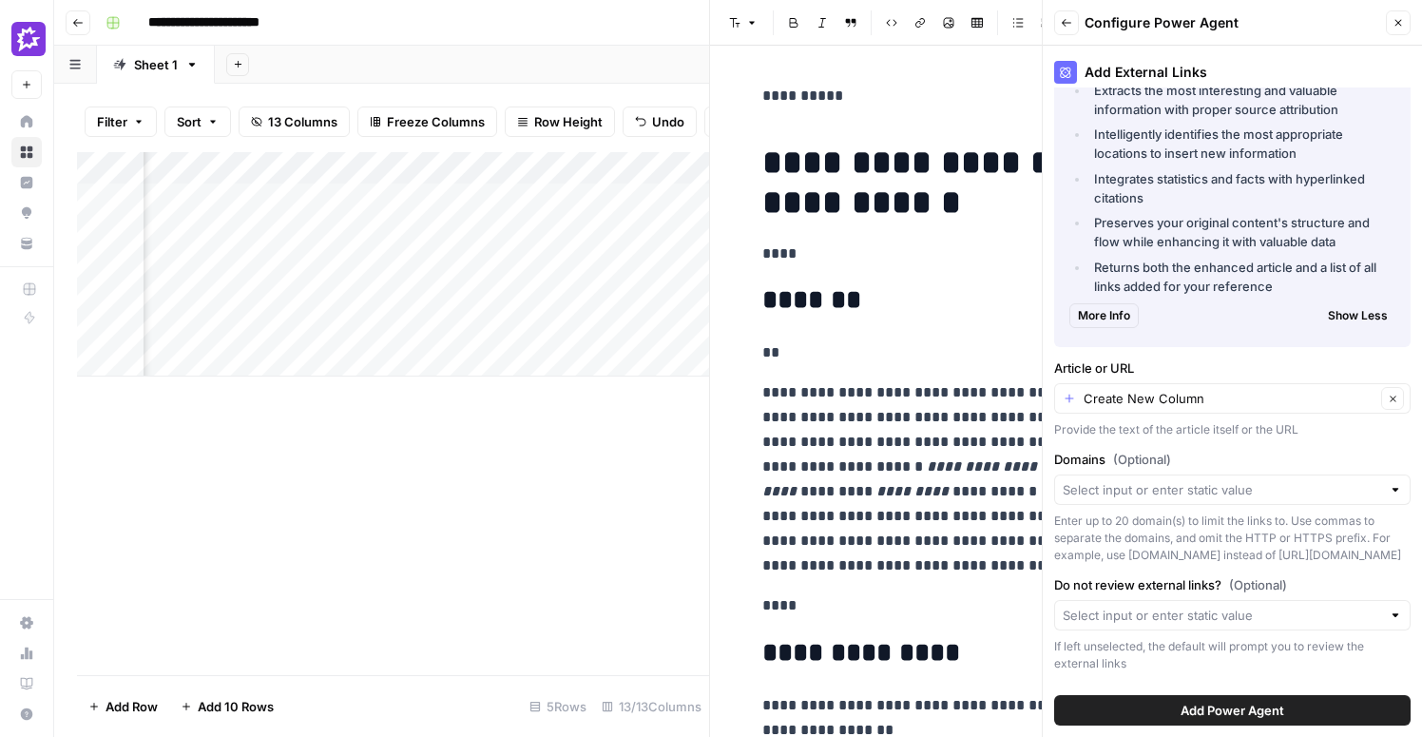
click at [1257, 711] on span "Add Power Agent" at bounding box center [1233, 710] width 104 height 19
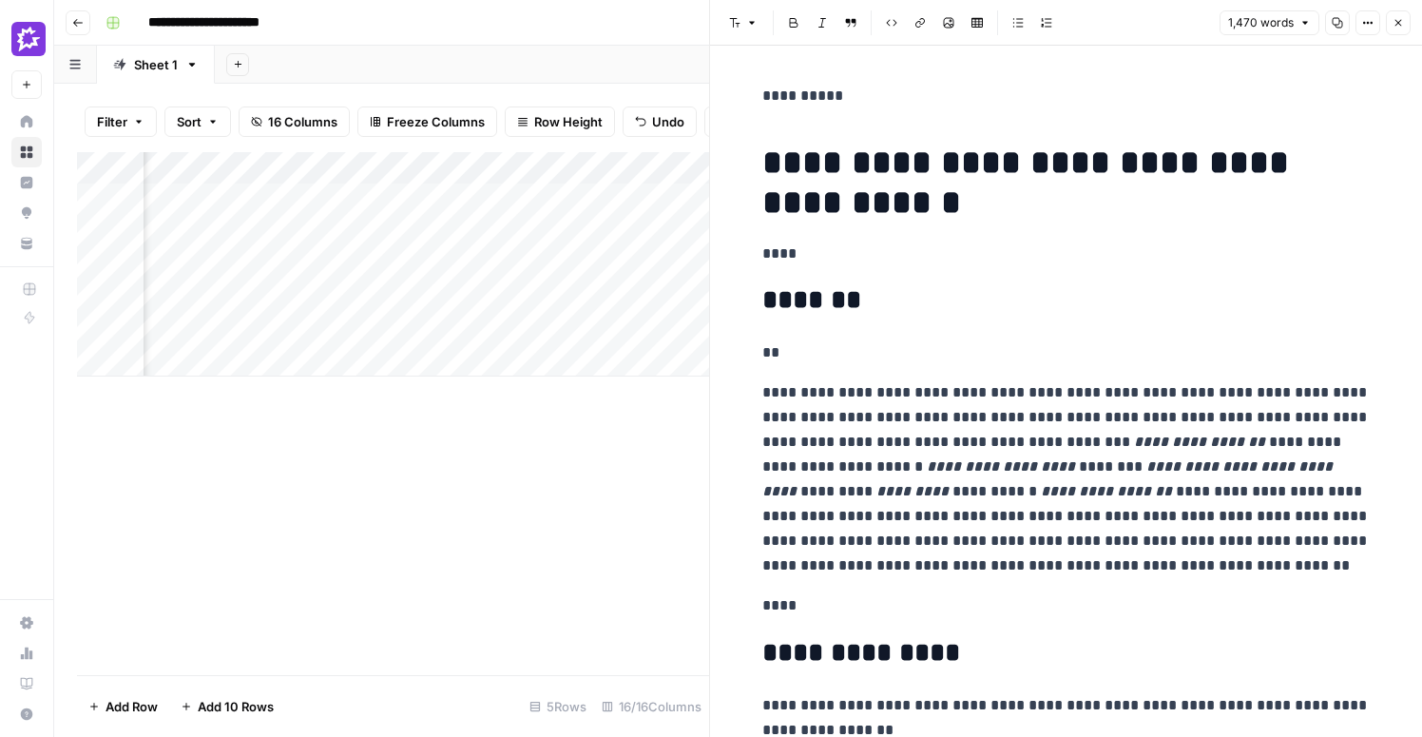
click at [1397, 24] on icon "button" at bounding box center [1397, 22] width 11 height 11
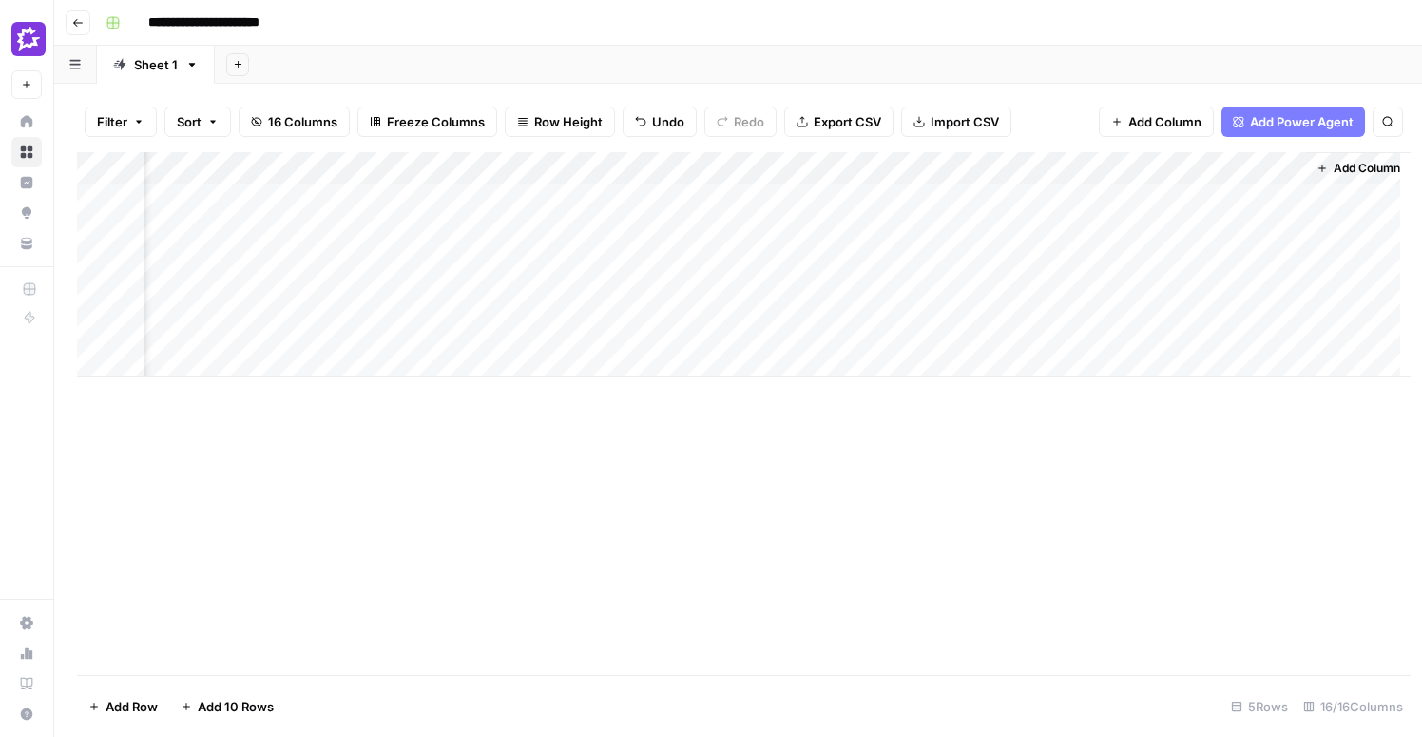
scroll to position [0, 2199]
click at [1105, 167] on div "Add Column" at bounding box center [738, 264] width 1322 height 224
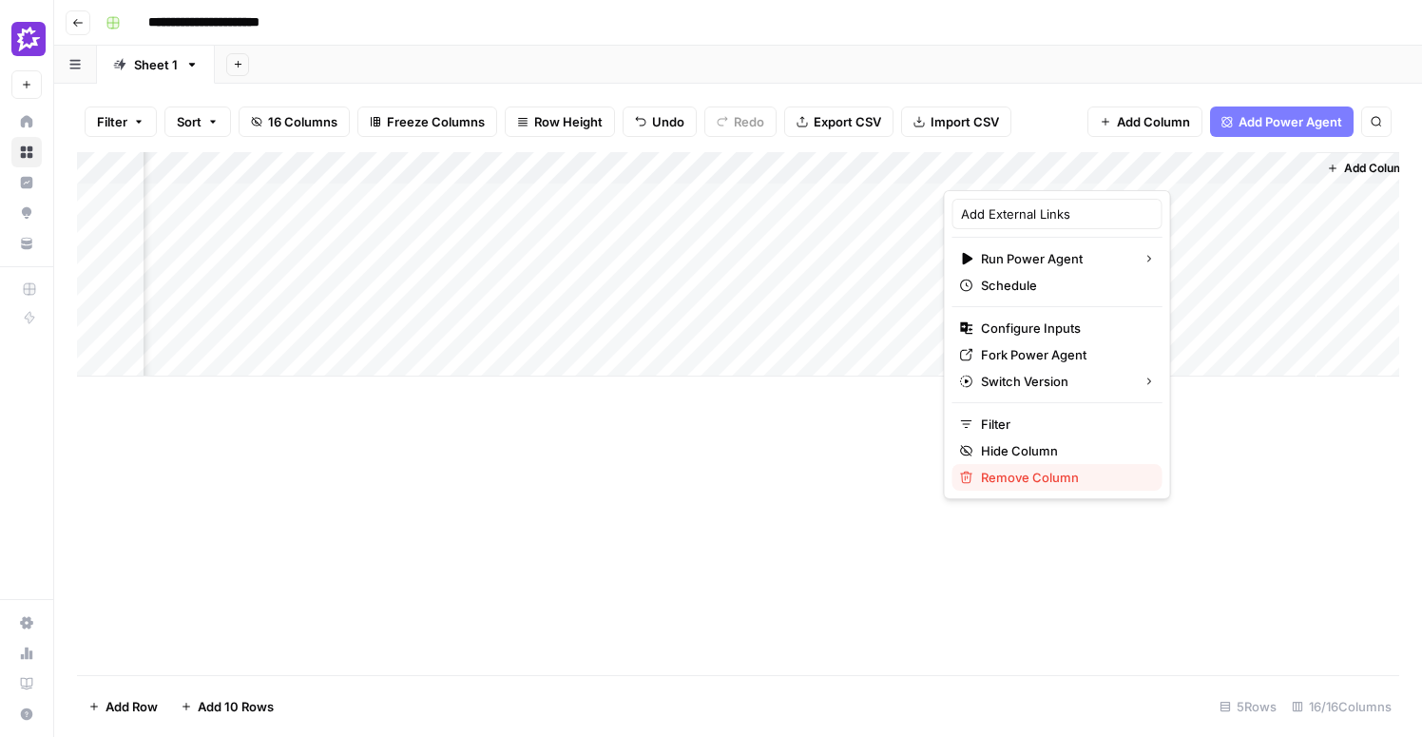
click at [1044, 476] on span "Remove Column" at bounding box center [1064, 477] width 166 height 19
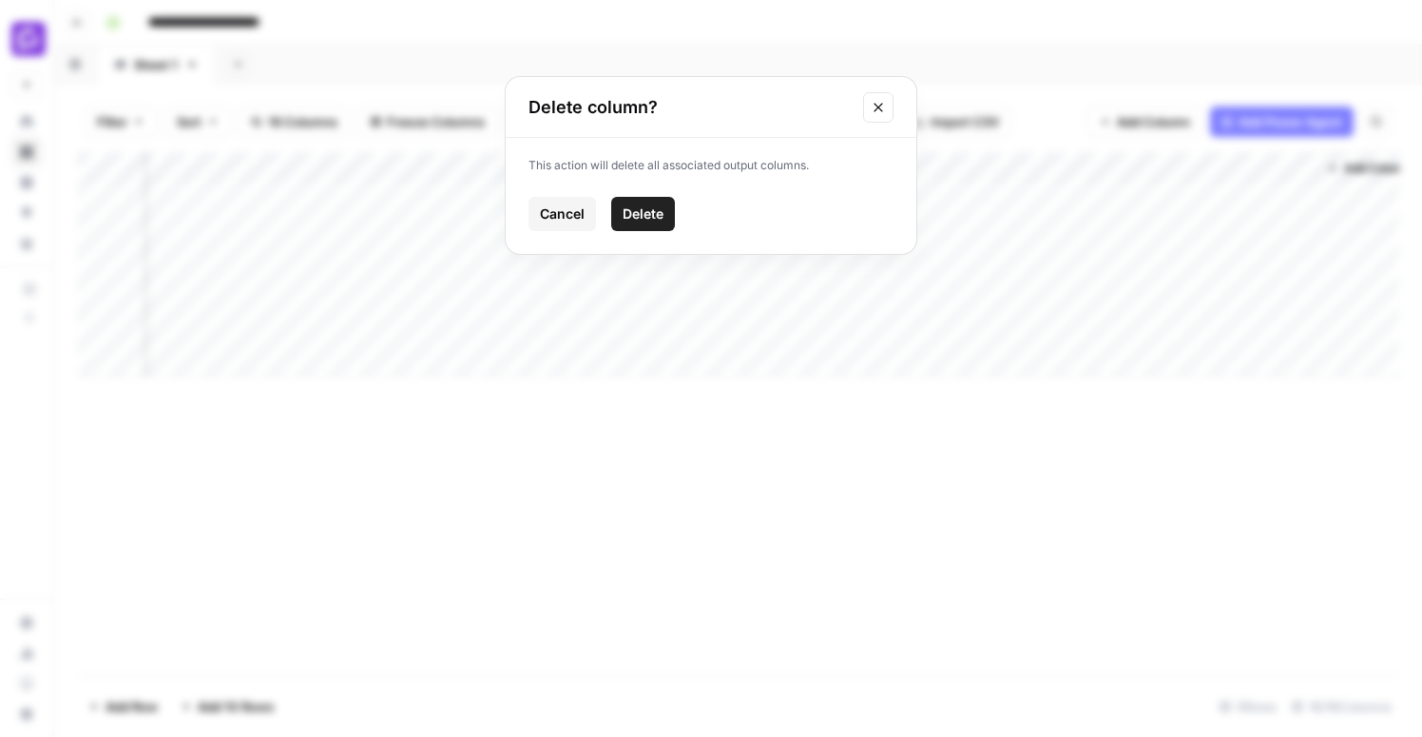
click at [646, 214] on span "Delete" at bounding box center [643, 213] width 41 height 19
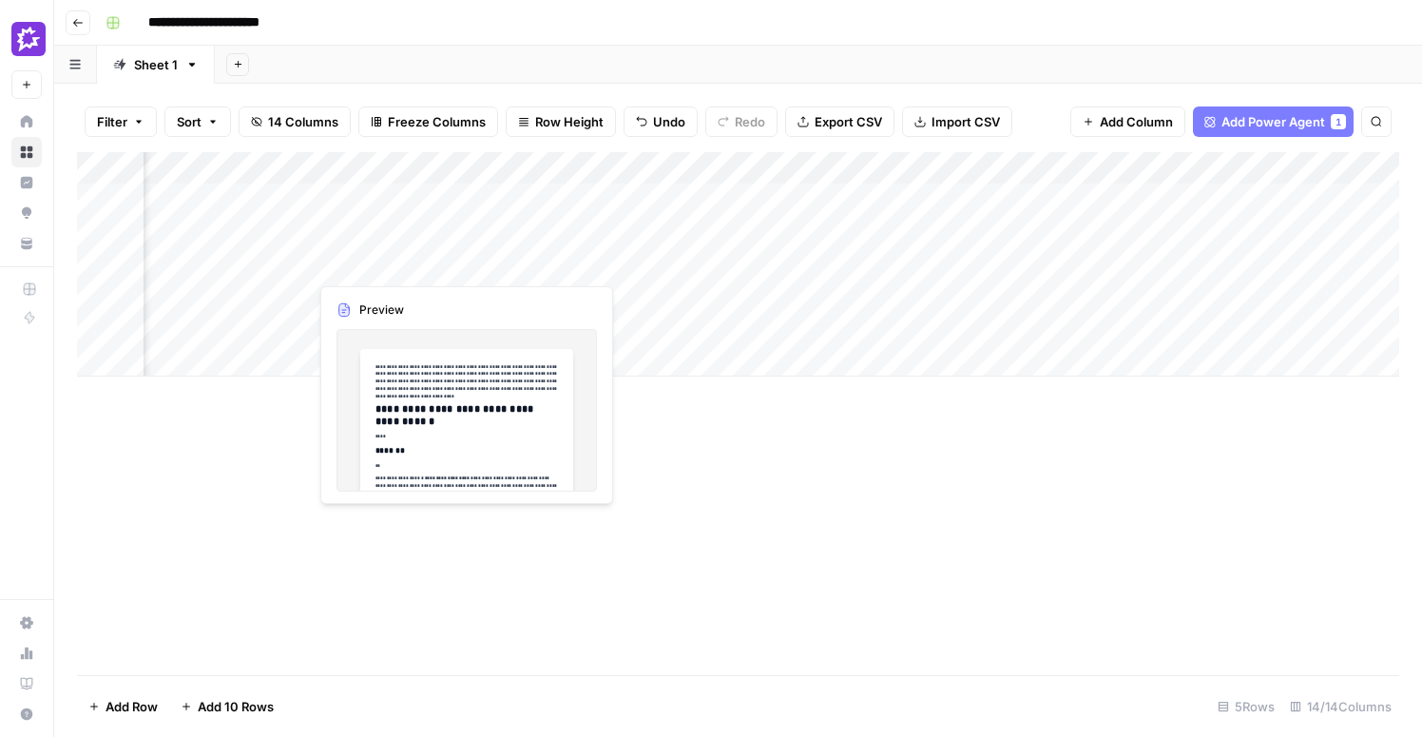
scroll to position [0, 0]
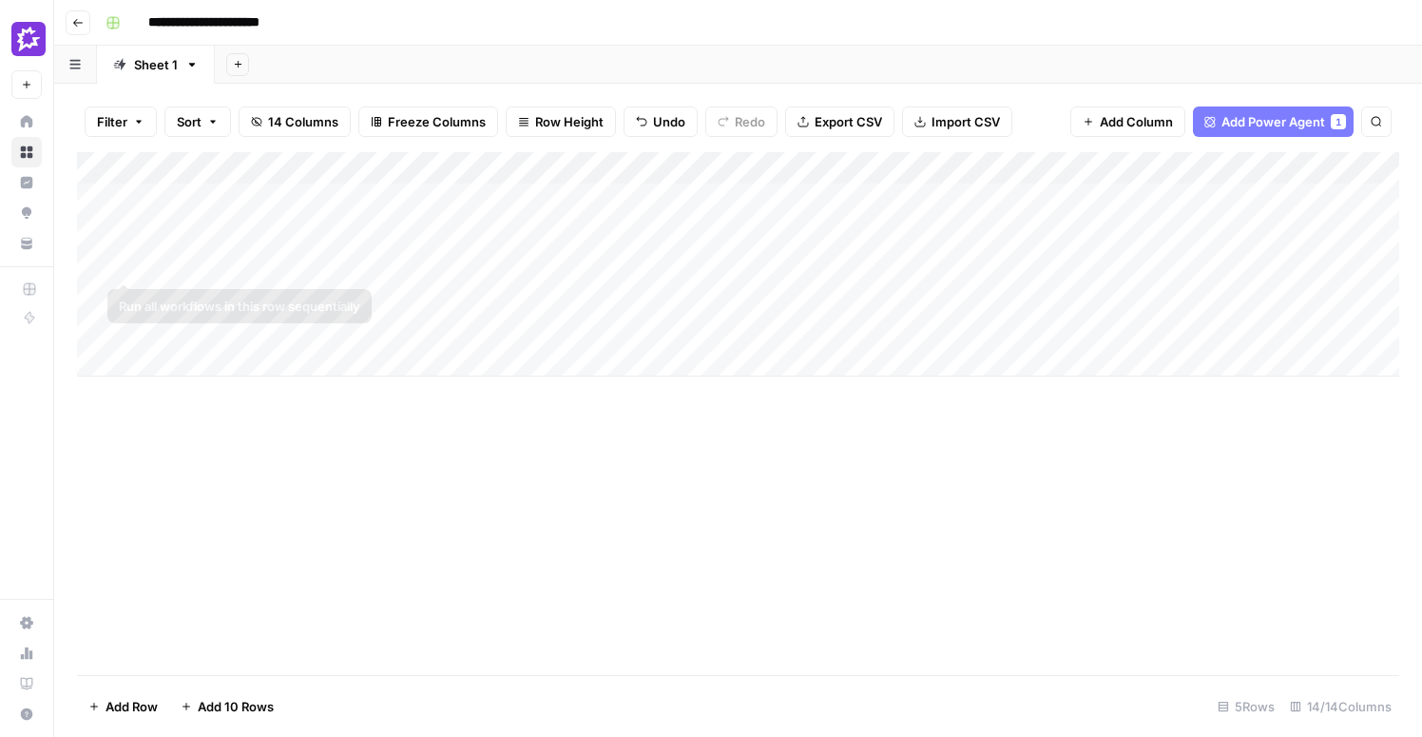
click at [100, 267] on div "Add Column" at bounding box center [738, 264] width 1322 height 224
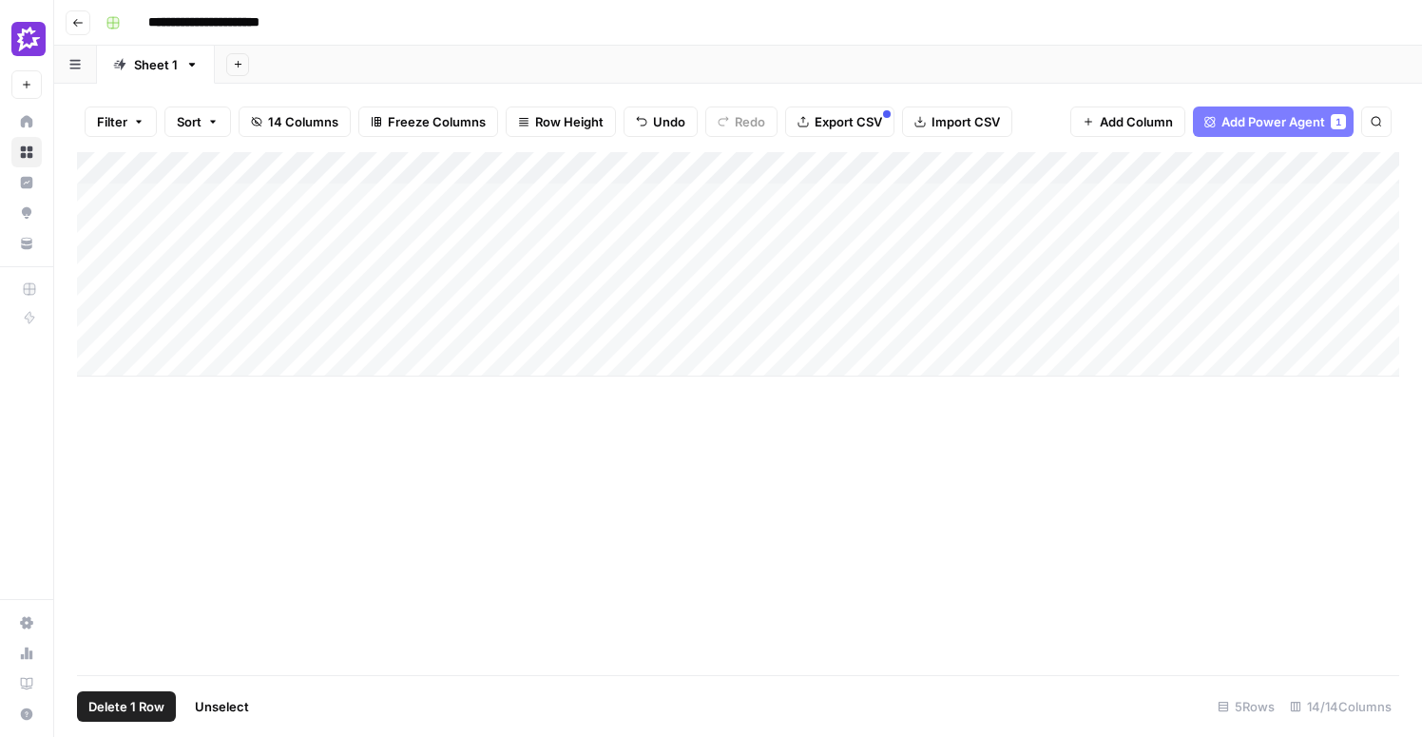
click at [116, 709] on span "Delete 1 Row" at bounding box center [126, 706] width 76 height 19
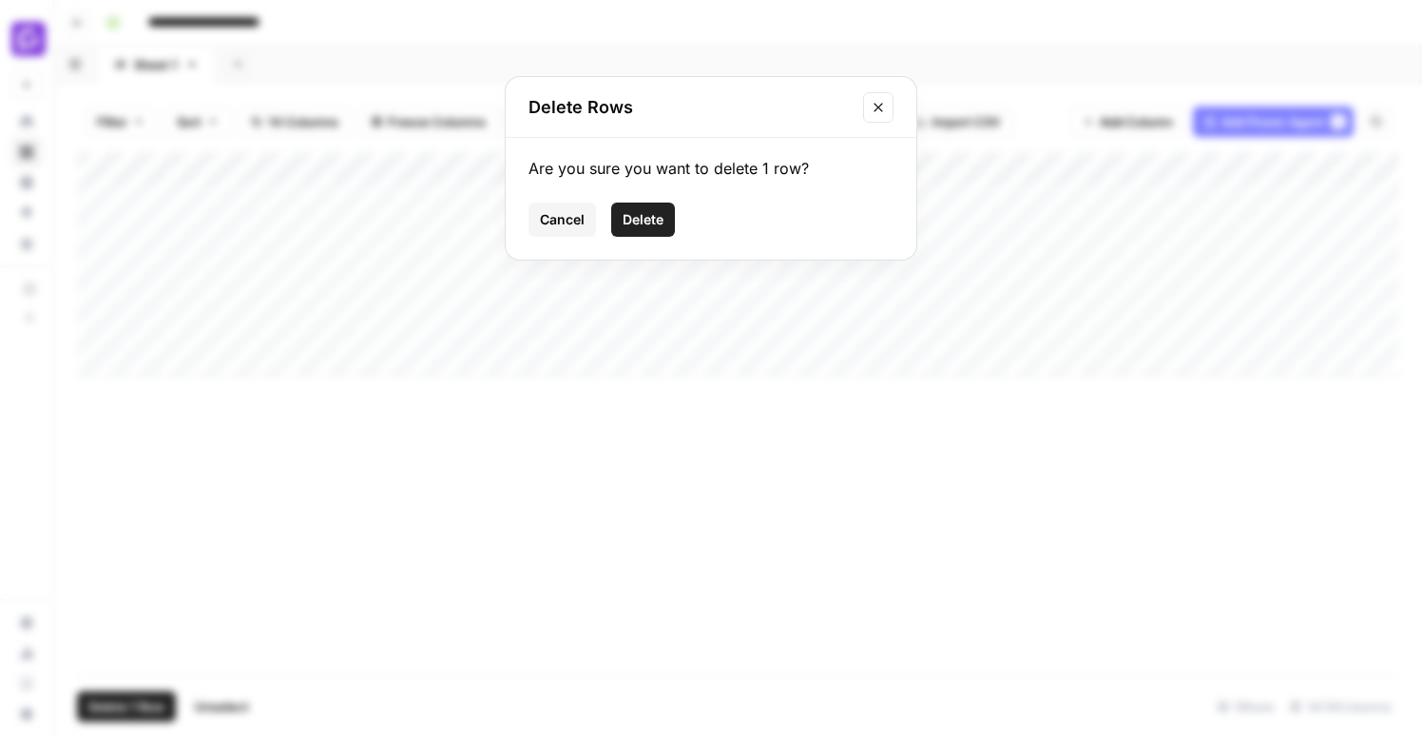
click at [635, 221] on span "Delete" at bounding box center [643, 219] width 41 height 19
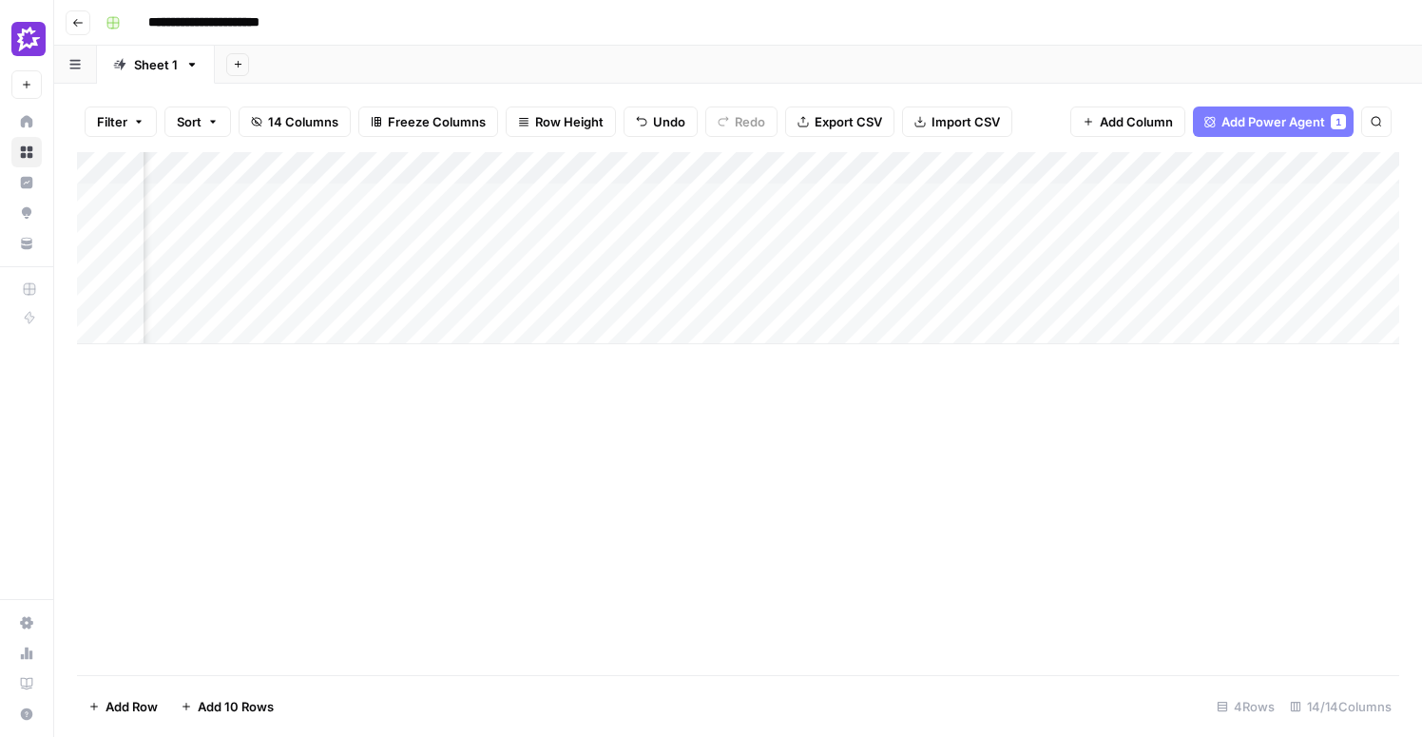
scroll to position [0, 1275]
click at [672, 167] on div "Add Column" at bounding box center [738, 248] width 1322 height 192
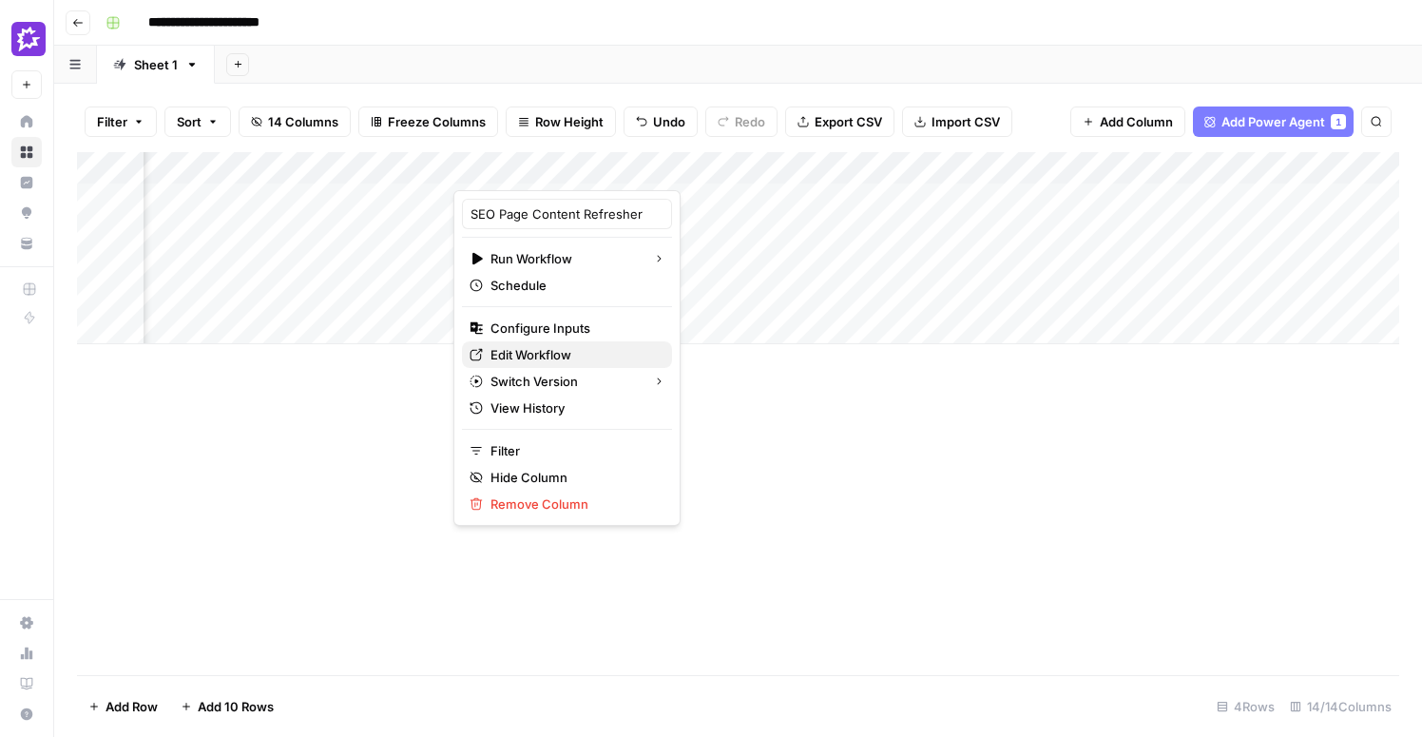
click at [546, 360] on span "Edit Workflow" at bounding box center [573, 354] width 166 height 19
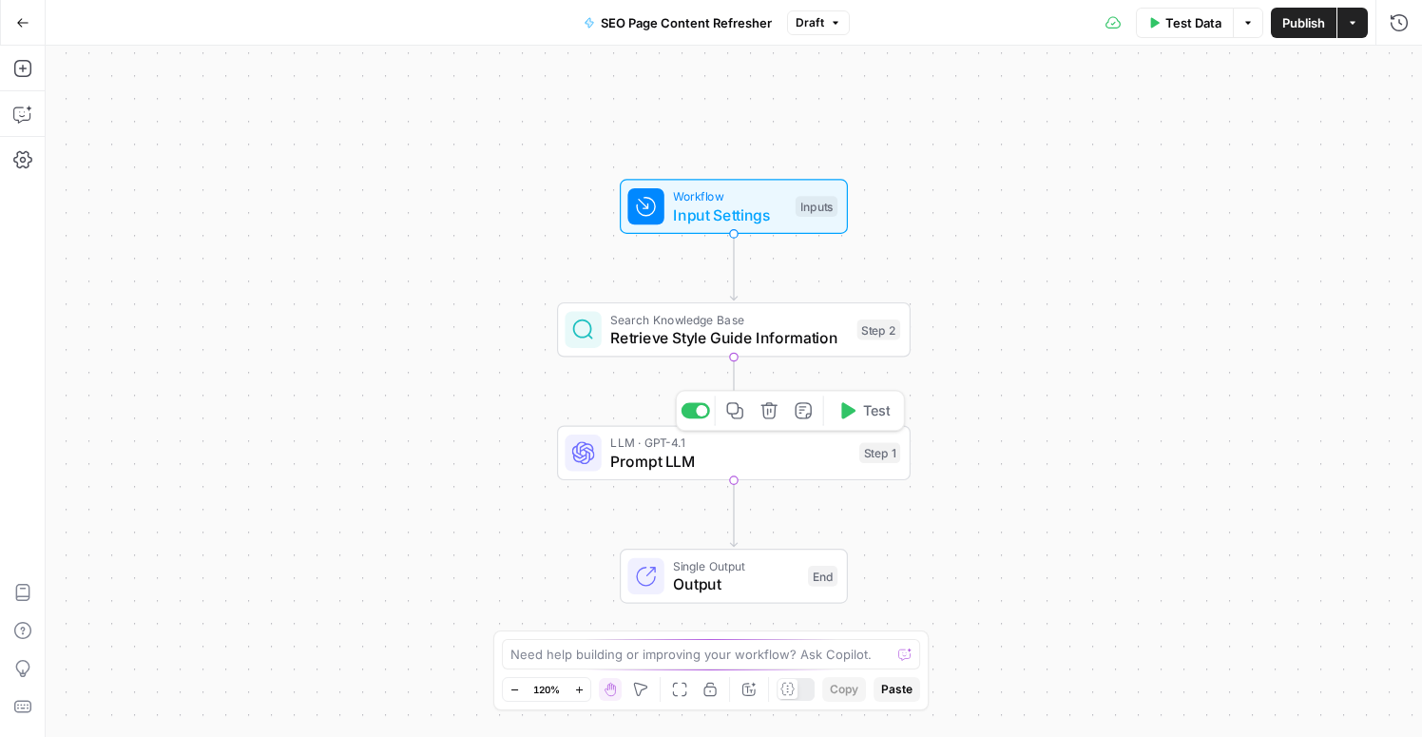
click at [796, 470] on span "Prompt LLM" at bounding box center [730, 461] width 240 height 23
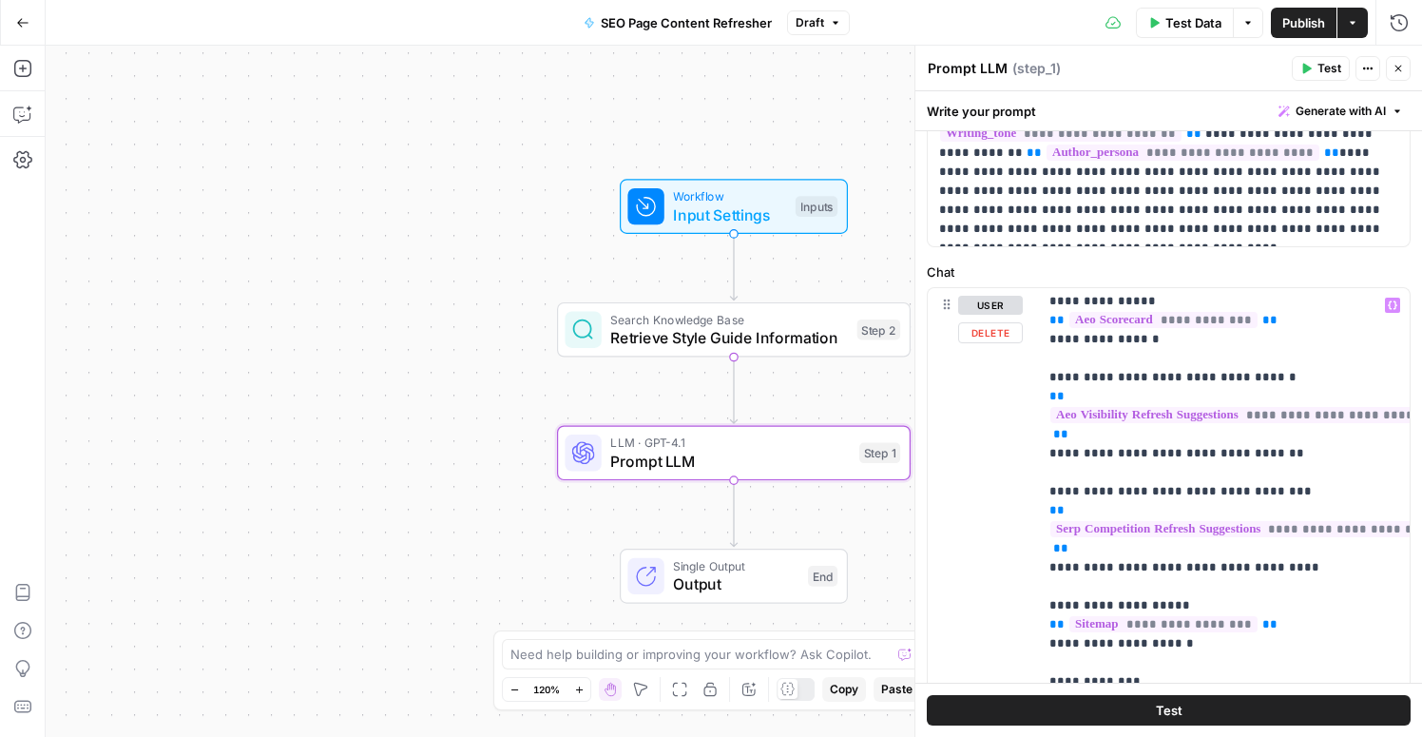
scroll to position [838, 0]
